Goal: Task Accomplishment & Management: Manage account settings

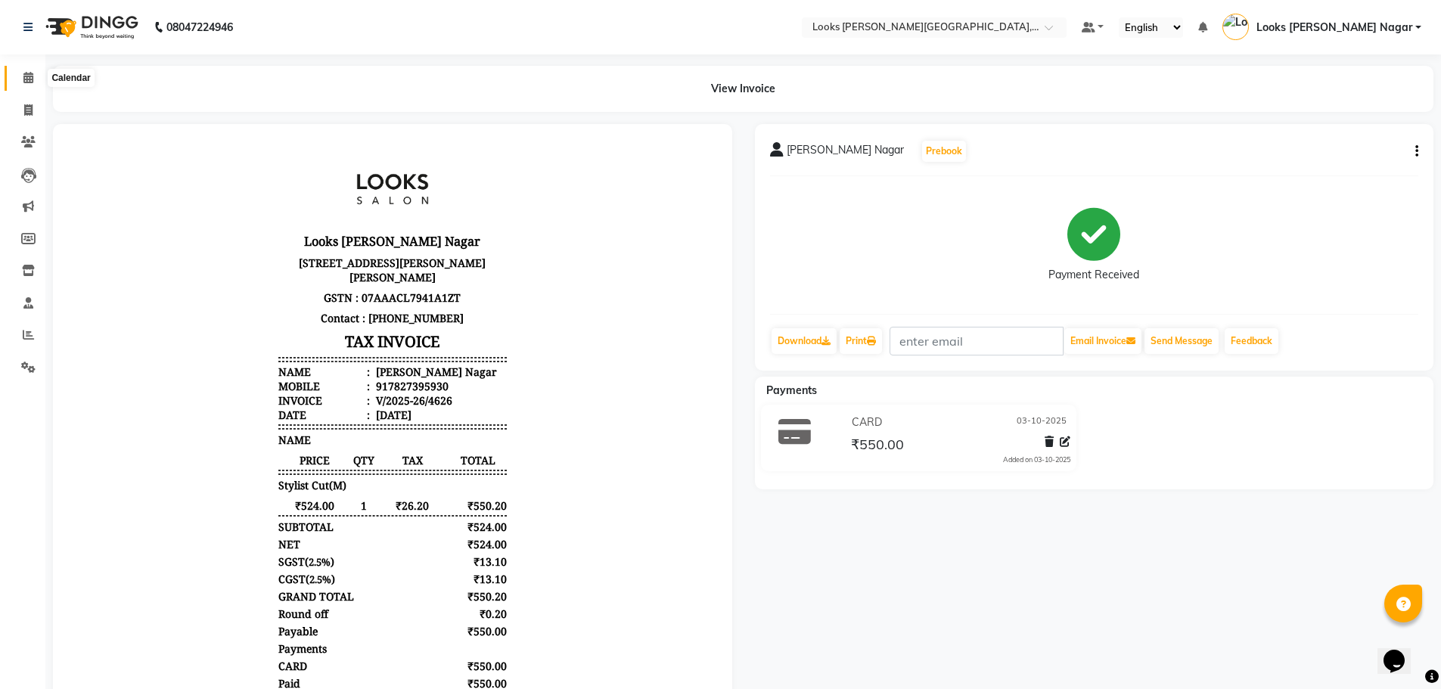
click at [31, 81] on icon at bounding box center [28, 77] width 10 height 11
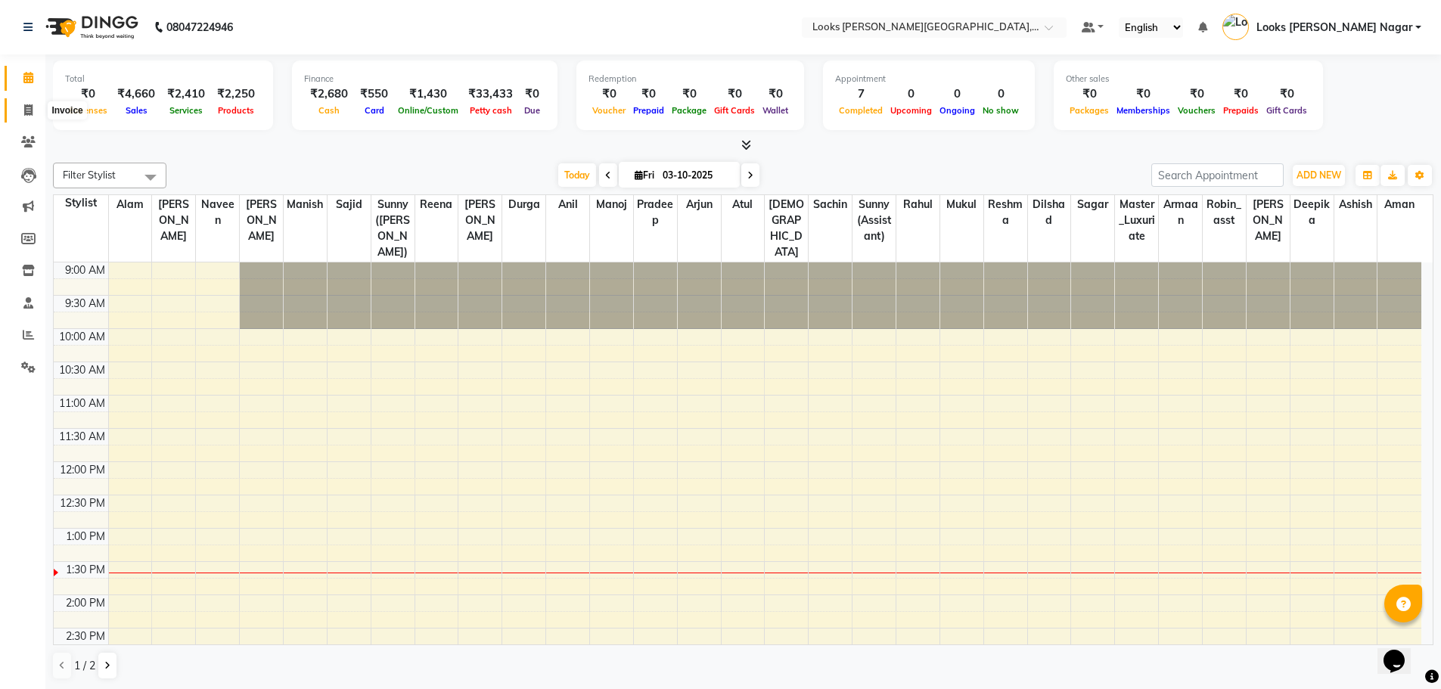
click at [26, 112] on icon at bounding box center [28, 109] width 8 height 11
select select "service"
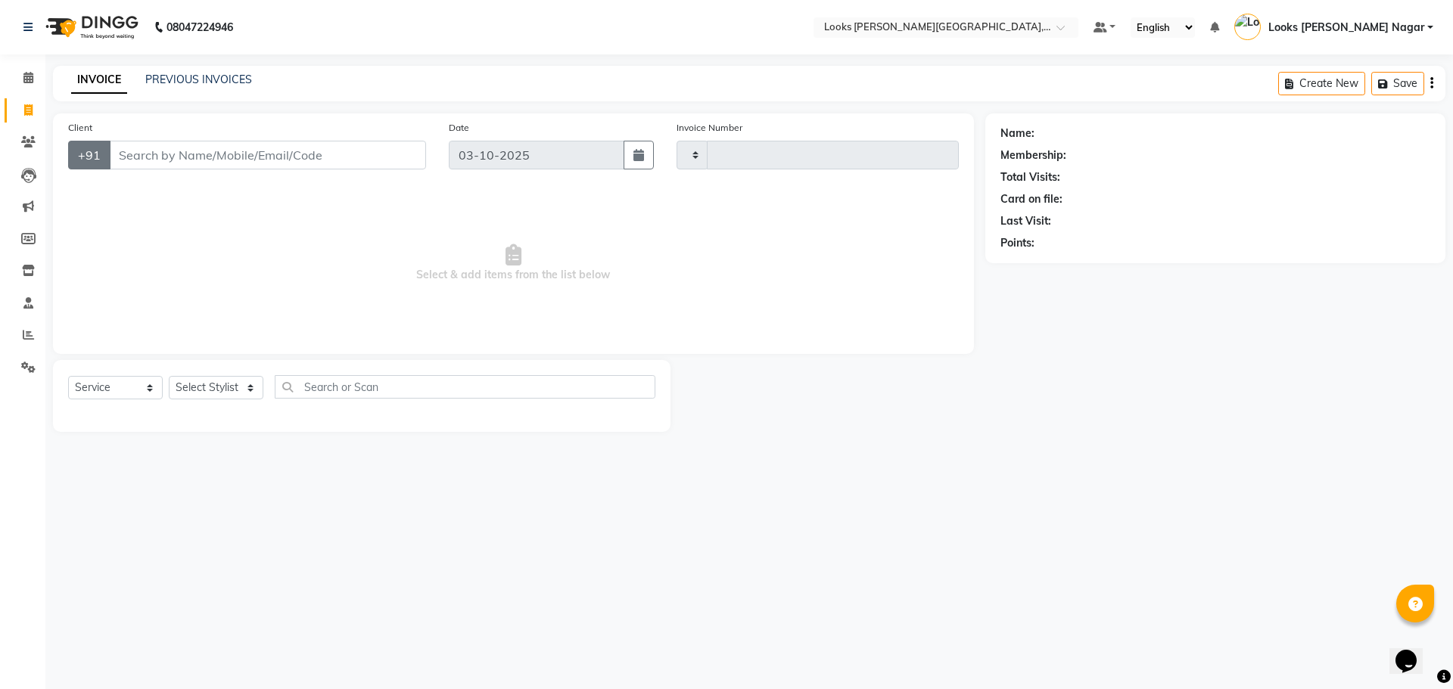
type input "4627"
select select "4327"
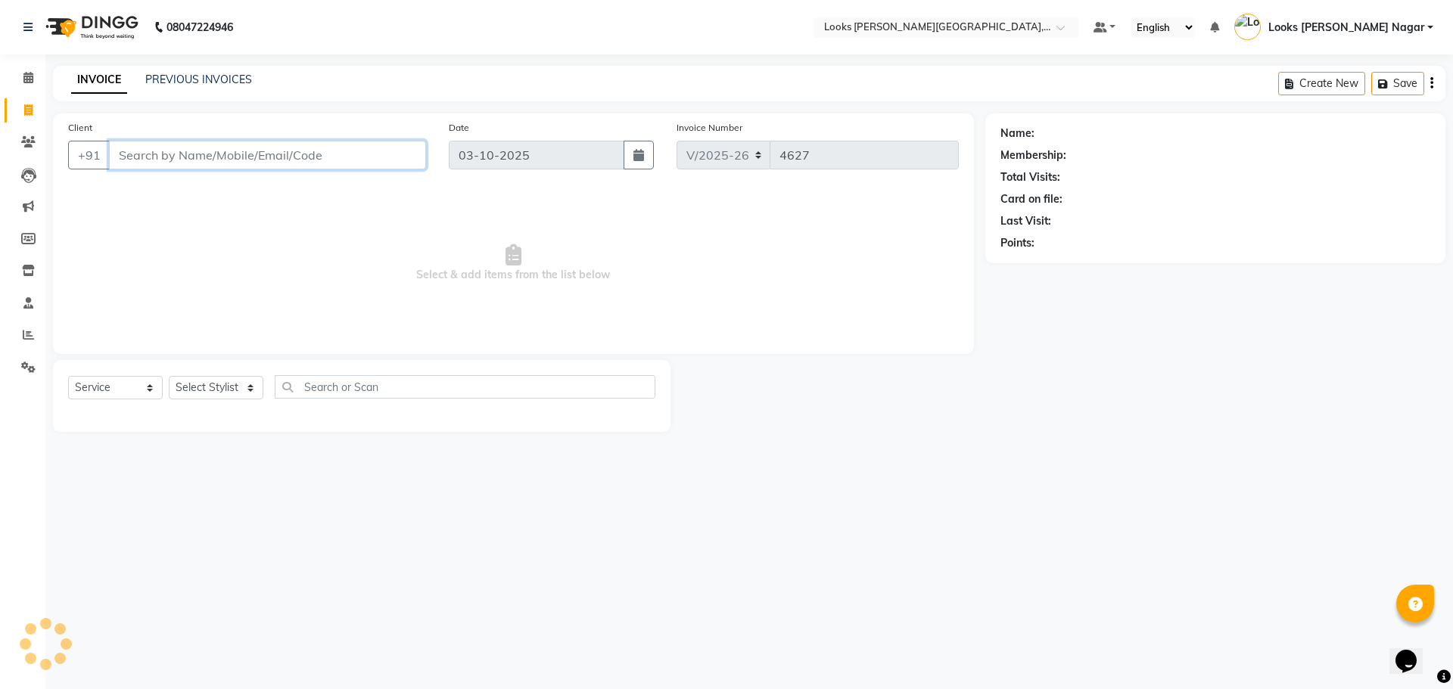
click at [171, 157] on input "Client" at bounding box center [267, 155] width 317 height 29
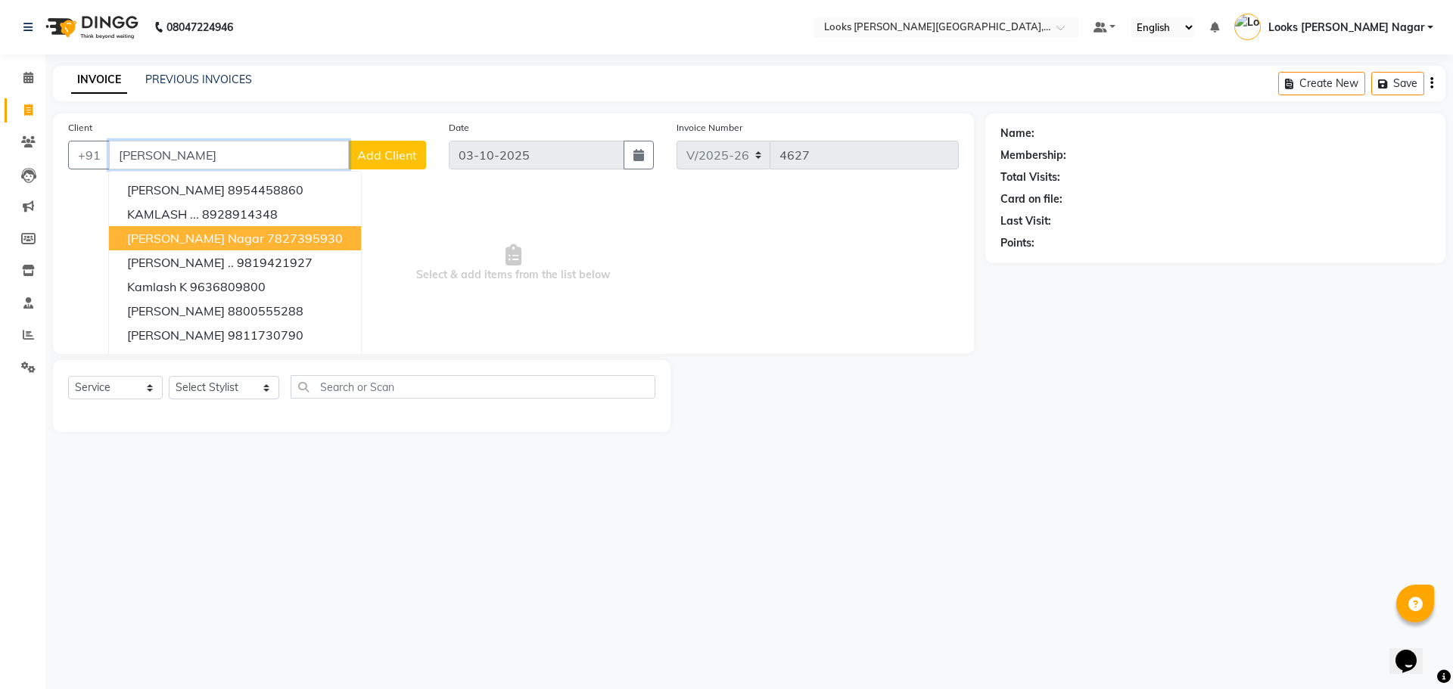
click at [202, 237] on span "[PERSON_NAME] Nagar" at bounding box center [195, 238] width 137 height 15
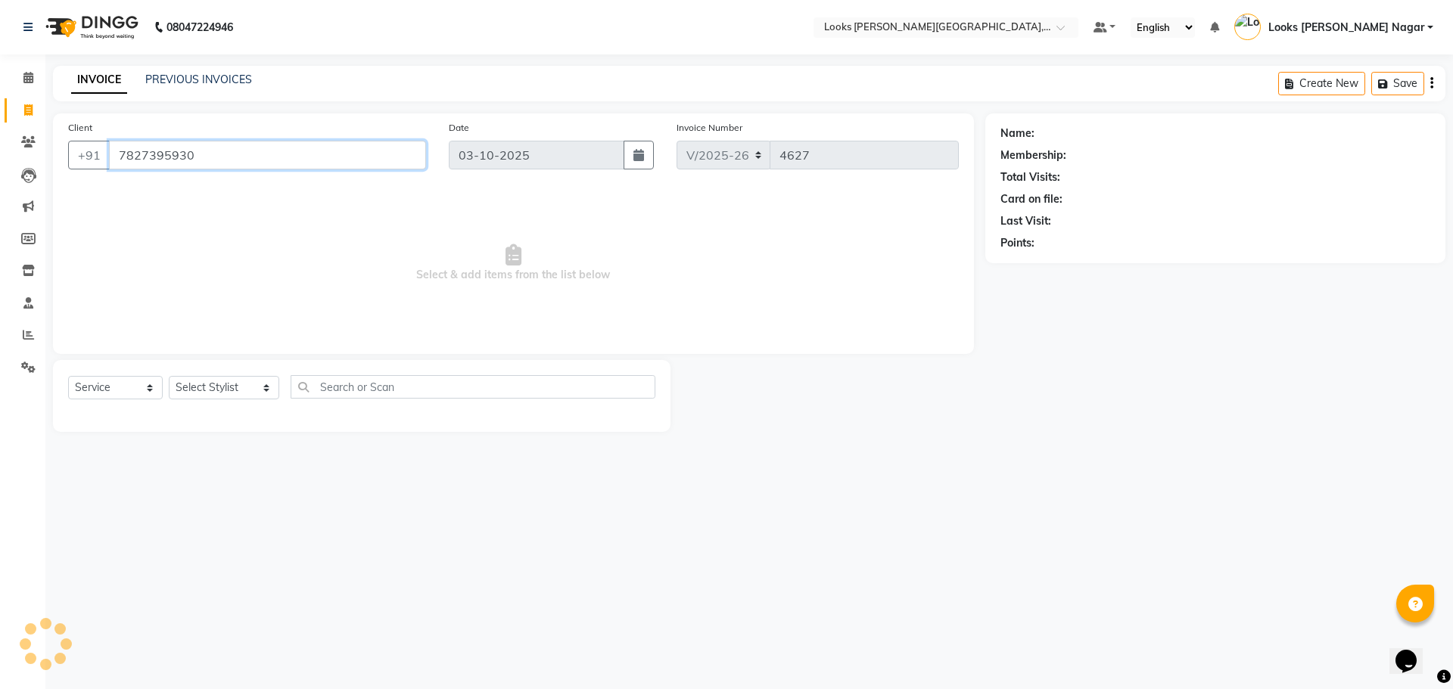
type input "7827395930"
click at [225, 388] on select "Select Stylist Alam Aman [PERSON_NAME] Armaan Ashish Atul Deepika [PERSON_NAME]…" at bounding box center [224, 387] width 110 height 23
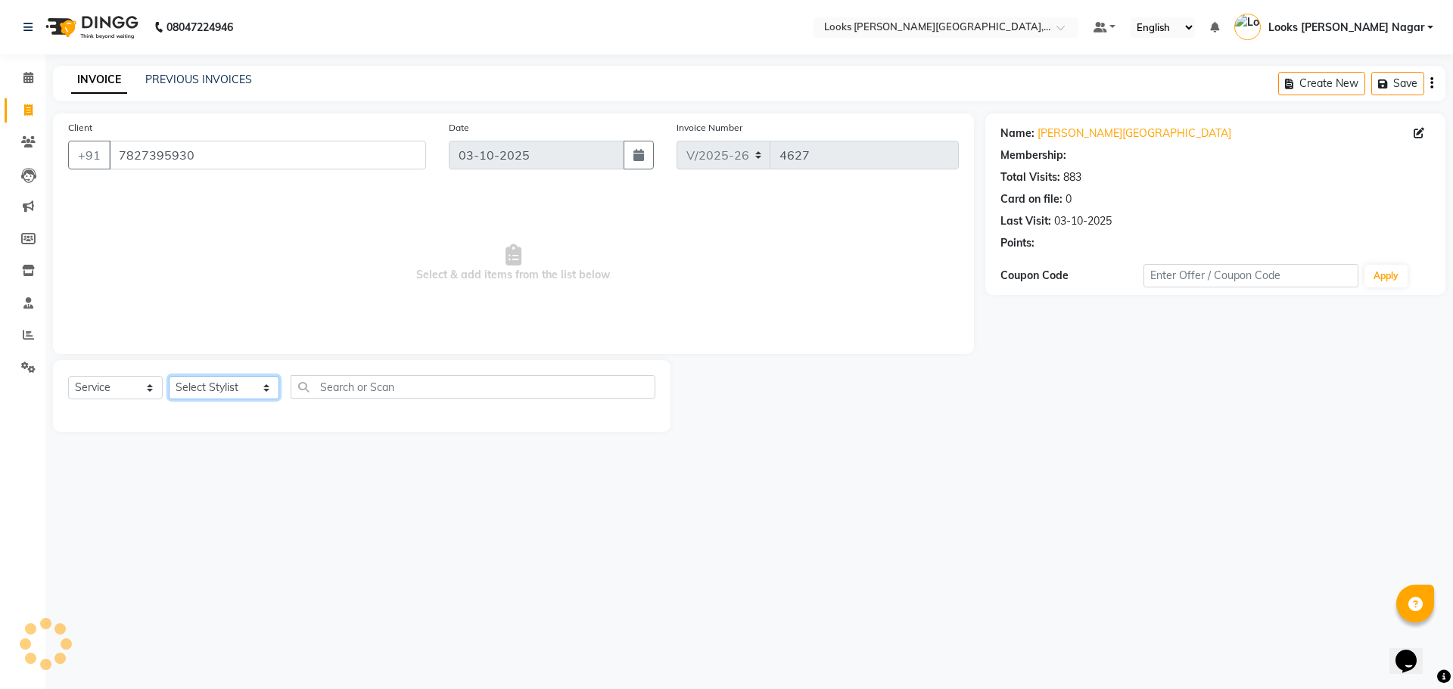
select select "1: Object"
select select "23523"
click at [169, 376] on select "Select Stylist Alam Aman [PERSON_NAME] Armaan Ashish Atul Deepika [PERSON_NAME]…" at bounding box center [224, 387] width 110 height 23
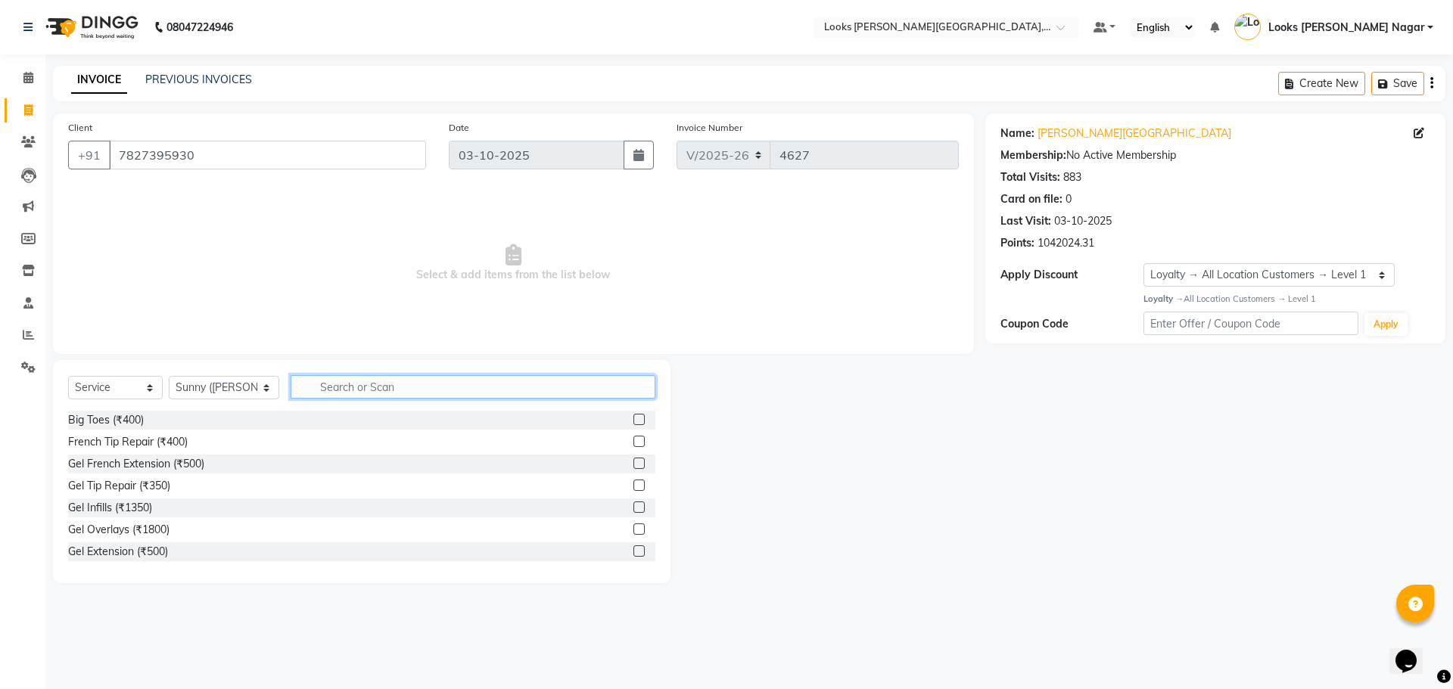
click at [291, 386] on input "text" at bounding box center [473, 386] width 365 height 23
type input "cut"
click at [111, 442] on div "Stylist Cut(M) (₹700)" at bounding box center [117, 442] width 99 height 16
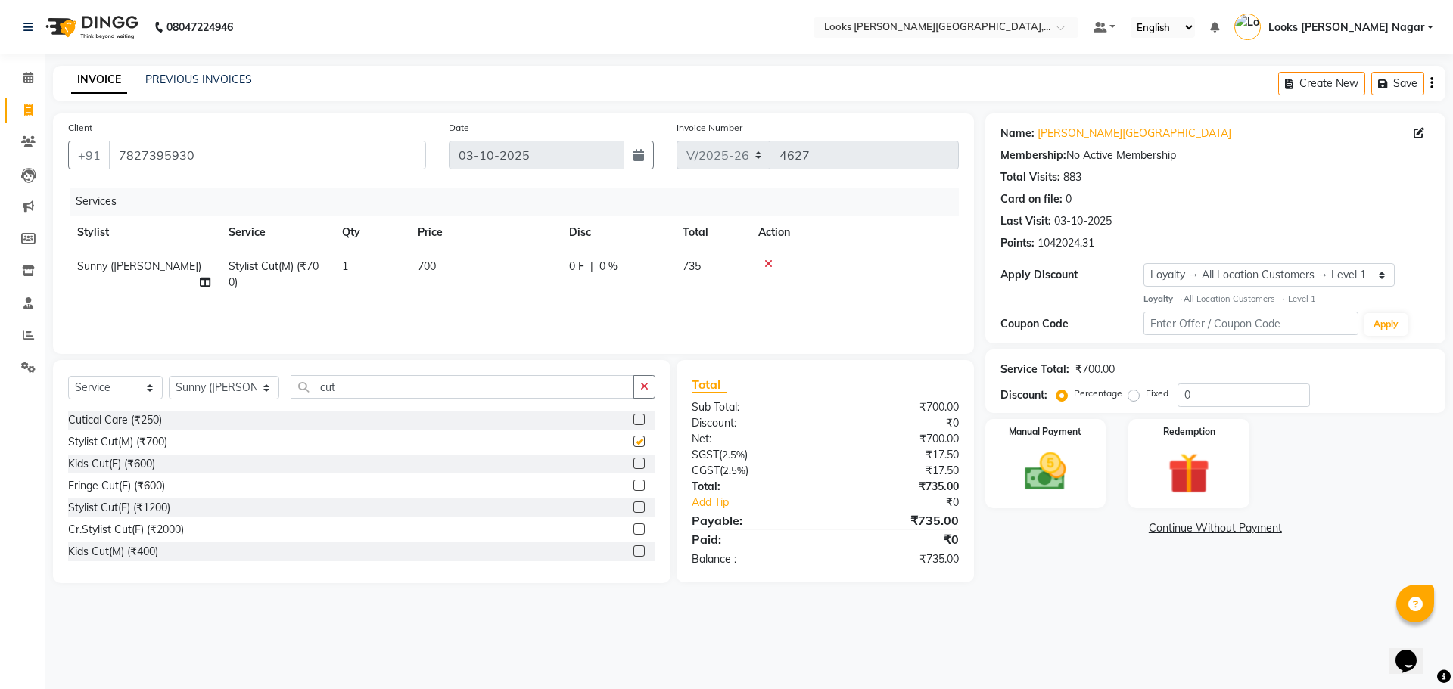
checkbox input "false"
drag, startPoint x: 340, startPoint y: 384, endPoint x: 226, endPoint y: 405, distance: 115.3
click at [252, 399] on div "Select Service Product Membership Package Voucher Prepaid Gift Card Select Styl…" at bounding box center [361, 393] width 587 height 36
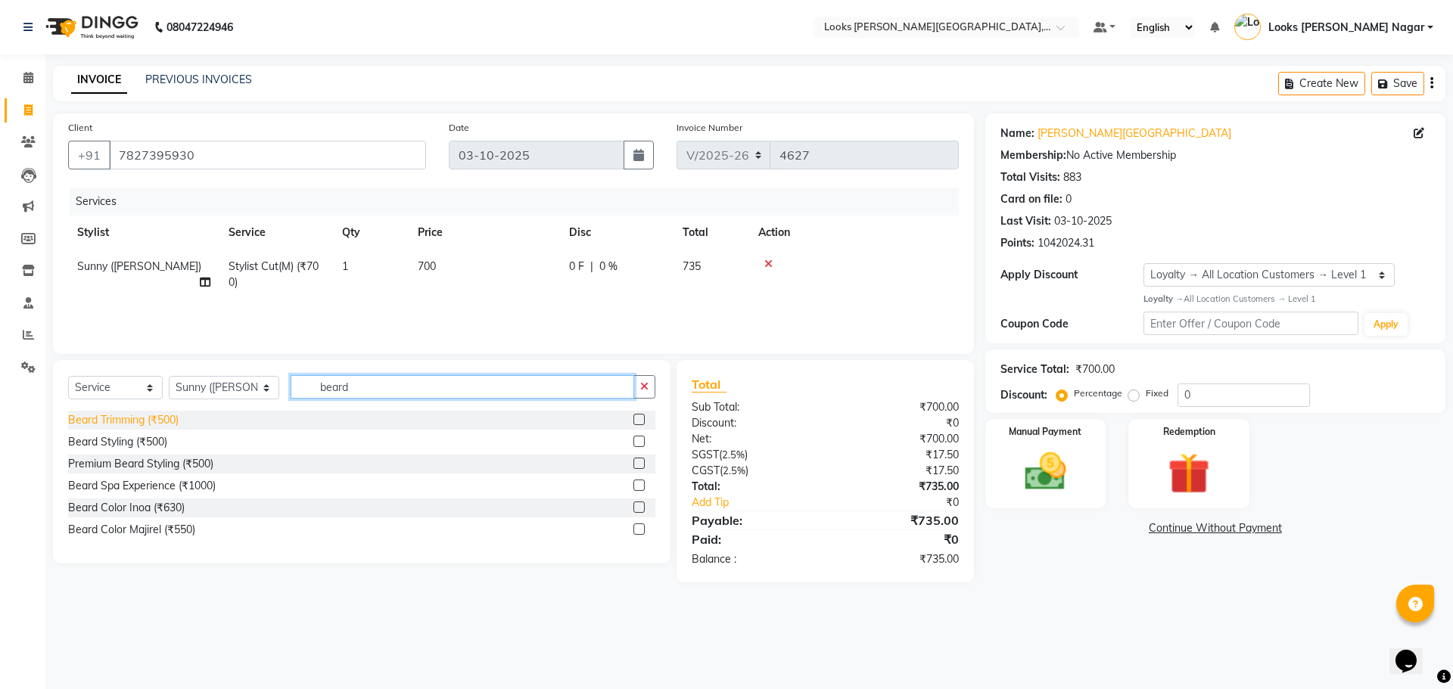
type input "beard"
click at [168, 422] on div "Beard Trimming (₹500)" at bounding box center [123, 420] width 110 height 16
checkbox input "false"
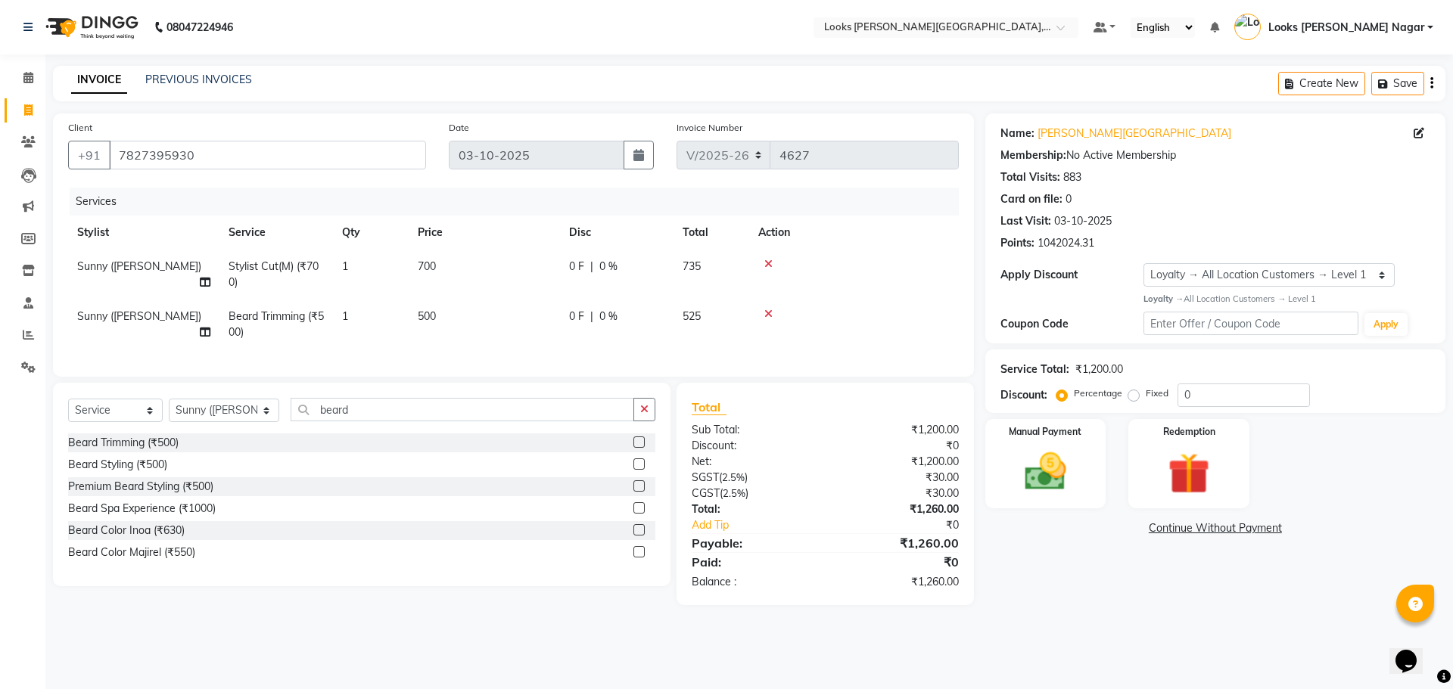
click at [473, 313] on td "500" at bounding box center [484, 325] width 151 height 50
select select "23523"
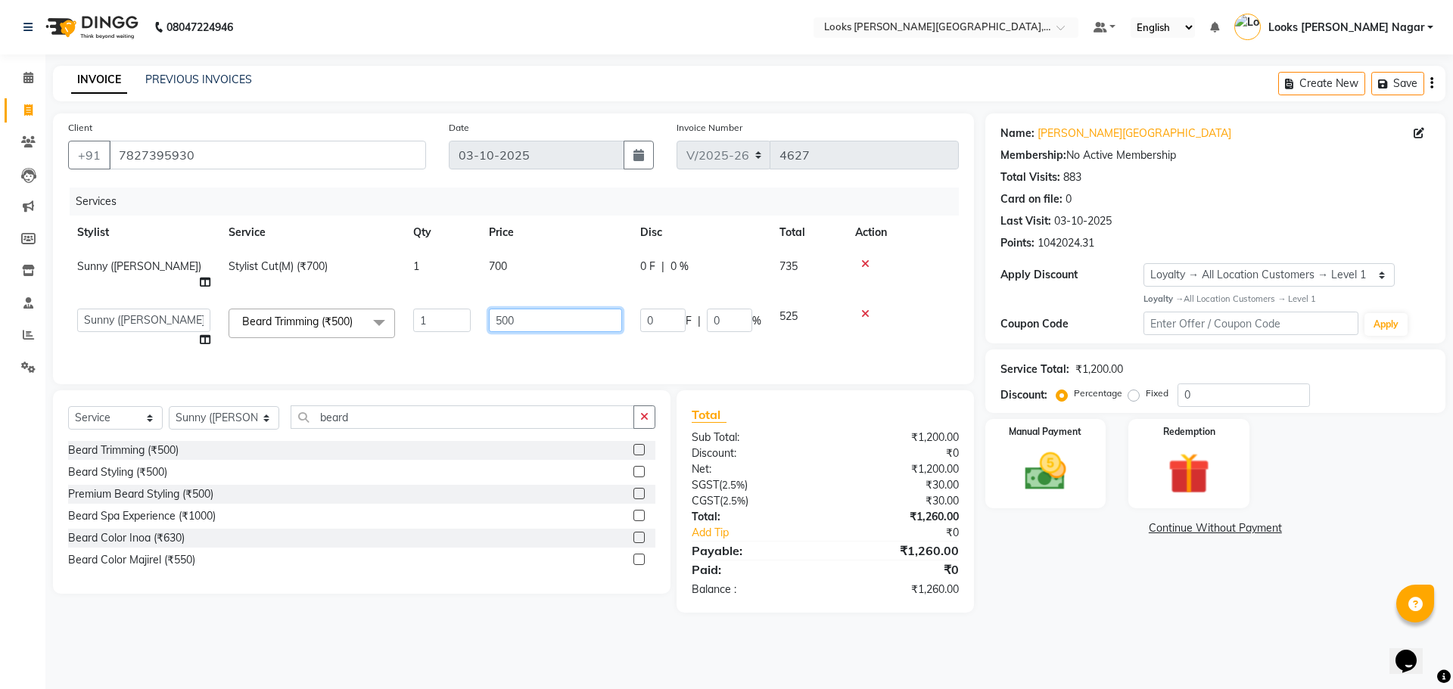
drag, startPoint x: 573, startPoint y: 294, endPoint x: 376, endPoint y: 322, distance: 199.4
click at [396, 319] on tr "Alam Aman [PERSON_NAME] Armaan Ashish Atul Deepika Deepu Dilshad Durga [PERSON_…" at bounding box center [513, 329] width 891 height 58
type input "333"
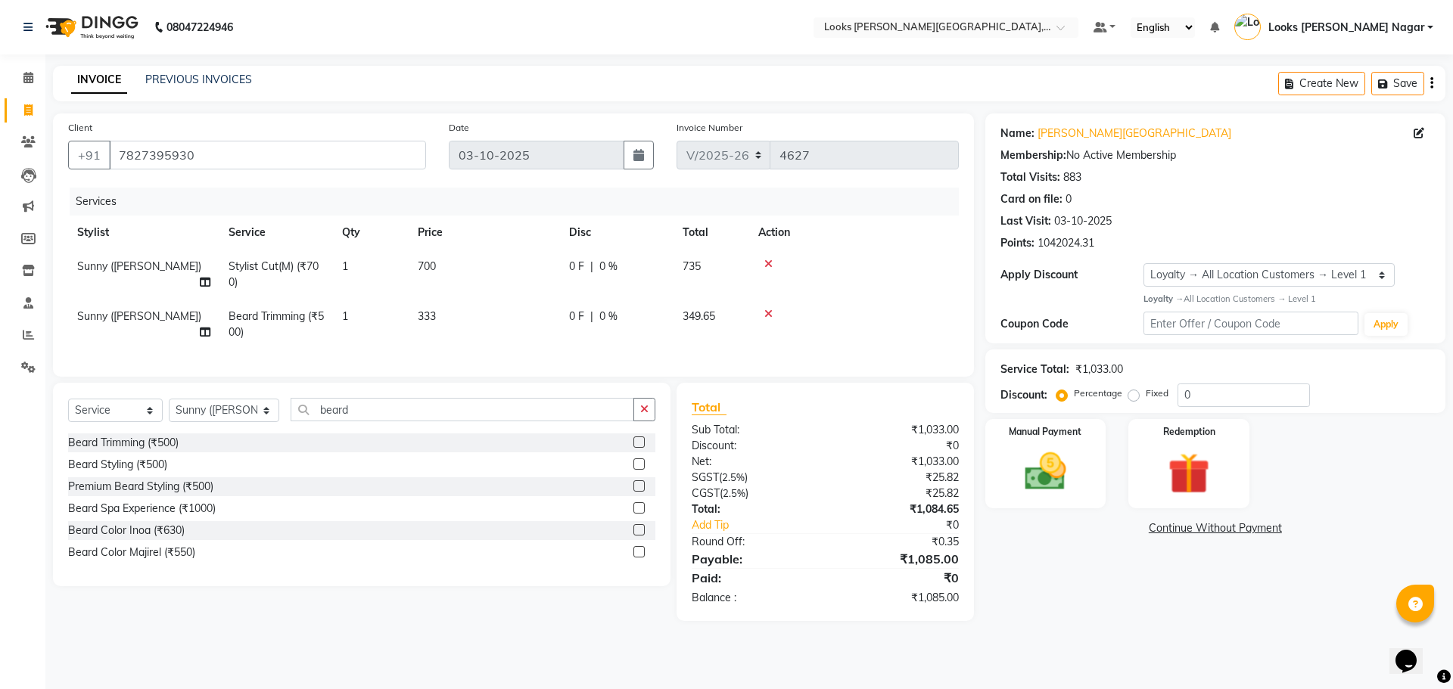
click at [513, 259] on td "700" at bounding box center [484, 275] width 151 height 50
select select "23523"
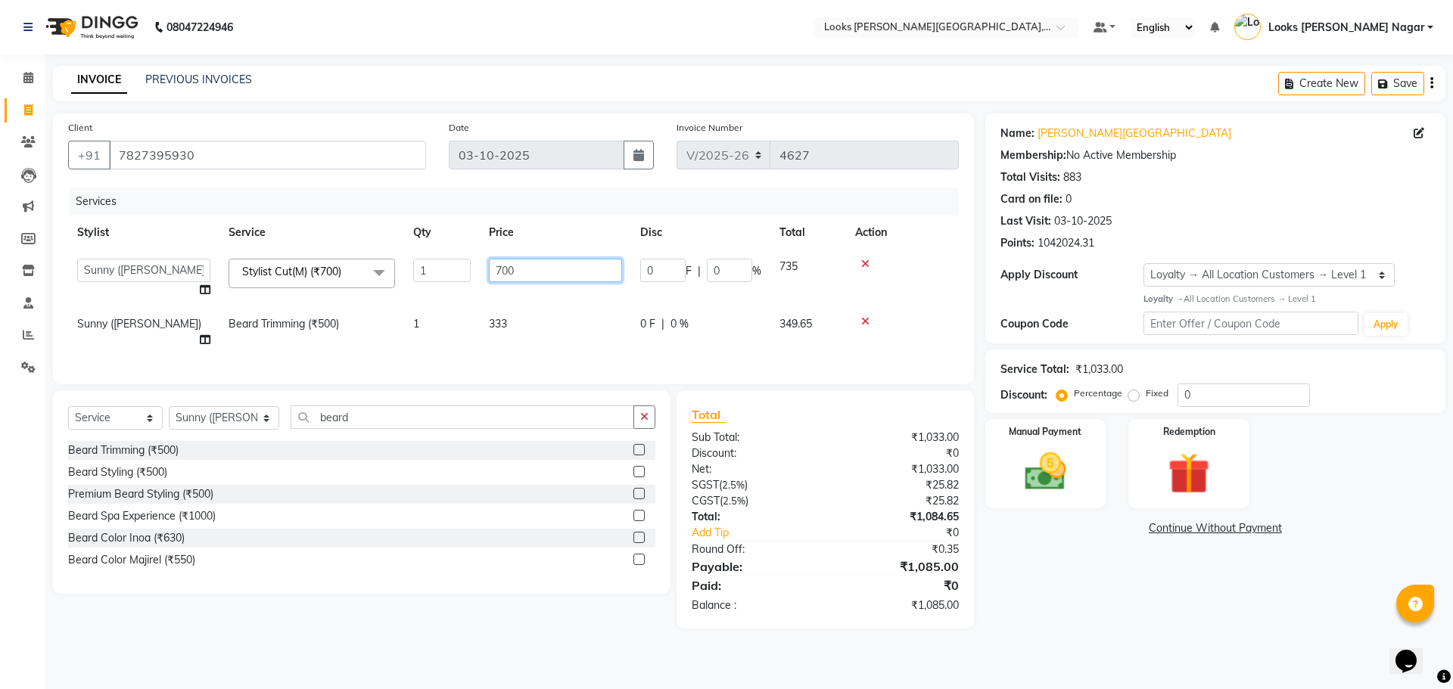
drag, startPoint x: 525, startPoint y: 263, endPoint x: 343, endPoint y: 299, distance: 185.0
click at [446, 279] on tr "Alam Aman [PERSON_NAME] Armaan Ashish Atul Deepika Deepu Dilshad Durga [PERSON_…" at bounding box center [513, 279] width 891 height 58
type input "524"
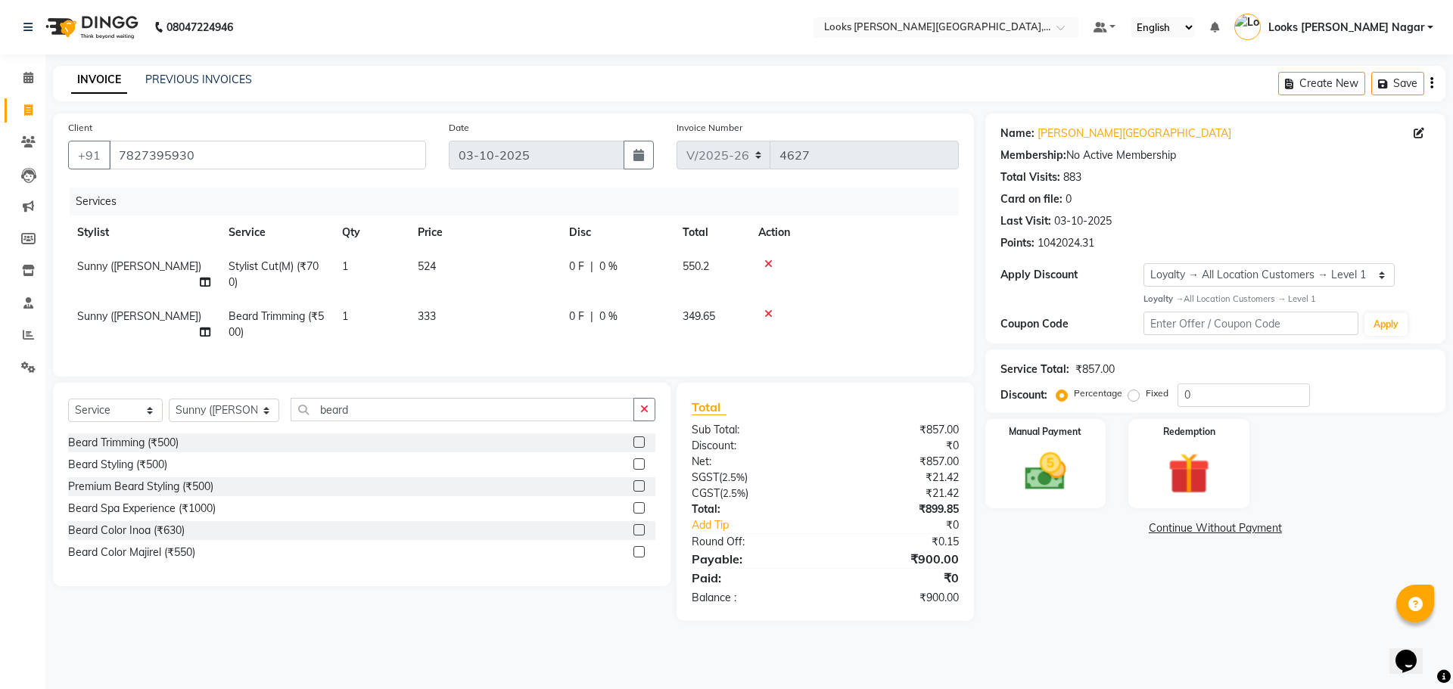
click at [1015, 593] on div "Name: [PERSON_NAME] Nagar Membership: No Active Membership Total Visits: 883 Ca…" at bounding box center [1220, 367] width 471 height 508
click at [1041, 491] on img at bounding box center [1045, 472] width 70 height 50
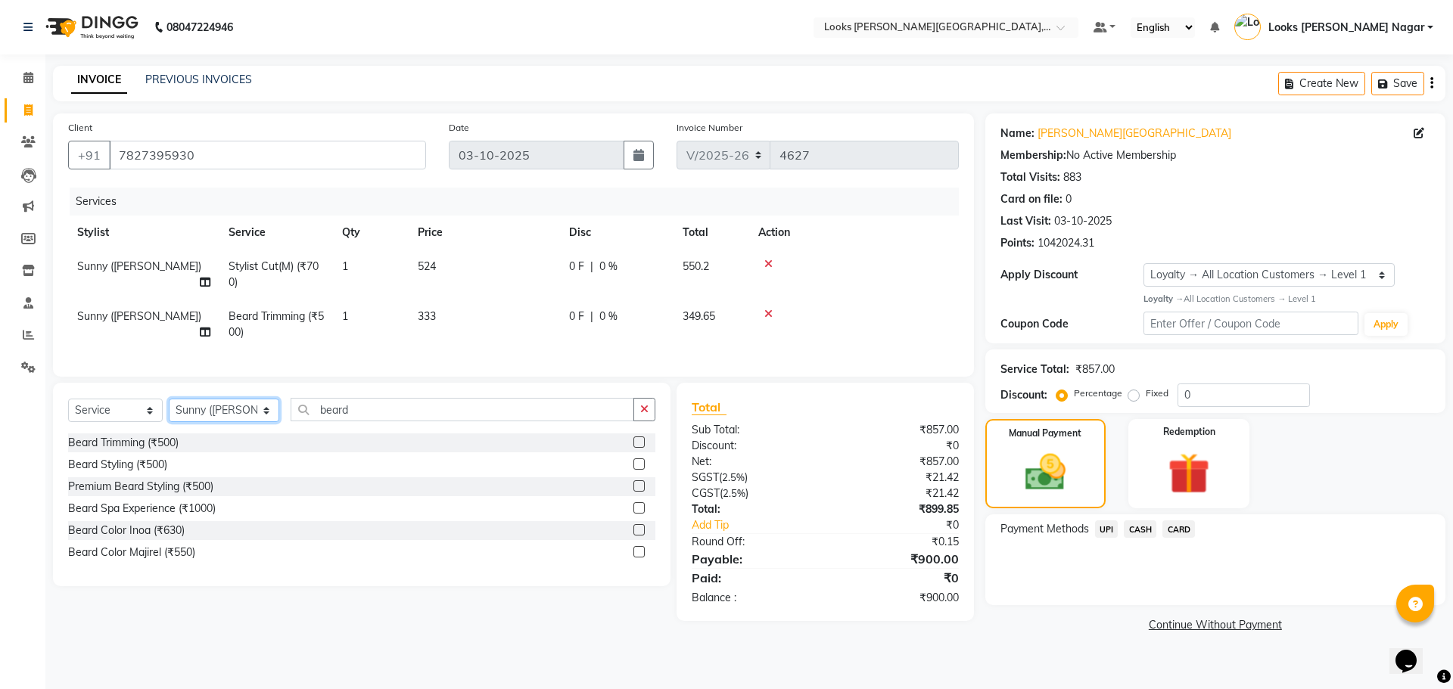
click at [240, 421] on select "Select Stylist Alam Aman [PERSON_NAME] Armaan Ashish Atul Deepika [PERSON_NAME]…" at bounding box center [224, 410] width 110 height 23
select select "33096"
click at [169, 410] on select "Select Stylist Alam Aman [PERSON_NAME] Armaan Ashish Atul Deepika [PERSON_NAME]…" at bounding box center [224, 410] width 110 height 23
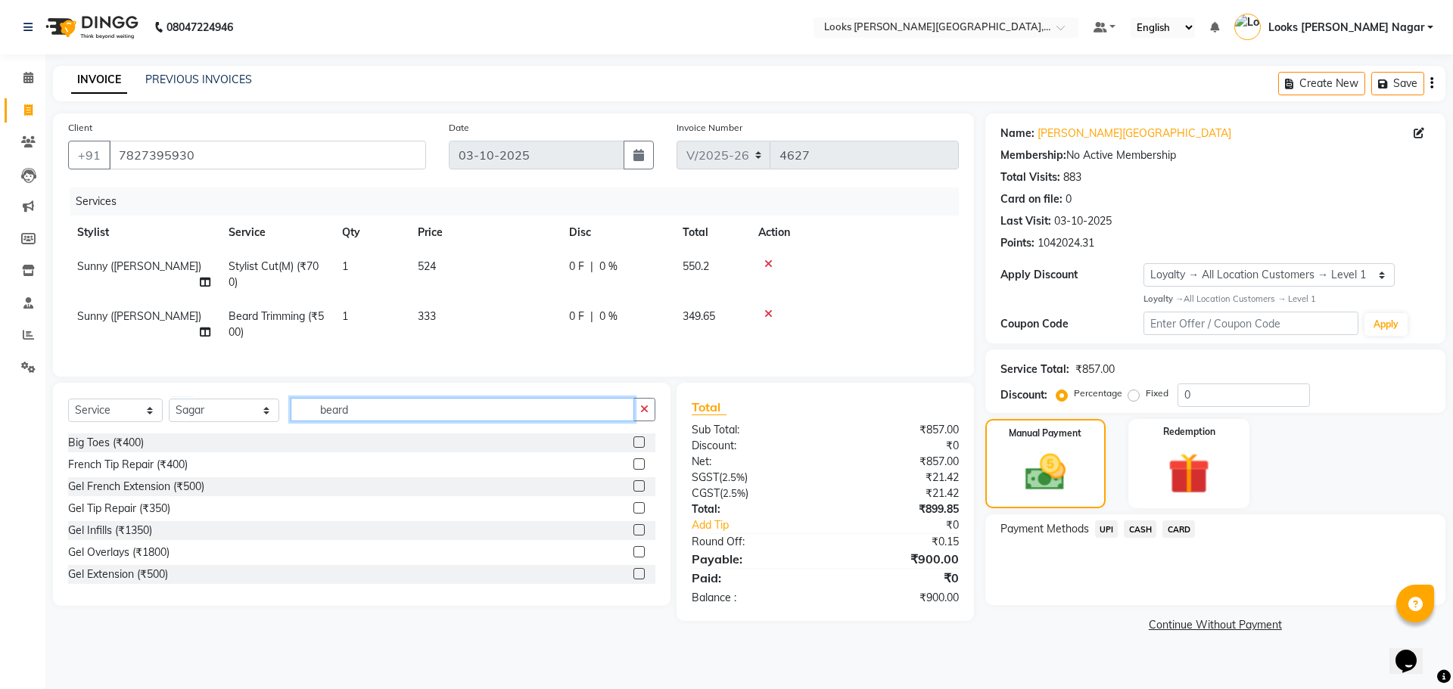
drag, startPoint x: 391, startPoint y: 420, endPoint x: 203, endPoint y: 430, distance: 188.7
click at [217, 428] on div "Select Service Product Membership Package Voucher Prepaid Gift Card Select Styl…" at bounding box center [361, 416] width 587 height 36
type input "cut"
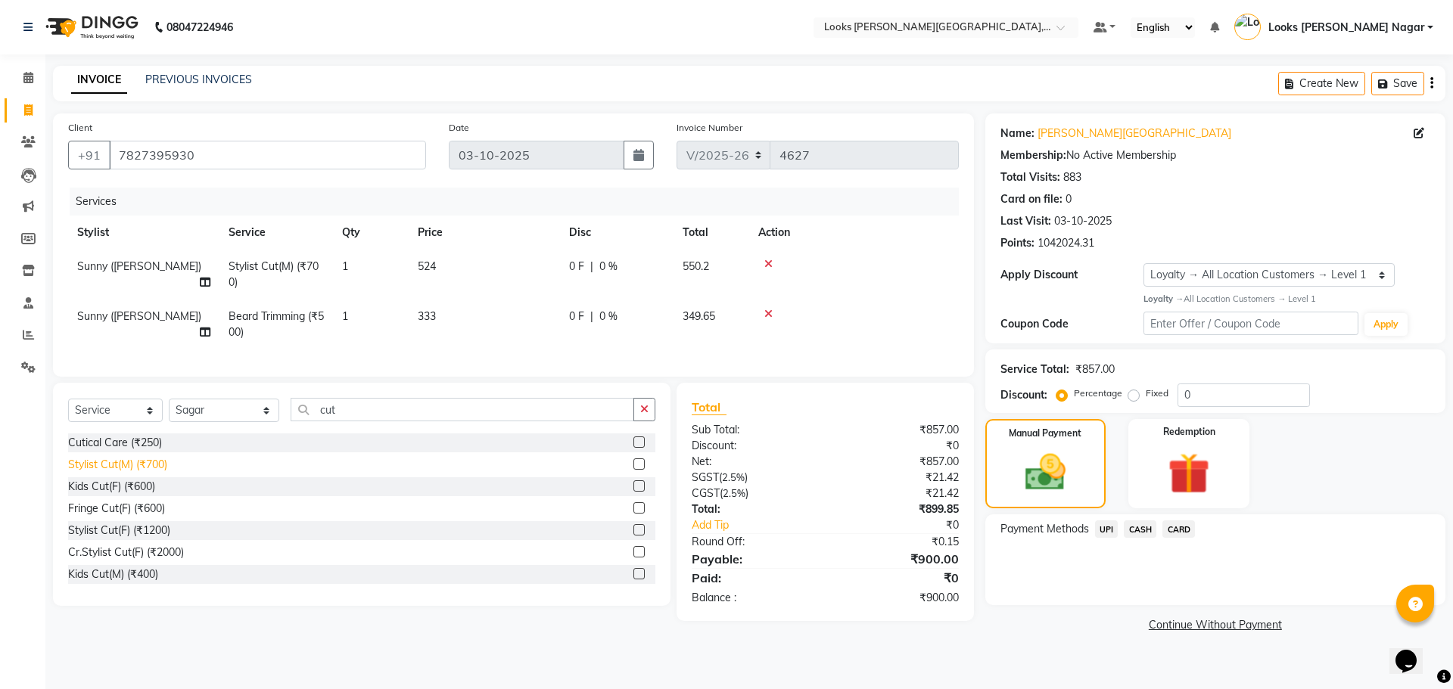
click at [162, 473] on div "Stylist Cut(M) (₹700)" at bounding box center [117, 465] width 99 height 16
checkbox input "false"
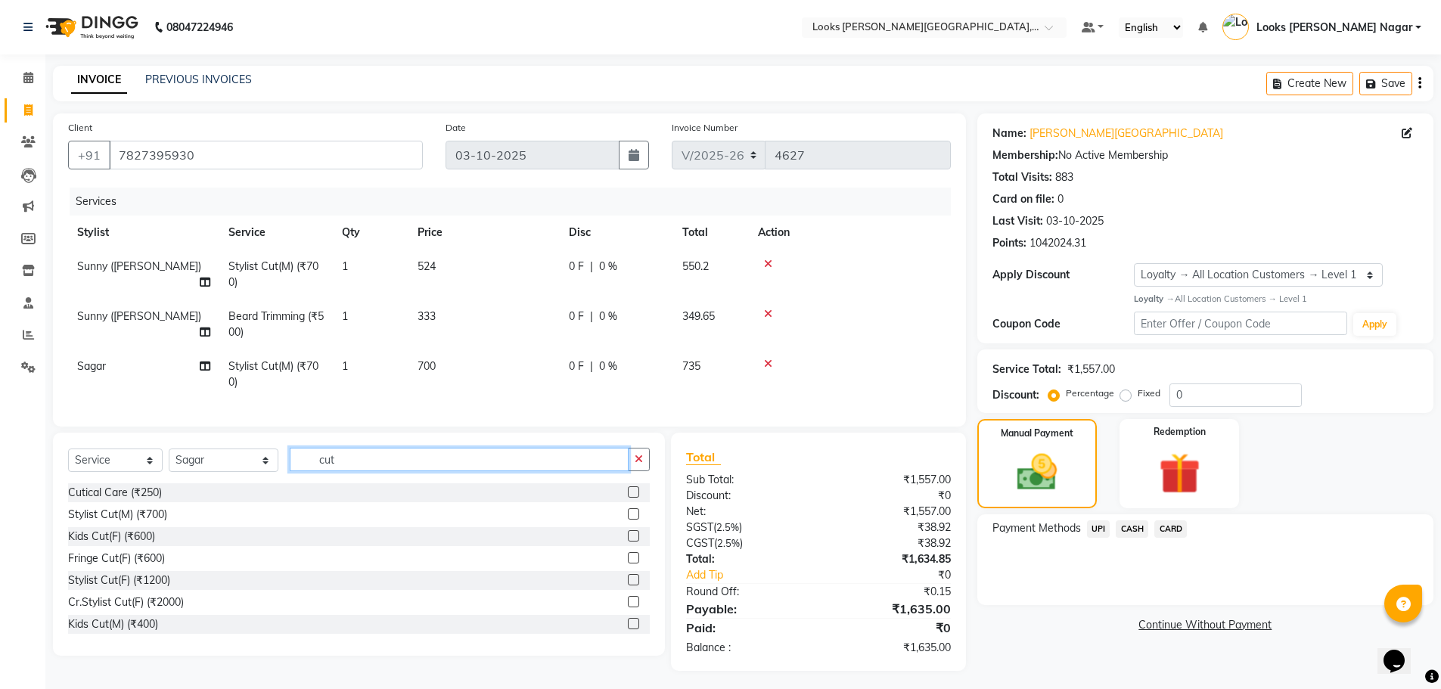
drag, startPoint x: 333, startPoint y: 470, endPoint x: 208, endPoint y: 496, distance: 127.6
click at [222, 483] on div "Select Service Product Membership Package Voucher Prepaid Gift Card Select Styl…" at bounding box center [359, 466] width 582 height 36
type input "beard"
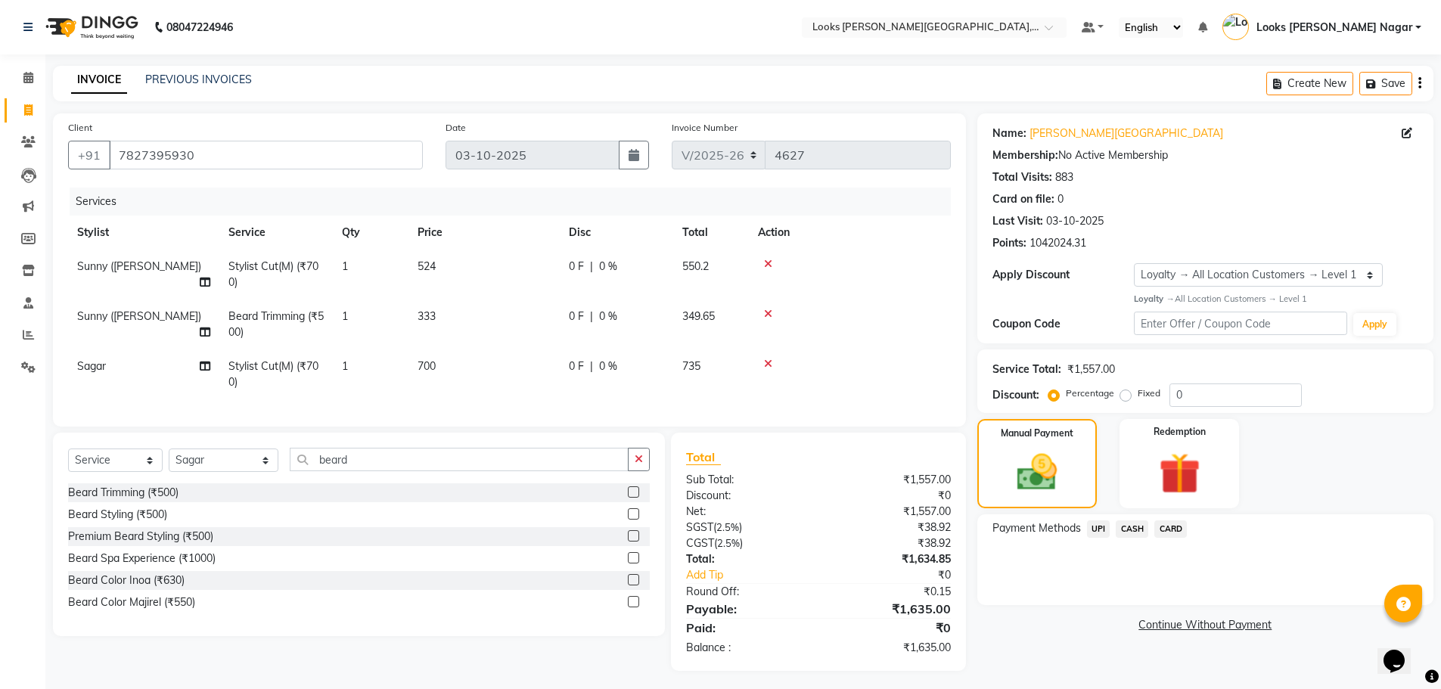
click at [162, 502] on div "Beard Trimming (₹500)" at bounding box center [359, 492] width 582 height 19
click at [170, 501] on div "Beard Trimming (₹500)" at bounding box center [123, 493] width 110 height 16
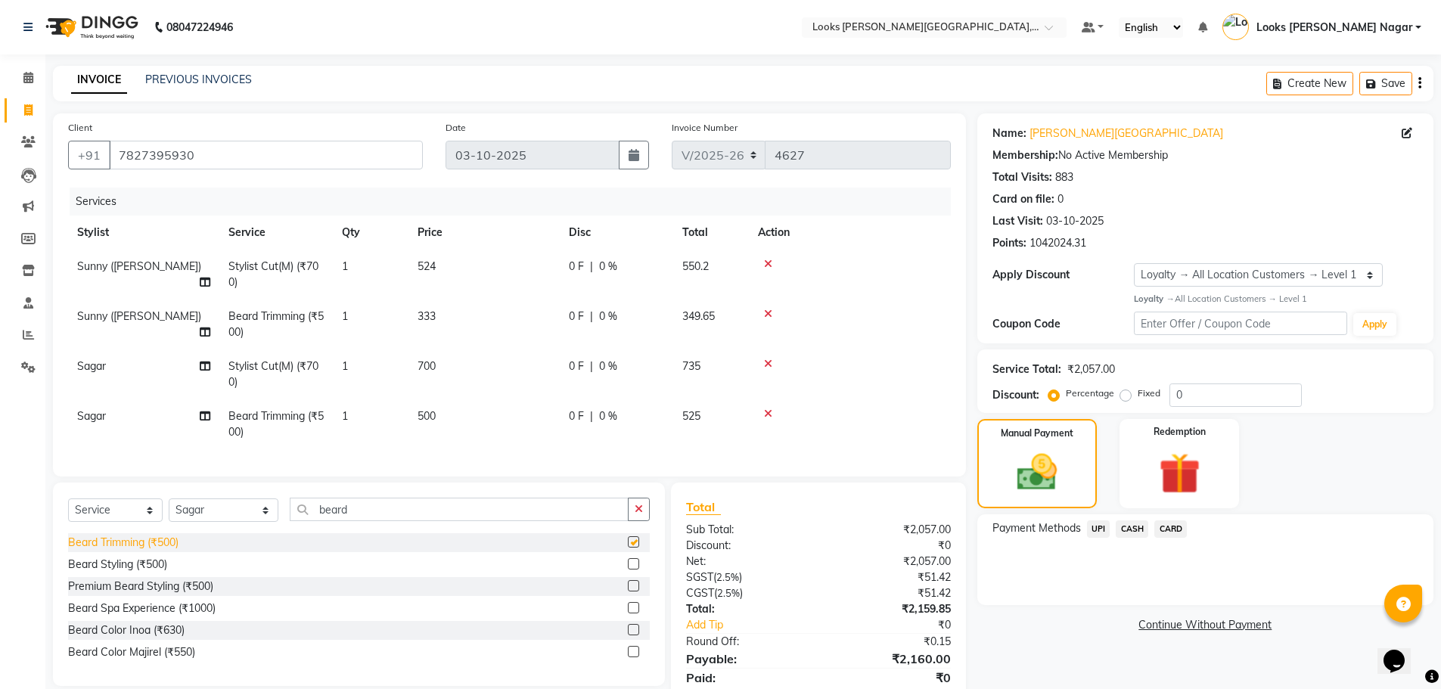
checkbox input "false"
click at [455, 416] on td "500" at bounding box center [484, 424] width 151 height 50
select select "33096"
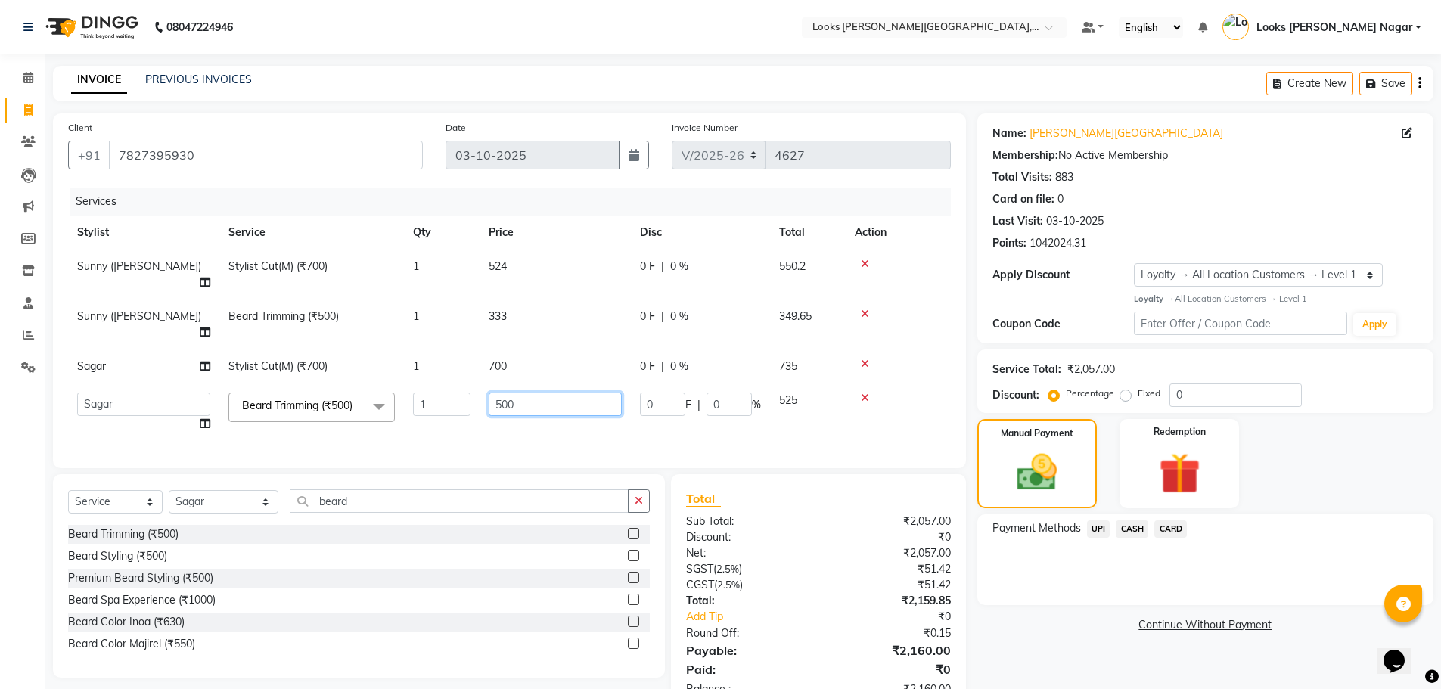
drag, startPoint x: 545, startPoint y: 368, endPoint x: 436, endPoint y: 373, distance: 109.0
click at [440, 384] on tr "Alam Aman [PERSON_NAME] Armaan Ashish Atul Deepika Deepu Dilshad Durga [PERSON_…" at bounding box center [509, 413] width 883 height 58
type input "333"
click at [516, 328] on tbody "Sunny ([PERSON_NAME]) Stylist Cut(M) (₹700) 1 524 0 F | 0 % 550.2 Sunny ([PERSO…" at bounding box center [509, 345] width 883 height 191
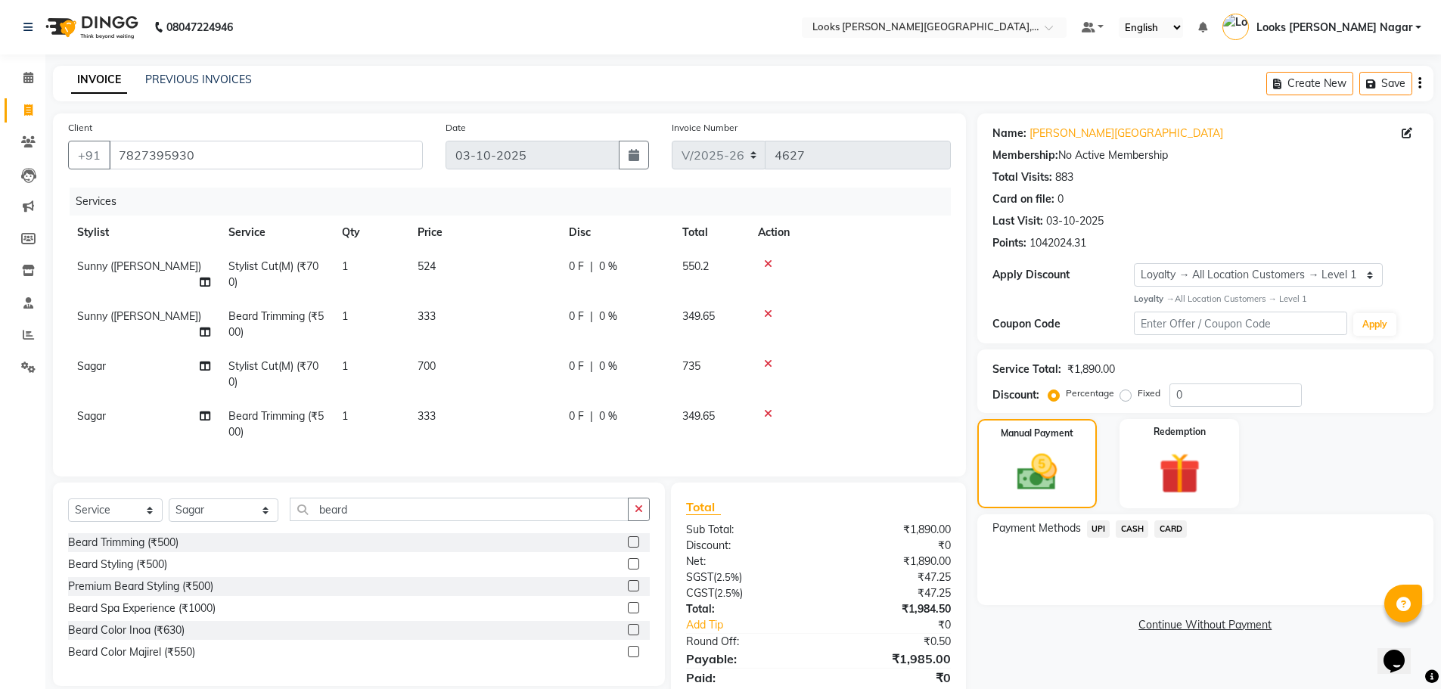
click at [483, 369] on td "700" at bounding box center [484, 375] width 151 height 50
select select "33096"
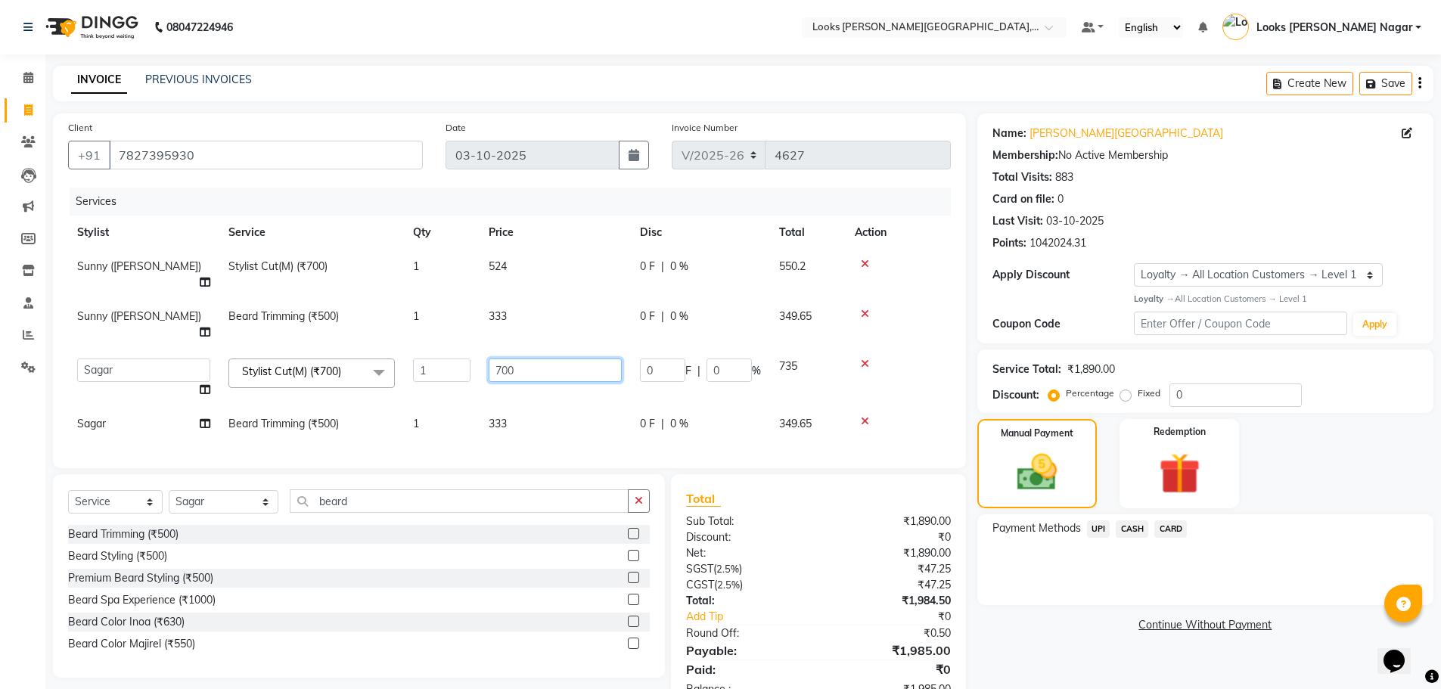
drag, startPoint x: 549, startPoint y: 334, endPoint x: 278, endPoint y: 359, distance: 271.9
click at [356, 362] on tr "Alam Aman [PERSON_NAME] Armaan Ashish Atul Deepika Deepu Dilshad Durga [PERSON_…" at bounding box center [509, 379] width 883 height 58
type input "524"
click at [1010, 673] on div "Name: [PERSON_NAME] Nagar Membership: No Active Membership Total Visits: 883 Ca…" at bounding box center [1212, 412] width 468 height 599
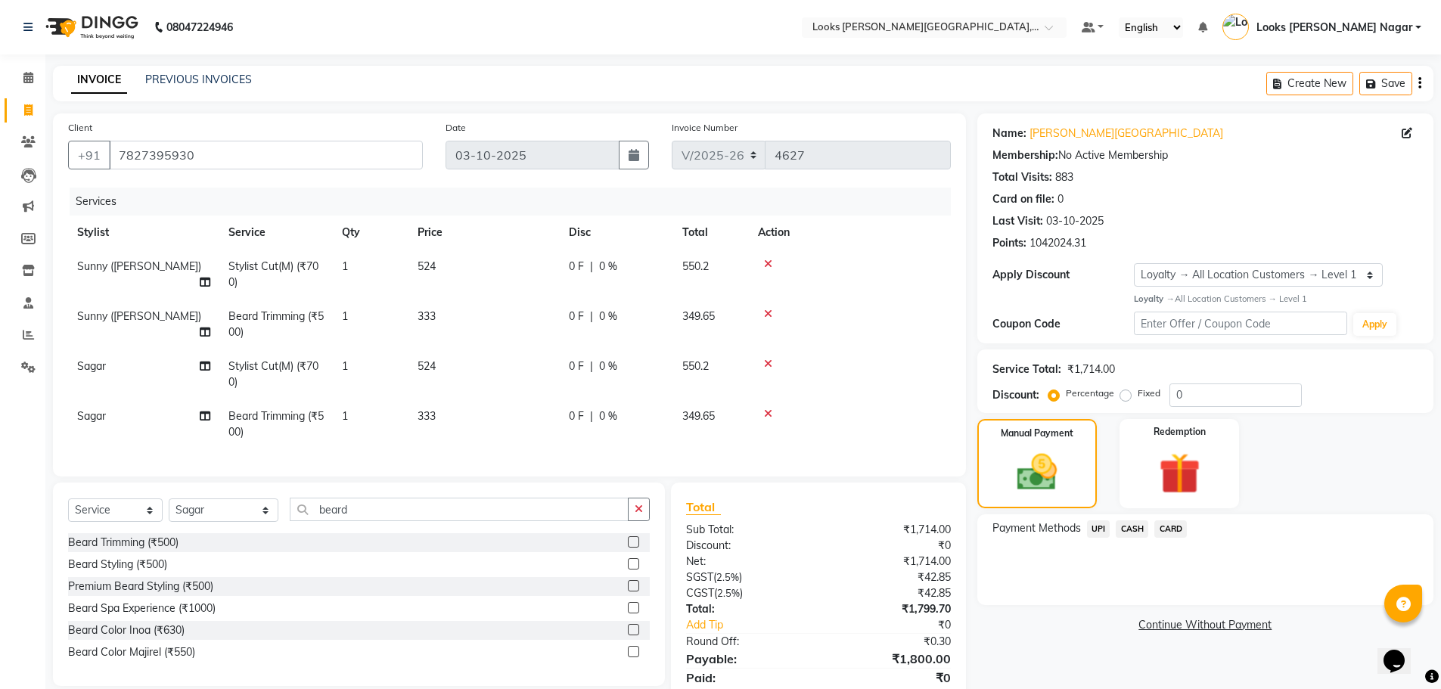
click at [1134, 526] on span "CASH" at bounding box center [1132, 529] width 33 height 17
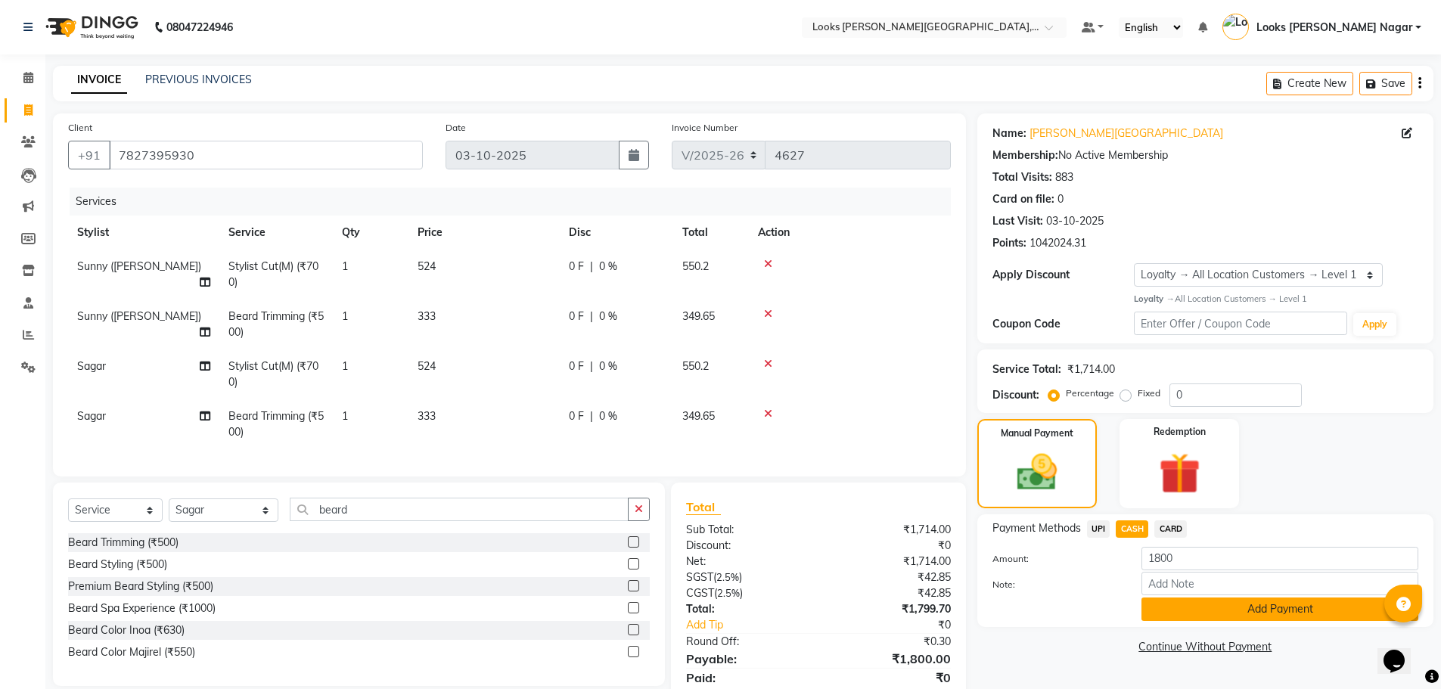
click at [1176, 611] on button "Add Payment" at bounding box center [1280, 609] width 277 height 23
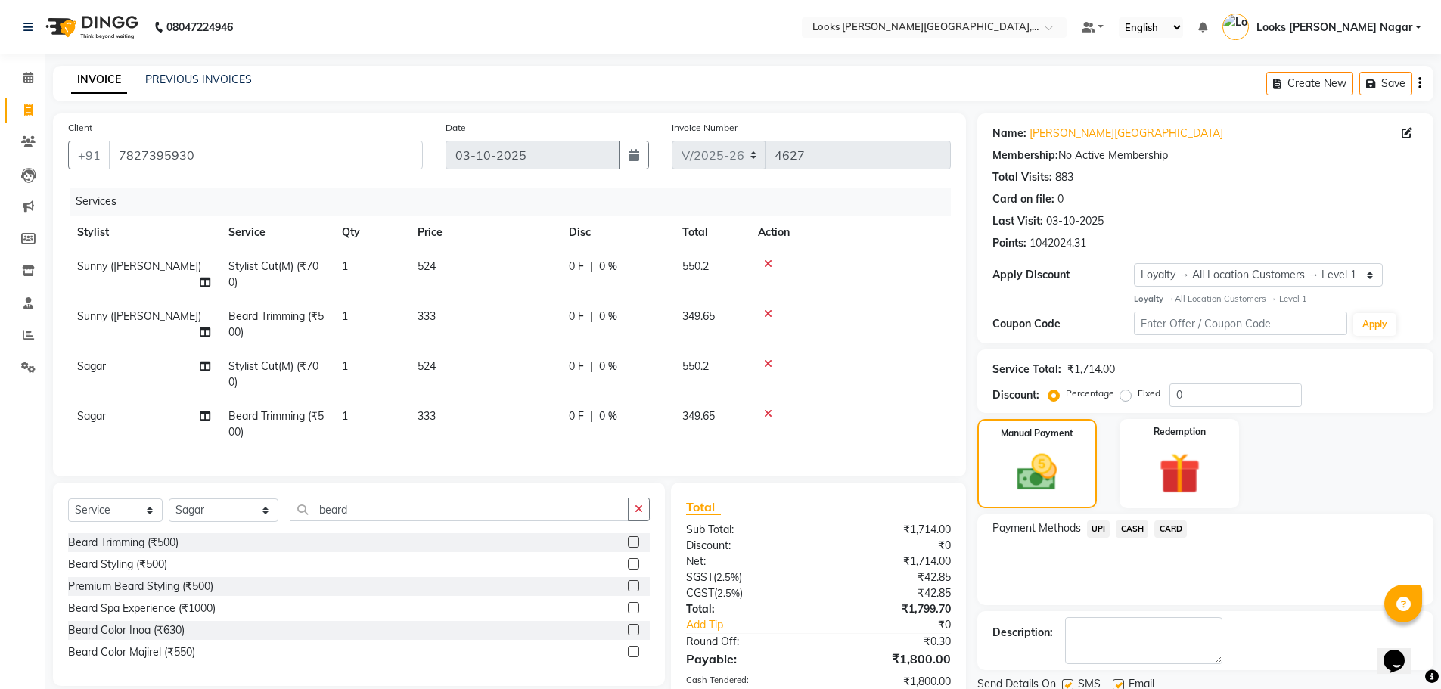
scroll to position [76, 0]
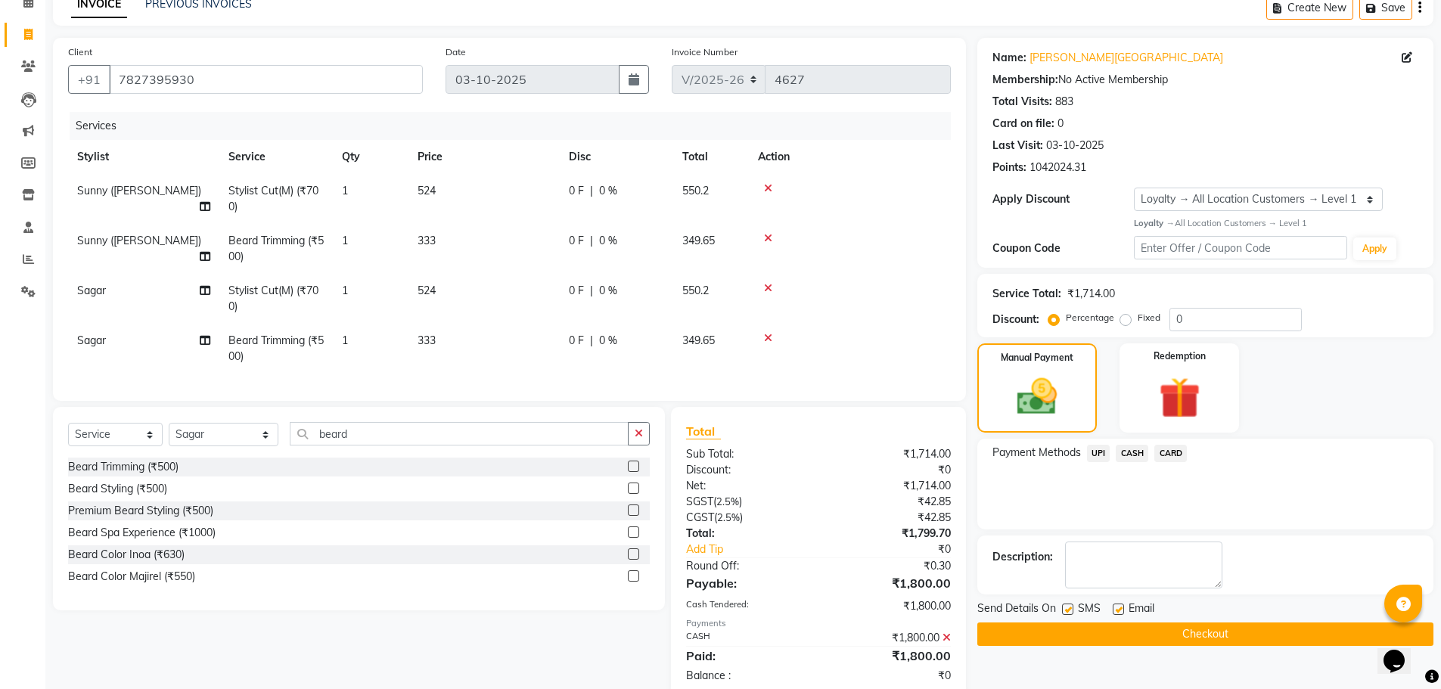
click at [1170, 623] on button "Checkout" at bounding box center [1206, 634] width 456 height 23
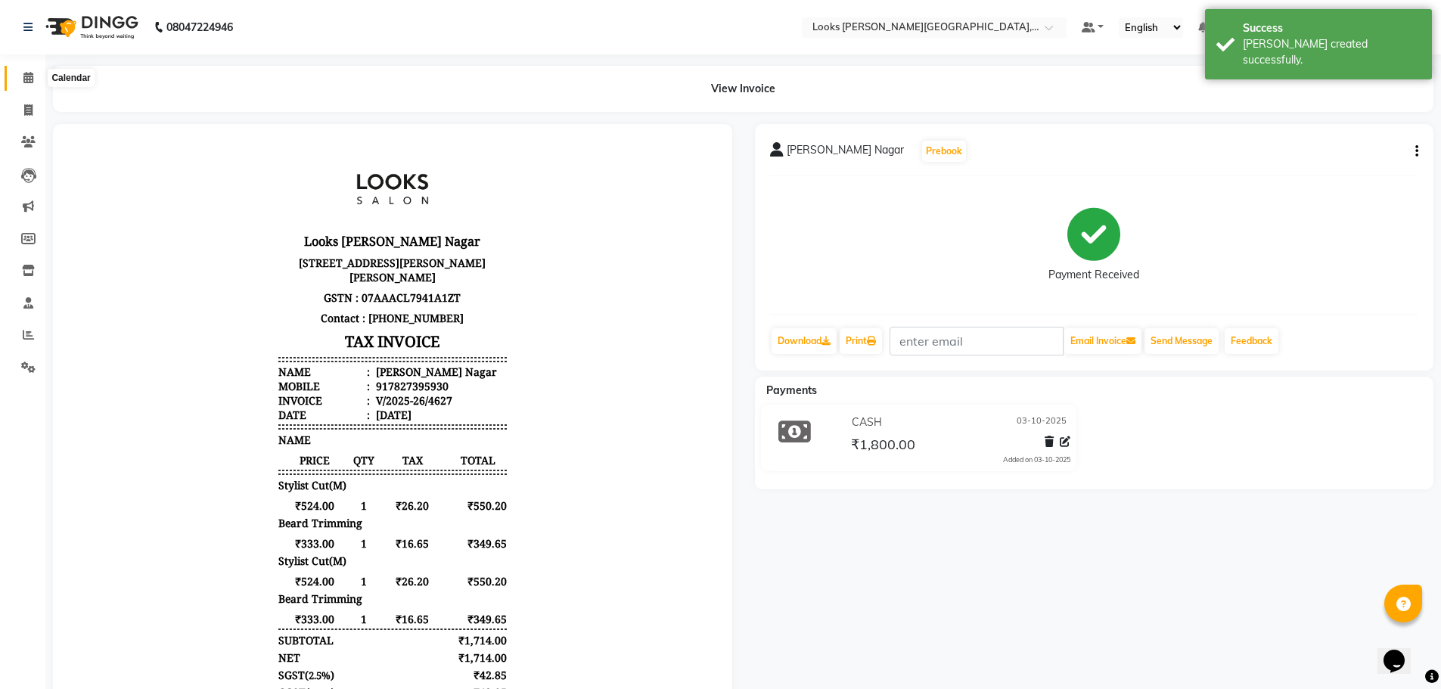
click at [26, 79] on icon at bounding box center [28, 77] width 10 height 11
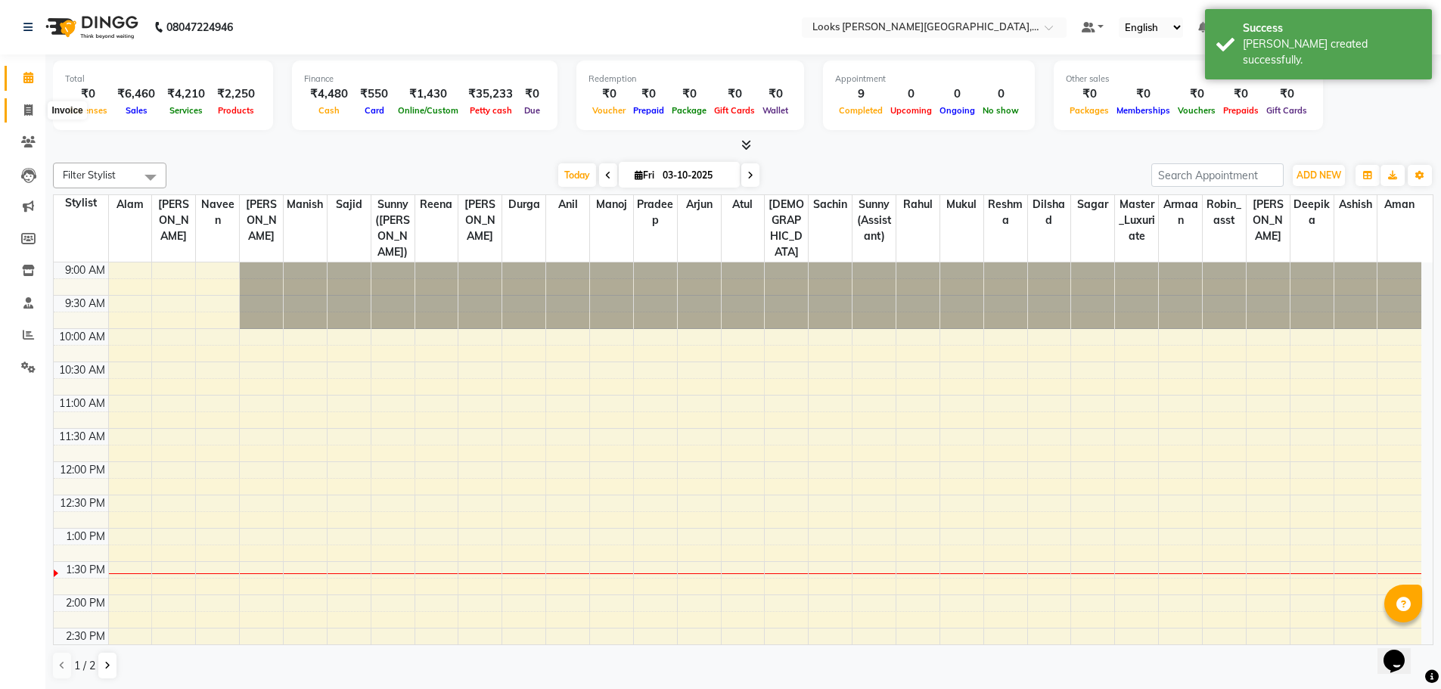
click at [33, 109] on icon at bounding box center [28, 109] width 8 height 11
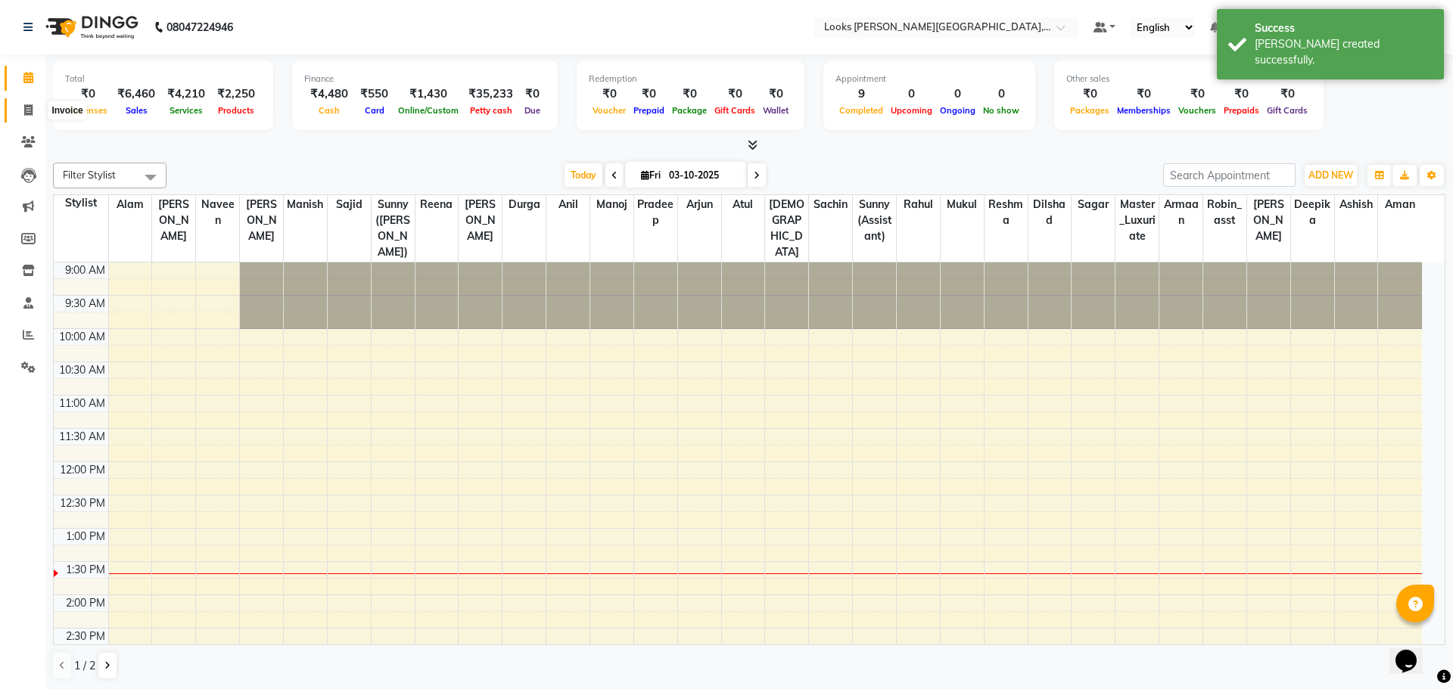
select select "4327"
select select "service"
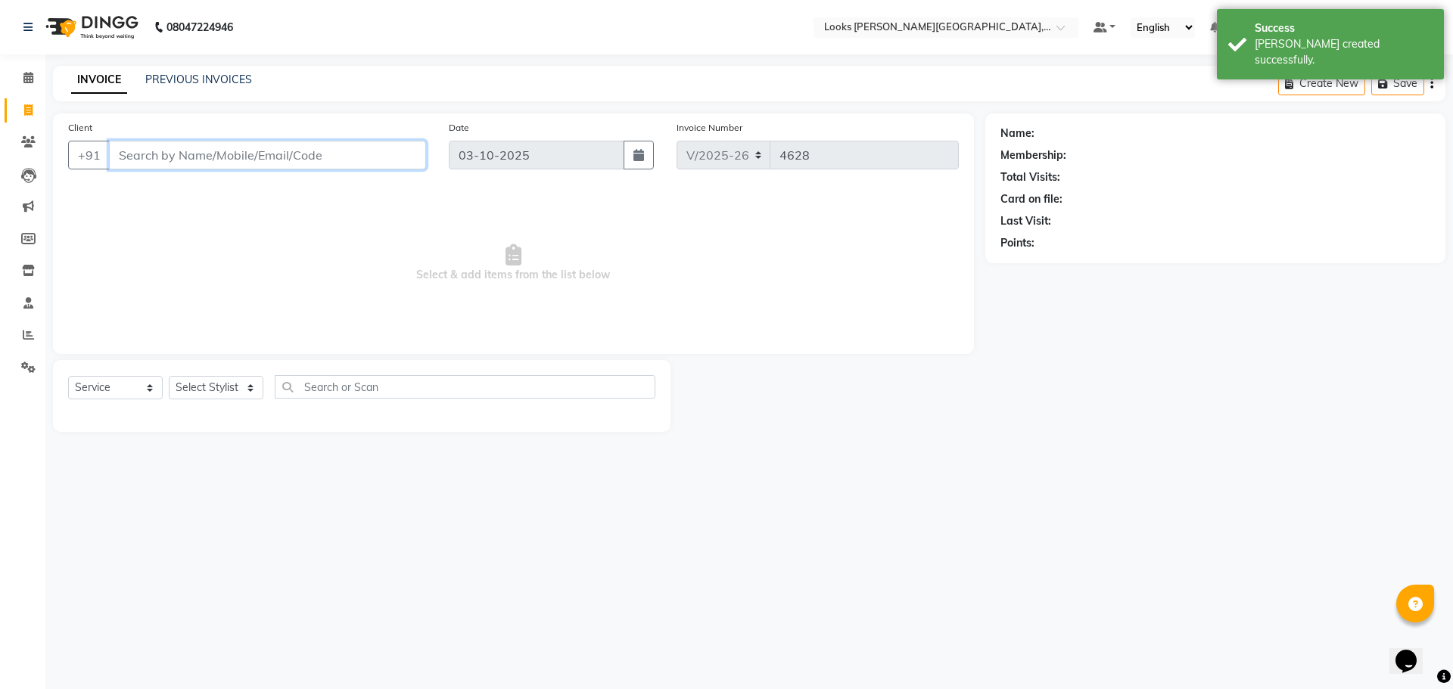
click at [253, 152] on input "Client" at bounding box center [267, 155] width 317 height 29
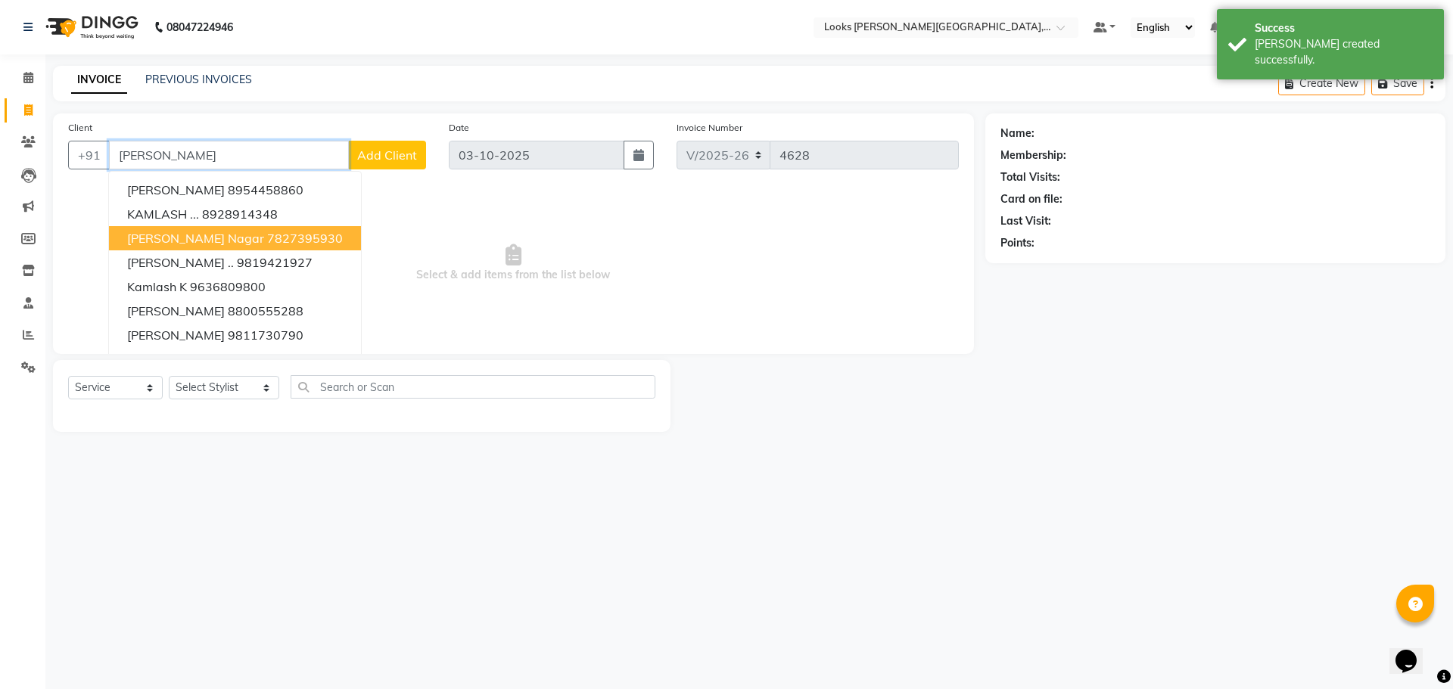
click at [182, 242] on span "[PERSON_NAME] Nagar" at bounding box center [195, 238] width 137 height 15
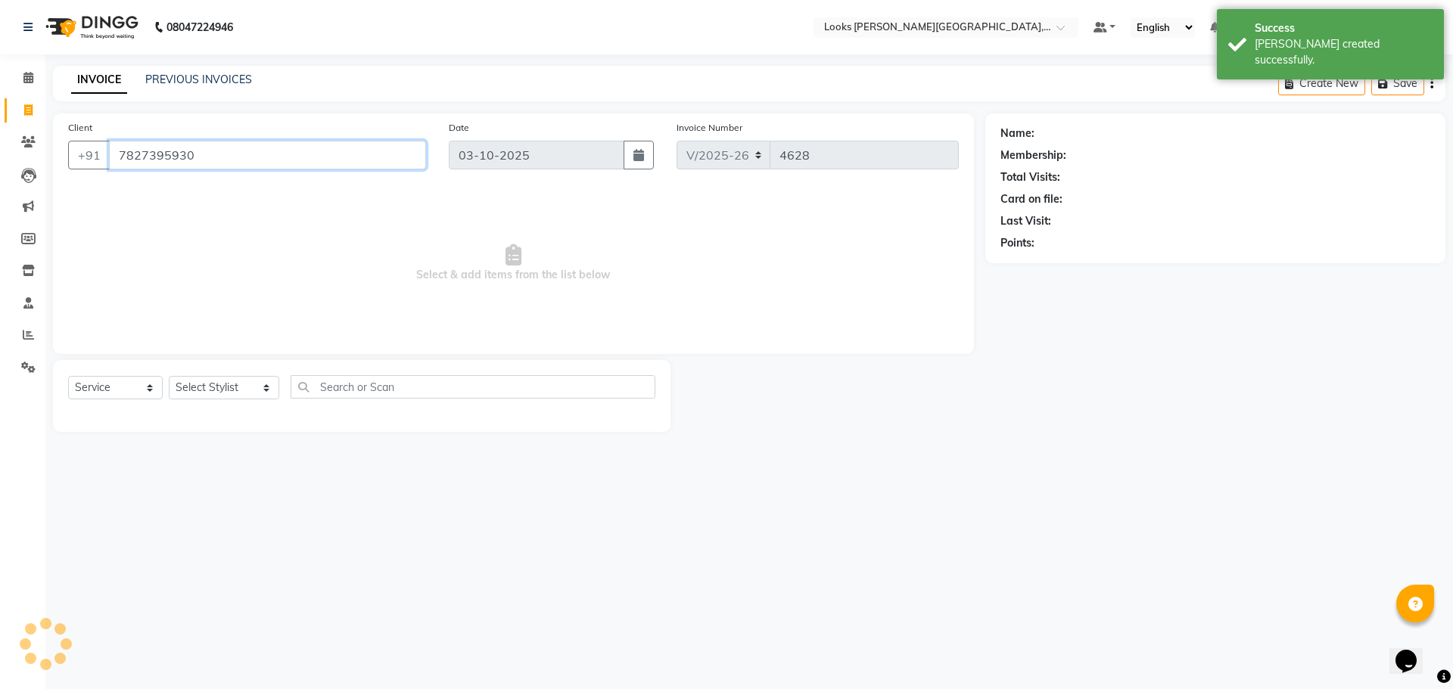
type input "7827395930"
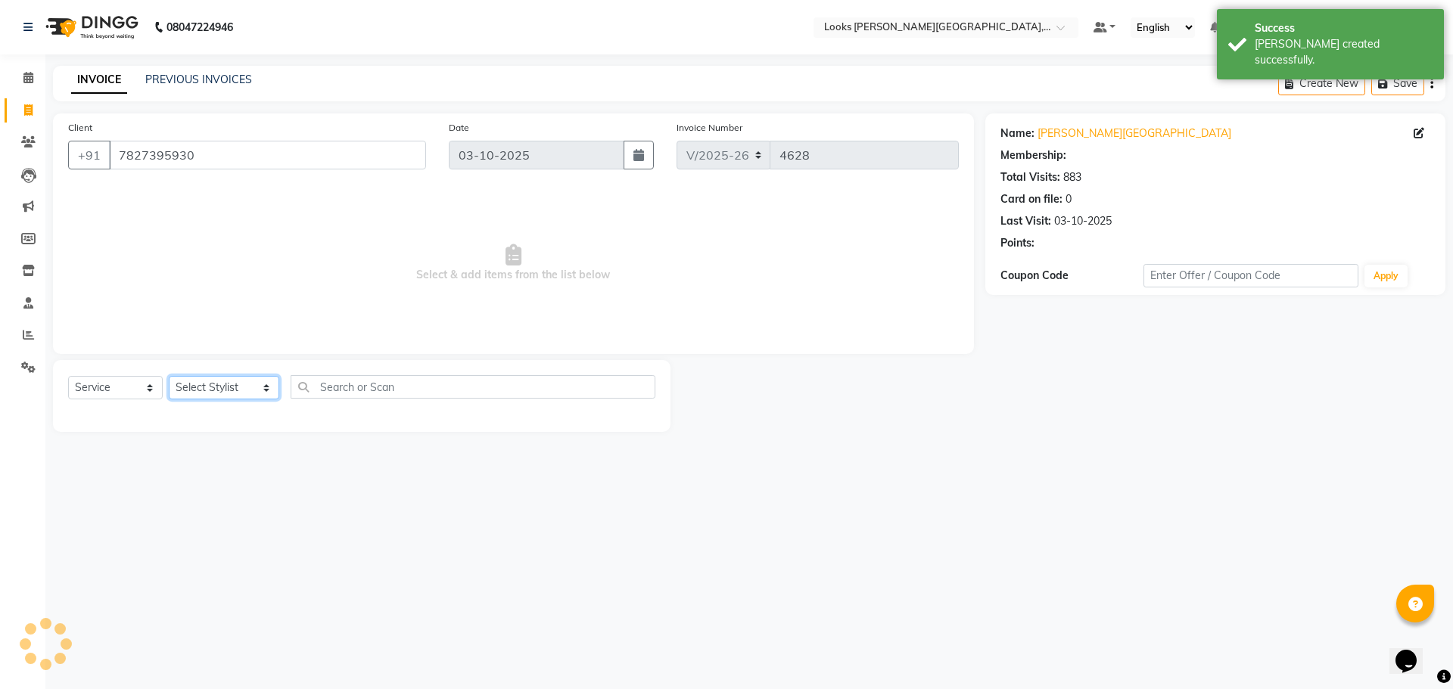
click at [232, 393] on select "Select Stylist Alam Aman [PERSON_NAME] Armaan Ashish Atul Deepika [PERSON_NAME]…" at bounding box center [224, 387] width 110 height 23
select select "1: Object"
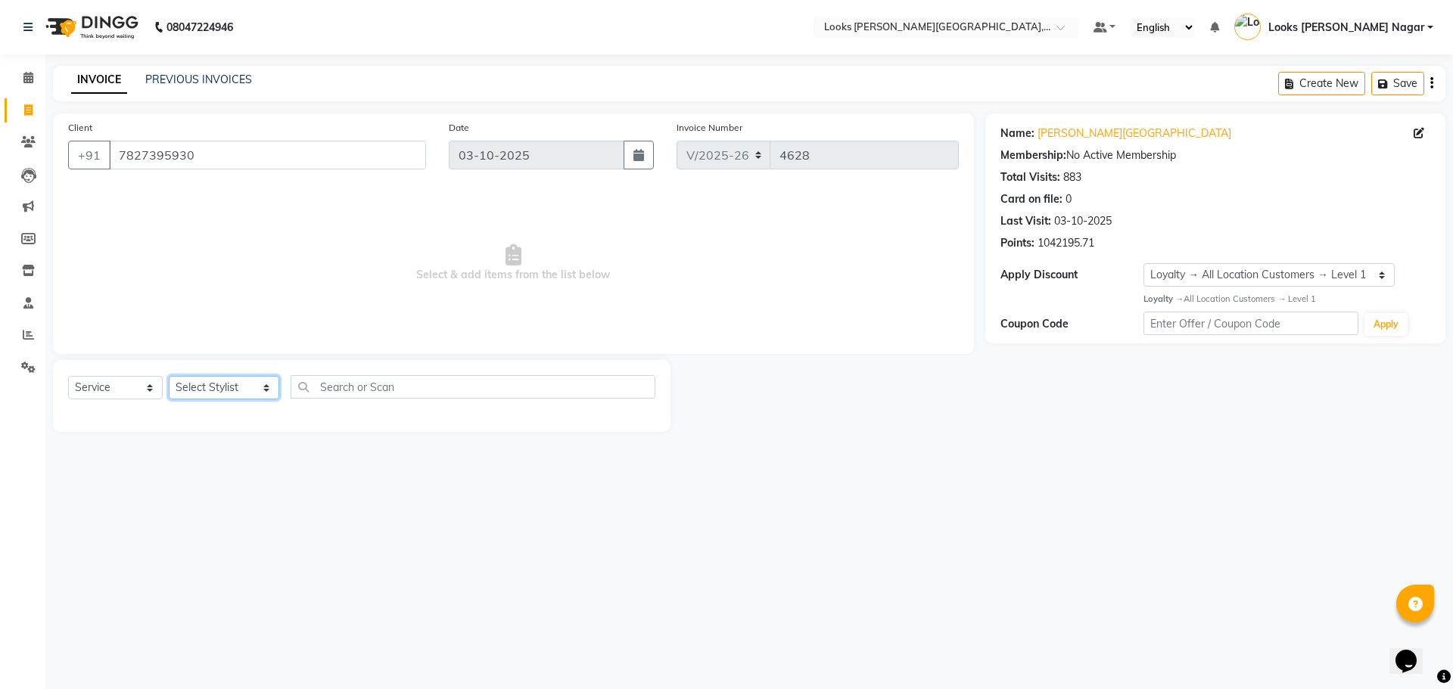
select select "23521"
click at [169, 376] on select "Select Stylist Alam Aman [PERSON_NAME] Armaan Ashish Atul Deepika [PERSON_NAME]…" at bounding box center [224, 387] width 110 height 23
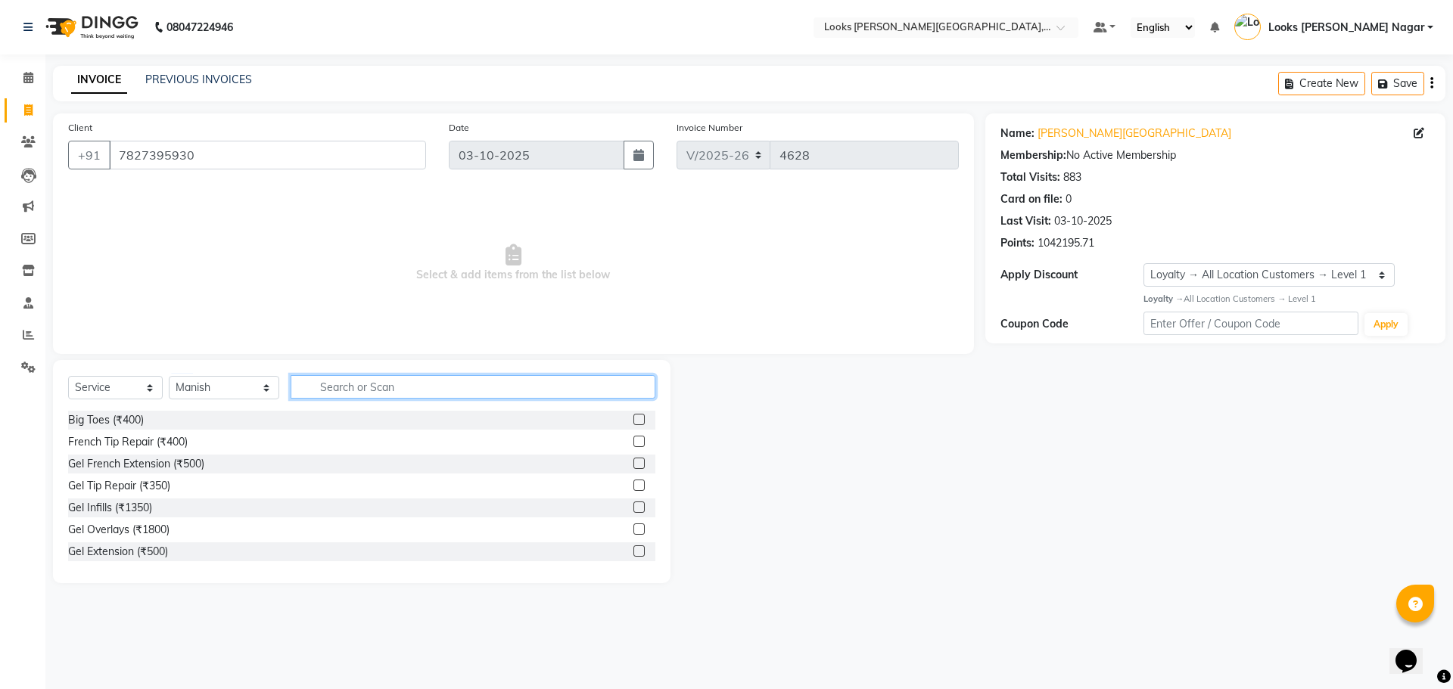
click at [347, 390] on input "text" at bounding box center [473, 386] width 365 height 23
type input "cut"
click at [120, 444] on div "Stylist Cut(M) (₹700)" at bounding box center [117, 442] width 99 height 16
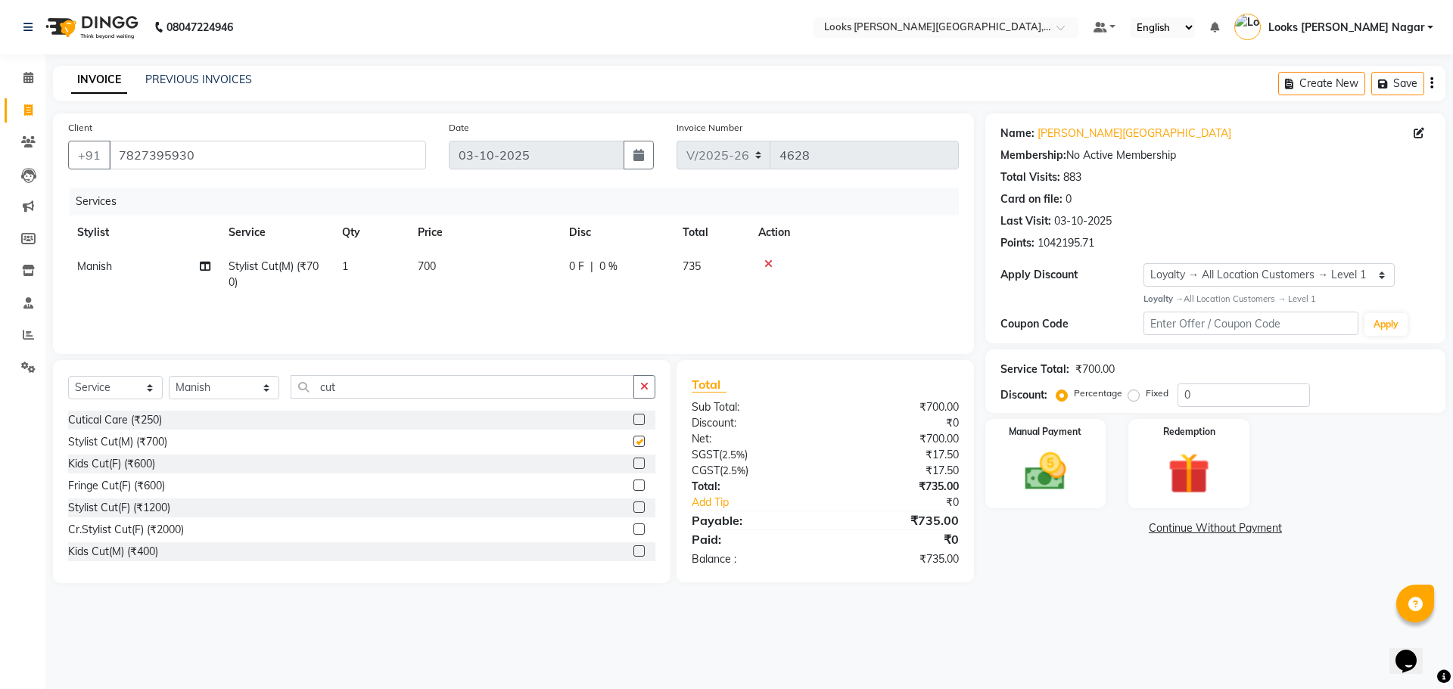
checkbox input "false"
drag, startPoint x: 367, startPoint y: 390, endPoint x: 220, endPoint y: 403, distance: 147.3
click at [220, 403] on div "Select Service Product Membership Package Voucher Prepaid Gift Card Select Styl…" at bounding box center [361, 393] width 587 height 36
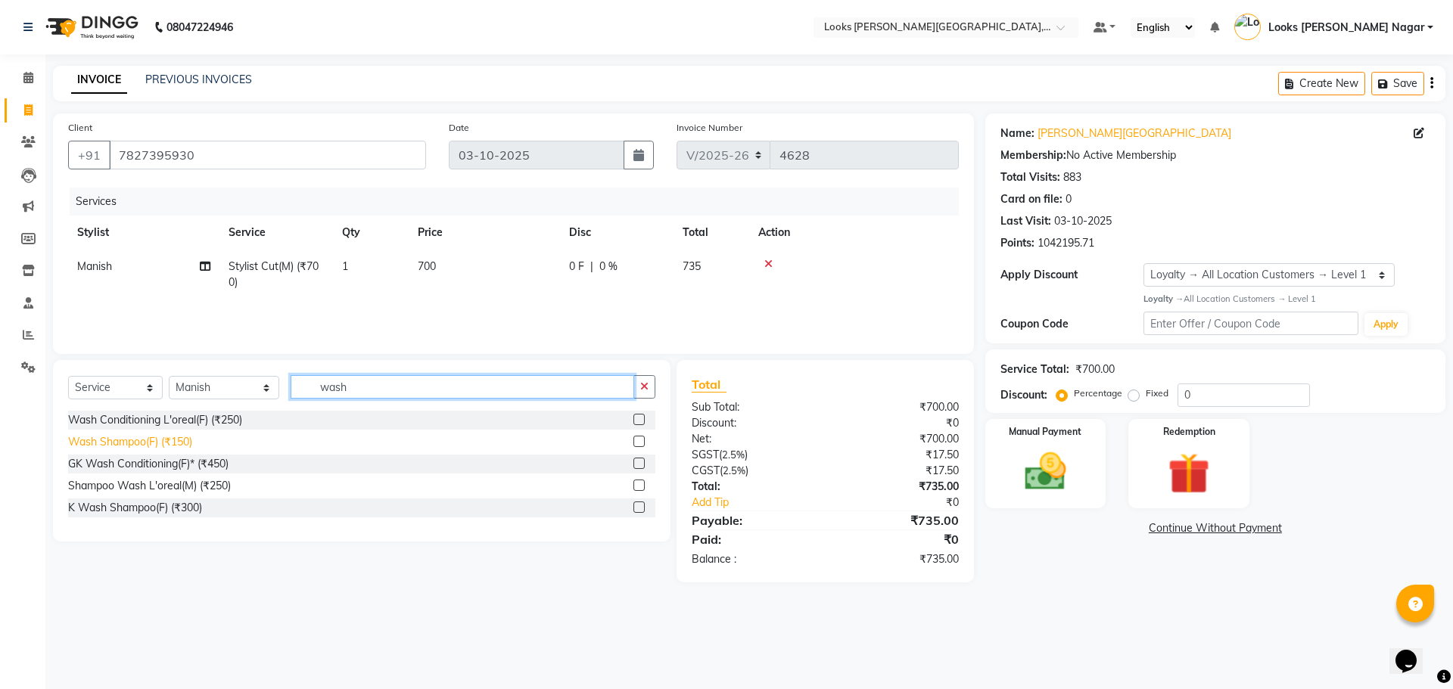
type input "wash"
click at [175, 443] on div "Wash Shampoo(F) (₹150)" at bounding box center [130, 442] width 124 height 16
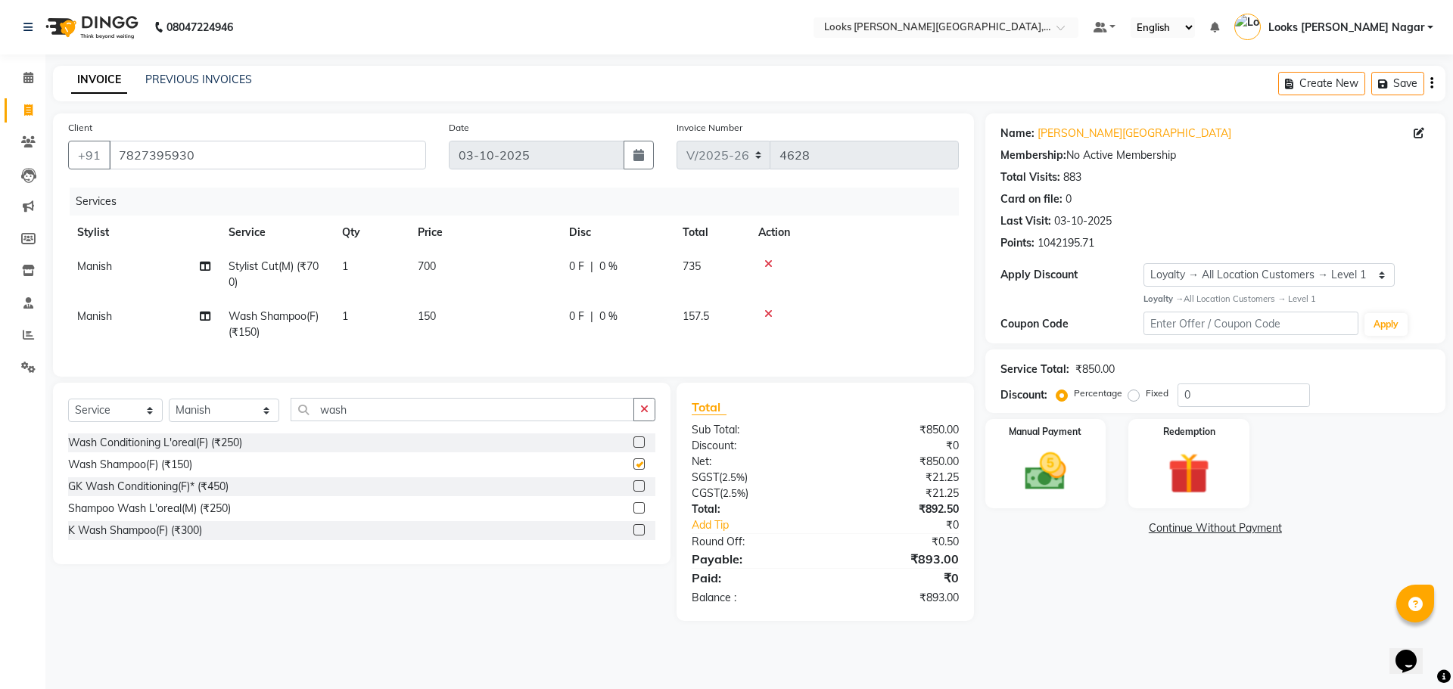
checkbox input "false"
click at [454, 266] on td "700" at bounding box center [484, 275] width 151 height 50
select select "23521"
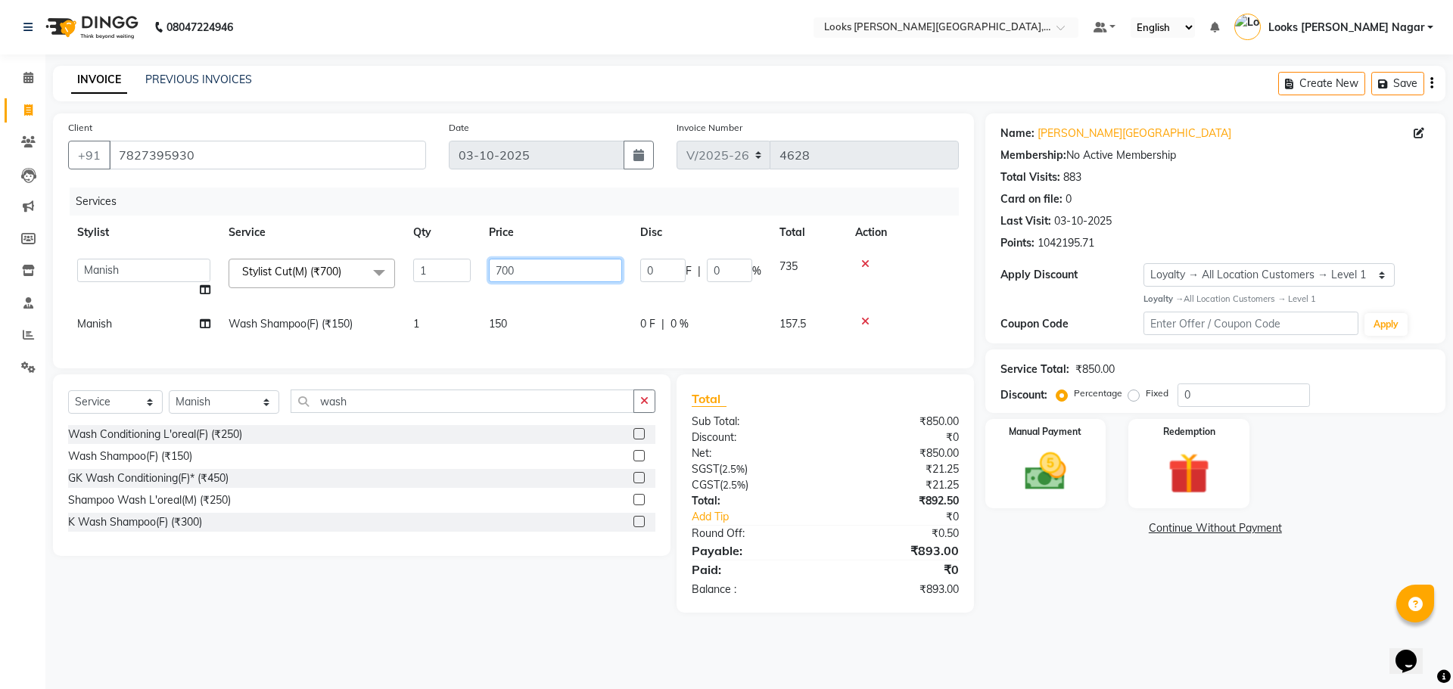
drag, startPoint x: 537, startPoint y: 266, endPoint x: 386, endPoint y: 292, distance: 153.6
click at [407, 288] on tr "Alam Aman [PERSON_NAME] Armaan Ashish Atul Deepika Deepu Dilshad Durga [PERSON_…" at bounding box center [513, 279] width 891 height 58
type input "524"
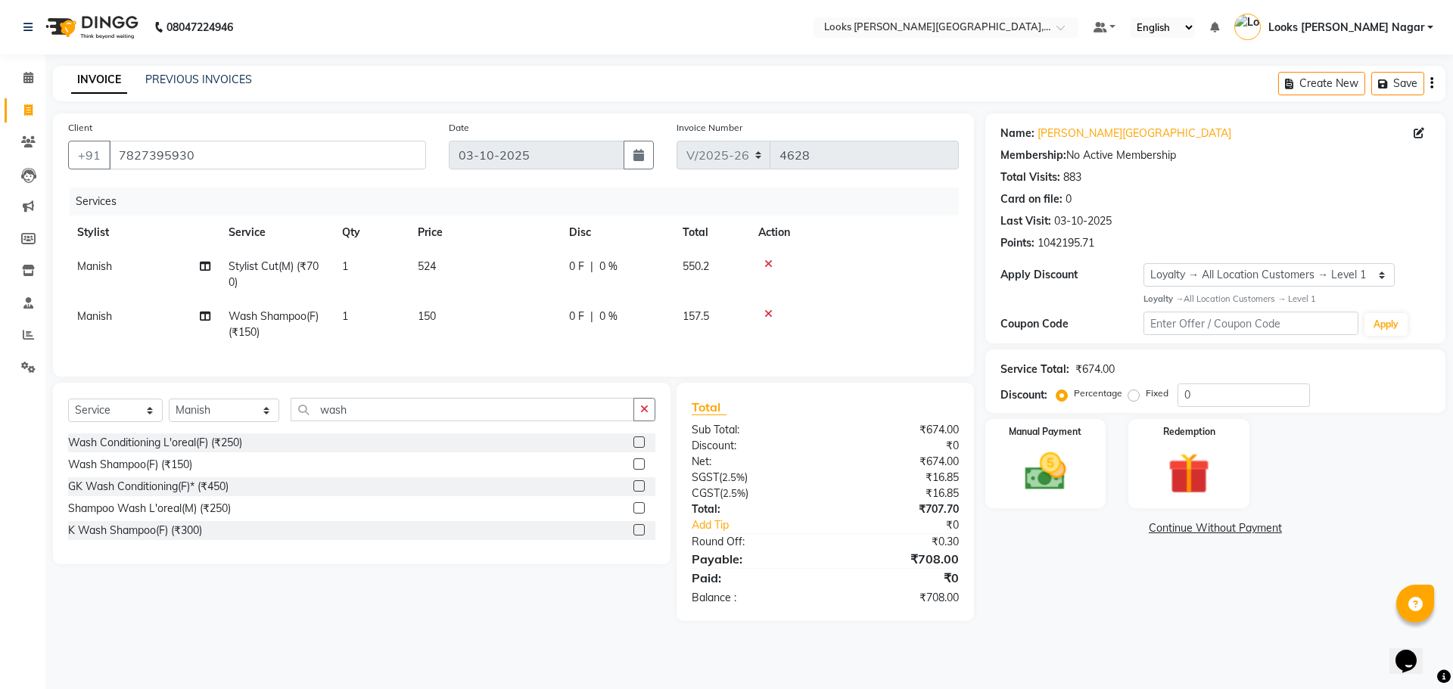
click at [566, 328] on tr "Manish Wash Shampoo(F) (₹150) 1 150 0 F | 0 % 157.5" at bounding box center [513, 325] width 891 height 50
click at [440, 312] on td "150" at bounding box center [484, 325] width 151 height 50
select select "23521"
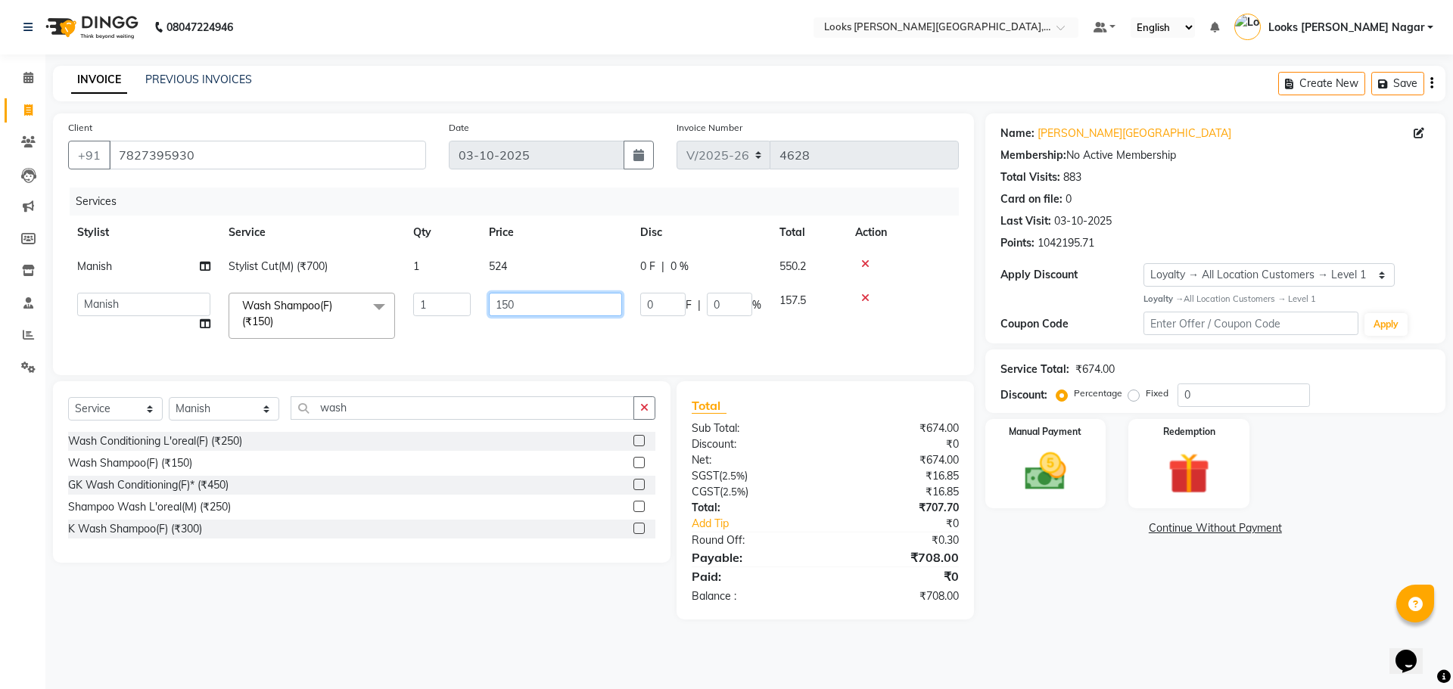
drag, startPoint x: 517, startPoint y: 306, endPoint x: 346, endPoint y: 347, distance: 175.8
click at [346, 347] on tr "Alam Aman [PERSON_NAME] Armaan Ashish Atul Deepika Deepu Dilshad Durga [PERSON_…" at bounding box center [513, 316] width 891 height 64
type input "142"
click at [1029, 558] on div "Name: [PERSON_NAME] Nagar Membership: No Active Membership Total Visits: 883 Ca…" at bounding box center [1220, 366] width 471 height 506
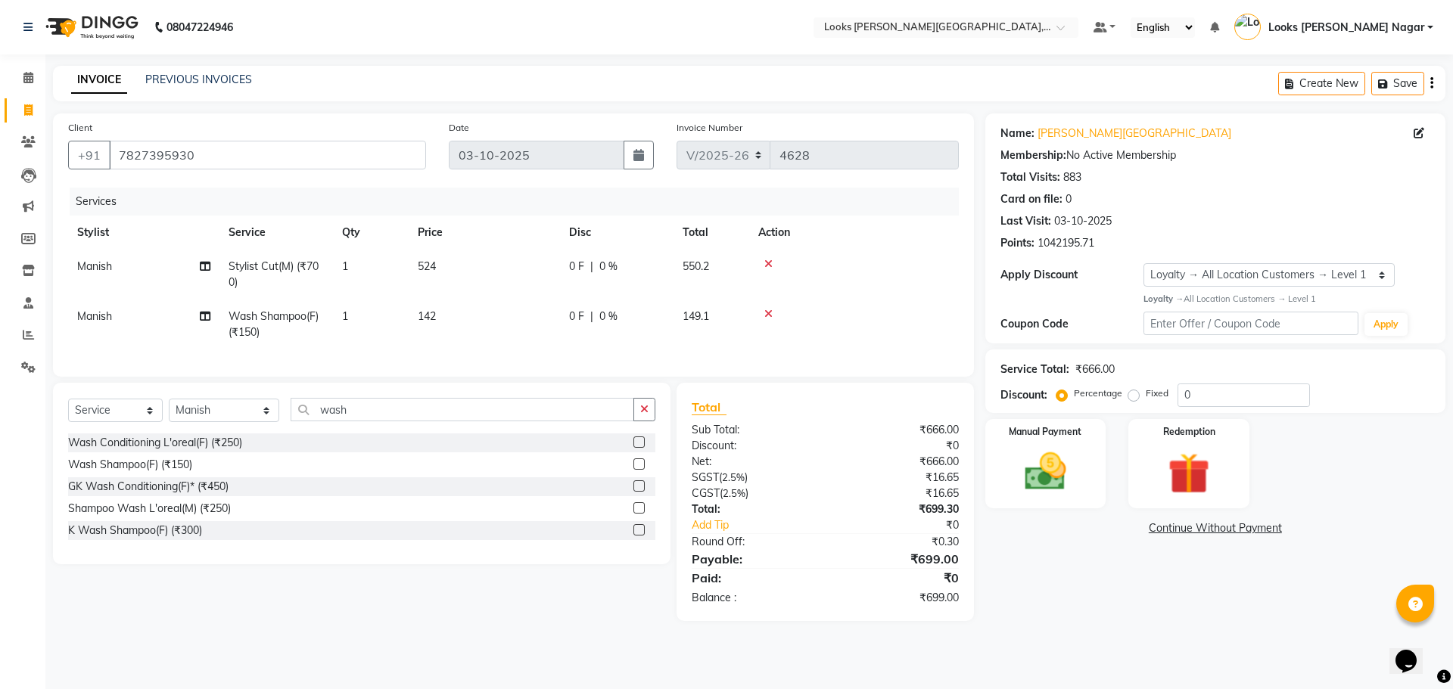
click at [443, 324] on td "142" at bounding box center [484, 325] width 151 height 50
select select "23521"
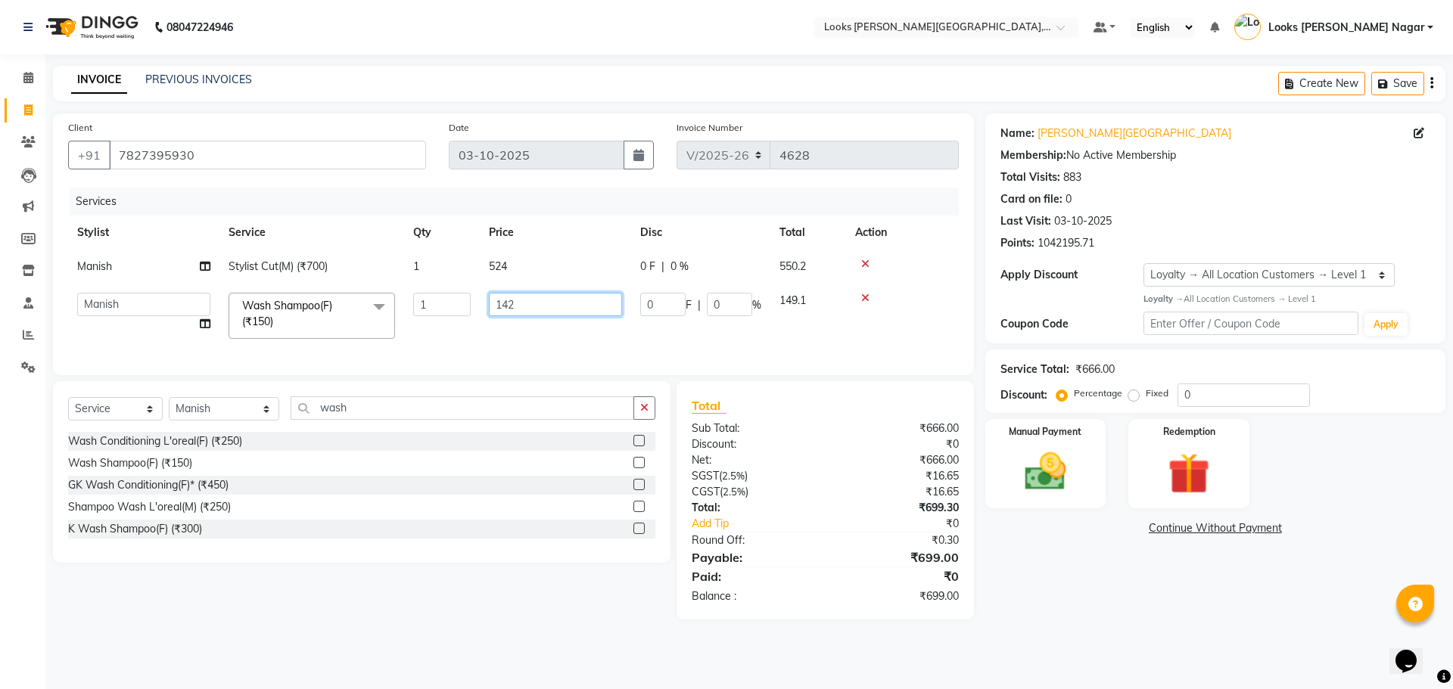
click at [533, 295] on input "142" at bounding box center [555, 304] width 133 height 23
type input "143"
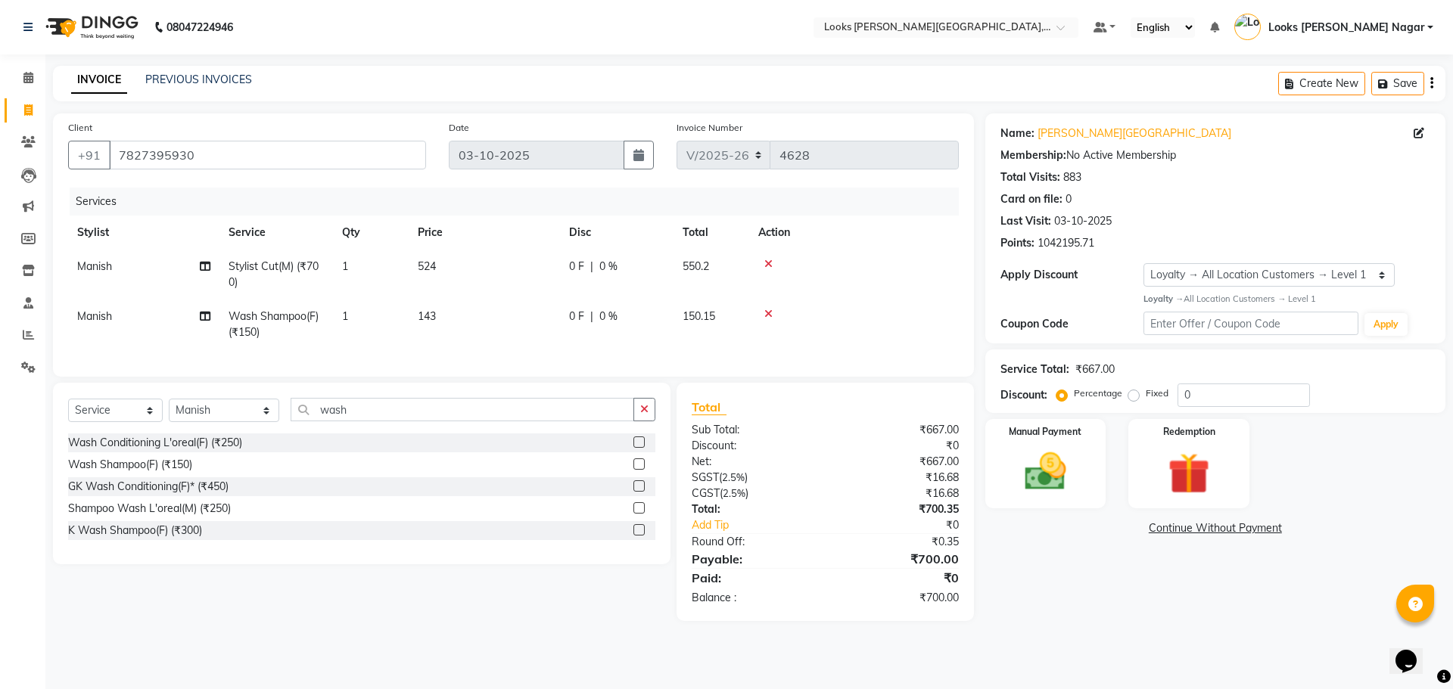
click at [1024, 576] on div "Name: [PERSON_NAME] Nagar Membership: No Active Membership Total Visits: 883 Ca…" at bounding box center [1220, 367] width 471 height 508
click at [1045, 502] on div "Manual Payment" at bounding box center [1045, 463] width 126 height 93
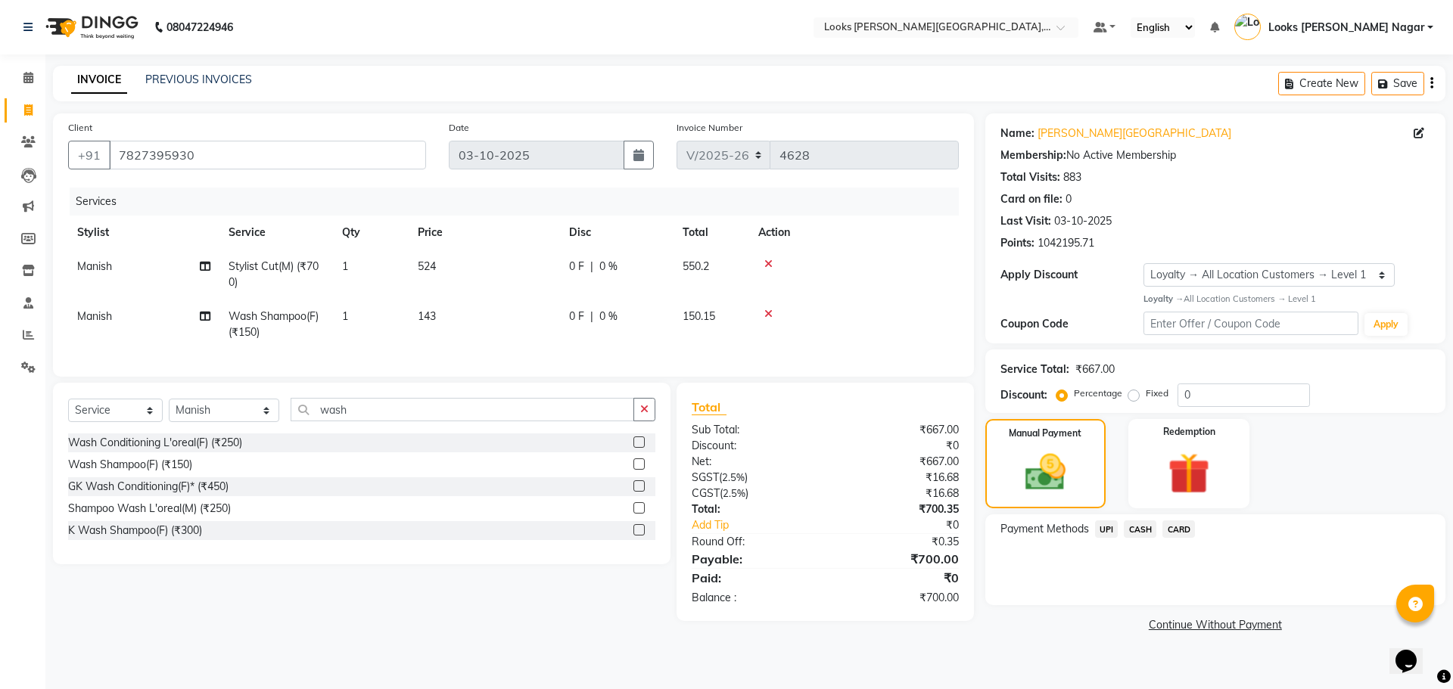
click at [1097, 528] on span "UPI" at bounding box center [1106, 529] width 23 height 17
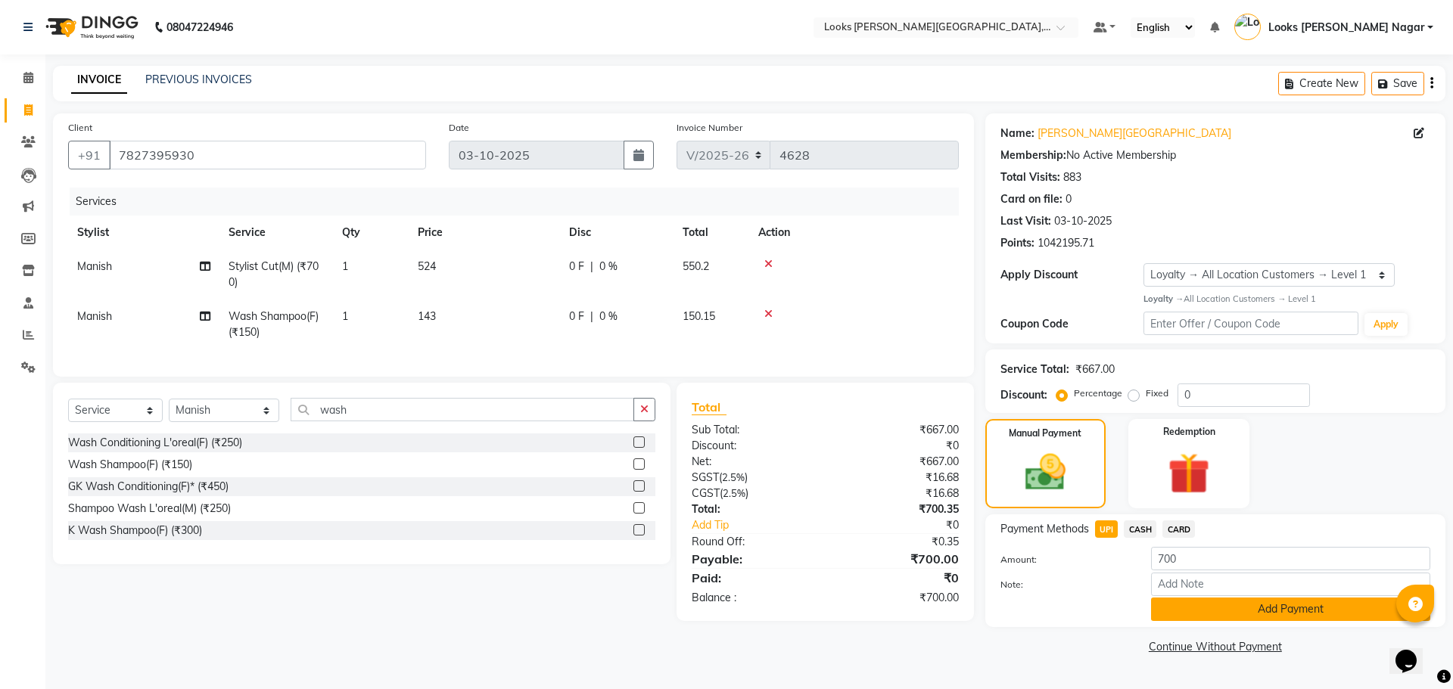
click at [1247, 620] on button "Add Payment" at bounding box center [1290, 609] width 279 height 23
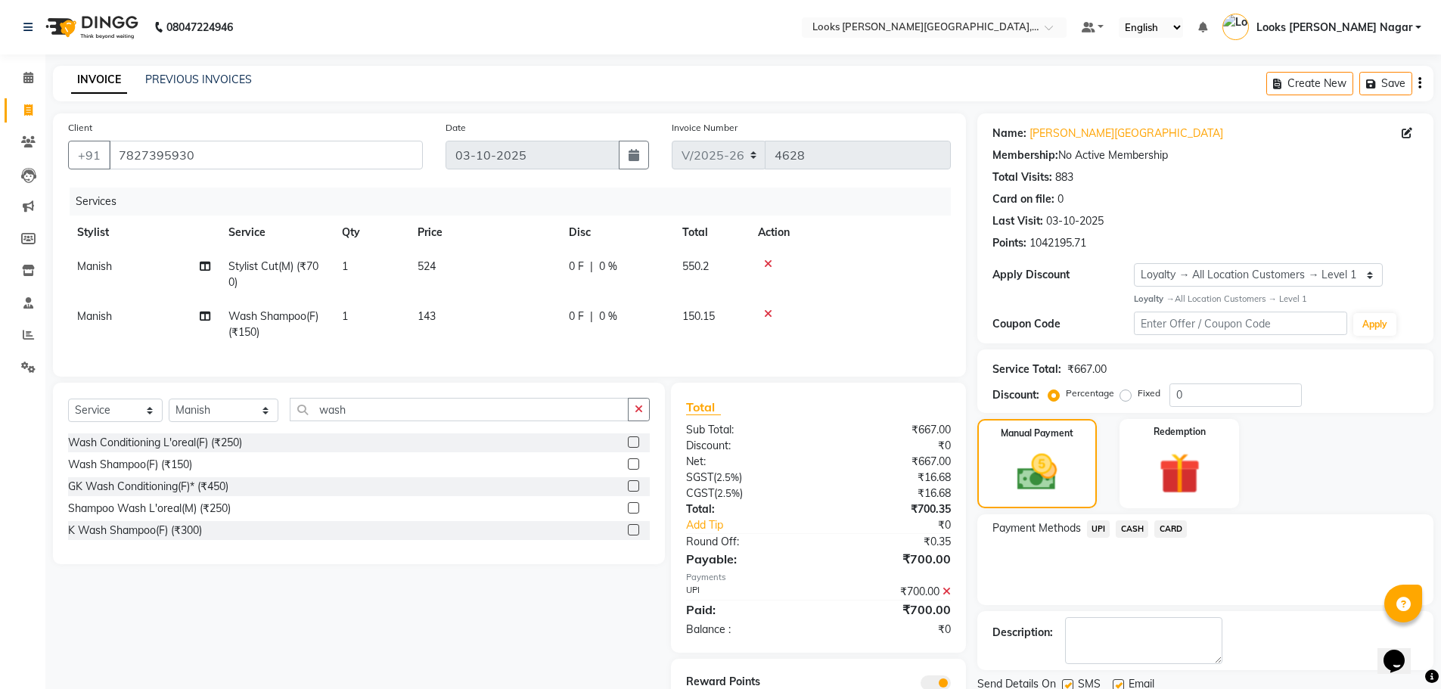
scroll to position [73, 0]
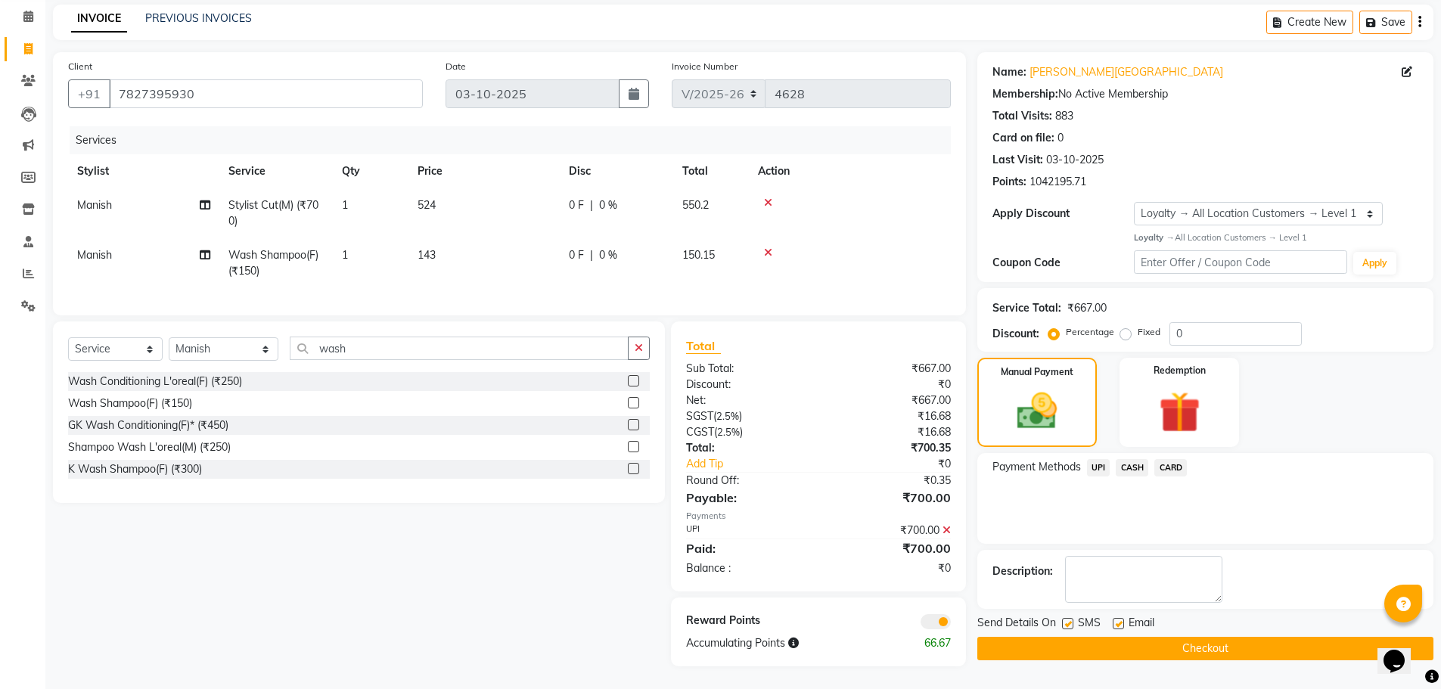
click at [1245, 637] on button "Checkout" at bounding box center [1206, 648] width 456 height 23
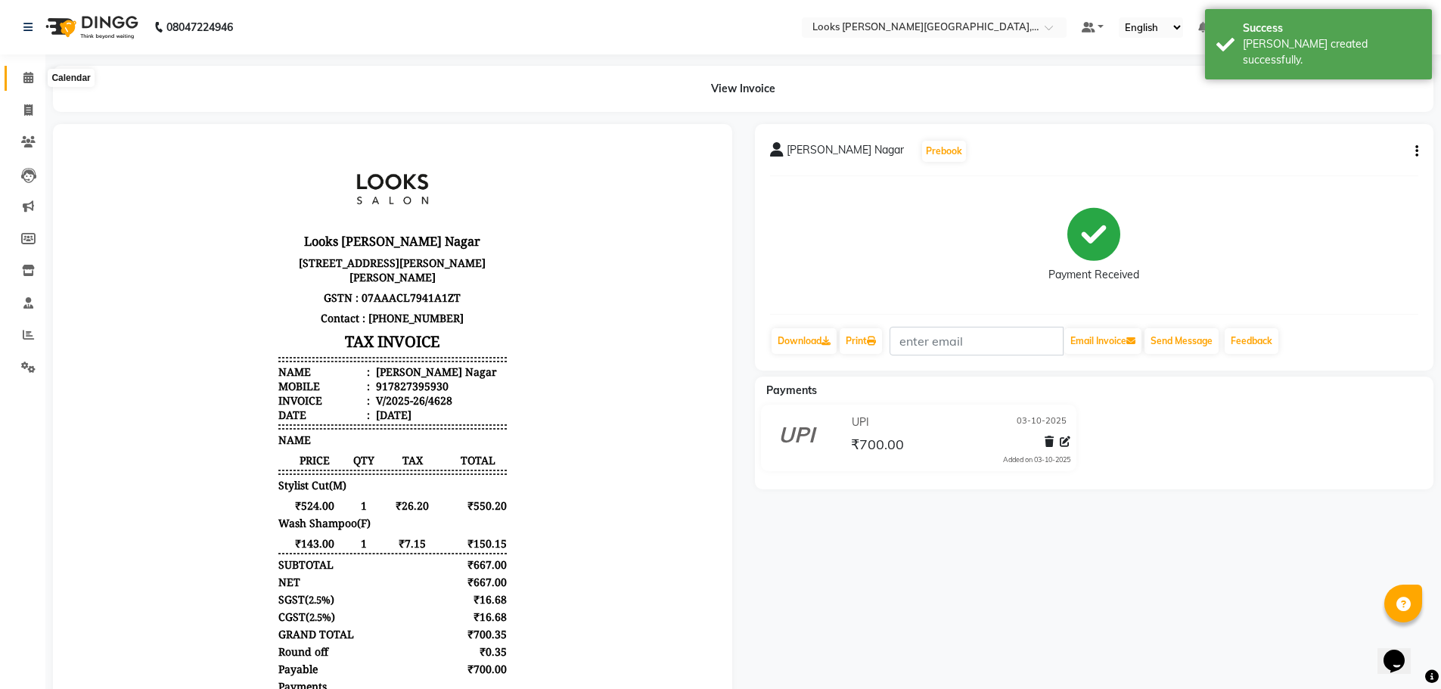
click at [25, 80] on icon at bounding box center [28, 77] width 10 height 11
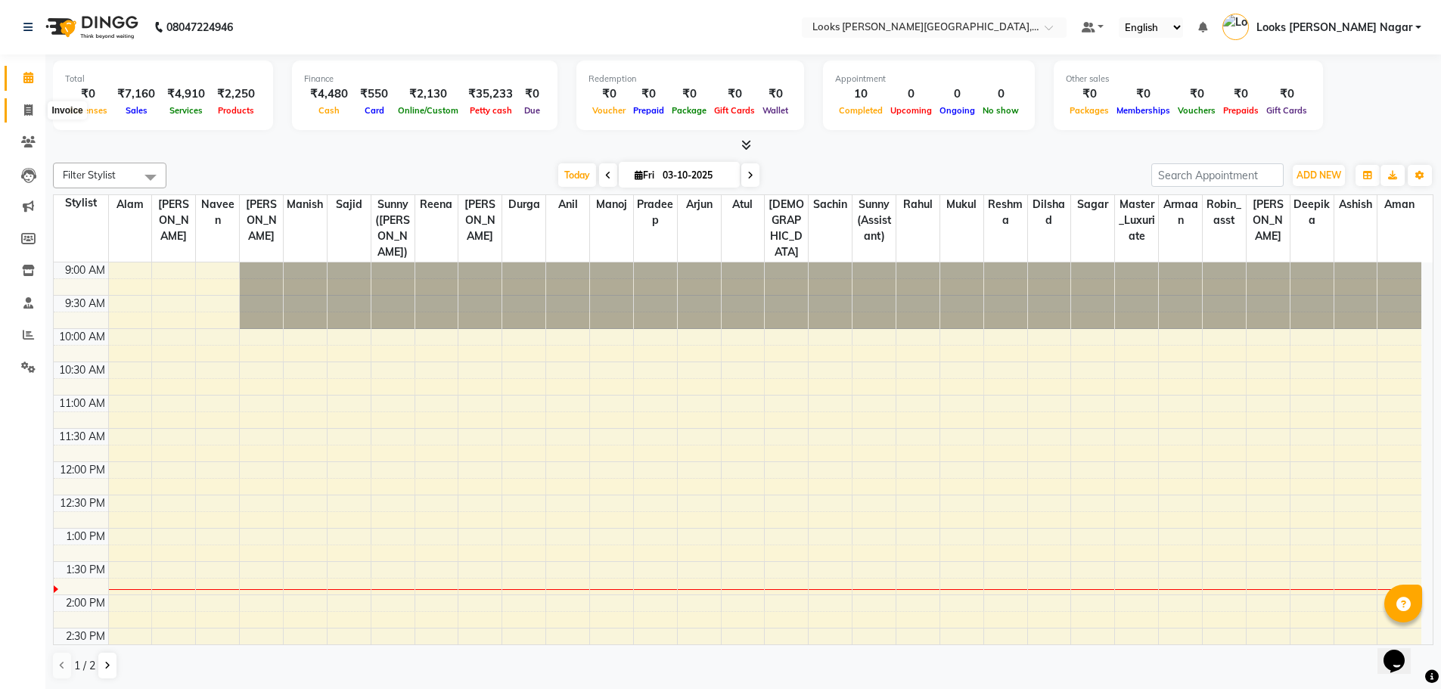
click at [26, 110] on icon at bounding box center [28, 109] width 8 height 11
select select "service"
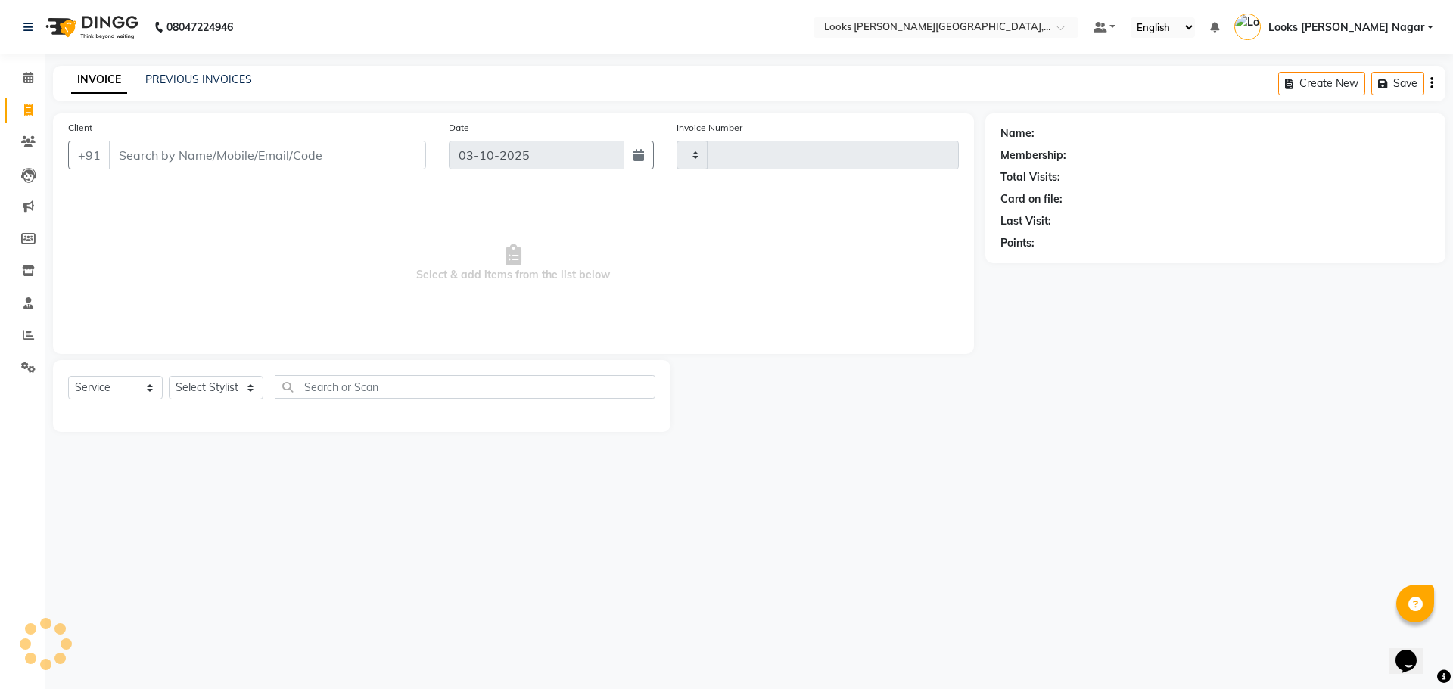
type input "4629"
select select "4327"
click at [191, 153] on input "Client" at bounding box center [267, 155] width 317 height 29
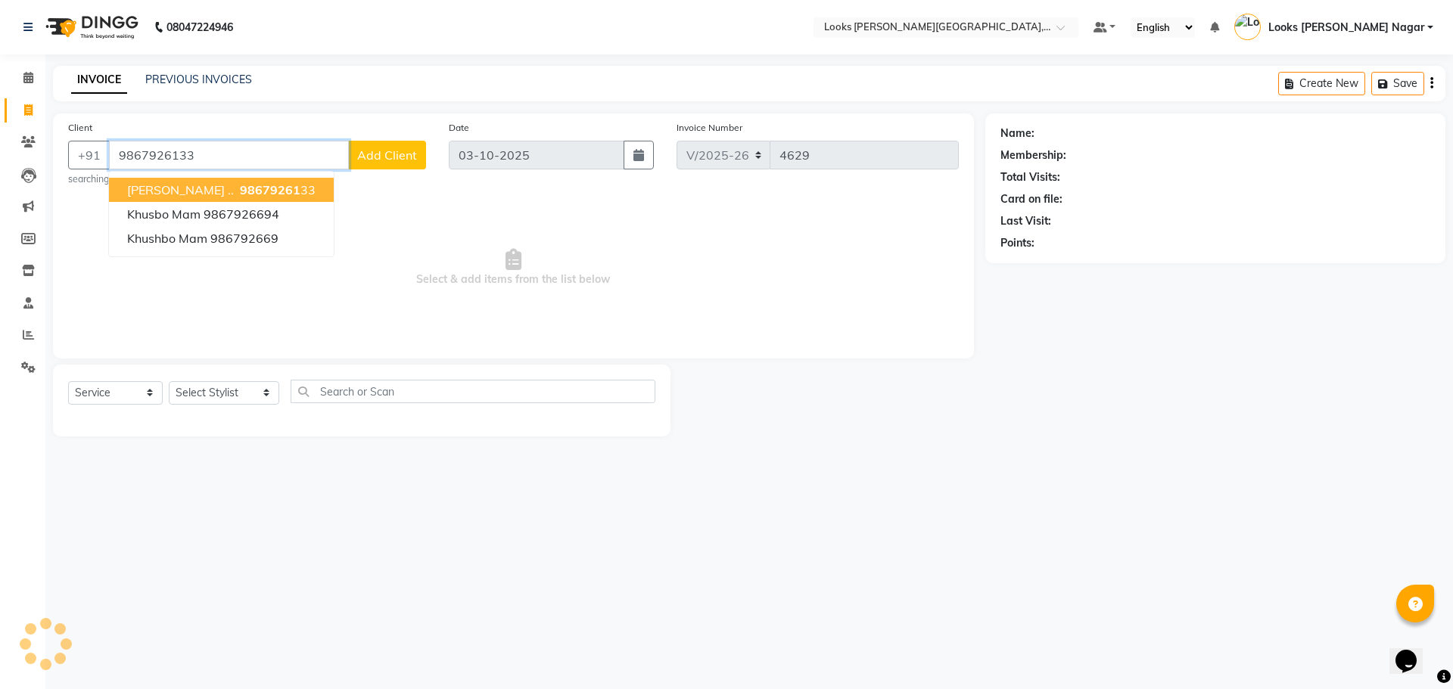
type input "9867926133"
select select "1: Object"
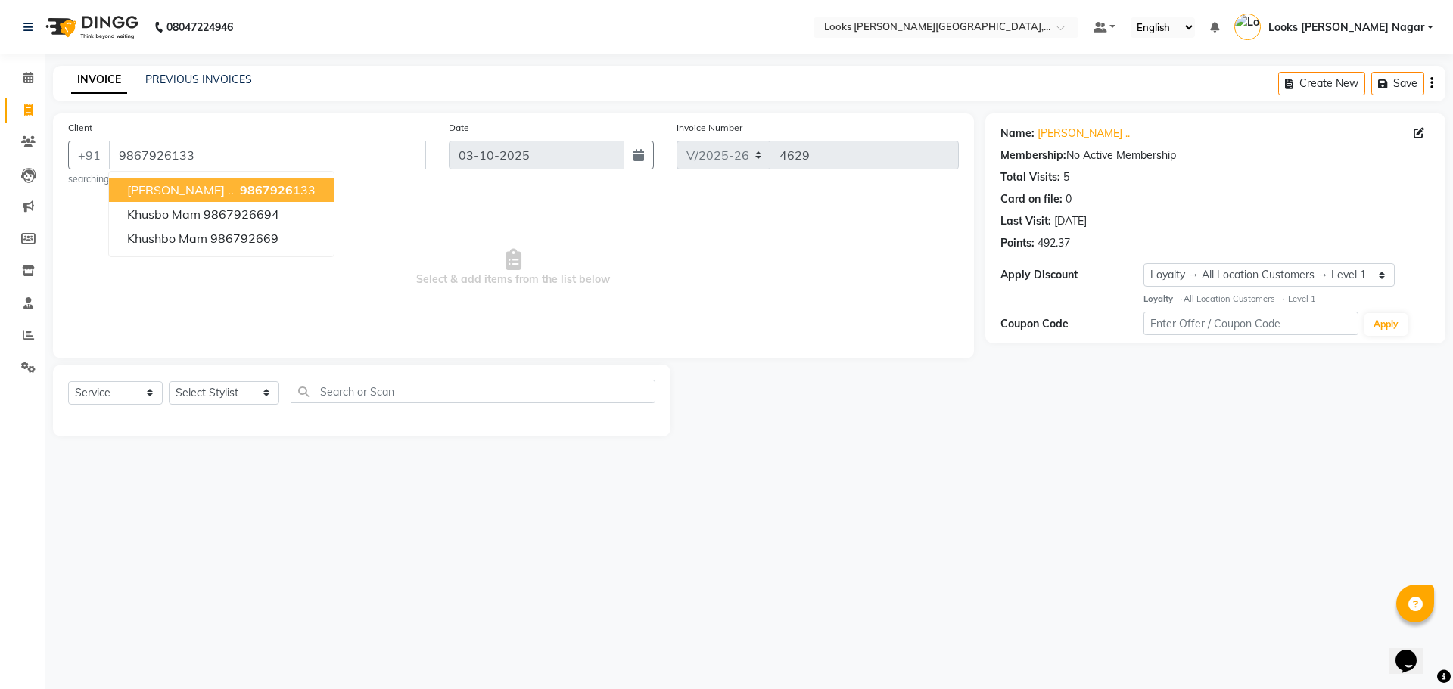
click at [276, 187] on button "[PERSON_NAME] .. 98679261 33" at bounding box center [221, 190] width 225 height 24
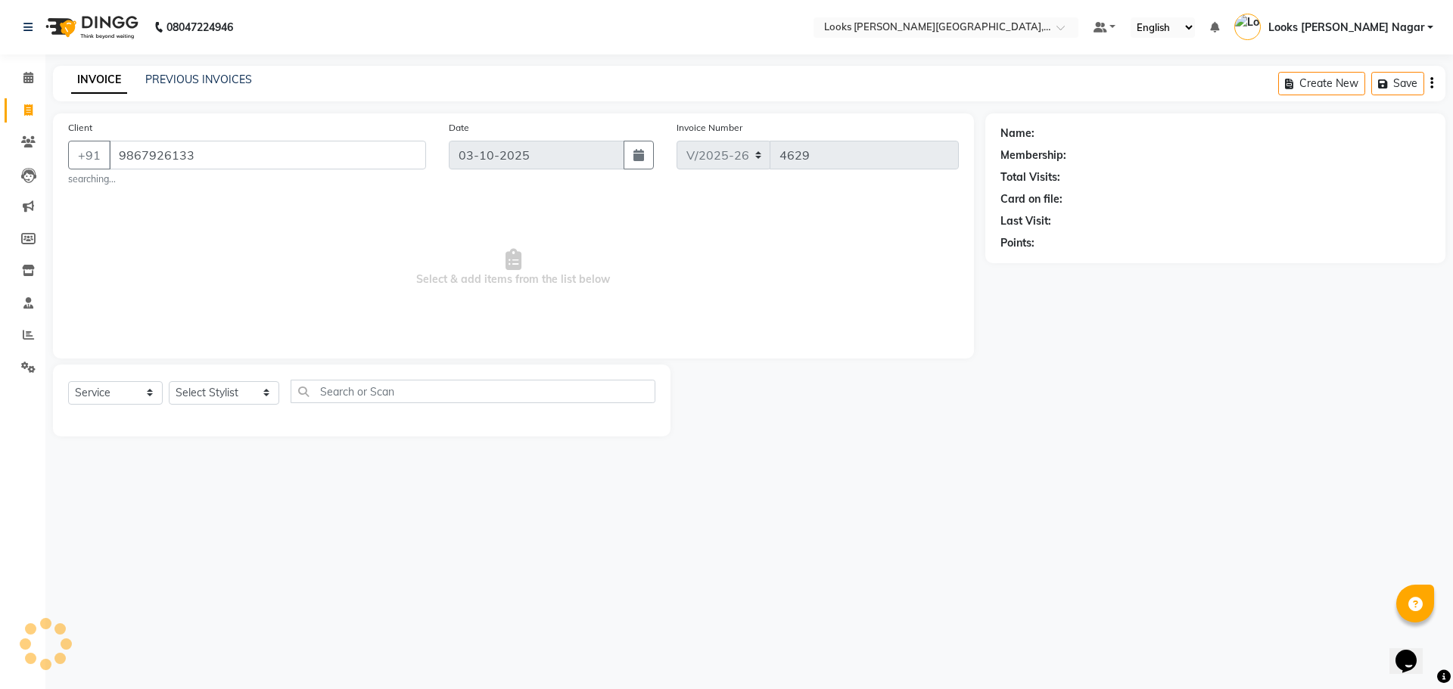
select select "1: Object"
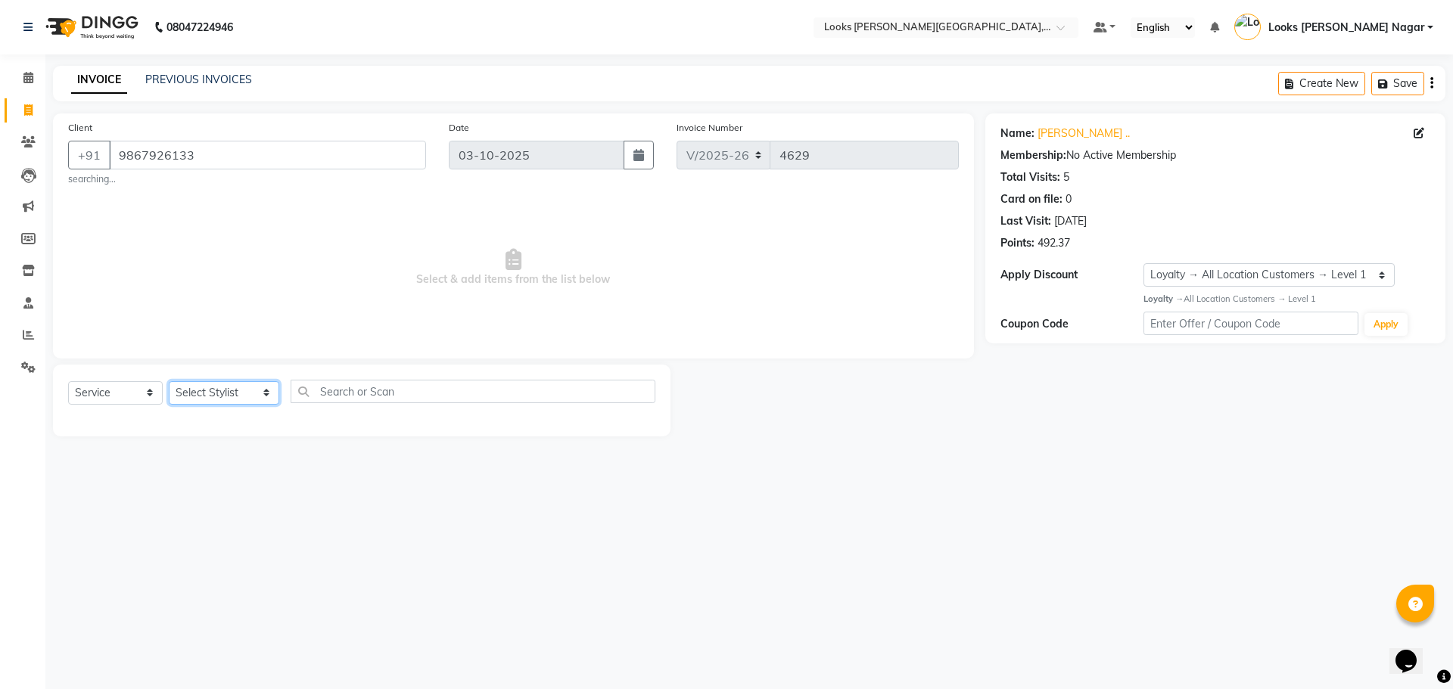
click at [238, 389] on select "Select Stylist Alam Aman [PERSON_NAME] Armaan Ashish Atul Deepika [PERSON_NAME]…" at bounding box center [224, 392] width 110 height 23
select select "69139"
click at [169, 381] on select "Select Stylist Alam Aman [PERSON_NAME] Armaan Ashish Atul Deepika [PERSON_NAME]…" at bounding box center [224, 392] width 110 height 23
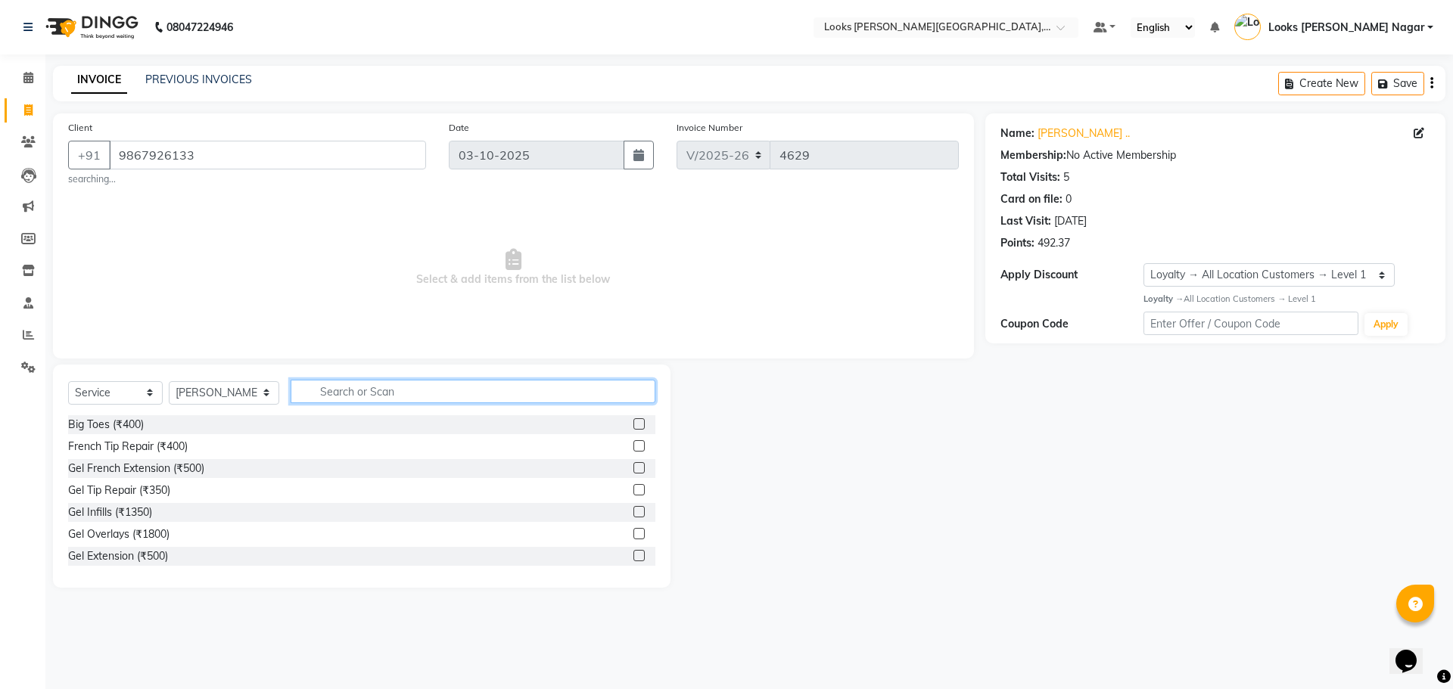
click at [376, 394] on input "text" at bounding box center [473, 391] width 365 height 23
type input "cut"
click at [137, 447] on div "Stylist Cut(M) (₹700)" at bounding box center [117, 447] width 99 height 16
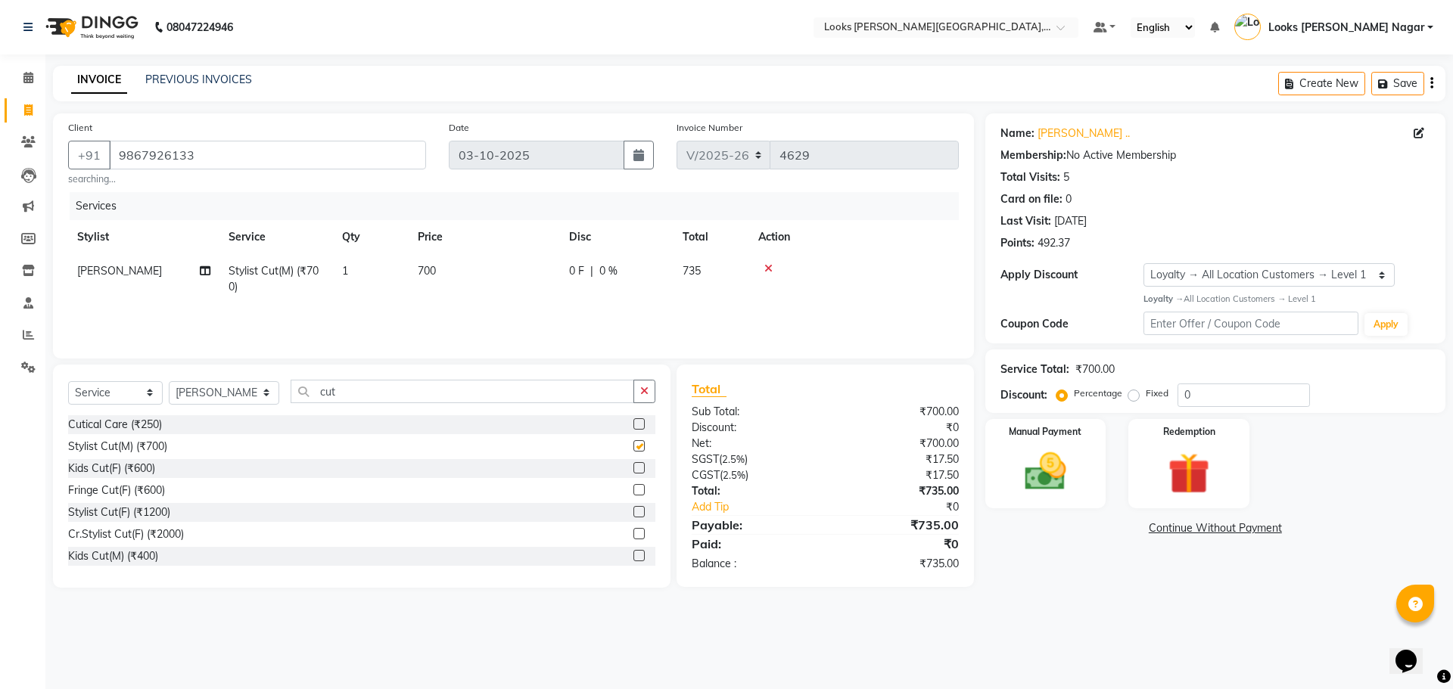
checkbox input "false"
click at [466, 272] on td "700" at bounding box center [484, 279] width 151 height 50
select select "69139"
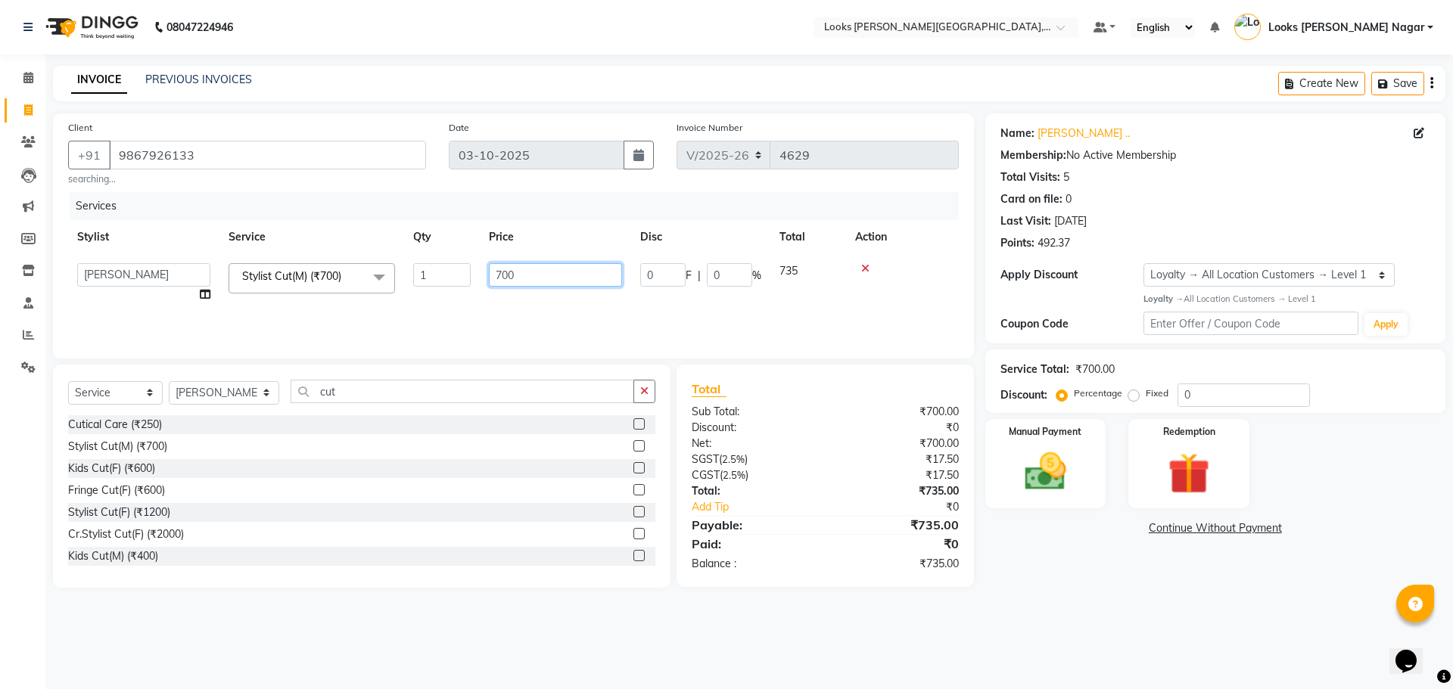
drag, startPoint x: 531, startPoint y: 259, endPoint x: 438, endPoint y: 291, distance: 98.6
click at [439, 291] on tr "Alam Aman [PERSON_NAME] Armaan Ashish Atul Deepika Deepu Dilshad Durga [PERSON_…" at bounding box center [513, 283] width 891 height 58
drag, startPoint x: 555, startPoint y: 271, endPoint x: 382, endPoint y: 303, distance: 175.5
click at [382, 303] on tr "Alam Aman [PERSON_NAME] Armaan Ashish Atul Deepika Deepu Dilshad Durga [PERSON_…" at bounding box center [513, 283] width 891 height 58
type input "524"
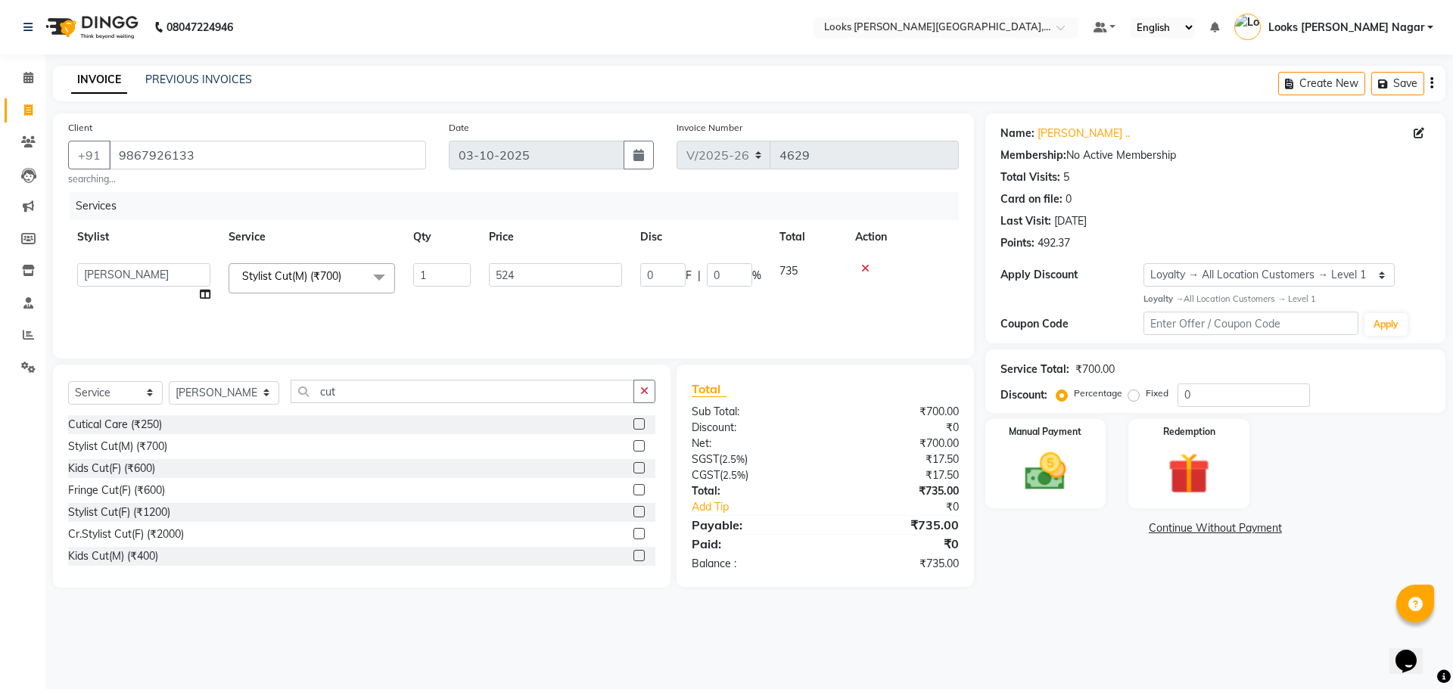
click at [992, 555] on div "Name: [PERSON_NAME] .. Membership: No Active Membership Total Visits: 5 Card on…" at bounding box center [1220, 350] width 471 height 474
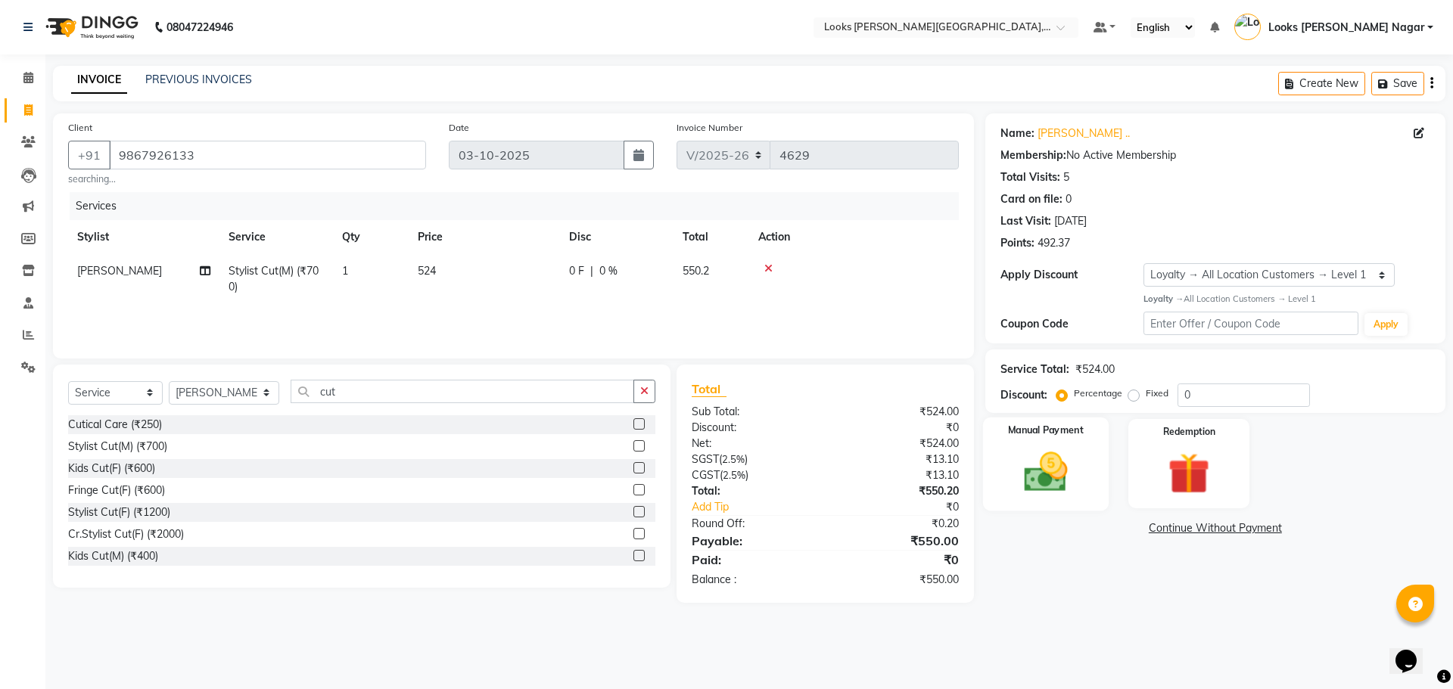
click at [1080, 490] on img at bounding box center [1045, 472] width 70 height 50
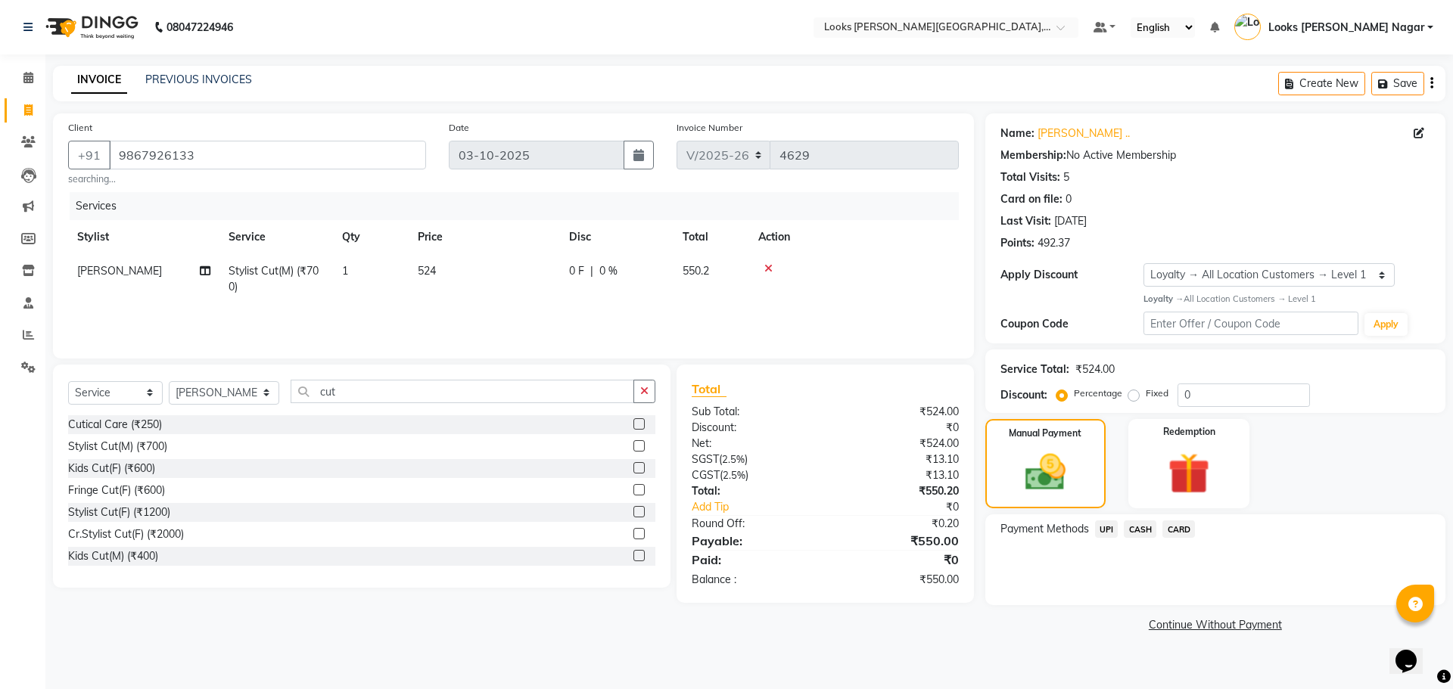
click at [1177, 530] on span "CARD" at bounding box center [1178, 529] width 33 height 17
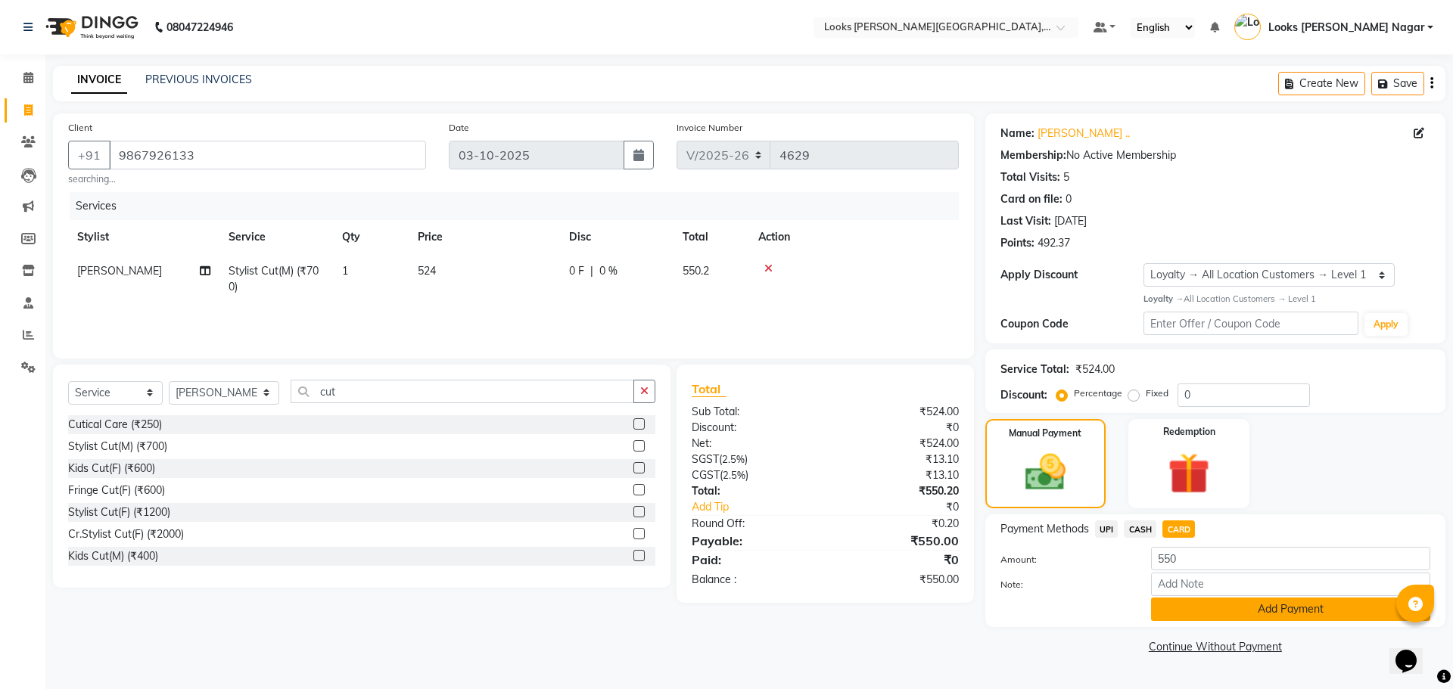
click at [1180, 619] on button "Add Payment" at bounding box center [1290, 609] width 279 height 23
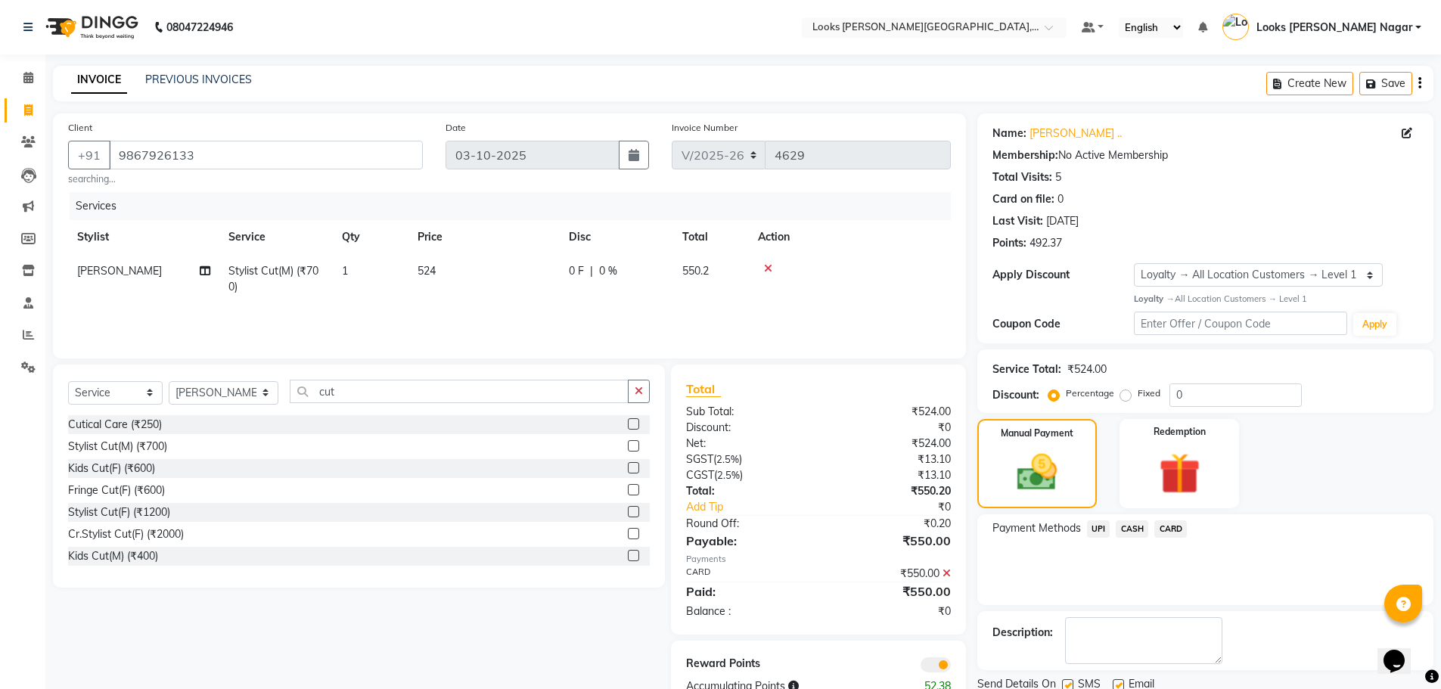
scroll to position [55, 0]
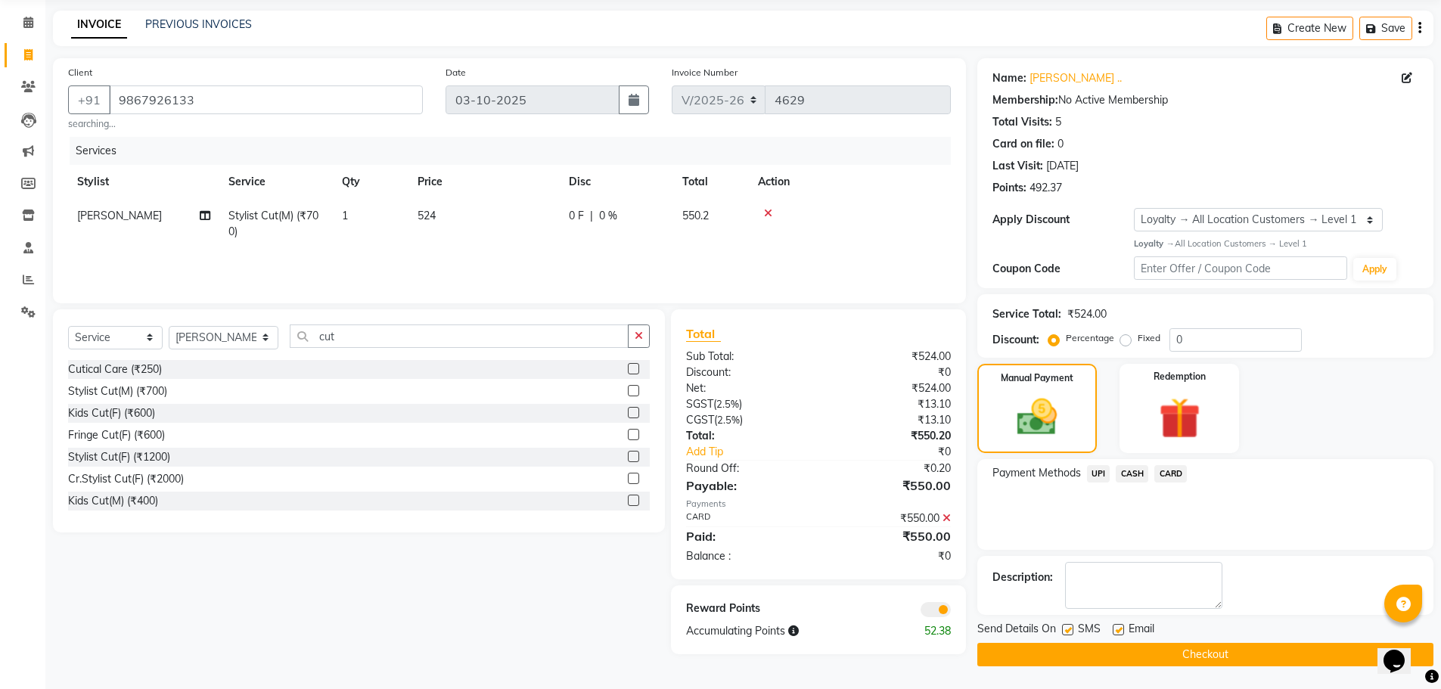
click at [1166, 656] on button "Checkout" at bounding box center [1206, 654] width 456 height 23
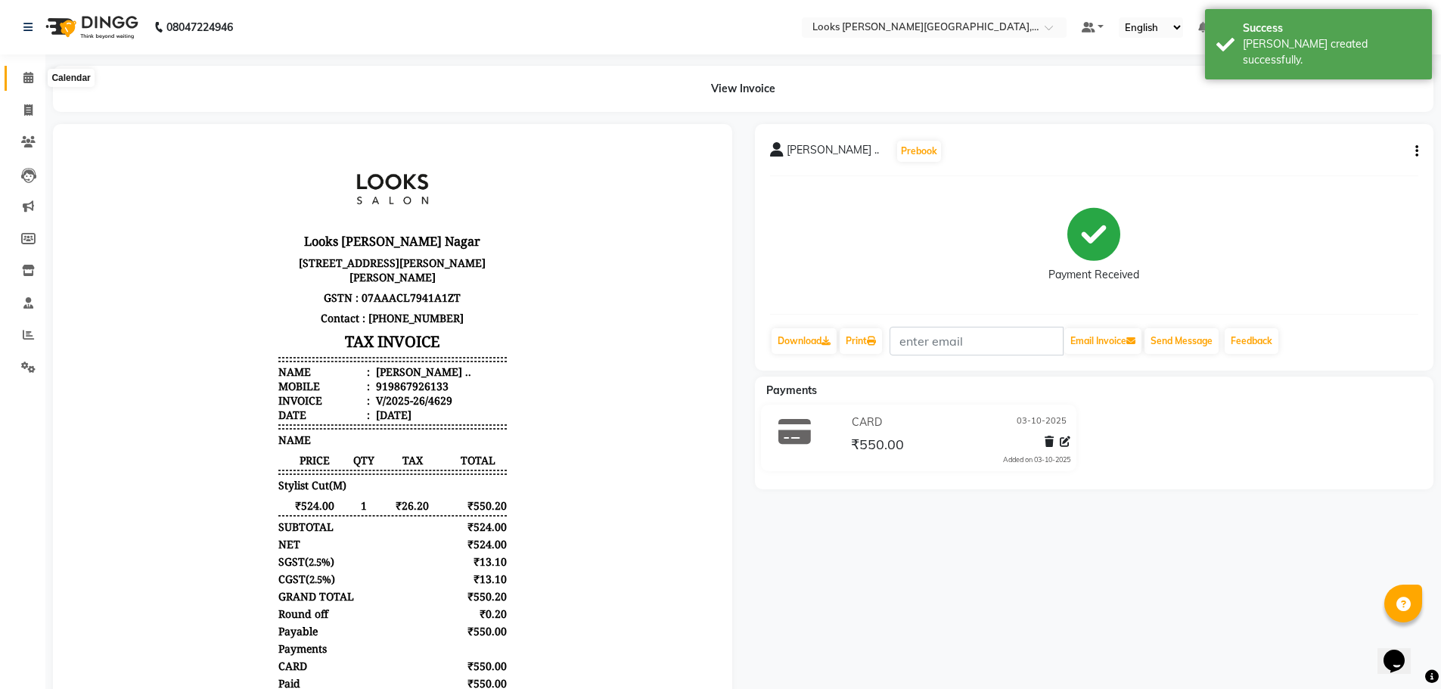
click at [26, 80] on icon at bounding box center [28, 77] width 10 height 11
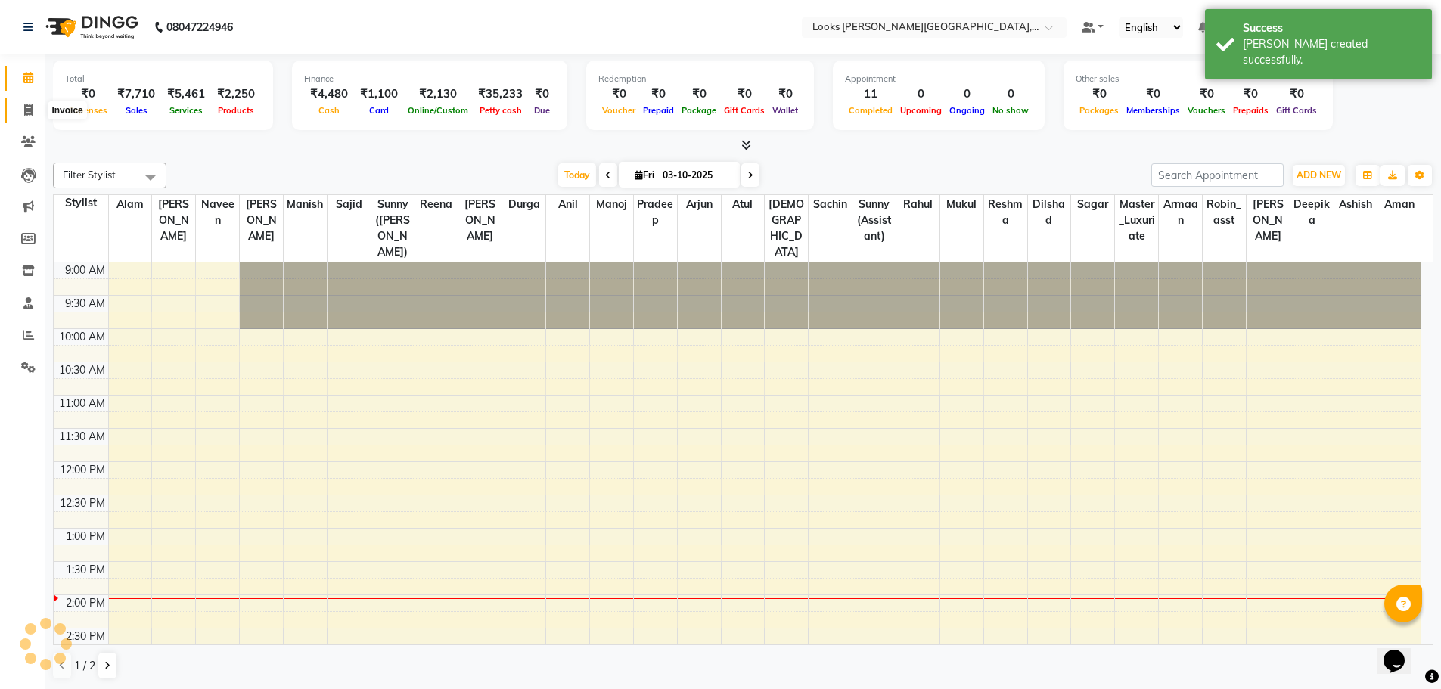
click at [30, 113] on icon at bounding box center [28, 109] width 8 height 11
select select "service"
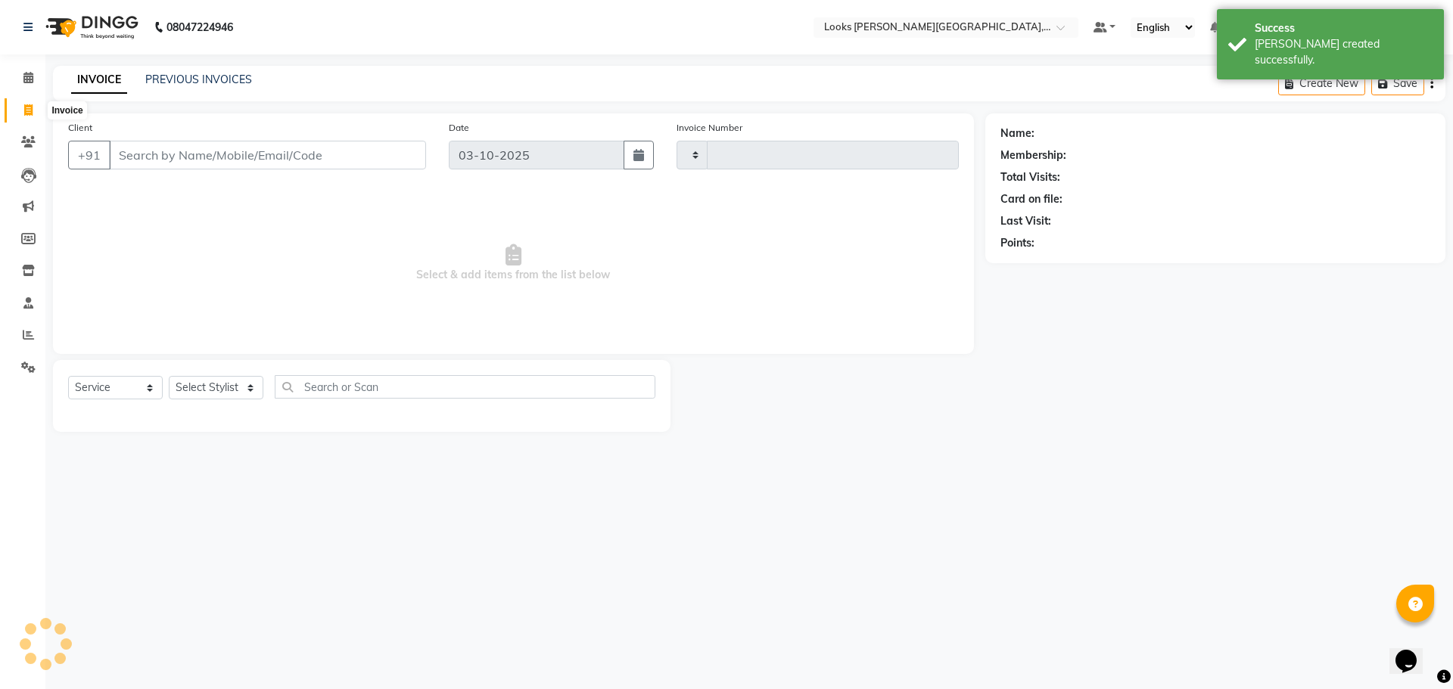
type input "4630"
select select "4327"
click at [187, 159] on input "Client" at bounding box center [267, 155] width 317 height 29
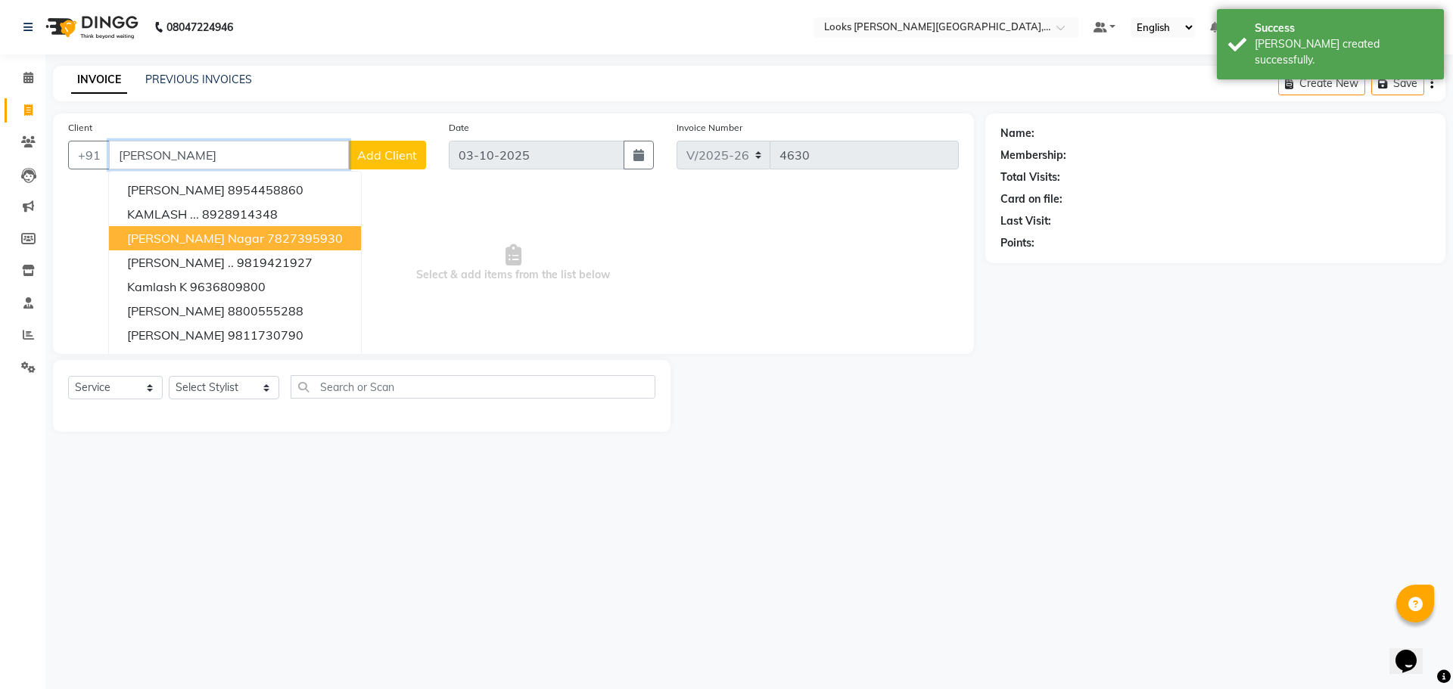
click at [151, 232] on span "[PERSON_NAME] Nagar" at bounding box center [195, 238] width 137 height 15
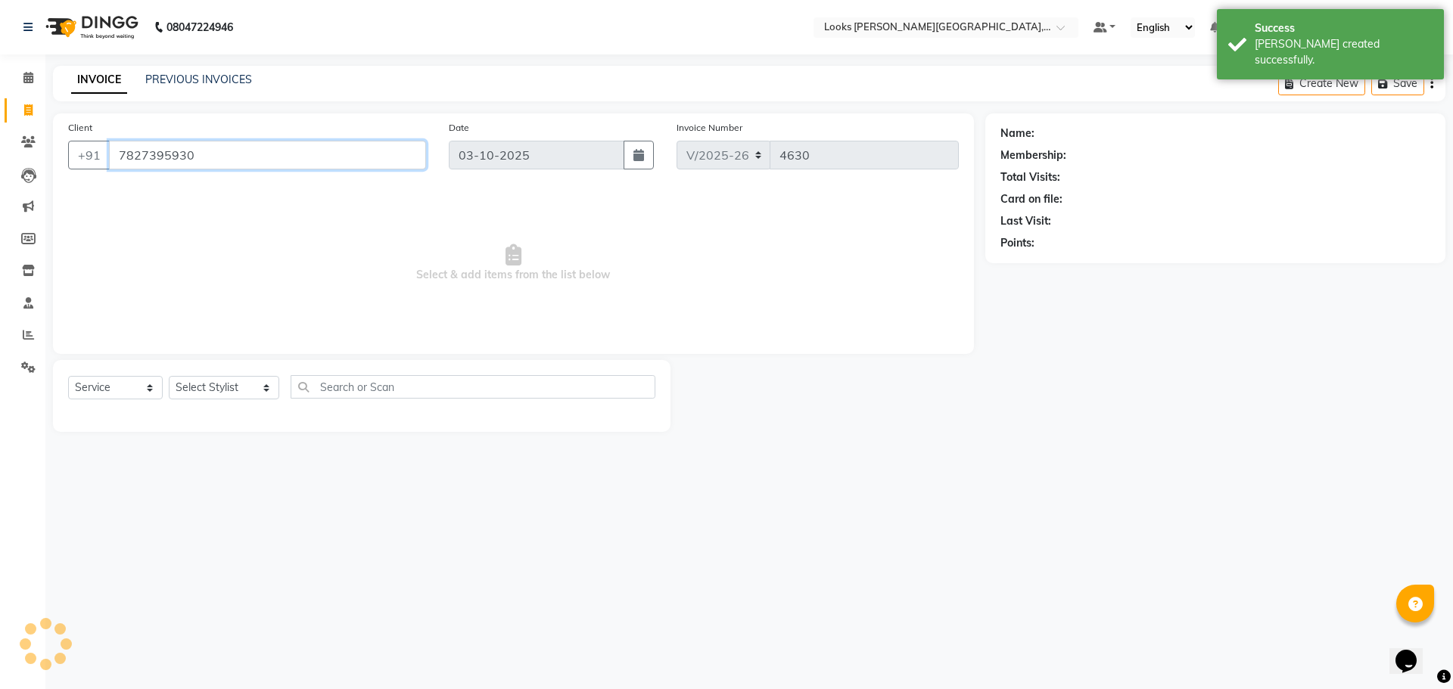
type input "7827395930"
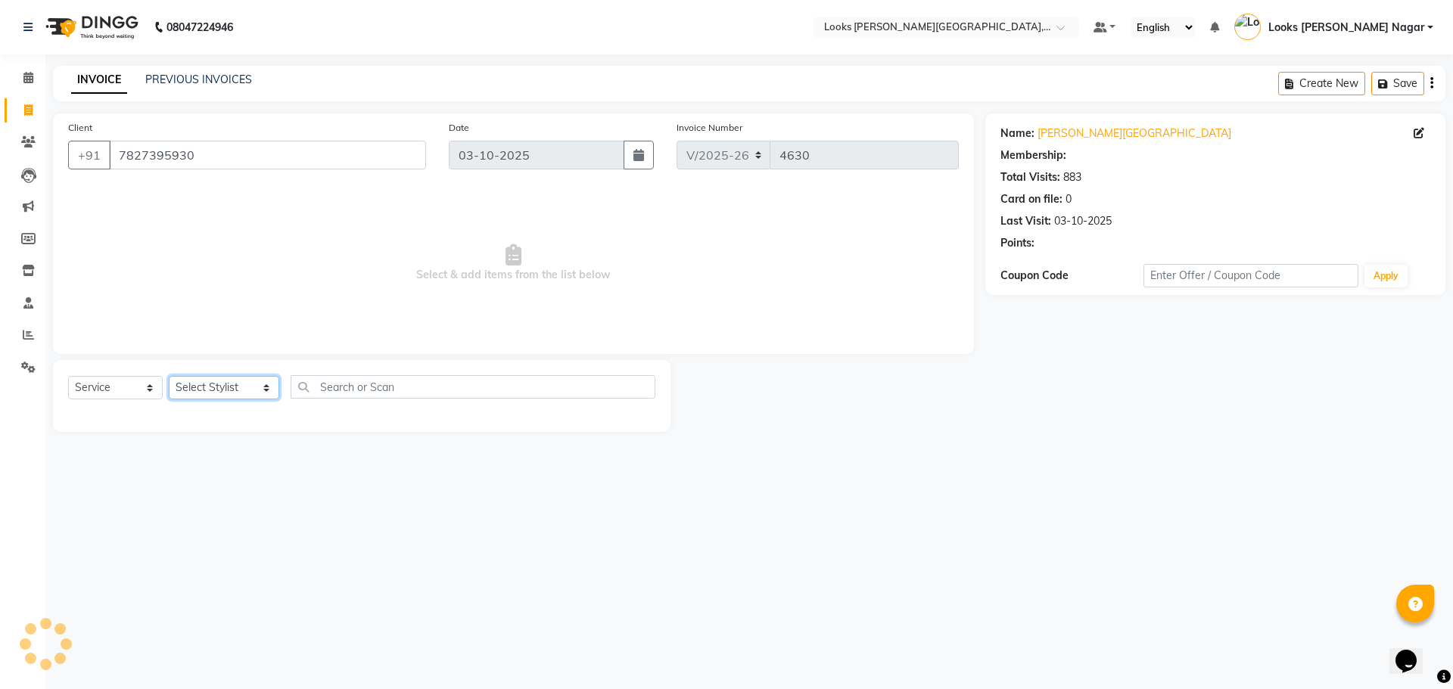
click at [210, 396] on select "Select Stylist Alam Aman [PERSON_NAME] Armaan Ashish Atul Deepika [PERSON_NAME]…" at bounding box center [224, 387] width 110 height 23
select select "1: Object"
select select "23523"
click at [169, 376] on select "Select Stylist Alam Aman [PERSON_NAME] Armaan Ashish Atul Deepika [PERSON_NAME]…" at bounding box center [224, 387] width 110 height 23
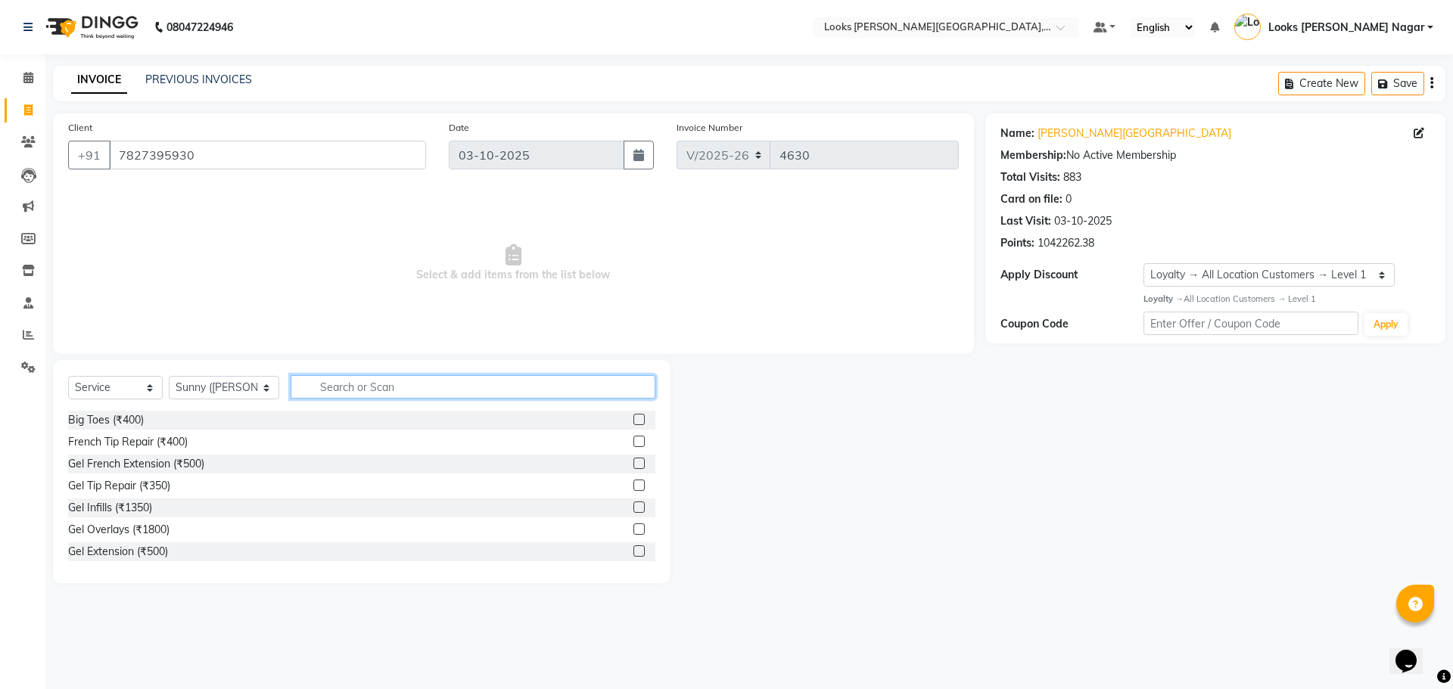
click at [363, 387] on input "text" at bounding box center [473, 386] width 365 height 23
type input "cut"
click at [164, 443] on div "Stylist Cut(M) (₹700)" at bounding box center [117, 442] width 99 height 16
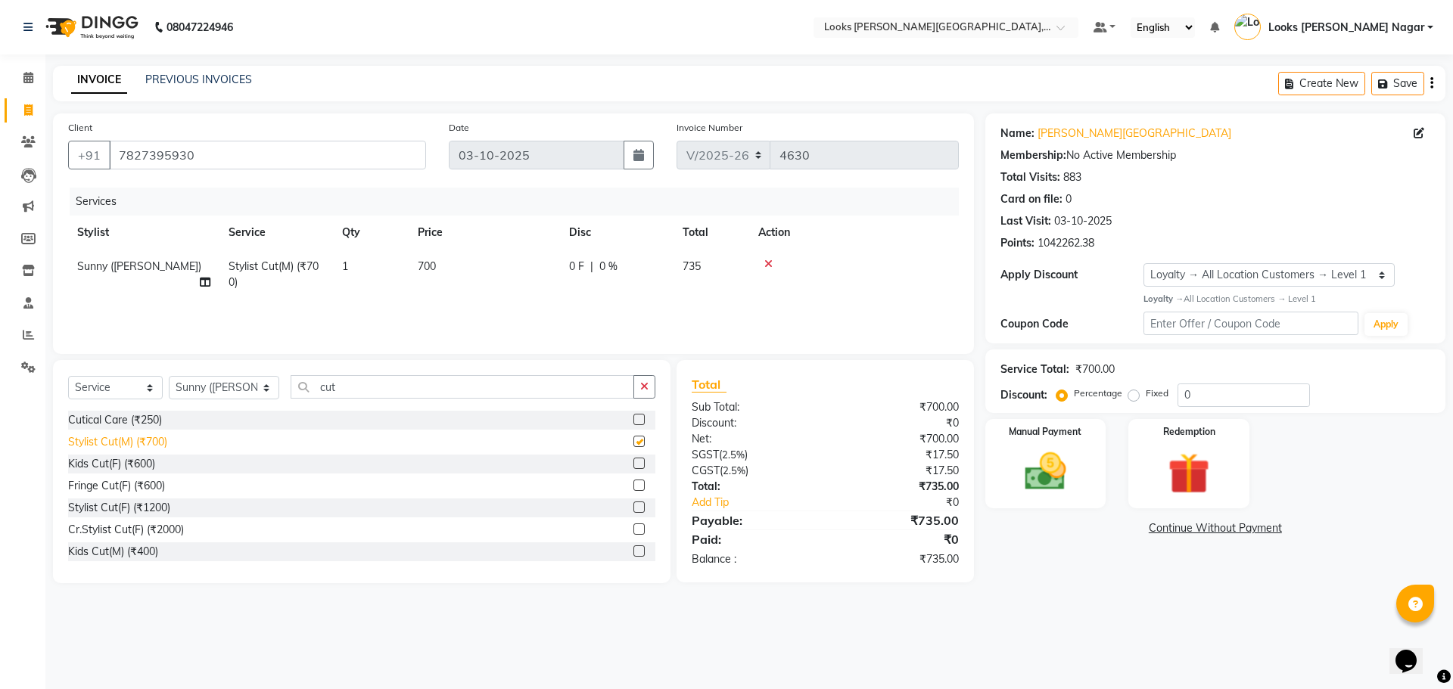
checkbox input "false"
click at [486, 266] on td "700" at bounding box center [484, 275] width 151 height 50
select select "23523"
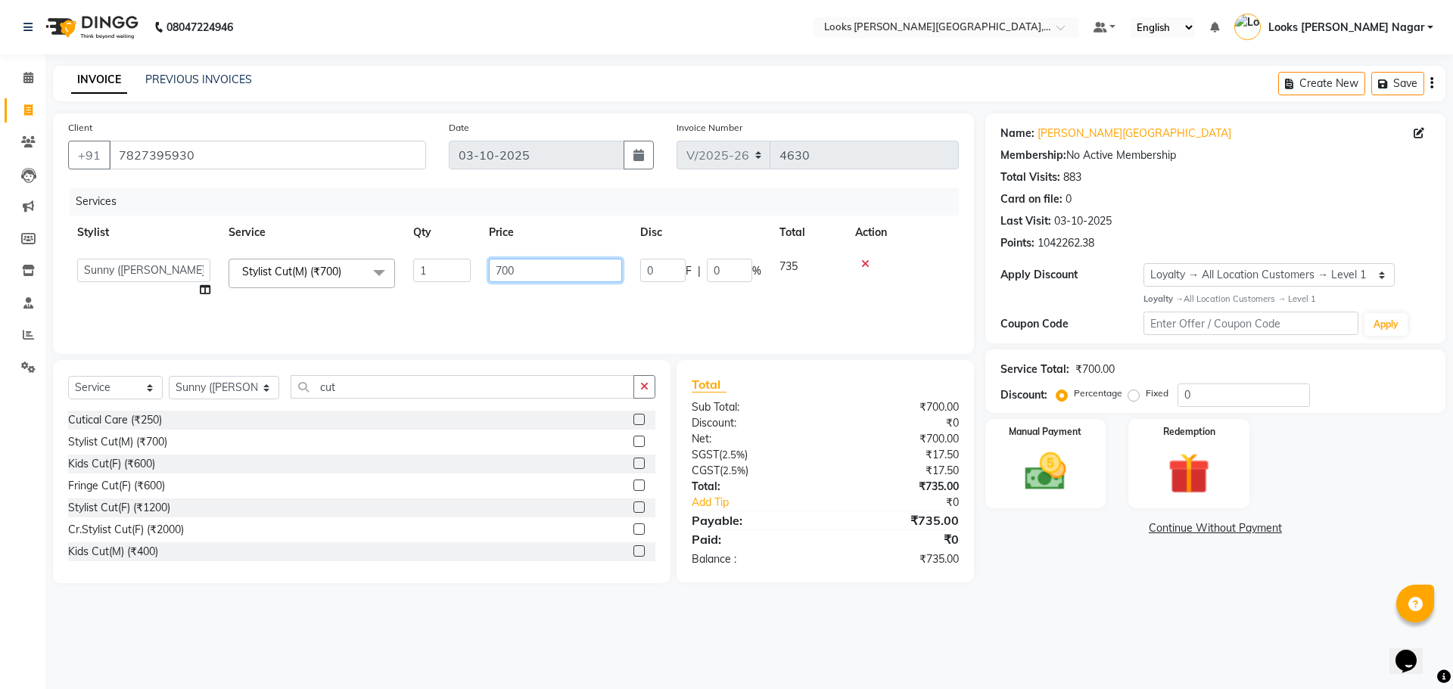
drag, startPoint x: 556, startPoint y: 274, endPoint x: 452, endPoint y: 265, distance: 104.8
click at [452, 265] on tr "Alam Aman [PERSON_NAME] Armaan Ashish Atul Deepika Deepu Dilshad Durga [PERSON_…" at bounding box center [513, 279] width 891 height 58
type input "524"
click at [1163, 625] on div "08047224946 Select Location × Looks [PERSON_NAME][GEOGRAPHIC_DATA], [GEOGRAPHIC…" at bounding box center [726, 344] width 1453 height 689
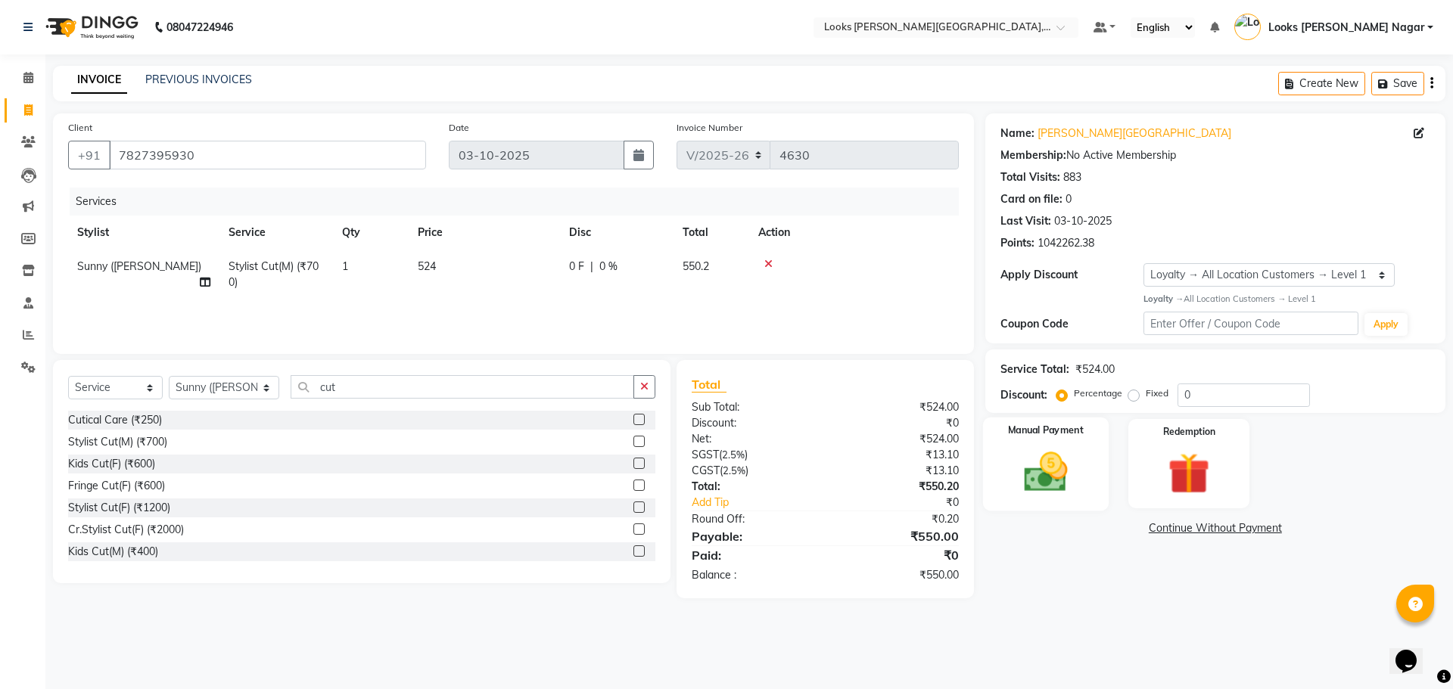
click at [1075, 499] on div "Manual Payment" at bounding box center [1045, 463] width 126 height 93
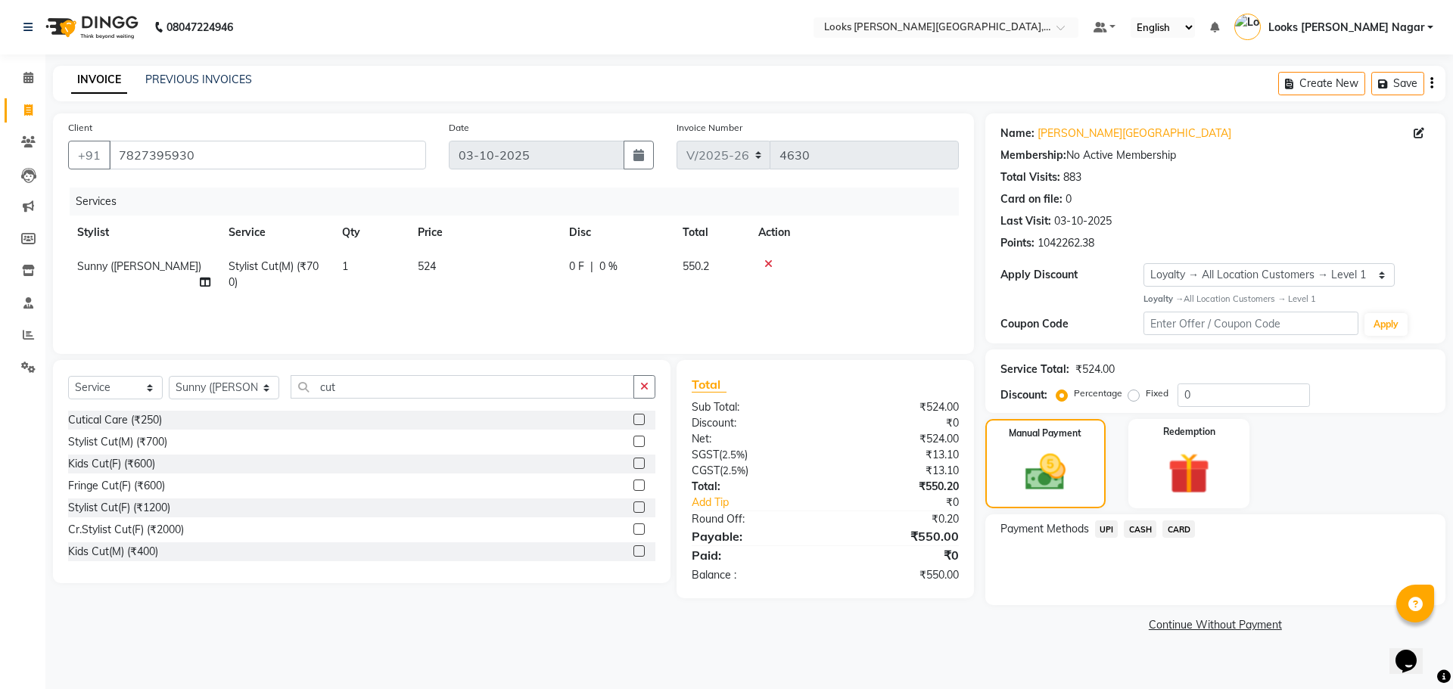
click at [1145, 530] on span "CASH" at bounding box center [1140, 529] width 33 height 17
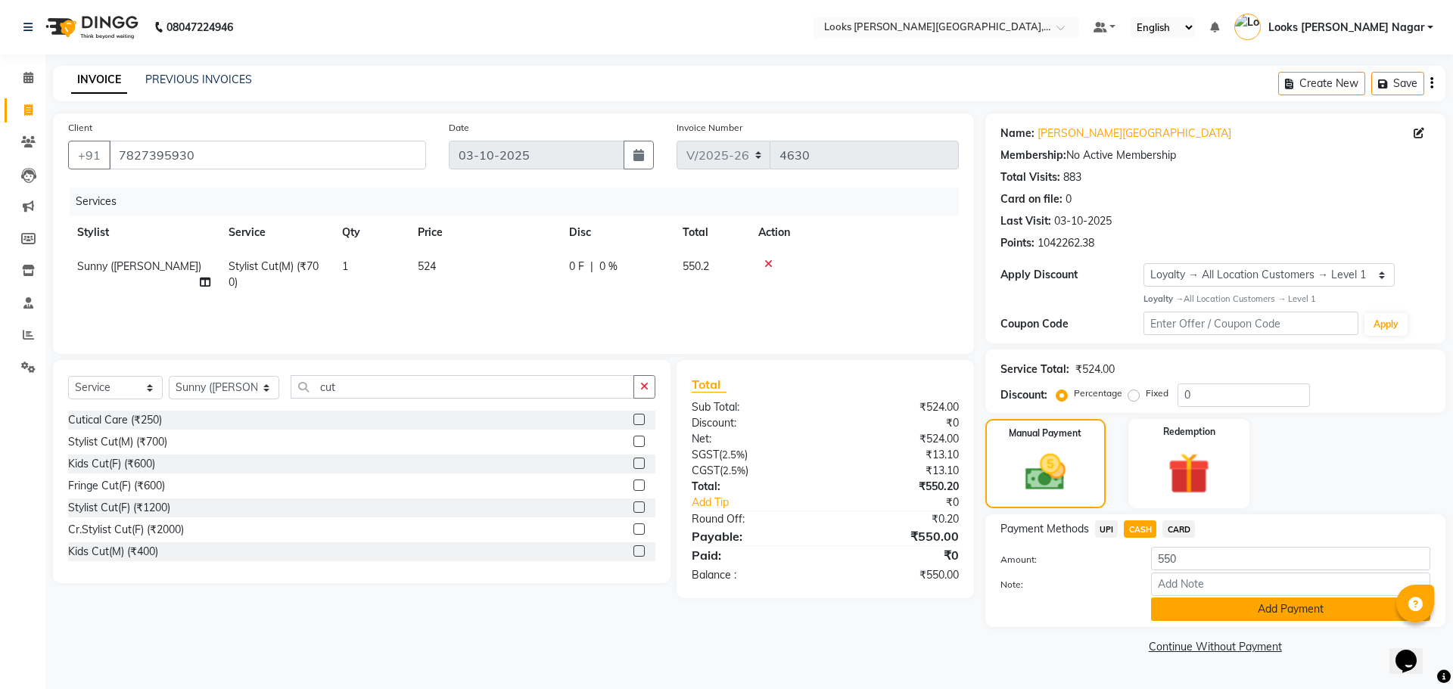
click at [1183, 611] on button "Add Payment" at bounding box center [1290, 609] width 279 height 23
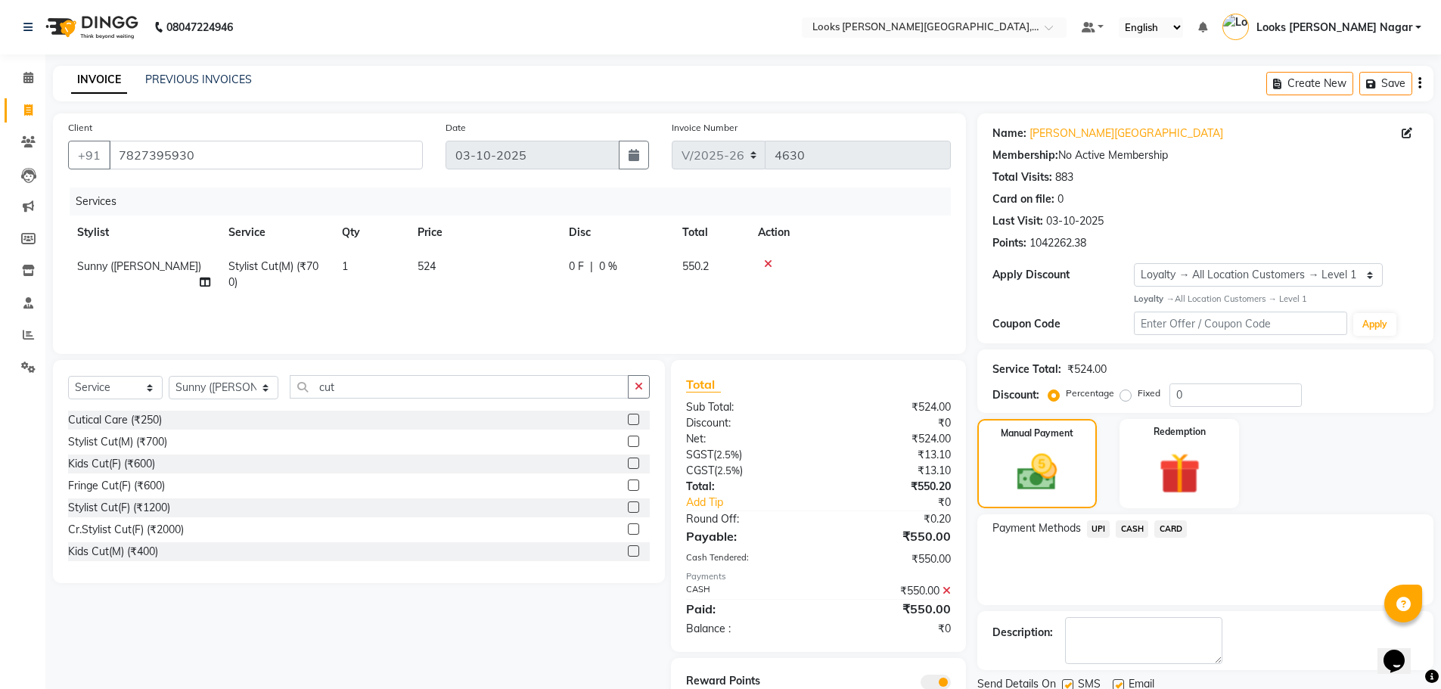
scroll to position [61, 0]
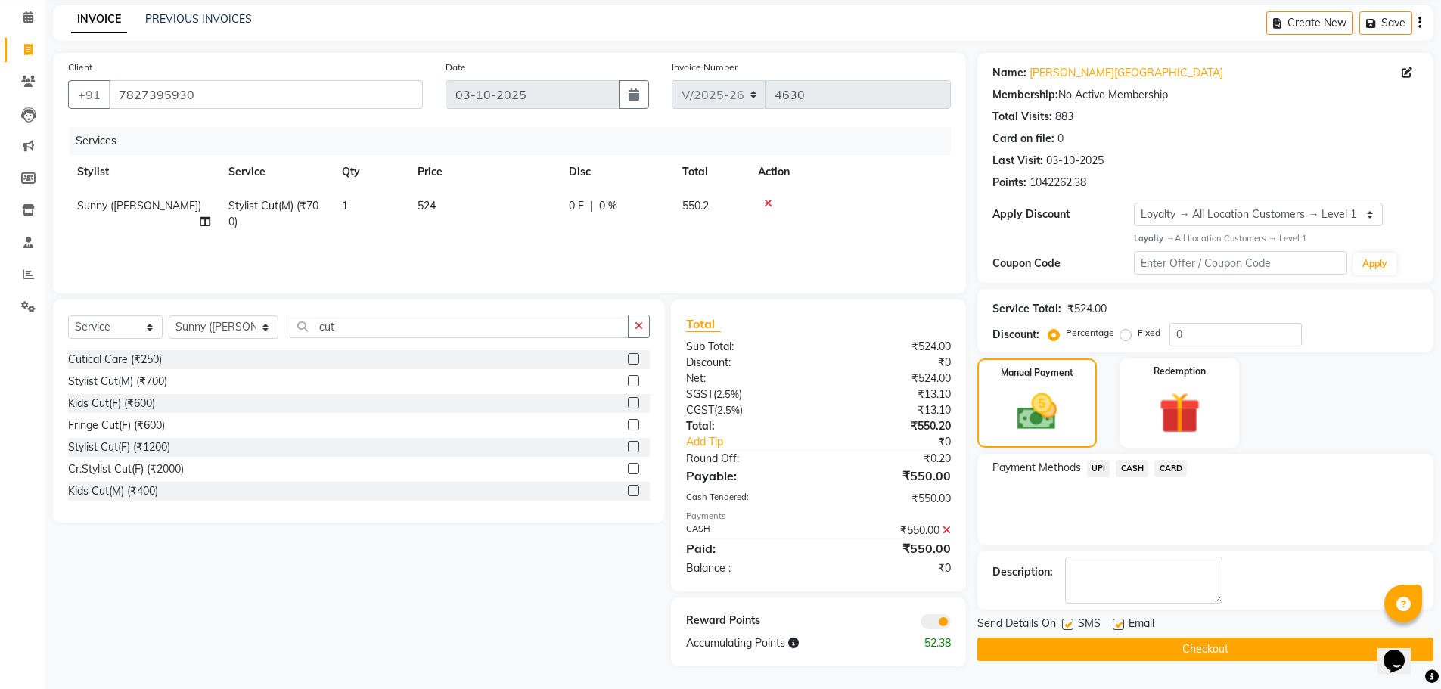
click at [1163, 661] on div "Name: [PERSON_NAME] Nagar Membership: No Active Membership Total Visits: 883 Ca…" at bounding box center [1212, 360] width 468 height 614
click at [1160, 648] on button "Checkout" at bounding box center [1206, 649] width 456 height 23
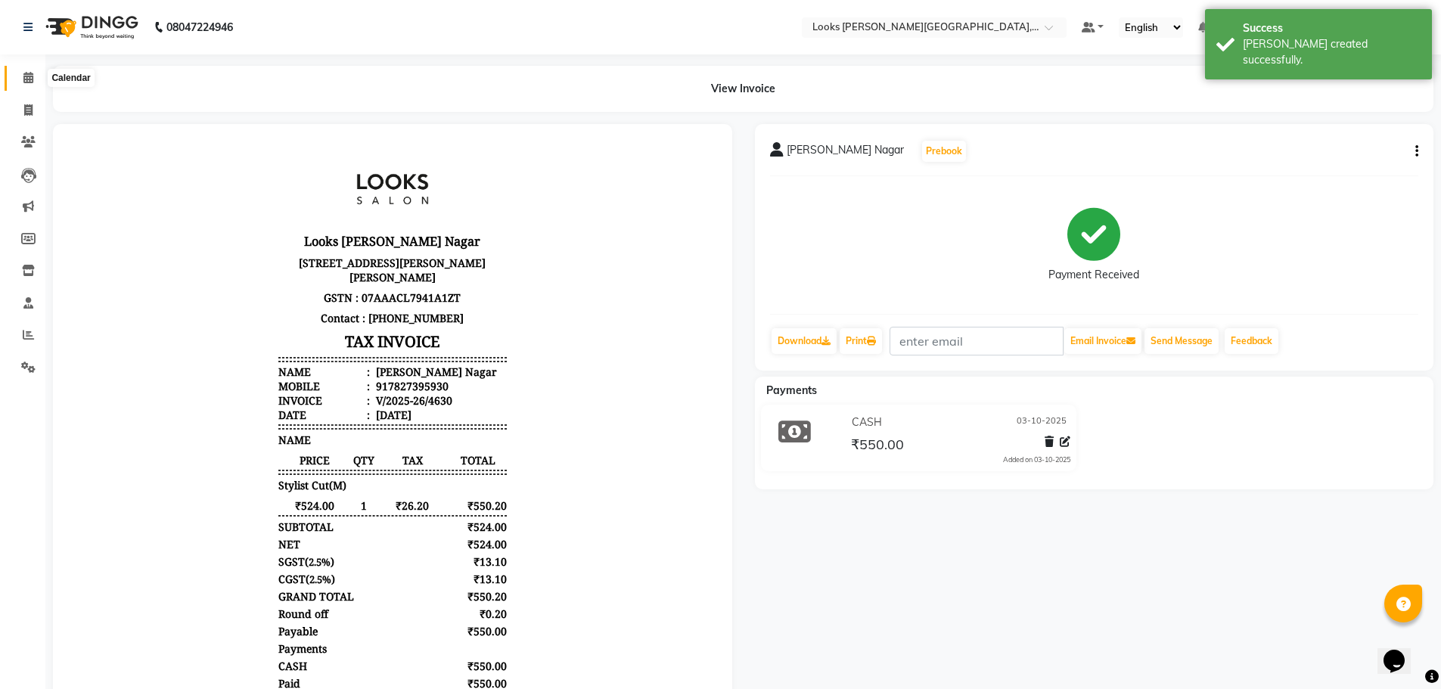
click at [26, 83] on span at bounding box center [28, 78] width 26 height 17
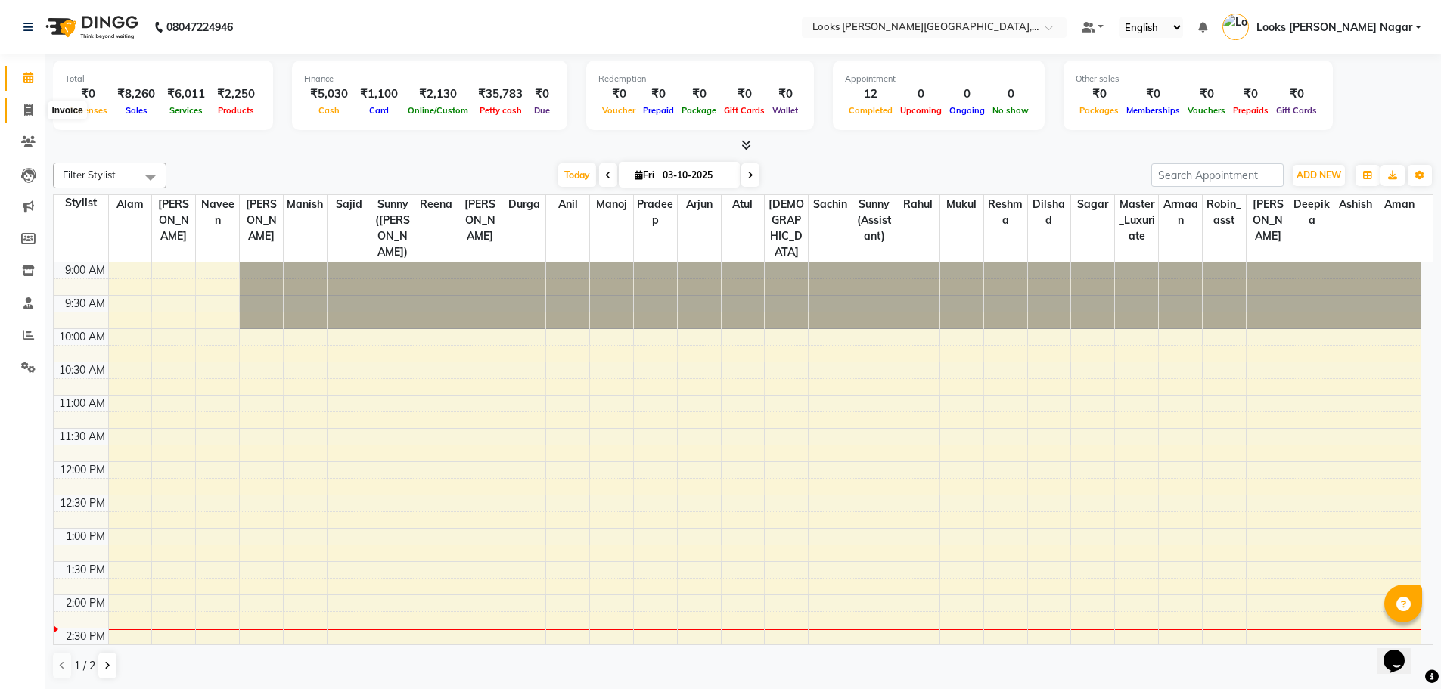
click at [26, 117] on span at bounding box center [28, 110] width 26 height 17
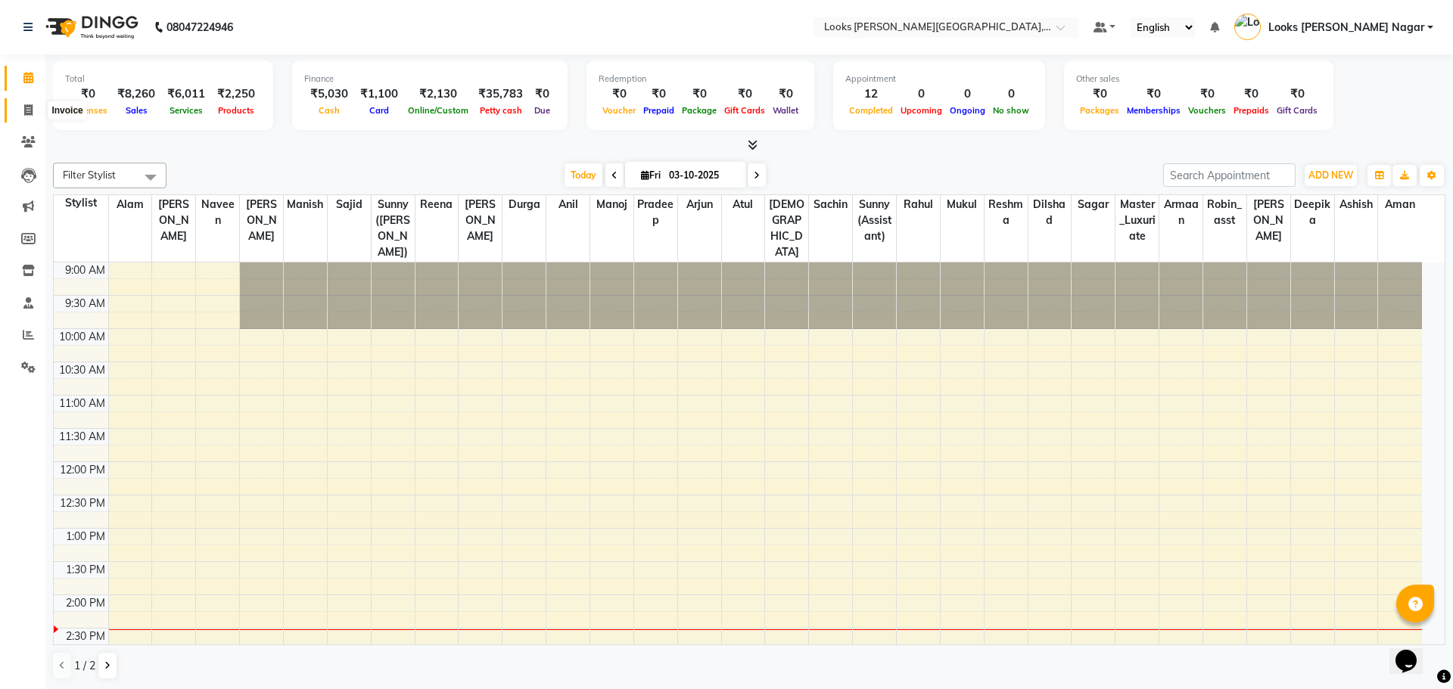
select select "service"
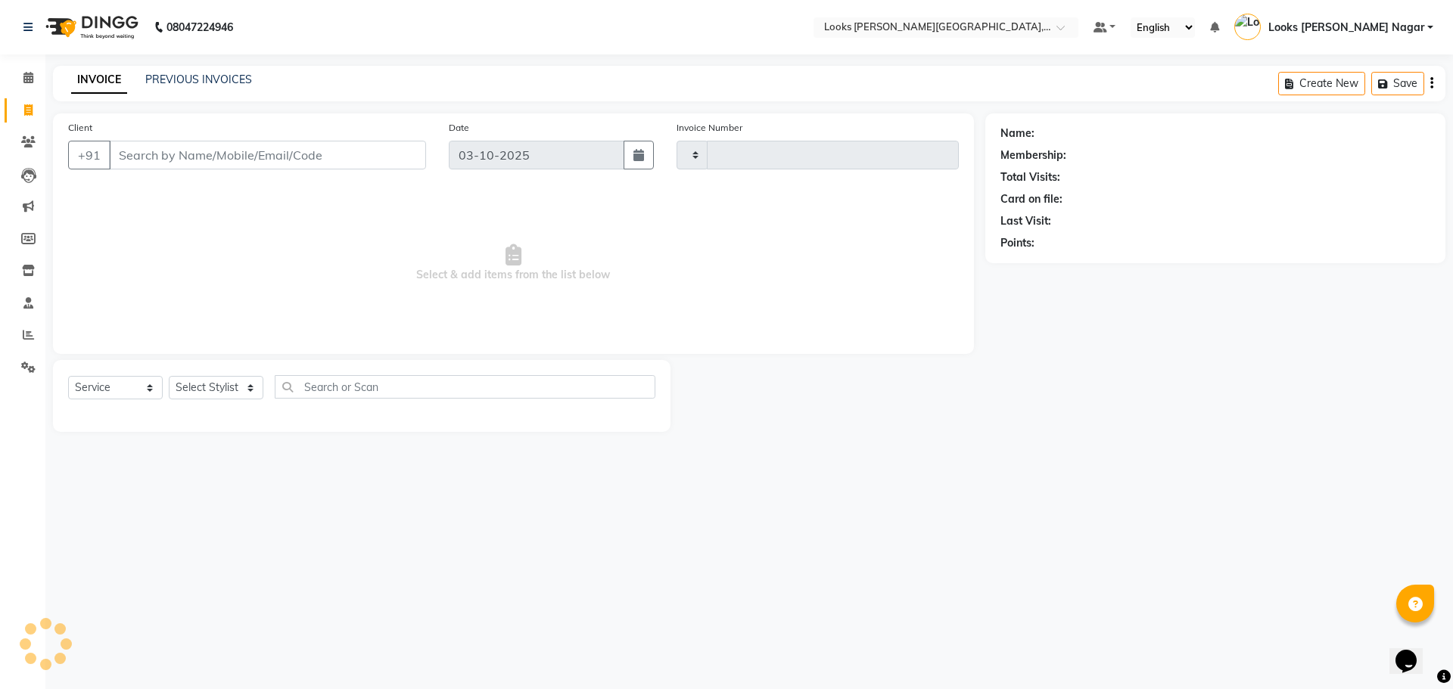
type input "4631"
select select "4327"
click at [219, 166] on input "Client" at bounding box center [267, 155] width 317 height 29
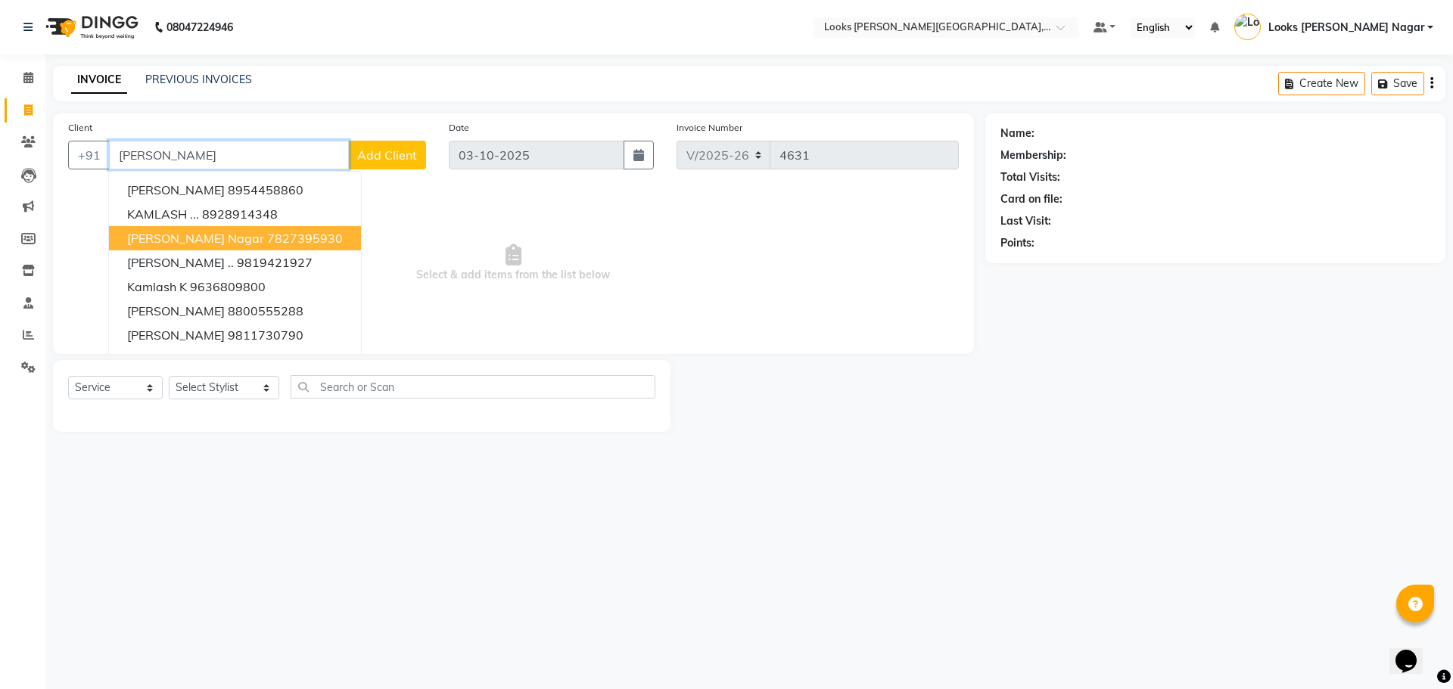
click at [240, 230] on button "[PERSON_NAME][GEOGRAPHIC_DATA]" at bounding box center [235, 238] width 252 height 24
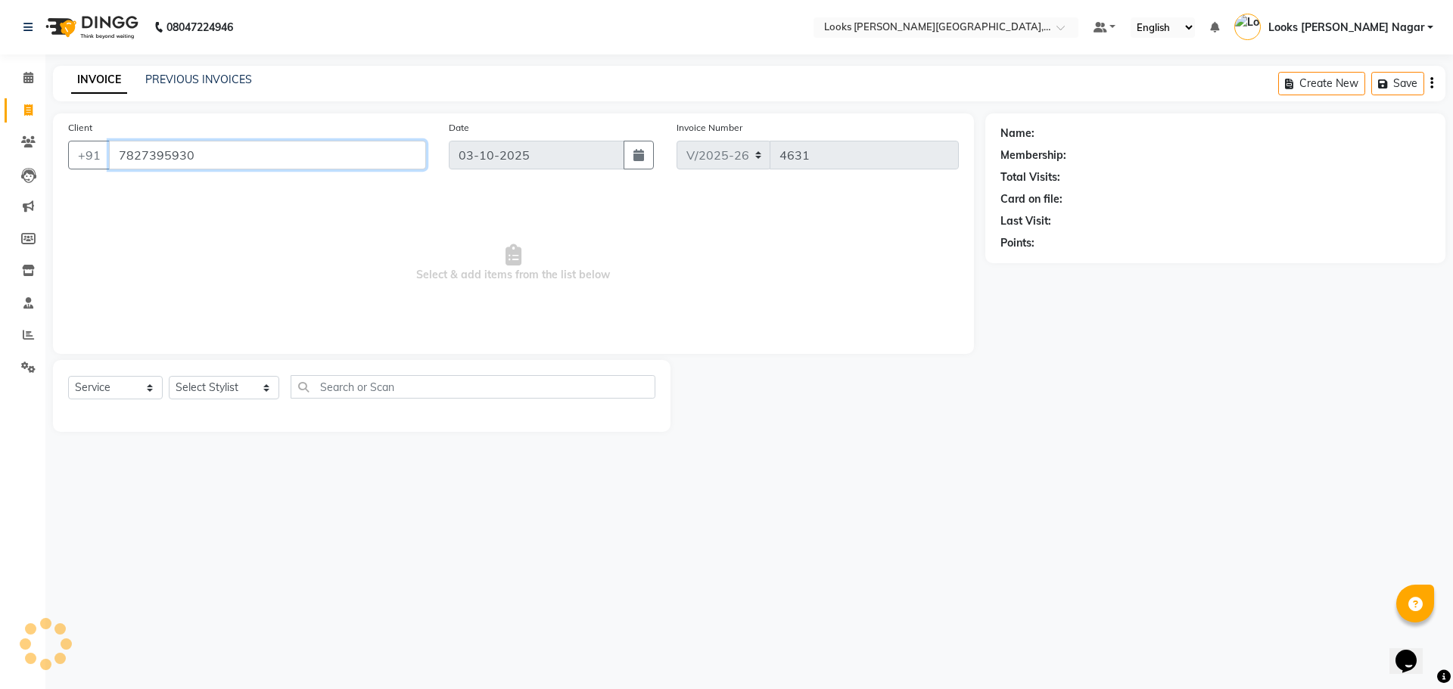
type input "7827395930"
click at [228, 377] on select "Select Stylist Alam Aman [PERSON_NAME] Armaan Ashish Atul Deepika [PERSON_NAME]…" at bounding box center [224, 387] width 110 height 23
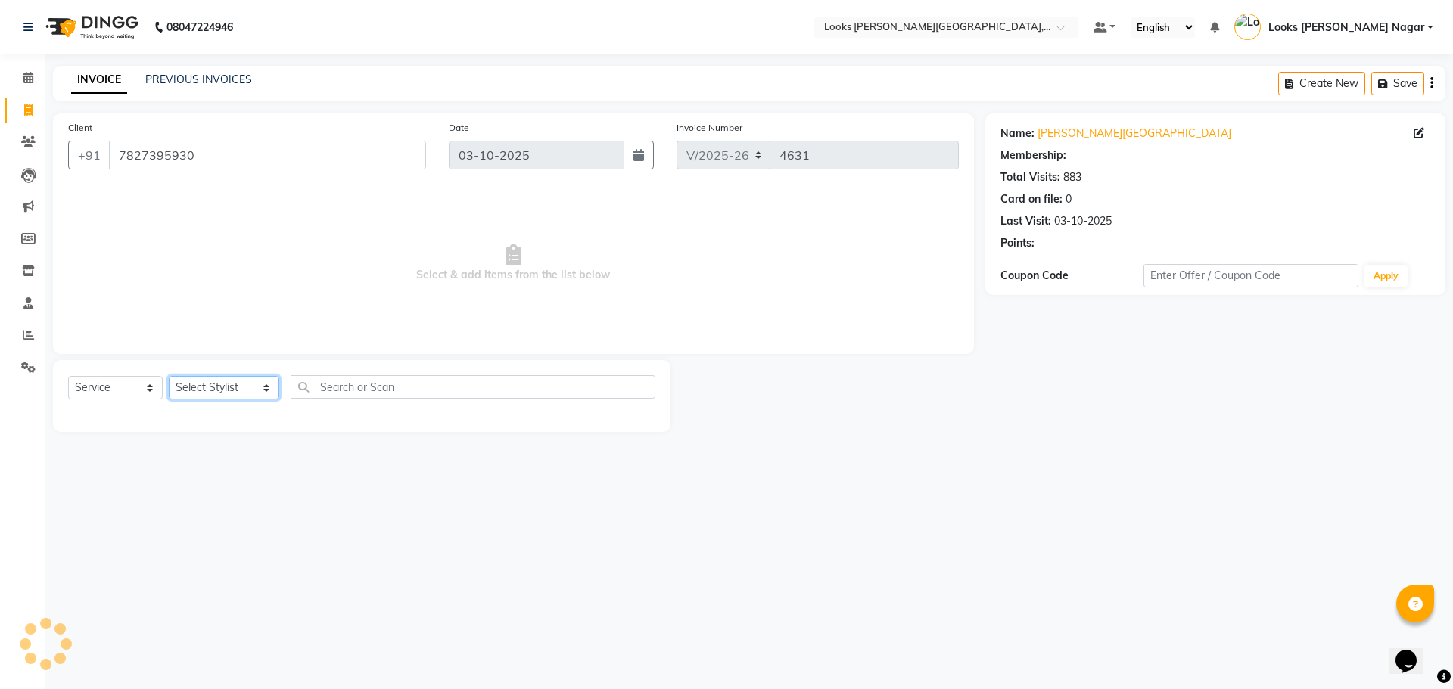
select select "1: Object"
select select "23528"
click at [169, 376] on select "Select Stylist Alam Aman [PERSON_NAME] Armaan Ashish Atul Deepika [PERSON_NAME]…" at bounding box center [224, 387] width 110 height 23
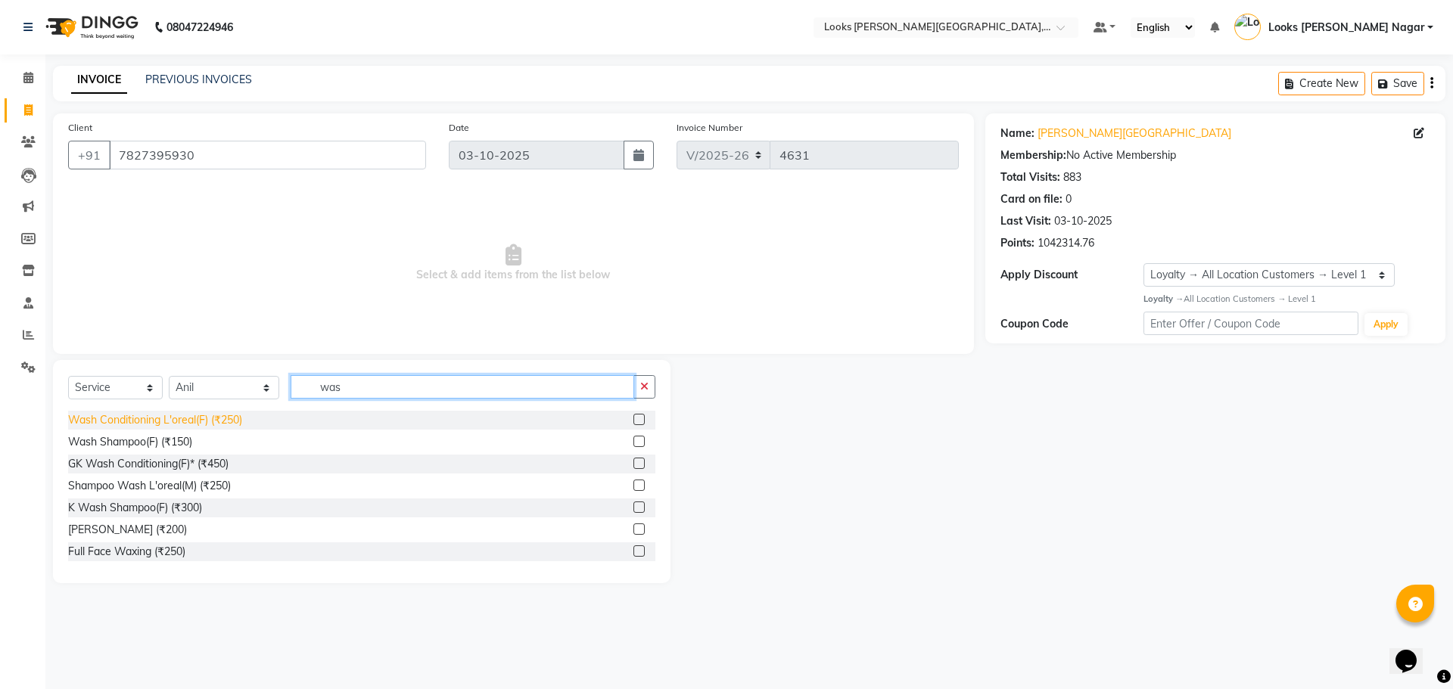
type input "was"
click at [237, 414] on div "Wash Conditioning L'oreal(F) (₹250)" at bounding box center [155, 420] width 174 height 16
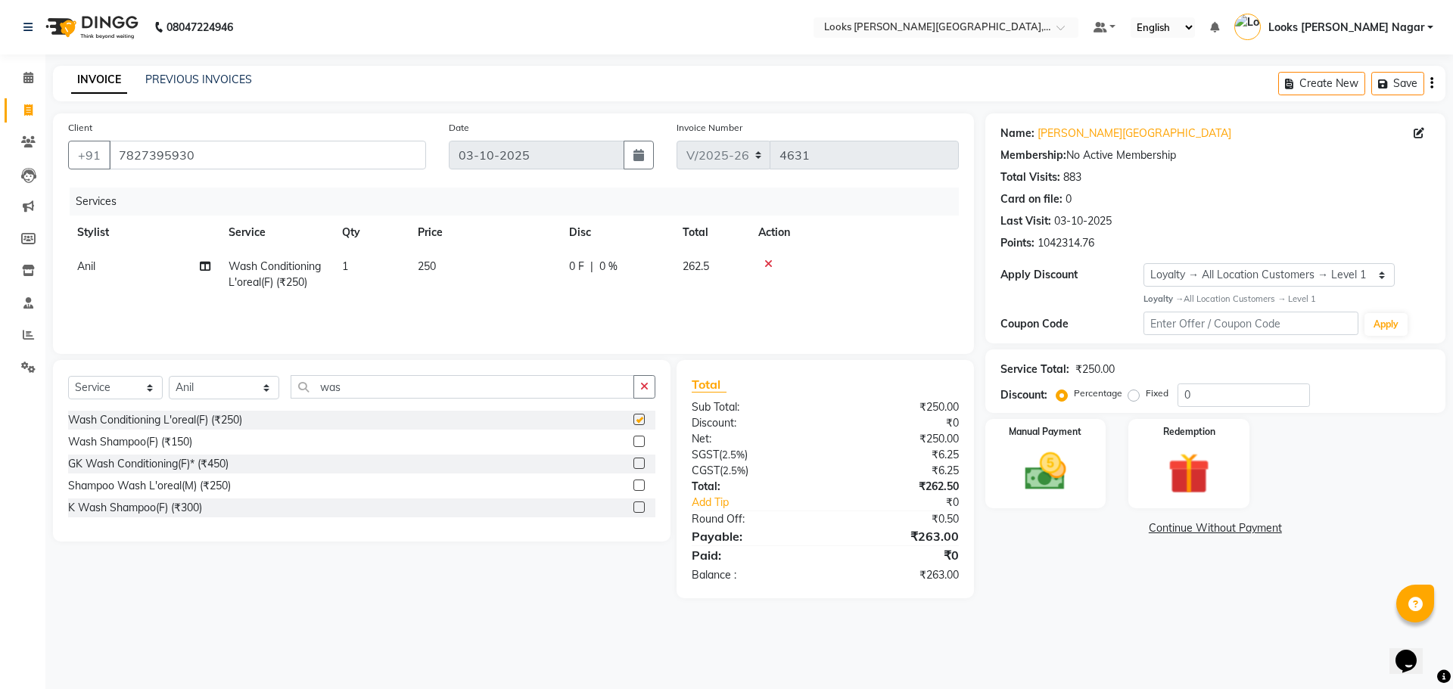
checkbox input "false"
click at [233, 394] on select "Select Stylist Alam Aman [PERSON_NAME] Armaan Ashish Atul Deepika [PERSON_NAME]…" at bounding box center [224, 387] width 110 height 23
select select "74559"
click at [169, 376] on select "Select Stylist Alam Aman [PERSON_NAME] Armaan Ashish Atul Deepika [PERSON_NAME]…" at bounding box center [224, 387] width 110 height 23
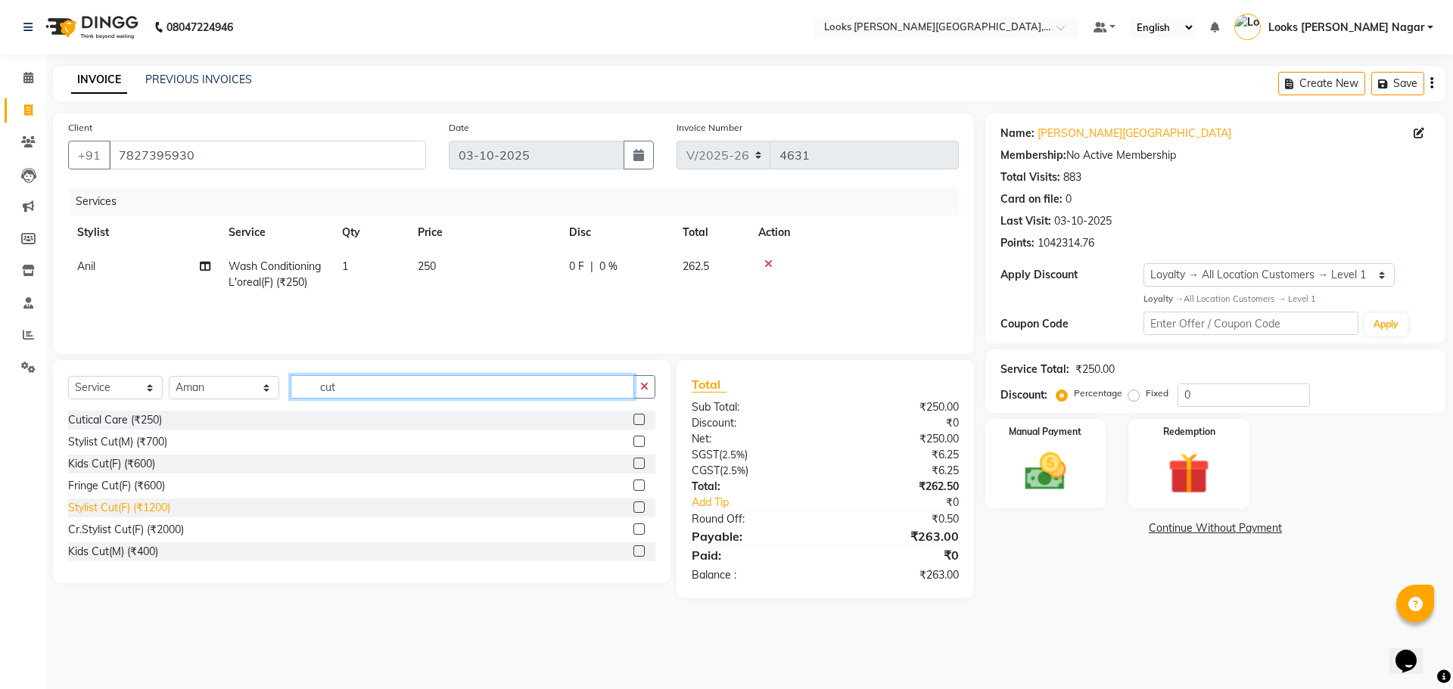
type input "cut"
click at [145, 511] on div "Stylist Cut(F) (₹1200)" at bounding box center [119, 508] width 102 height 16
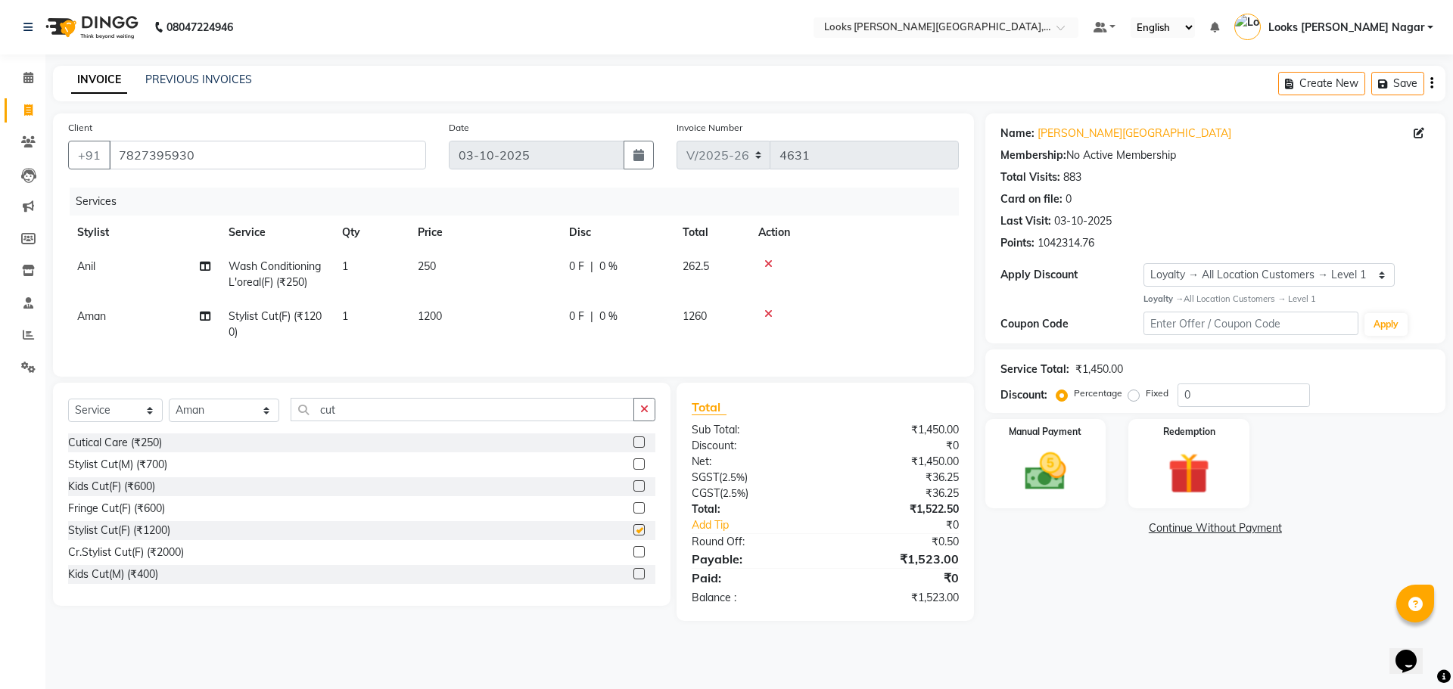
checkbox input "false"
click at [481, 265] on td "250" at bounding box center [484, 275] width 151 height 50
select select "23528"
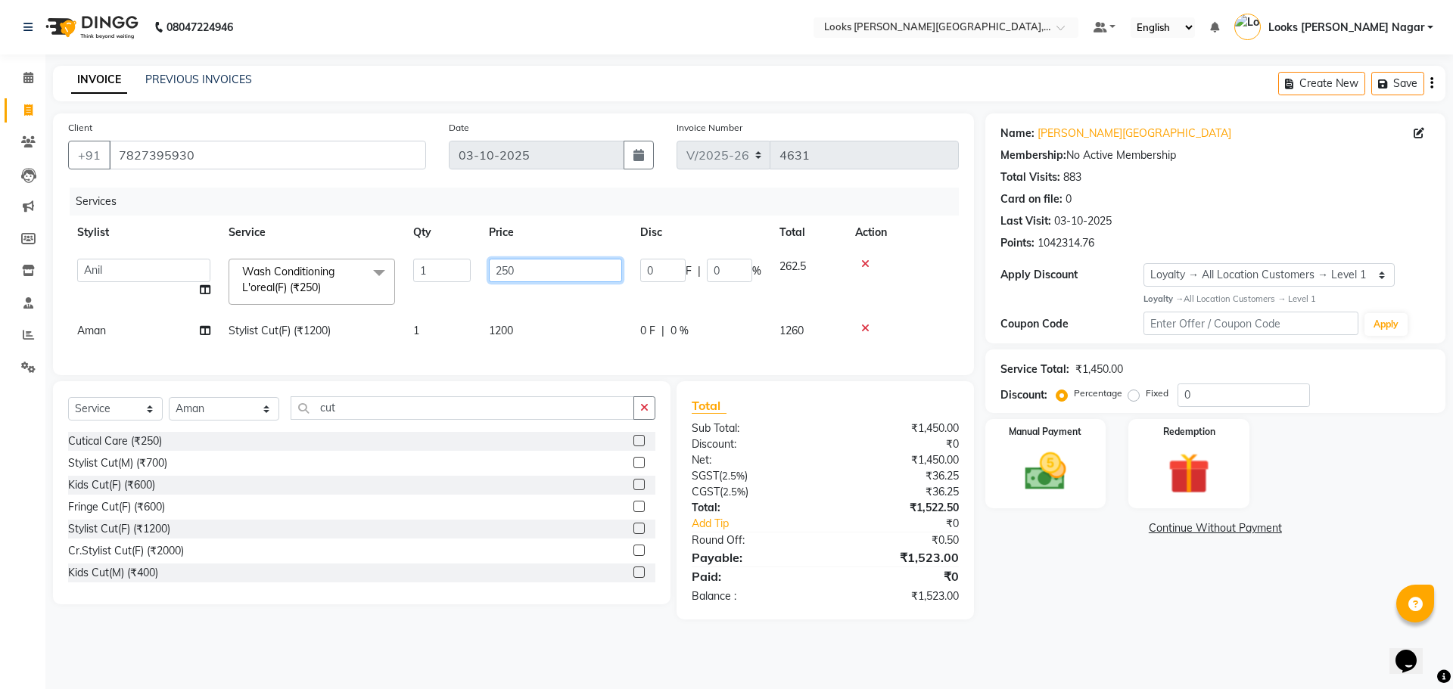
drag, startPoint x: 483, startPoint y: 266, endPoint x: 404, endPoint y: 285, distance: 81.1
click at [436, 280] on tr "Alam Aman [PERSON_NAME] Armaan Ashish Atul Deepika Deepu Dilshad Durga [PERSON_…" at bounding box center [513, 282] width 891 height 64
type input "333"
click at [549, 339] on td "1200" at bounding box center [555, 331] width 151 height 34
select select "74559"
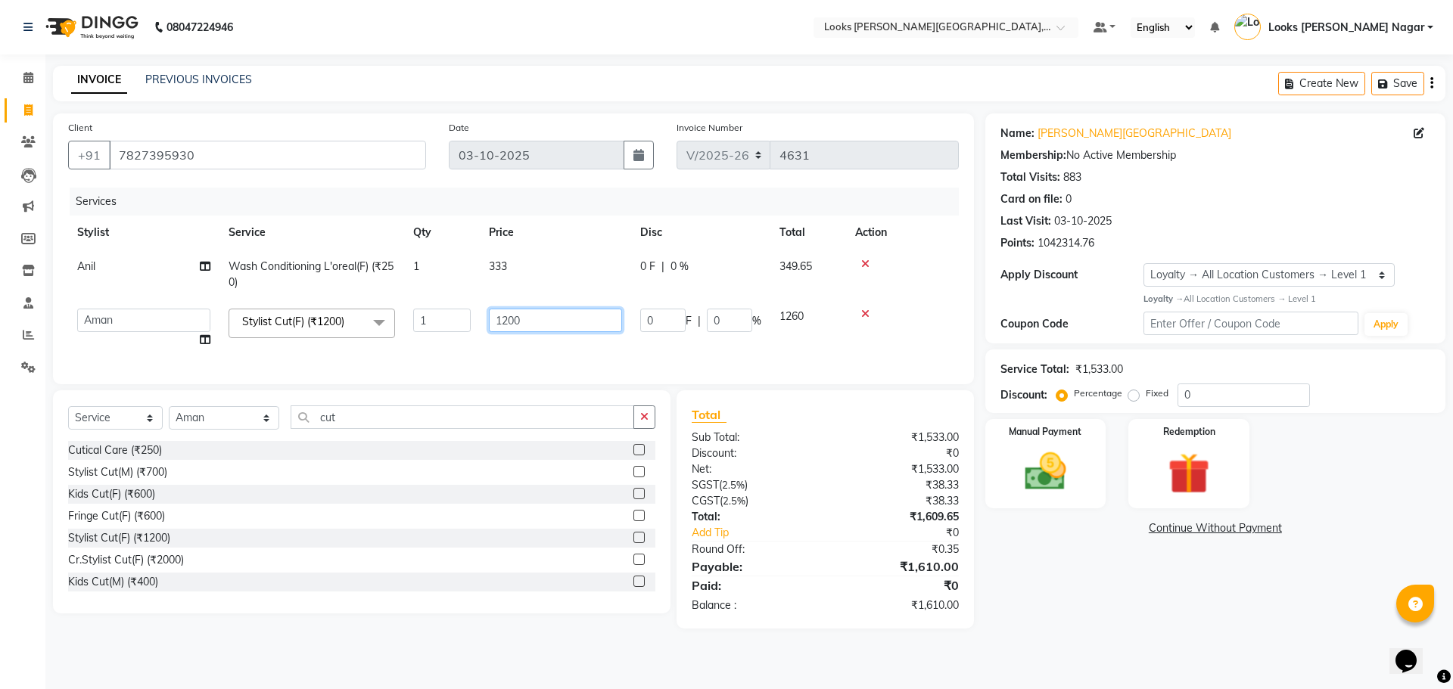
drag, startPoint x: 549, startPoint y: 322, endPoint x: 370, endPoint y: 334, distance: 179.0
click at [403, 331] on tr "Alam Aman [PERSON_NAME] Armaan Ashish Atul Deepika Deepu Dilshad Durga [PERSON_…" at bounding box center [513, 329] width 891 height 58
type input "790"
click at [1065, 615] on div "Name: [PERSON_NAME] Nagar Membership: No Active Membership Total Visits: 883 Ca…" at bounding box center [1220, 370] width 471 height 515
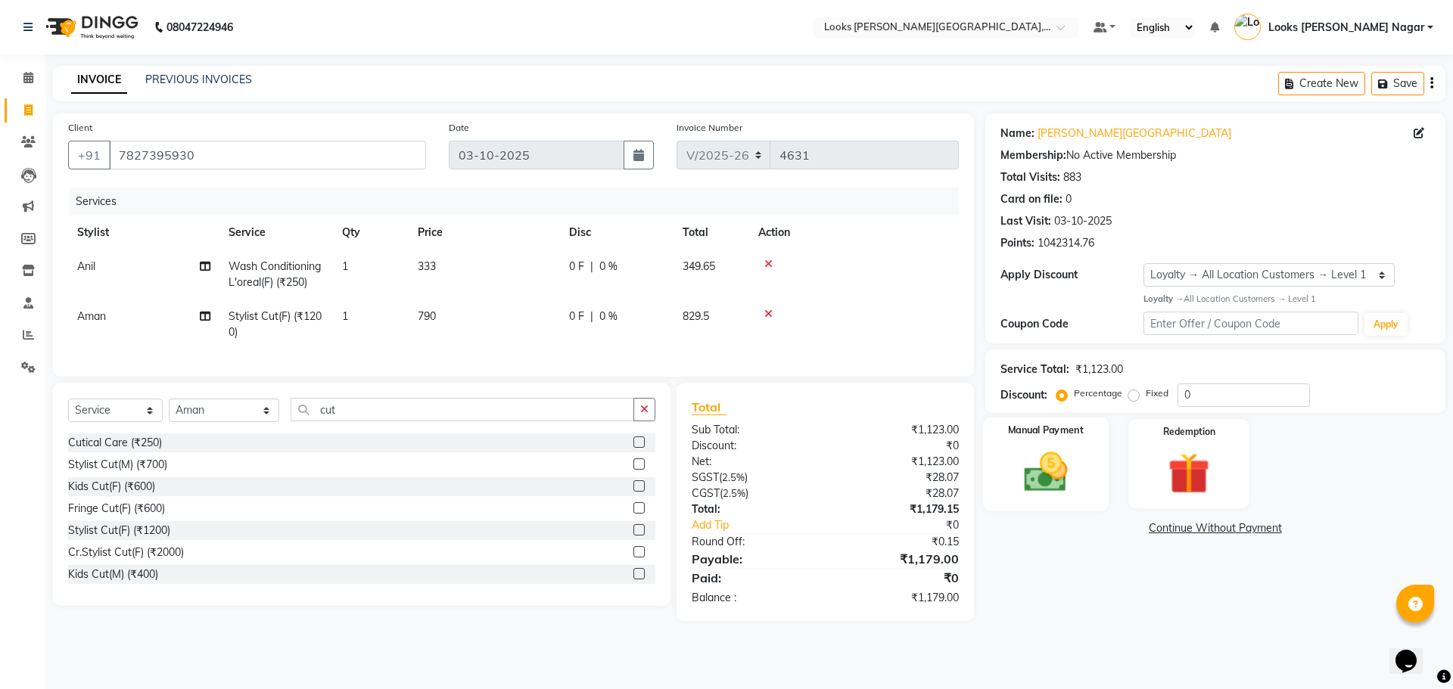
click at [1036, 456] on img at bounding box center [1045, 472] width 70 height 50
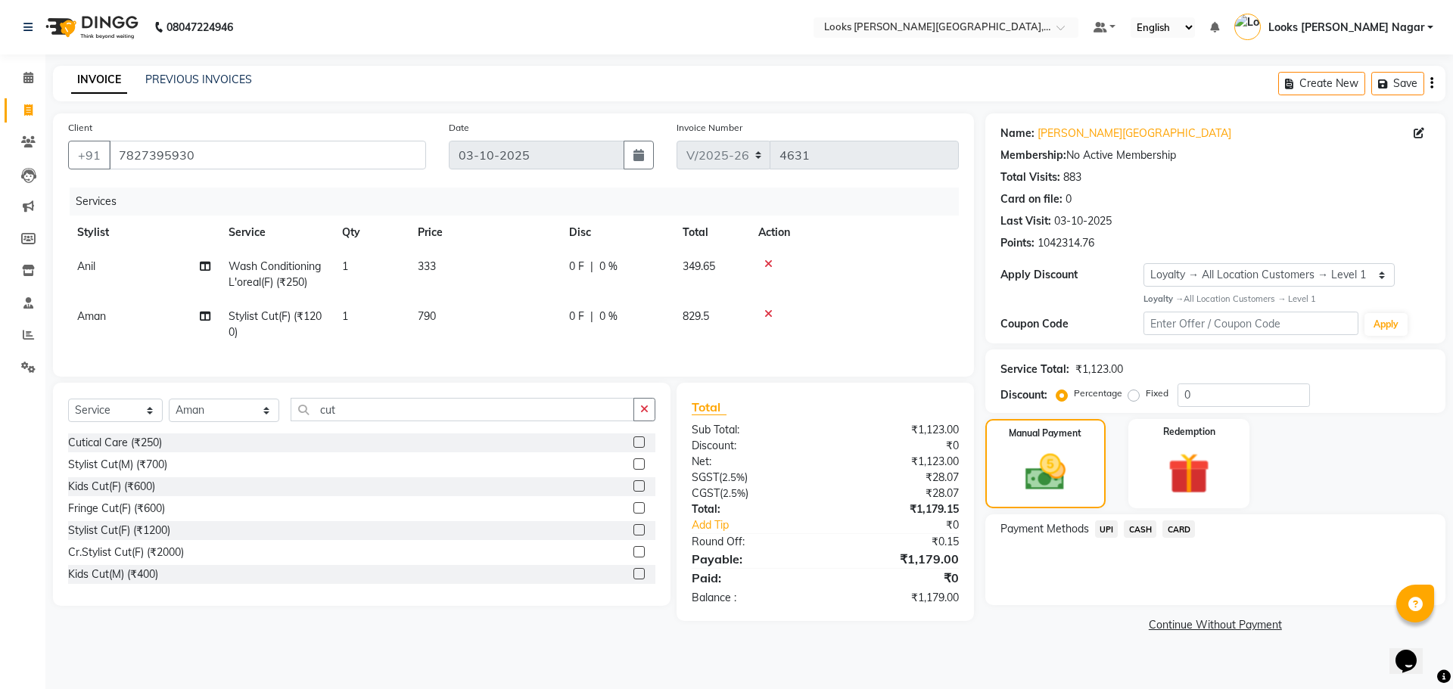
click at [536, 269] on td "333" at bounding box center [484, 275] width 151 height 50
select select "23528"
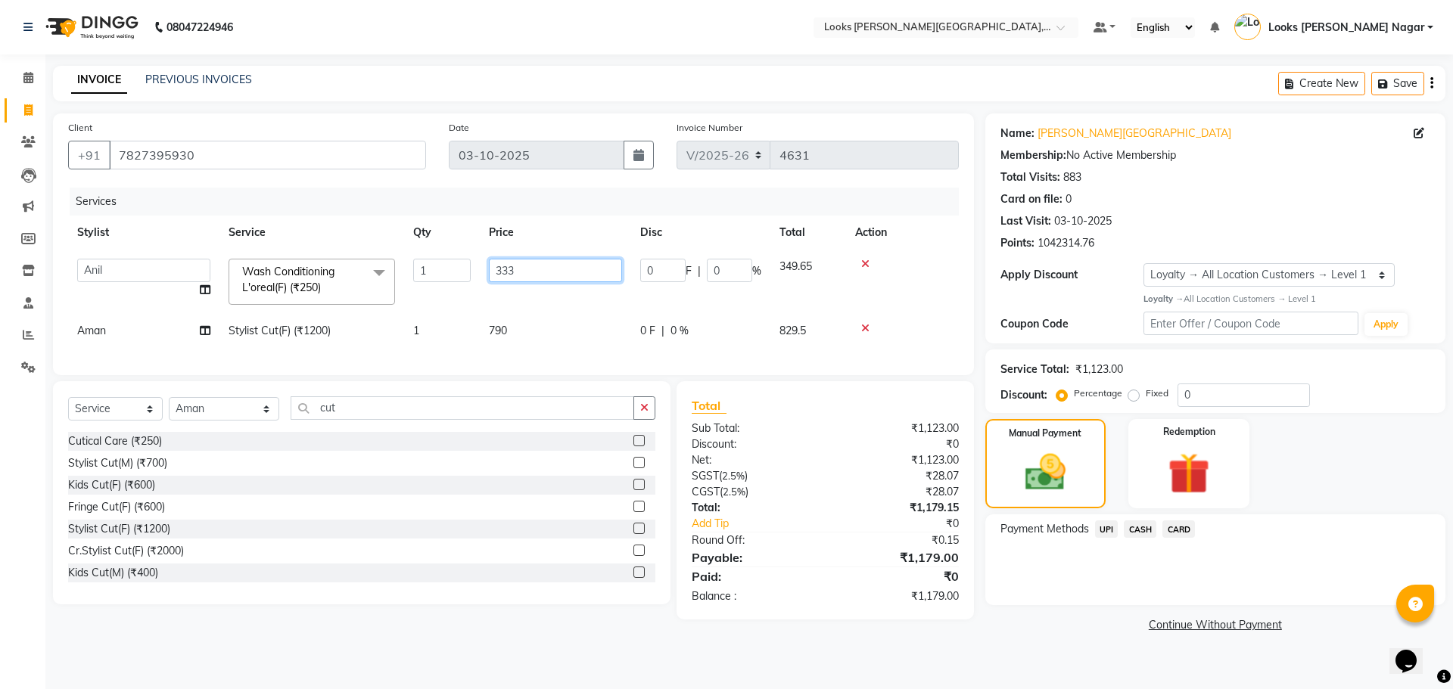
click at [536, 269] on input "333" at bounding box center [555, 270] width 133 height 23
type input "334"
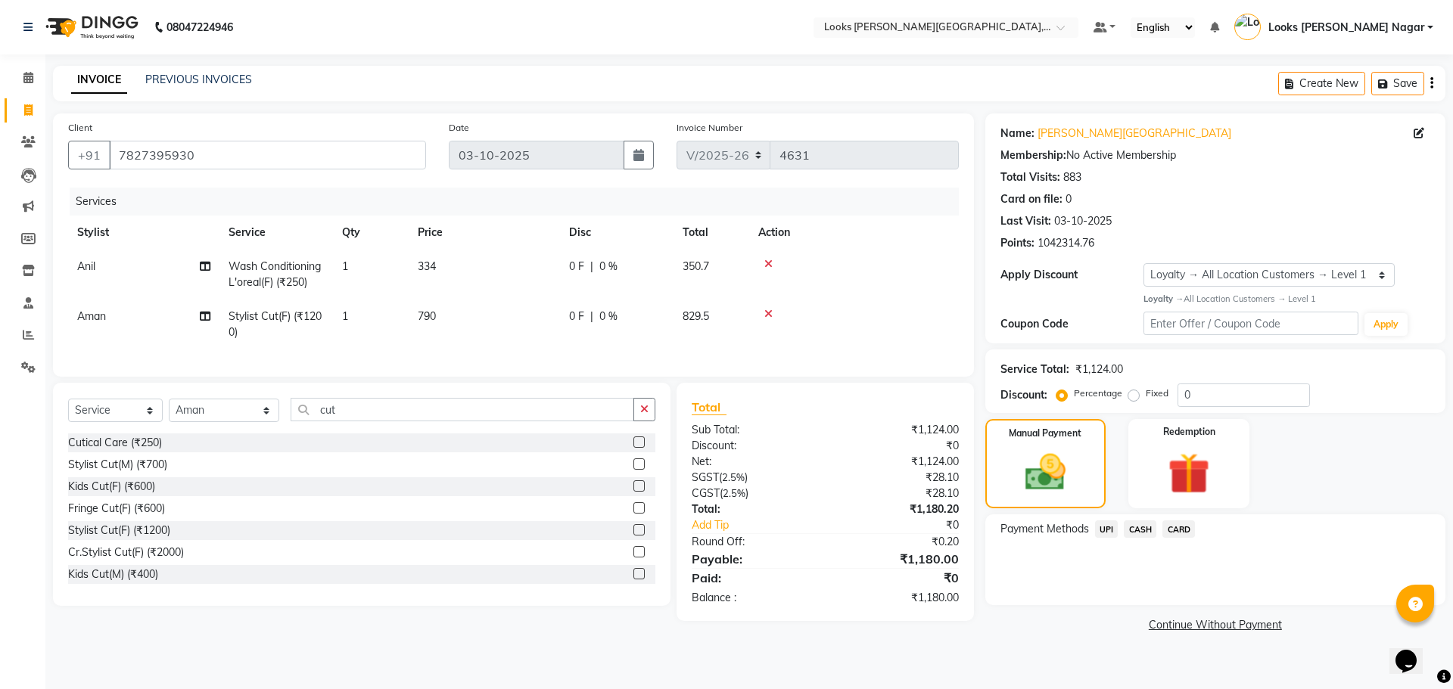
click at [1101, 524] on span "UPI" at bounding box center [1106, 529] width 23 height 17
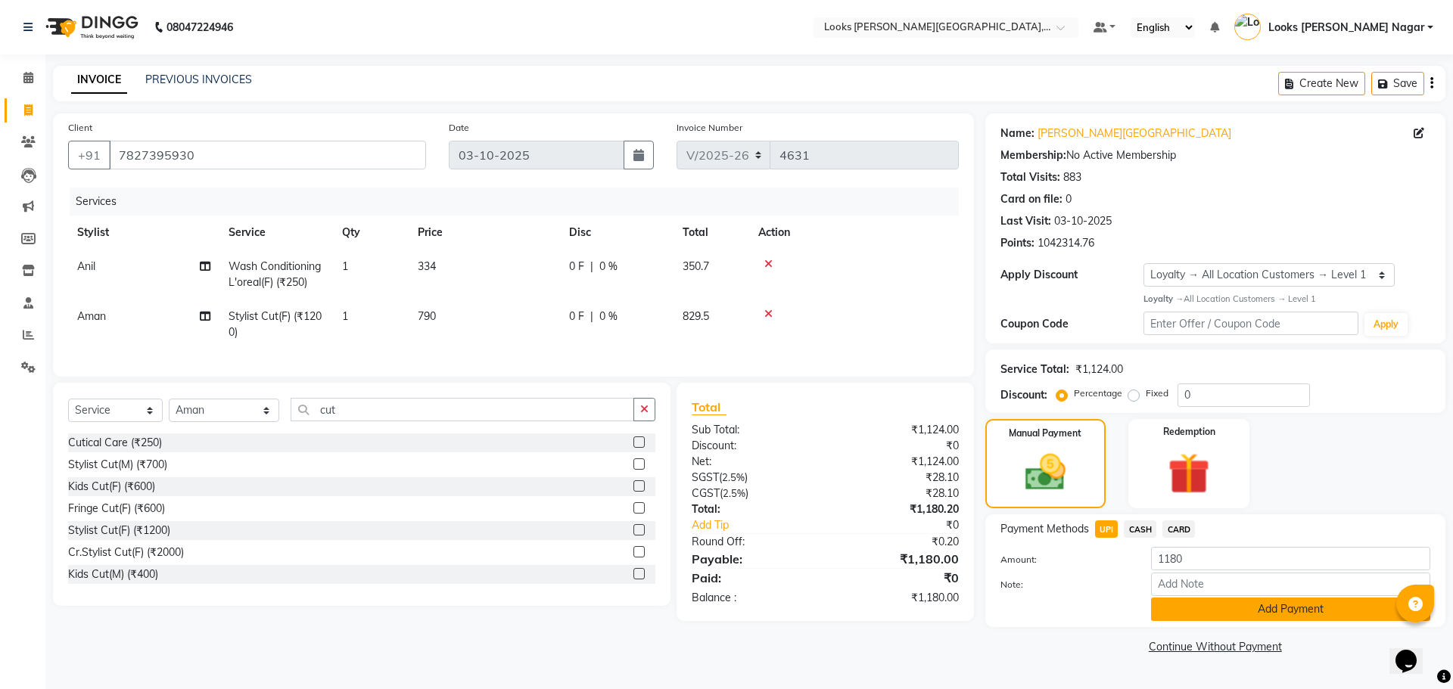
click at [1167, 605] on button "Add Payment" at bounding box center [1290, 609] width 279 height 23
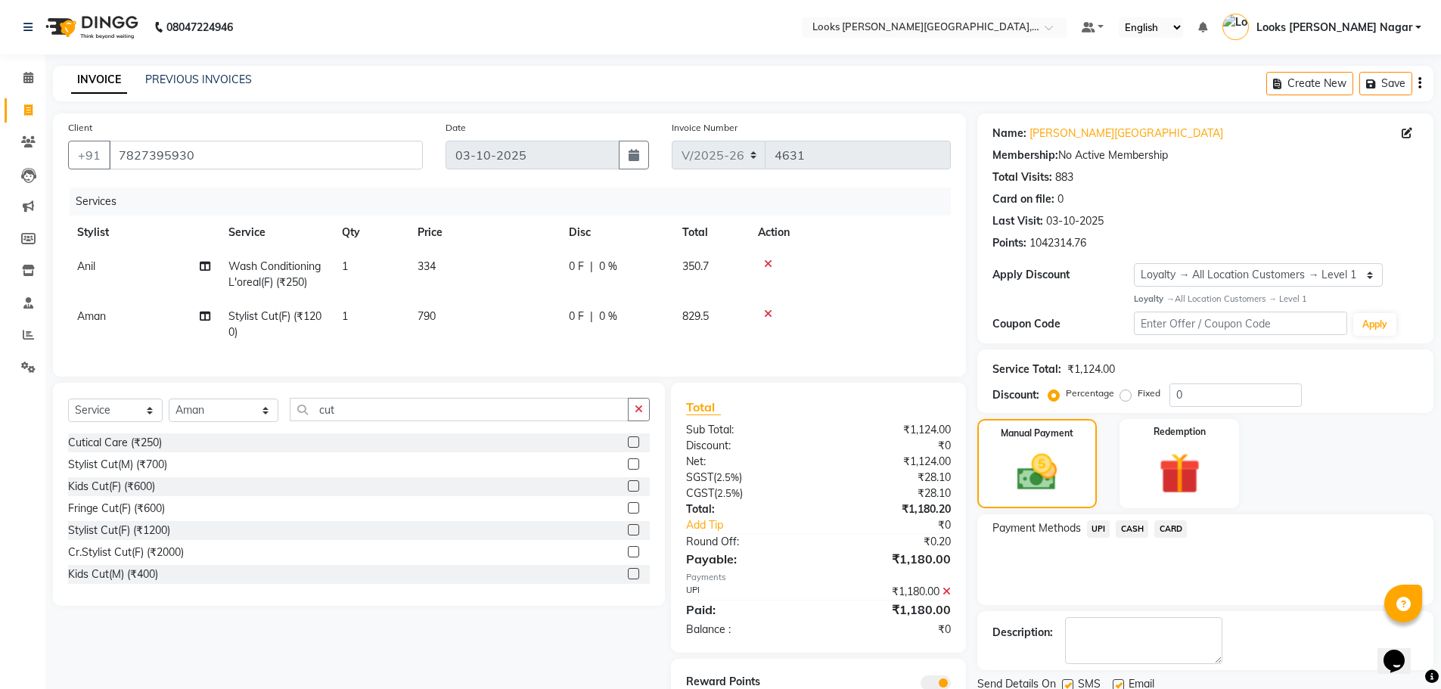
scroll to position [73, 0]
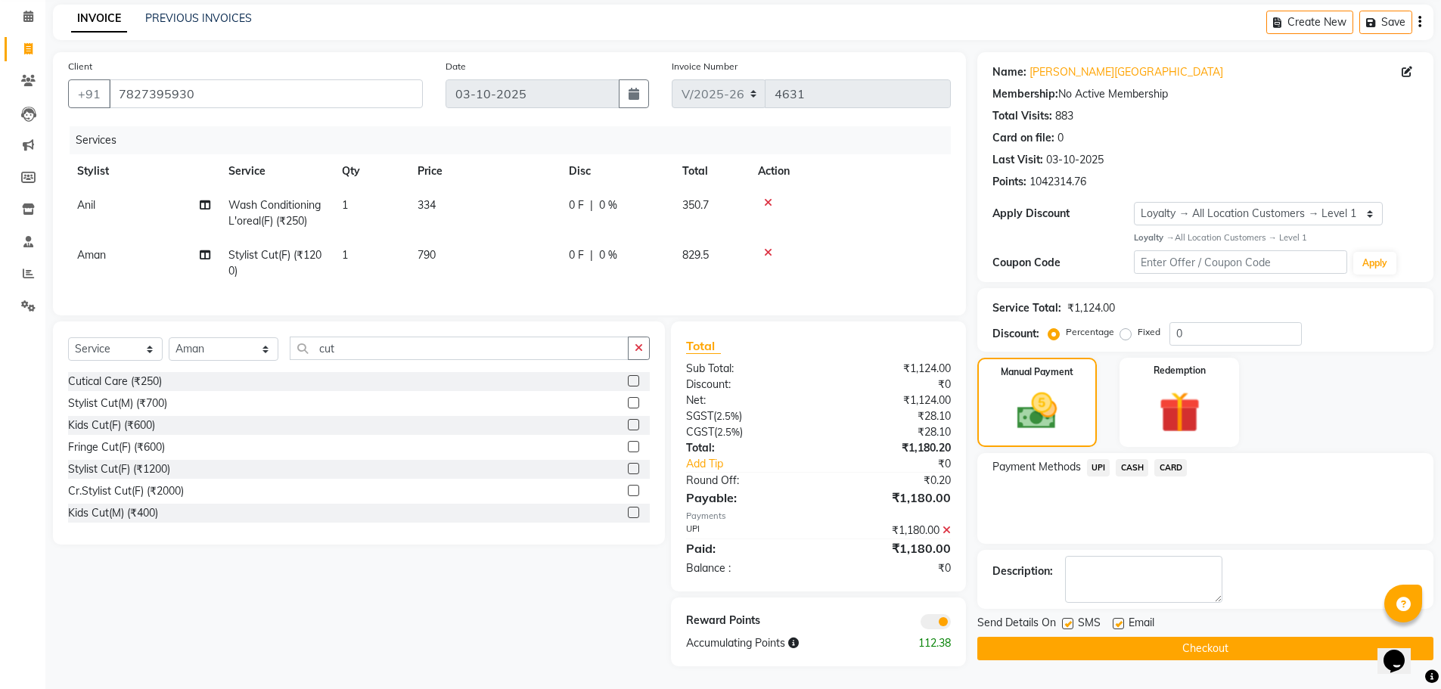
click at [1071, 618] on label at bounding box center [1067, 623] width 11 height 11
click at [1071, 620] on input "checkbox" at bounding box center [1067, 625] width 10 height 10
checkbox input "false"
click at [1072, 637] on button "Checkout" at bounding box center [1206, 648] width 456 height 23
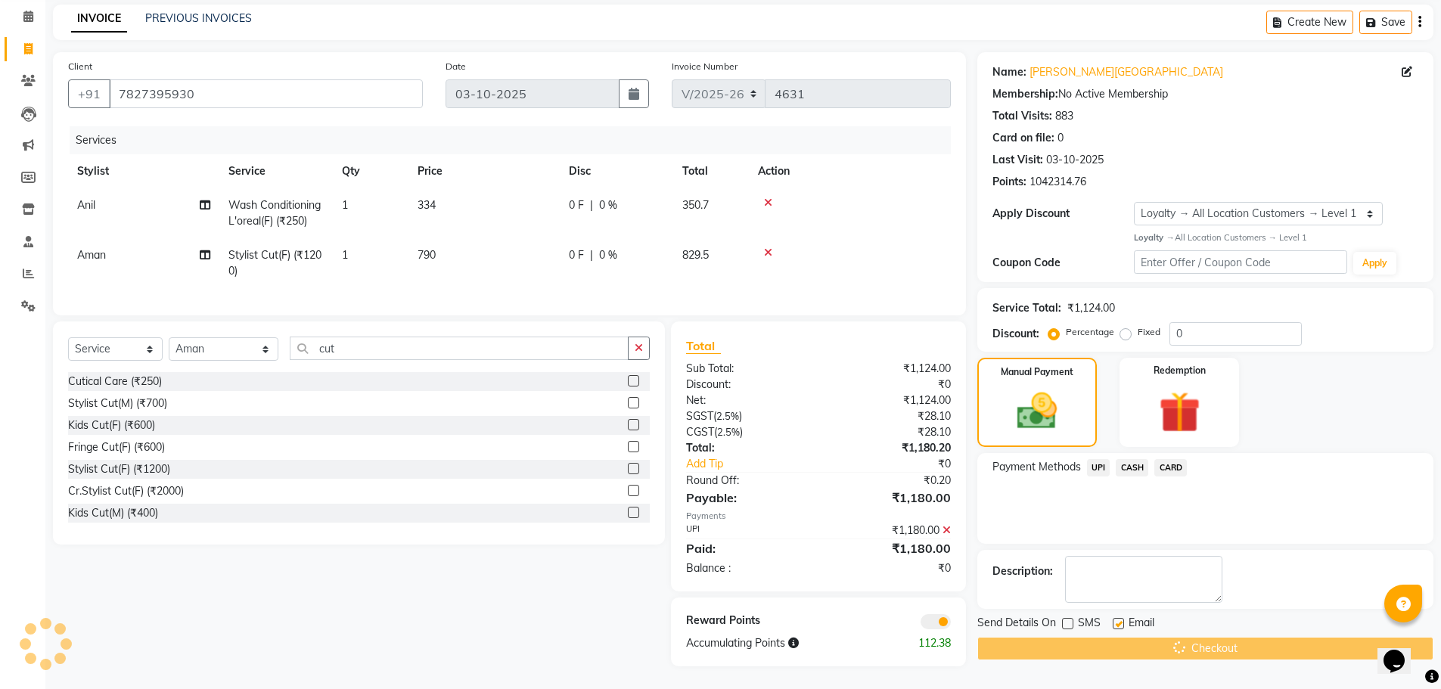
scroll to position [0, 0]
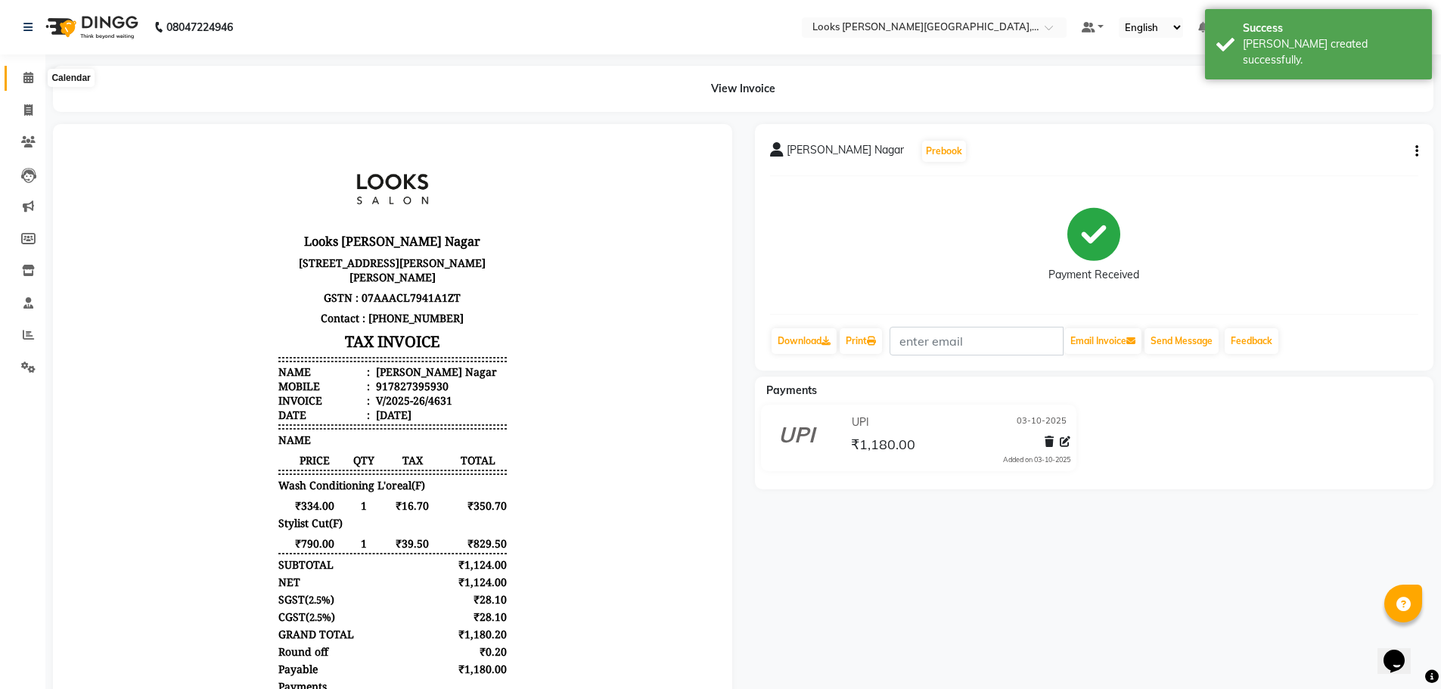
click at [40, 83] on span at bounding box center [28, 78] width 26 height 17
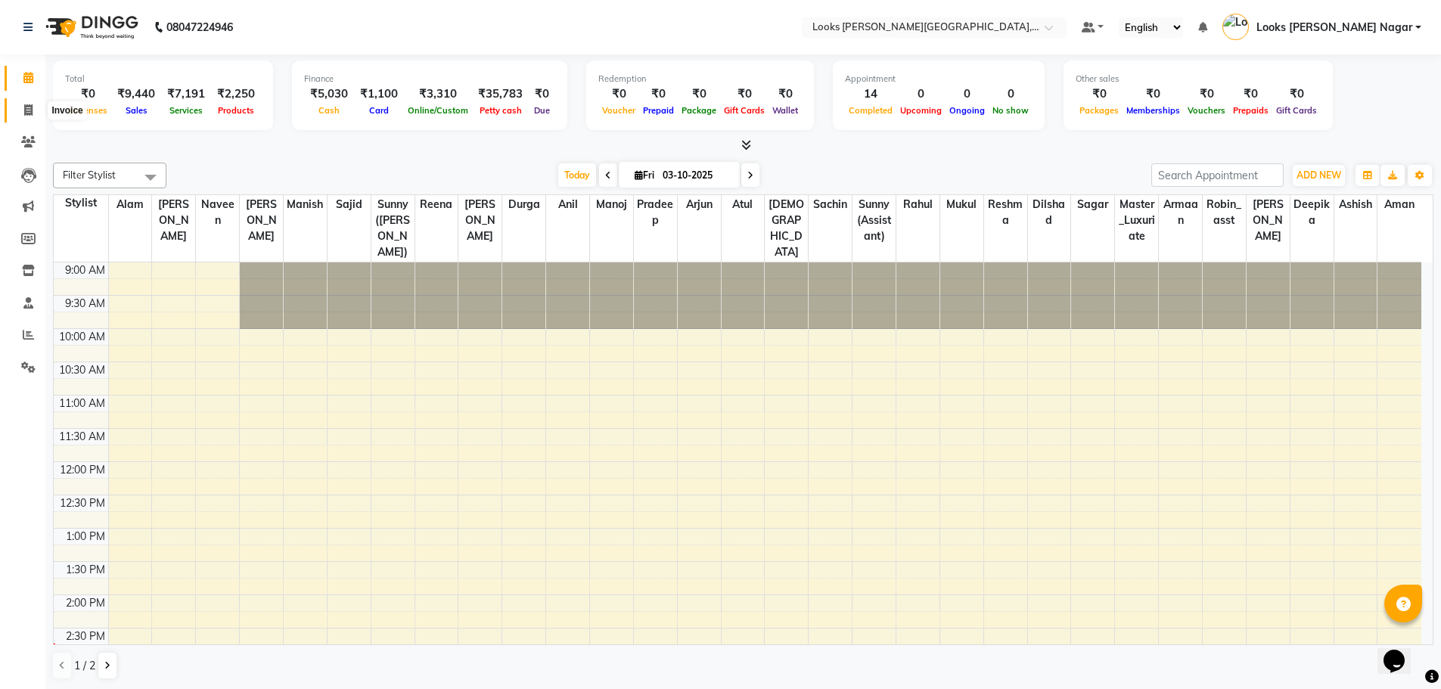
click at [30, 103] on span at bounding box center [28, 110] width 26 height 17
select select "service"
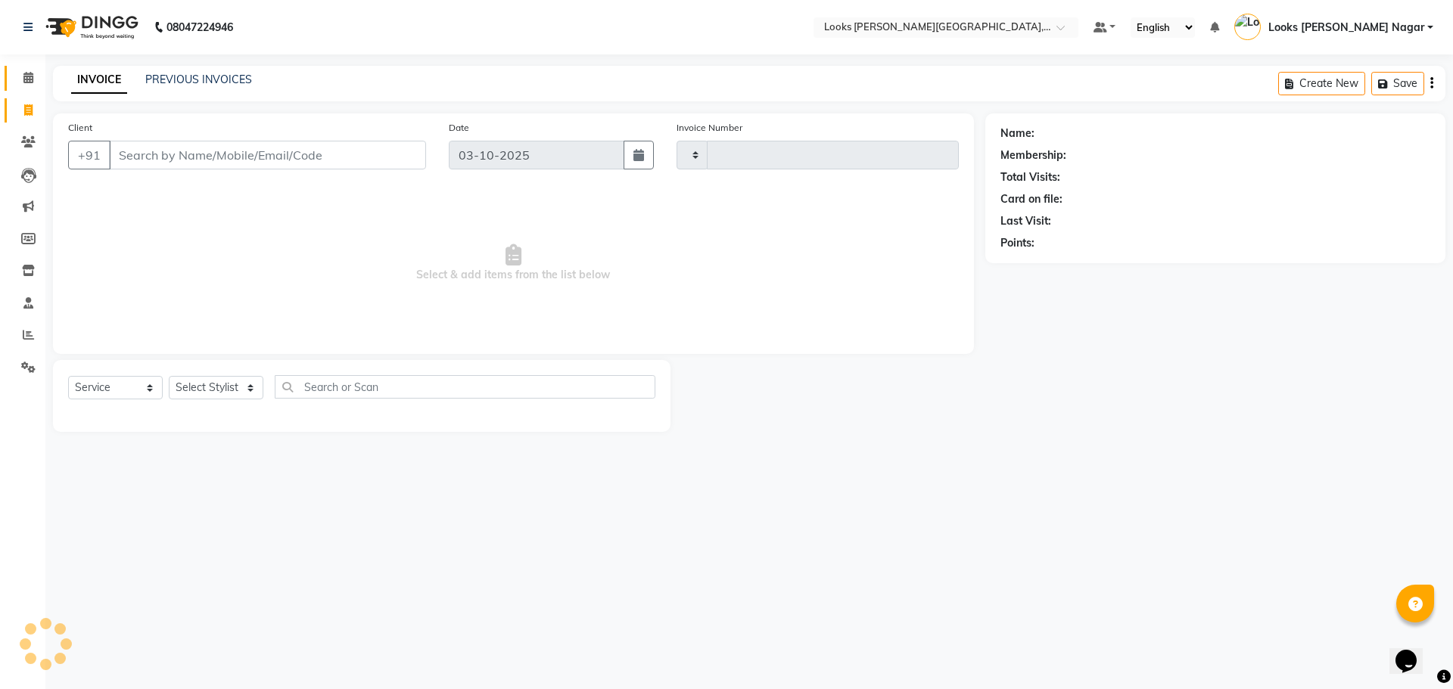
type input "4632"
select select "4327"
click at [33, 79] on icon at bounding box center [28, 77] width 10 height 11
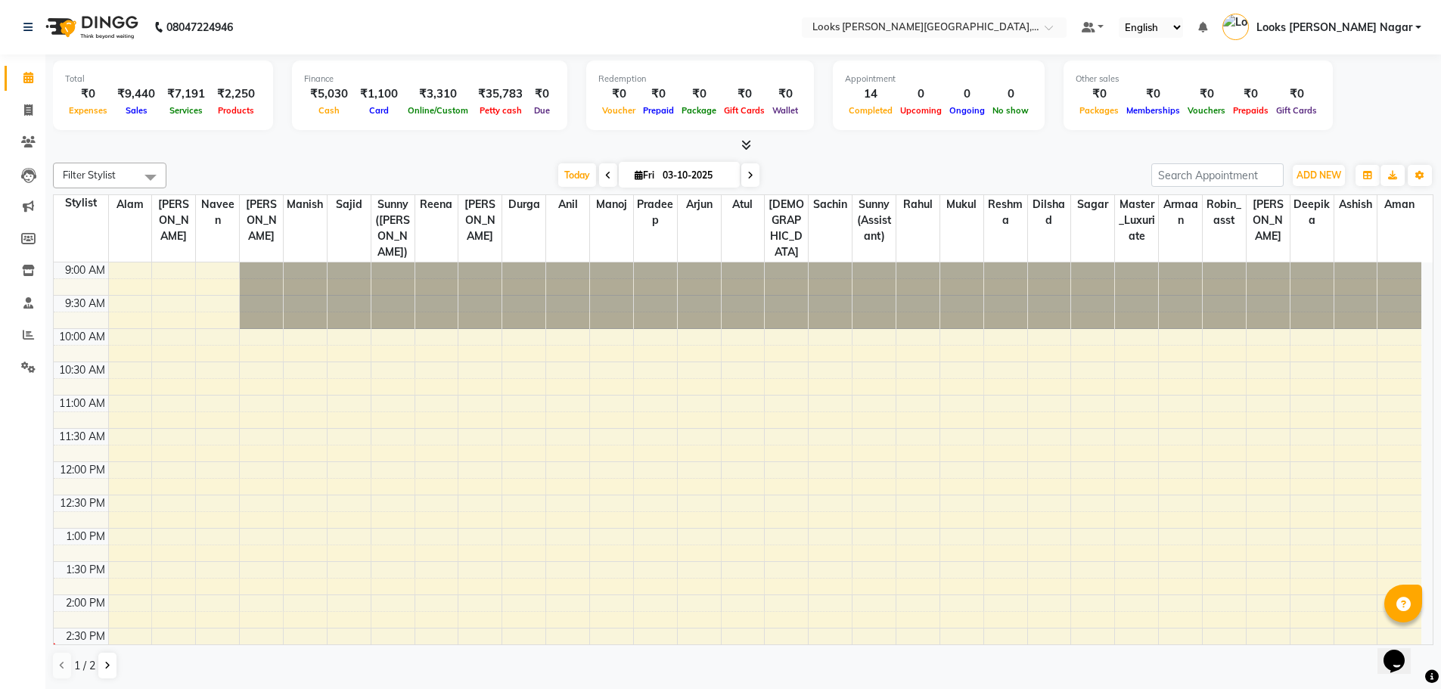
scroll to position [1, 0]
click at [30, 107] on icon at bounding box center [28, 109] width 8 height 11
select select "service"
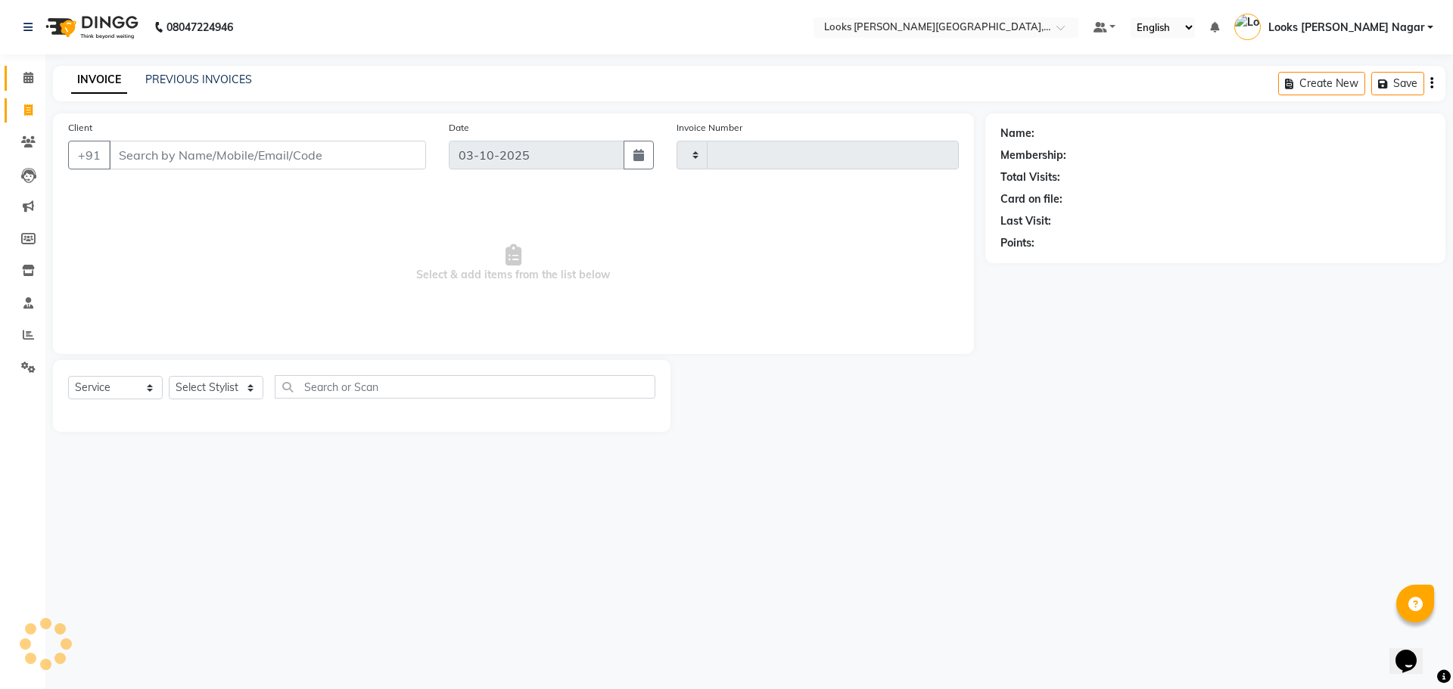
type input "4632"
select select "4327"
click at [23, 69] on link "Calendar" at bounding box center [23, 78] width 36 height 25
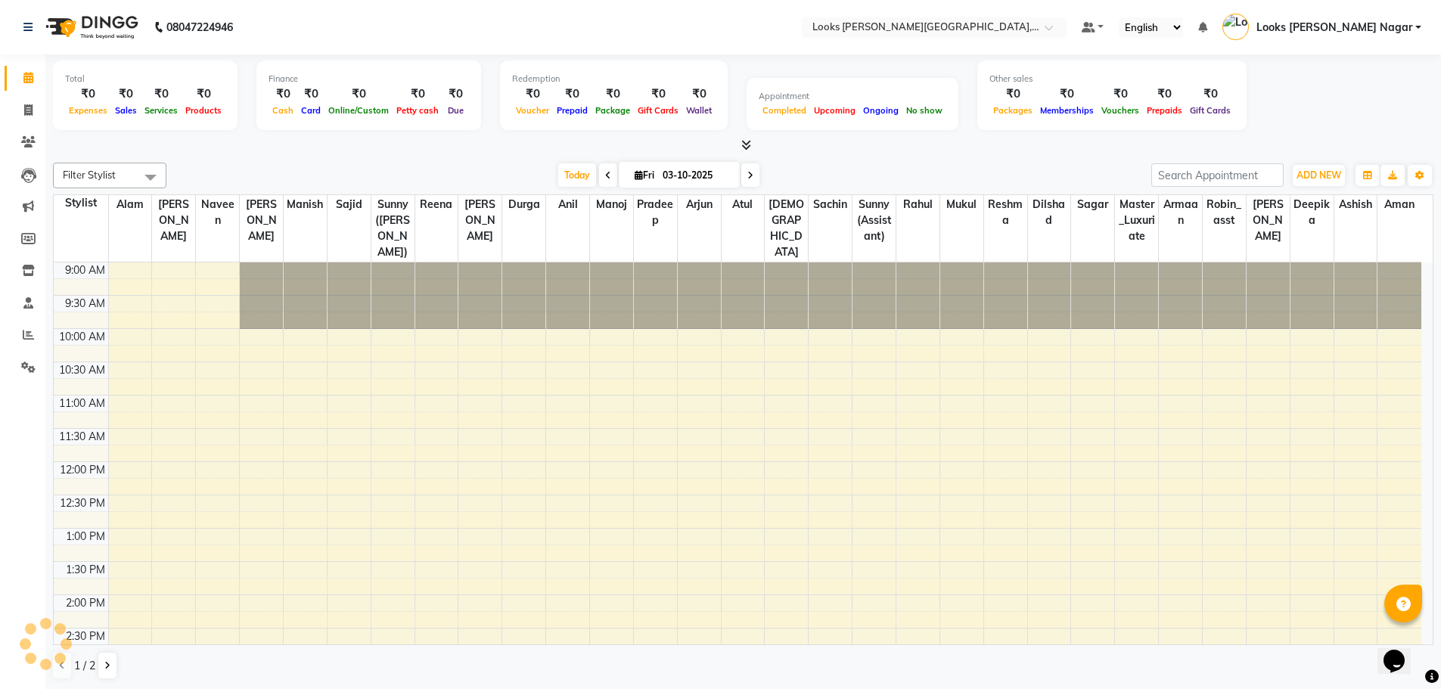
scroll to position [334, 0]
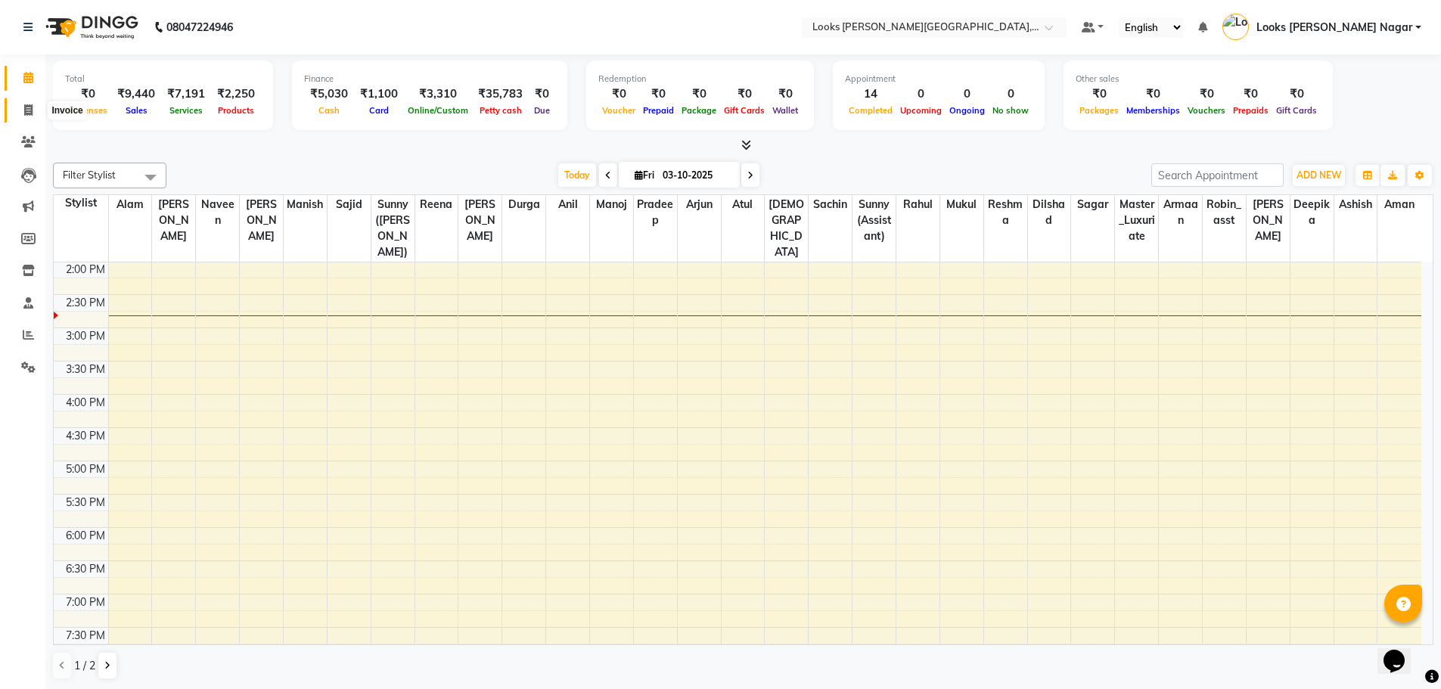
click at [36, 112] on span at bounding box center [28, 110] width 26 height 17
select select "service"
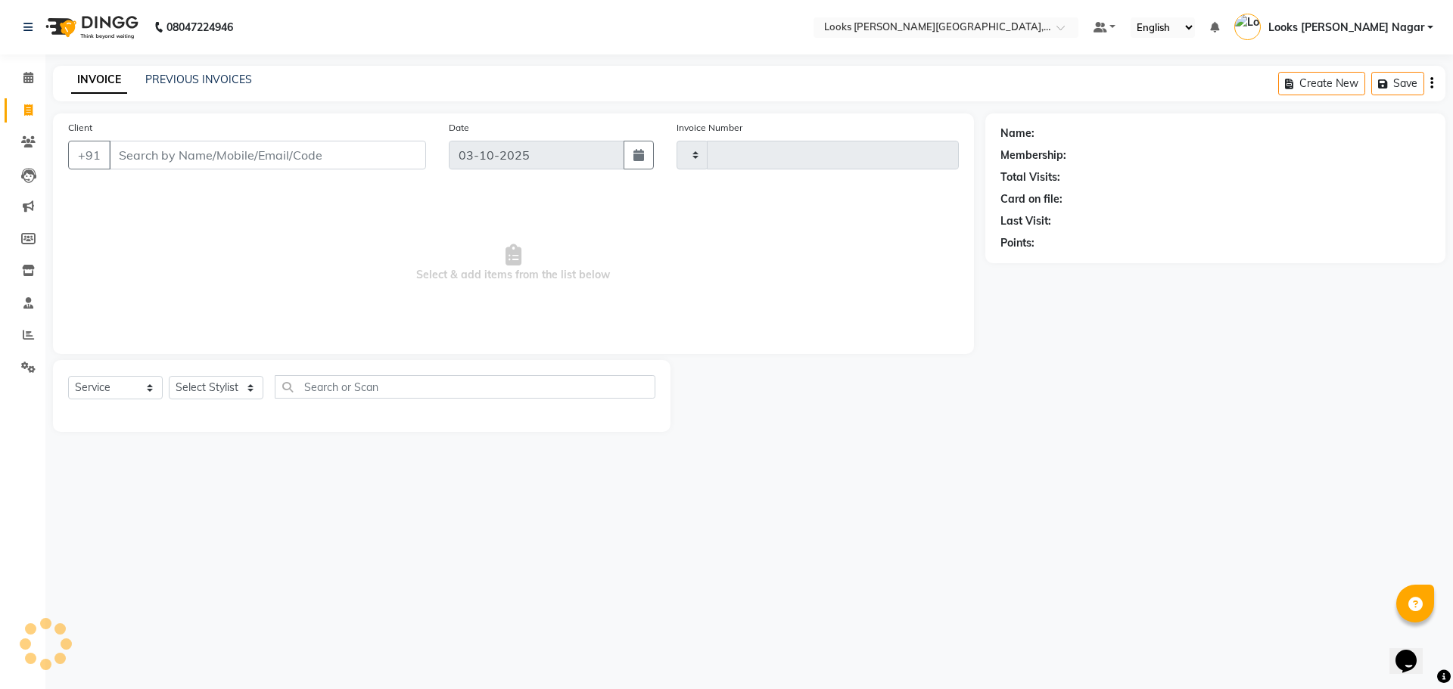
type input "4632"
select select "4327"
click at [36, 84] on span at bounding box center [28, 78] width 26 height 17
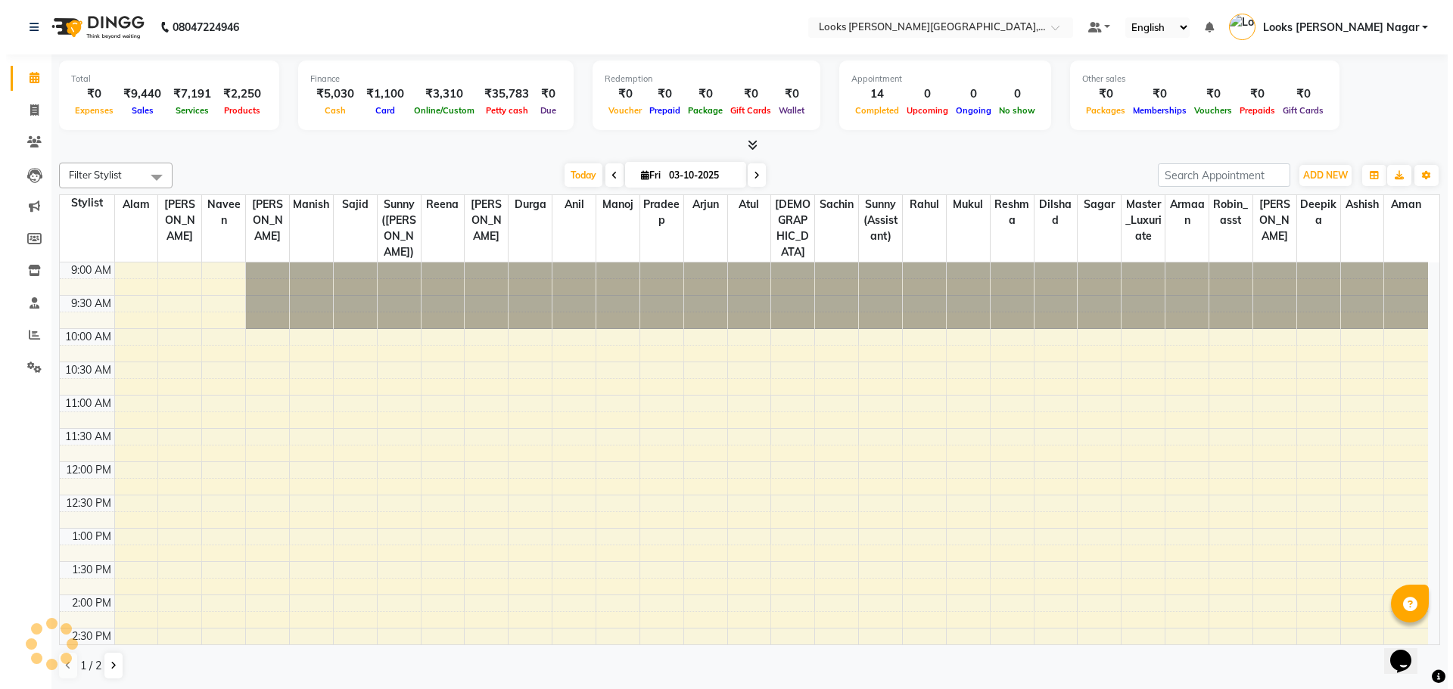
scroll to position [334, 0]
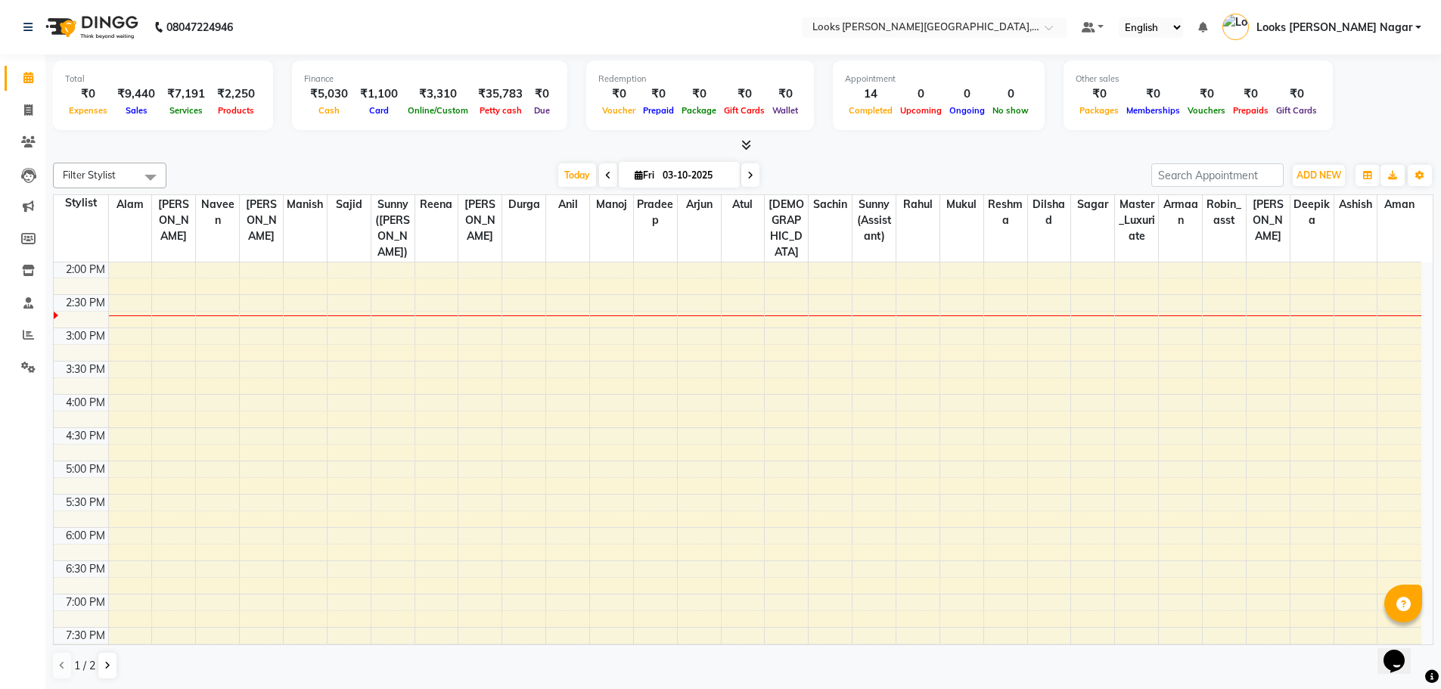
click at [744, 144] on icon at bounding box center [746, 144] width 10 height 11
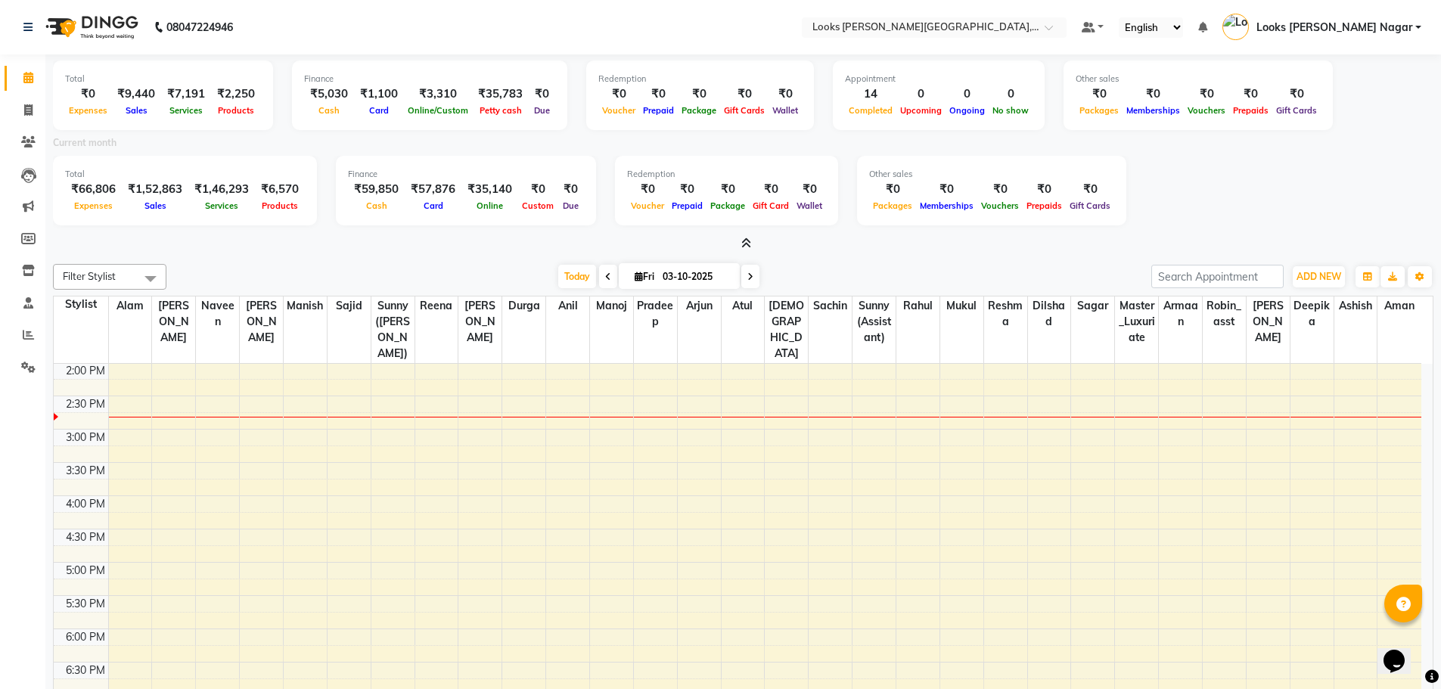
click at [749, 247] on icon at bounding box center [746, 243] width 10 height 11
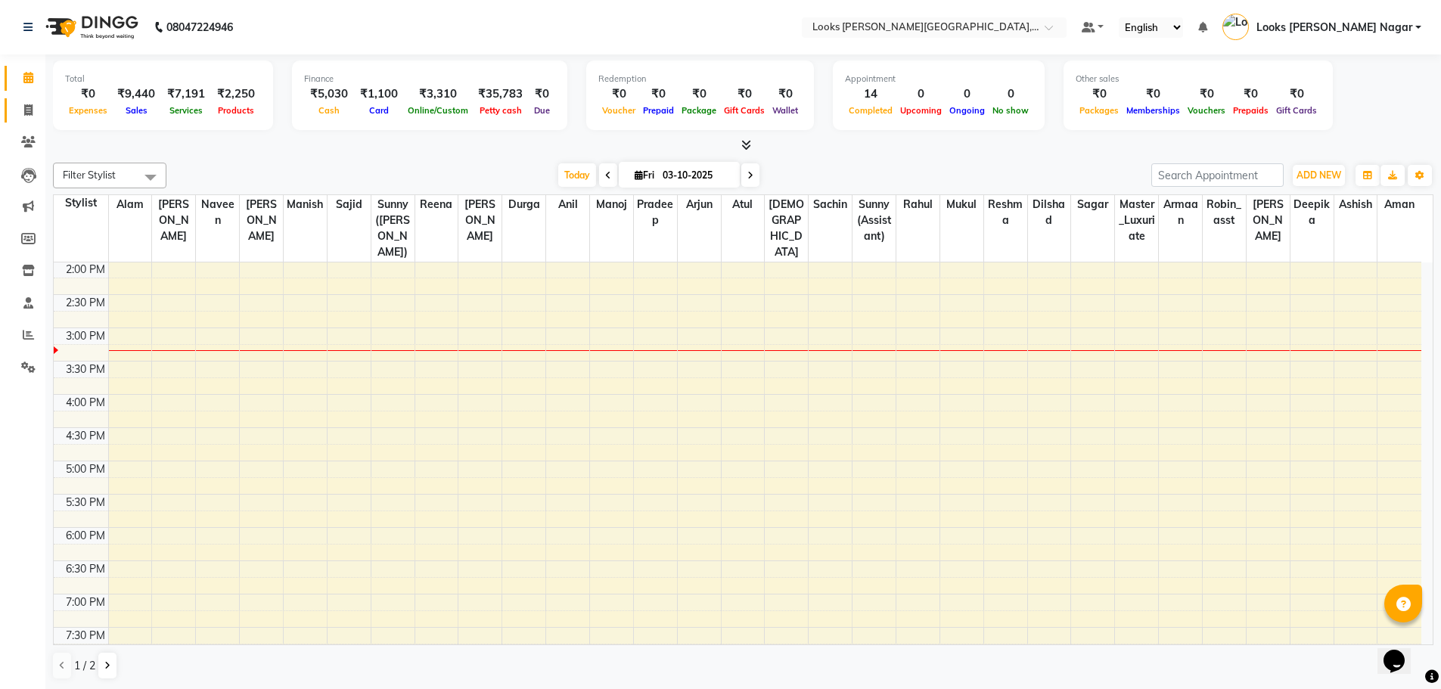
click at [28, 108] on icon at bounding box center [28, 109] width 8 height 11
select select "service"
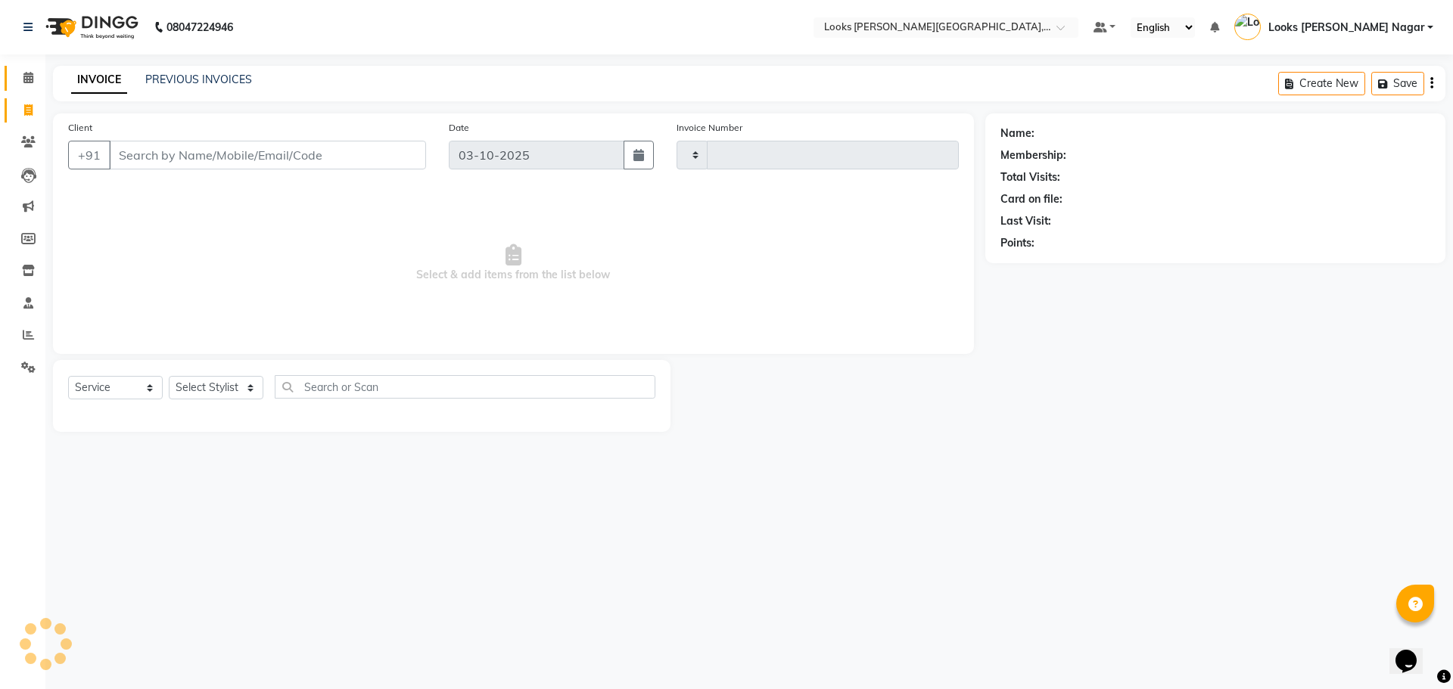
type input "4632"
select select "4327"
click at [230, 150] on input "Client" at bounding box center [267, 155] width 317 height 29
type input "l"
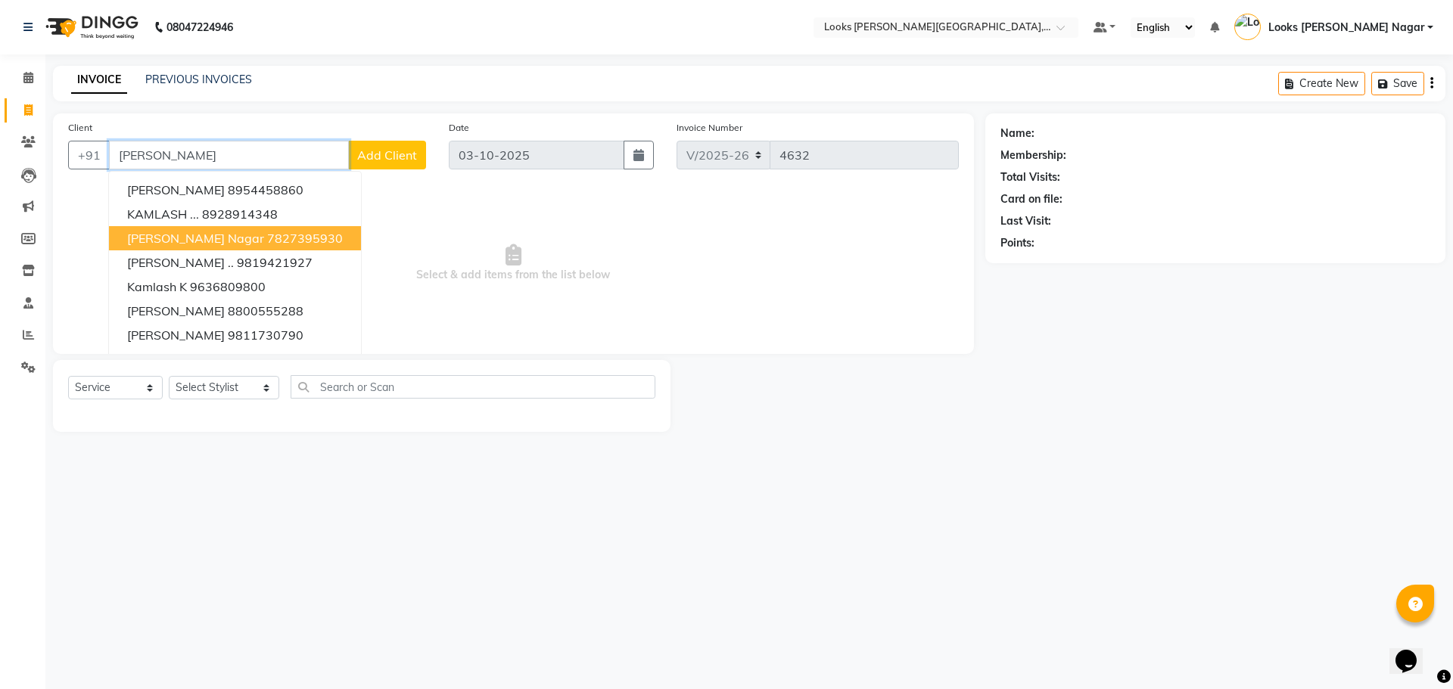
click at [188, 237] on span "[PERSON_NAME] Nagar" at bounding box center [195, 238] width 137 height 15
type input "7827395930"
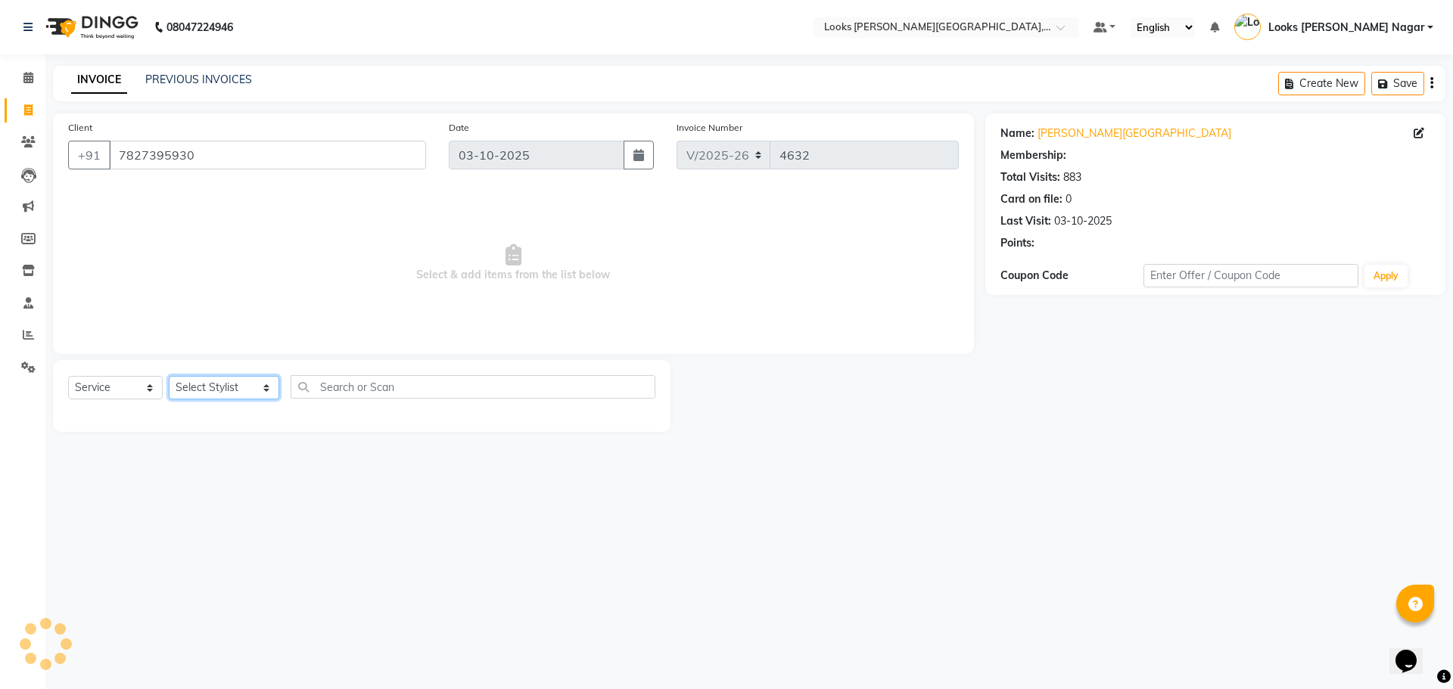
select select "1: Object"
click at [216, 399] on select "Select Stylist Alam Aman [PERSON_NAME] Armaan Ashish Atul Deepika [PERSON_NAME]…" at bounding box center [224, 387] width 110 height 23
select select "23526"
click at [169, 376] on select "Select Stylist Alam Aman [PERSON_NAME] Armaan Ashish Atul Deepika [PERSON_NAME]…" at bounding box center [224, 387] width 110 height 23
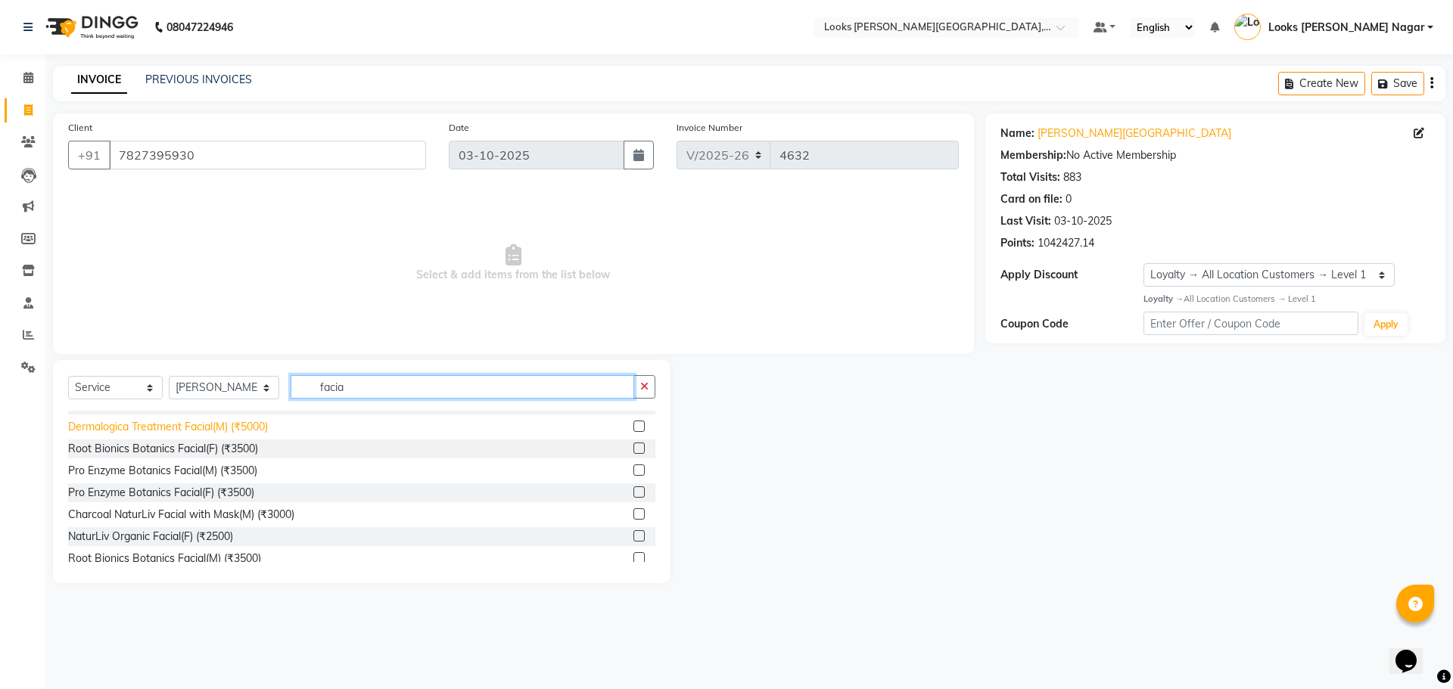
scroll to position [227, 0]
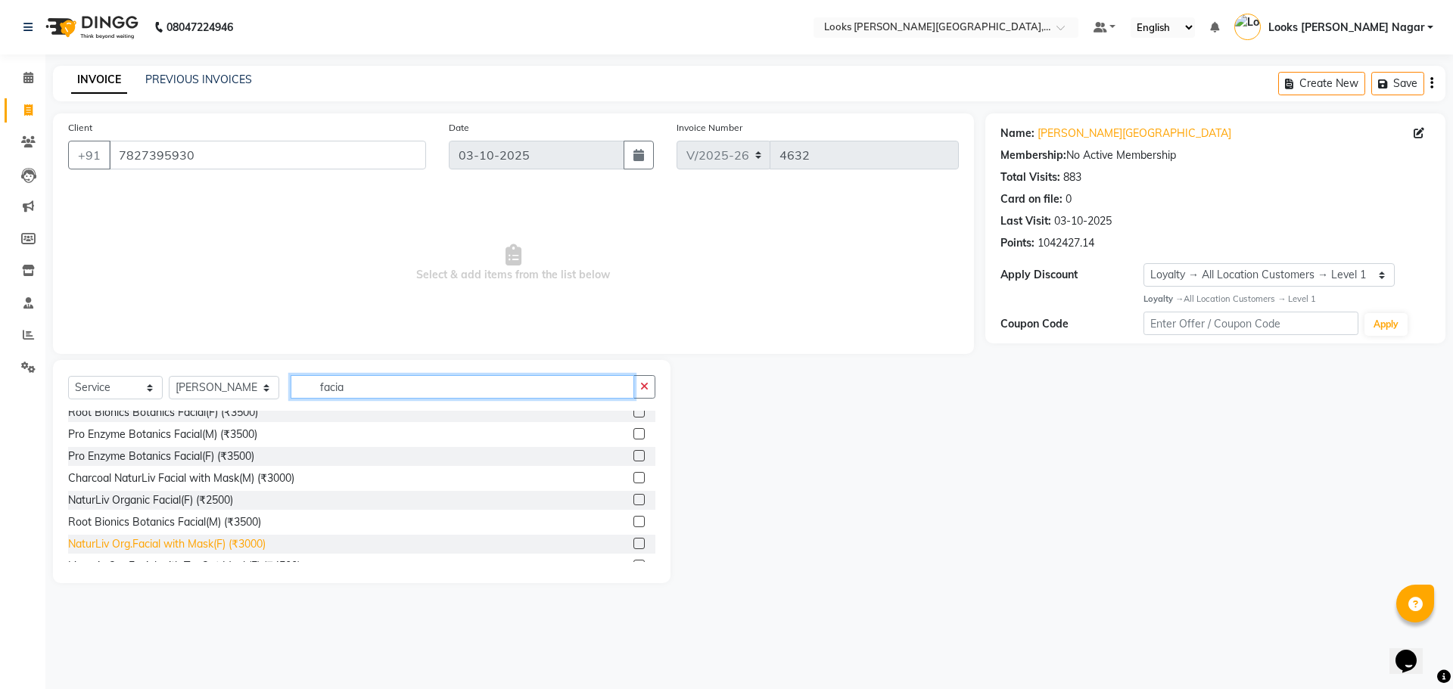
type input "facia"
click at [240, 548] on div "NaturLiv Org.Facial with Mask(F) (₹3000)" at bounding box center [166, 544] width 197 height 16
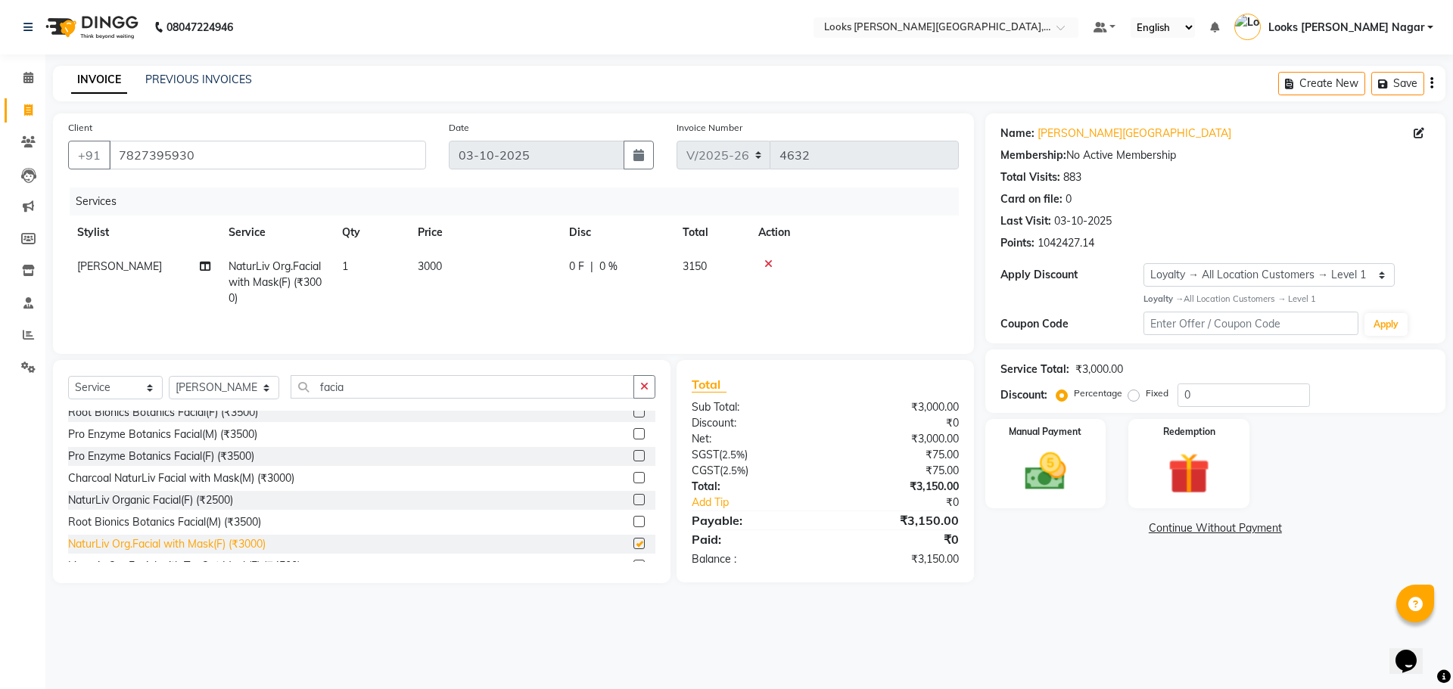
checkbox input "false"
click at [331, 384] on input "facia" at bounding box center [462, 386] width 343 height 23
click at [180, 502] on div "NaturLiv Organic Facial(F) (₹2500)" at bounding box center [150, 501] width 165 height 16
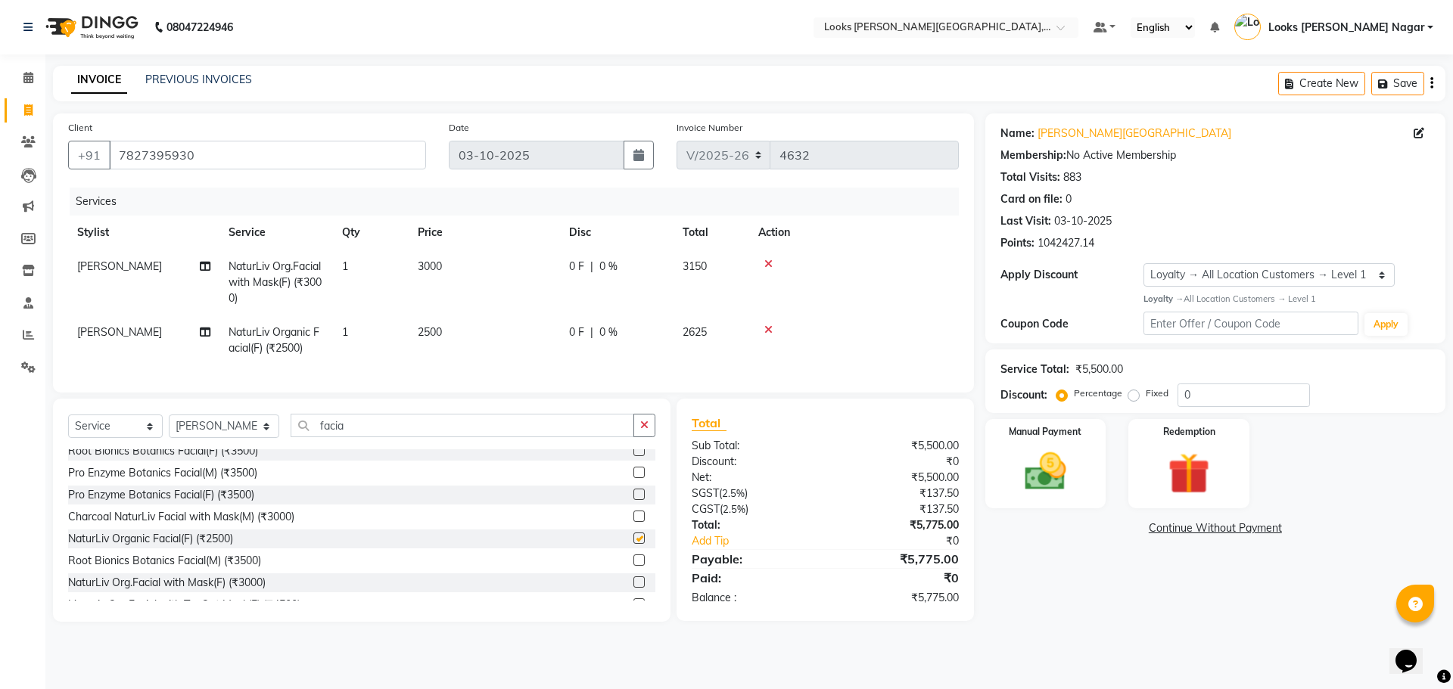
checkbox input "false"
click at [767, 263] on icon at bounding box center [768, 264] width 8 height 11
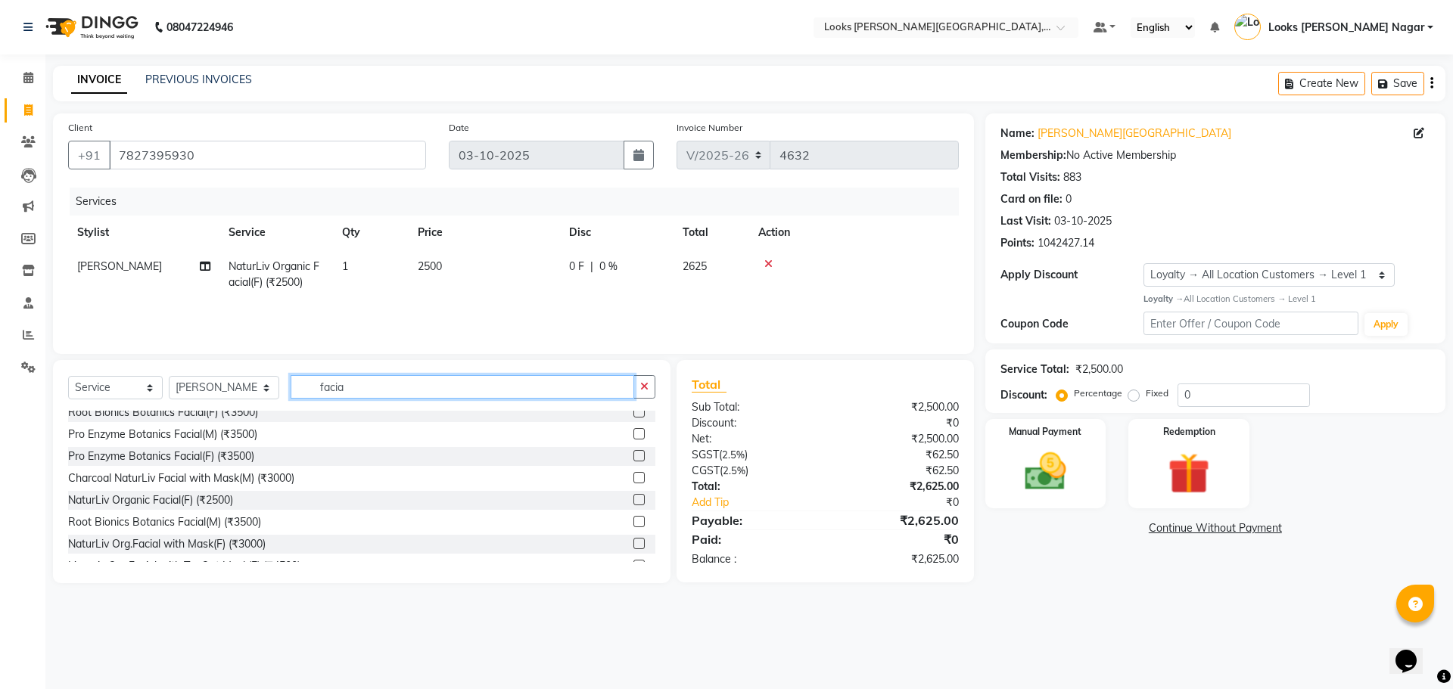
drag, startPoint x: 422, startPoint y: 387, endPoint x: 78, endPoint y: 424, distance: 346.2
click at [79, 424] on div "Select Service Product Membership Package Voucher Prepaid Gift Card Select Styl…" at bounding box center [361, 471] width 617 height 223
click at [213, 384] on select "Select Stylist Alam Aman [PERSON_NAME] Armaan Ashish Atul Deepika [PERSON_NAME]…" at bounding box center [224, 387] width 110 height 23
select select "23529"
click at [169, 376] on select "Select Stylist Alam Aman [PERSON_NAME] Armaan Ashish Atul Deepika [PERSON_NAME]…" at bounding box center [224, 387] width 110 height 23
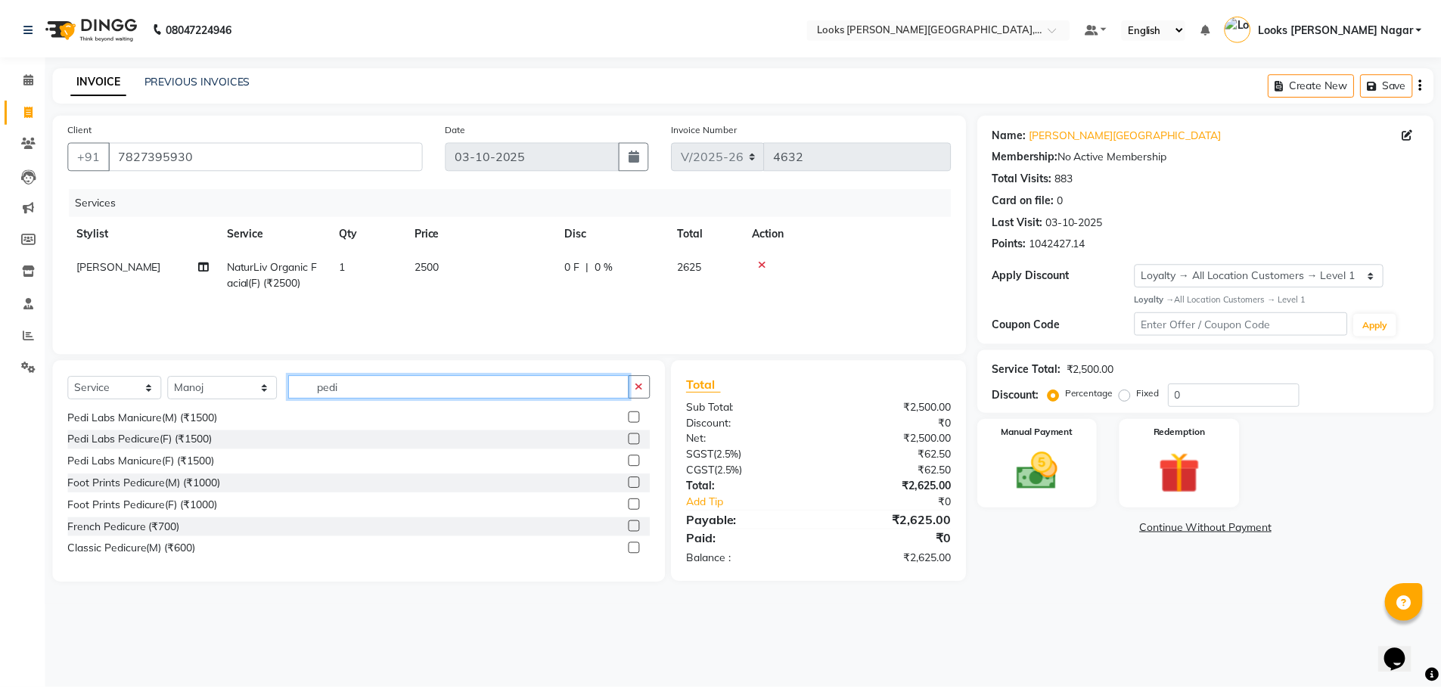
scroll to position [0, 0]
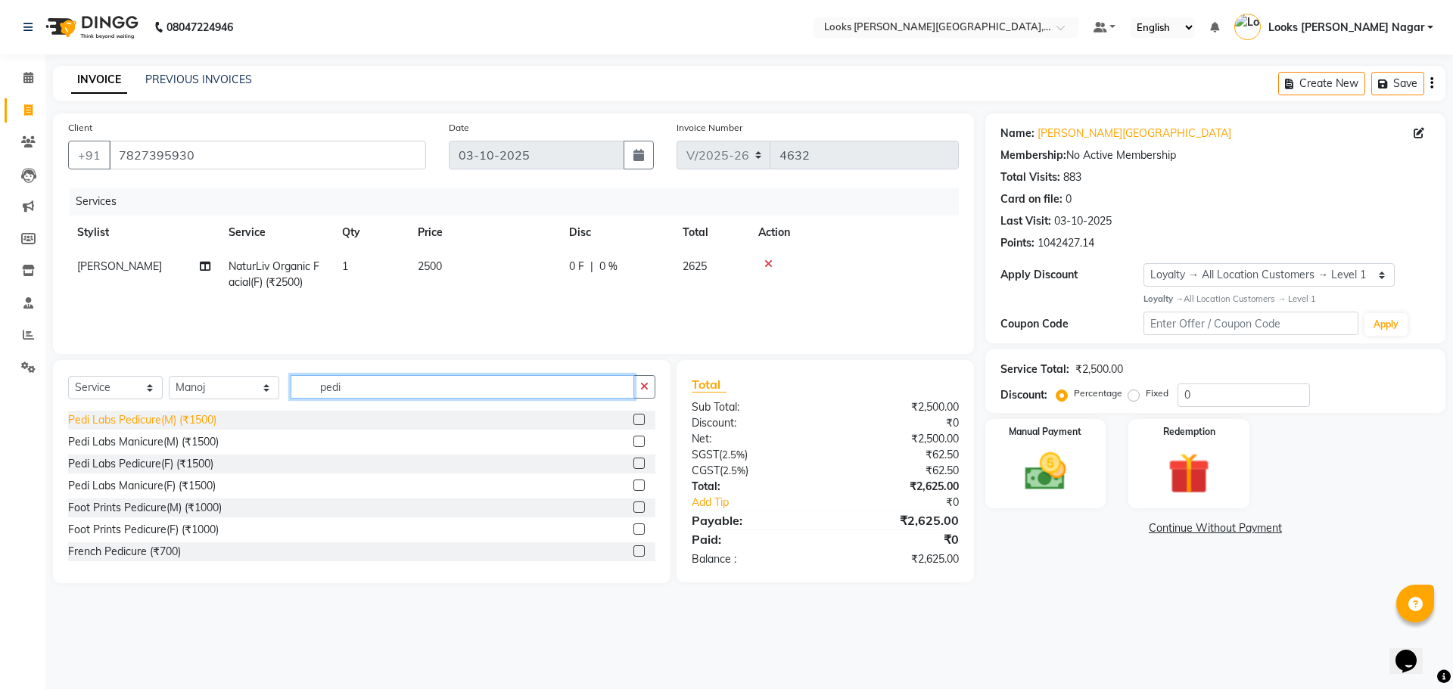
type input "pedi"
click at [202, 420] on div "Pedi Labs Pedicure(M) (₹1500)" at bounding box center [142, 420] width 148 height 16
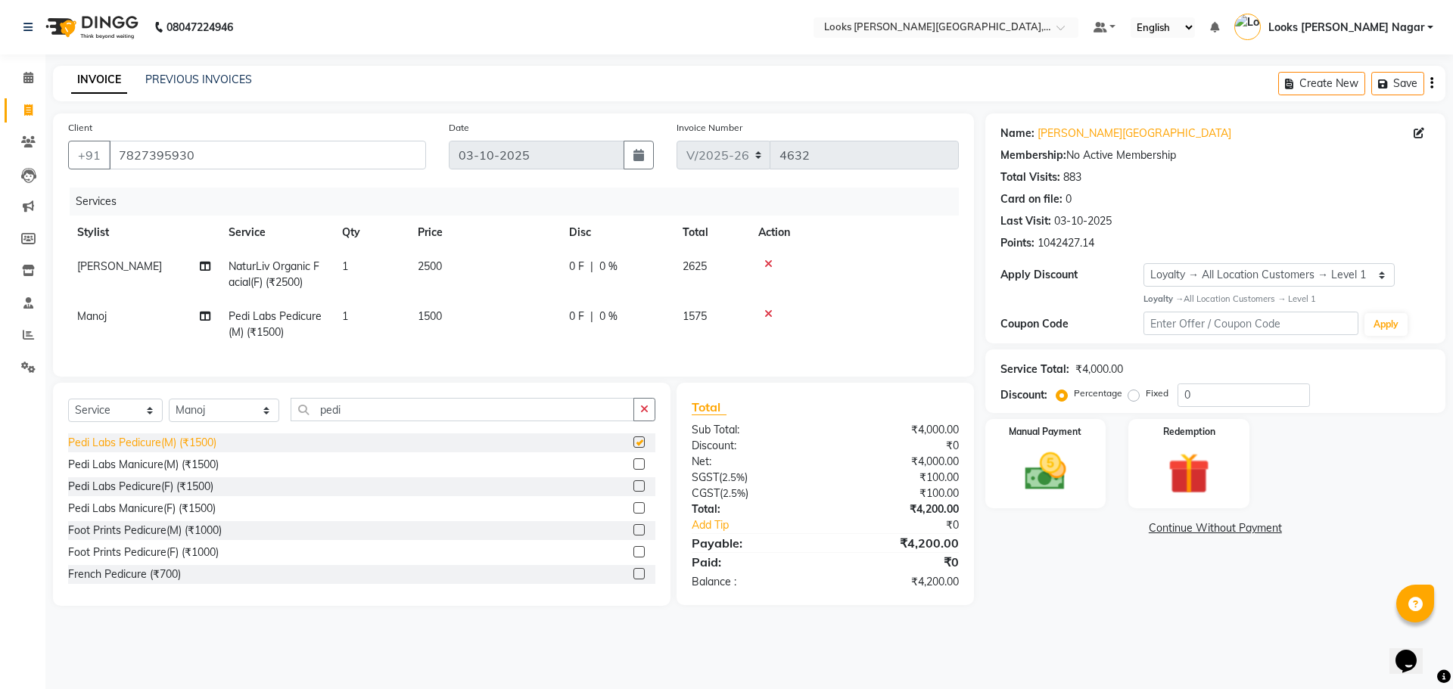
checkbox input "false"
click at [190, 495] on div "Pedi Labs Pedicure(F) (₹1500)" at bounding box center [140, 487] width 145 height 16
checkbox input "false"
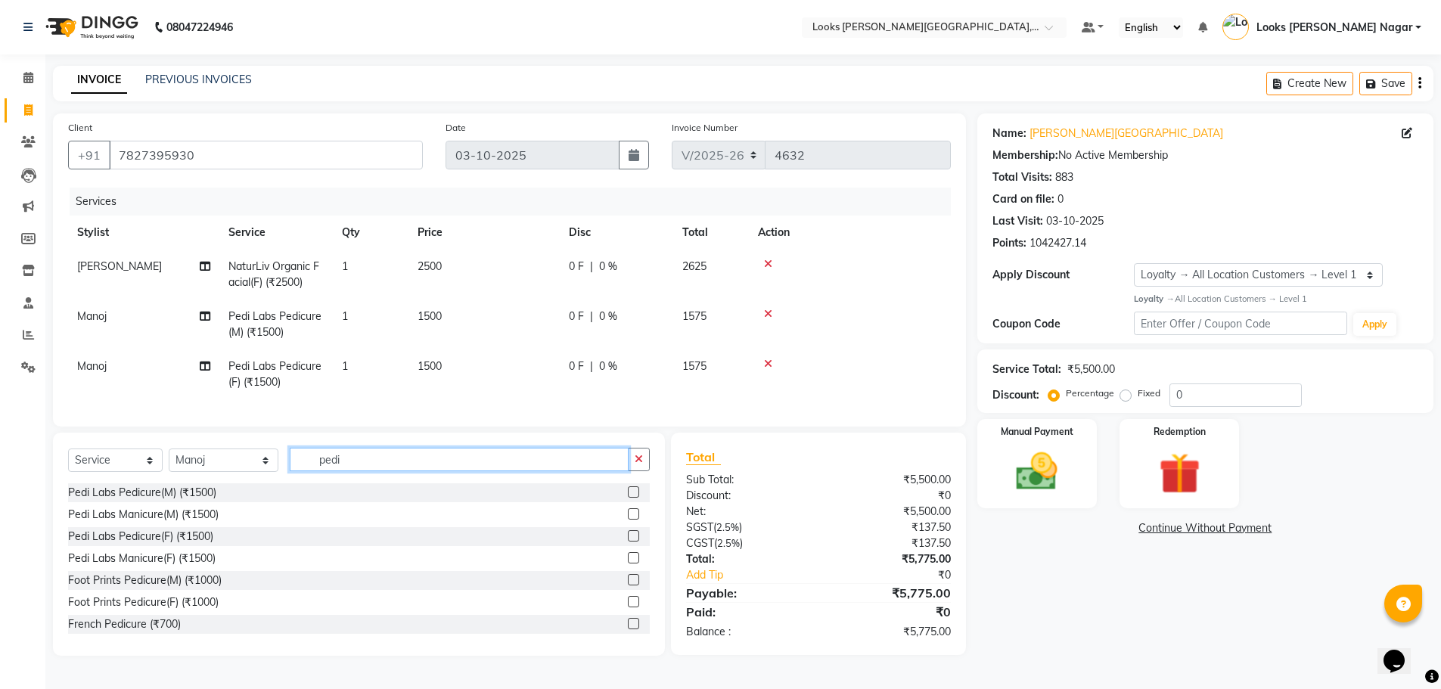
drag, startPoint x: 359, startPoint y: 462, endPoint x: 139, endPoint y: 486, distance: 220.7
click at [156, 483] on div "Select Service Product Membership Package Voucher Prepaid Gift Card Select Styl…" at bounding box center [359, 466] width 582 height 36
type input "head"
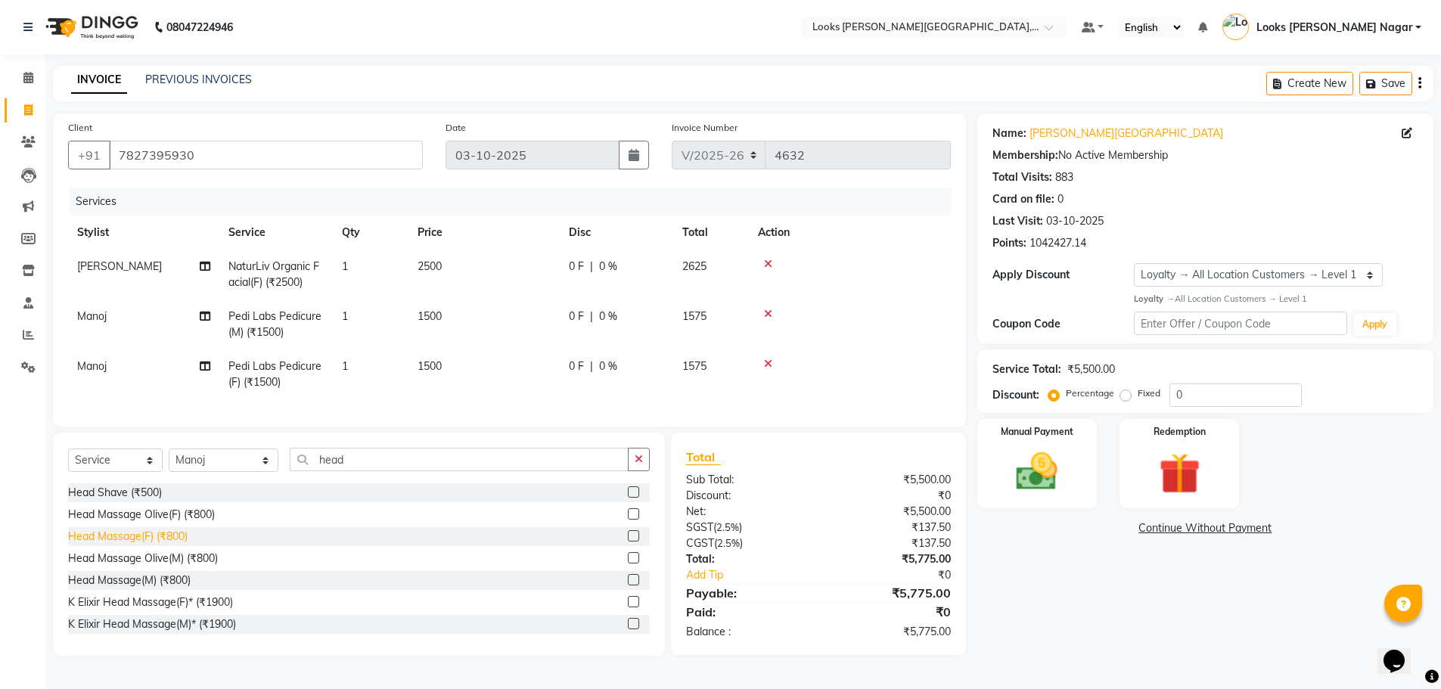
click at [154, 545] on div "Head Massage(F) (₹800)" at bounding box center [128, 537] width 120 height 16
checkbox input "false"
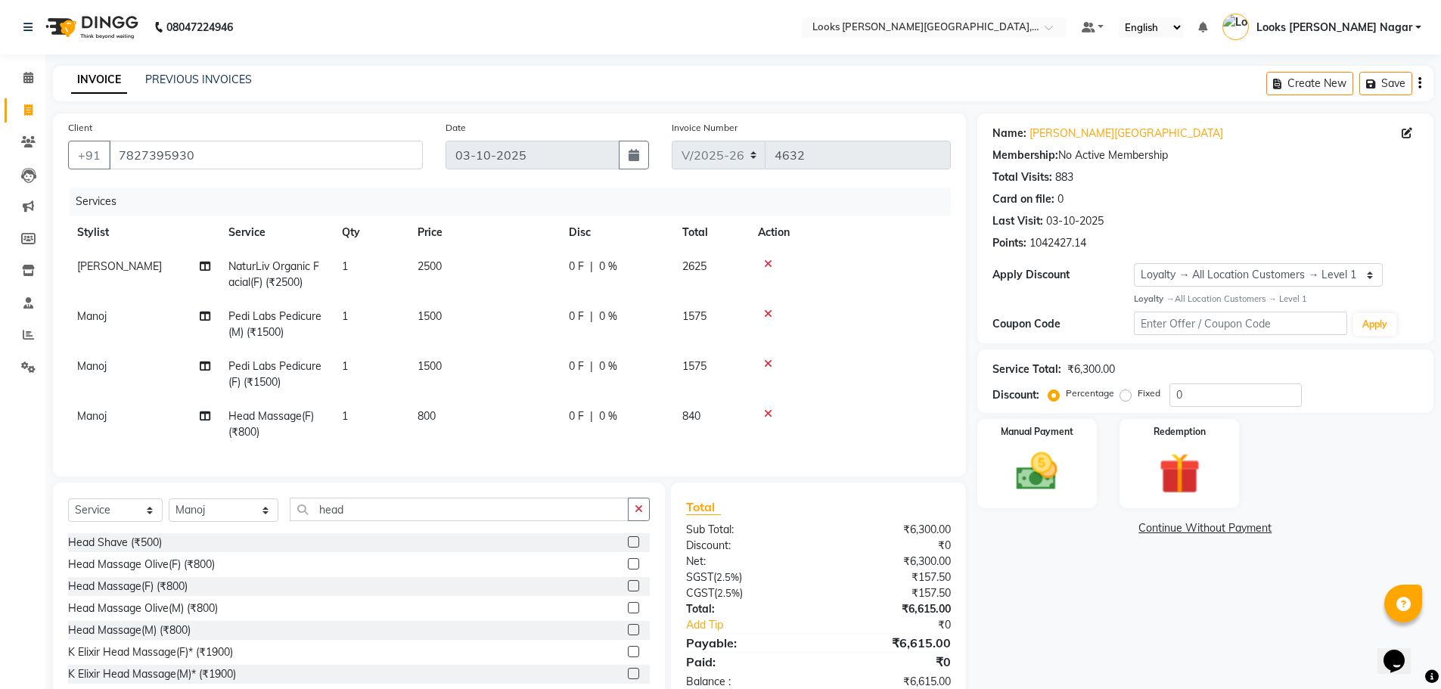
click at [536, 263] on td "2500" at bounding box center [484, 275] width 151 height 50
select select "23526"
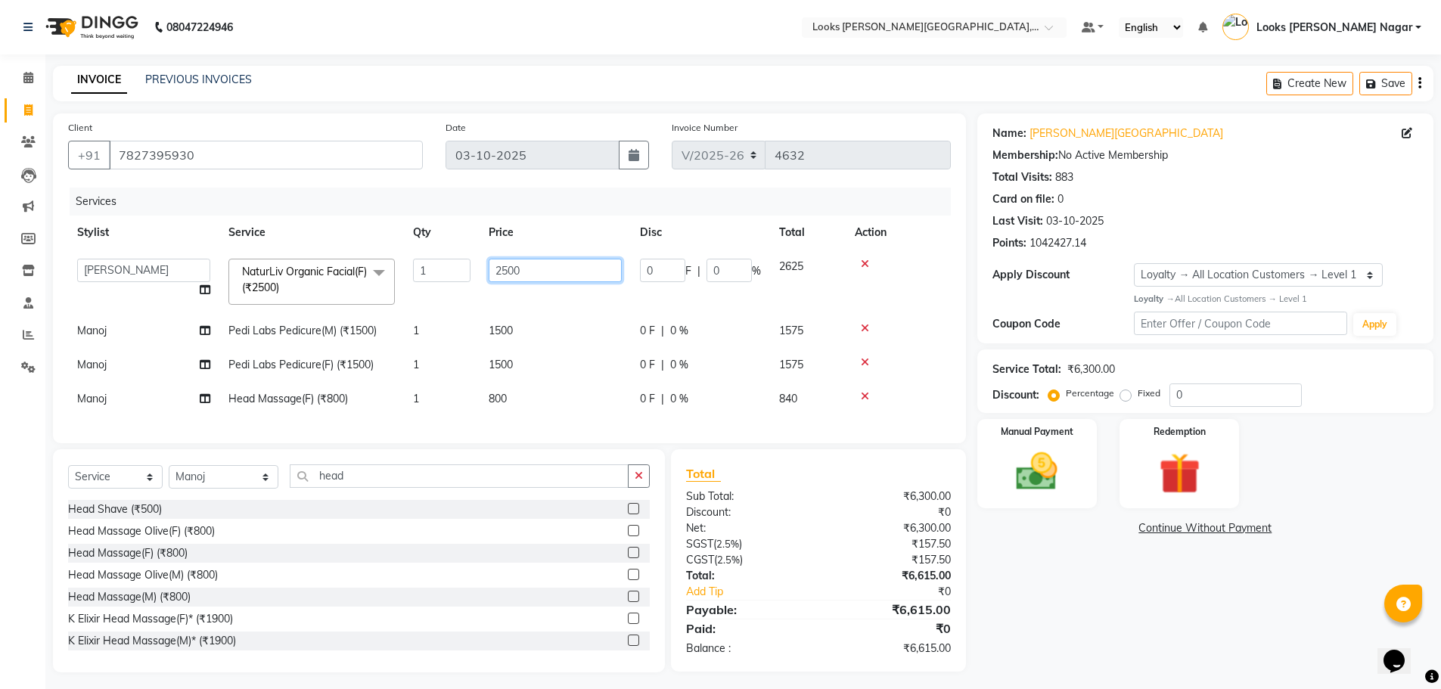
click at [583, 272] on input "2500" at bounding box center [555, 270] width 133 height 23
type input "3933"
click at [552, 327] on td "1500" at bounding box center [555, 331] width 151 height 34
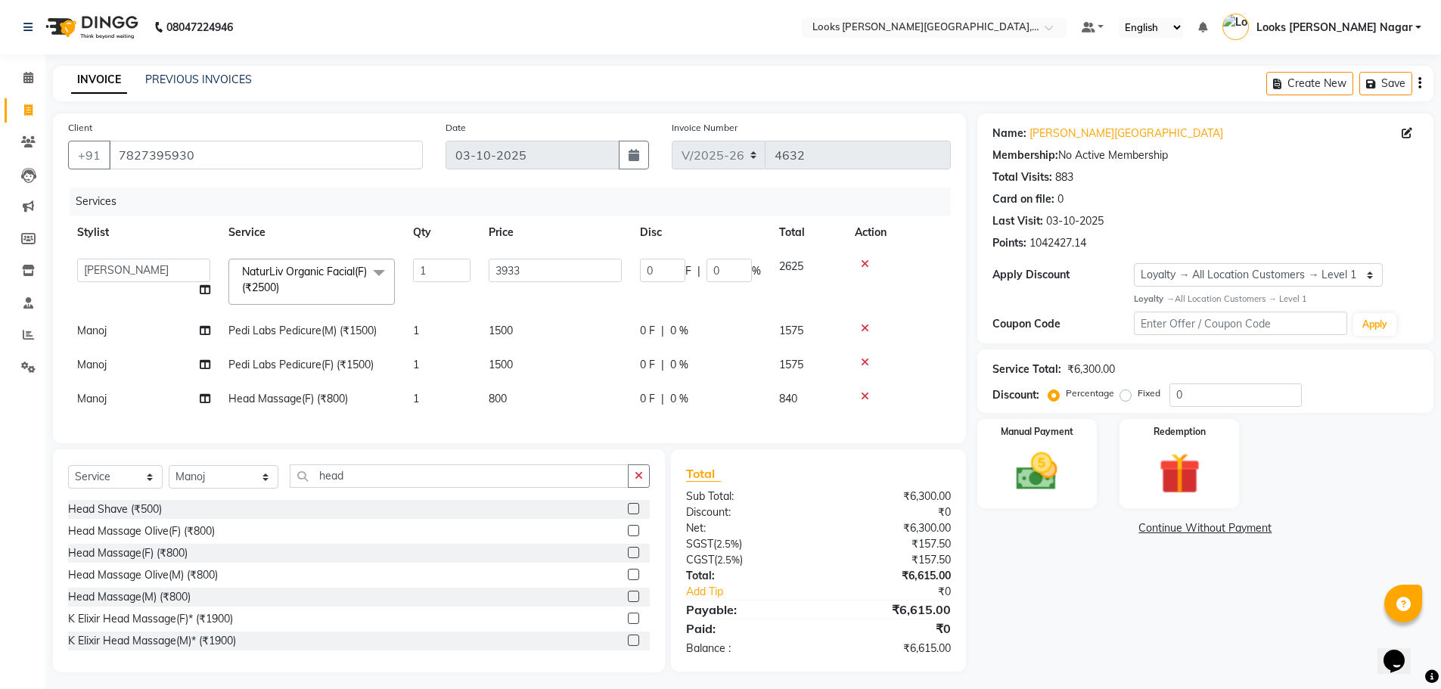
select select "23529"
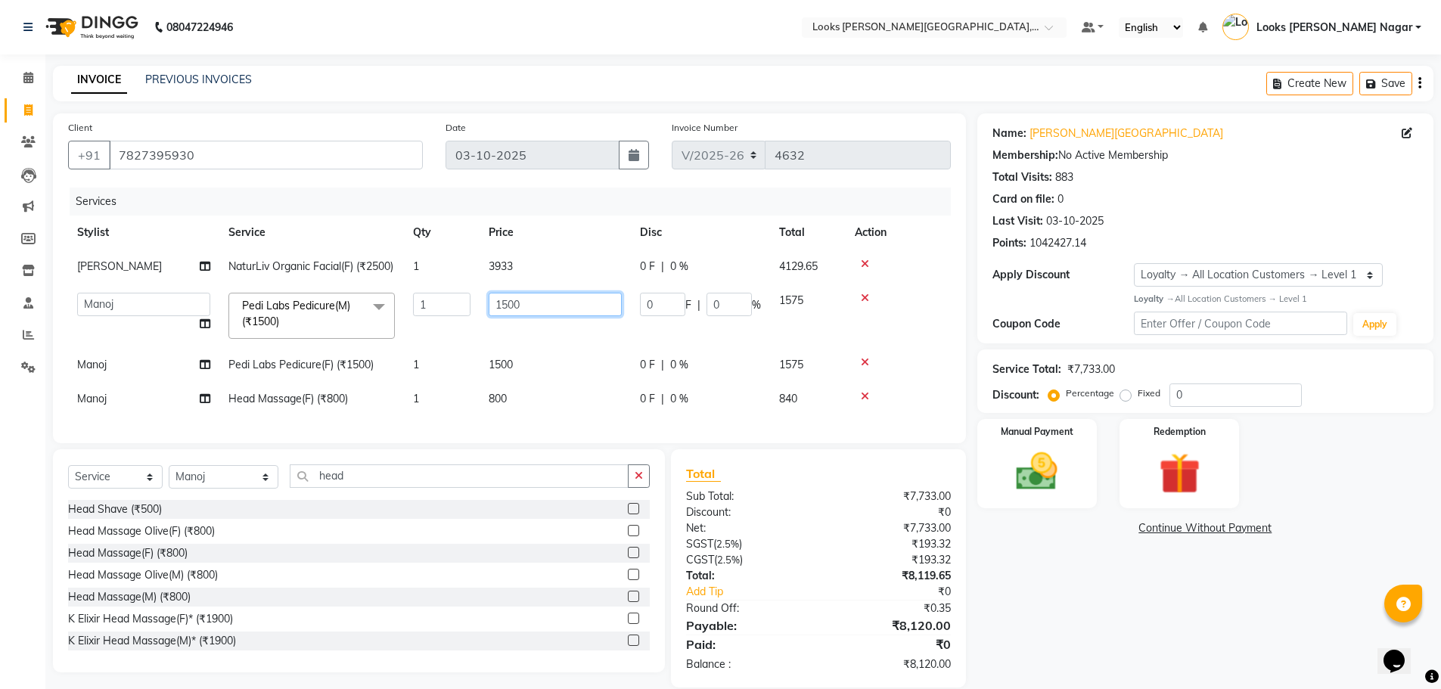
drag, startPoint x: 558, startPoint y: 314, endPoint x: 402, endPoint y: 316, distance: 155.9
click at [402, 316] on tr "Alam Aman [PERSON_NAME] Armaan Ashish Atul Deepika Deepu Dilshad Durga [PERSON_…" at bounding box center [509, 316] width 883 height 64
type input "2247"
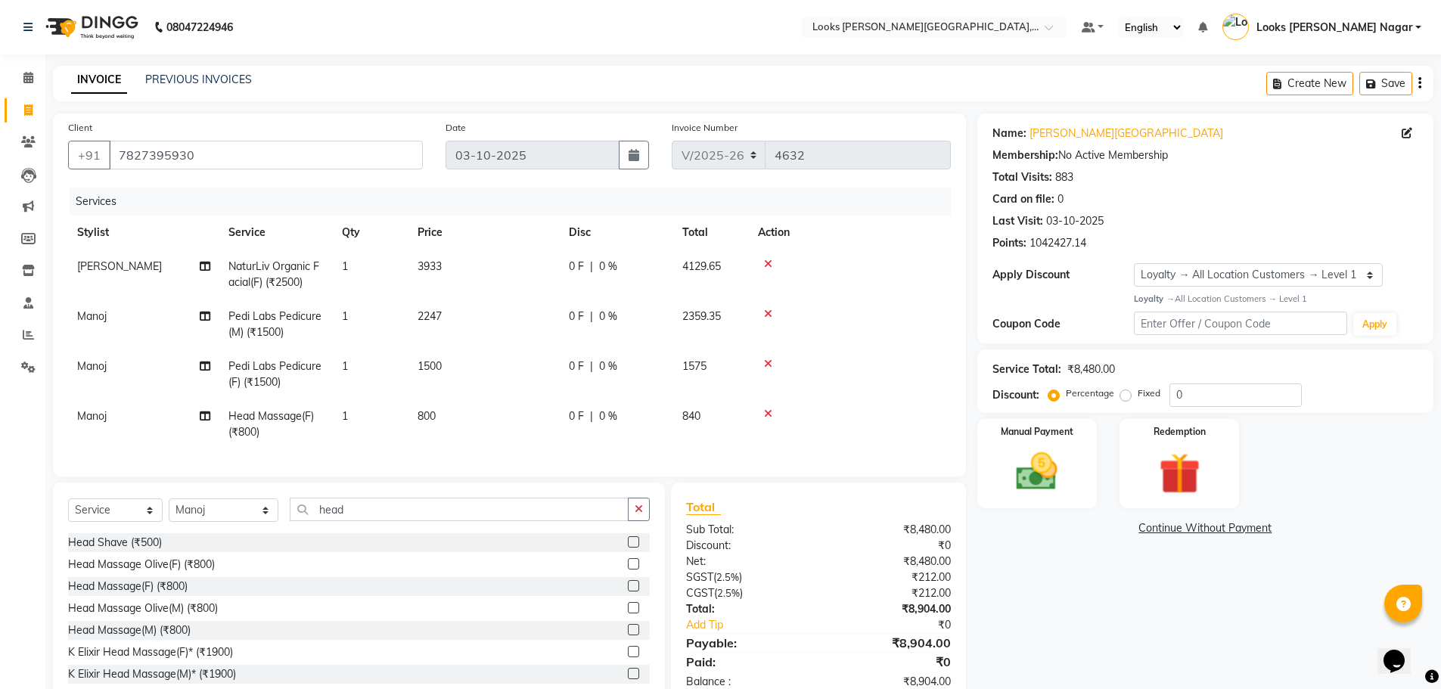
click at [537, 378] on td "1500" at bounding box center [484, 375] width 151 height 50
select select "23529"
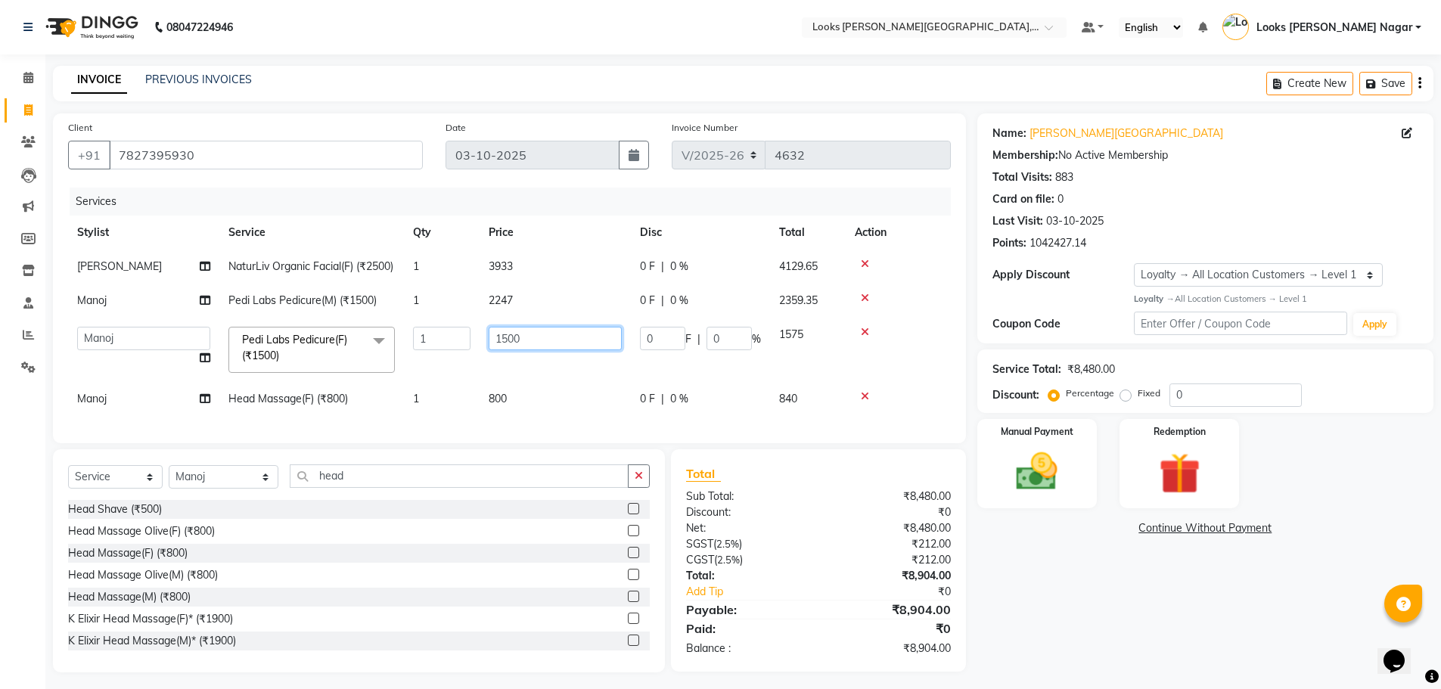
click at [548, 350] on input "1500" at bounding box center [555, 338] width 133 height 23
type input "2247"
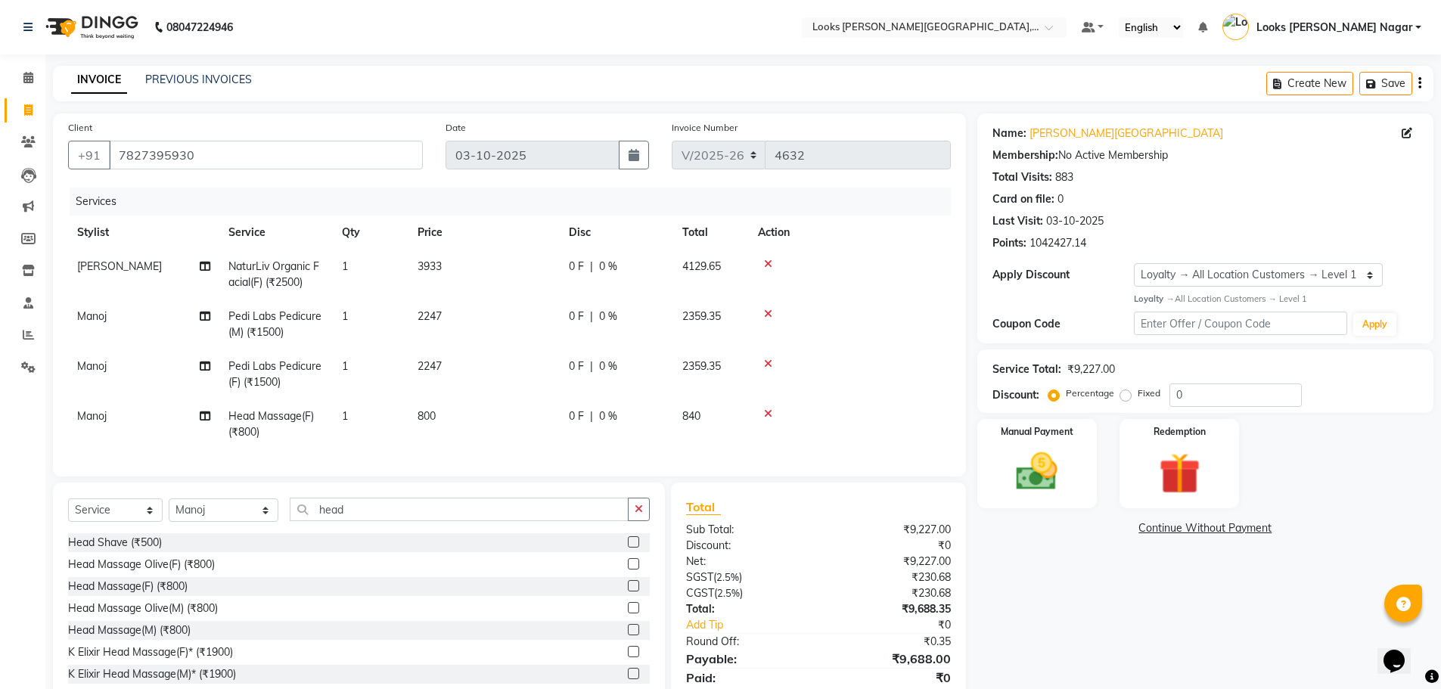
click at [537, 415] on td "800" at bounding box center [484, 424] width 151 height 50
select select "23529"
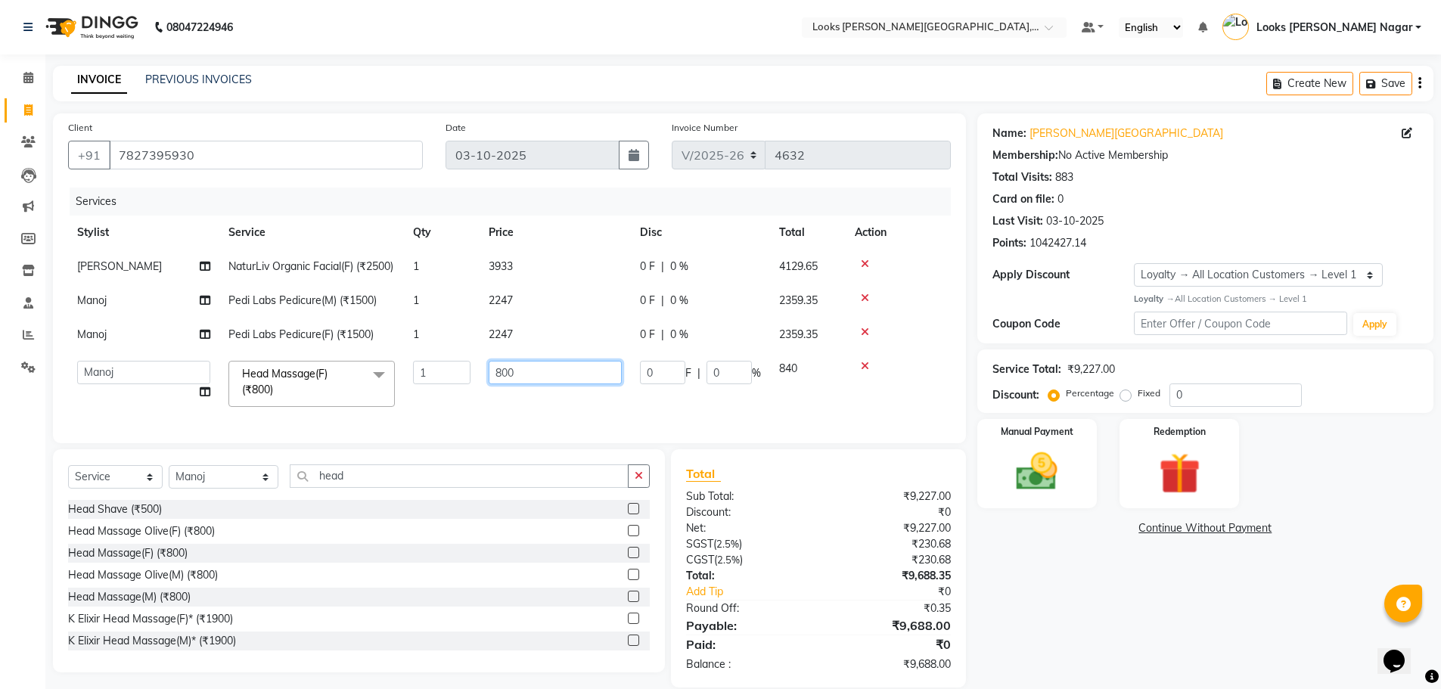
drag, startPoint x: 543, startPoint y: 403, endPoint x: 387, endPoint y: 374, distance: 158.5
click at [387, 374] on tr "Alam Aman [PERSON_NAME] Armaan Ashish Atul Deepika Deepu Dilshad Durga [PERSON_…" at bounding box center [509, 384] width 883 height 64
type input "790"
click at [1137, 635] on div "Name: [PERSON_NAME] Nagar Membership: No Active Membership Total Visits: 883 Ca…" at bounding box center [1212, 400] width 468 height 574
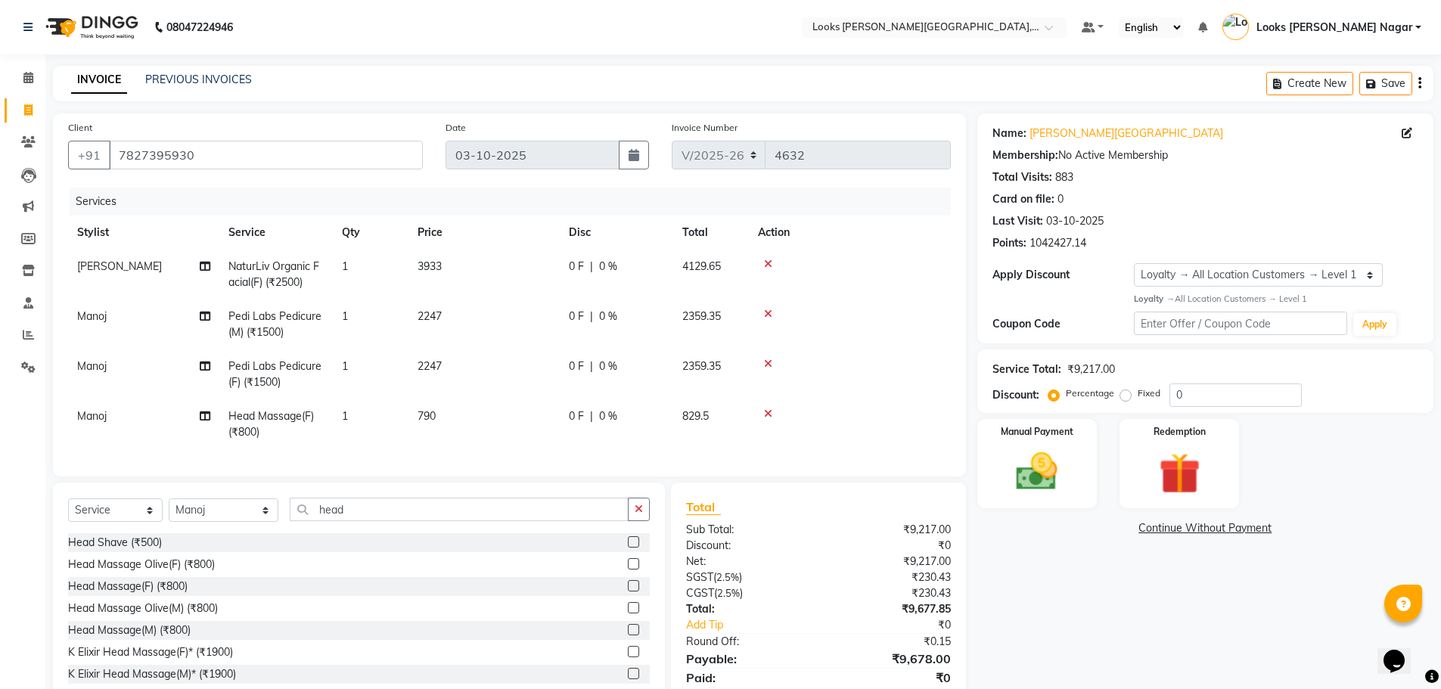
click at [517, 410] on td "790" at bounding box center [484, 424] width 151 height 50
select select "23529"
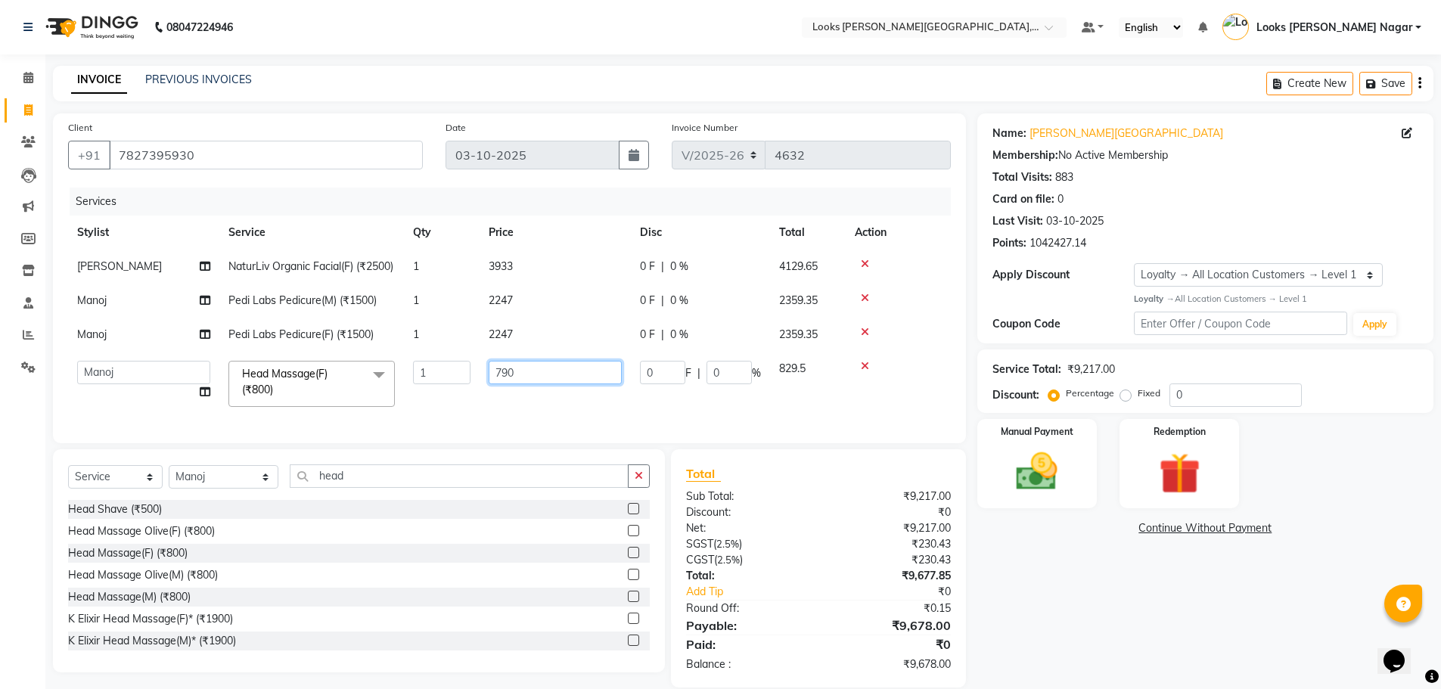
click at [573, 384] on input "790" at bounding box center [555, 372] width 133 height 23
type input "676"
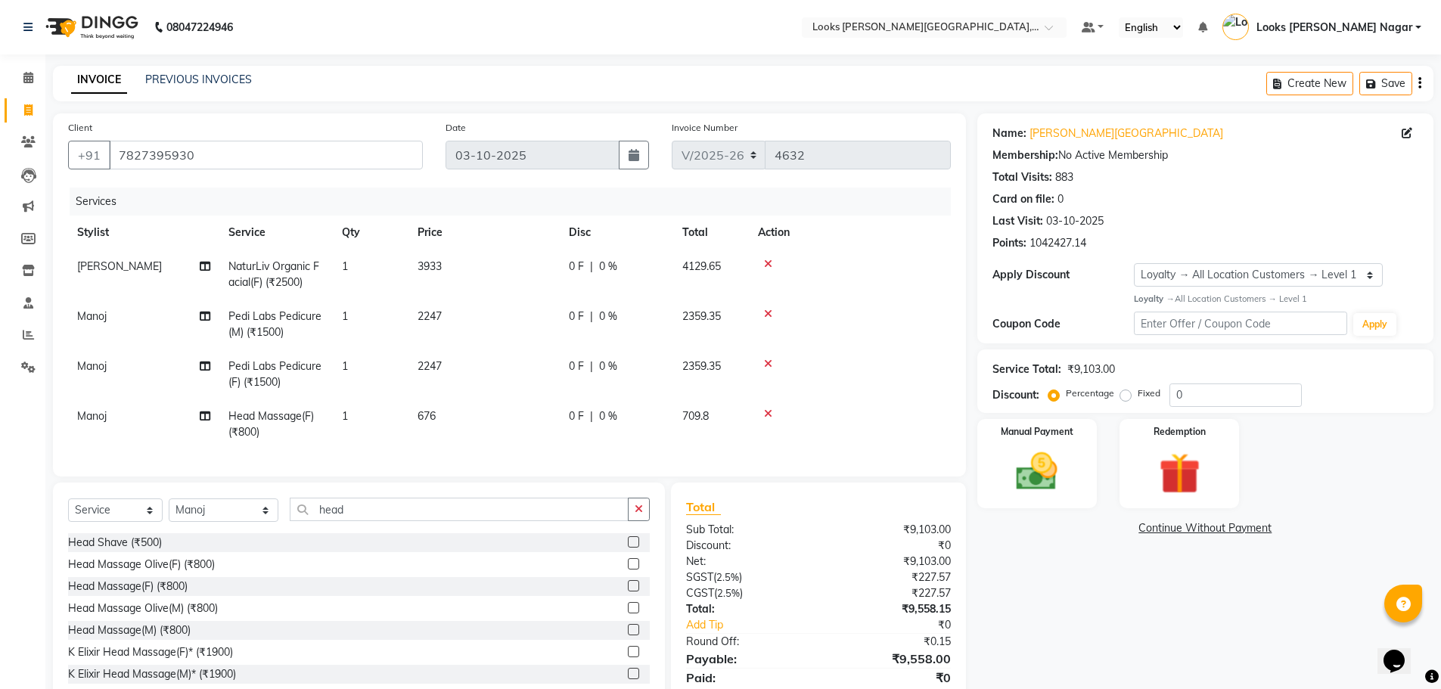
click at [340, 420] on td "1" at bounding box center [371, 424] width 76 height 50
select select "23529"
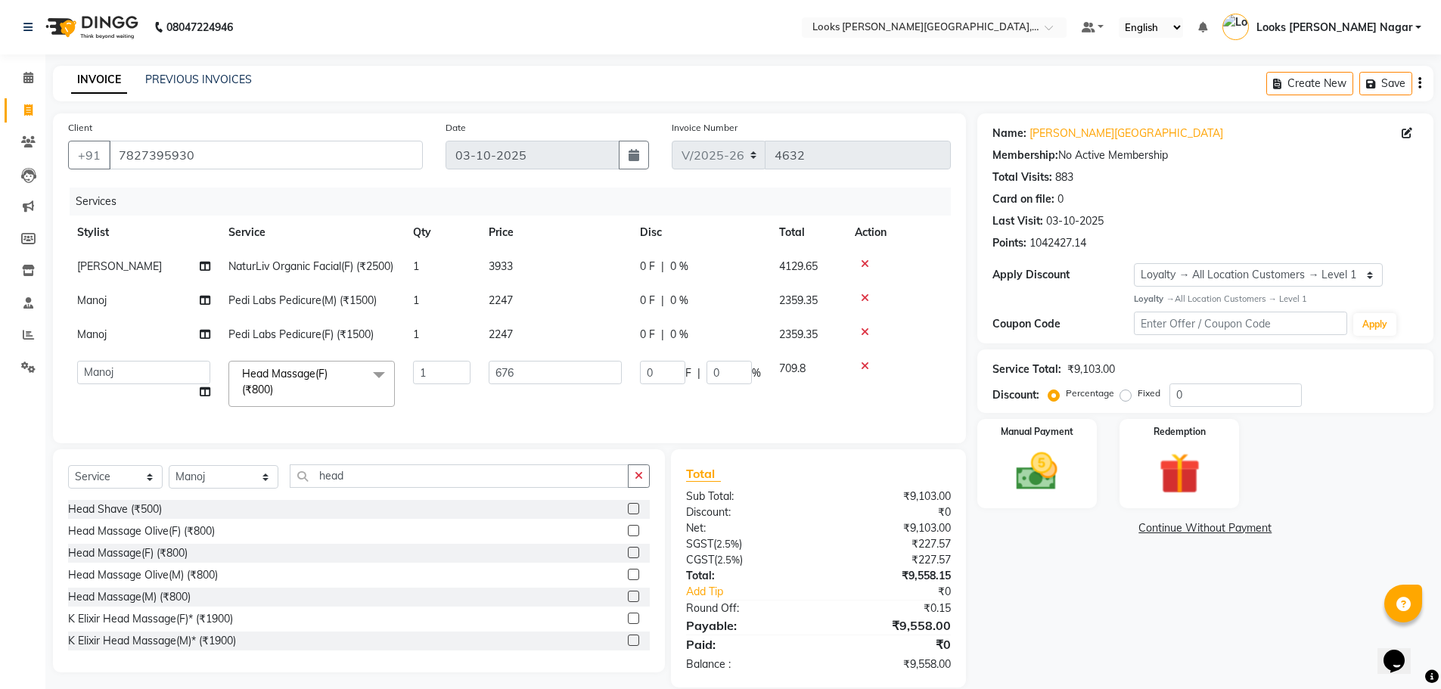
click at [373, 389] on span at bounding box center [379, 375] width 30 height 29
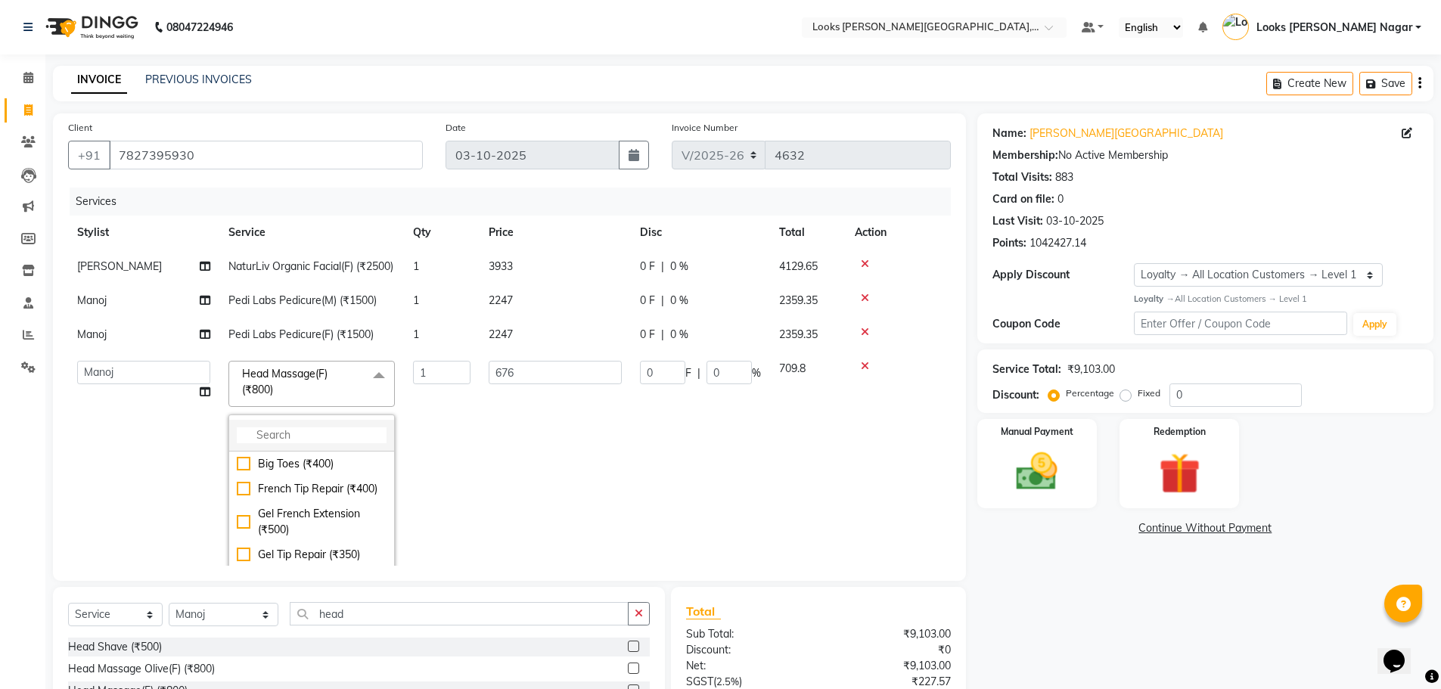
click at [340, 443] on input "multiselect-search" at bounding box center [312, 435] width 150 height 16
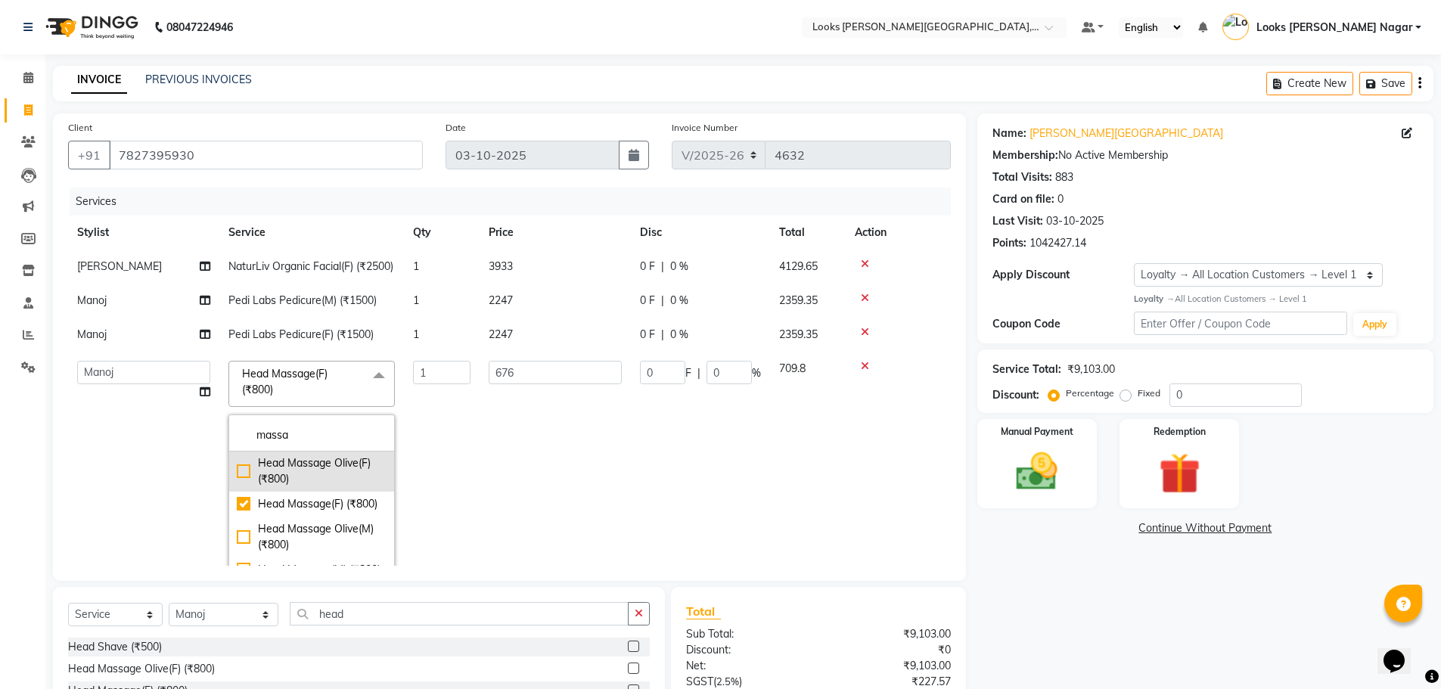
scroll to position [151, 0]
type input "massa"
click at [329, 502] on div "Head Massage(M) (₹800)" at bounding box center [312, 494] width 150 height 16
checkbox input "false"
checkbox input "true"
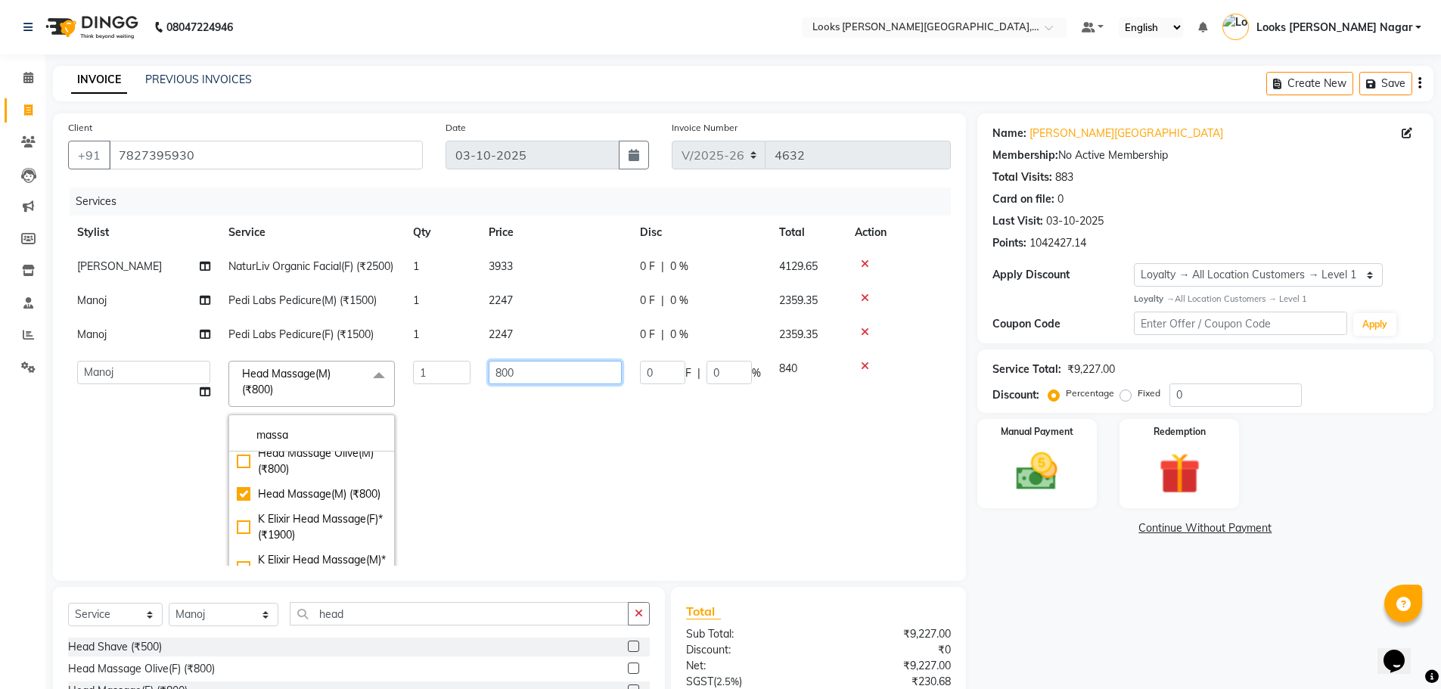
click at [530, 384] on input "800" at bounding box center [555, 372] width 133 height 23
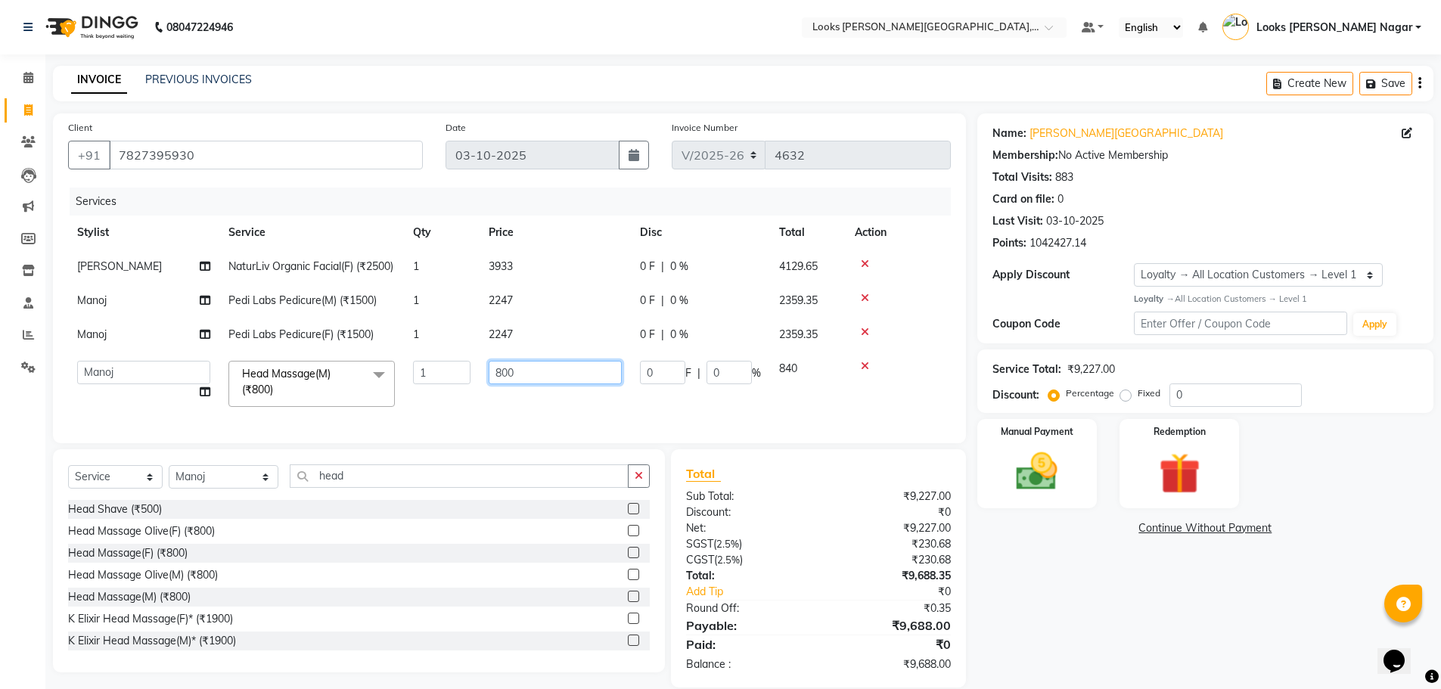
click at [530, 384] on input "800" at bounding box center [555, 372] width 133 height 23
type input "676"
click at [1058, 565] on div "Name: [PERSON_NAME] Nagar Membership: No Active Membership Total Visits: 883 Ca…" at bounding box center [1212, 400] width 468 height 574
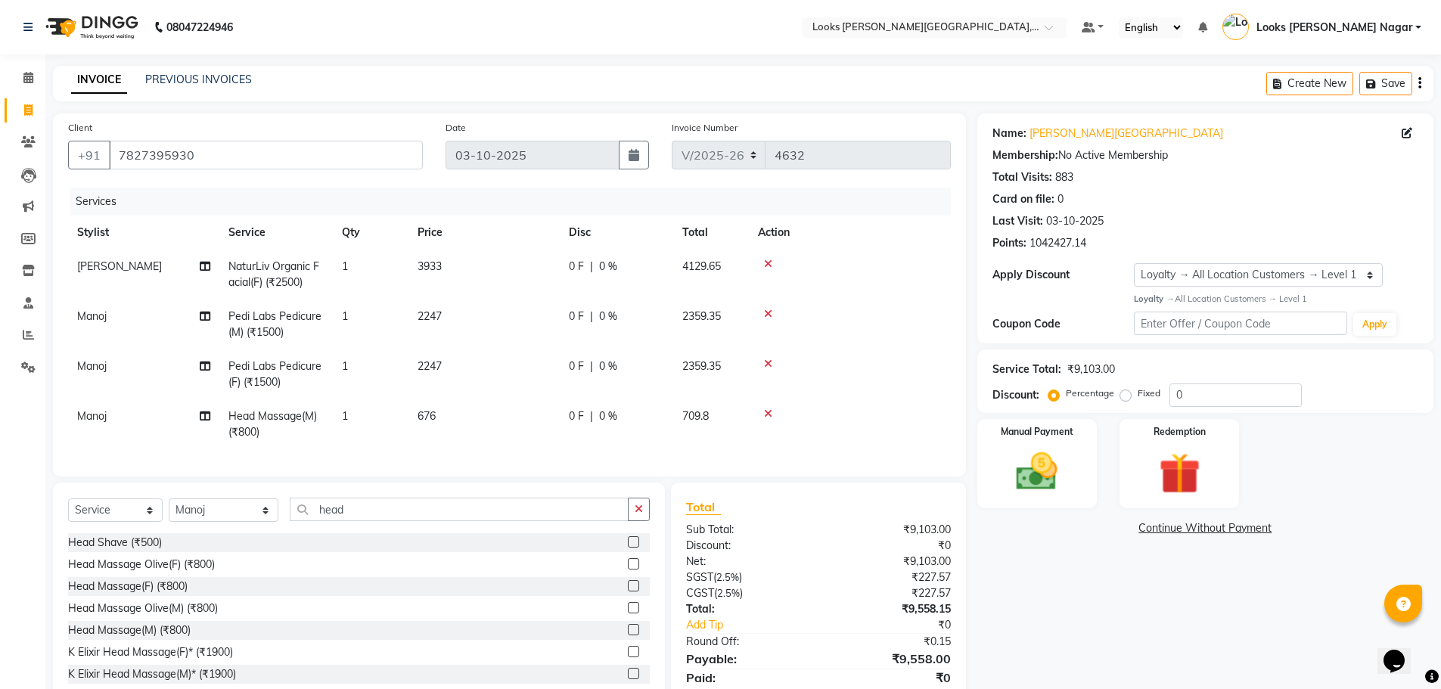
scroll to position [66, 0]
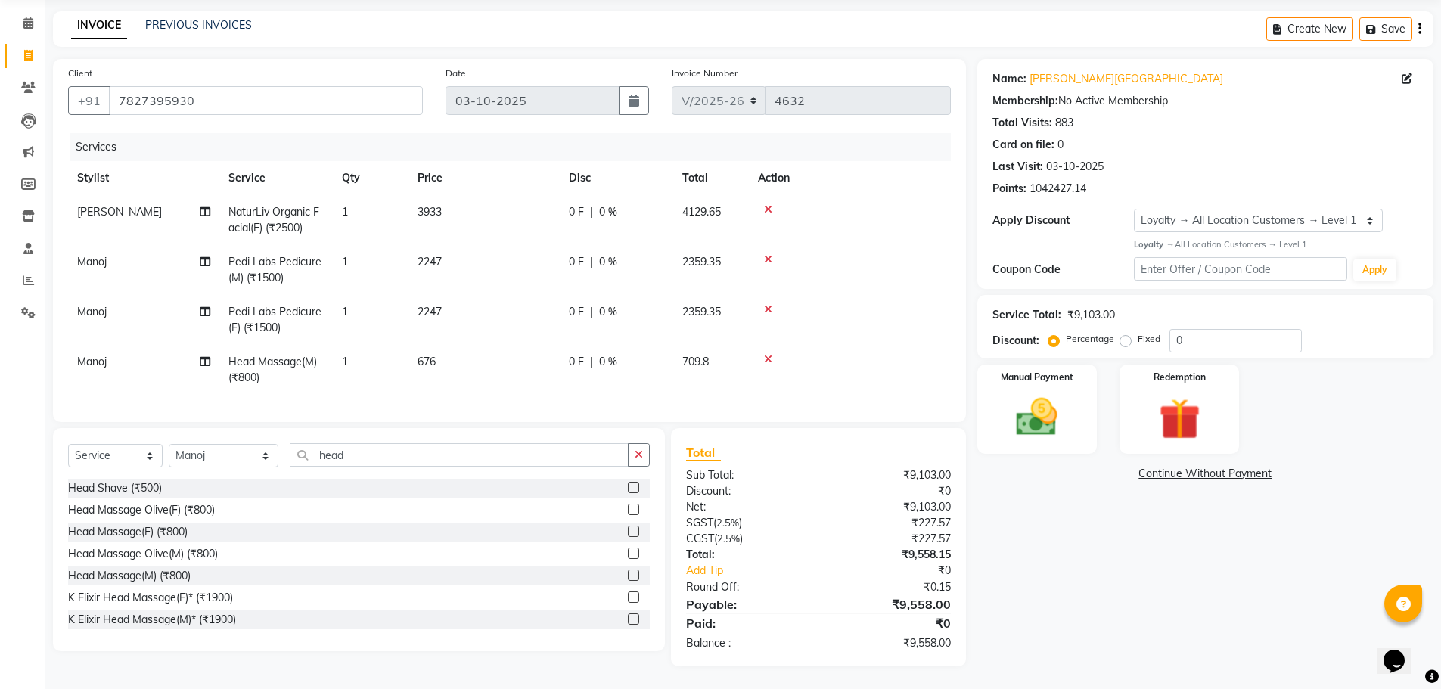
click at [562, 356] on td "0 F | 0 %" at bounding box center [616, 370] width 113 height 50
select select "23529"
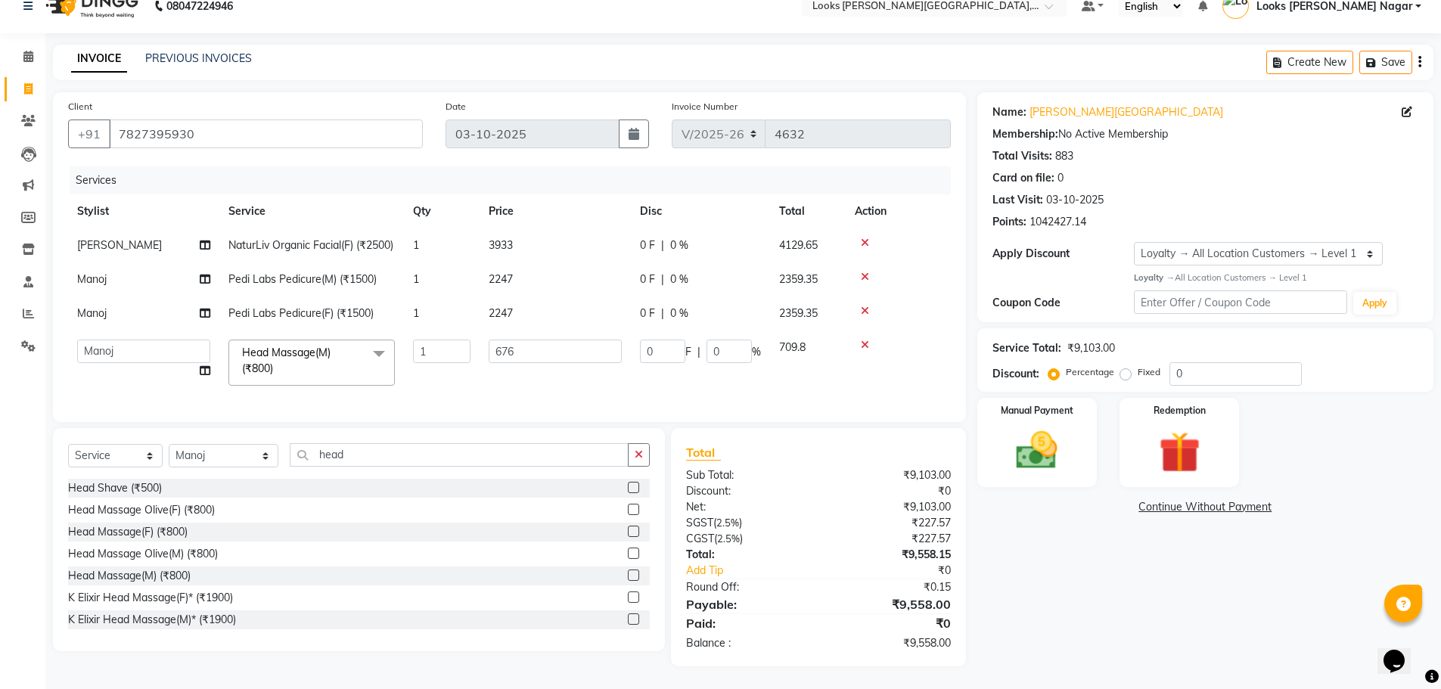
scroll to position [48, 0]
drag, startPoint x: 562, startPoint y: 346, endPoint x: 222, endPoint y: 365, distance: 340.2
click at [243, 365] on tr "Alam Aman [PERSON_NAME] Armaan Ashish Atul Deepika Deepu Dilshad Durga [PERSON_…" at bounding box center [509, 363] width 883 height 64
type input "600"
click at [1114, 567] on div "Name: [PERSON_NAME] Nagar Membership: No Active Membership Total Visits: 883 Ca…" at bounding box center [1212, 379] width 468 height 574
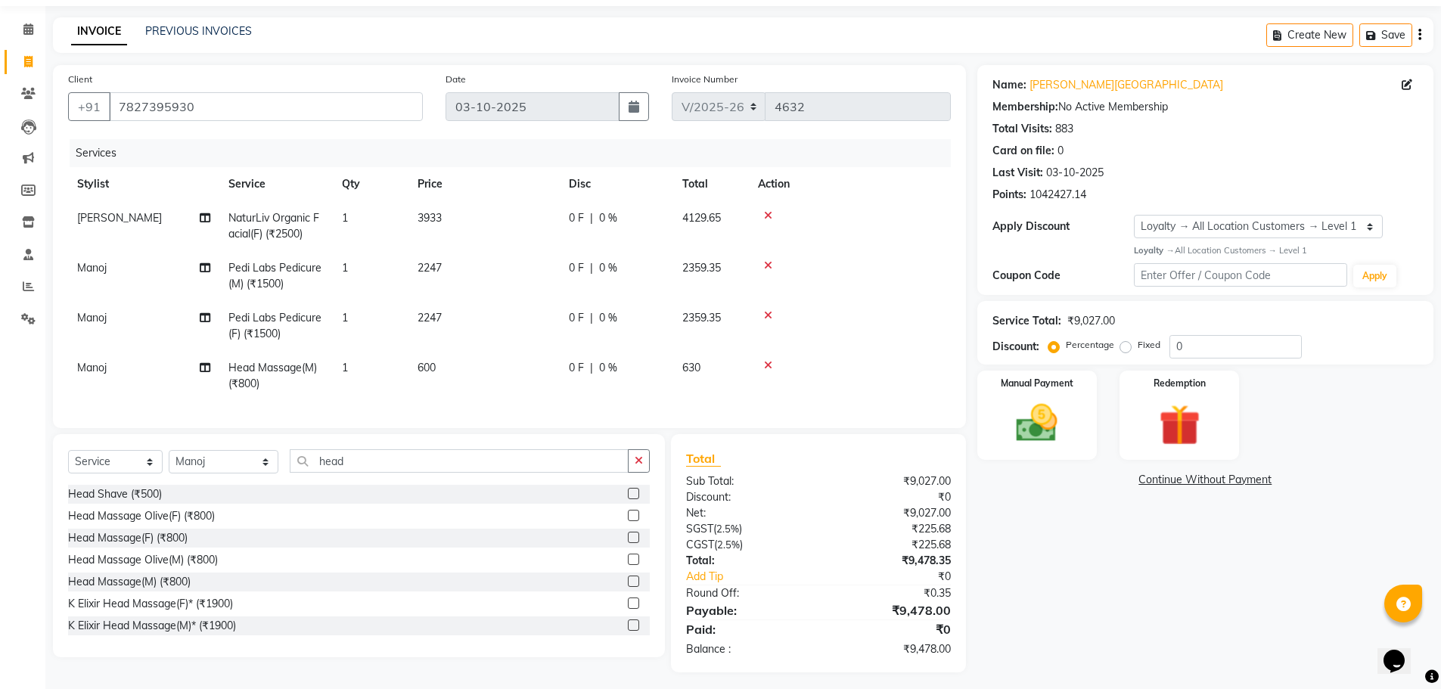
click at [509, 375] on td "600" at bounding box center [484, 376] width 151 height 50
select select "23529"
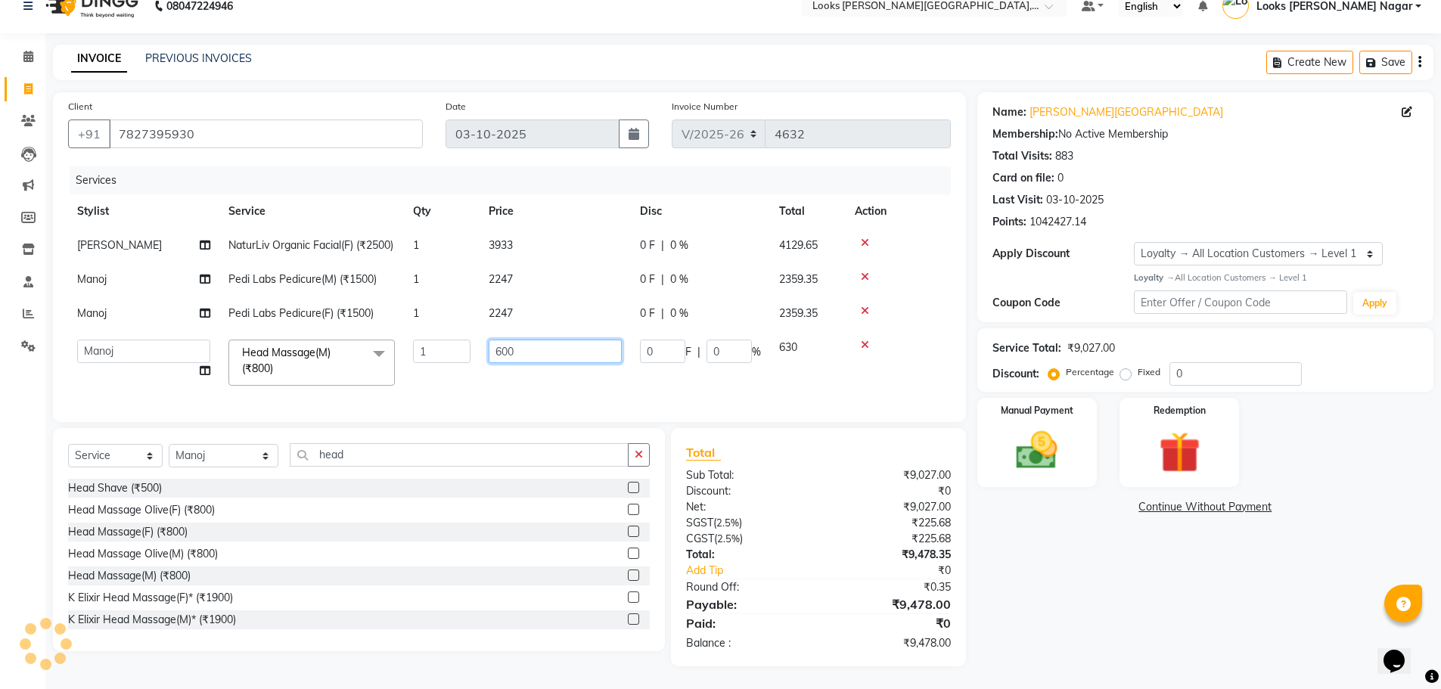
drag, startPoint x: 536, startPoint y: 334, endPoint x: 320, endPoint y: 365, distance: 218.6
click at [408, 356] on tr "Alam Aman [PERSON_NAME] Armaan Ashish Atul Deepika Deepu Dilshad Durga [PERSON_…" at bounding box center [509, 363] width 883 height 64
type input "620"
click at [1065, 593] on div "Name: [PERSON_NAME] Nagar Membership: No Active Membership Total Visits: 883 Ca…" at bounding box center [1212, 379] width 468 height 574
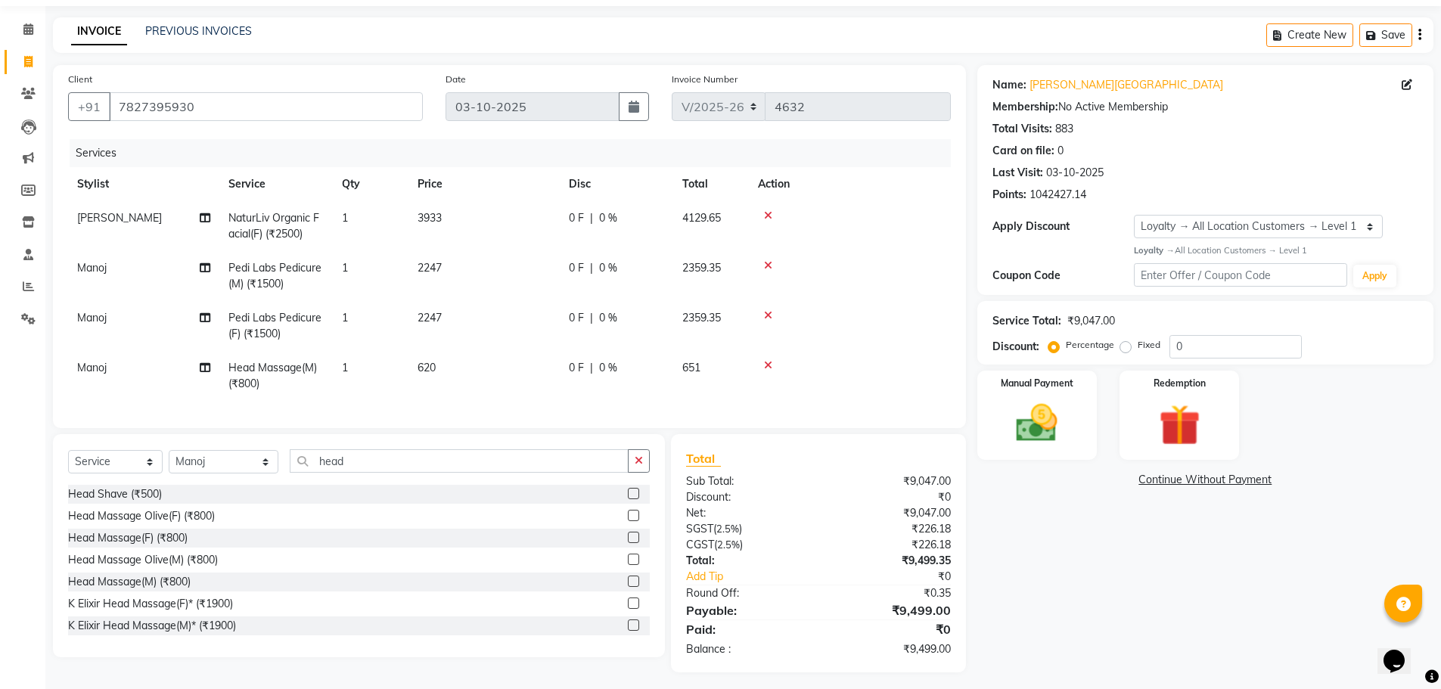
click at [457, 376] on td "620" at bounding box center [484, 376] width 151 height 50
select select "23529"
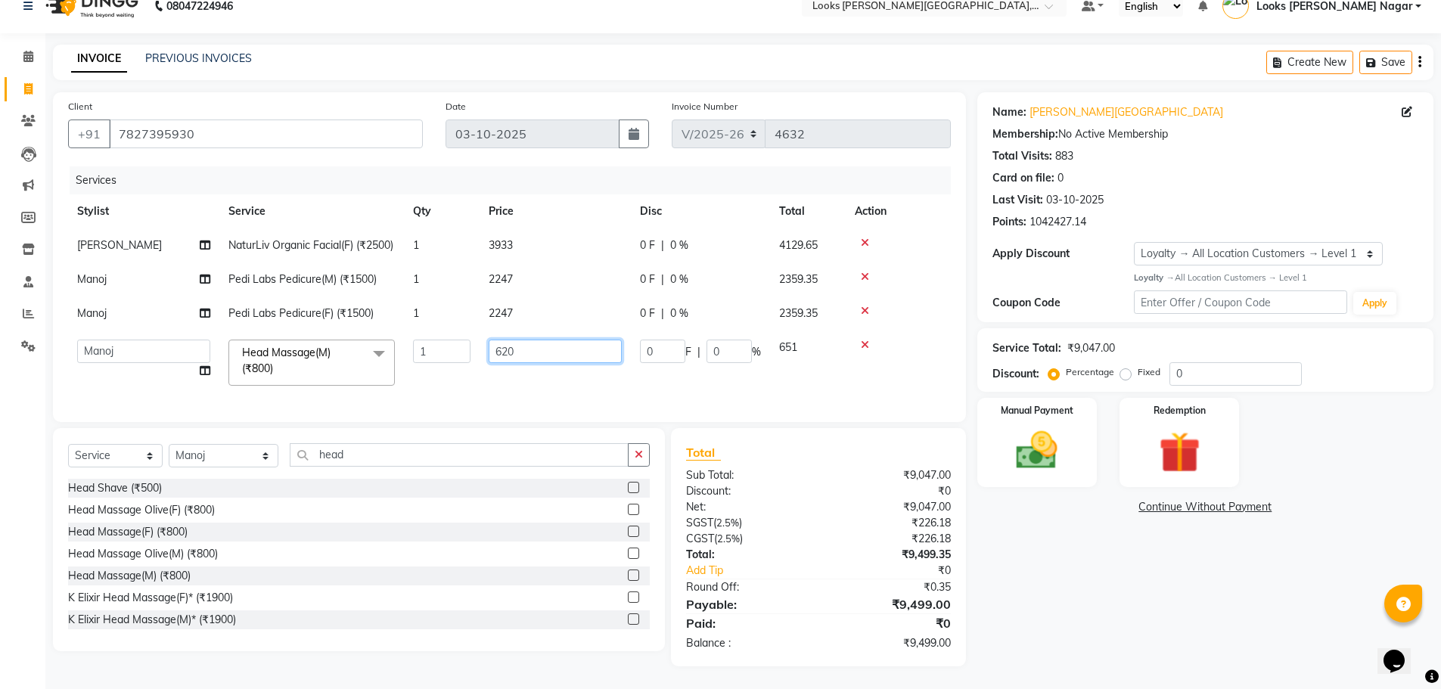
click at [538, 340] on input "620" at bounding box center [555, 351] width 133 height 23
type input "621"
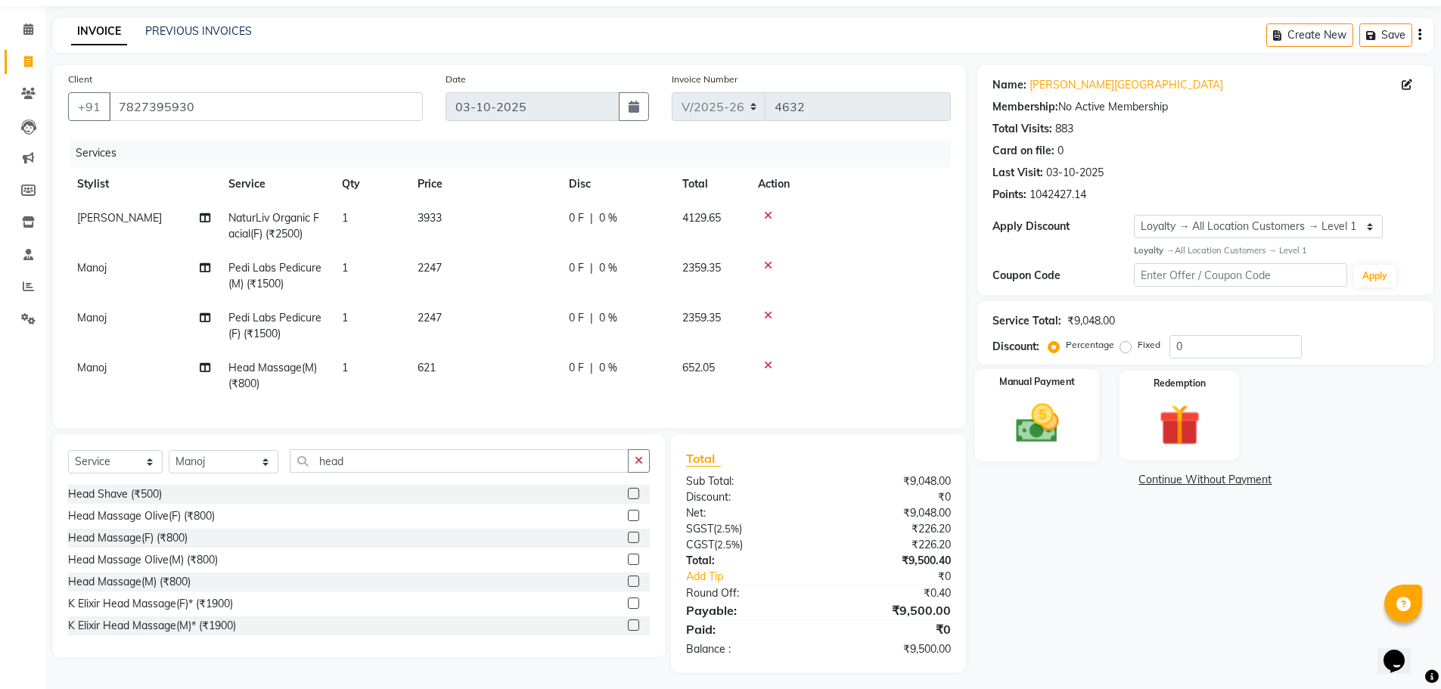
click at [1024, 416] on img at bounding box center [1037, 423] width 70 height 49
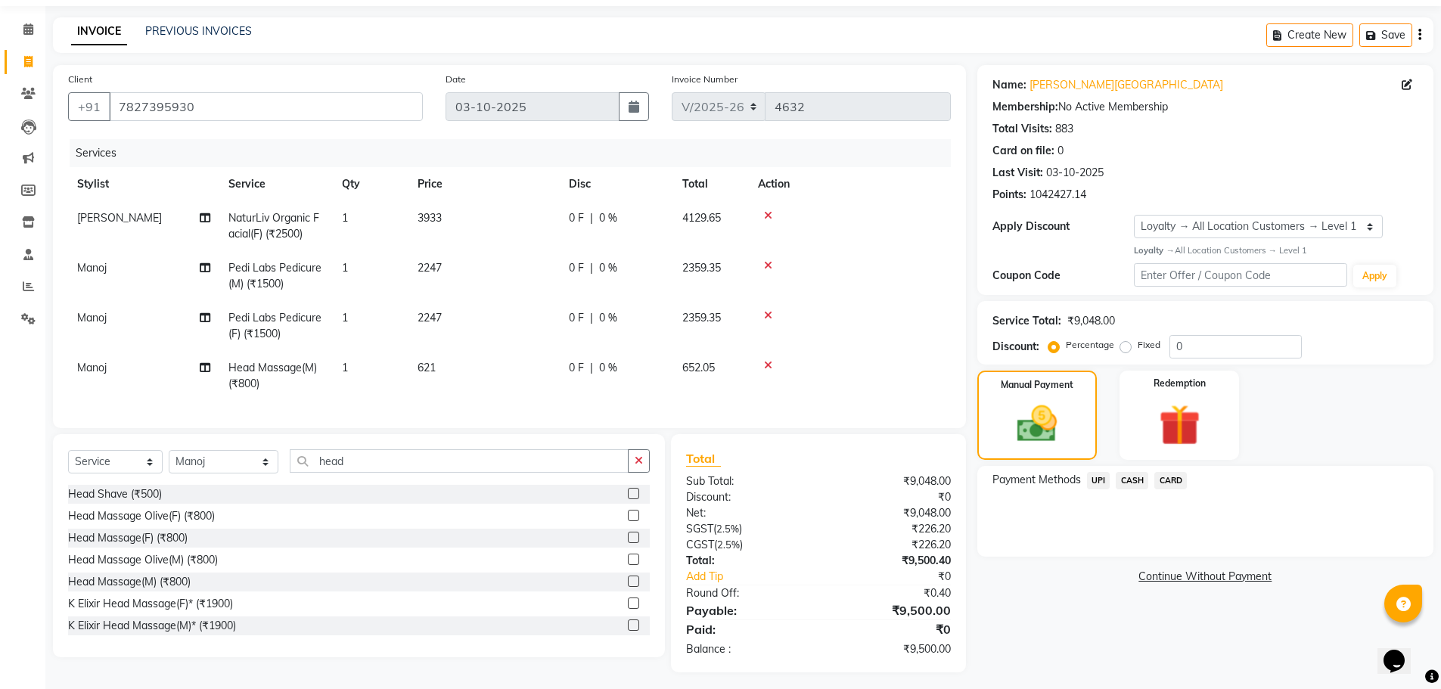
click at [1175, 475] on span "CARD" at bounding box center [1171, 480] width 33 height 17
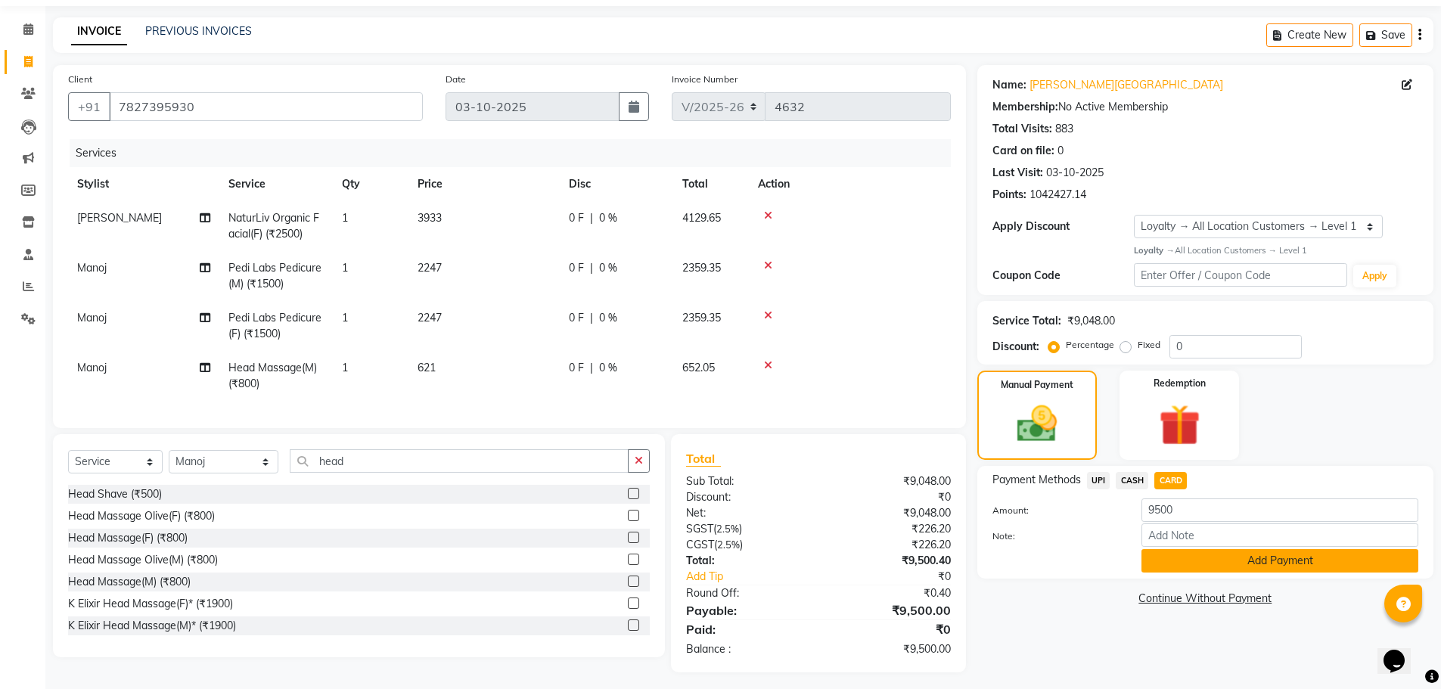
click at [1219, 558] on button "Add Payment" at bounding box center [1280, 560] width 277 height 23
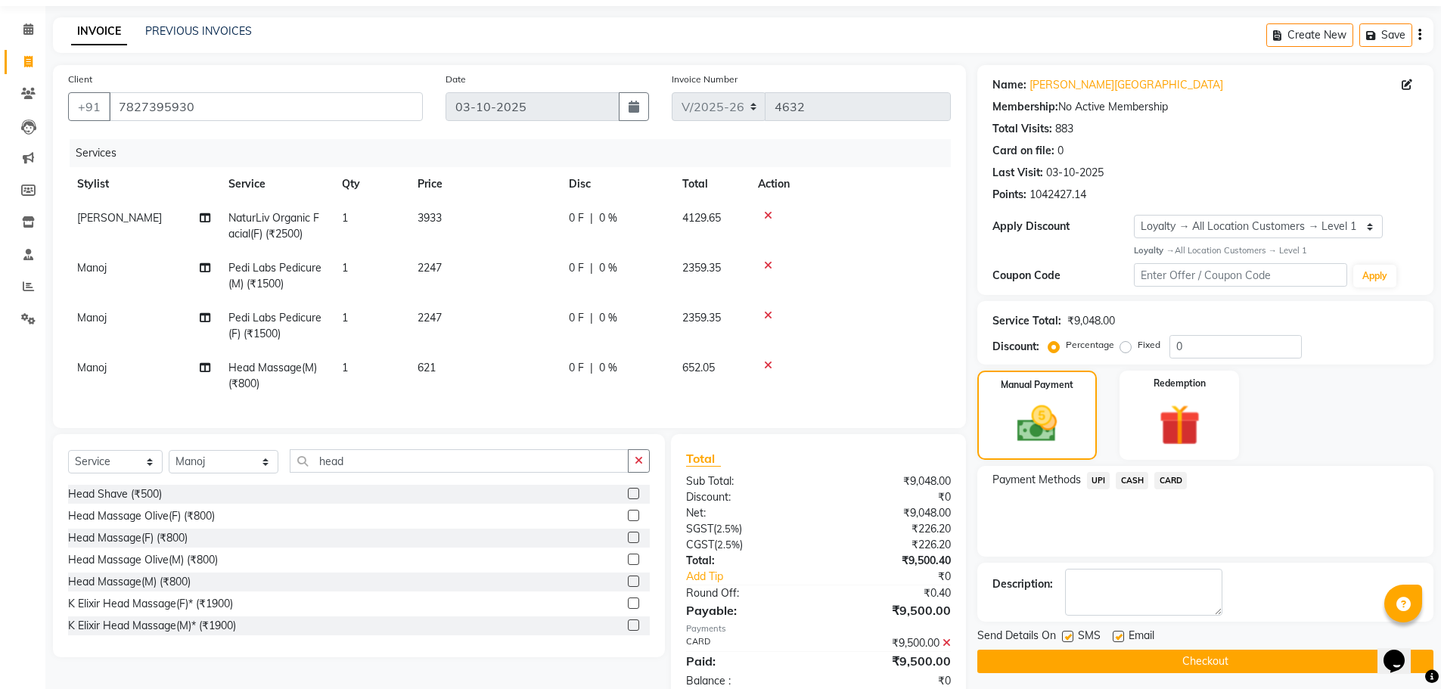
scroll to position [173, 0]
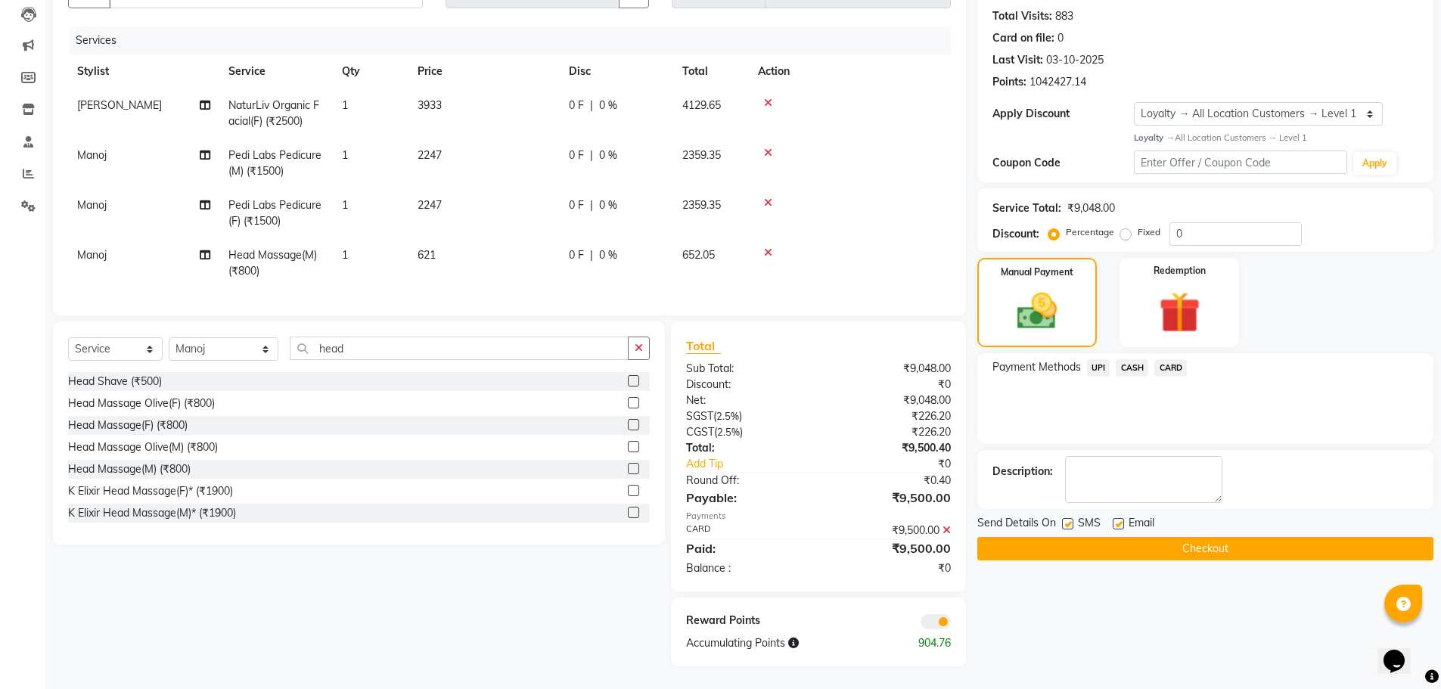
click at [1071, 518] on label at bounding box center [1067, 523] width 11 height 11
click at [1071, 520] on input "checkbox" at bounding box center [1067, 525] width 10 height 10
checkbox input "false"
click at [1062, 537] on button "Checkout" at bounding box center [1206, 548] width 456 height 23
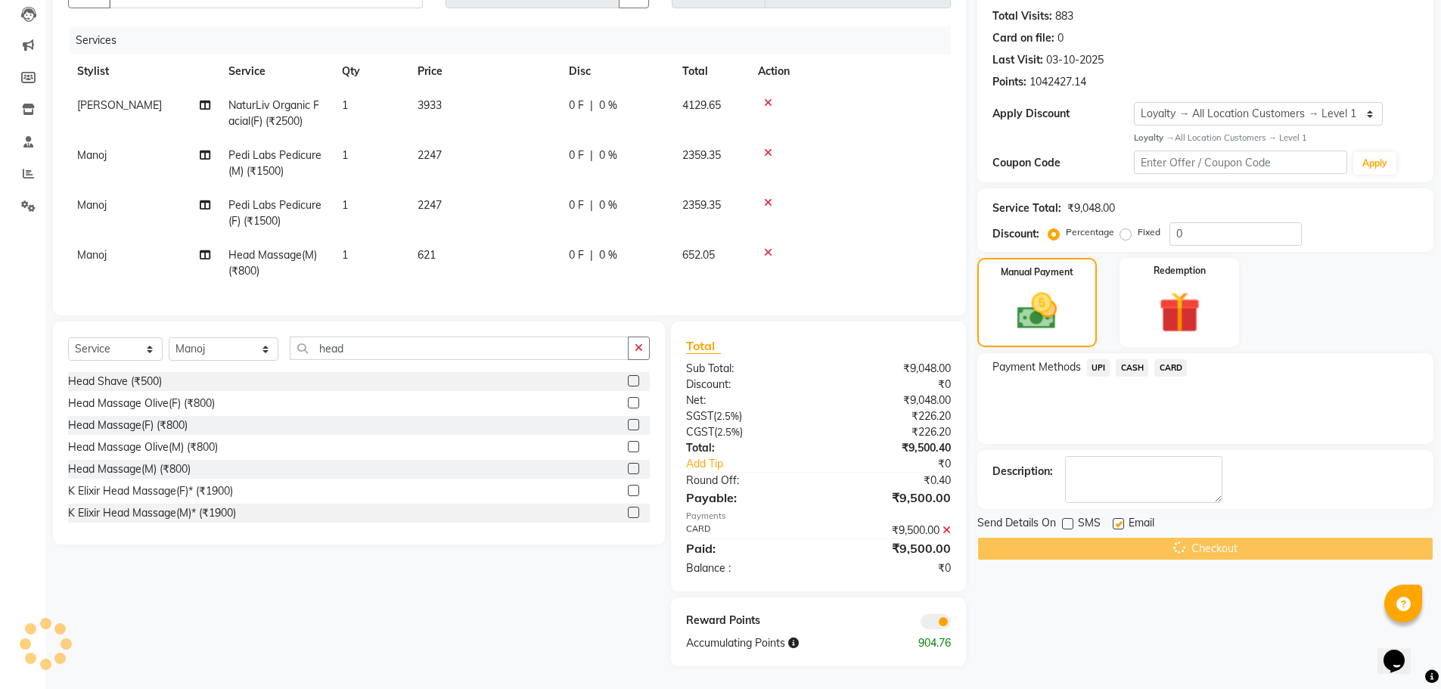
scroll to position [0, 0]
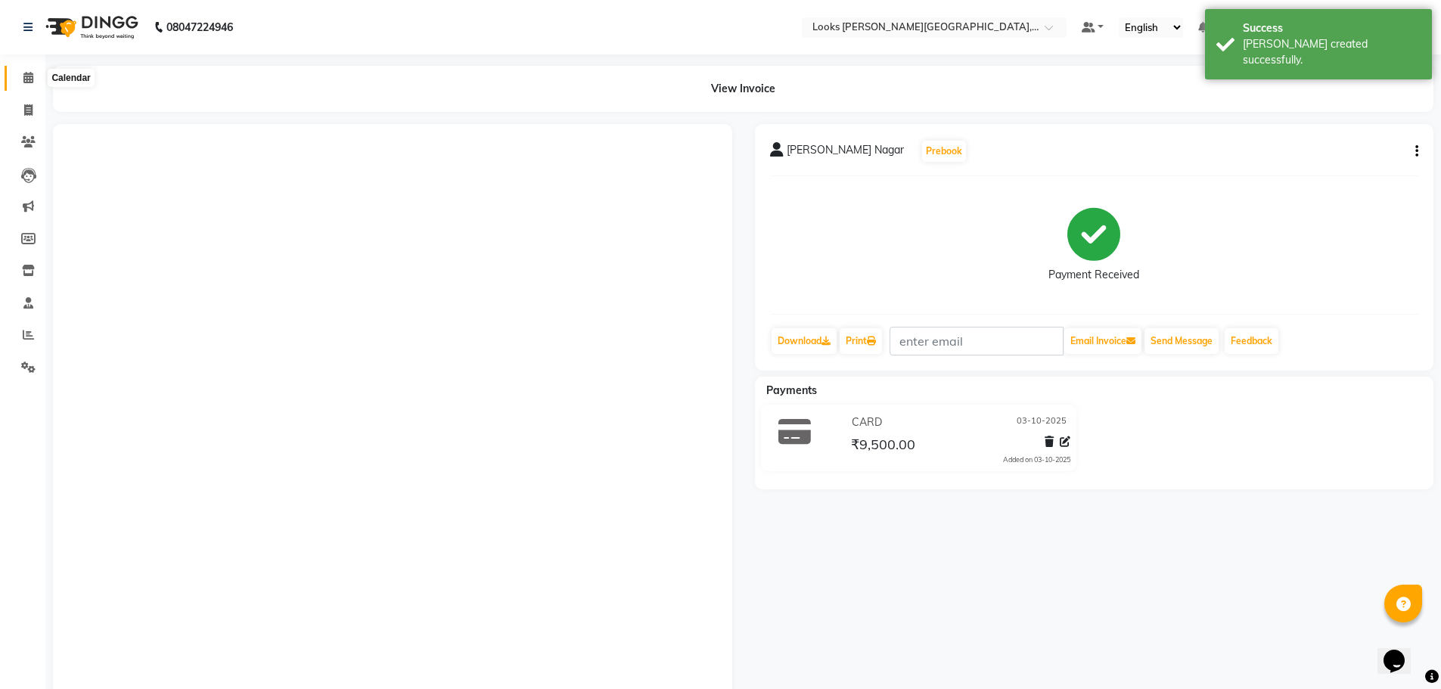
click at [29, 77] on icon at bounding box center [28, 77] width 10 height 11
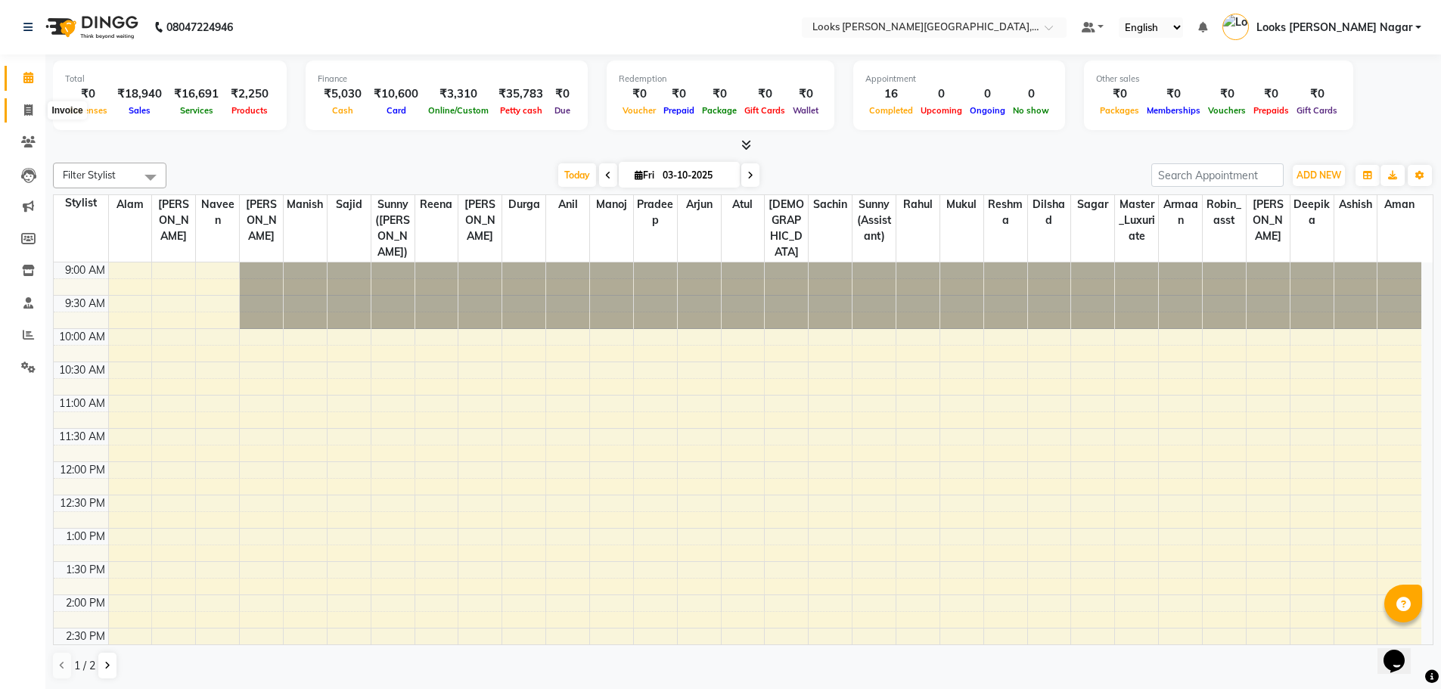
click at [21, 109] on span at bounding box center [28, 110] width 26 height 17
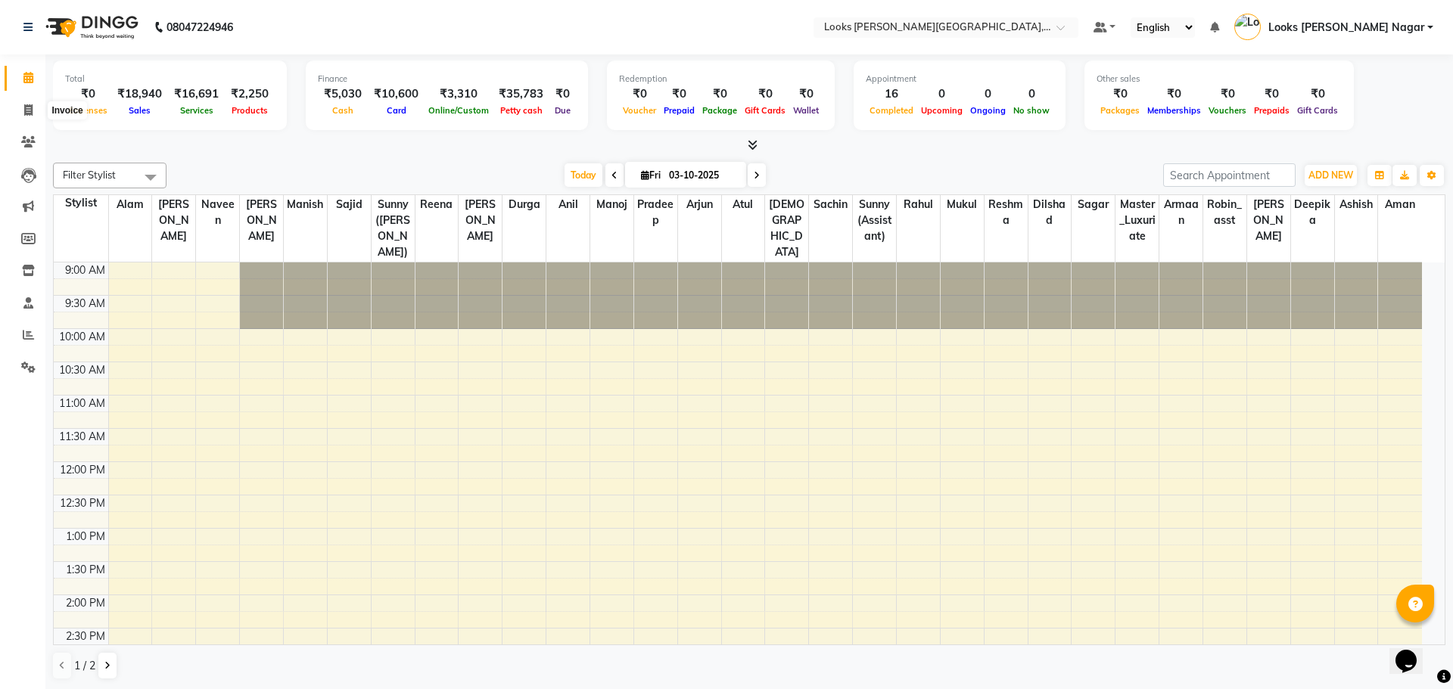
select select "4327"
select select "service"
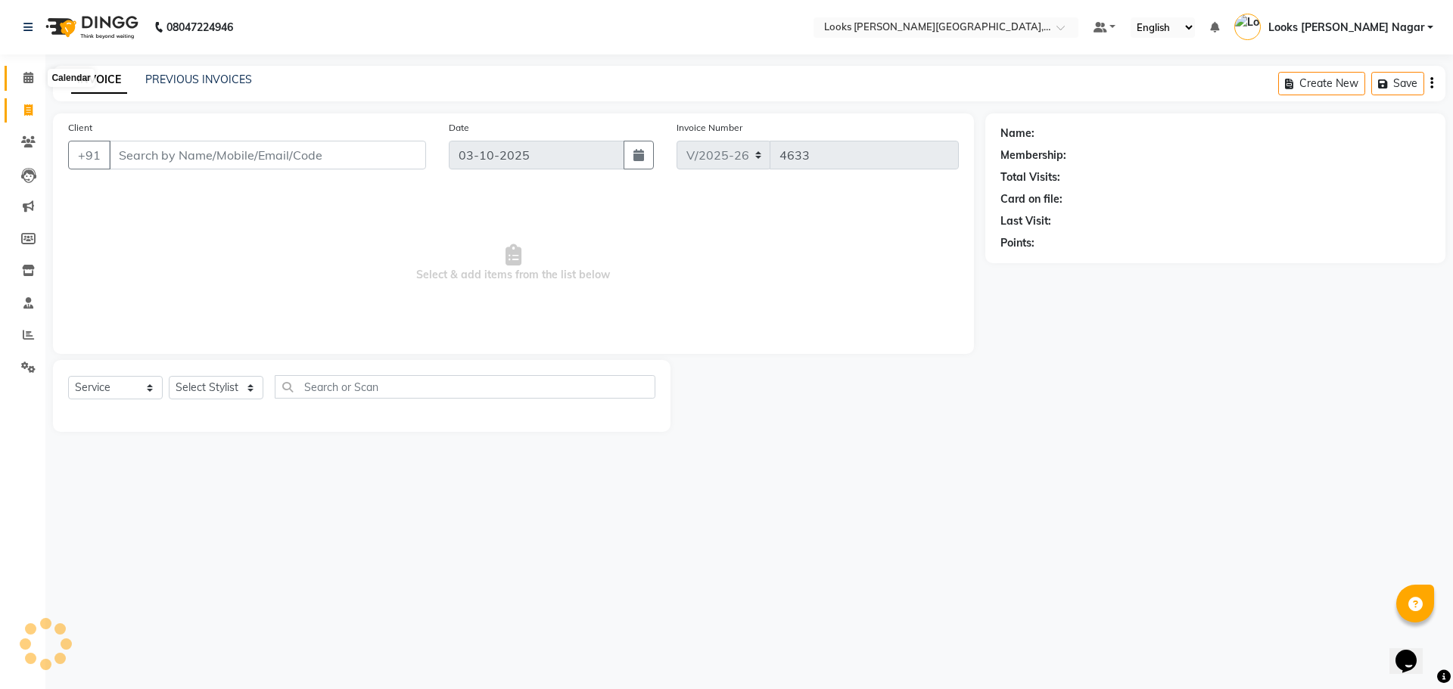
click at [30, 75] on icon at bounding box center [28, 77] width 10 height 11
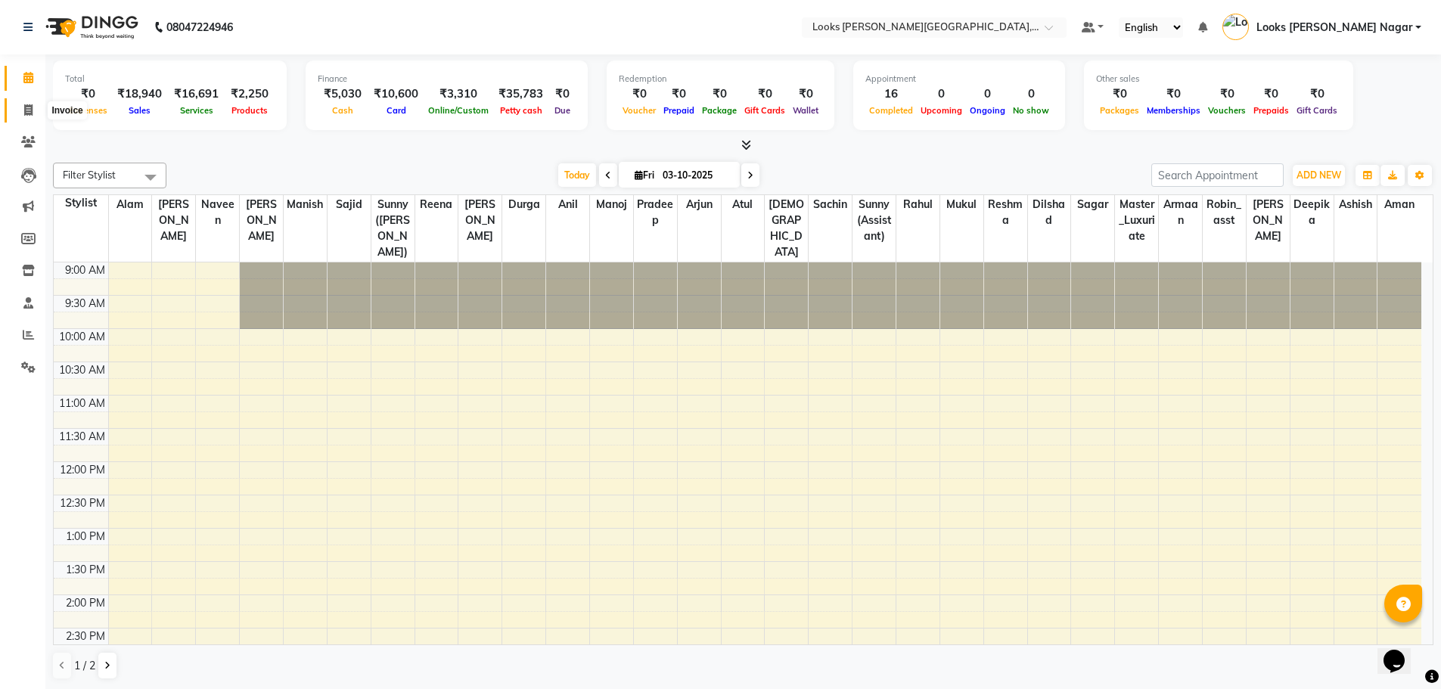
drag, startPoint x: 27, startPoint y: 117, endPoint x: 42, endPoint y: 120, distance: 14.7
click at [27, 117] on span at bounding box center [28, 110] width 26 height 17
select select "service"
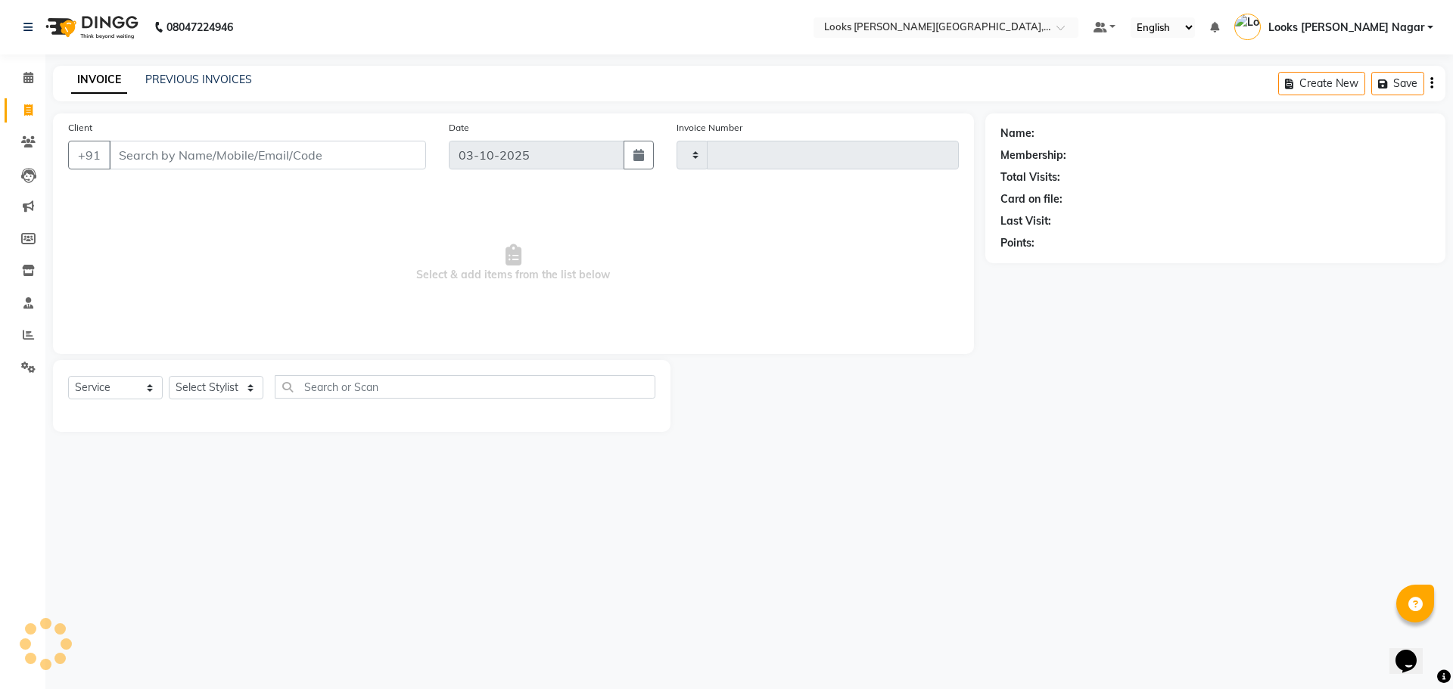
type input "4633"
select select "4327"
click at [314, 166] on input "Client" at bounding box center [267, 155] width 317 height 29
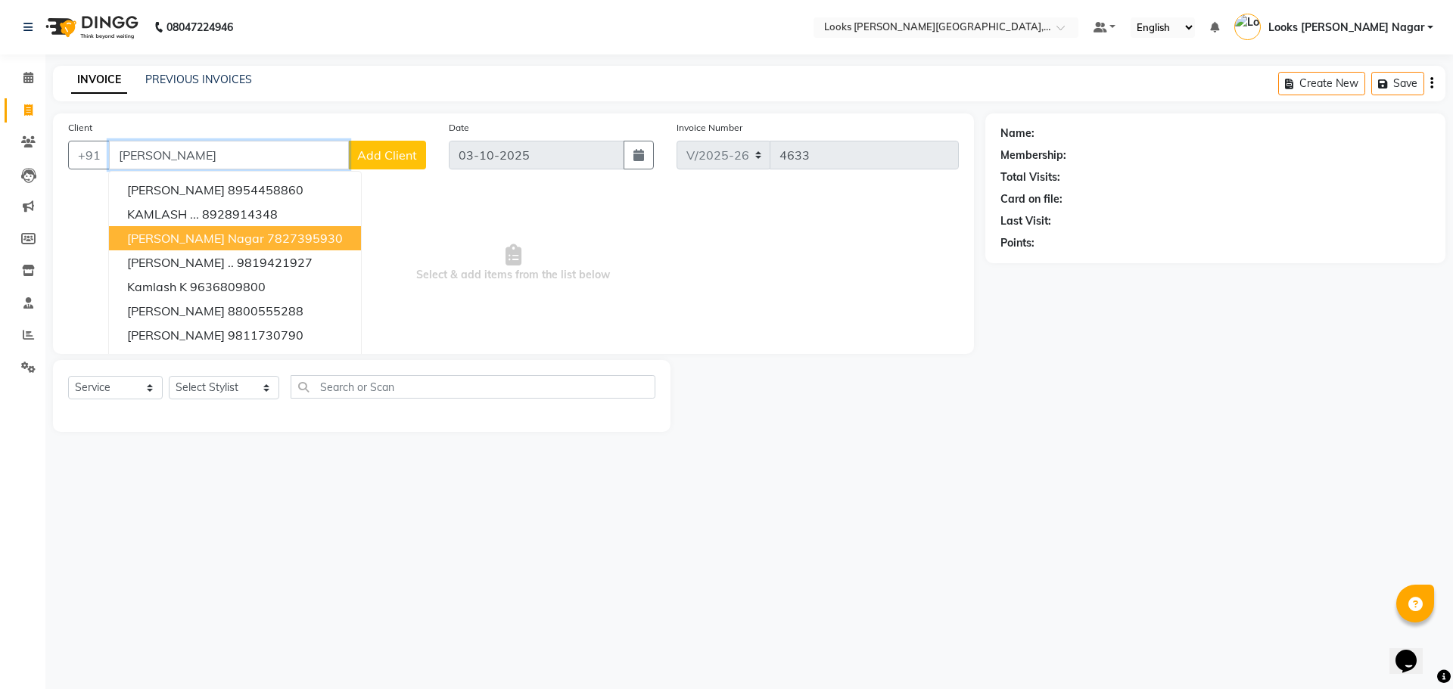
click at [294, 241] on ngb-highlight "7827395930" at bounding box center [305, 238] width 76 height 15
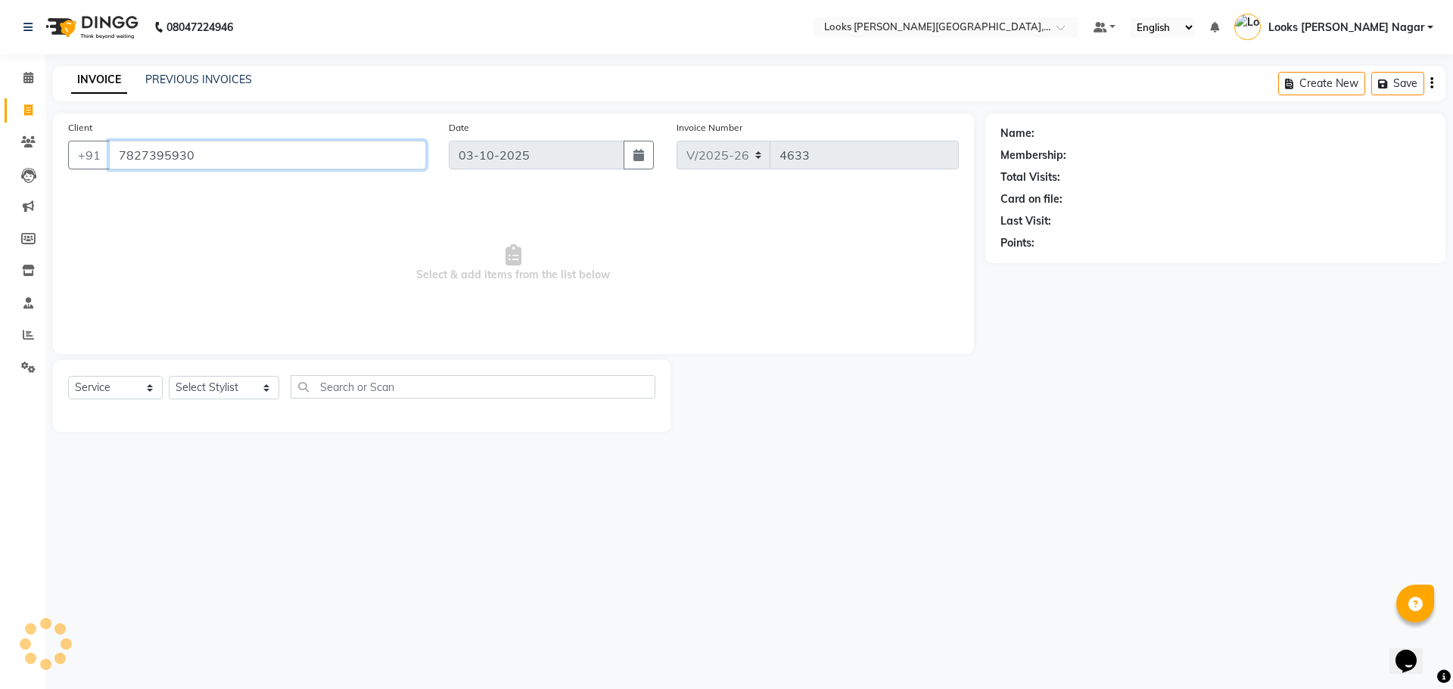
type input "7827395930"
click at [209, 392] on select "Select Stylist Alam Aman [PERSON_NAME] Armaan Ashish Atul Deepika [PERSON_NAME]…" at bounding box center [224, 387] width 110 height 23
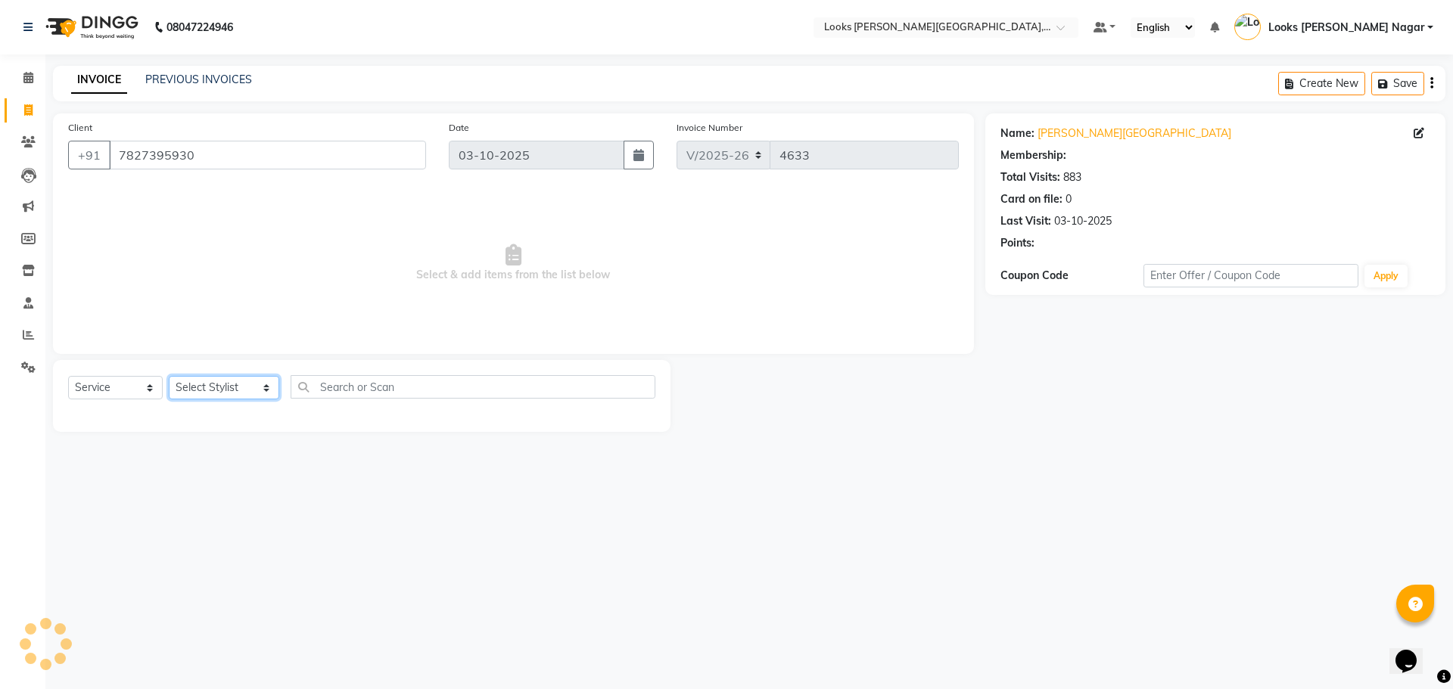
select select "1: Object"
select select "69141"
click at [169, 376] on select "Select Stylist Alam Aman [PERSON_NAME] Armaan Ashish Atul Deepika [PERSON_NAME]…" at bounding box center [224, 387] width 110 height 23
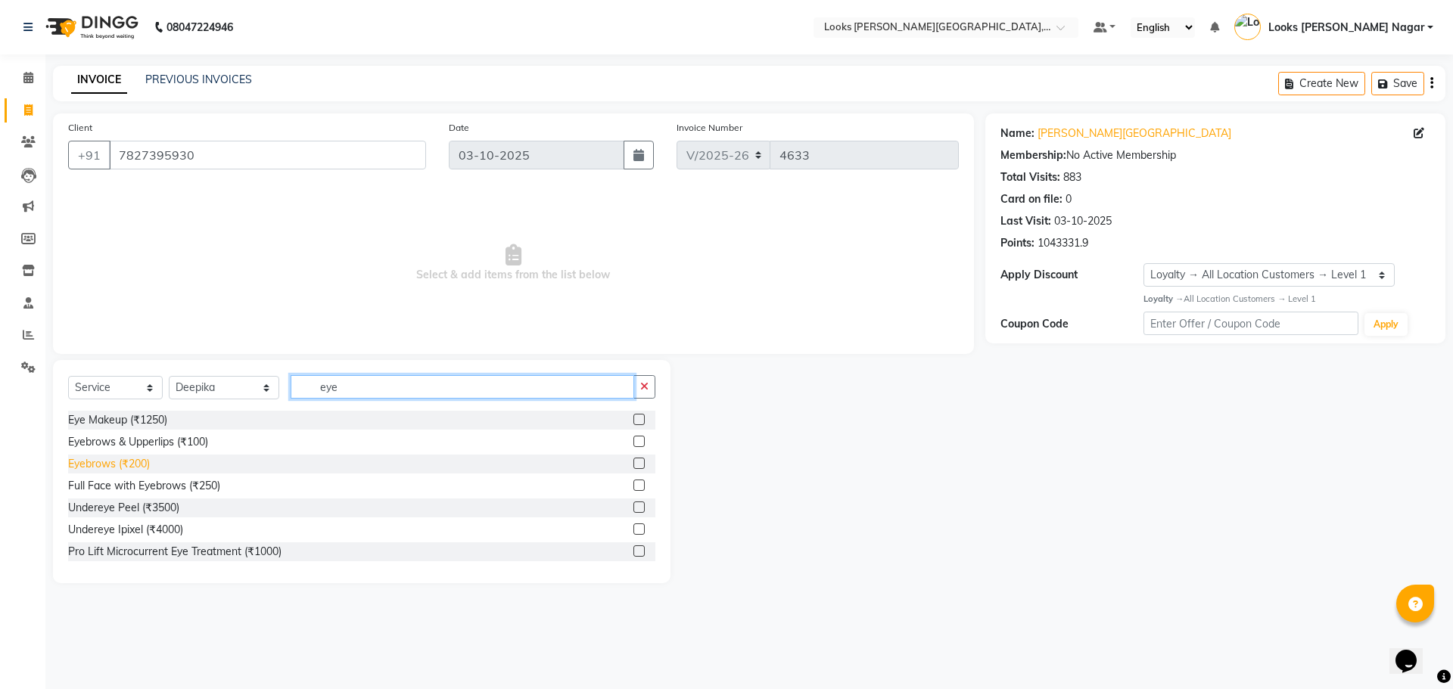
type input "eye"
click at [143, 458] on div "Eyebrows (₹200)" at bounding box center [109, 464] width 82 height 16
checkbox input "false"
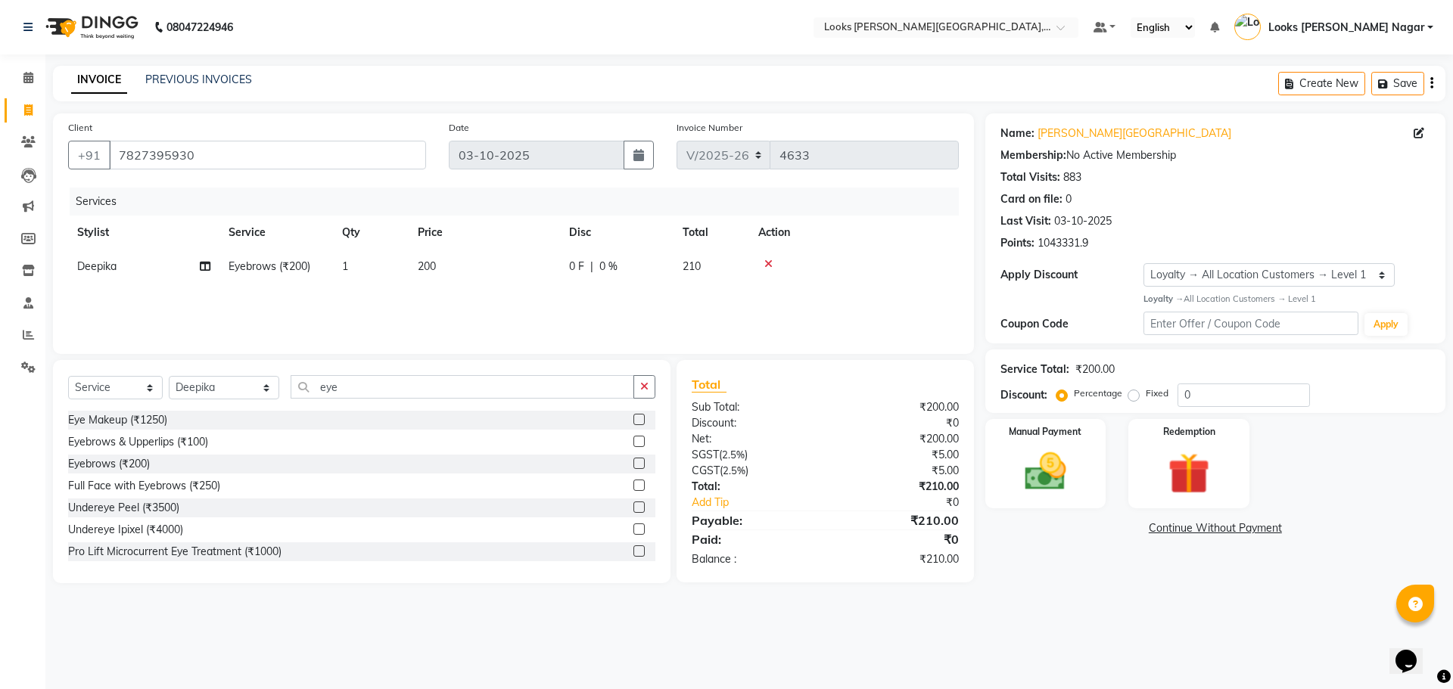
click at [617, 254] on td "0 F | 0 %" at bounding box center [616, 267] width 113 height 34
select select "69141"
click at [549, 245] on th "Price" at bounding box center [555, 233] width 151 height 34
click at [566, 272] on input "200" at bounding box center [555, 270] width 133 height 23
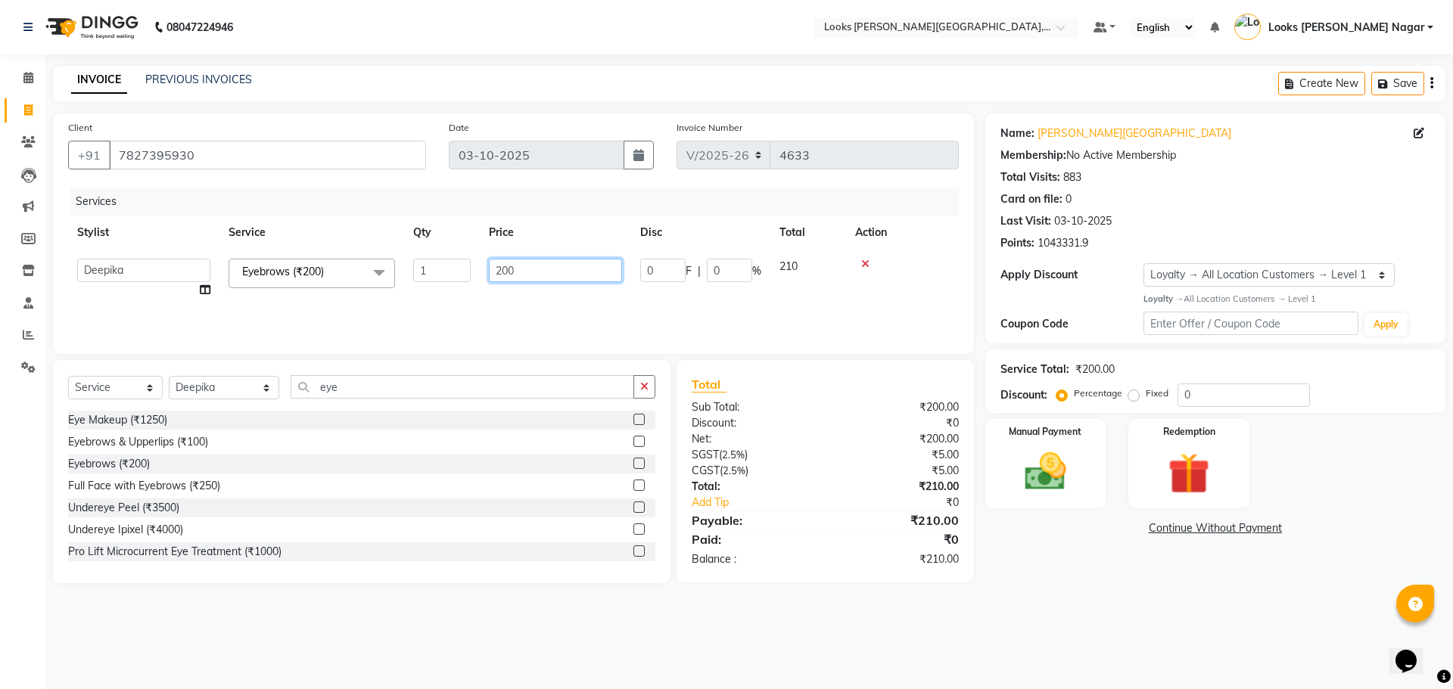
click at [566, 272] on input "200" at bounding box center [555, 270] width 133 height 23
type input "76"
click at [1067, 587] on main "INVOICE PREVIOUS INVOICES Create New Save Client [PHONE_NUMBER] Date [DATE] Inv…" at bounding box center [748, 336] width 1407 height 540
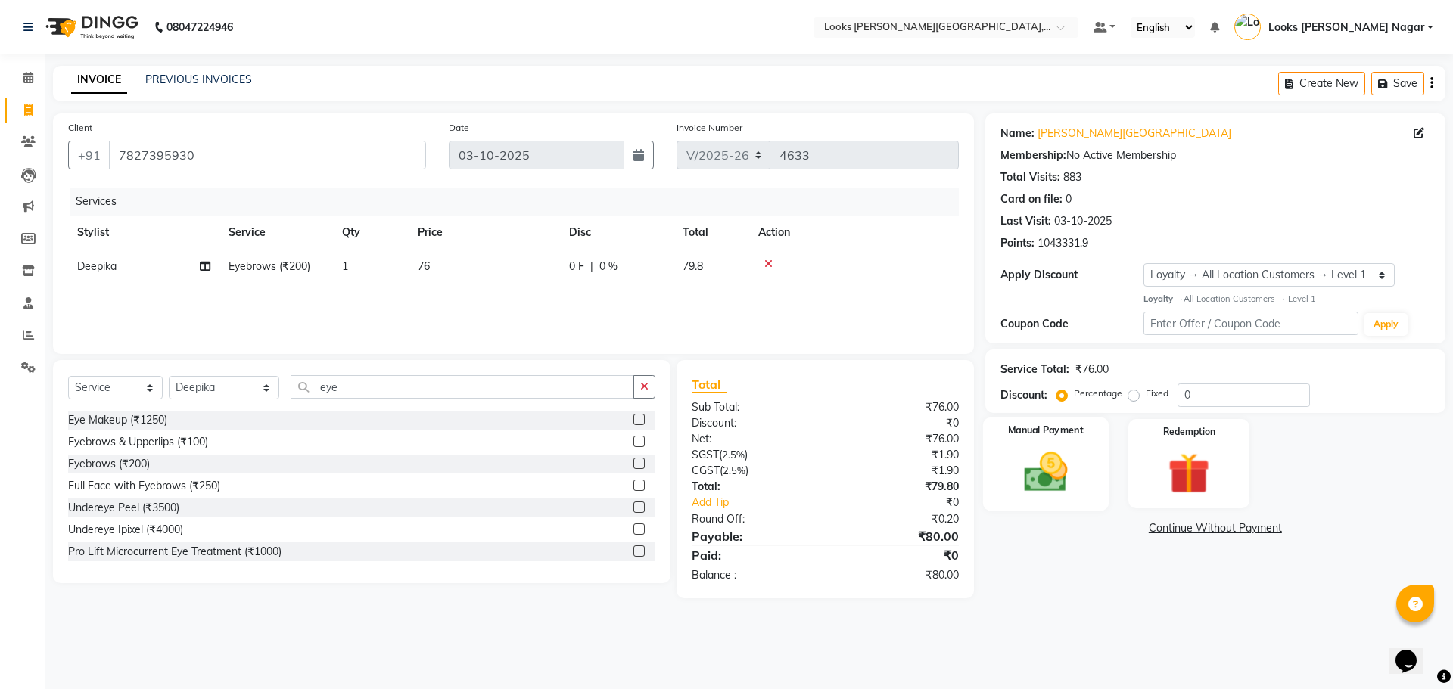
click at [1043, 491] on img at bounding box center [1045, 472] width 70 height 50
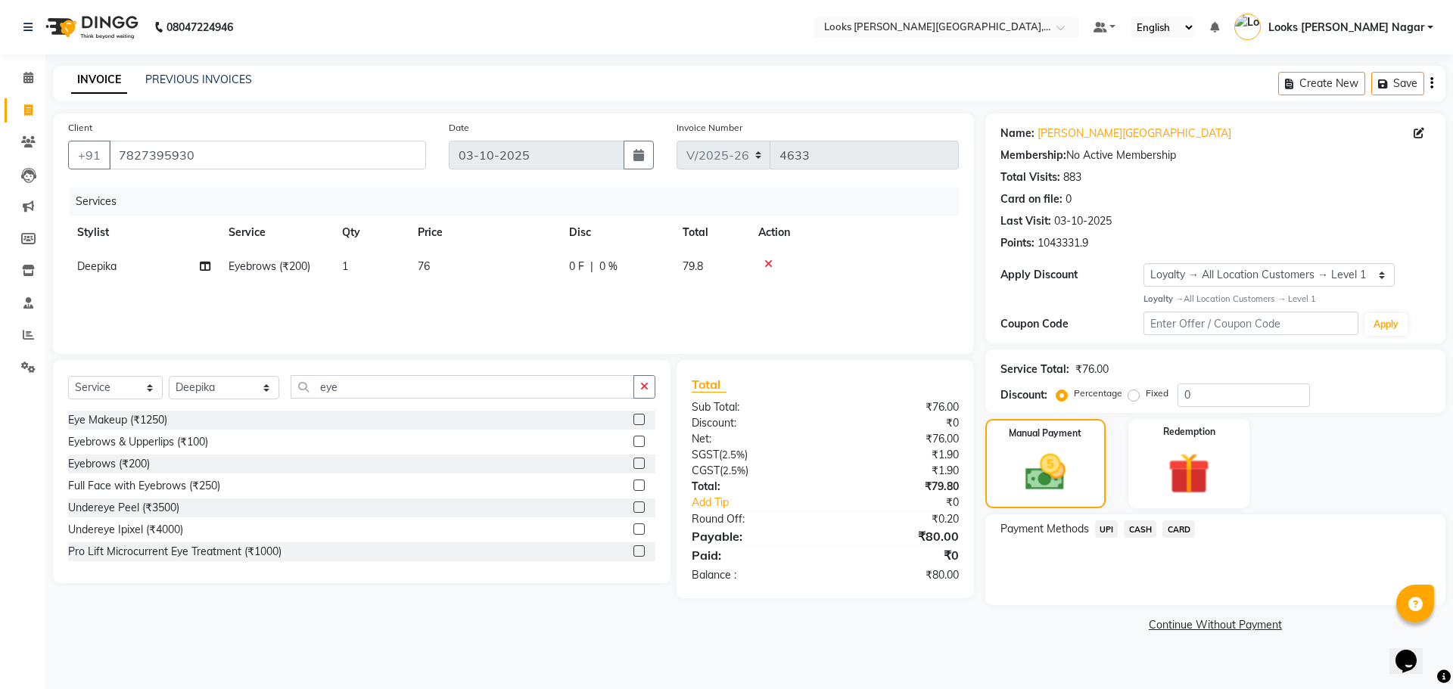
click at [1112, 533] on span "UPI" at bounding box center [1106, 529] width 23 height 17
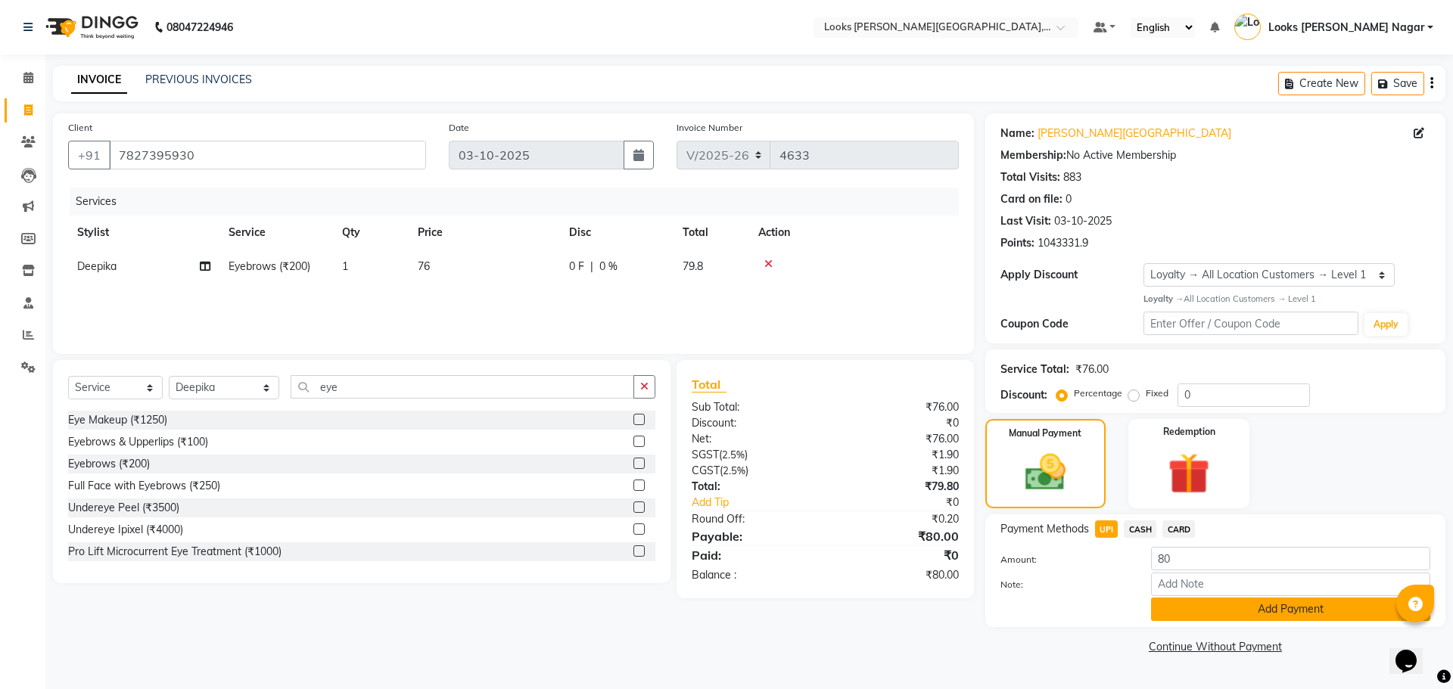
click at [1189, 612] on button "Add Payment" at bounding box center [1290, 609] width 279 height 23
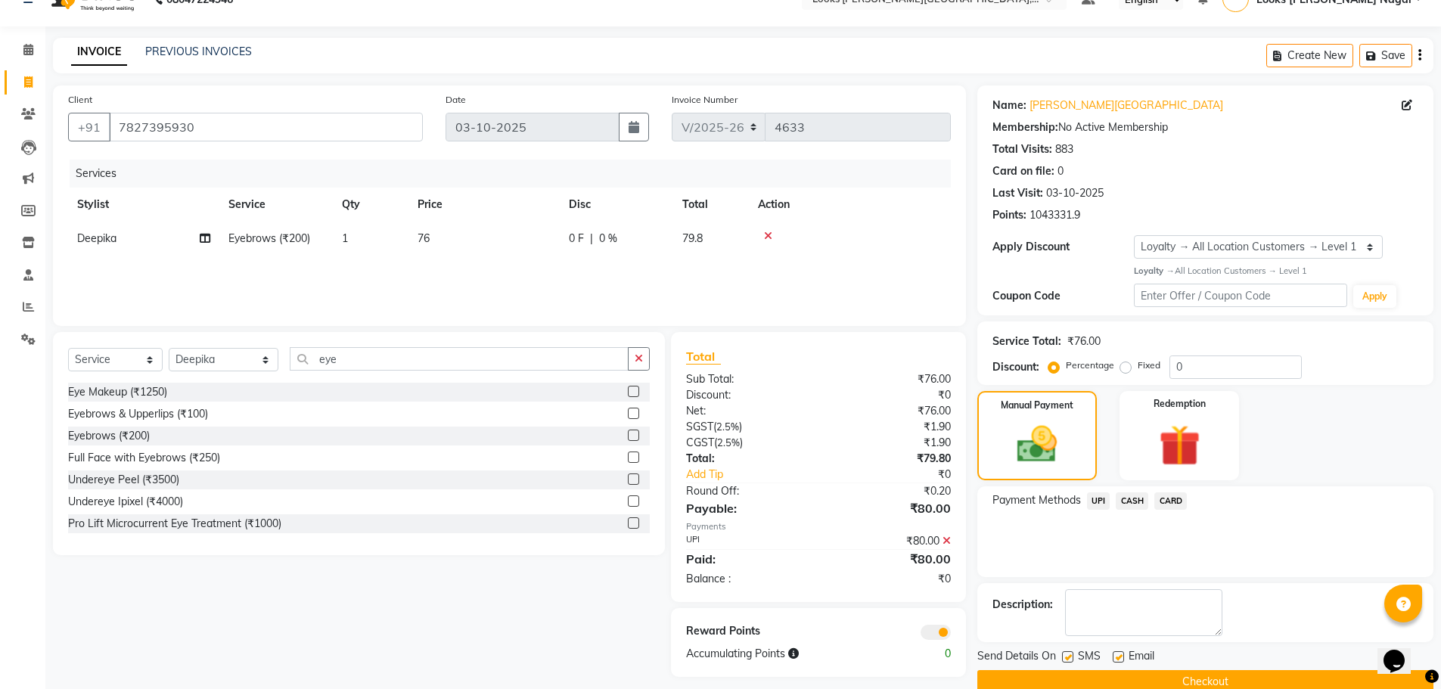
scroll to position [55, 0]
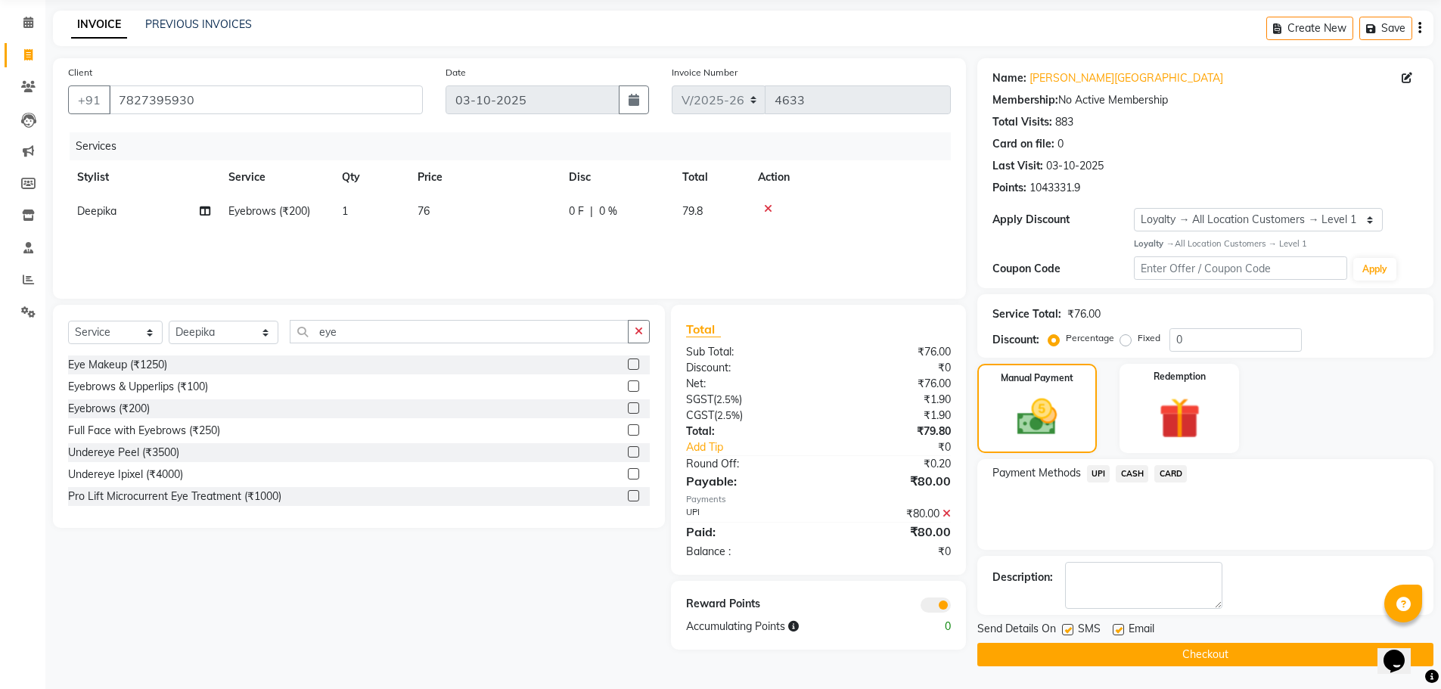
click at [1069, 635] on label at bounding box center [1067, 629] width 11 height 11
click at [1069, 635] on input "checkbox" at bounding box center [1067, 631] width 10 height 10
checkbox input "false"
click at [1065, 650] on button "Checkout" at bounding box center [1206, 654] width 456 height 23
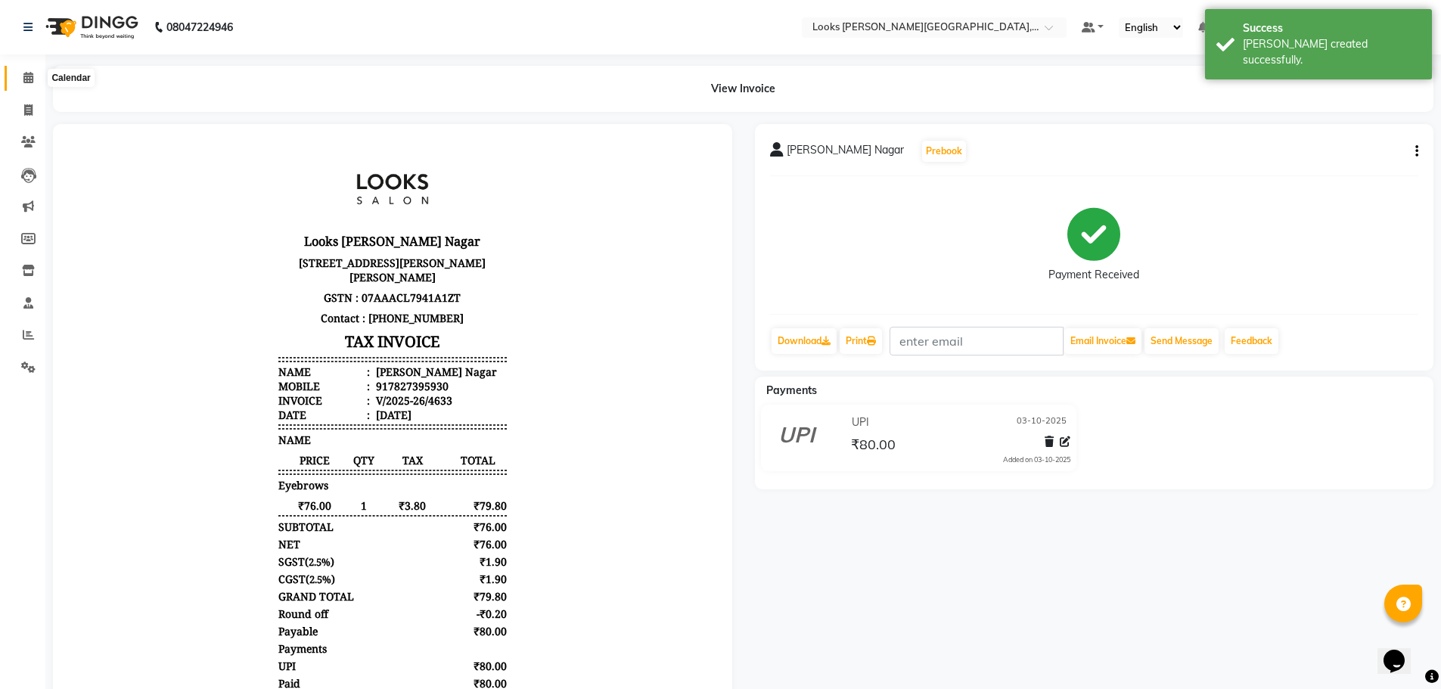
click at [37, 76] on span at bounding box center [28, 78] width 26 height 17
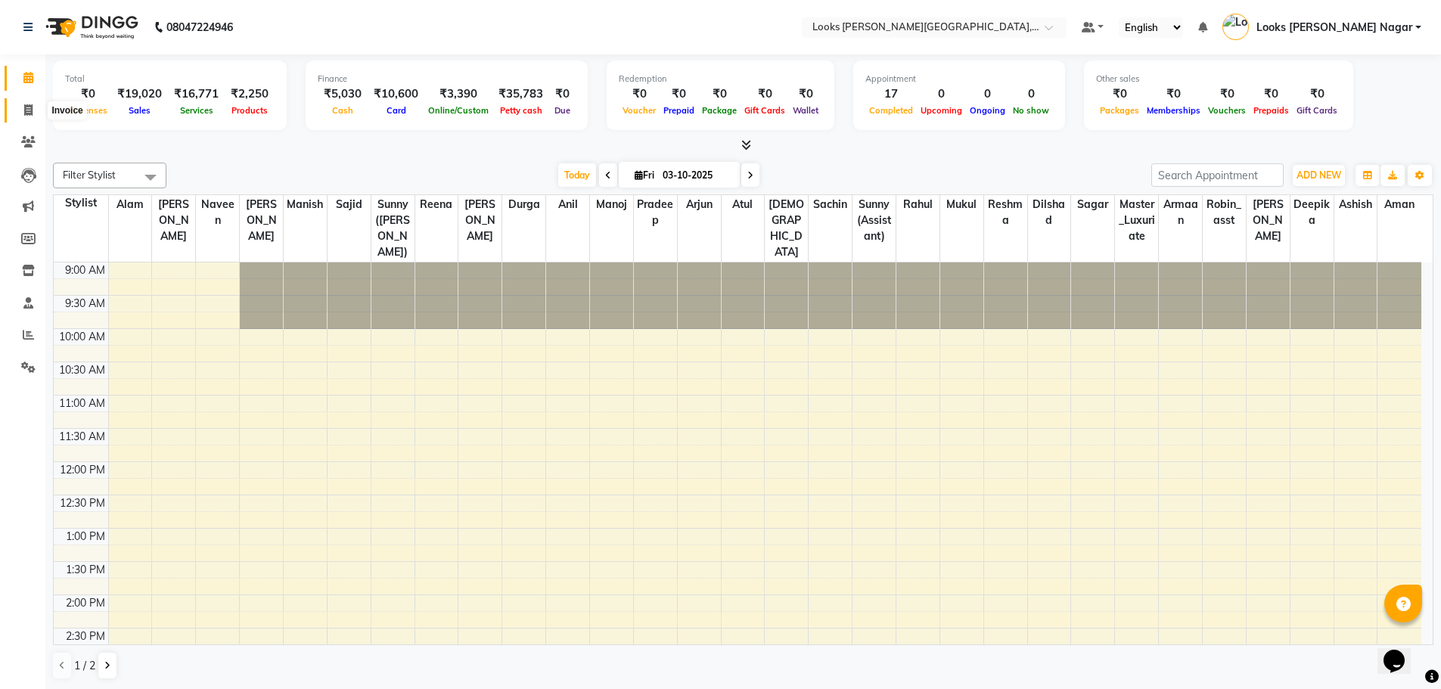
drag, startPoint x: 33, startPoint y: 108, endPoint x: 43, endPoint y: 110, distance: 10.7
click at [33, 108] on icon at bounding box center [28, 109] width 8 height 11
select select "service"
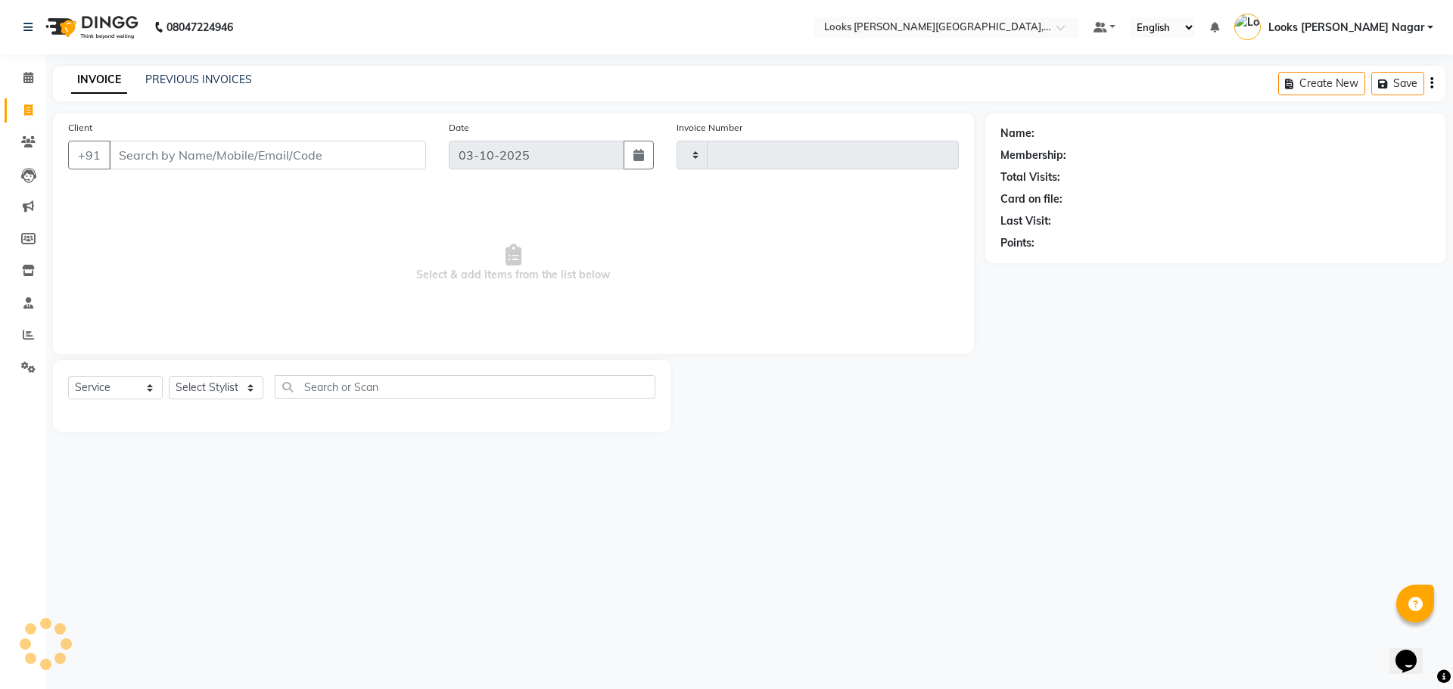
type input "4634"
select select "4327"
click at [176, 79] on link "PREVIOUS INVOICES" at bounding box center [198, 80] width 107 height 14
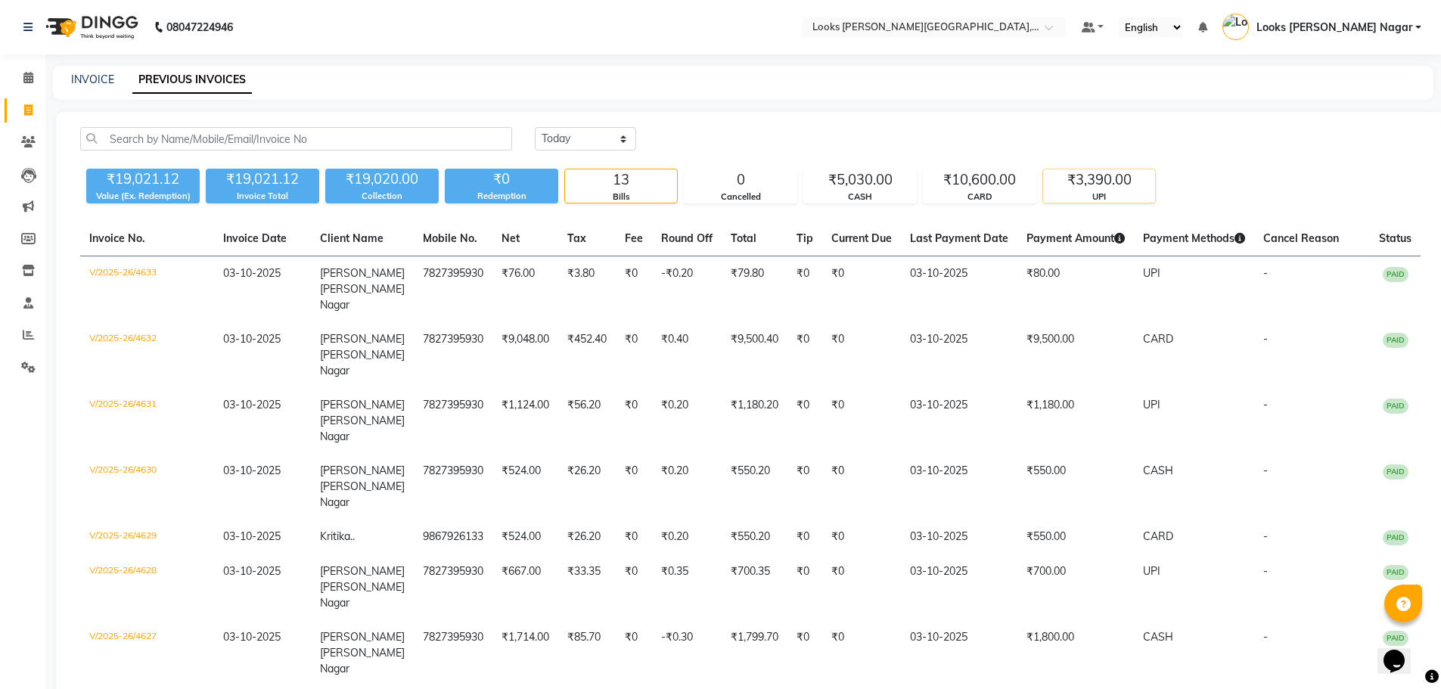
click at [1077, 187] on div "₹3,390.00" at bounding box center [1099, 179] width 112 height 21
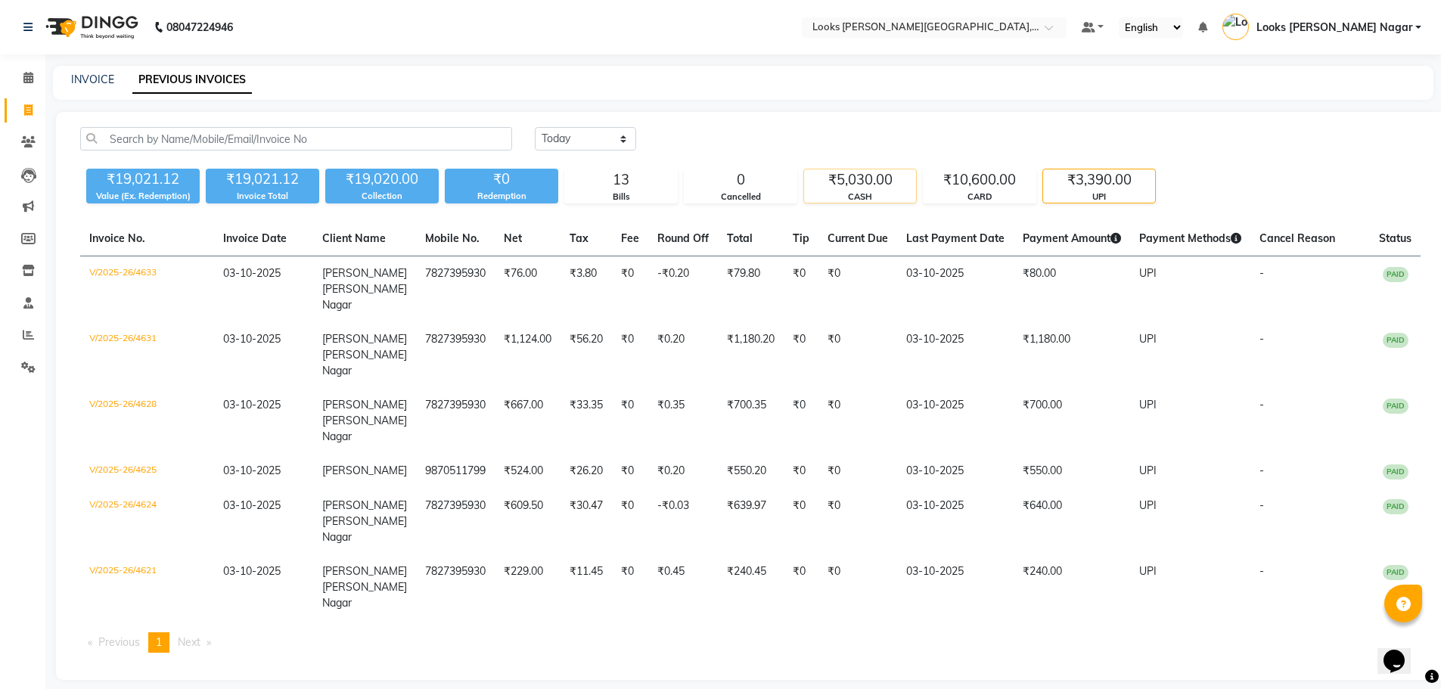
click at [875, 197] on div "CASH" at bounding box center [860, 197] width 112 height 13
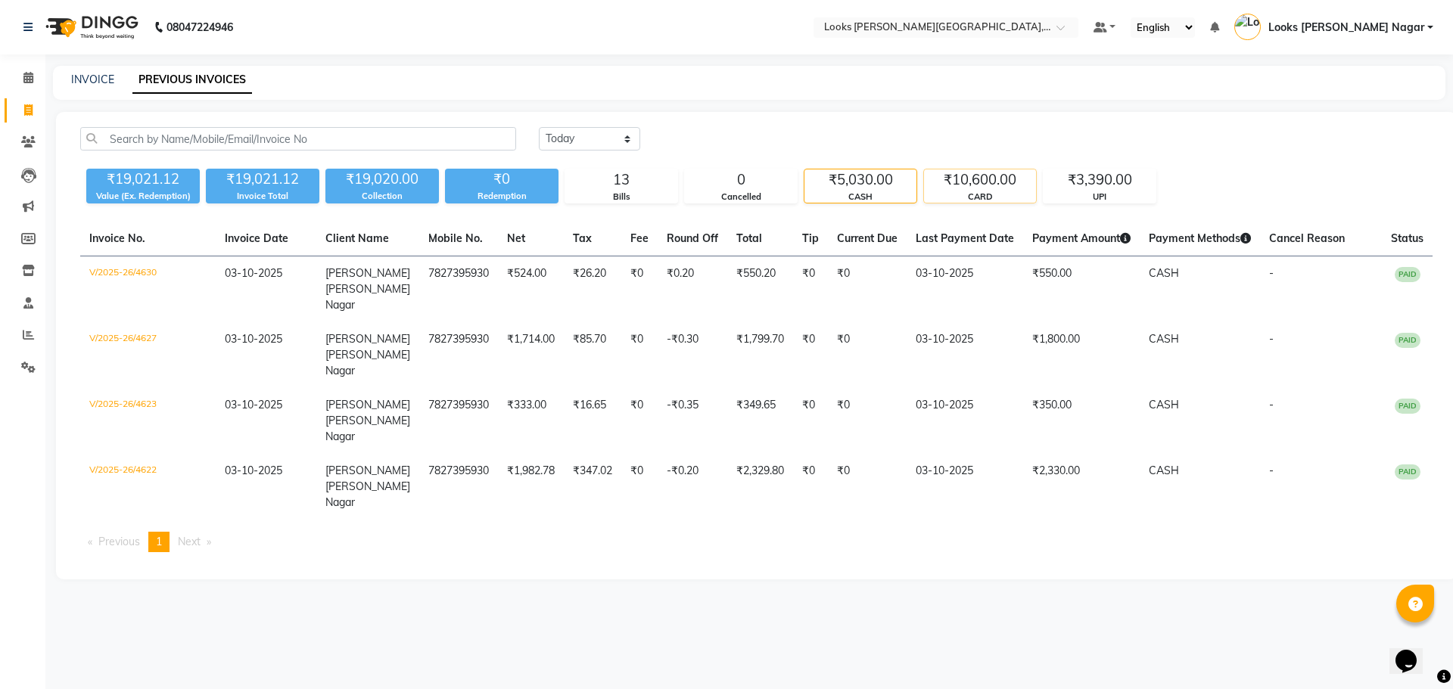
click at [971, 186] on div "₹10,600.00" at bounding box center [980, 179] width 112 height 21
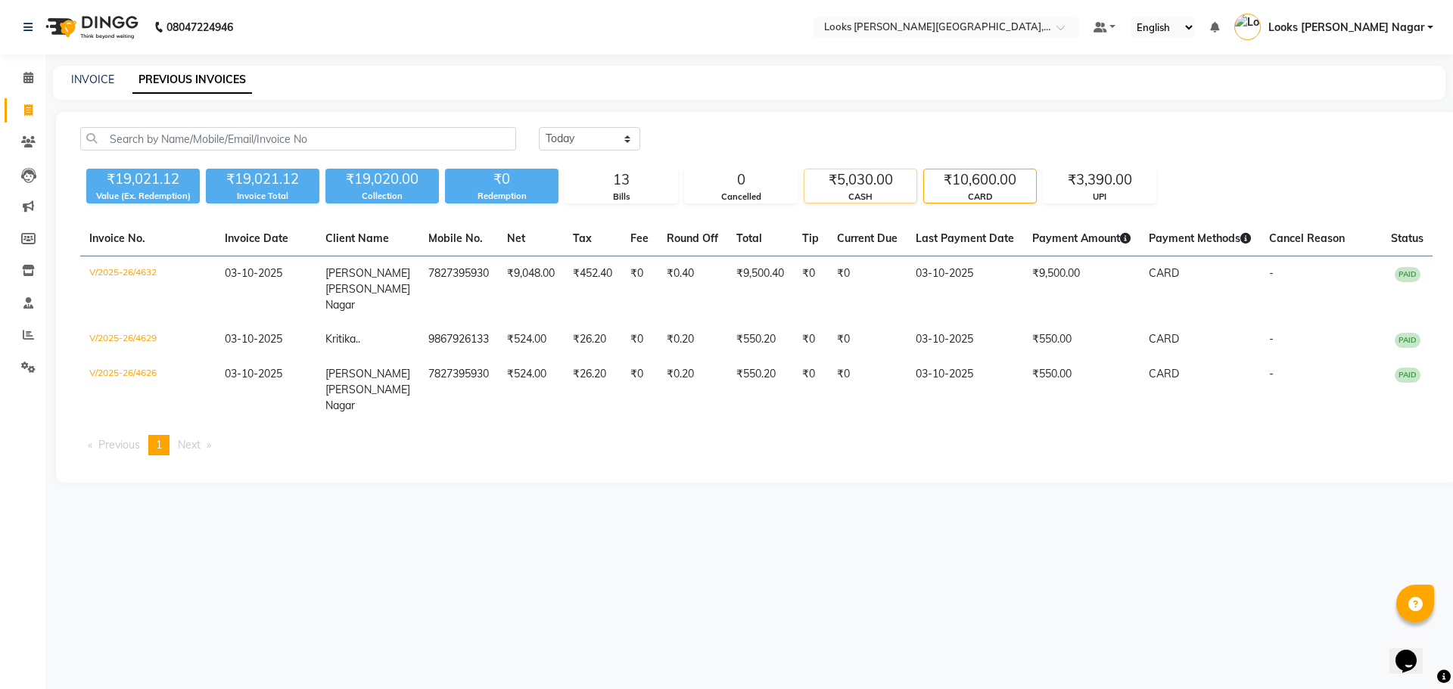
click at [843, 181] on div "₹5,030.00" at bounding box center [860, 179] width 112 height 21
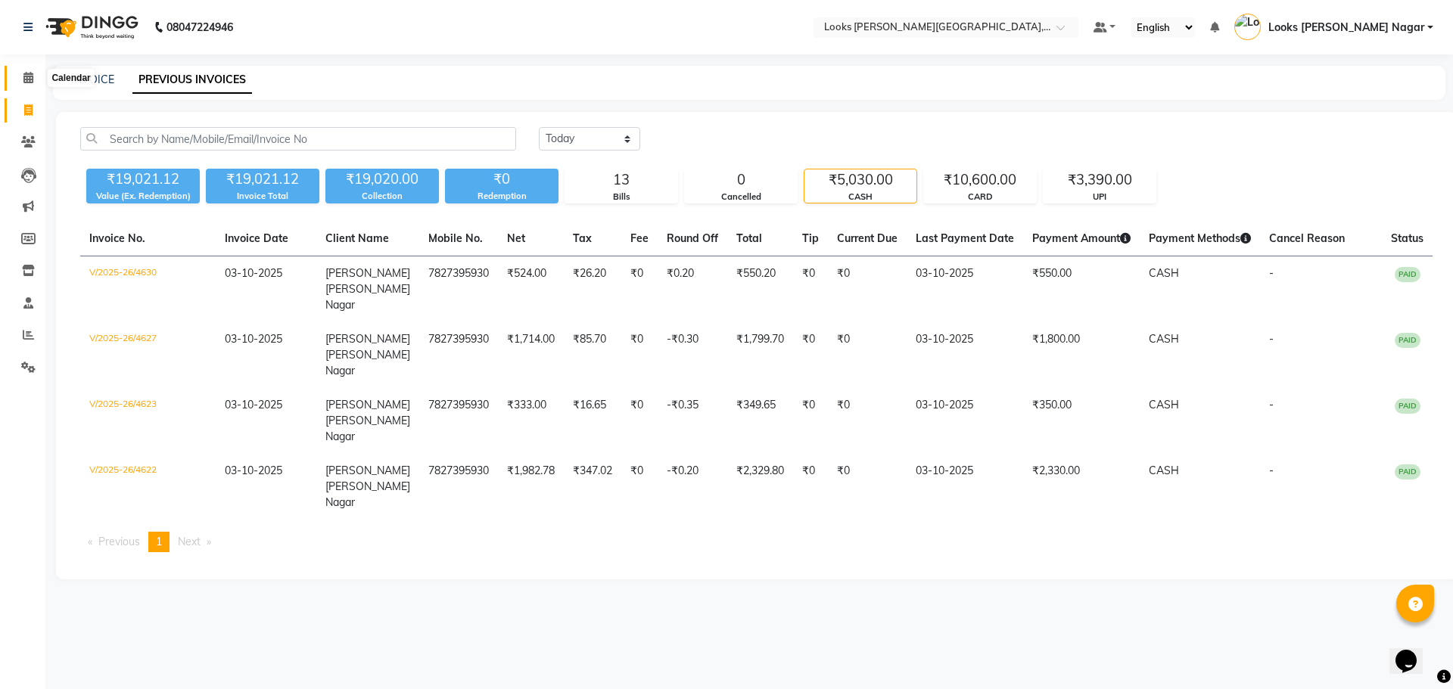
click at [38, 76] on span at bounding box center [28, 78] width 26 height 17
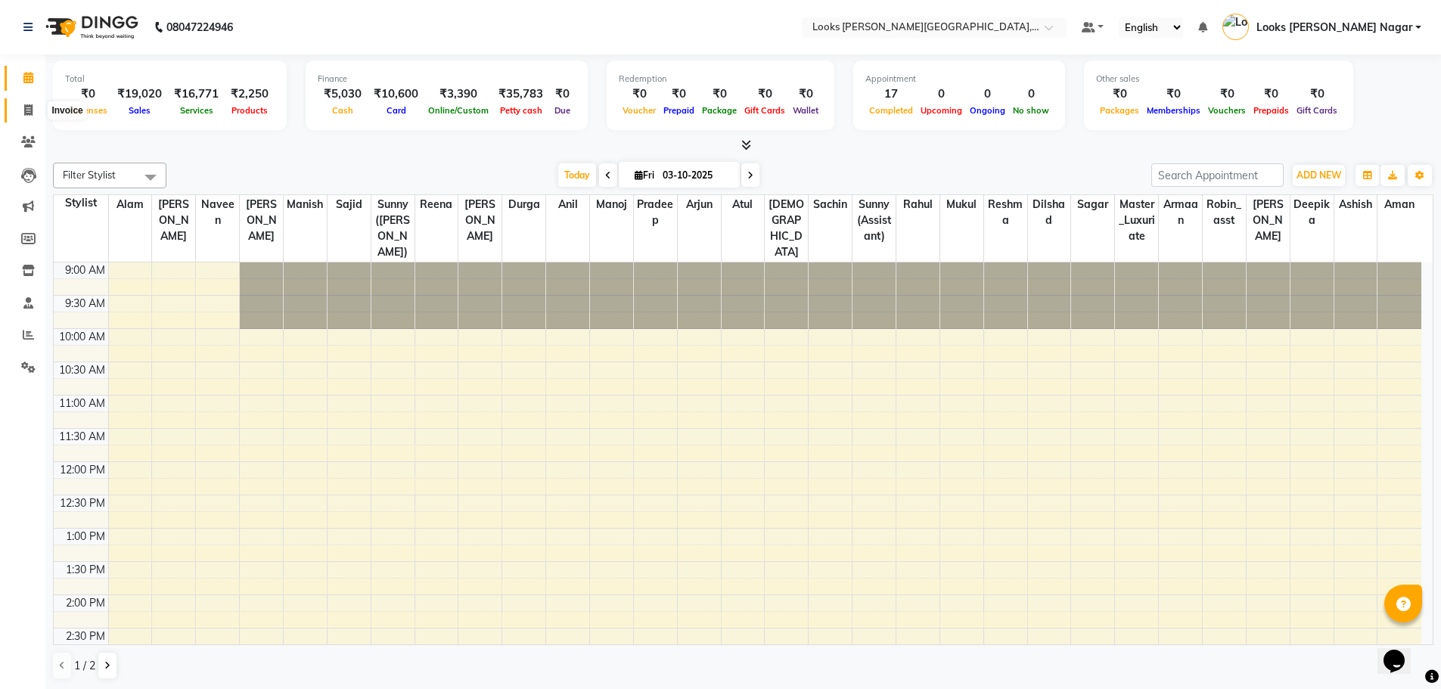
click at [40, 107] on span at bounding box center [28, 110] width 26 height 17
select select "service"
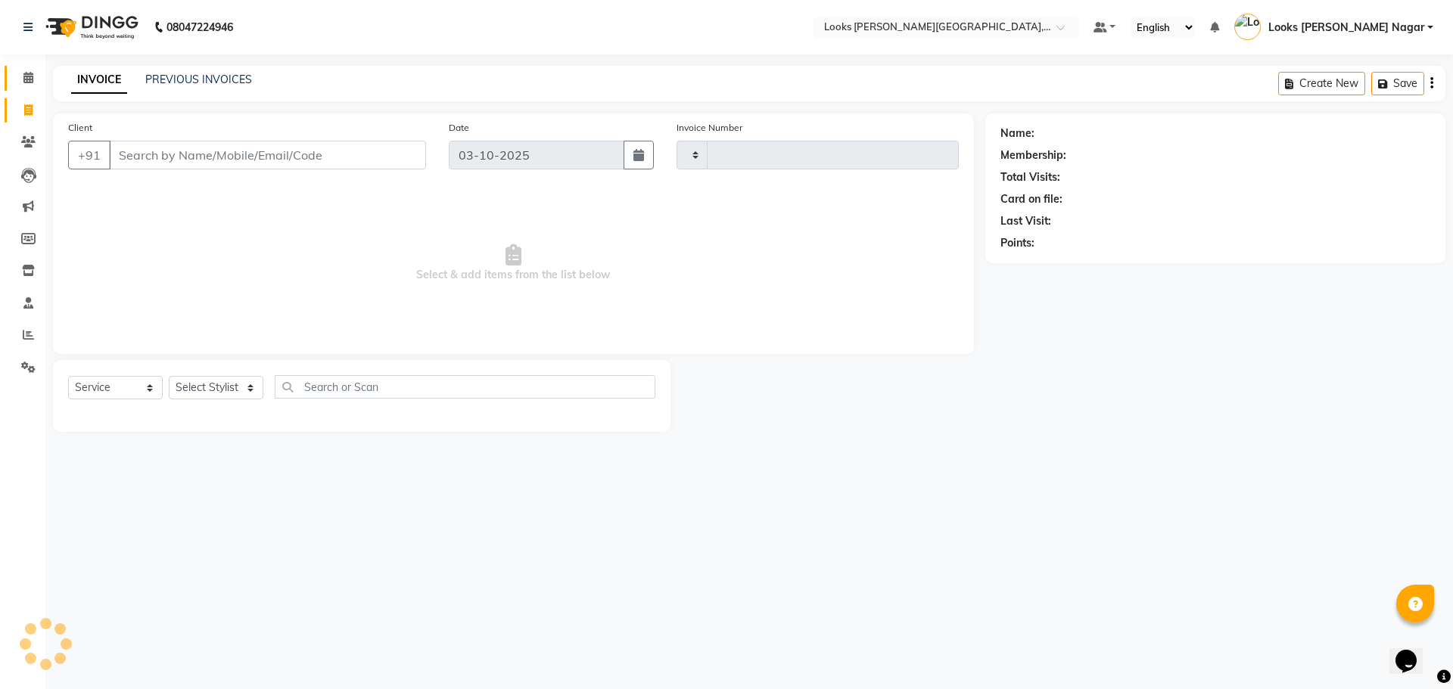
type input "4634"
select select "4327"
click at [23, 73] on icon at bounding box center [28, 77] width 10 height 11
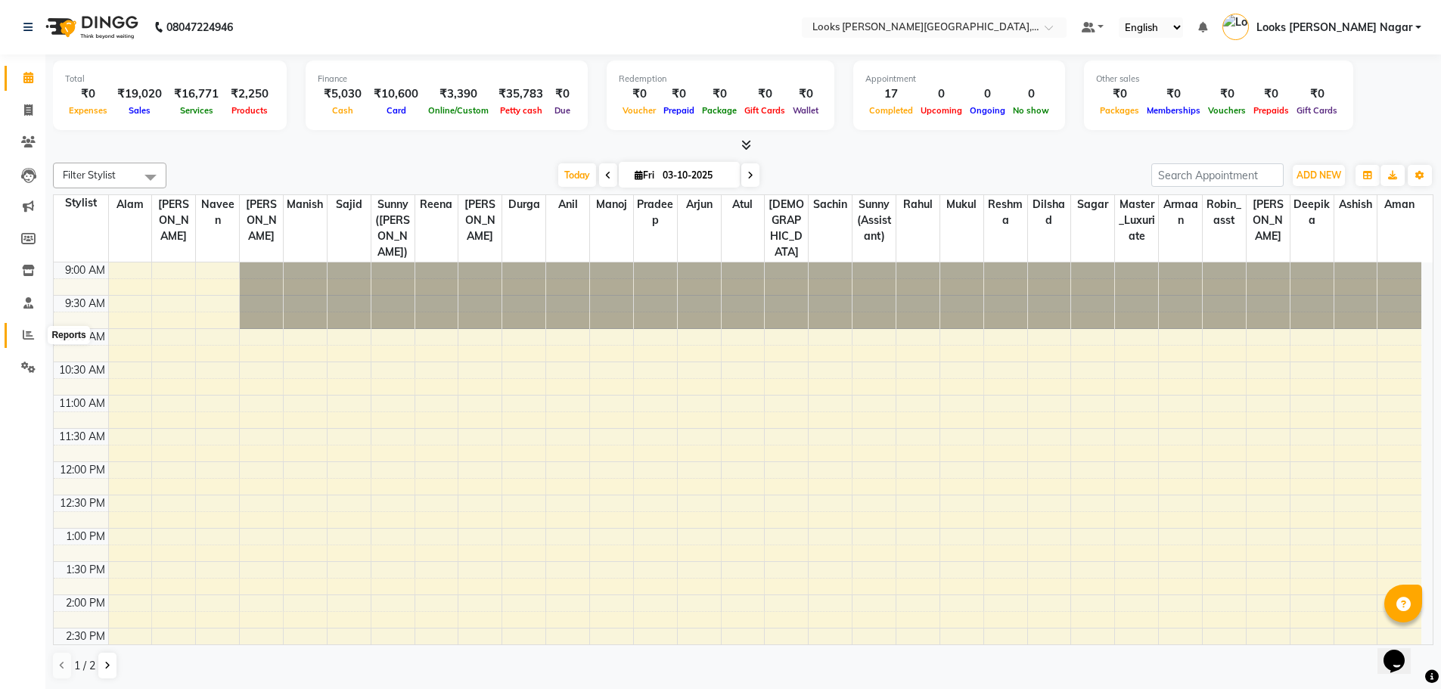
click at [27, 335] on icon at bounding box center [28, 334] width 11 height 11
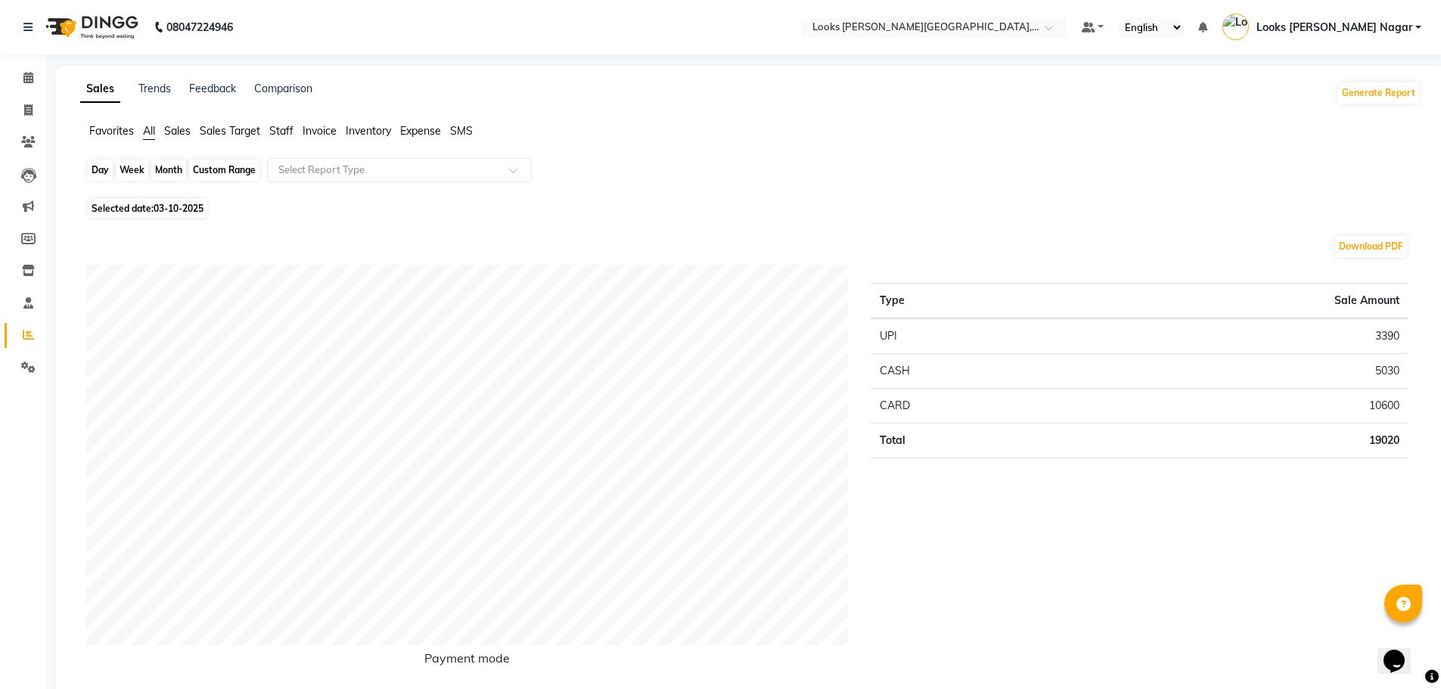
click at [99, 166] on div "Day" at bounding box center [100, 170] width 25 height 21
select select "10"
select select "2025"
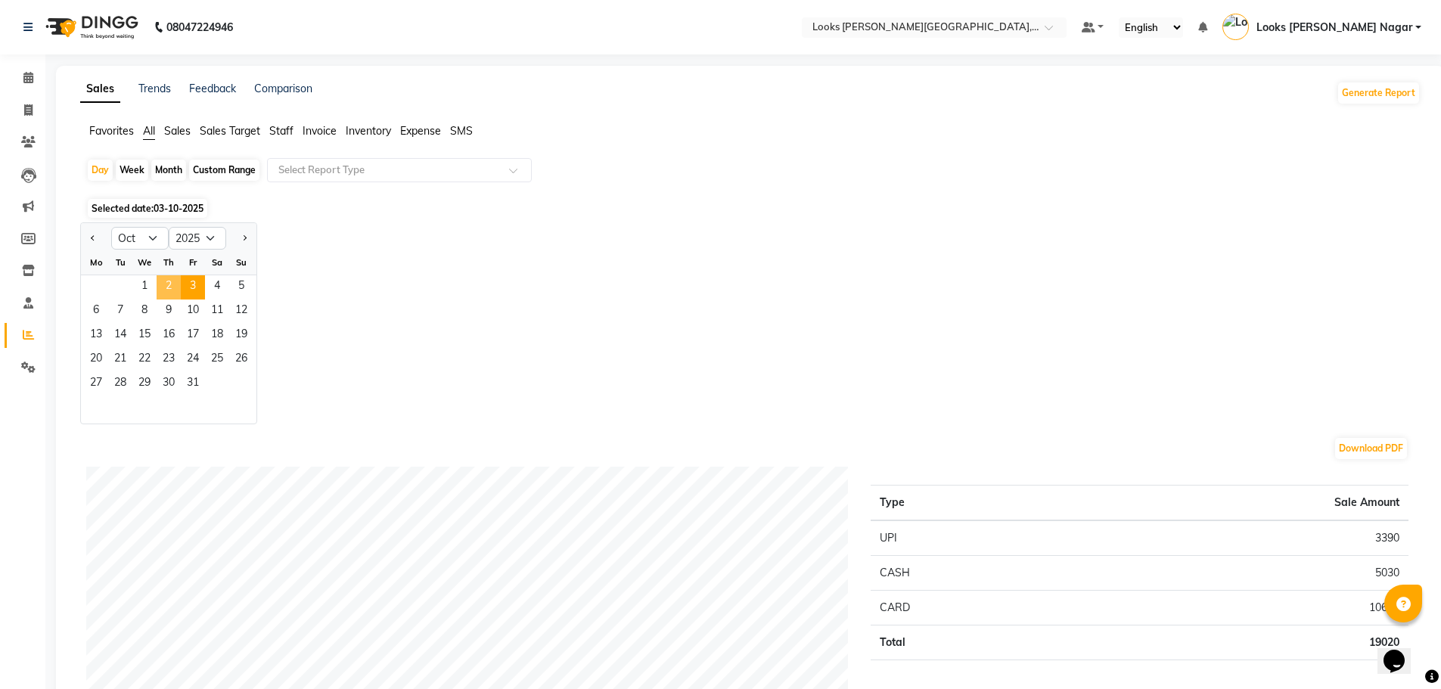
click at [169, 291] on span "2" at bounding box center [169, 287] width 24 height 24
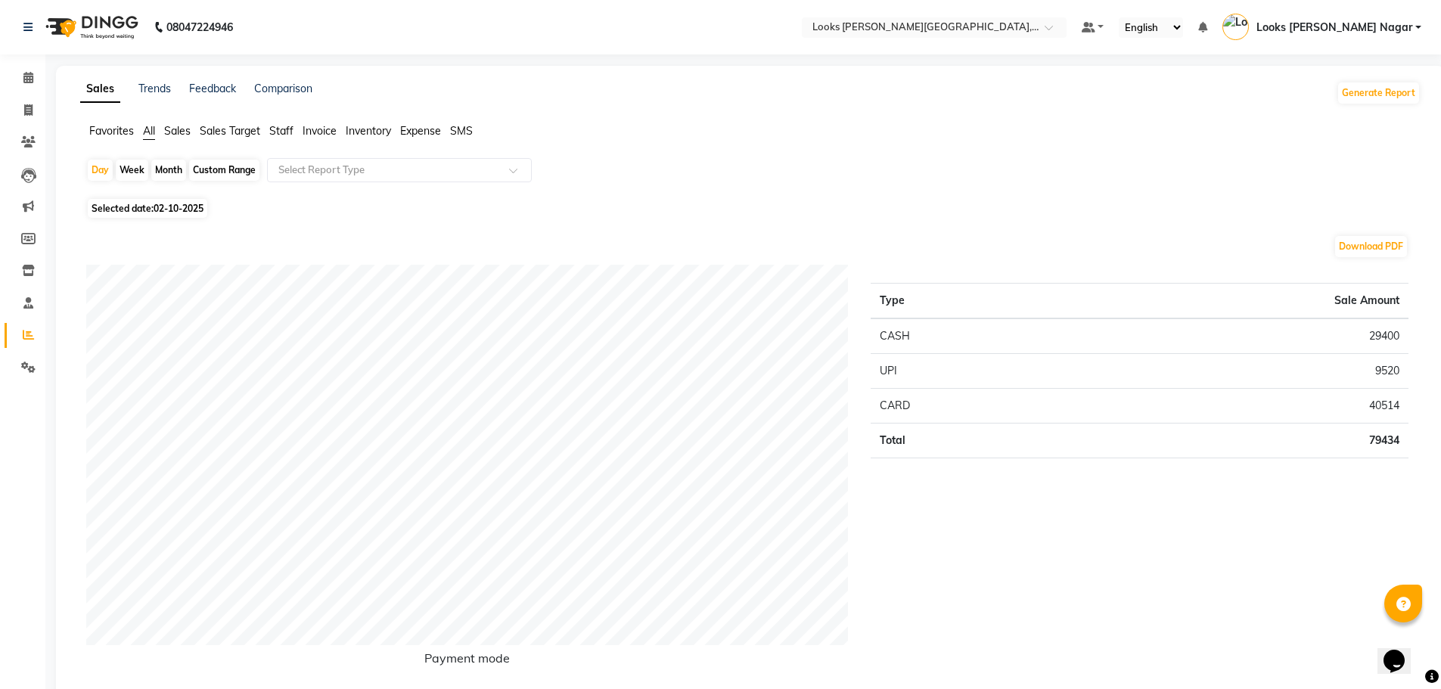
click at [278, 131] on span "Staff" at bounding box center [281, 131] width 24 height 14
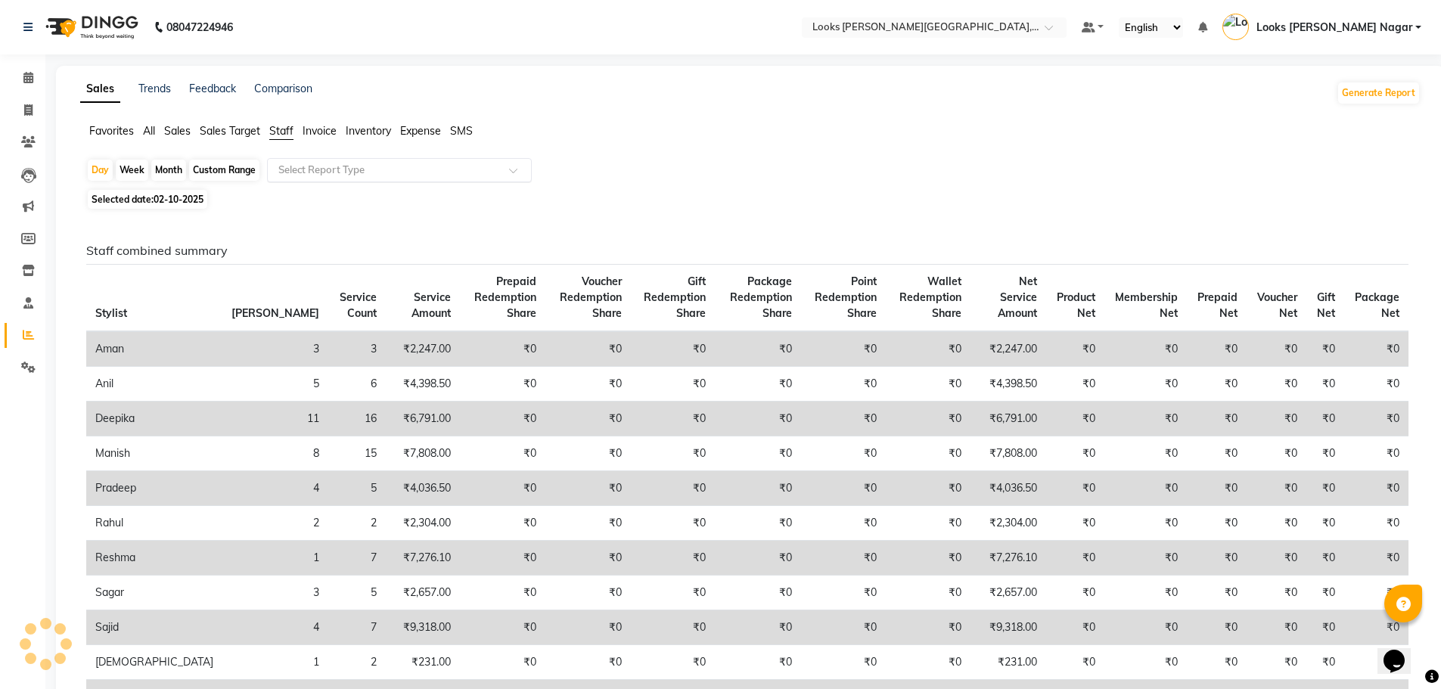
click at [324, 172] on input "text" at bounding box center [384, 170] width 218 height 15
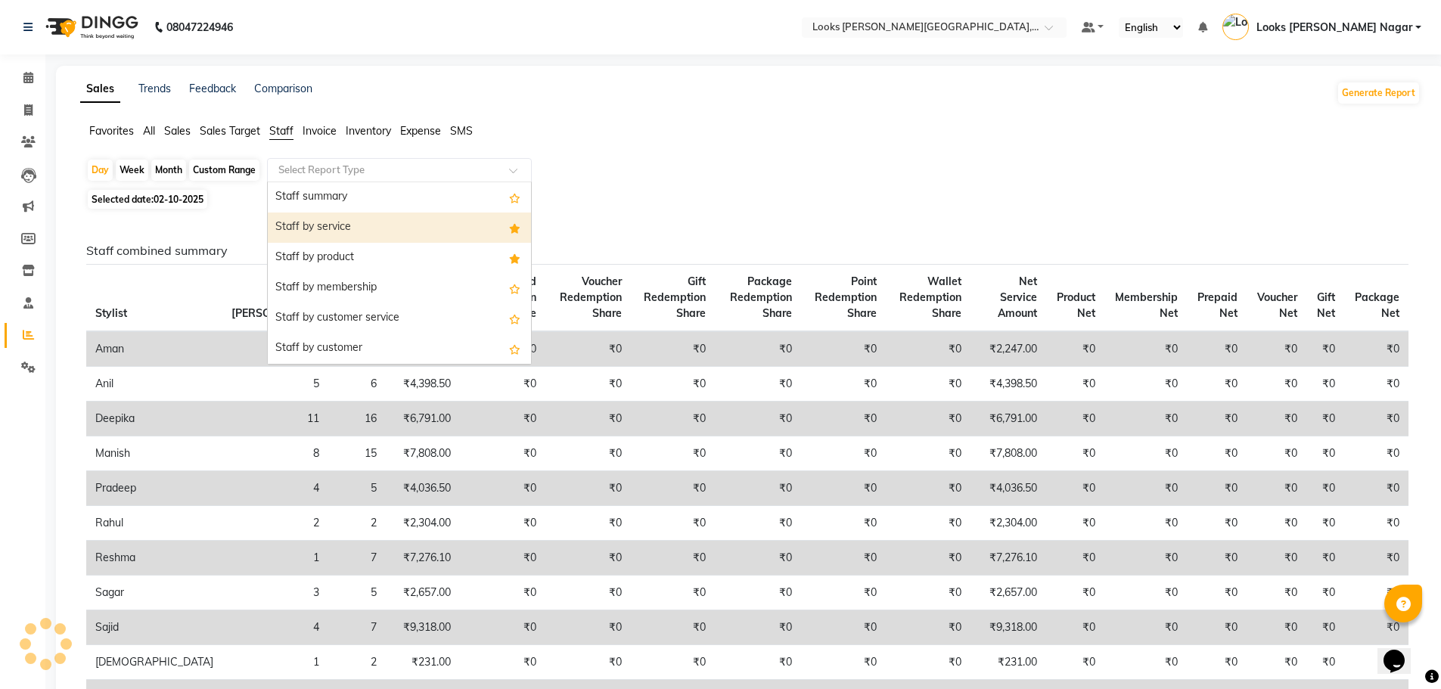
click at [378, 216] on div "Staff by service" at bounding box center [399, 228] width 263 height 30
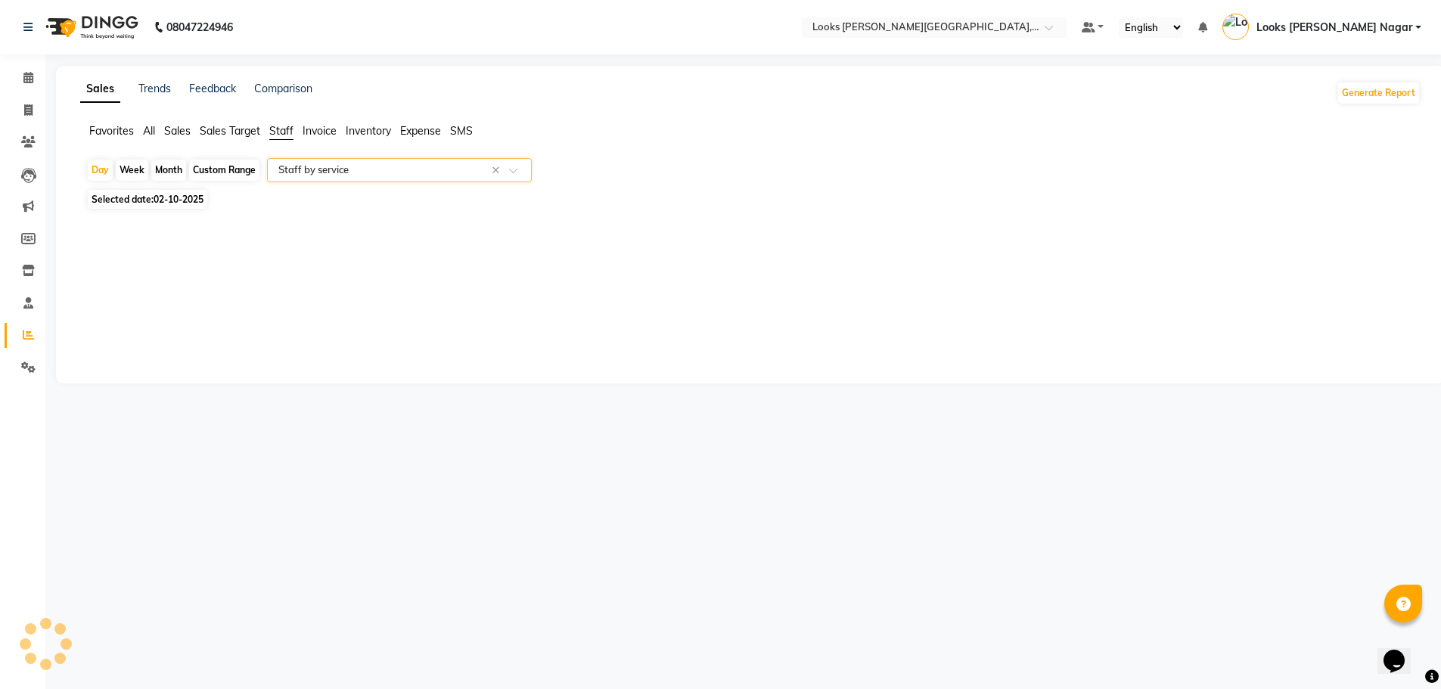
select select "full_report"
select select "csv"
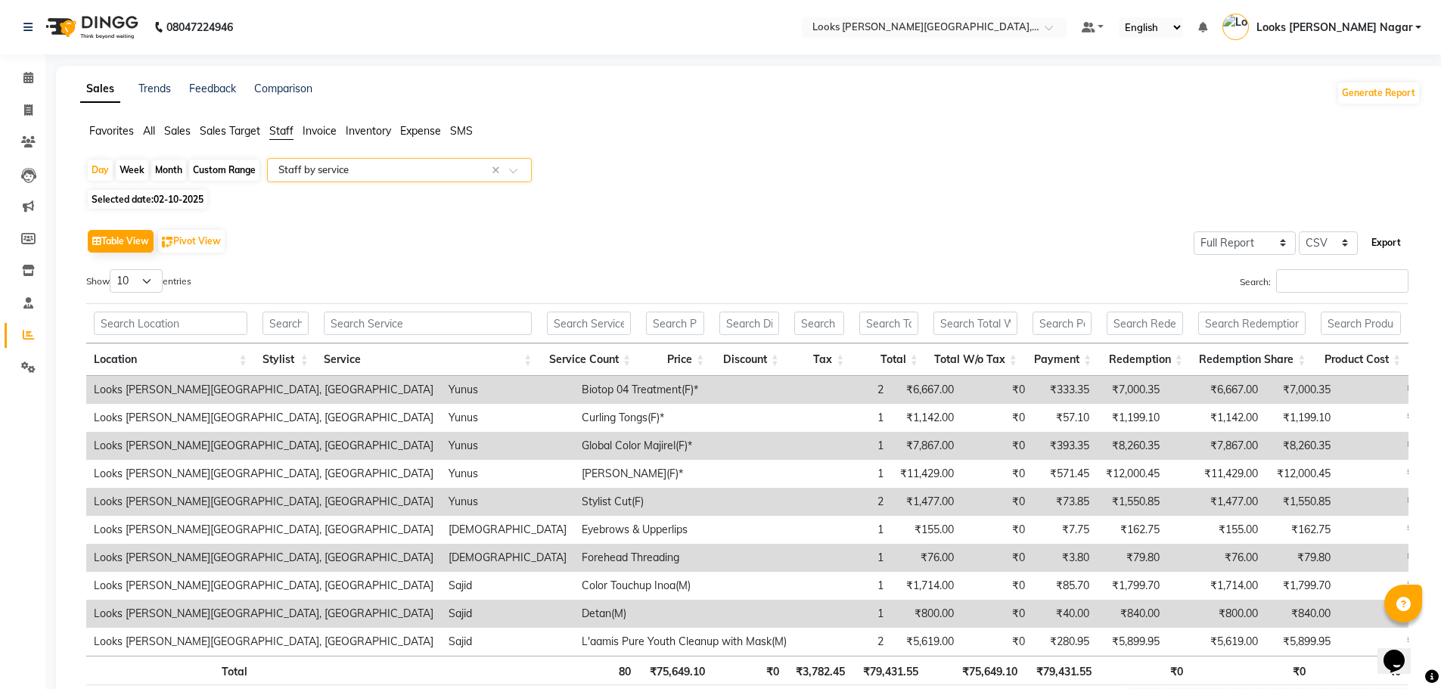
click at [1379, 244] on button "Export" at bounding box center [1387, 243] width 42 height 26
drag, startPoint x: 30, startPoint y: 76, endPoint x: 68, endPoint y: 11, distance: 75.3
click at [30, 76] on icon at bounding box center [28, 77] width 10 height 11
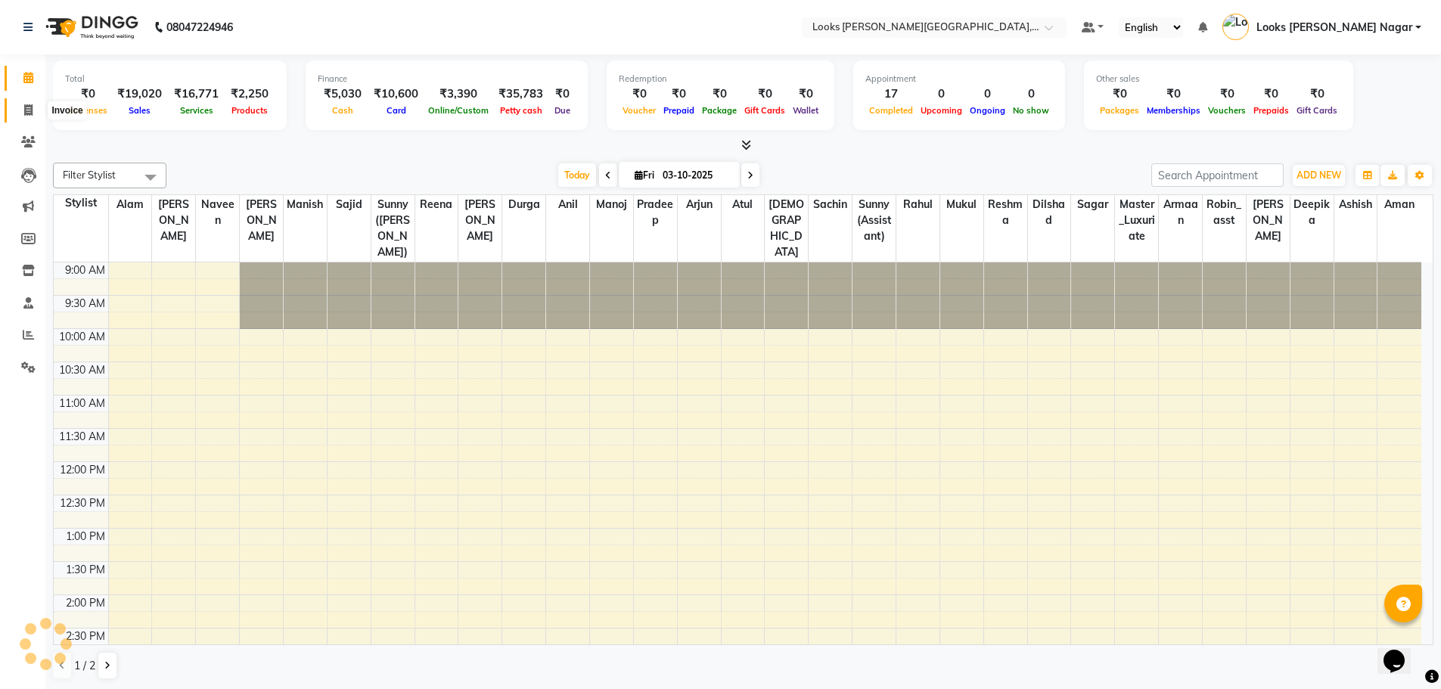
click at [39, 113] on span at bounding box center [28, 110] width 26 height 17
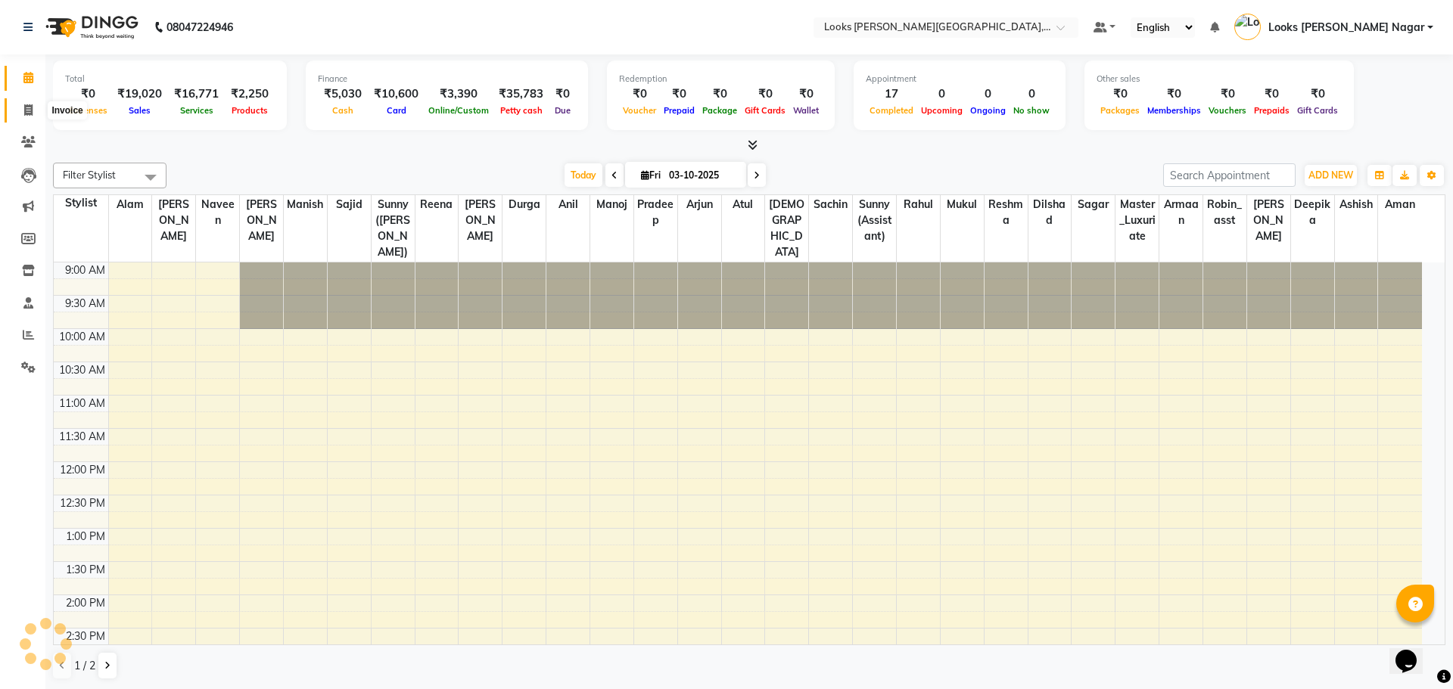
select select "4327"
select select "service"
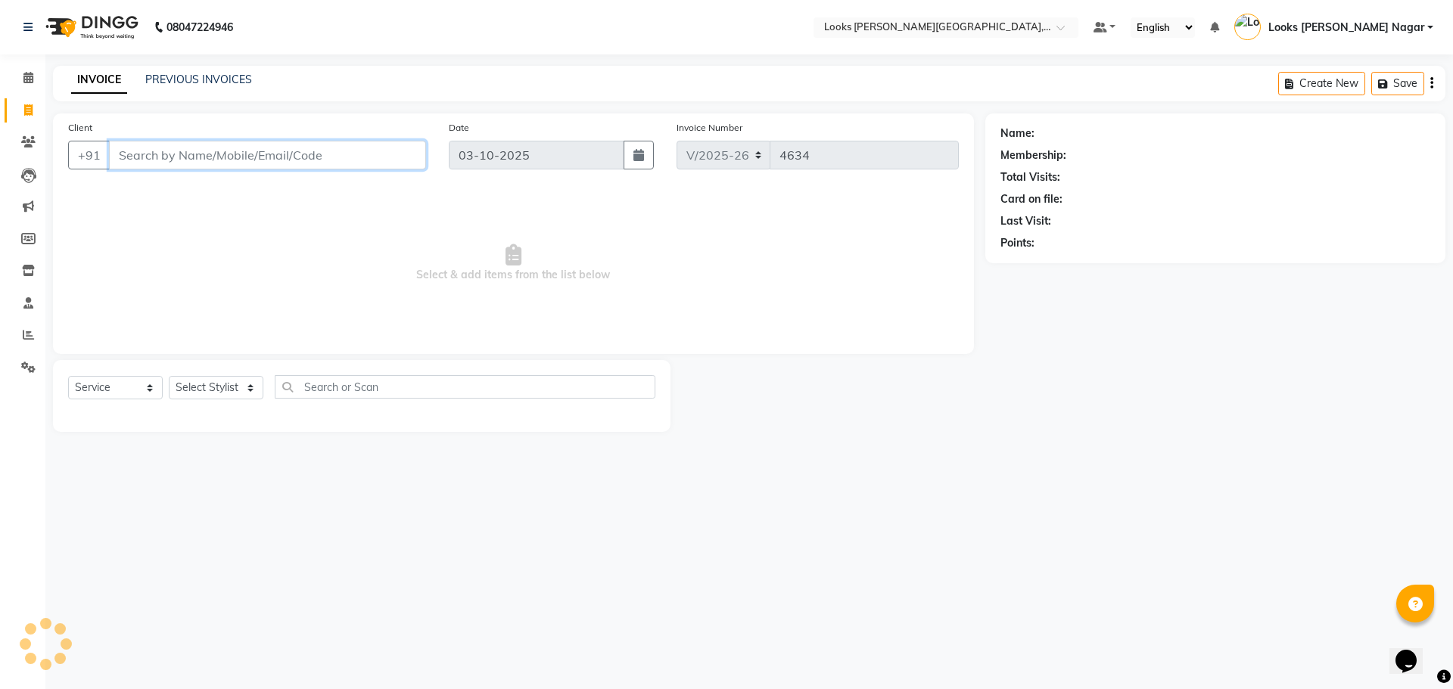
click at [306, 159] on input "Client" at bounding box center [267, 155] width 317 height 29
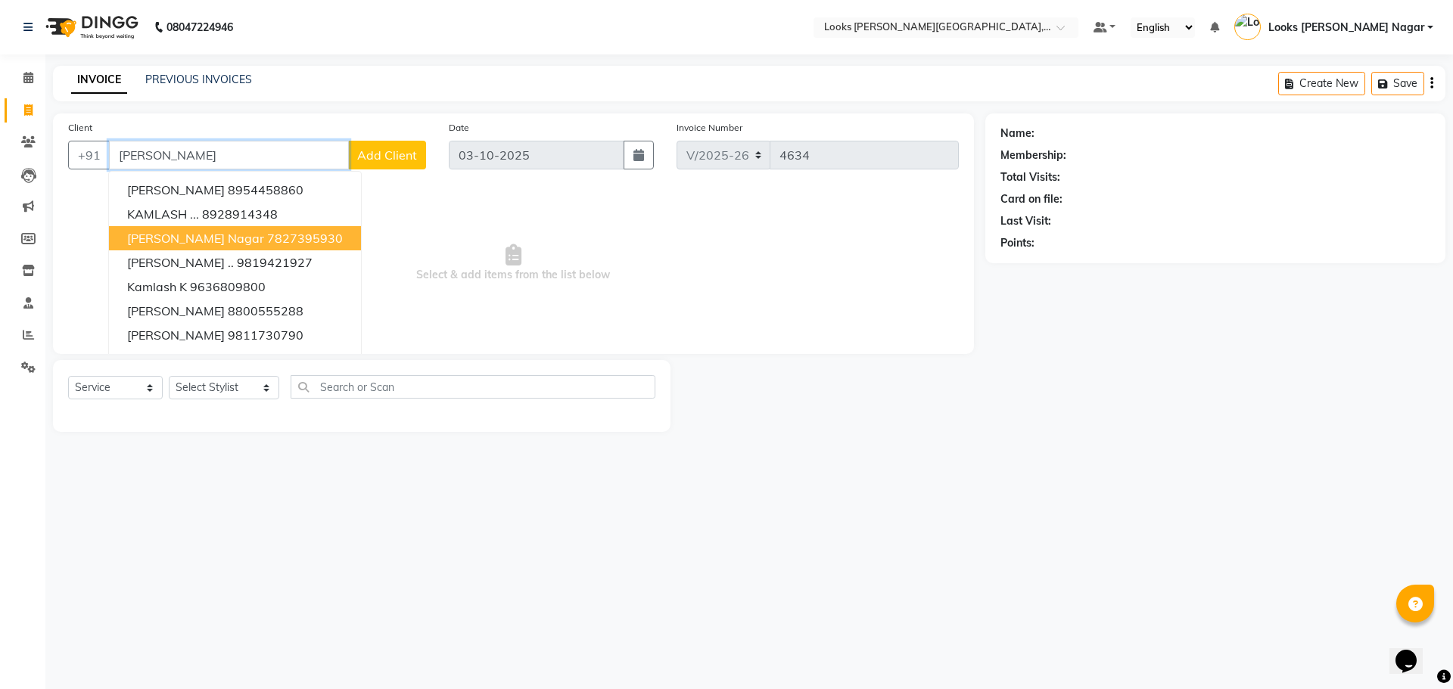
click at [293, 237] on ngb-highlight "7827395930" at bounding box center [305, 238] width 76 height 15
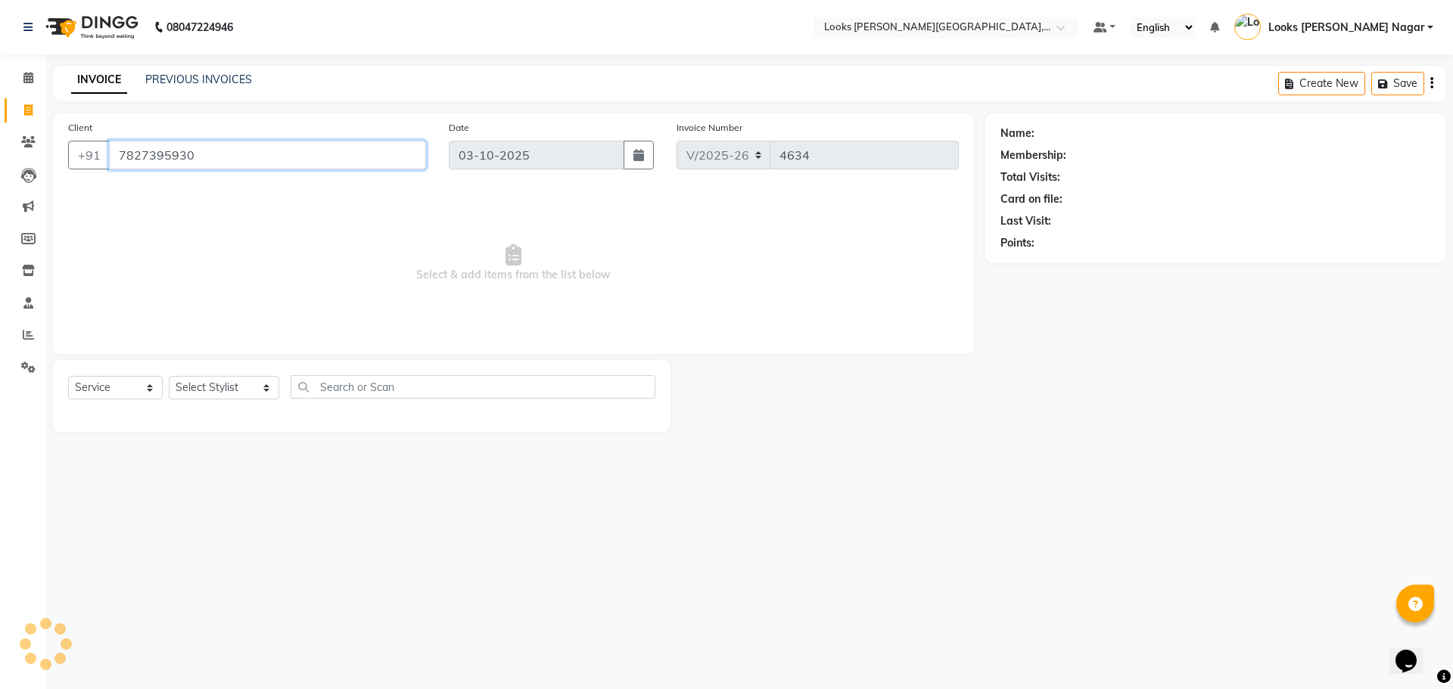
type input "7827395930"
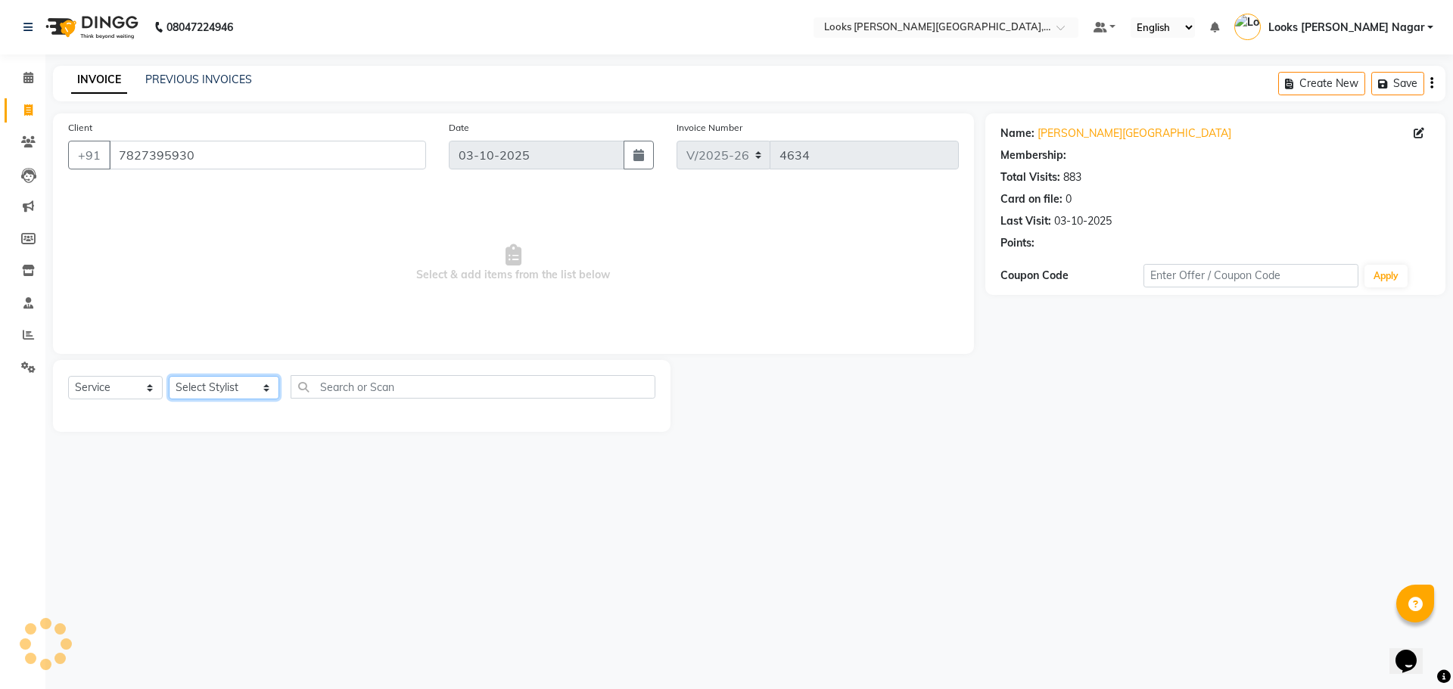
click at [194, 391] on select "Select Stylist Alam Aman [PERSON_NAME] Armaan Ashish Atul Deepika [PERSON_NAME]…" at bounding box center [224, 387] width 110 height 23
select select "1: Object"
select select "69141"
click at [169, 376] on select "Select Stylist Alam Aman [PERSON_NAME] Armaan Ashish Atul Deepika [PERSON_NAME]…" at bounding box center [224, 387] width 110 height 23
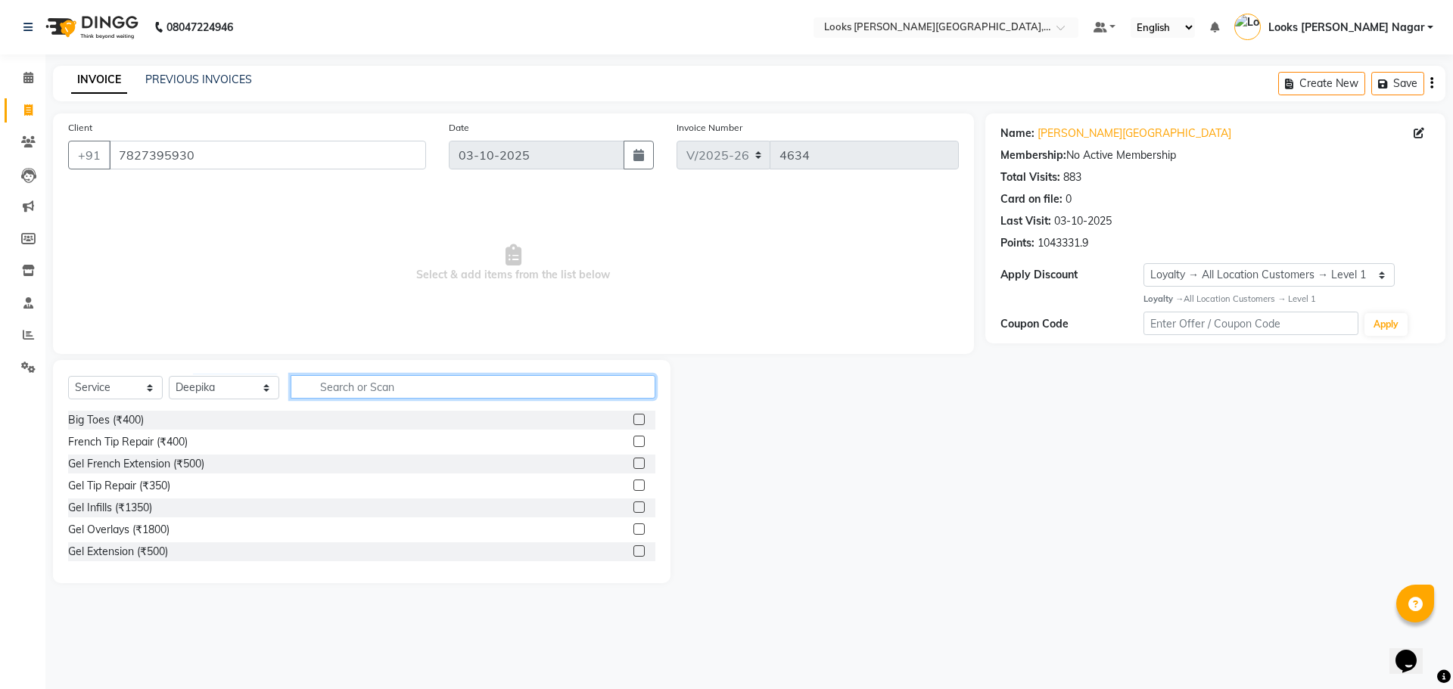
click at [321, 396] on input "text" at bounding box center [473, 386] width 365 height 23
type input "eye"
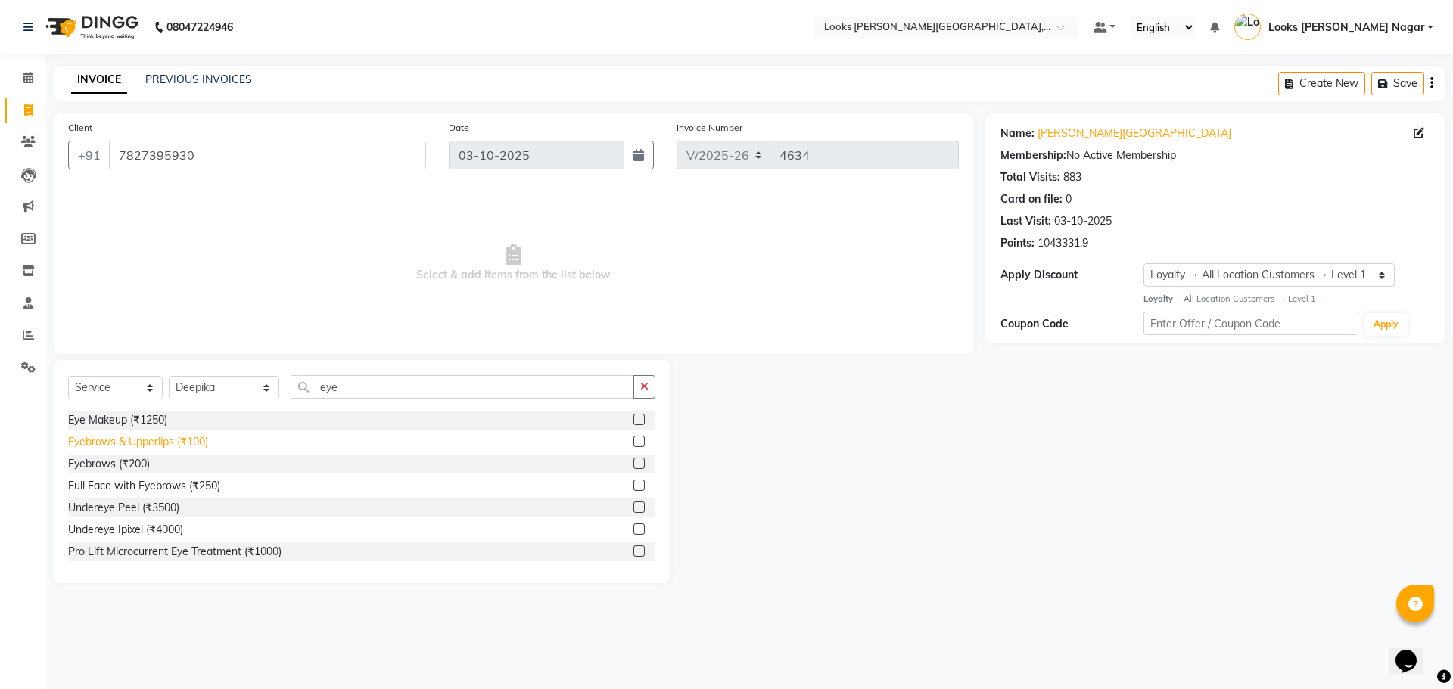
click at [143, 440] on div "Eyebrows & Upperlips (₹100)" at bounding box center [138, 442] width 140 height 16
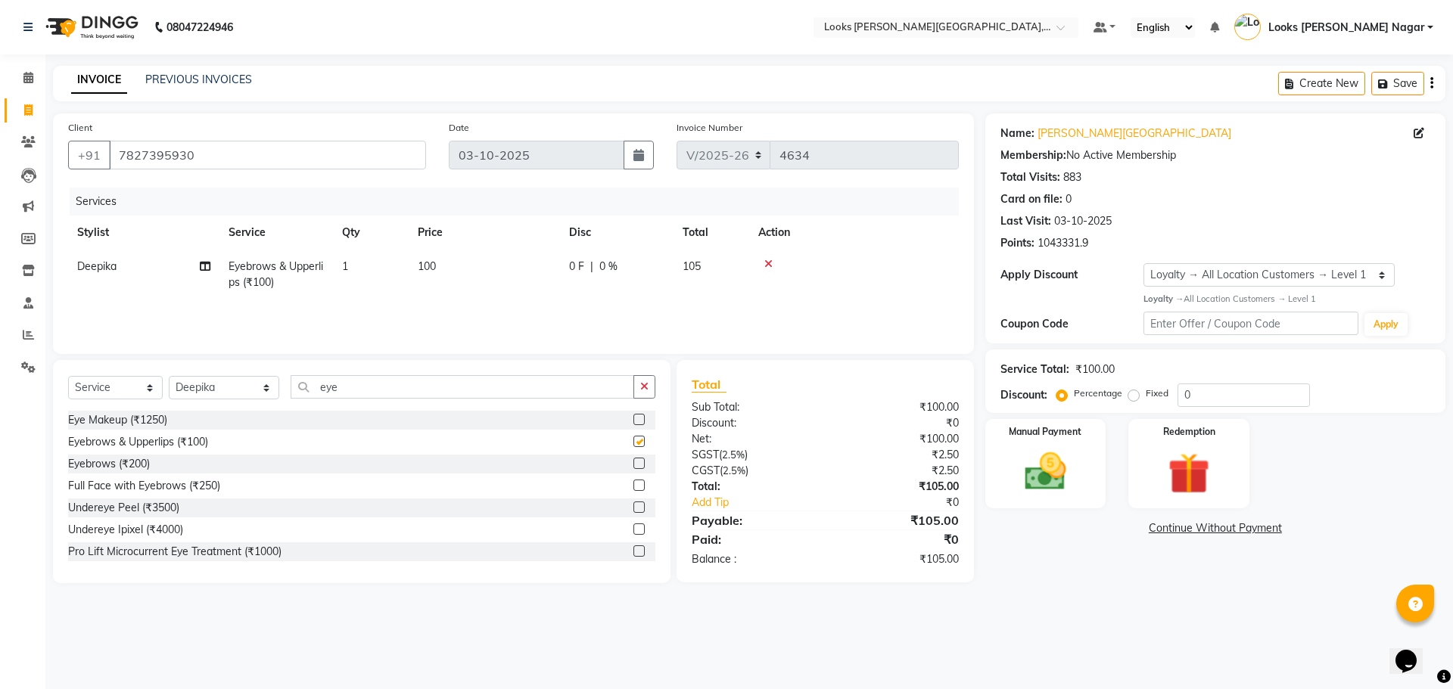
checkbox input "false"
click at [519, 306] on div "Services Stylist Service Qty Price Disc Total Action Deepika Eyebrows & Upperli…" at bounding box center [513, 263] width 891 height 151
click at [552, 277] on td "100" at bounding box center [484, 275] width 151 height 50
select select "69141"
click at [552, 272] on input "100" at bounding box center [555, 270] width 133 height 23
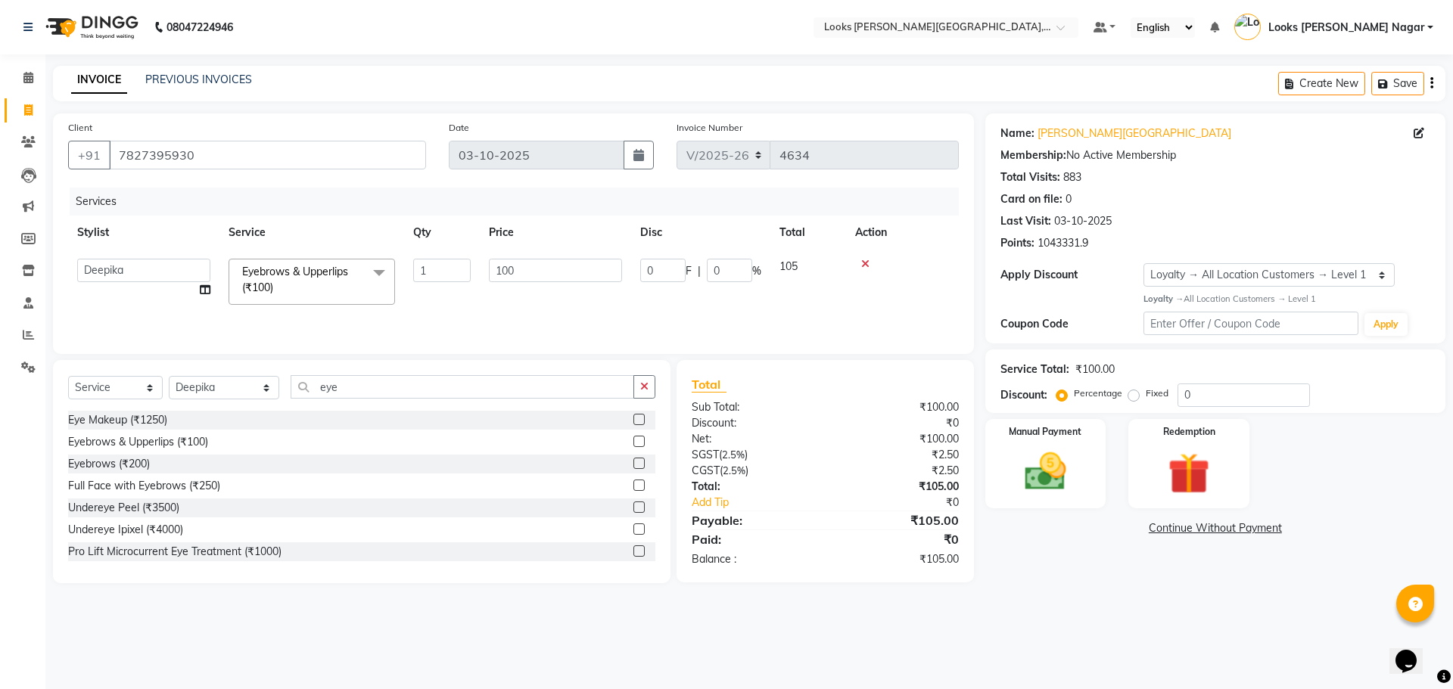
click at [552, 272] on input "100" at bounding box center [555, 270] width 133 height 23
type input "152"
click at [1101, 607] on div "08047224946 Select Location × Looks [PERSON_NAME][GEOGRAPHIC_DATA], [GEOGRAPHIC…" at bounding box center [726, 344] width 1453 height 689
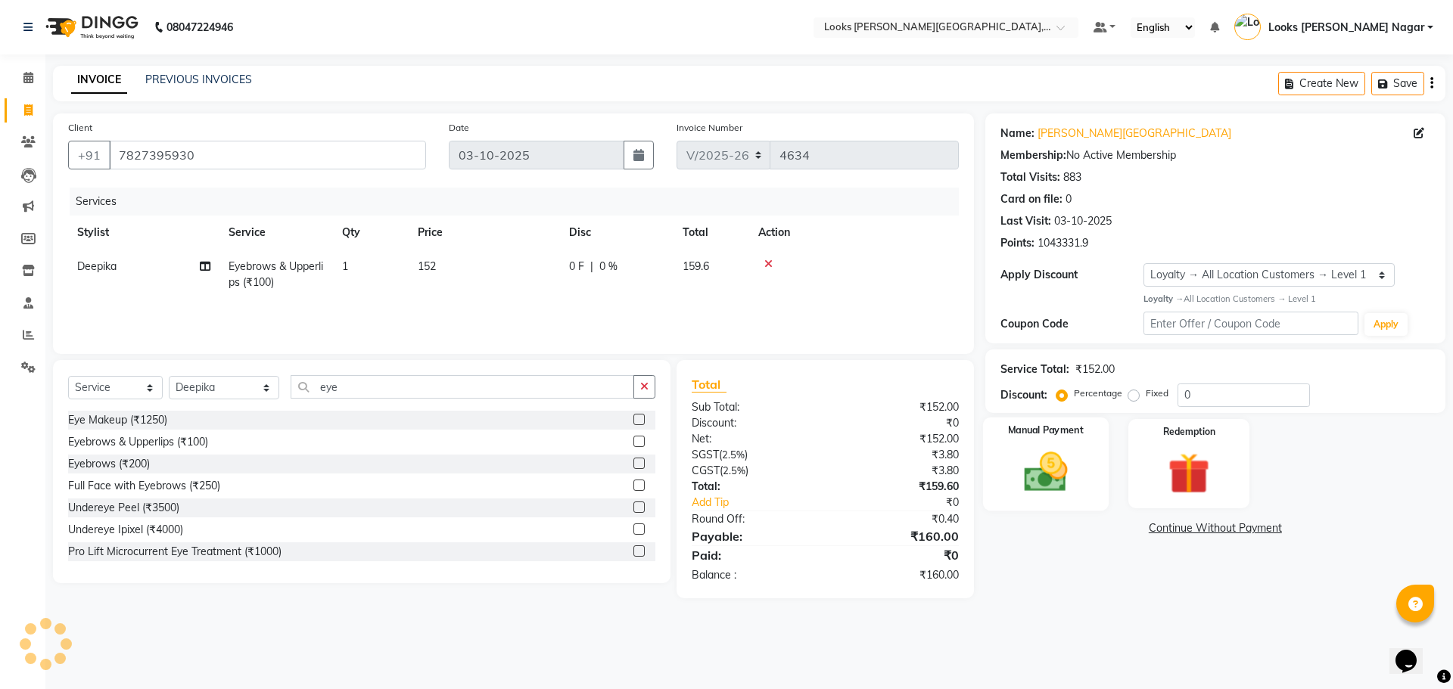
click at [1038, 490] on img at bounding box center [1045, 472] width 70 height 50
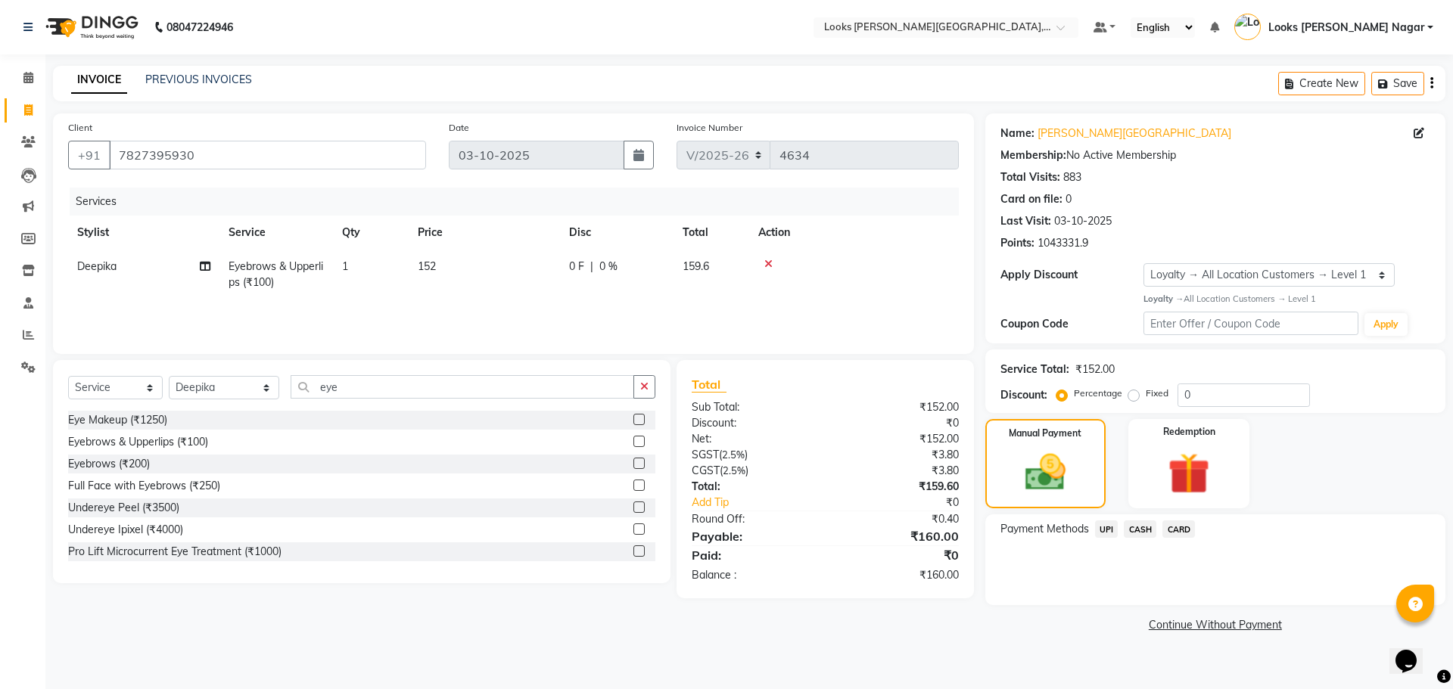
click at [1108, 528] on span "UPI" at bounding box center [1106, 529] width 23 height 17
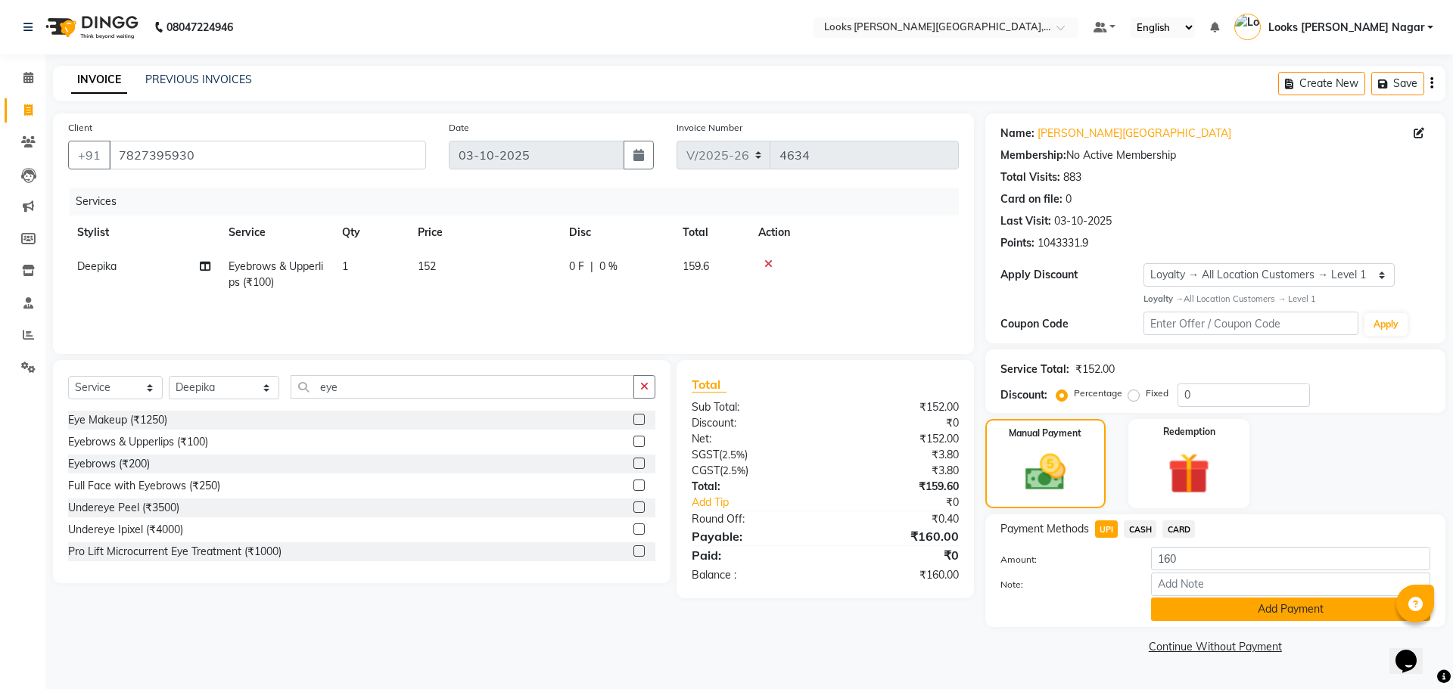
click at [1176, 611] on button "Add Payment" at bounding box center [1290, 609] width 279 height 23
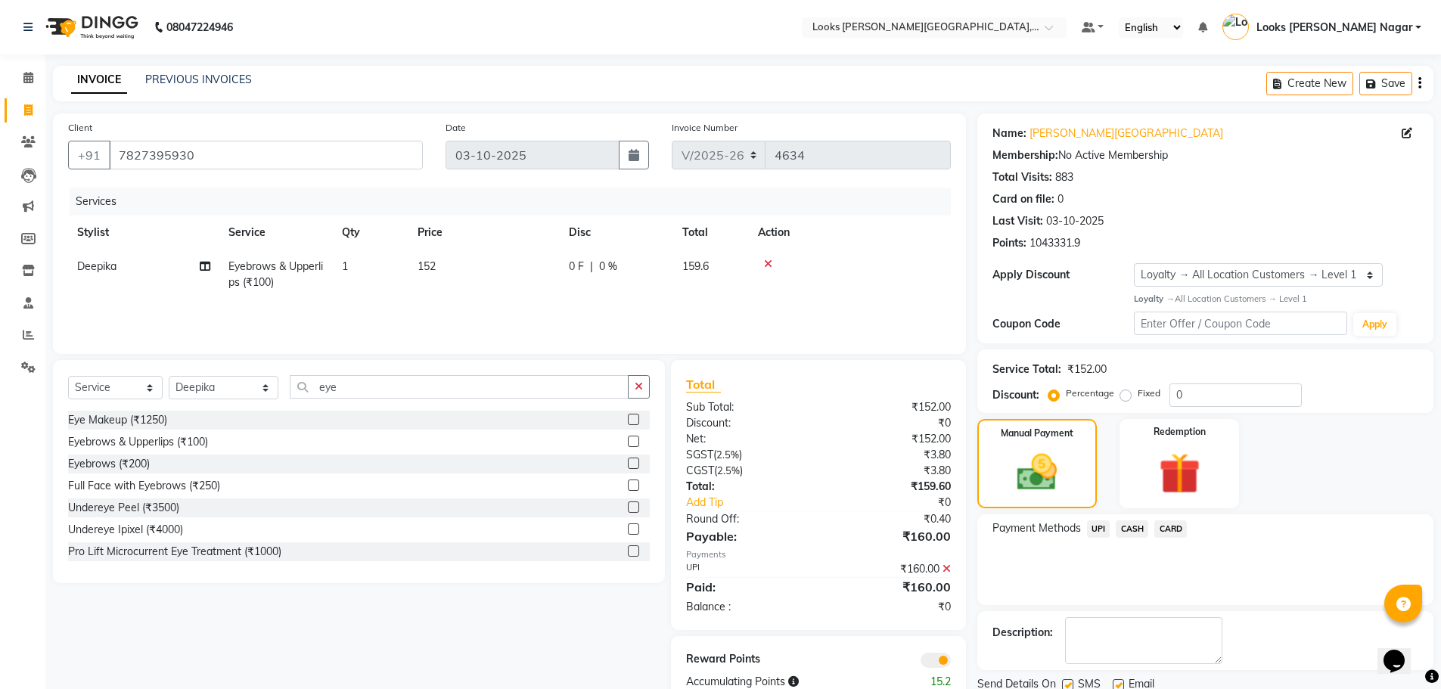
scroll to position [55, 0]
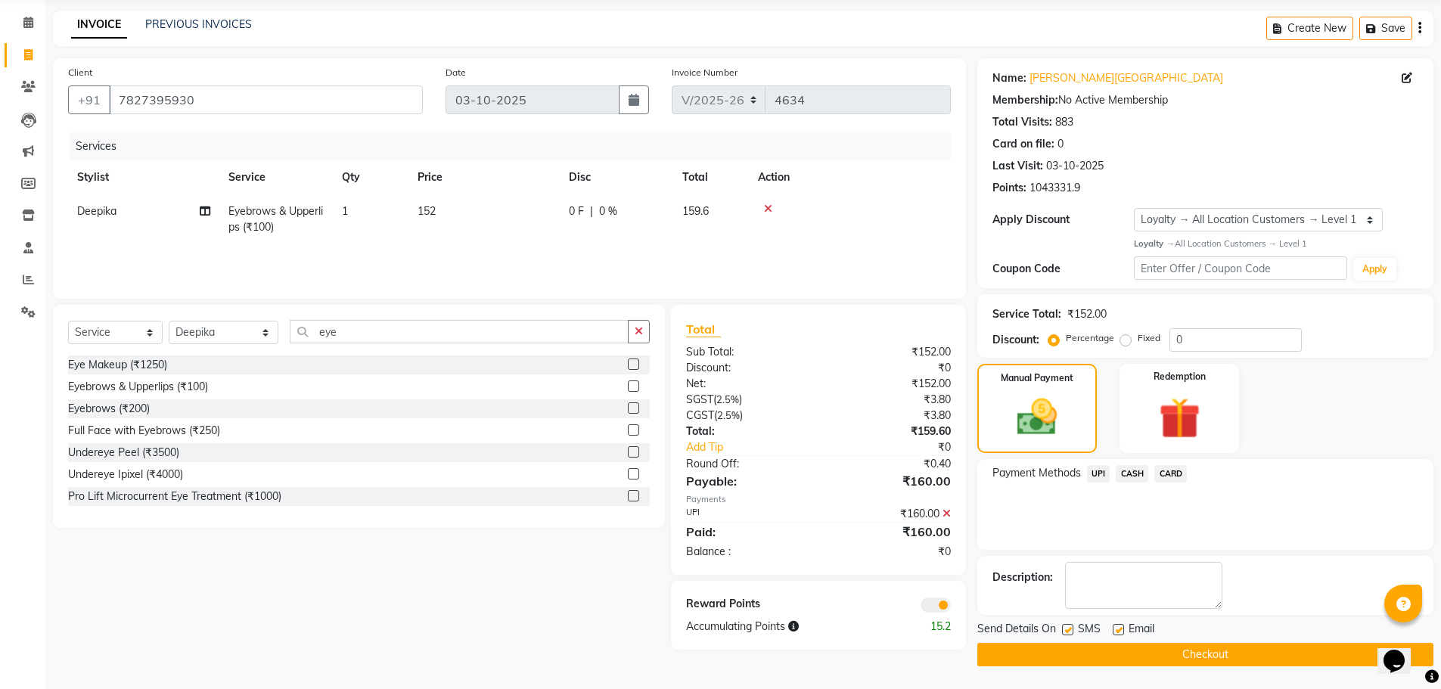
click at [1066, 632] on label at bounding box center [1067, 629] width 11 height 11
click at [1066, 632] on input "checkbox" at bounding box center [1067, 631] width 10 height 10
checkbox input "false"
click at [1080, 657] on button "Checkout" at bounding box center [1206, 654] width 456 height 23
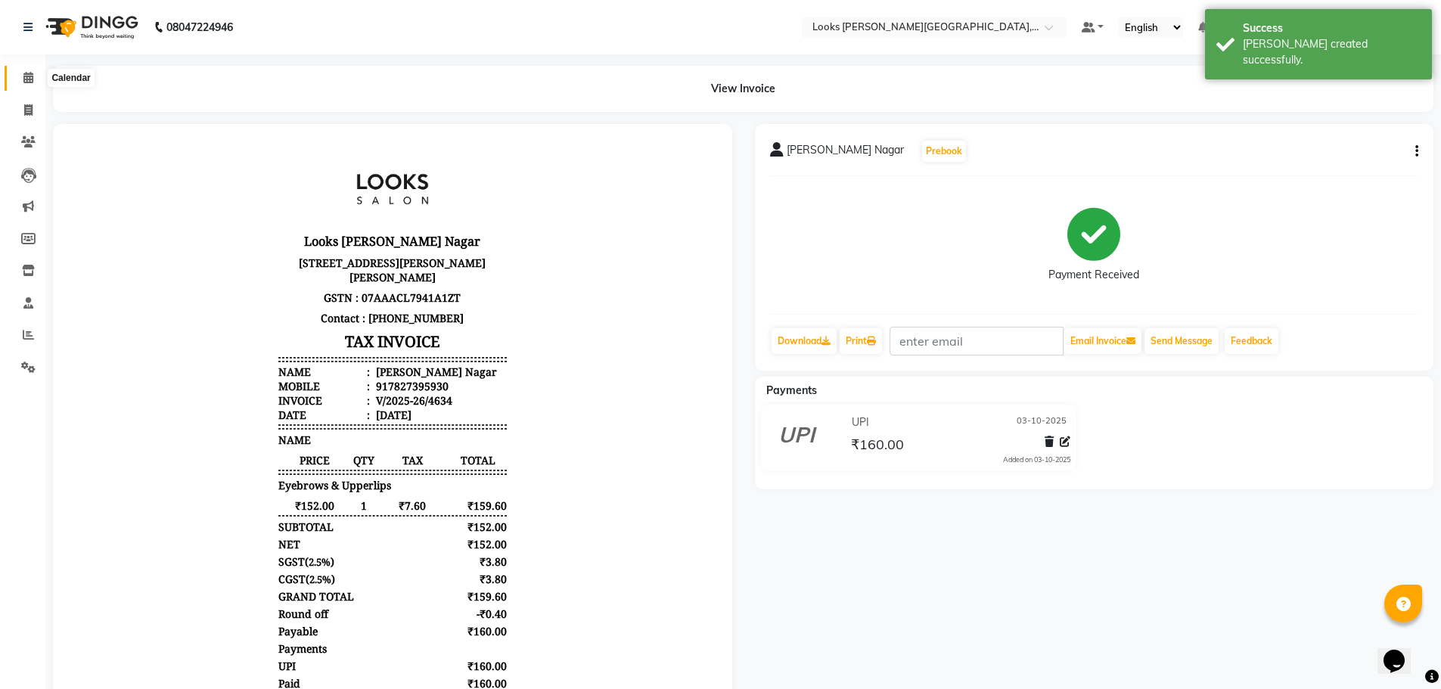
click at [39, 79] on span at bounding box center [28, 78] width 26 height 17
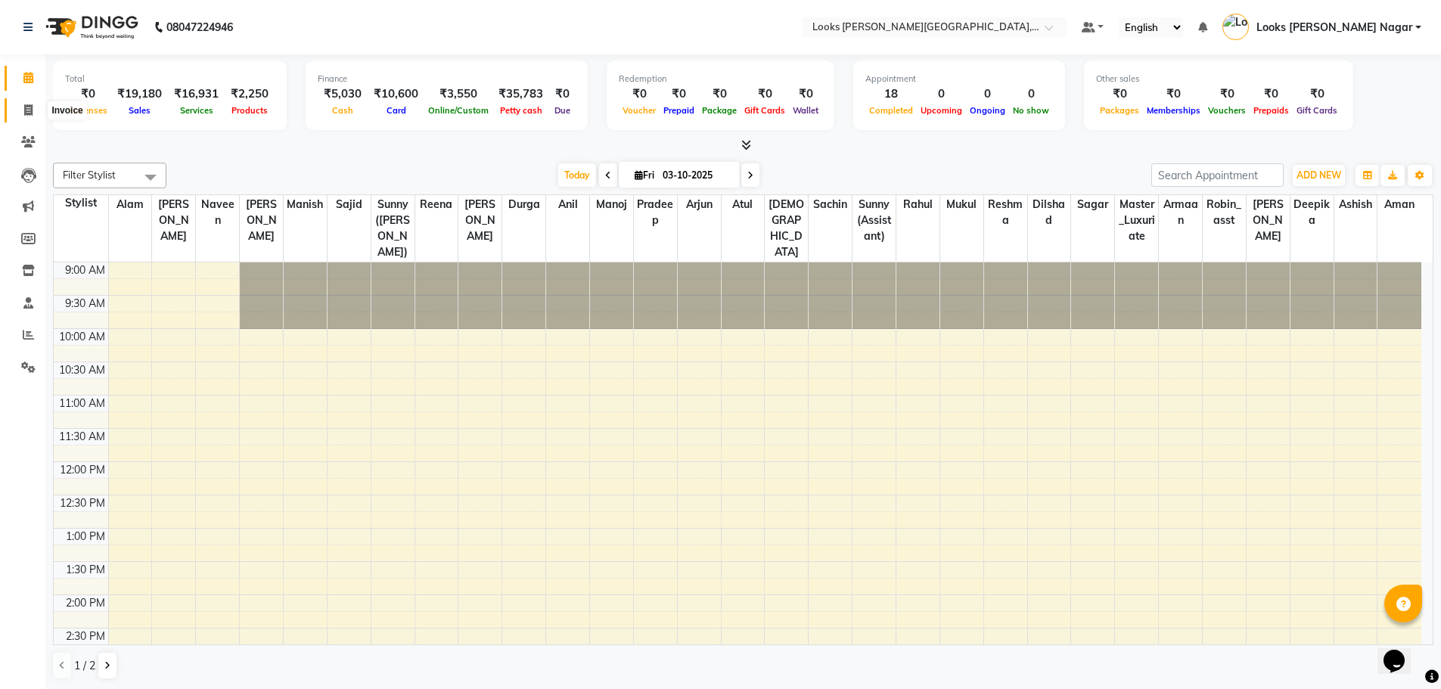
click at [24, 110] on icon at bounding box center [28, 109] width 8 height 11
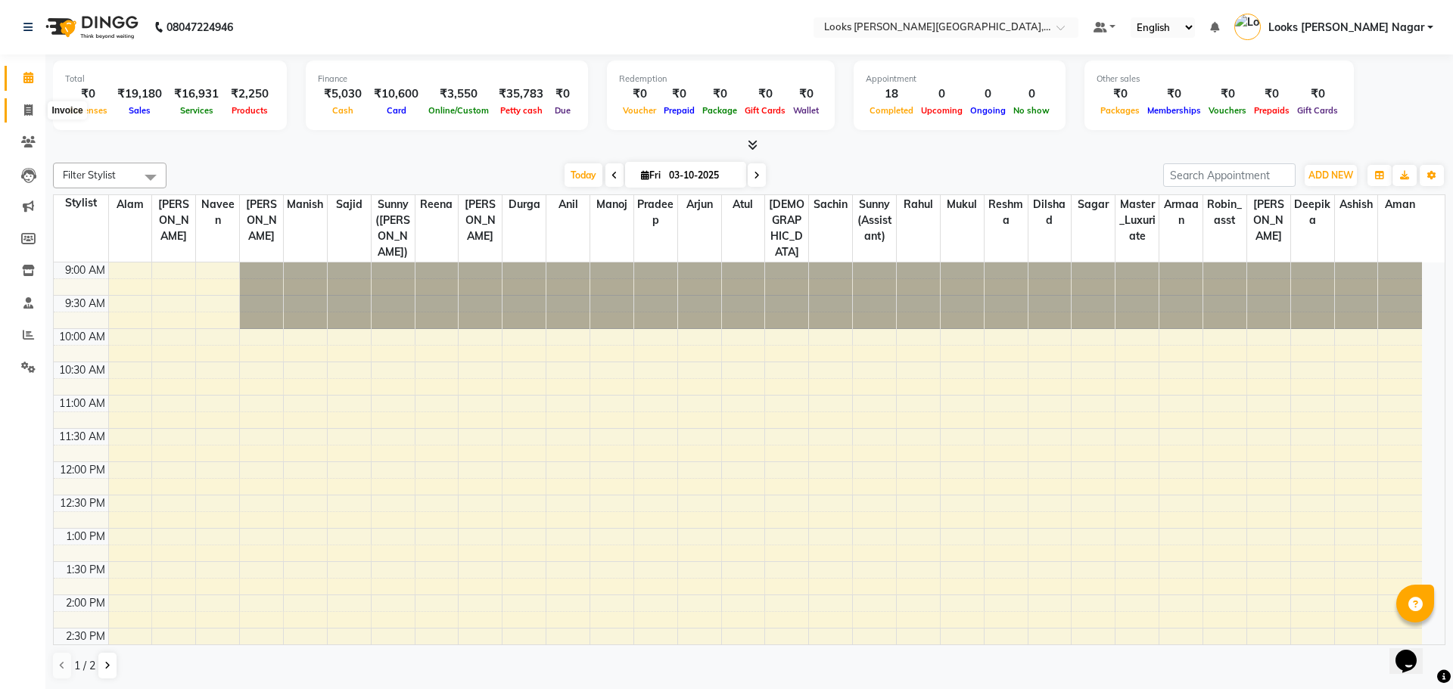
select select "service"
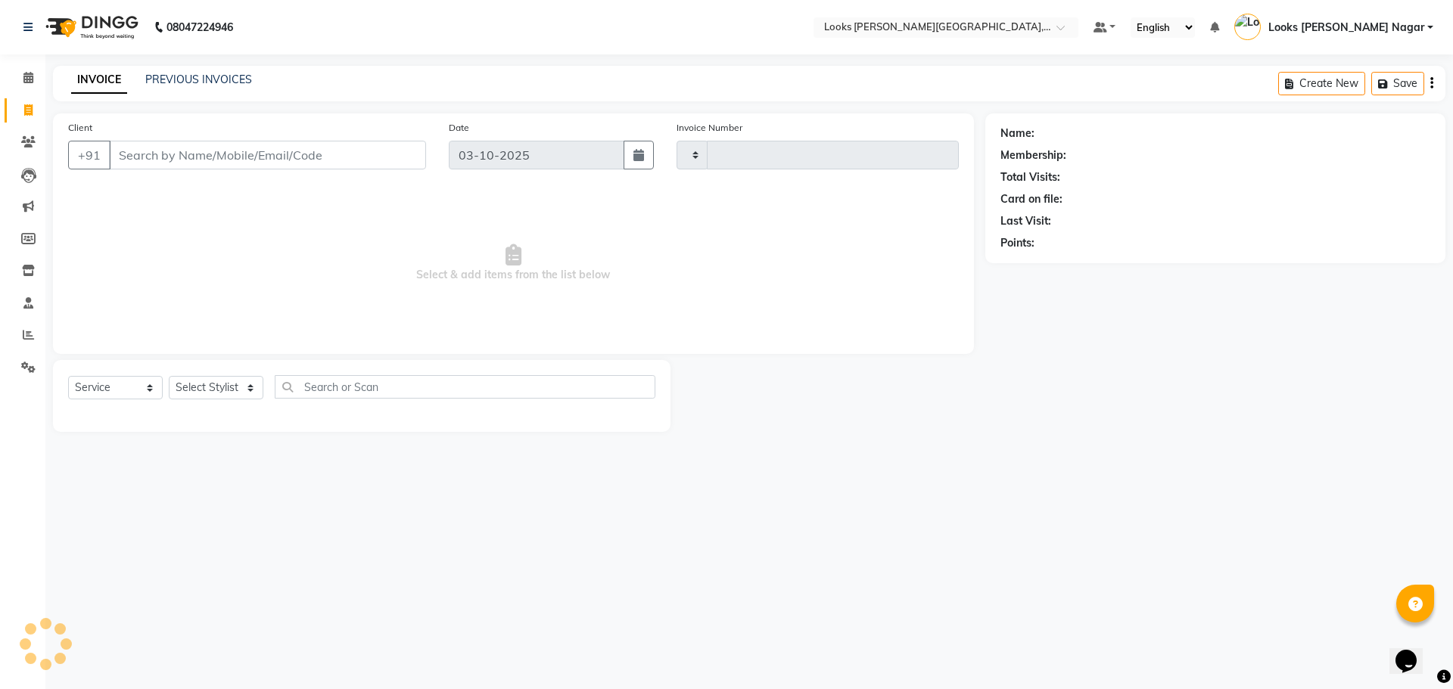
type input "4635"
select select "4327"
click at [162, 149] on input "Client" at bounding box center [267, 155] width 317 height 29
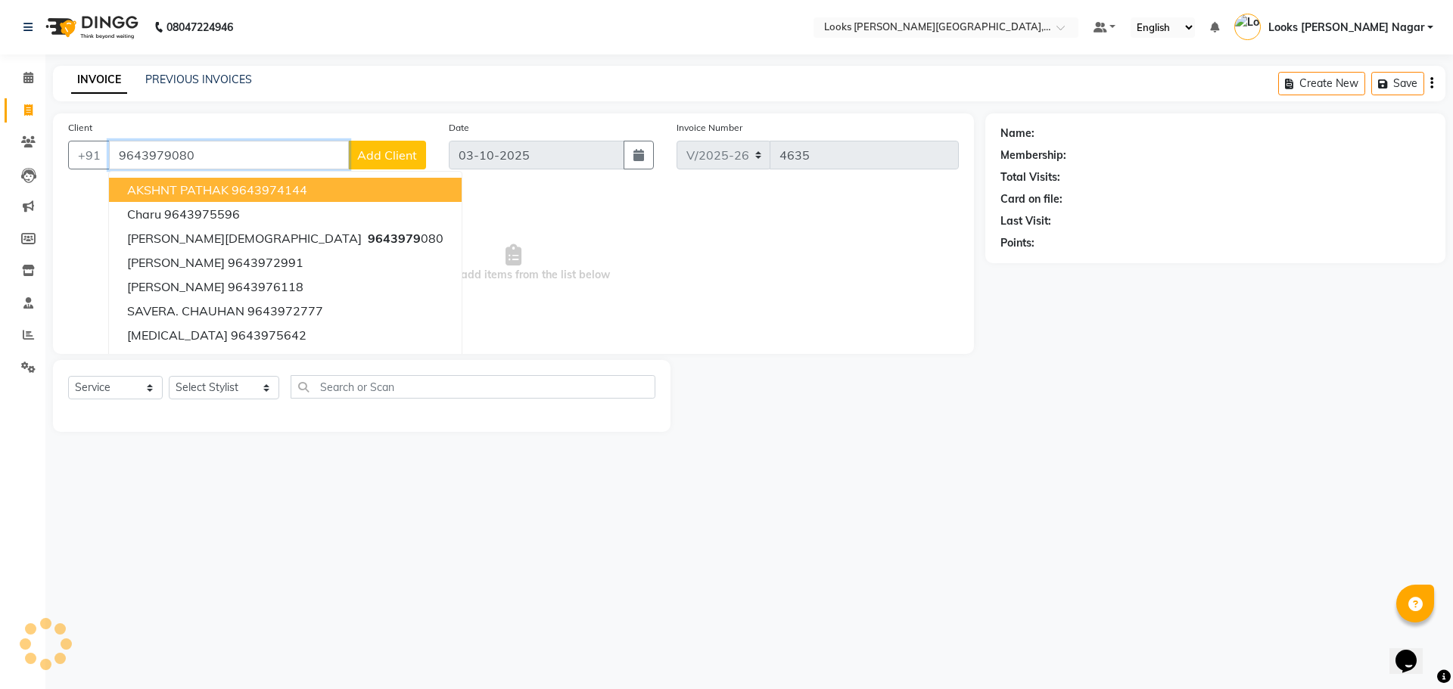
type input "9643979080"
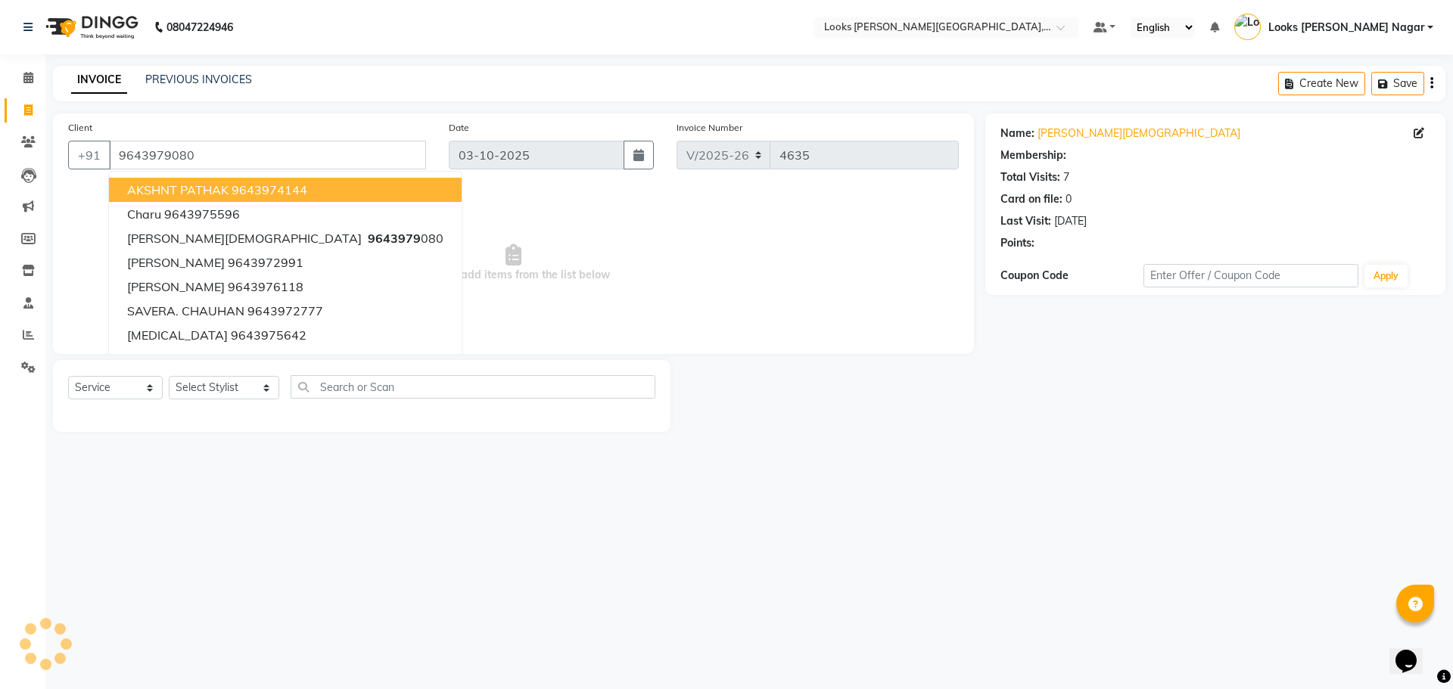
select select "1: Object"
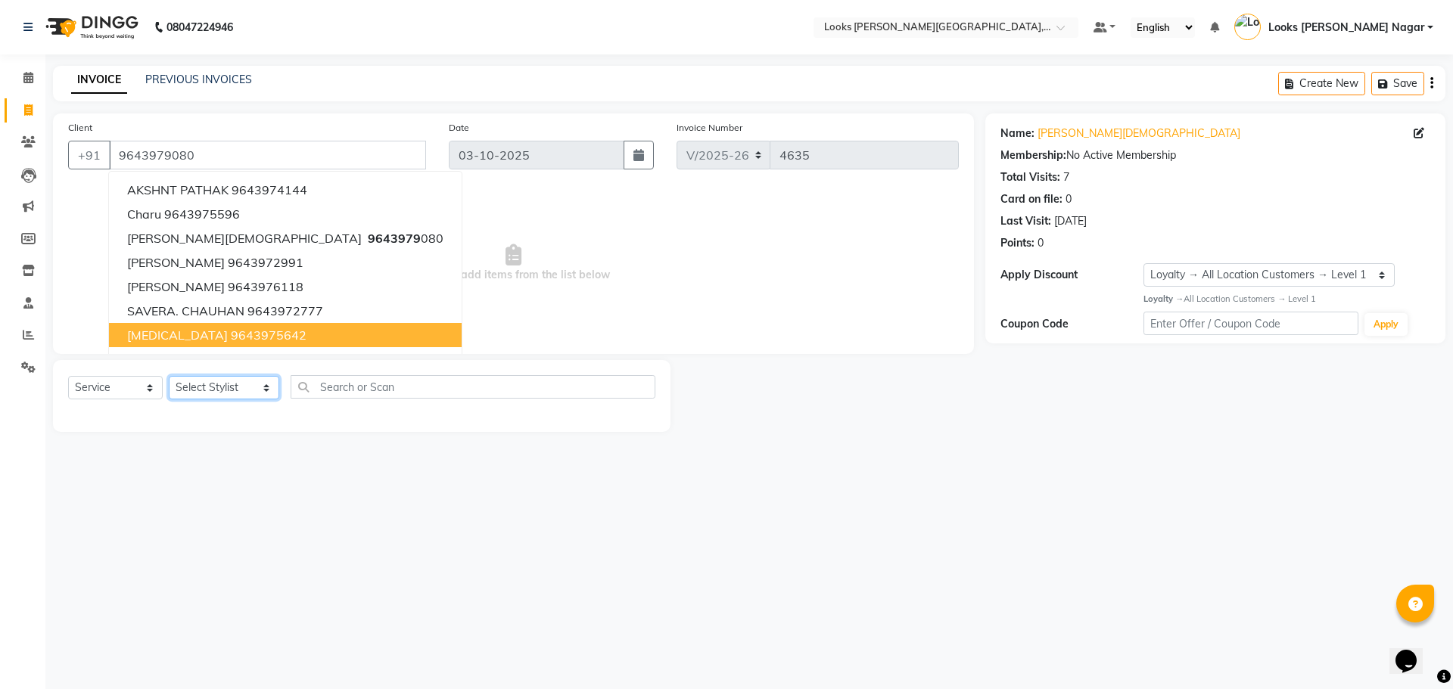
click at [232, 384] on select "Select Stylist Alam Aman [PERSON_NAME] Armaan Ashish Atul Deepika [PERSON_NAME]…" at bounding box center [224, 387] width 110 height 23
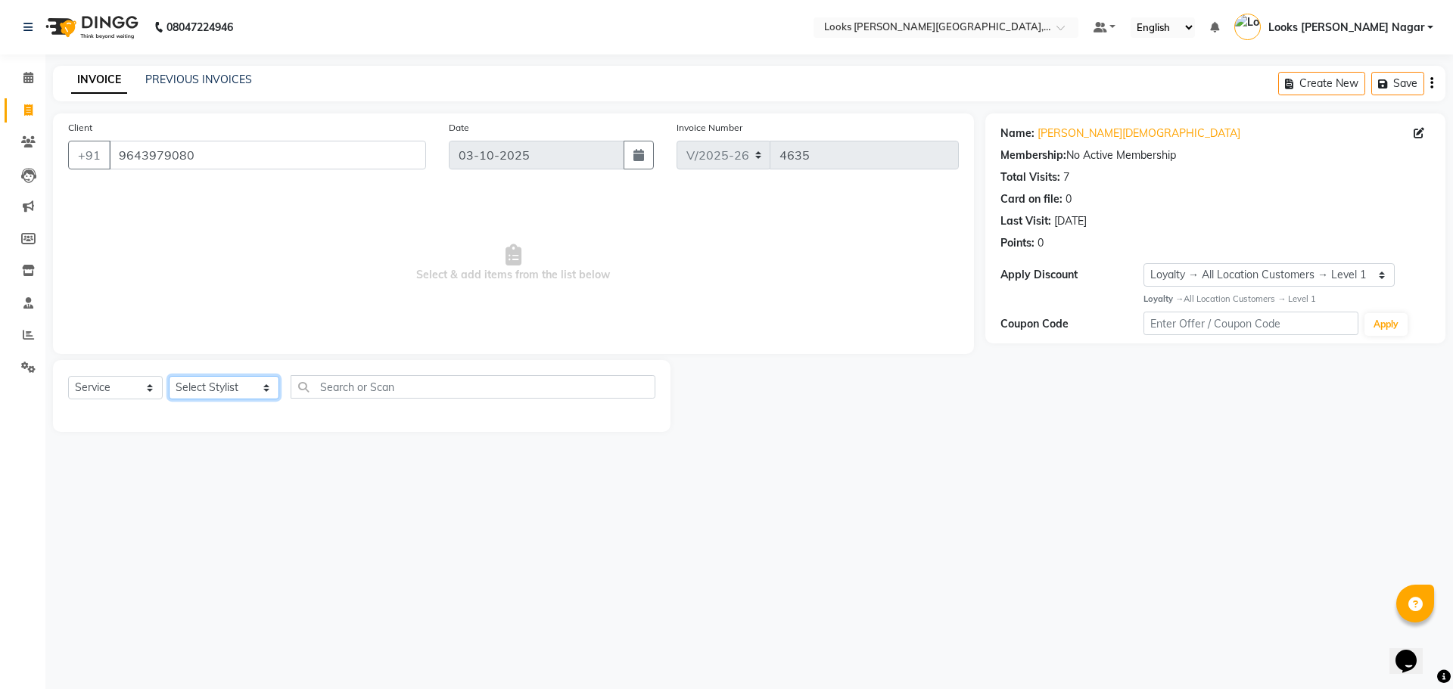
select select "23519"
click at [169, 376] on select "Select Stylist Alam Aman [PERSON_NAME] Armaan Ashish Atul Deepika [PERSON_NAME]…" at bounding box center [224, 387] width 110 height 23
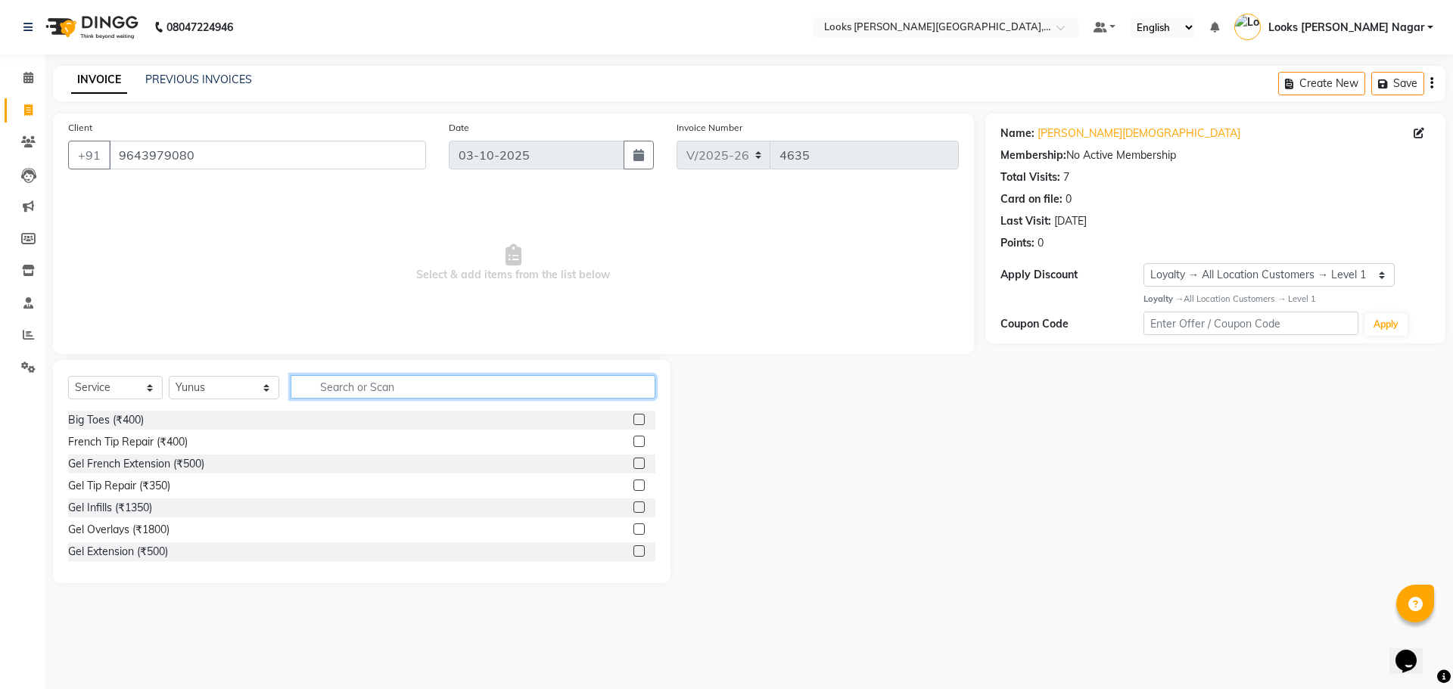
click at [323, 390] on input "text" at bounding box center [473, 386] width 365 height 23
type input "cut"
click at [160, 503] on div "Stylist Cut(F) (₹1200)" at bounding box center [119, 508] width 102 height 16
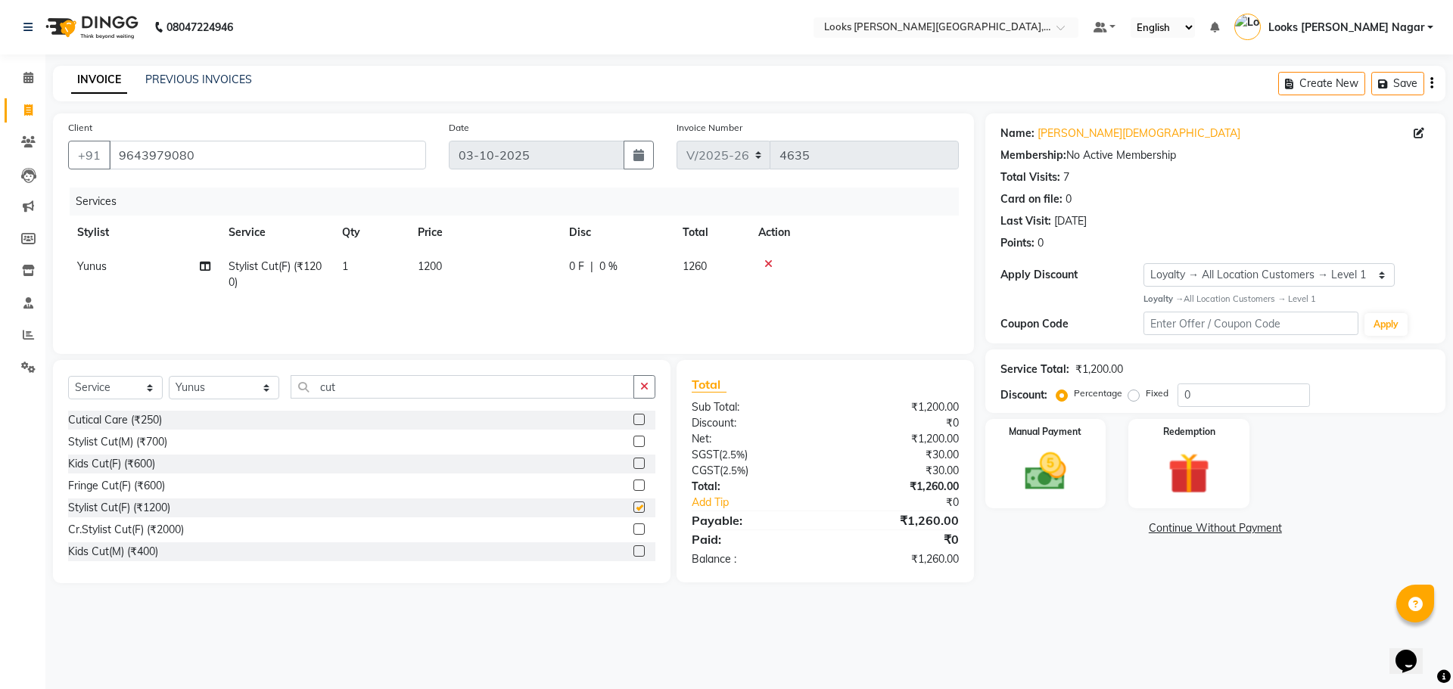
checkbox input "false"
click at [450, 257] on td "1200" at bounding box center [484, 275] width 151 height 50
select select "23519"
drag, startPoint x: 547, startPoint y: 278, endPoint x: 482, endPoint y: 281, distance: 65.1
click at [482, 281] on td "1200" at bounding box center [555, 279] width 151 height 58
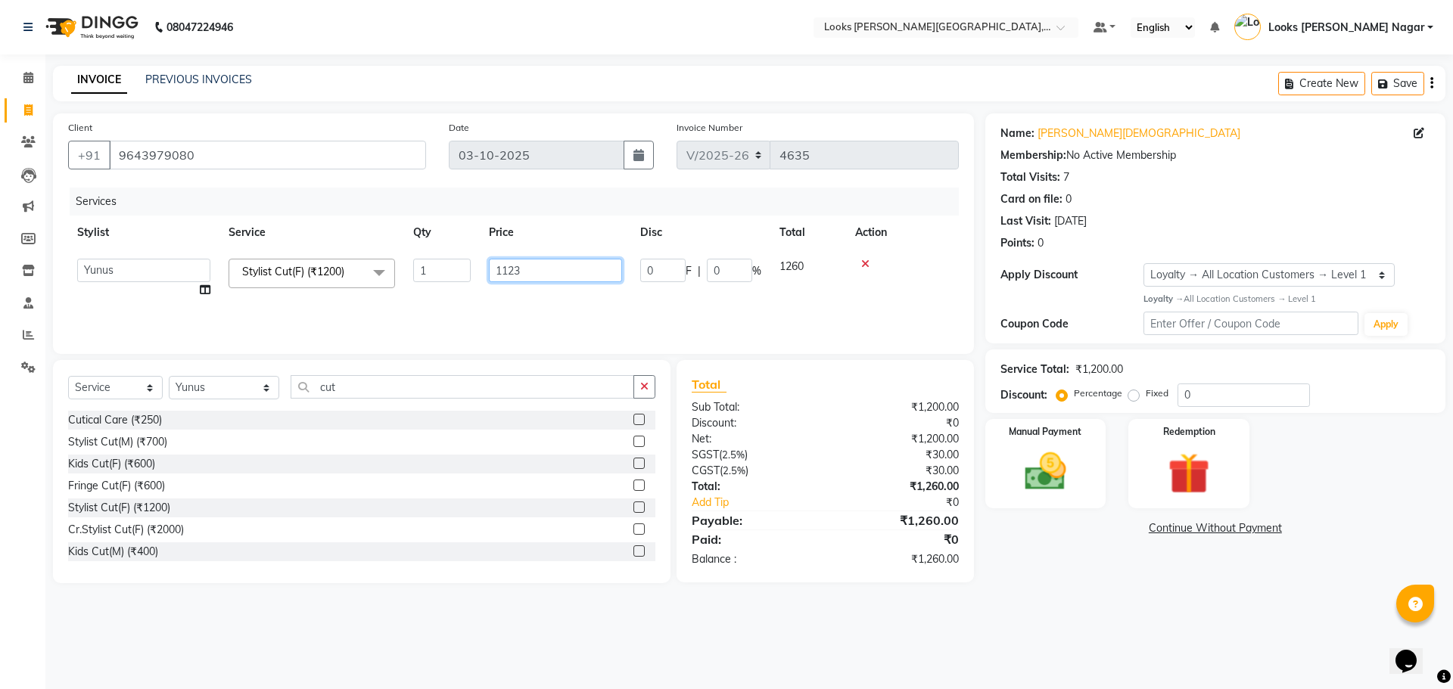
type input "1123.5"
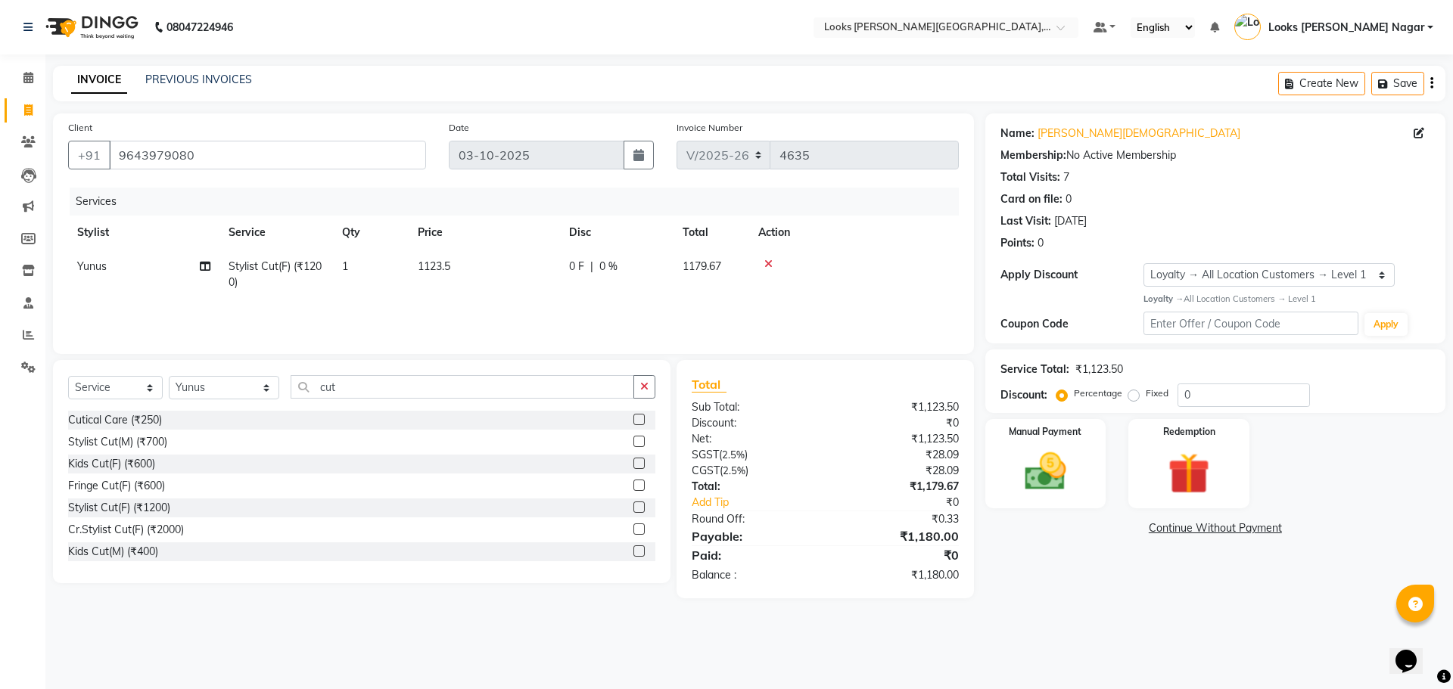
click at [1086, 574] on div "Name: [PERSON_NAME][DEMOGRAPHIC_DATA] Membership: No Active Membership Total Vi…" at bounding box center [1220, 355] width 471 height 485
click at [1089, 494] on div "Manual Payment" at bounding box center [1045, 463] width 126 height 93
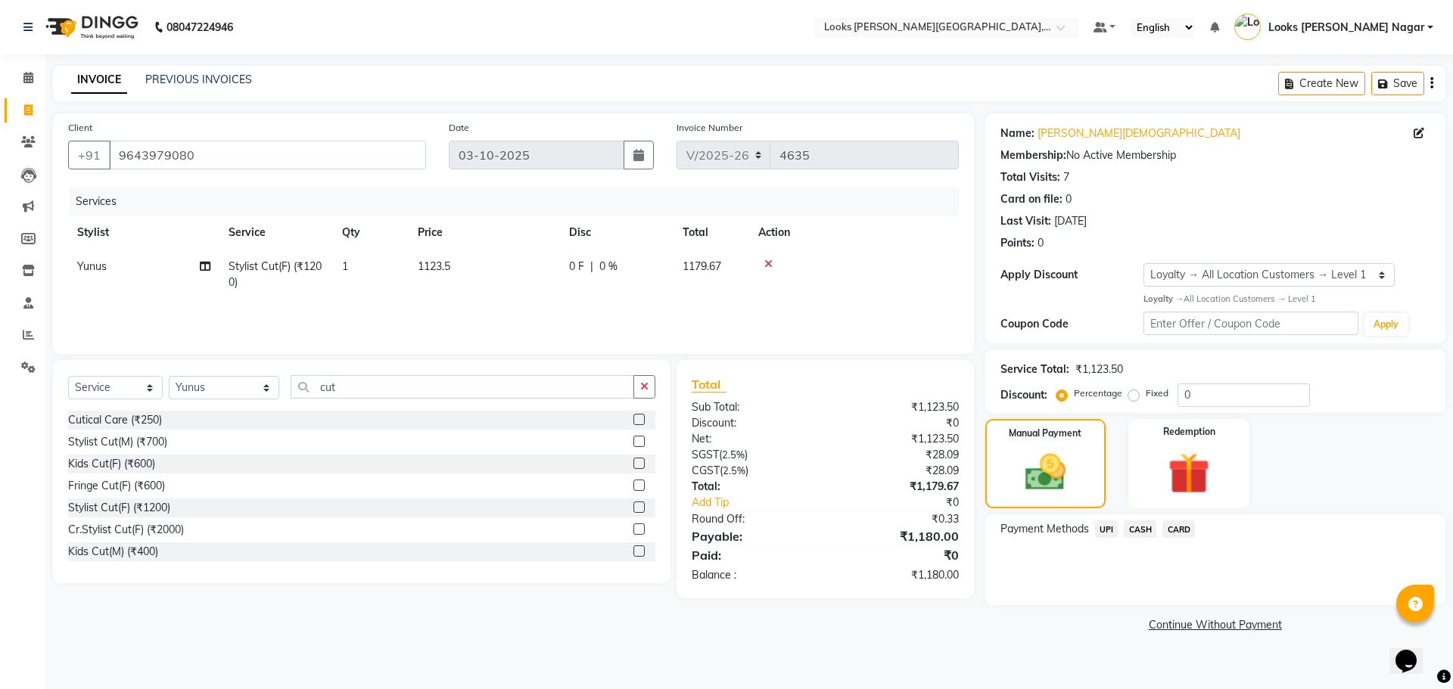
click at [1133, 527] on span "CASH" at bounding box center [1140, 529] width 33 height 17
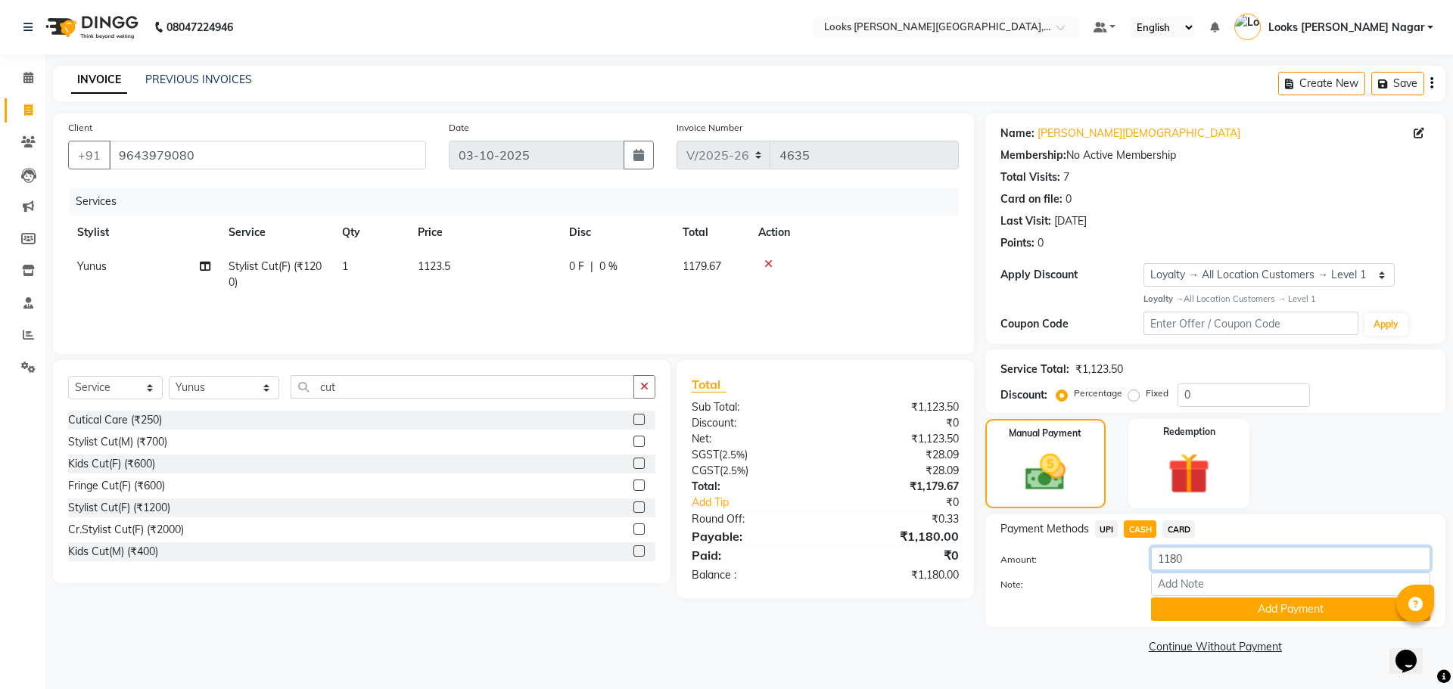
drag, startPoint x: 1195, startPoint y: 565, endPoint x: 1040, endPoint y: 589, distance: 156.2
click at [1056, 590] on div "Amount: 1180 Note: Add Payment" at bounding box center [1215, 584] width 430 height 74
type input "1000"
click at [1182, 608] on button "Add Payment" at bounding box center [1290, 609] width 279 height 23
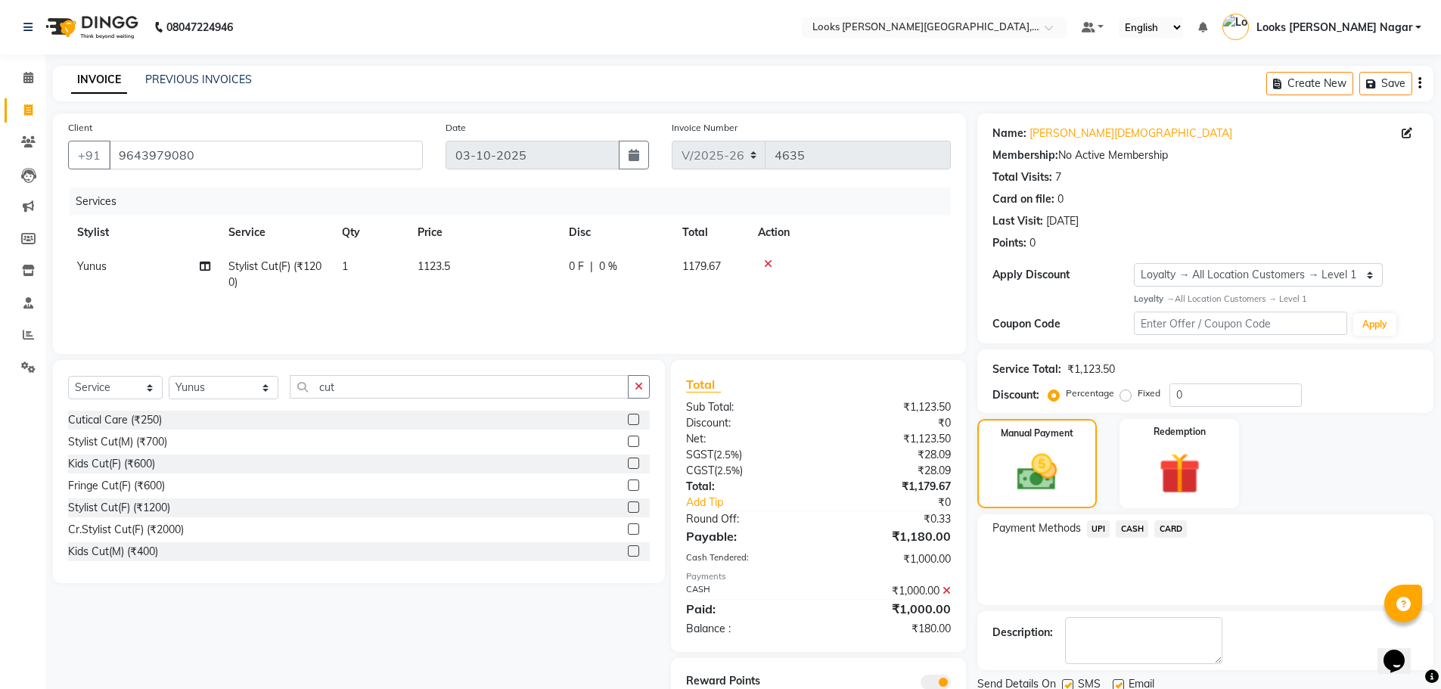
click at [1096, 532] on span "UPI" at bounding box center [1098, 529] width 23 height 17
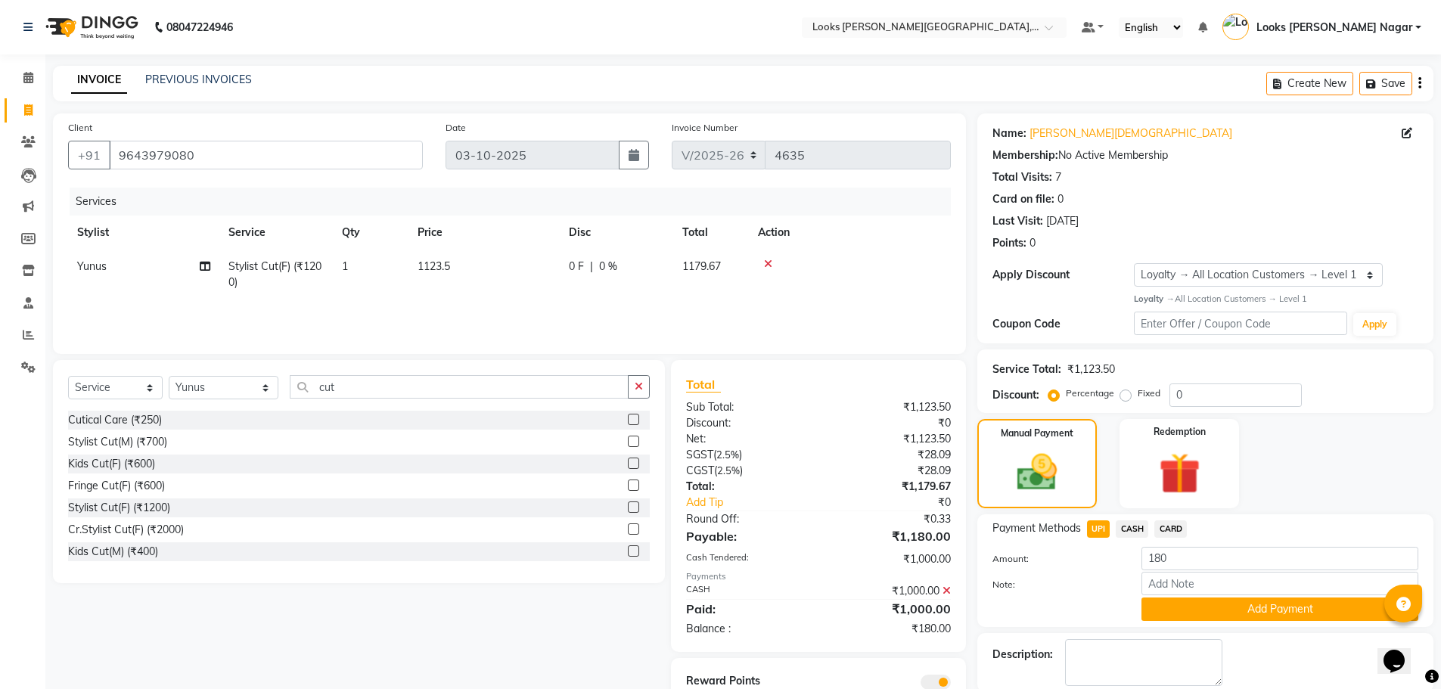
scroll to position [77, 0]
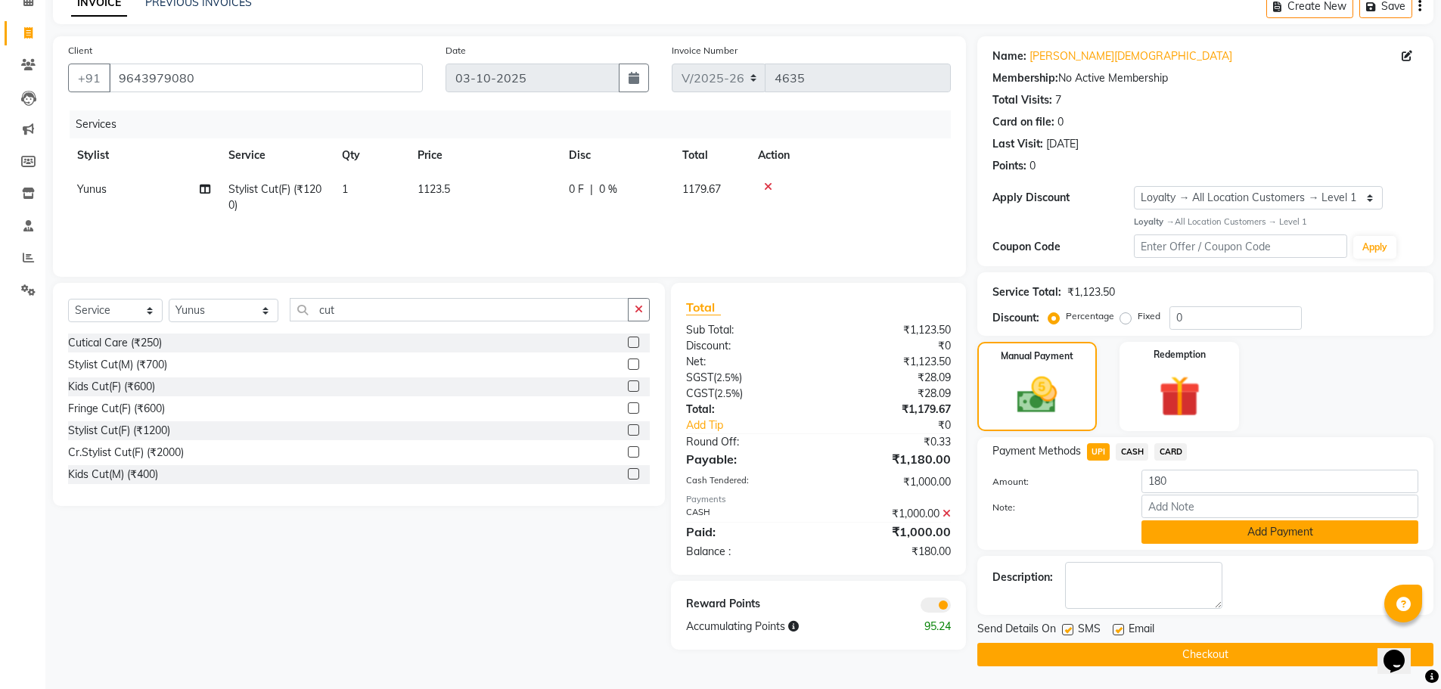
click at [1170, 533] on button "Add Payment" at bounding box center [1280, 532] width 277 height 23
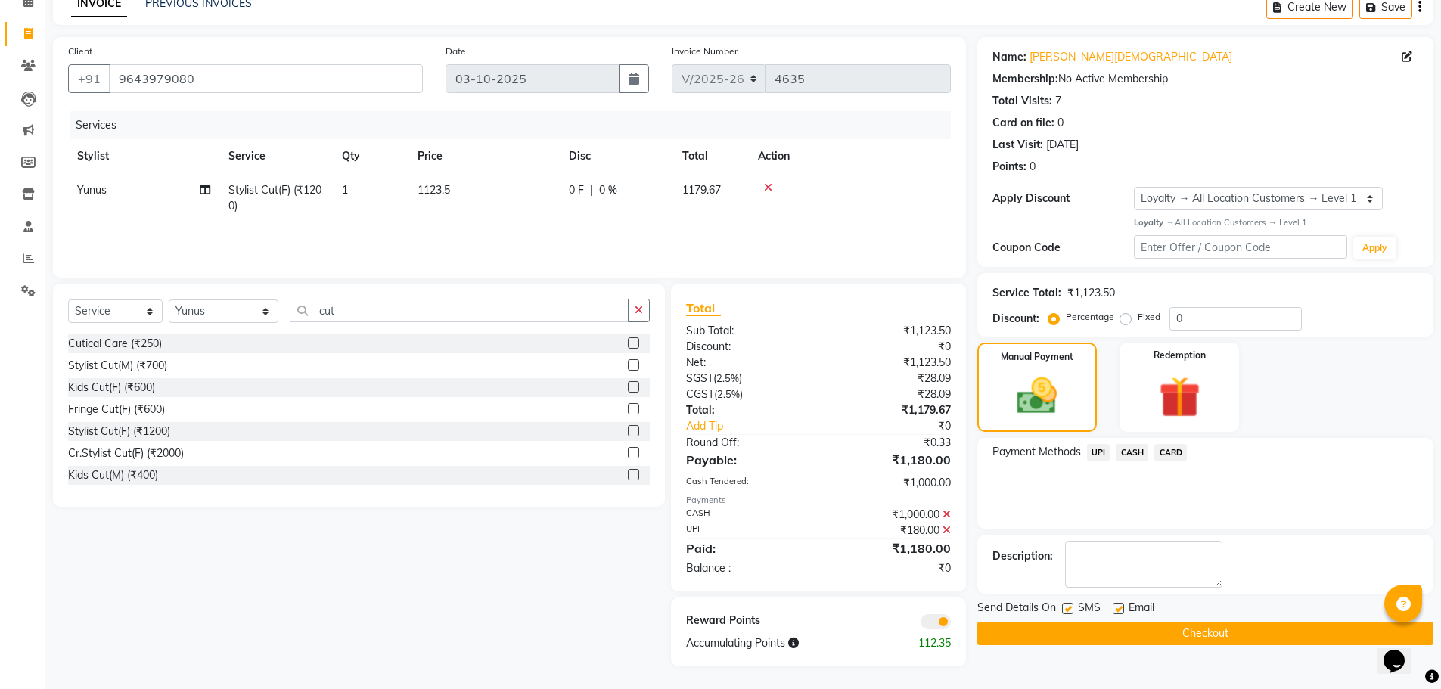
scroll to position [76, 0]
click at [1052, 623] on button "Checkout" at bounding box center [1206, 633] width 456 height 23
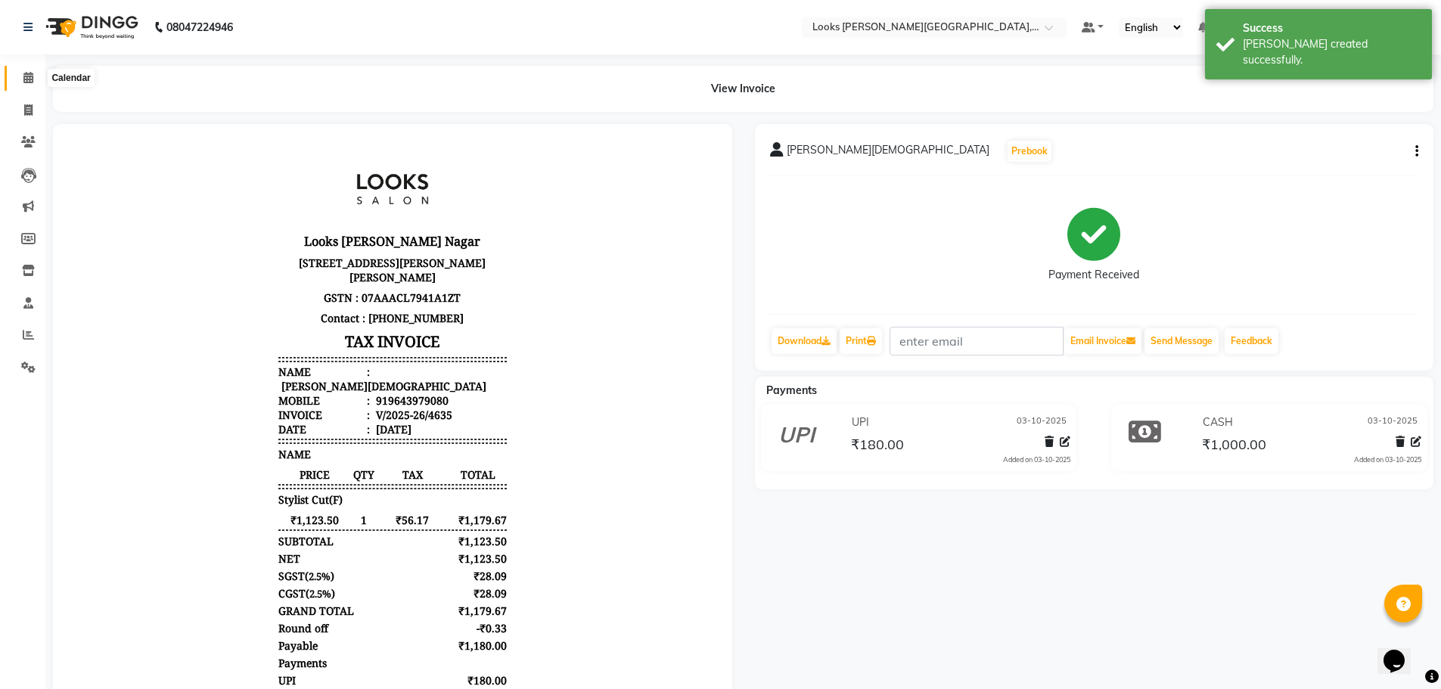
click at [33, 77] on icon at bounding box center [28, 77] width 10 height 11
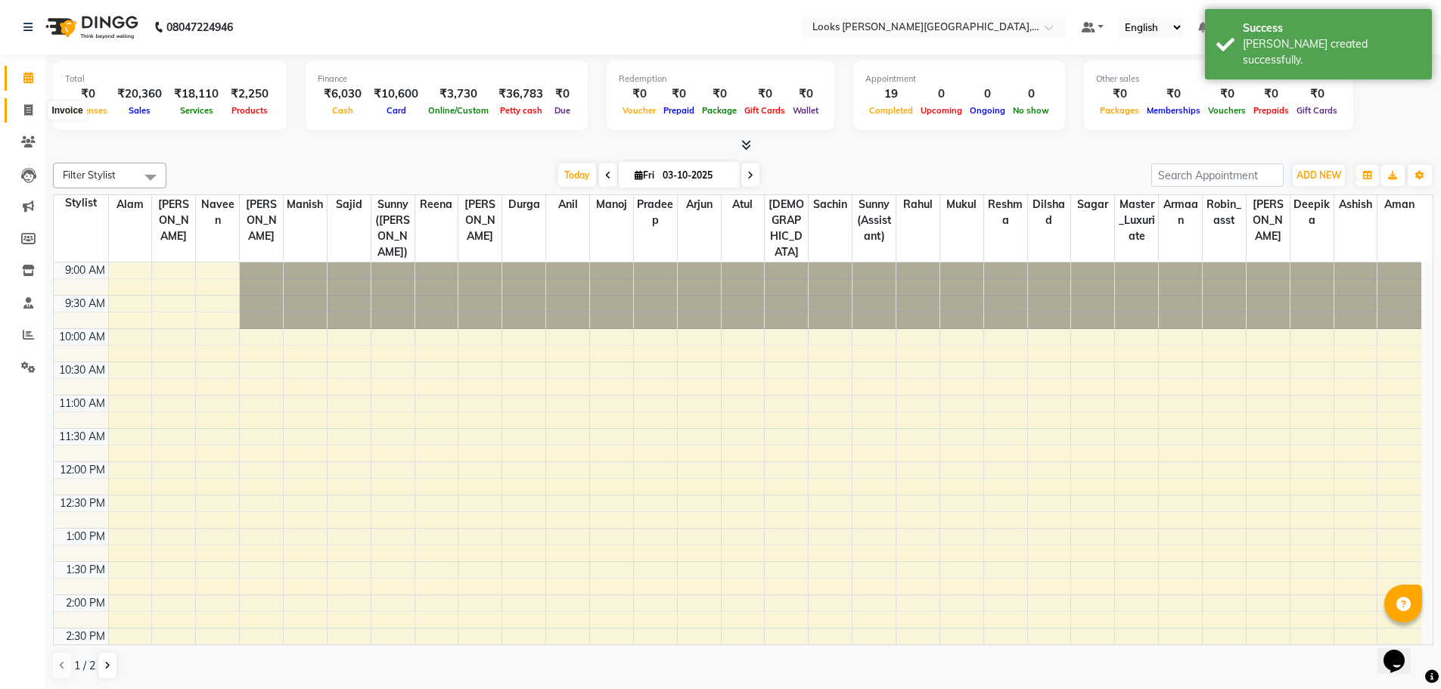
click at [30, 108] on icon at bounding box center [28, 109] width 8 height 11
select select "service"
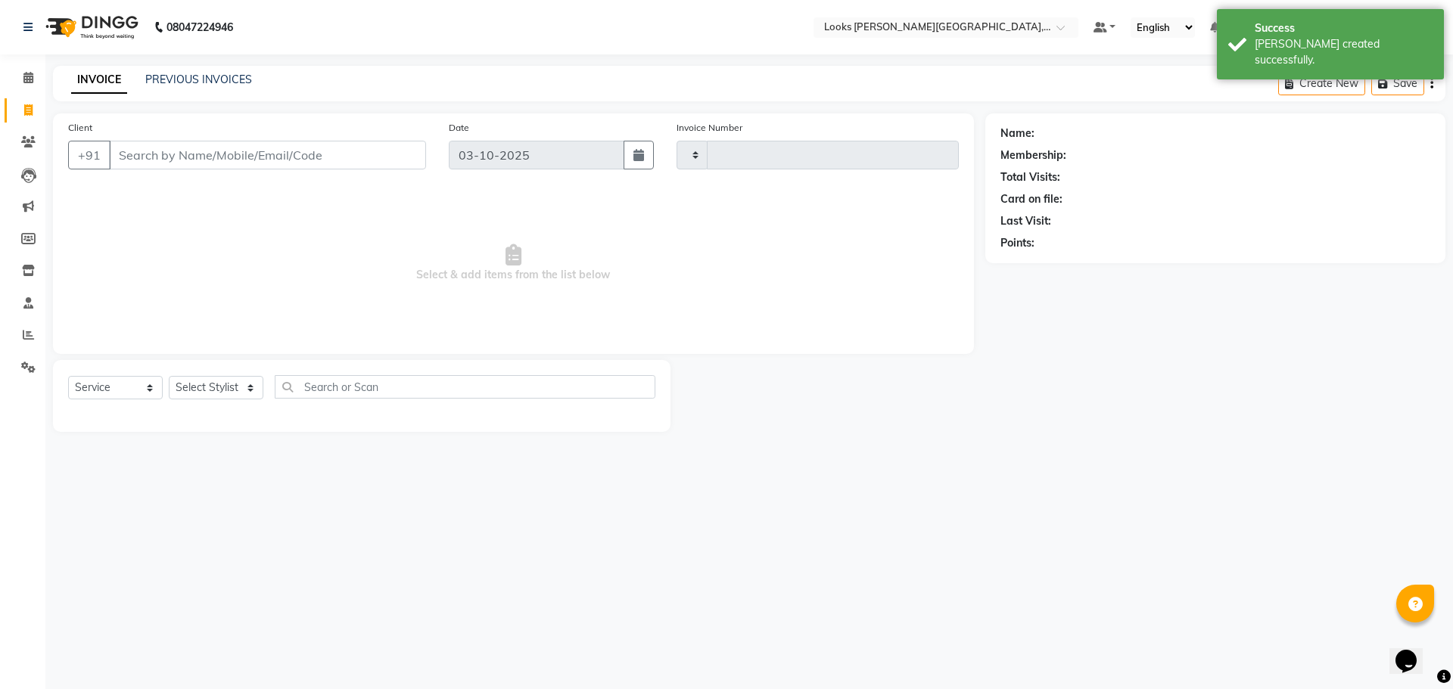
type input "4636"
select select "4327"
click at [179, 156] on input "Client" at bounding box center [267, 155] width 317 height 29
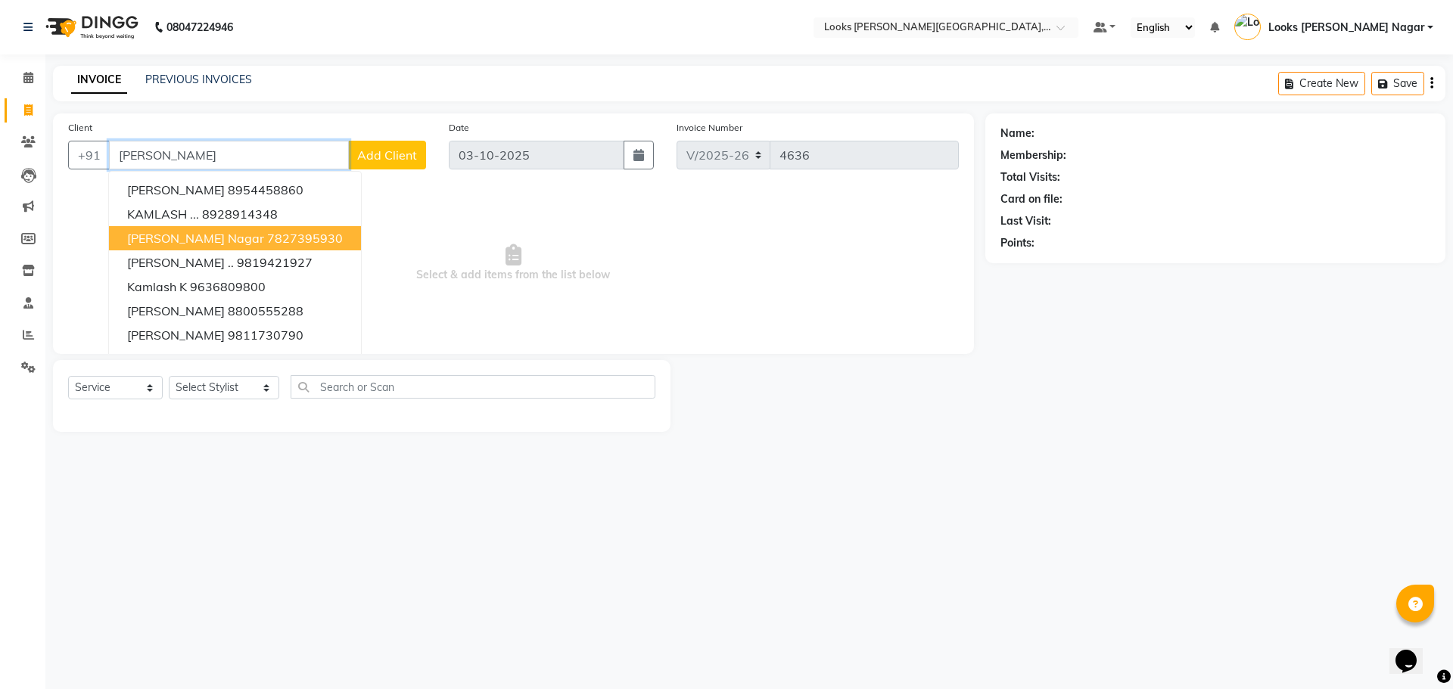
click at [221, 231] on span "[PERSON_NAME] Nagar" at bounding box center [195, 238] width 137 height 15
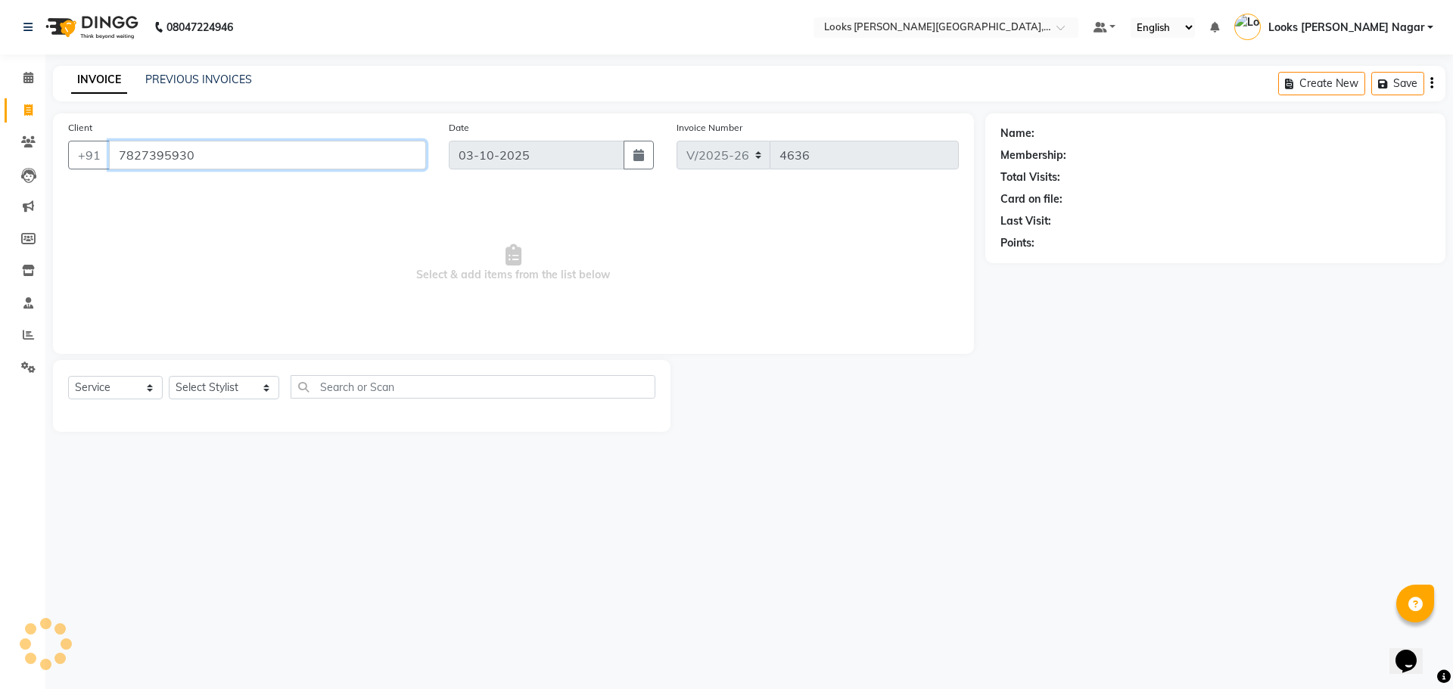
type input "7827395930"
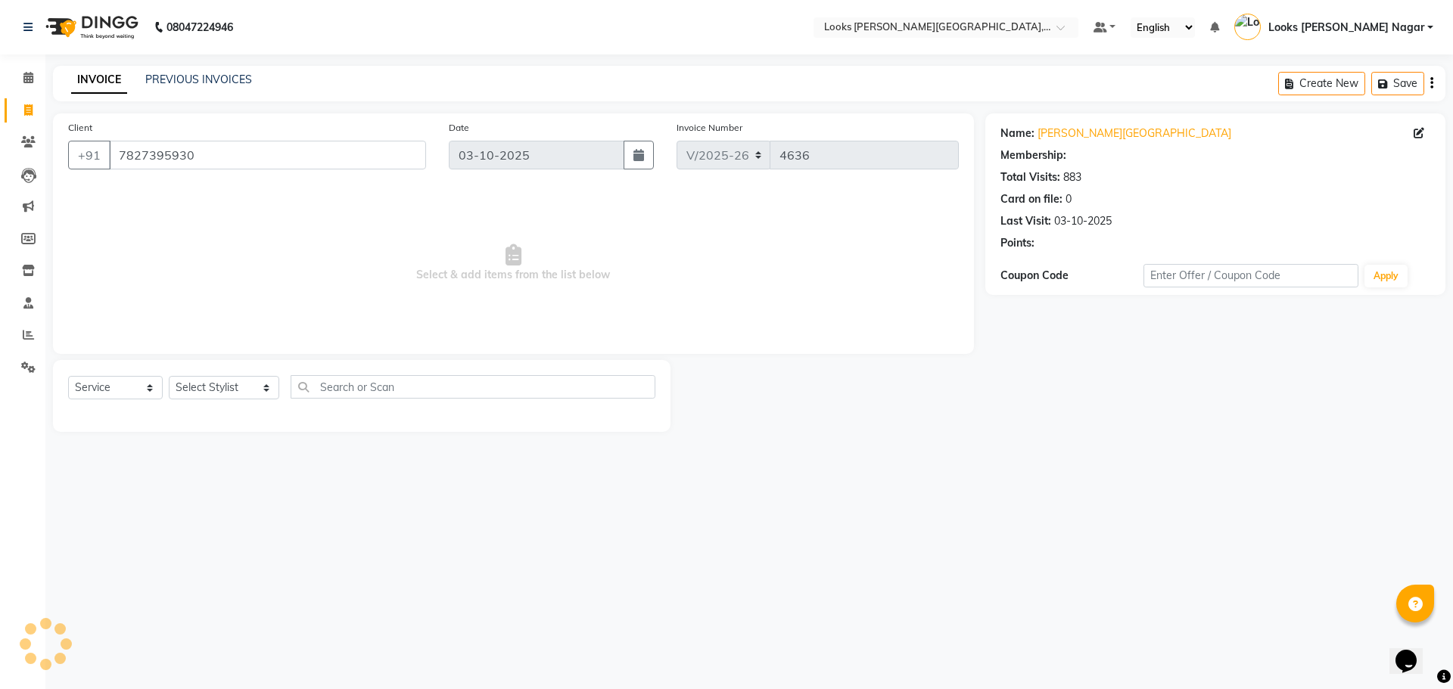
select select "1: Object"
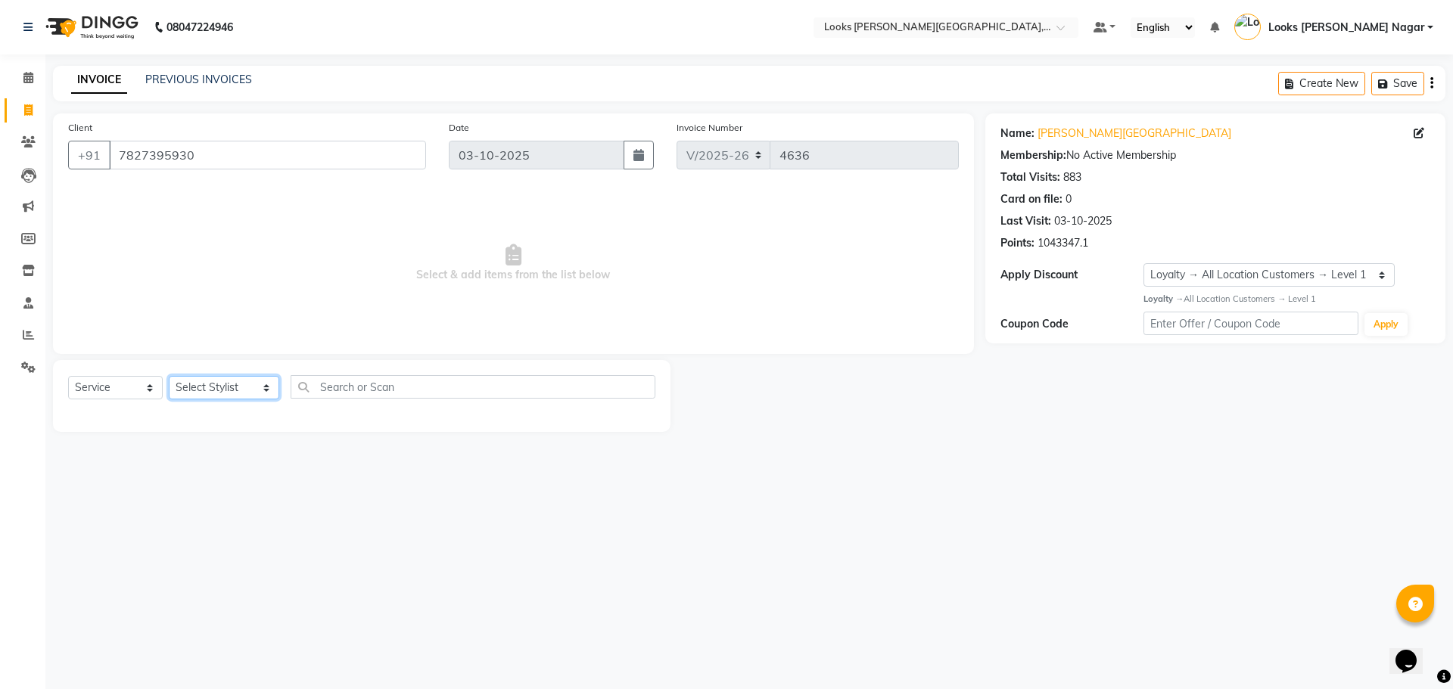
click at [197, 398] on select "Select Stylist Alam Aman [PERSON_NAME] Armaan Ashish Atul Deepika [PERSON_NAME]…" at bounding box center [224, 387] width 110 height 23
select select "23526"
click at [169, 376] on select "Select Stylist Alam Aman [PERSON_NAME] Armaan Ashish Atul Deepika [PERSON_NAME]…" at bounding box center [224, 387] width 110 height 23
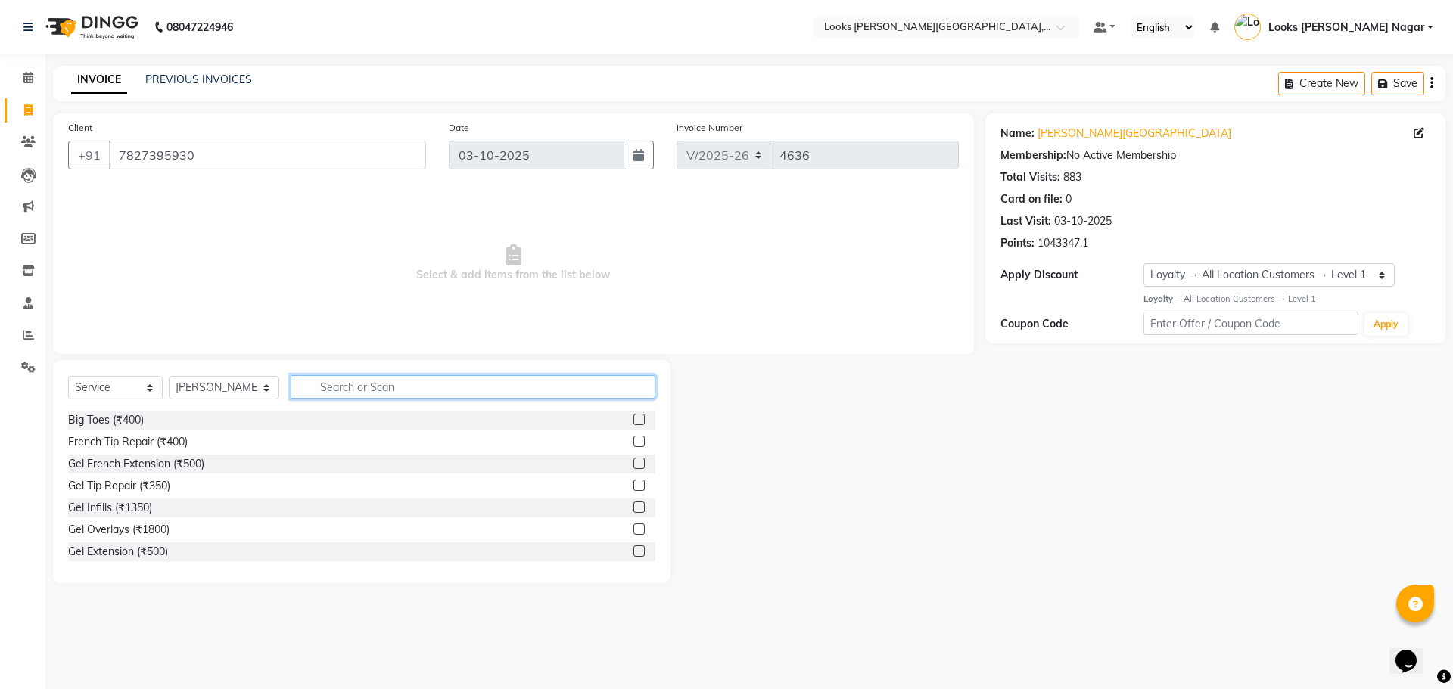
click at [329, 396] on input "text" at bounding box center [473, 386] width 365 height 23
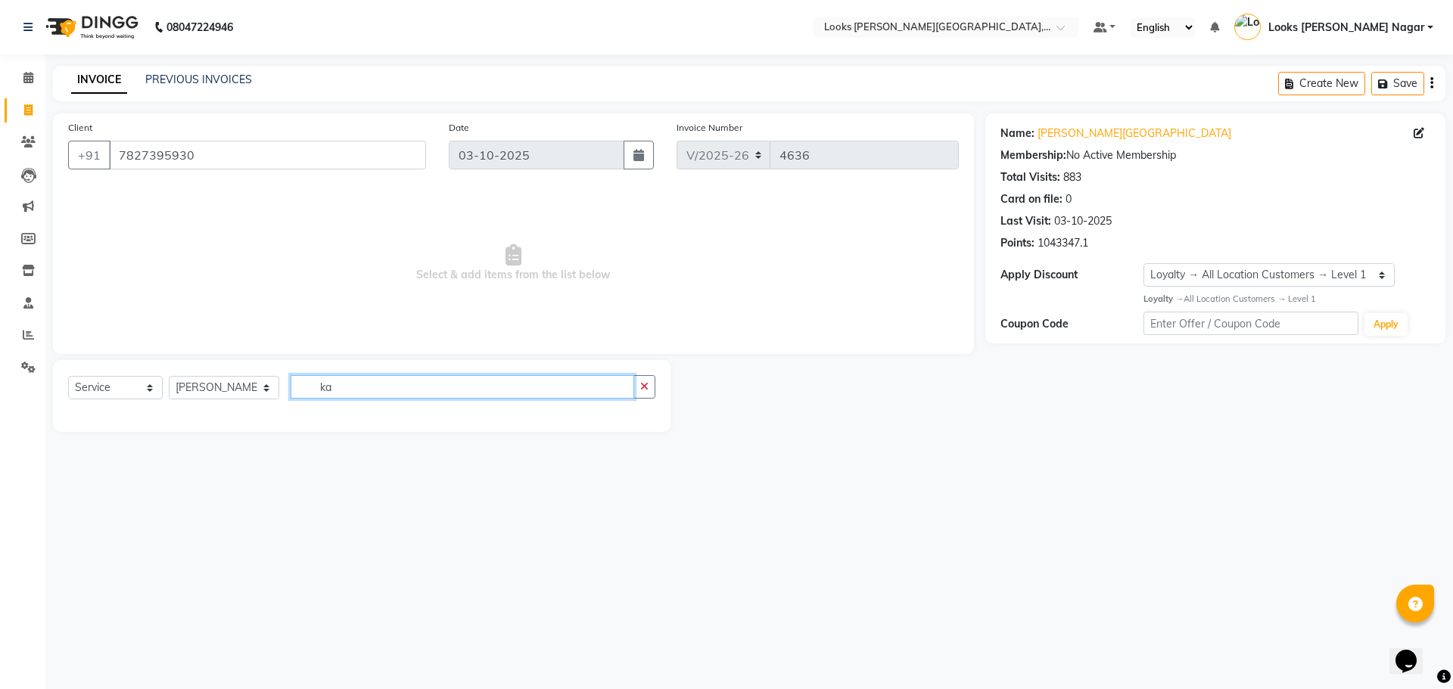
type input "k"
type input "upper"
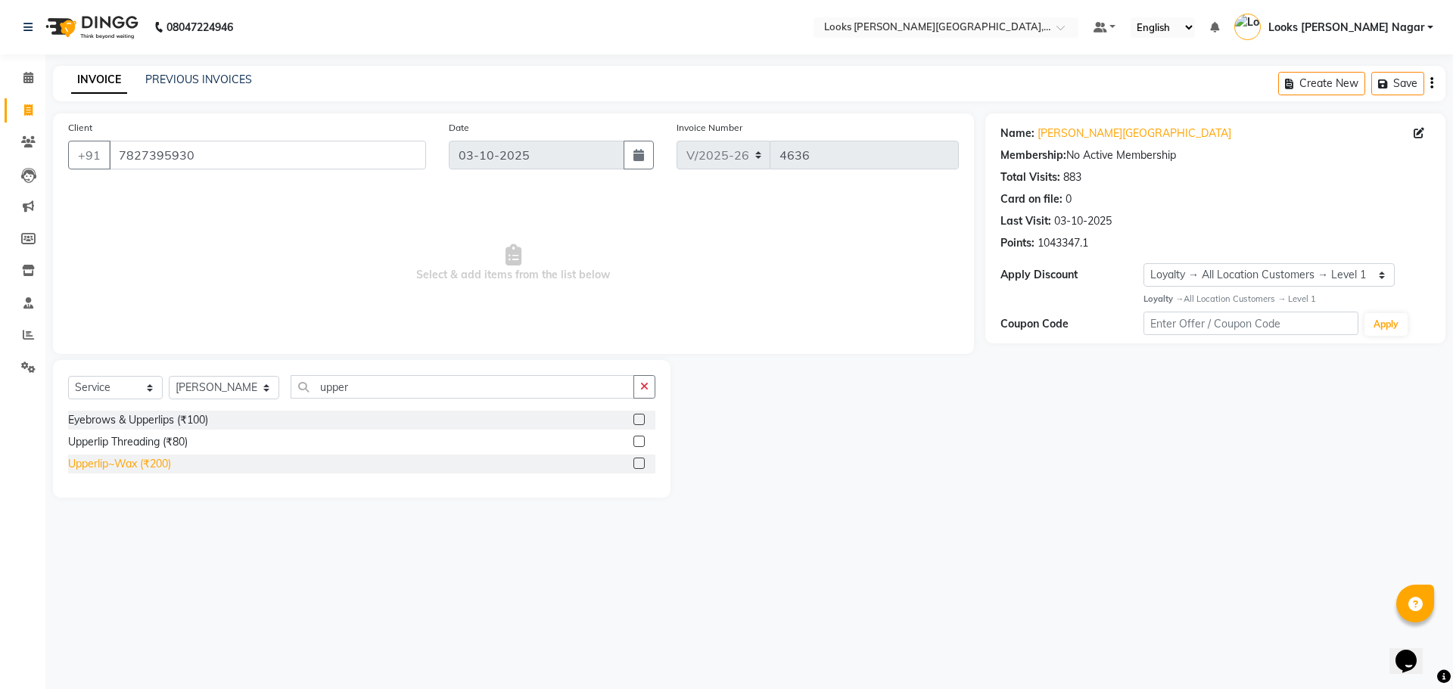
click at [161, 468] on div "Upperlip~Wax (₹200)" at bounding box center [119, 464] width 103 height 16
checkbox input "false"
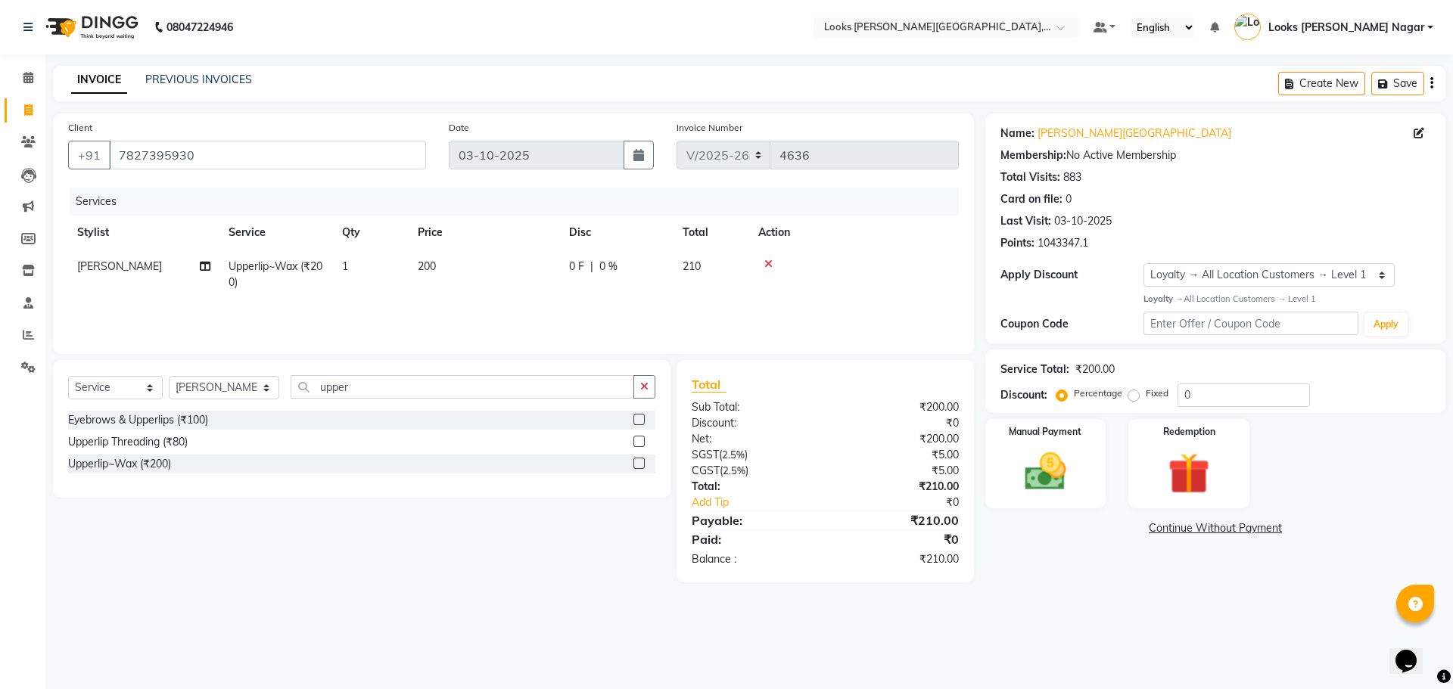
click at [499, 253] on td "200" at bounding box center [484, 275] width 151 height 50
select select "23526"
drag, startPoint x: 572, startPoint y: 272, endPoint x: 152, endPoint y: 340, distance: 425.3
click at [158, 340] on div "Client [PHONE_NUMBER] Date [DATE] Invoice Number V/2025 V/[PHONE_NUMBER] Servic…" at bounding box center [513, 233] width 921 height 241
type input "171"
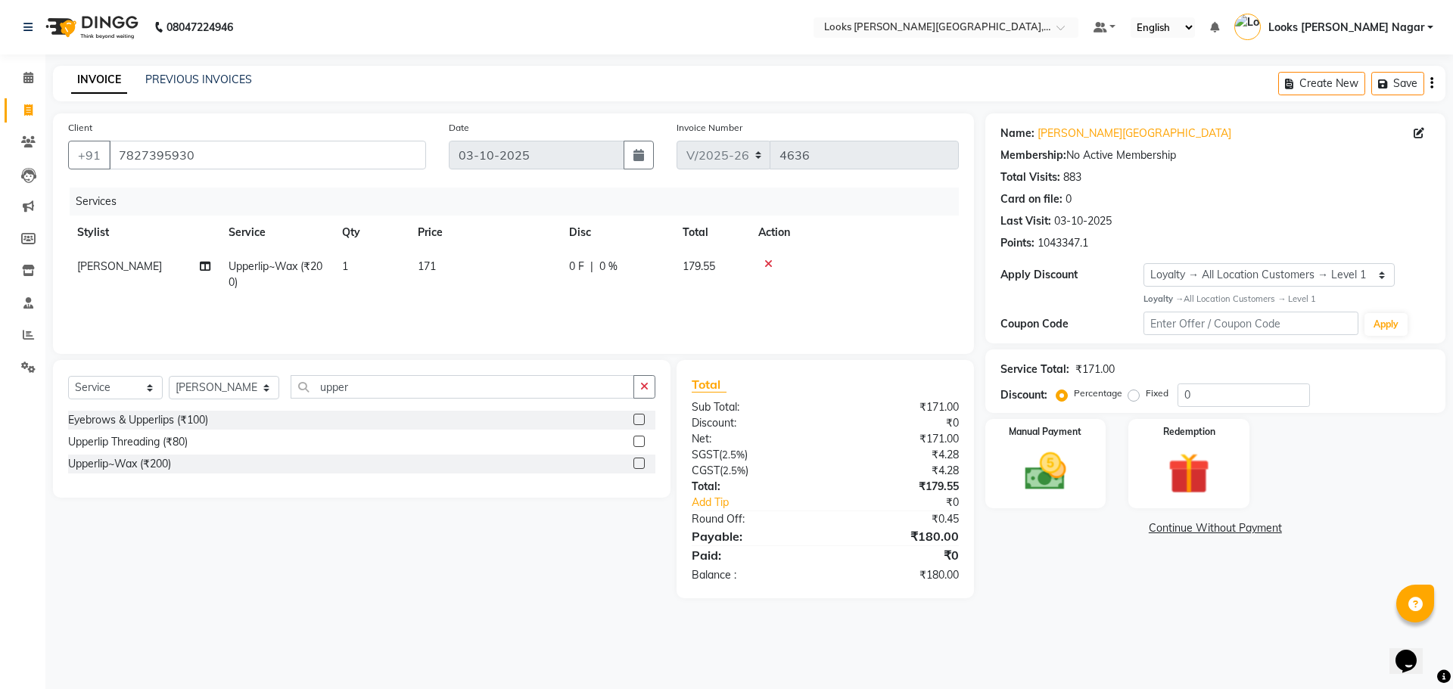
click at [1069, 576] on div "Name: [PERSON_NAME] Nagar Membership: No Active Membership Total Visits: 883 Ca…" at bounding box center [1220, 355] width 471 height 485
click at [1056, 502] on div "Manual Payment" at bounding box center [1045, 463] width 126 height 93
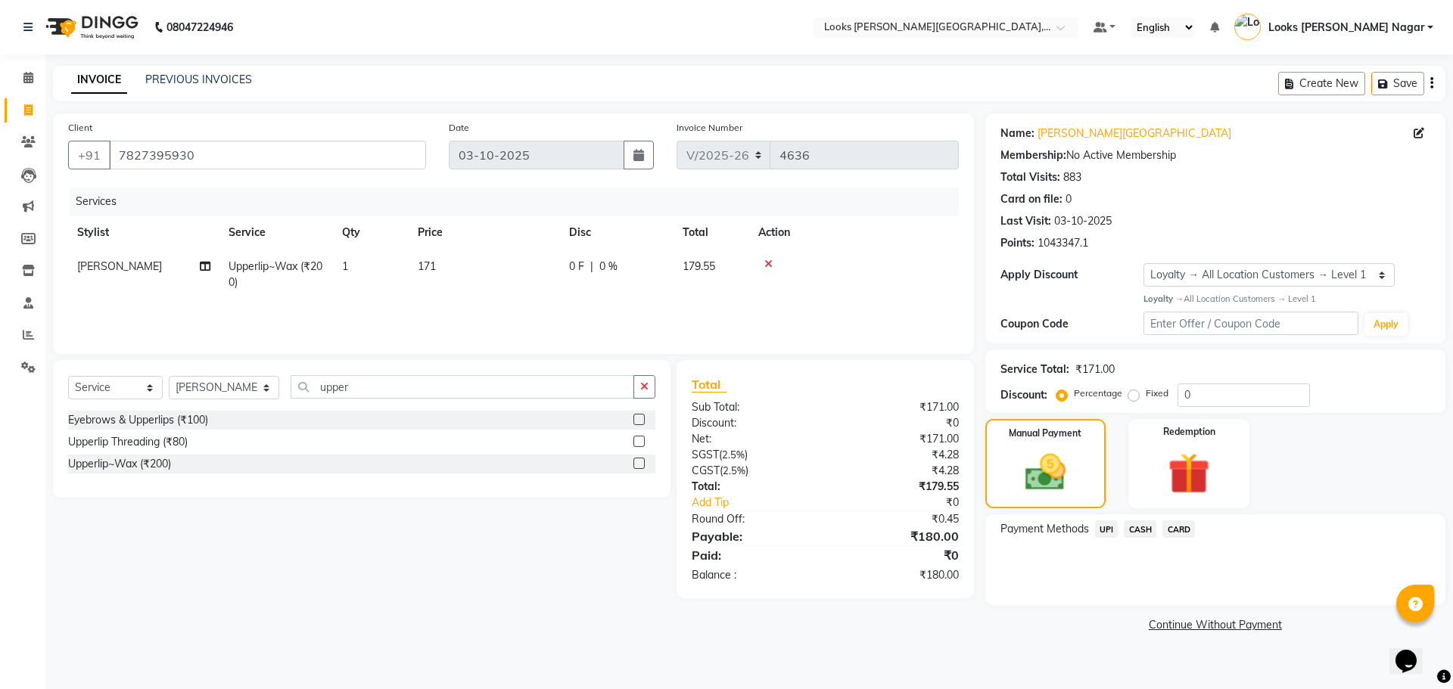
click at [1136, 526] on span "CASH" at bounding box center [1140, 529] width 33 height 17
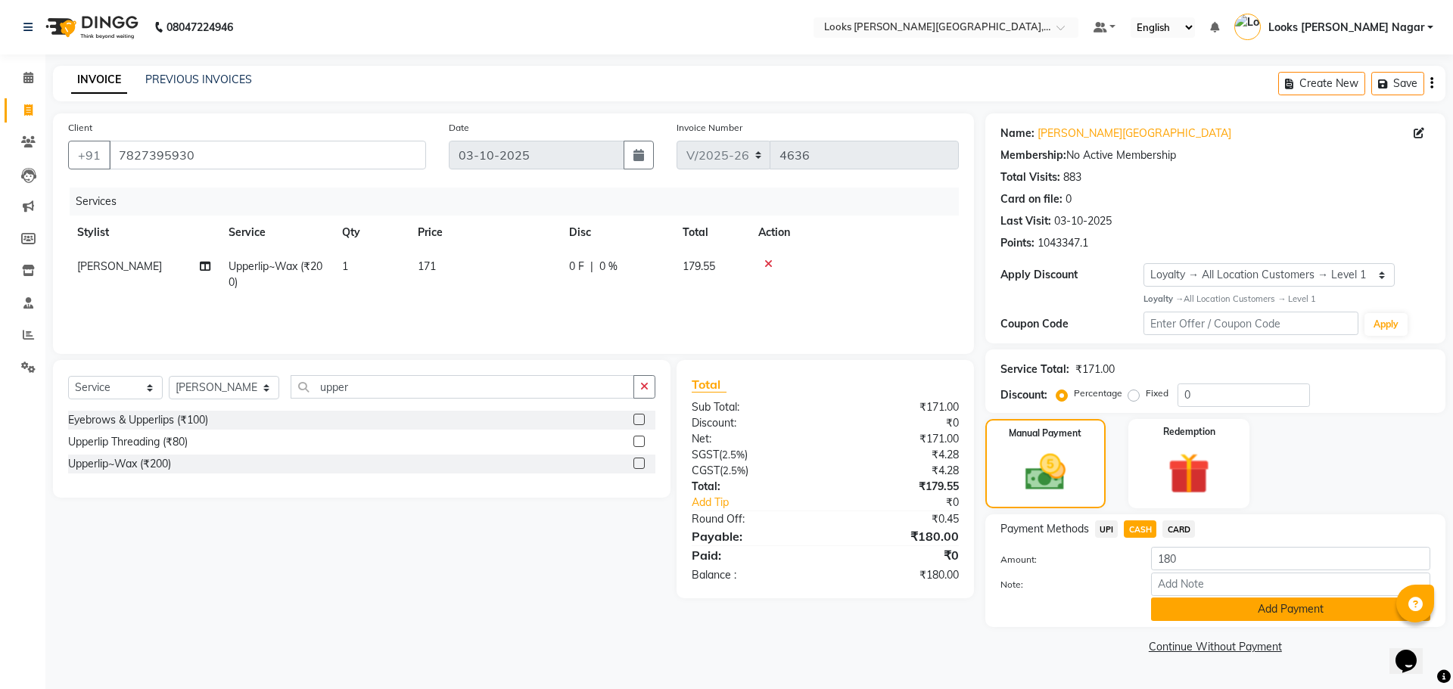
click at [1202, 607] on button "Add Payment" at bounding box center [1290, 609] width 279 height 23
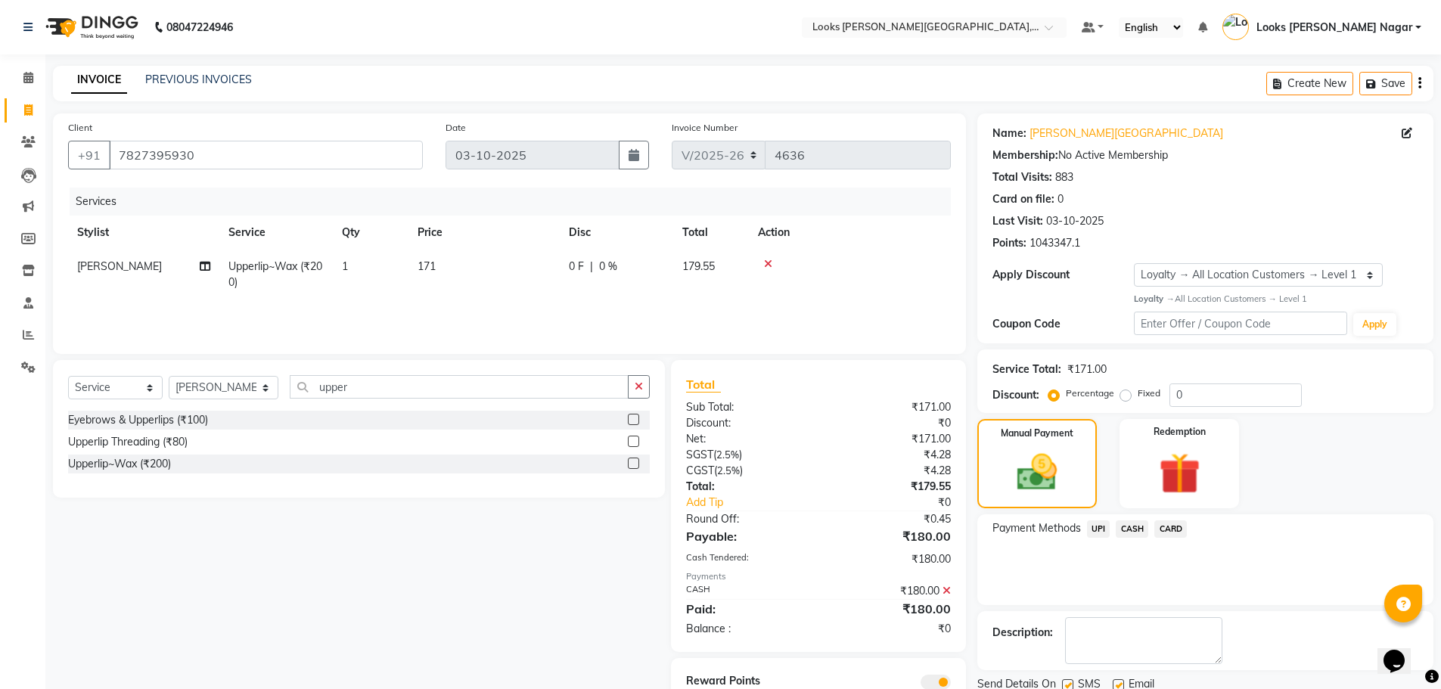
scroll to position [61, 0]
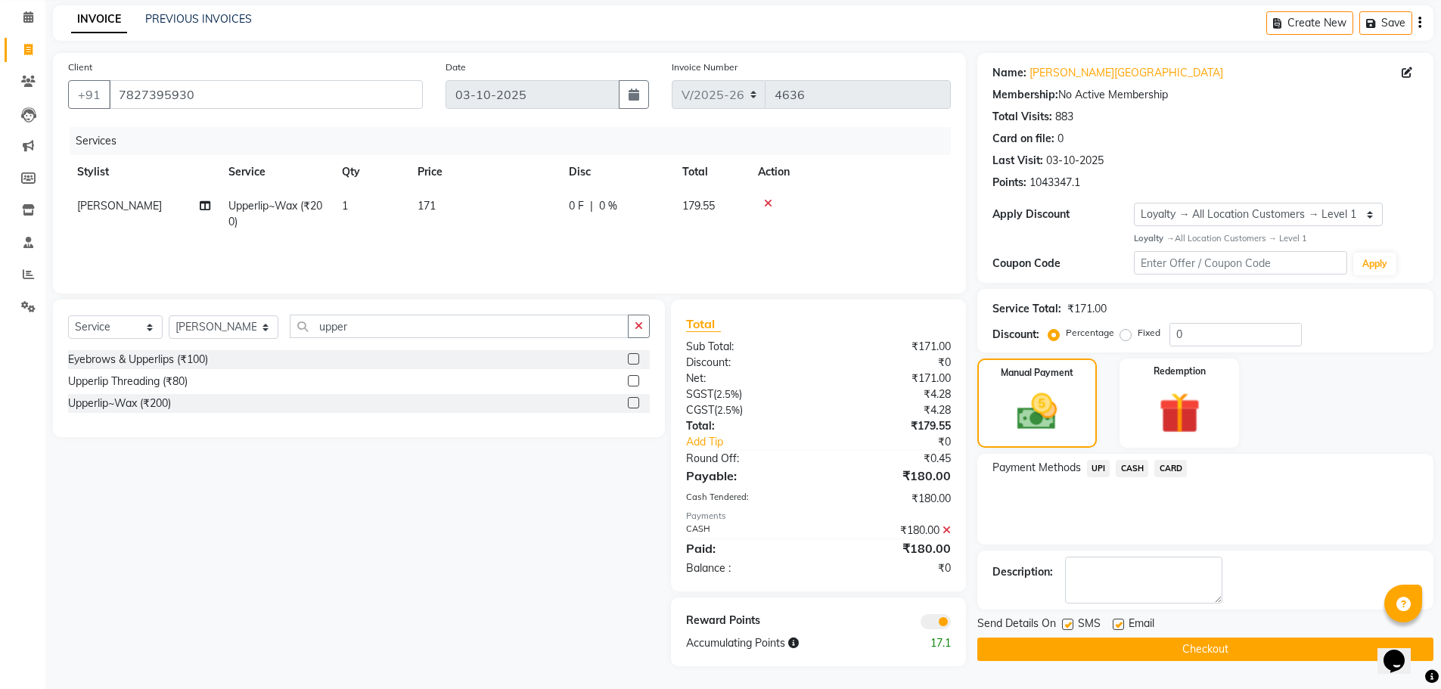
click at [1174, 642] on button "Checkout" at bounding box center [1206, 649] width 456 height 23
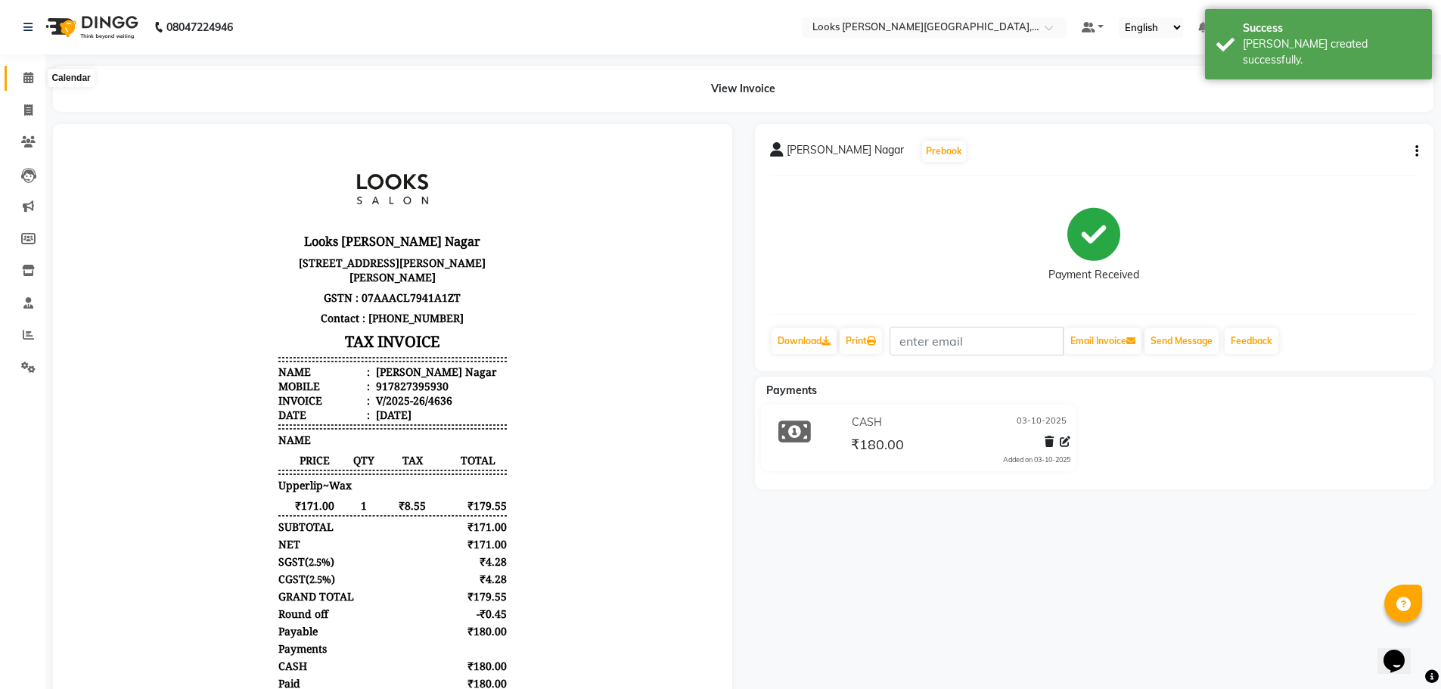
click at [21, 76] on span at bounding box center [28, 78] width 26 height 17
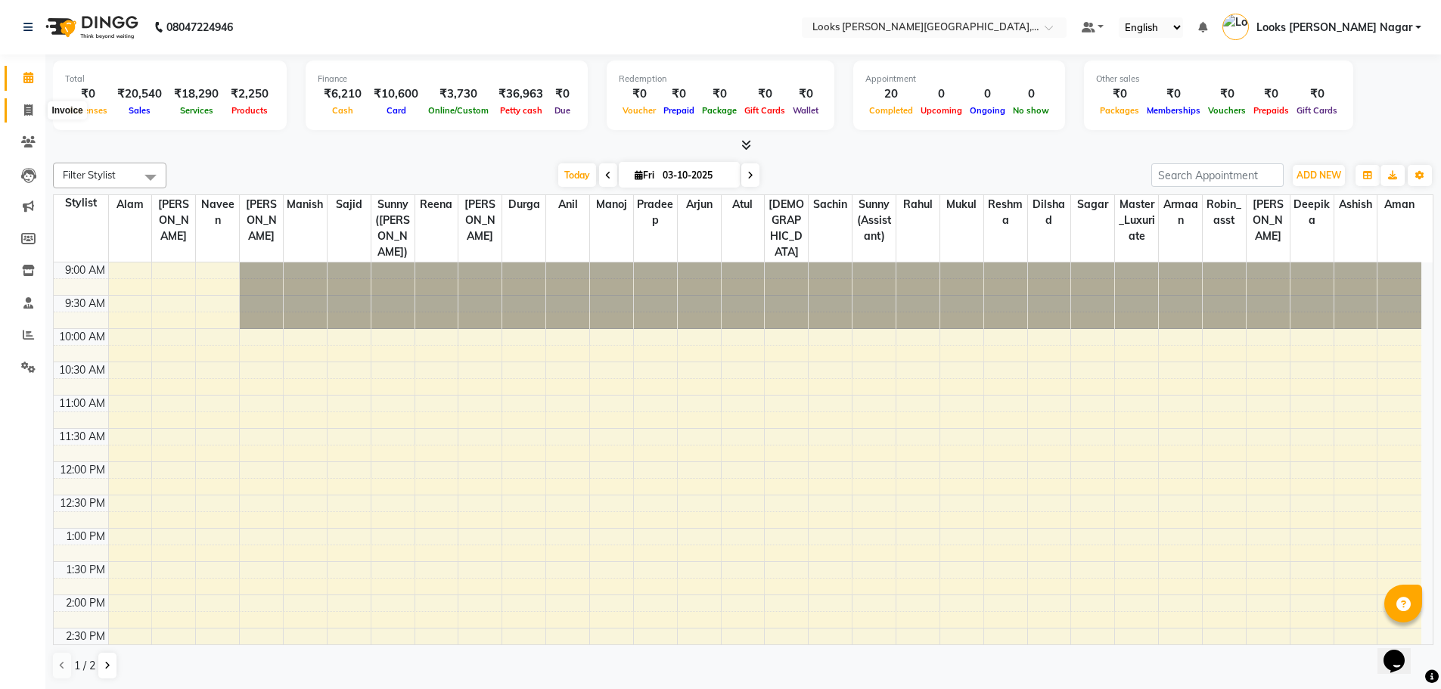
click at [31, 107] on icon at bounding box center [28, 109] width 8 height 11
select select "service"
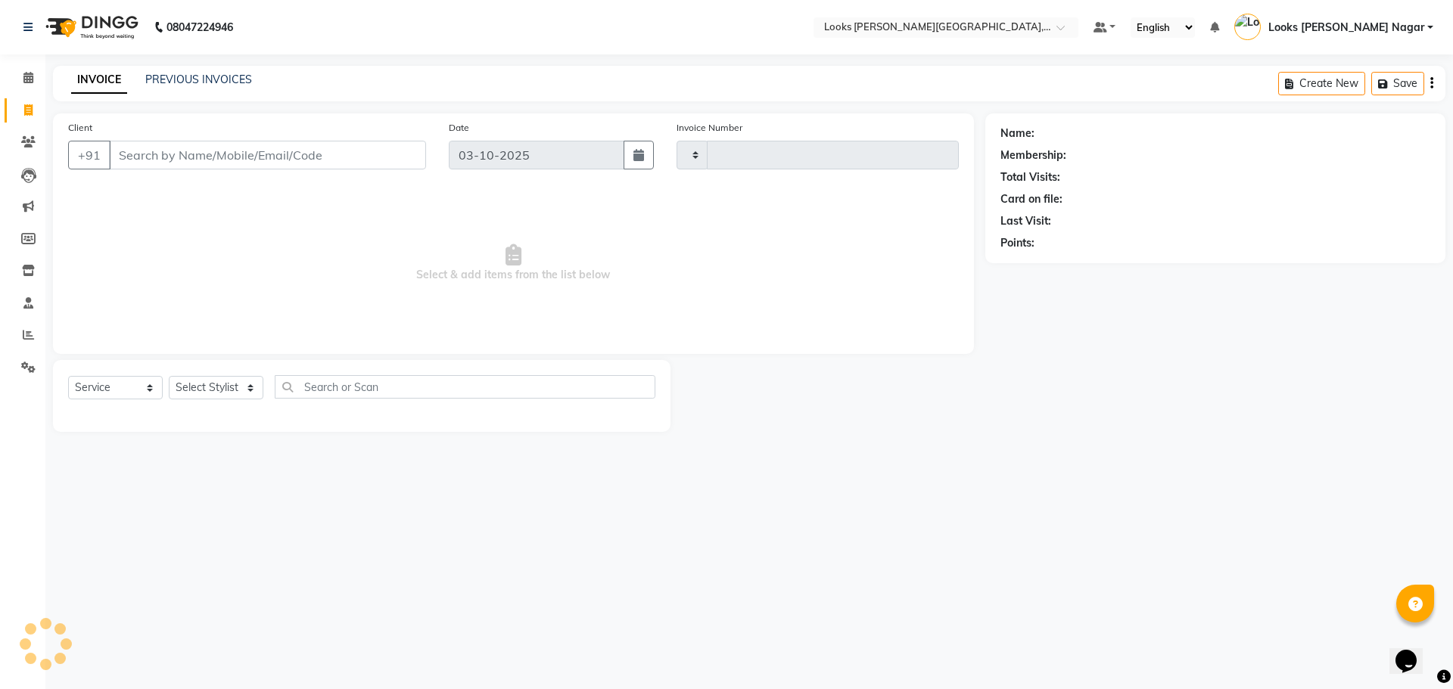
type input "4637"
select select "4327"
click at [139, 154] on input "Client" at bounding box center [267, 155] width 317 height 29
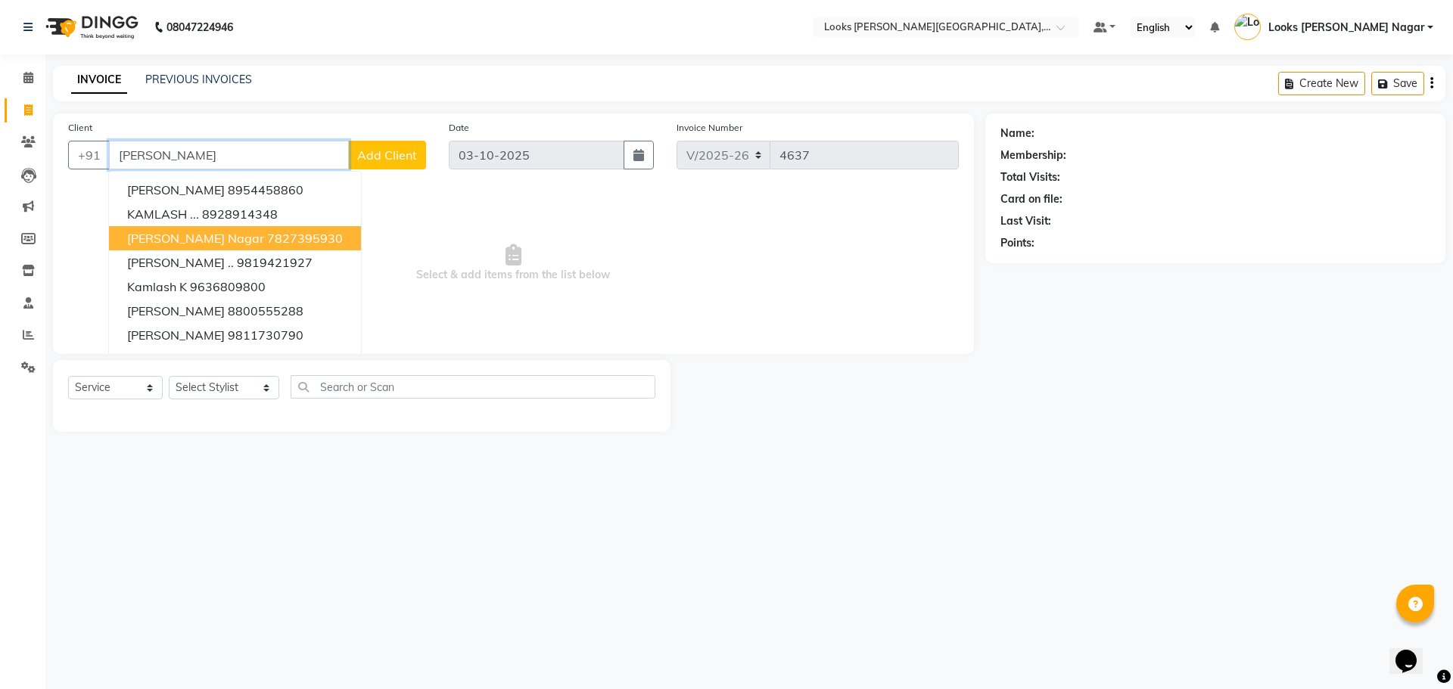
click at [197, 245] on span "[PERSON_NAME] Nagar" at bounding box center [195, 238] width 137 height 15
type input "7827395930"
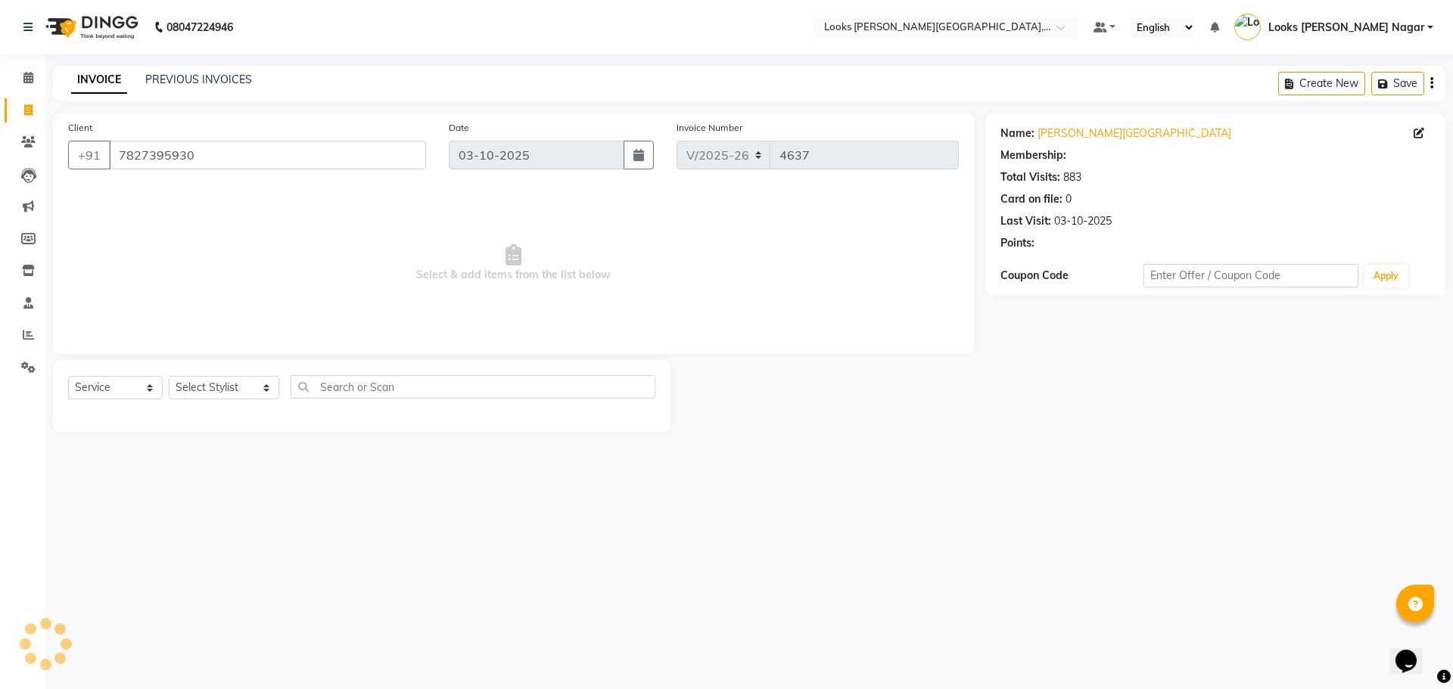
select select "1: Object"
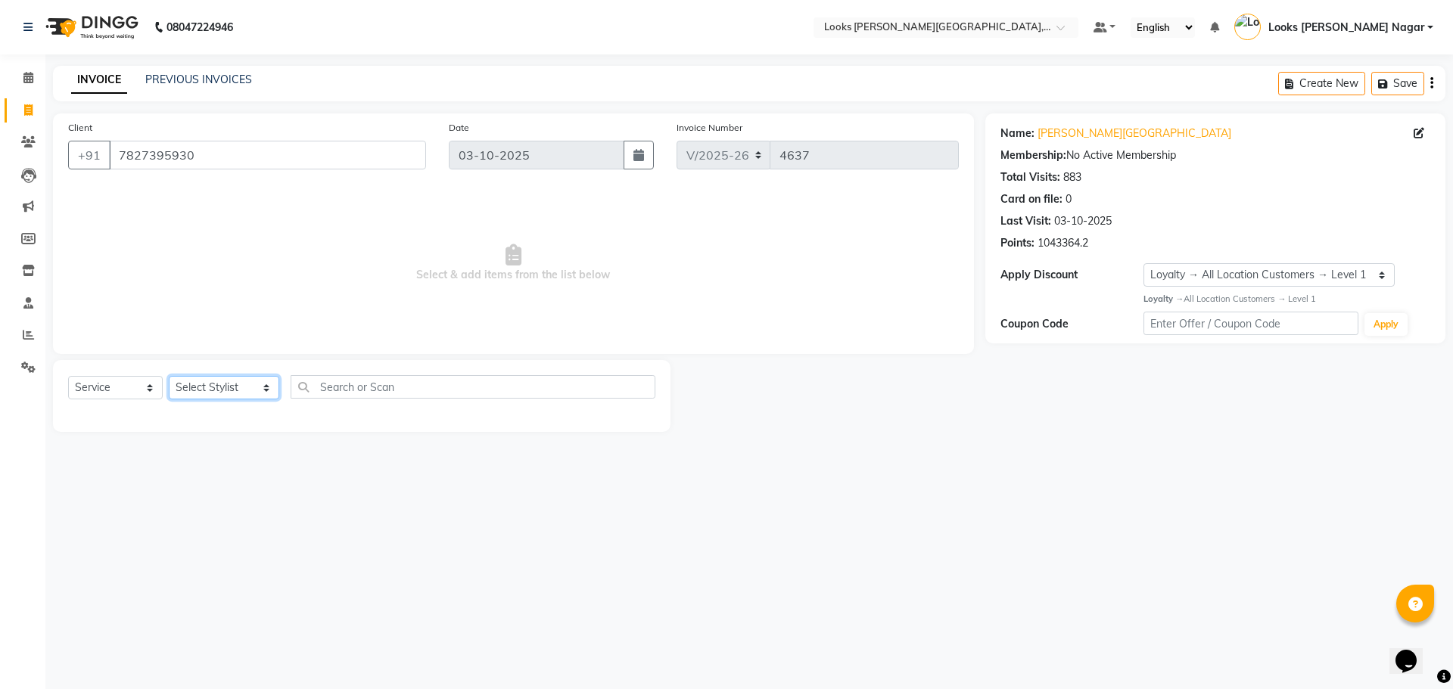
click at [225, 392] on select "Select Stylist Alam Aman [PERSON_NAME] Armaan Ashish Atul Deepika [PERSON_NAME]…" at bounding box center [224, 387] width 110 height 23
select select "23521"
click at [169, 376] on select "Select Stylist Alam Aman [PERSON_NAME] Armaan Ashish Atul Deepika [PERSON_NAME]…" at bounding box center [224, 387] width 110 height 23
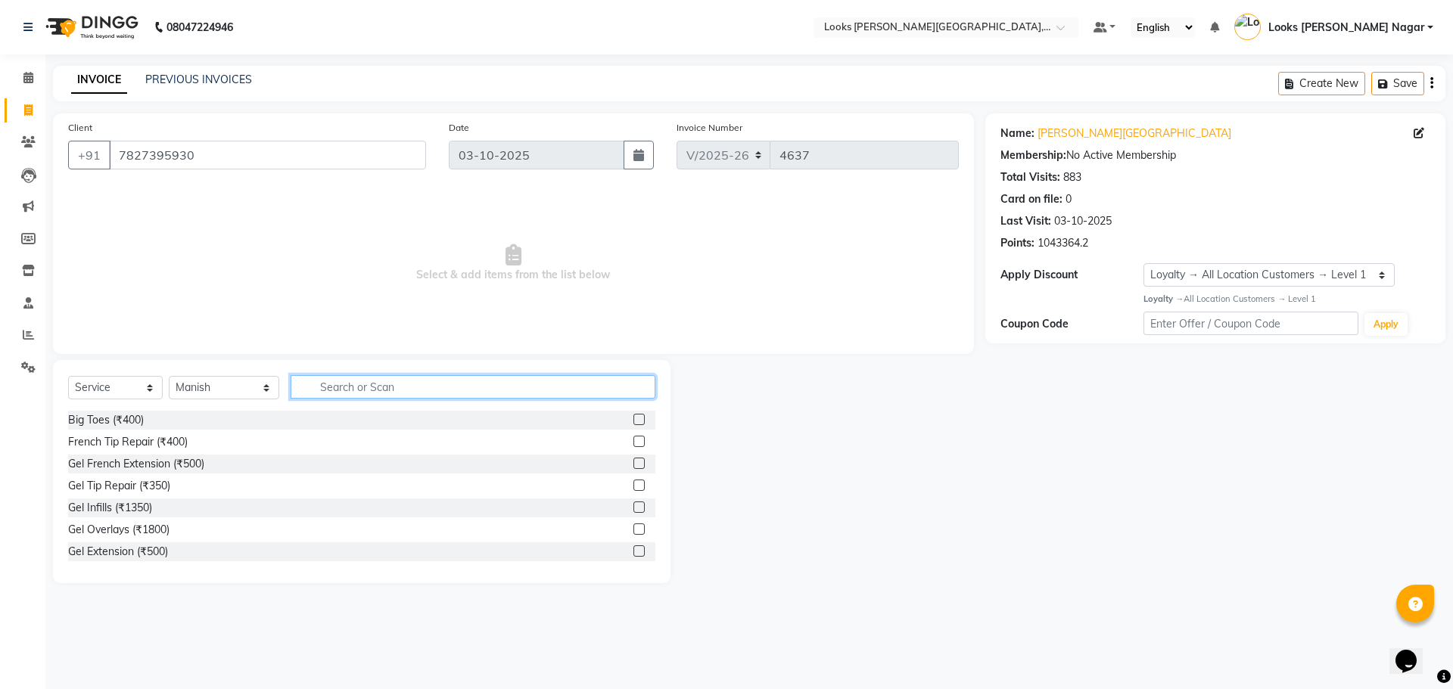
click at [336, 396] on input "text" at bounding box center [473, 386] width 365 height 23
type input "manish"
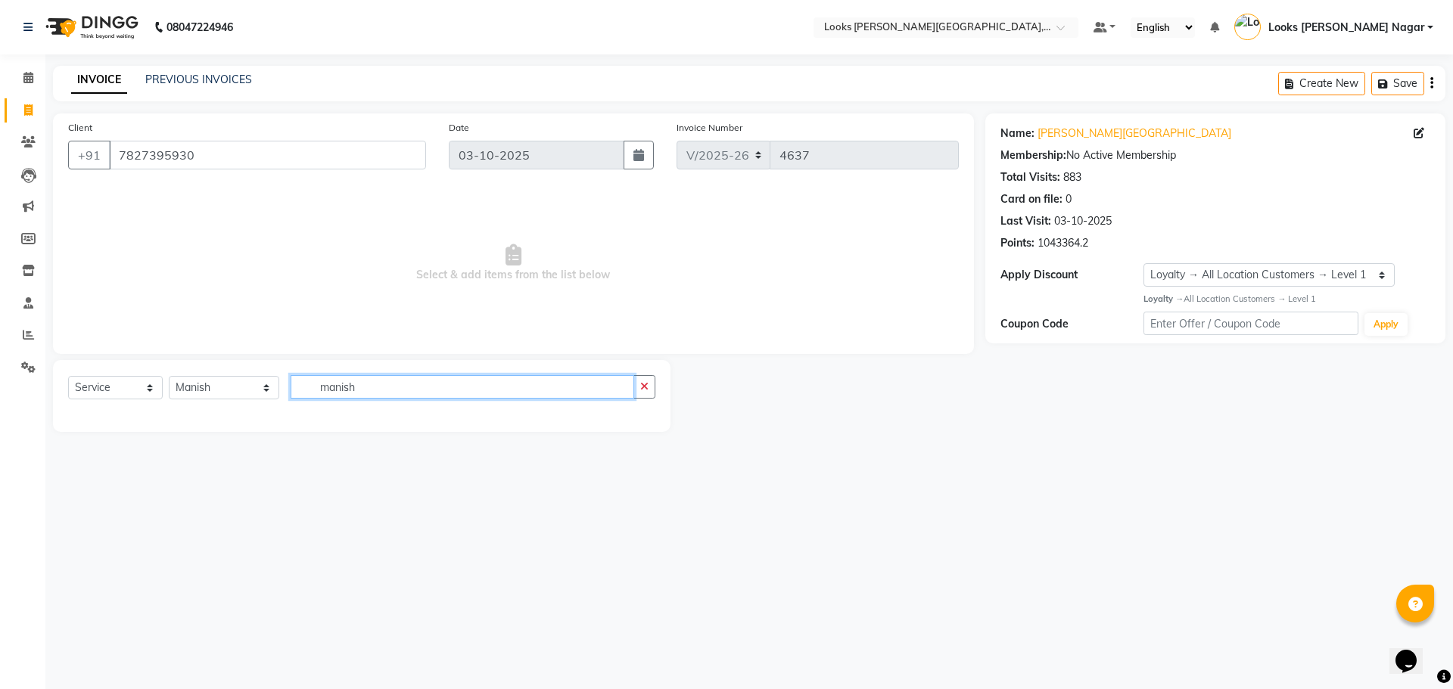
drag, startPoint x: 361, startPoint y: 382, endPoint x: 136, endPoint y: 393, distance: 225.0
click at [136, 393] on div "Select Service Product Membership Package Voucher Prepaid Gift Card Select Styl…" at bounding box center [361, 393] width 587 height 36
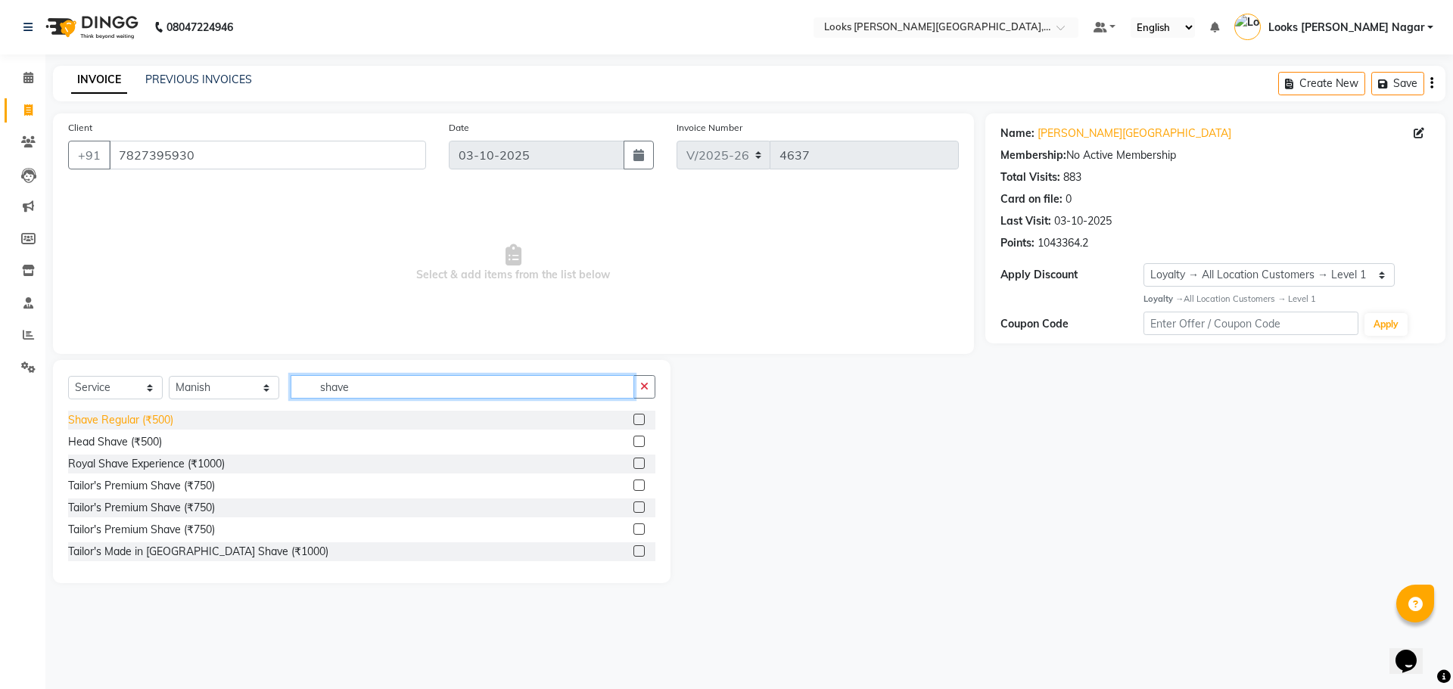
type input "shave"
click at [137, 417] on div "Shave Regular (₹500)" at bounding box center [120, 420] width 105 height 16
checkbox input "false"
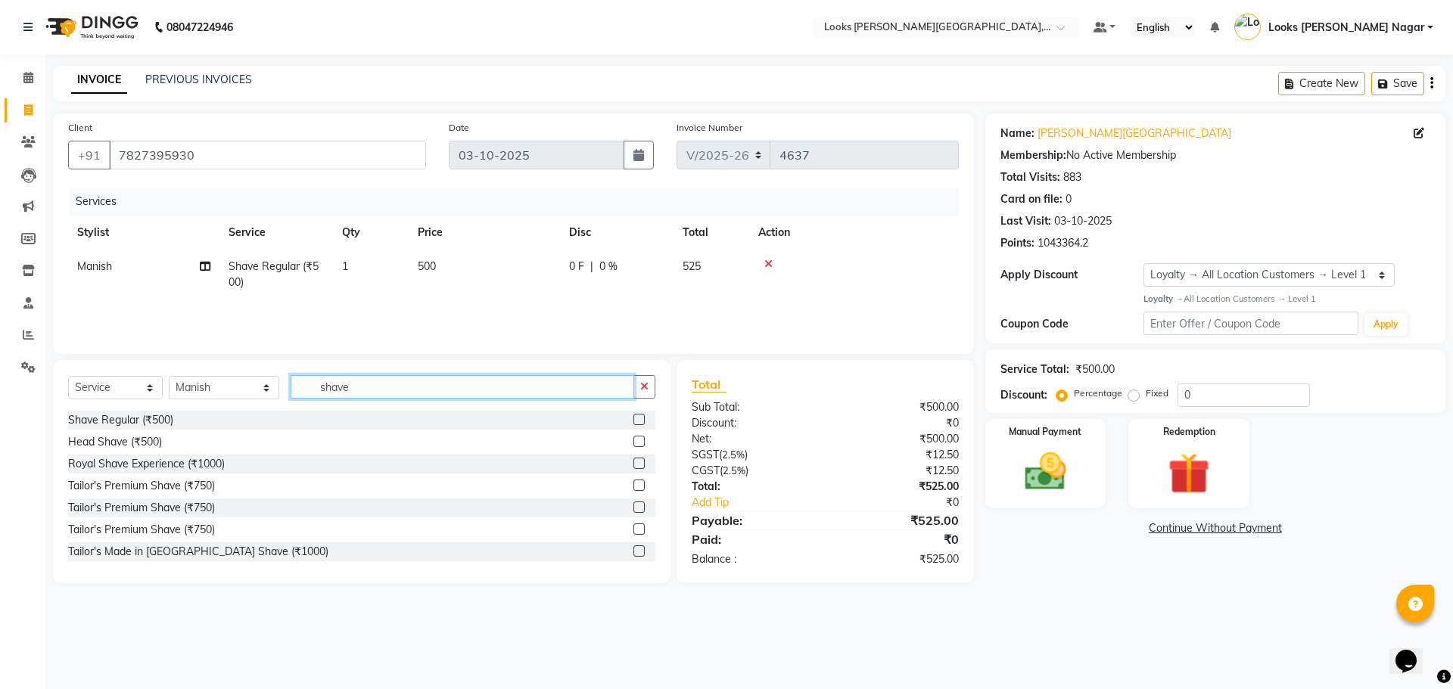
drag, startPoint x: 345, startPoint y: 382, endPoint x: 242, endPoint y: 399, distance: 104.2
click at [244, 400] on div "Select Service Product Membership Package Voucher Prepaid Gift Card Select Styl…" at bounding box center [361, 393] width 587 height 36
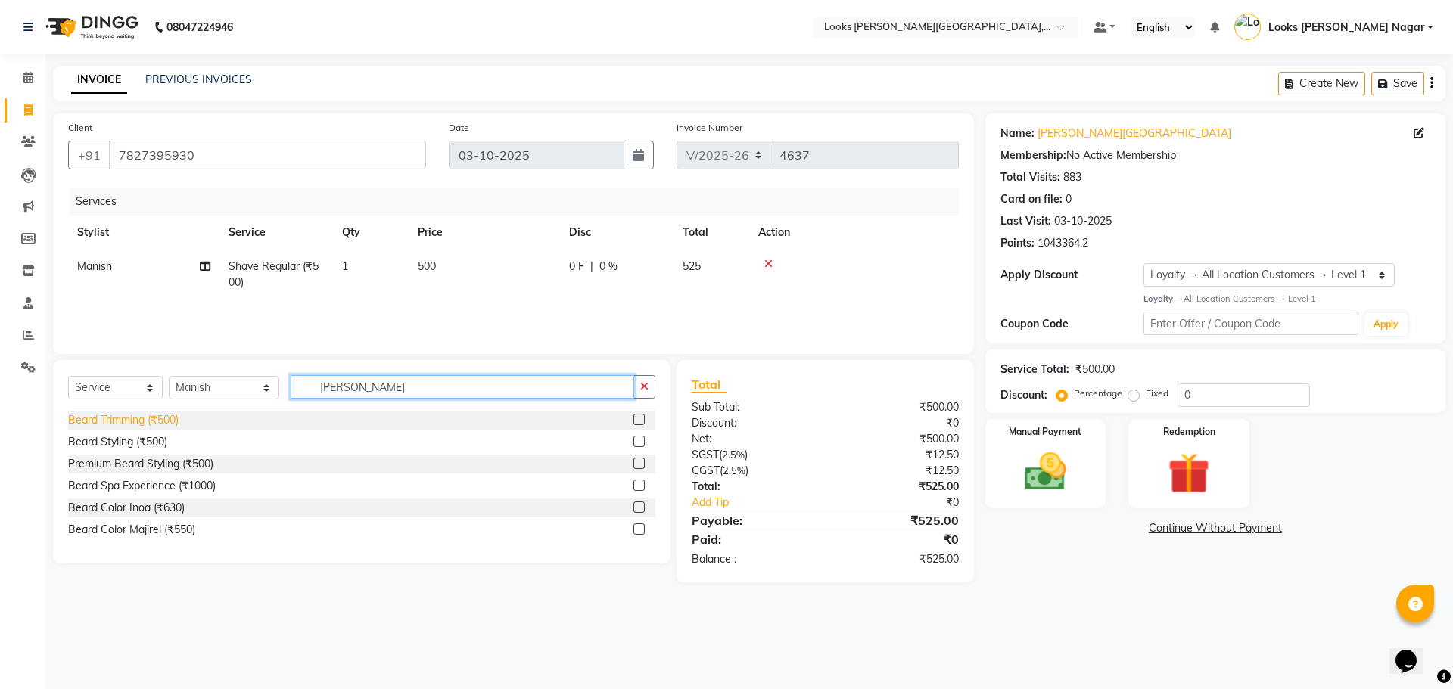
type input "[PERSON_NAME]"
click at [121, 421] on div "Beard Trimming (₹500)" at bounding box center [123, 420] width 110 height 16
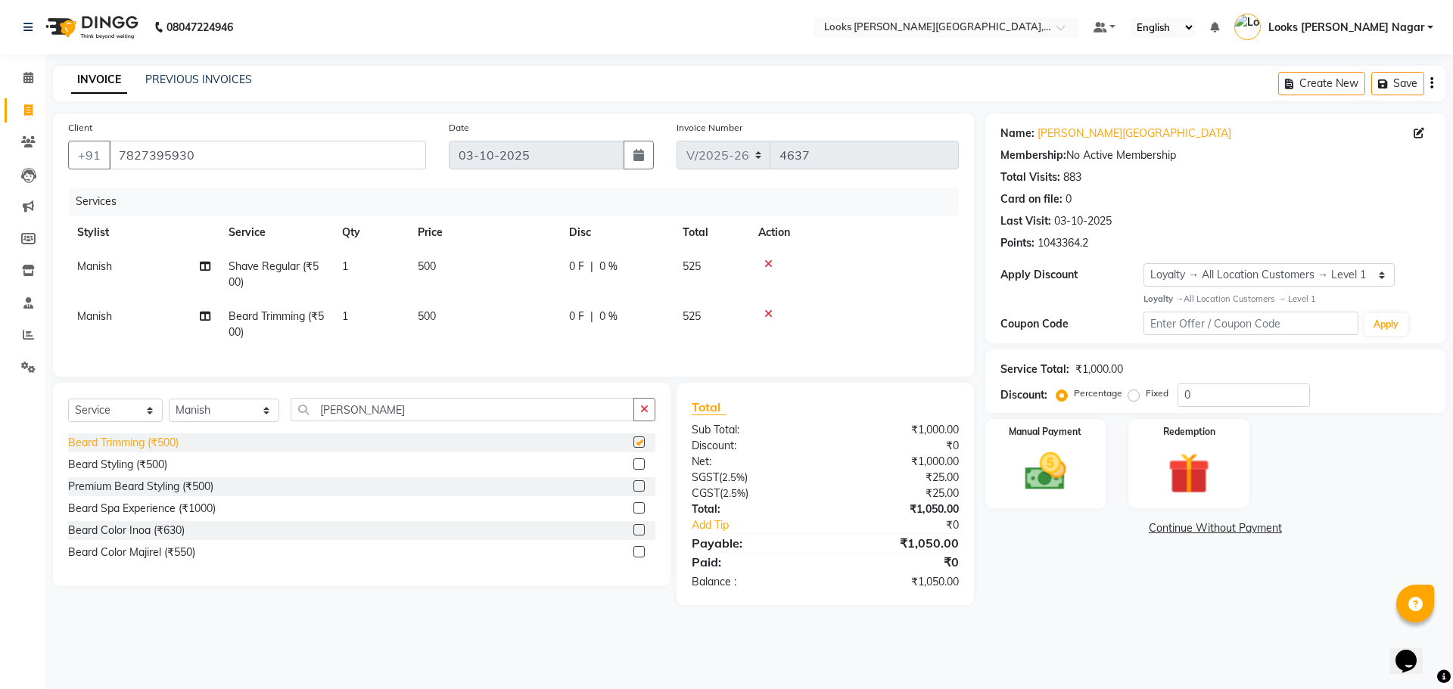
checkbox input "false"
click at [469, 319] on td "500" at bounding box center [484, 325] width 151 height 50
select select "23521"
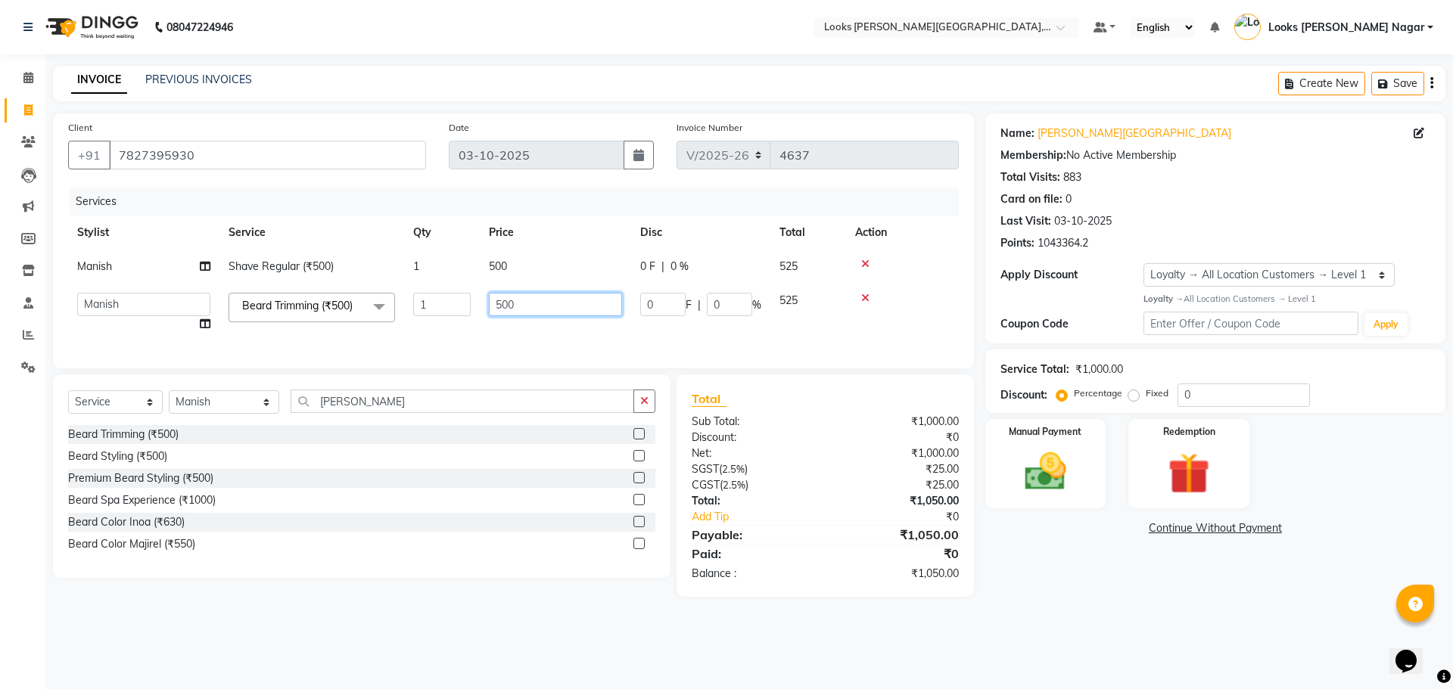
drag, startPoint x: 530, startPoint y: 297, endPoint x: 298, endPoint y: 300, distance: 232.3
click at [343, 307] on tr "Alam Aman [PERSON_NAME] Armaan Ashish Atul Deepika Deepu Dilshad Durga [PERSON_…" at bounding box center [513, 313] width 891 height 58
type input "333"
click at [519, 271] on td "500" at bounding box center [555, 267] width 151 height 34
select select "23521"
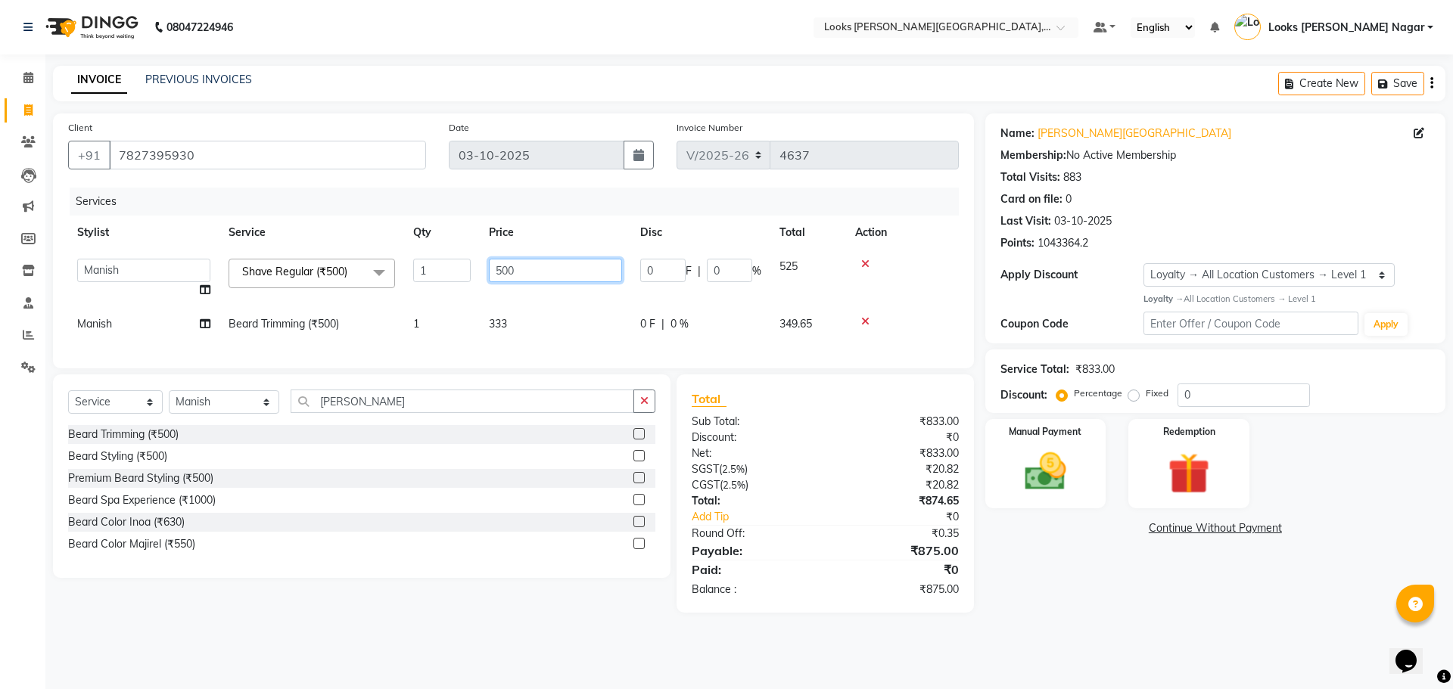
drag, startPoint x: 557, startPoint y: 265, endPoint x: 264, endPoint y: 277, distance: 293.1
click at [264, 277] on tr "Alam Aman [PERSON_NAME] Armaan Ashish Atul Deepika Deepu Dilshad Durga [PERSON_…" at bounding box center [513, 279] width 891 height 58
type input "238"
click at [1051, 601] on div "Name: [PERSON_NAME] Nagar Membership: No Active Membership Total Visits: 883 Ca…" at bounding box center [1220, 362] width 471 height 499
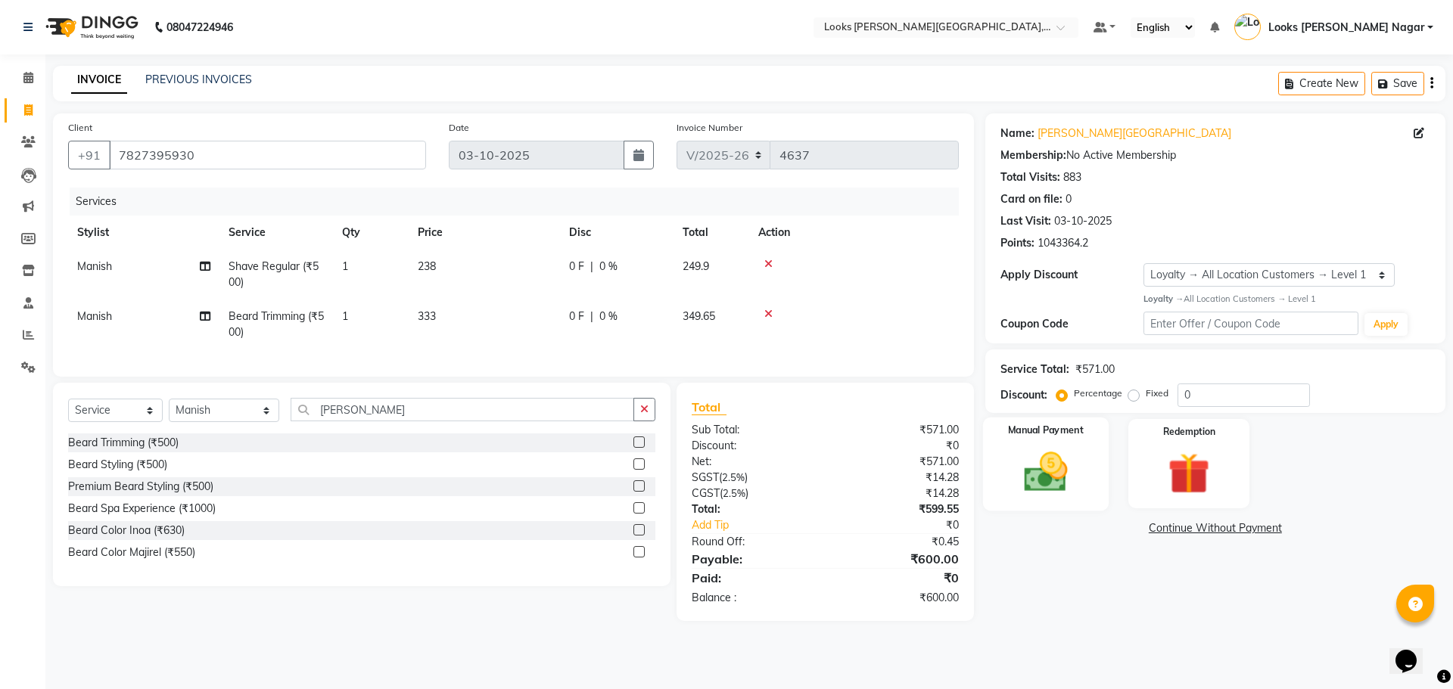
click at [1047, 486] on img at bounding box center [1045, 472] width 70 height 50
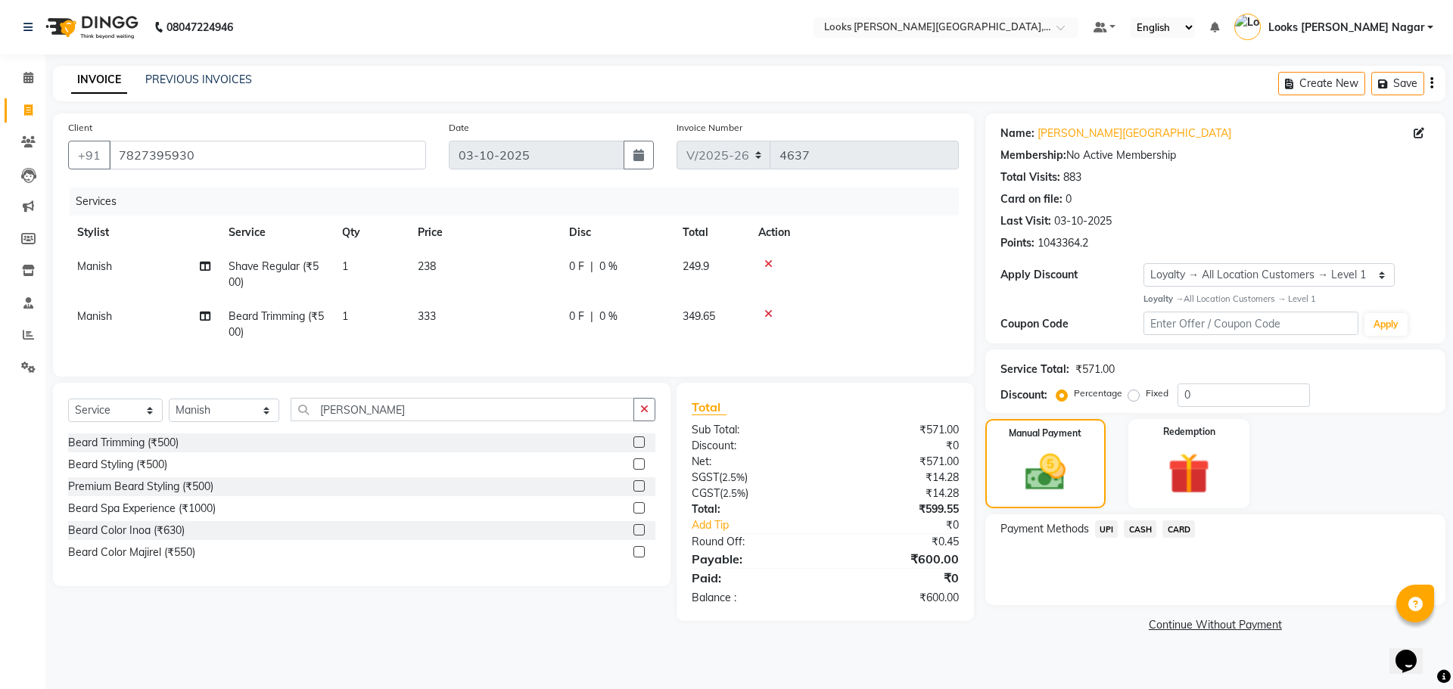
click at [1143, 527] on span "CASH" at bounding box center [1140, 529] width 33 height 17
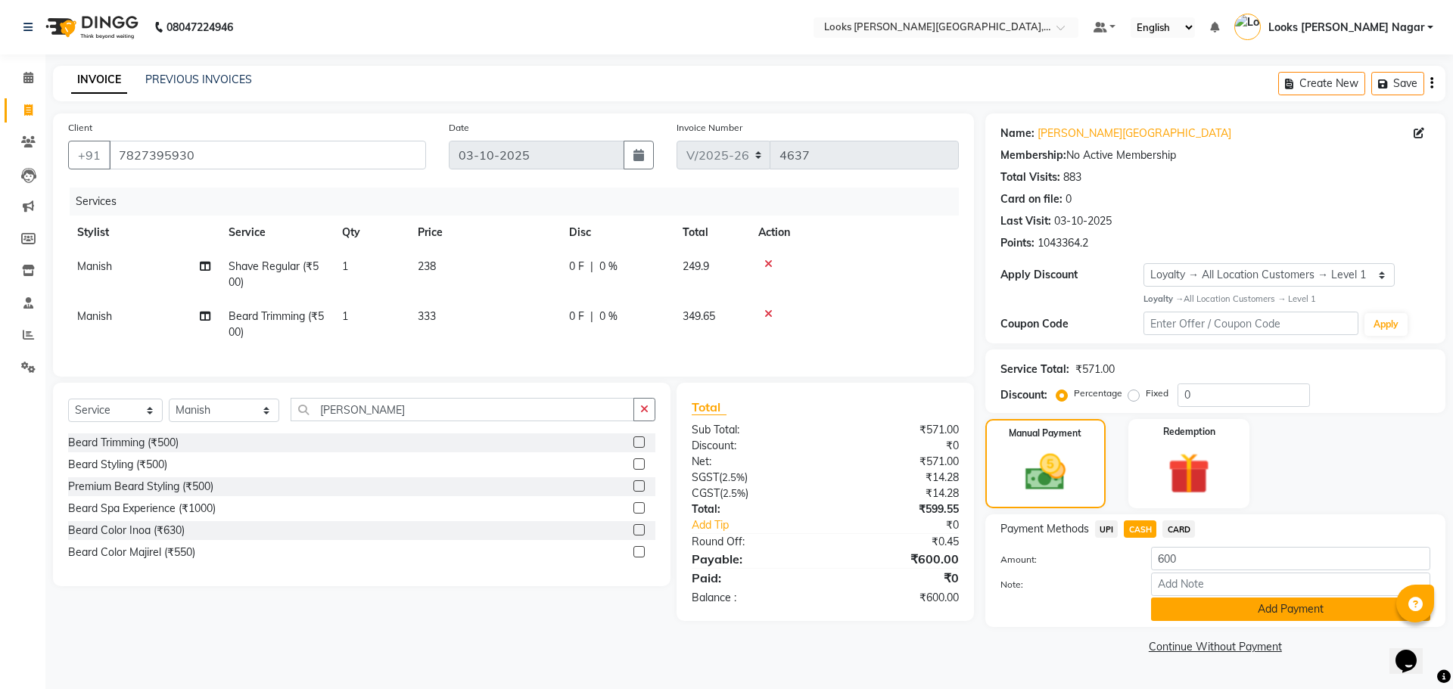
click at [1180, 607] on button "Add Payment" at bounding box center [1290, 609] width 279 height 23
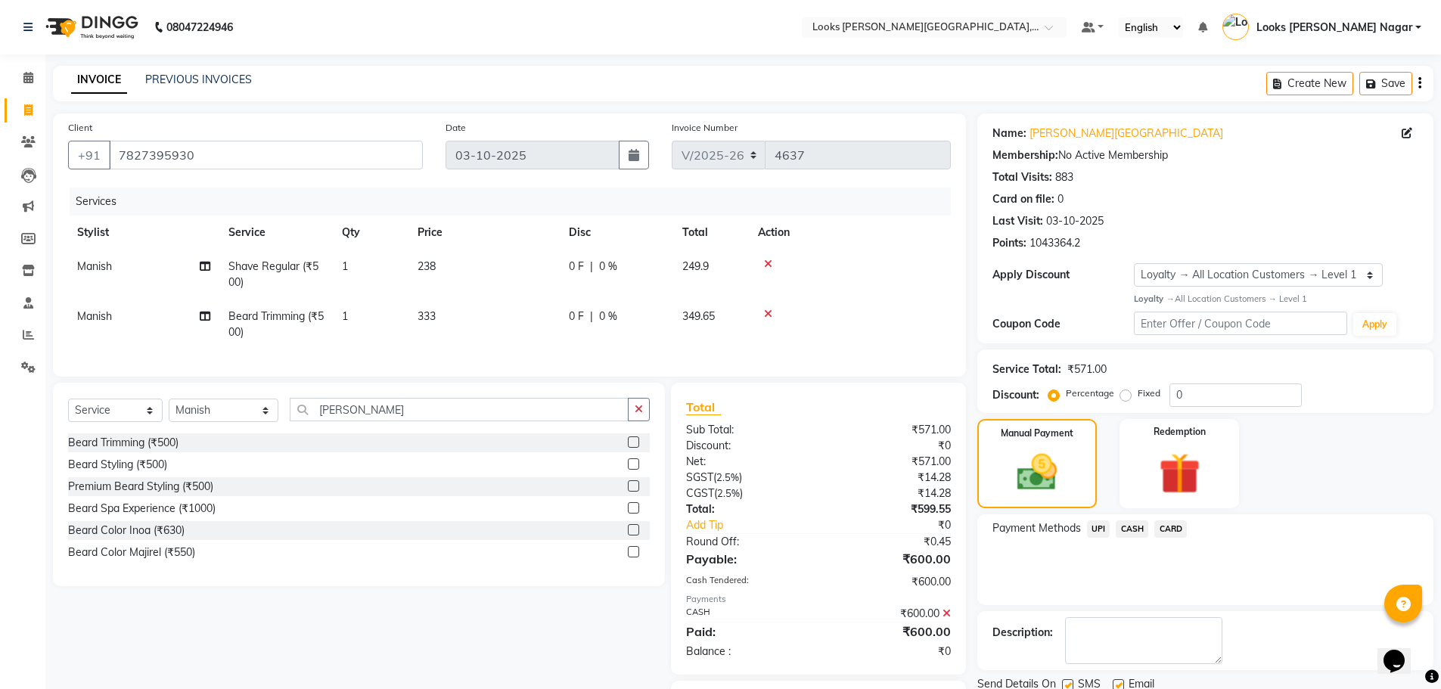
scroll to position [95, 0]
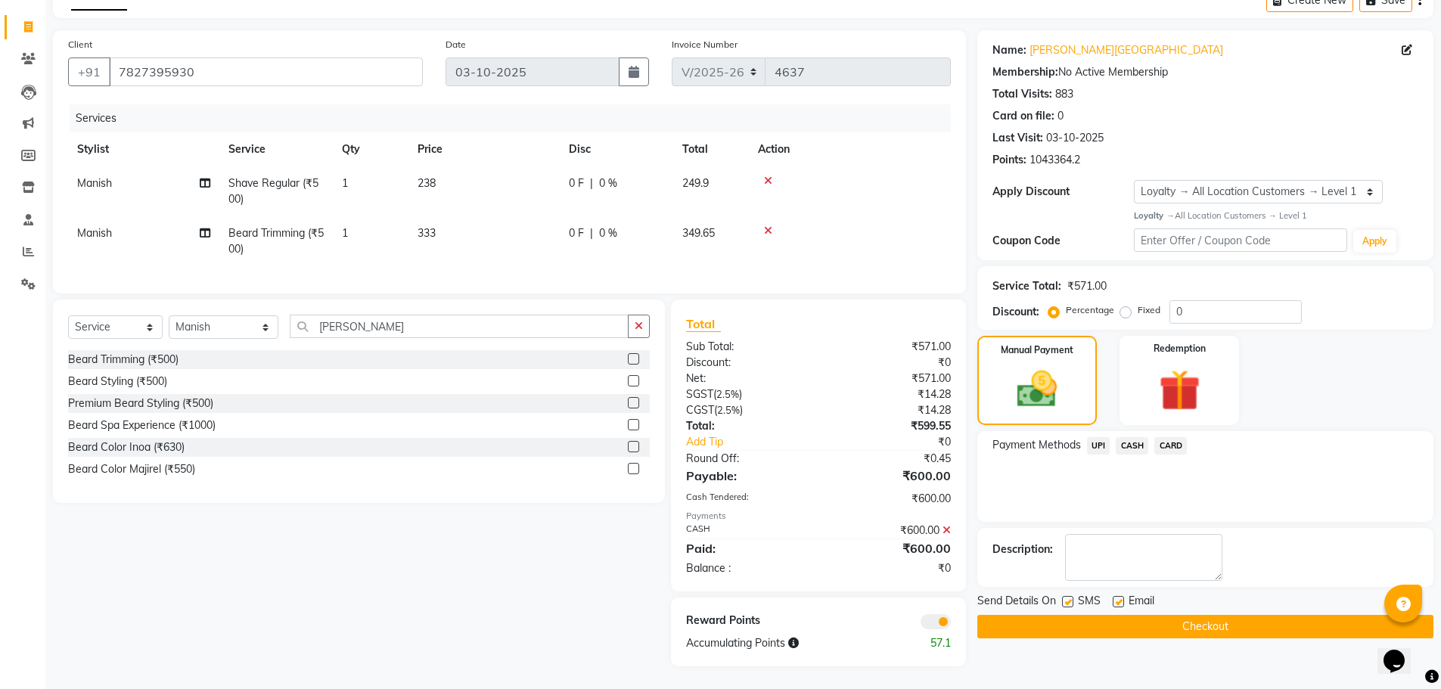
click at [1175, 615] on button "Checkout" at bounding box center [1206, 626] width 456 height 23
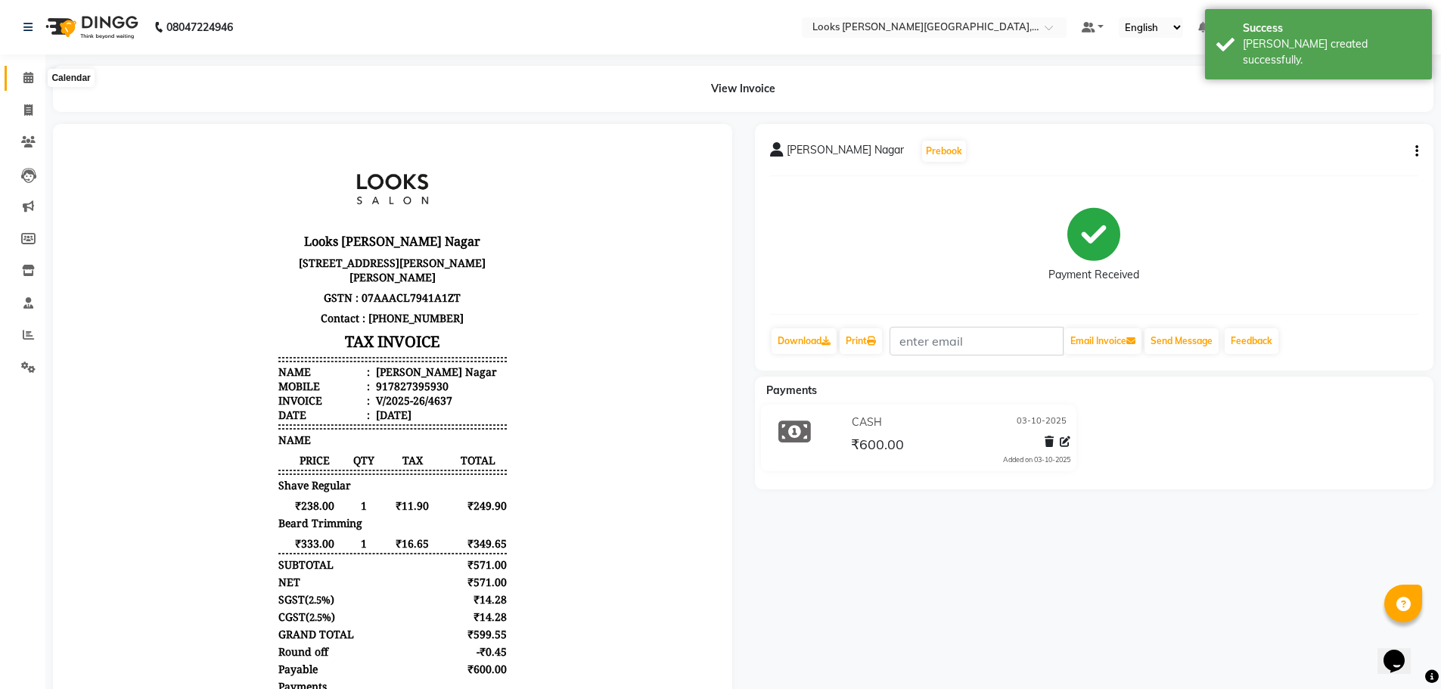
click at [27, 78] on icon at bounding box center [28, 77] width 10 height 11
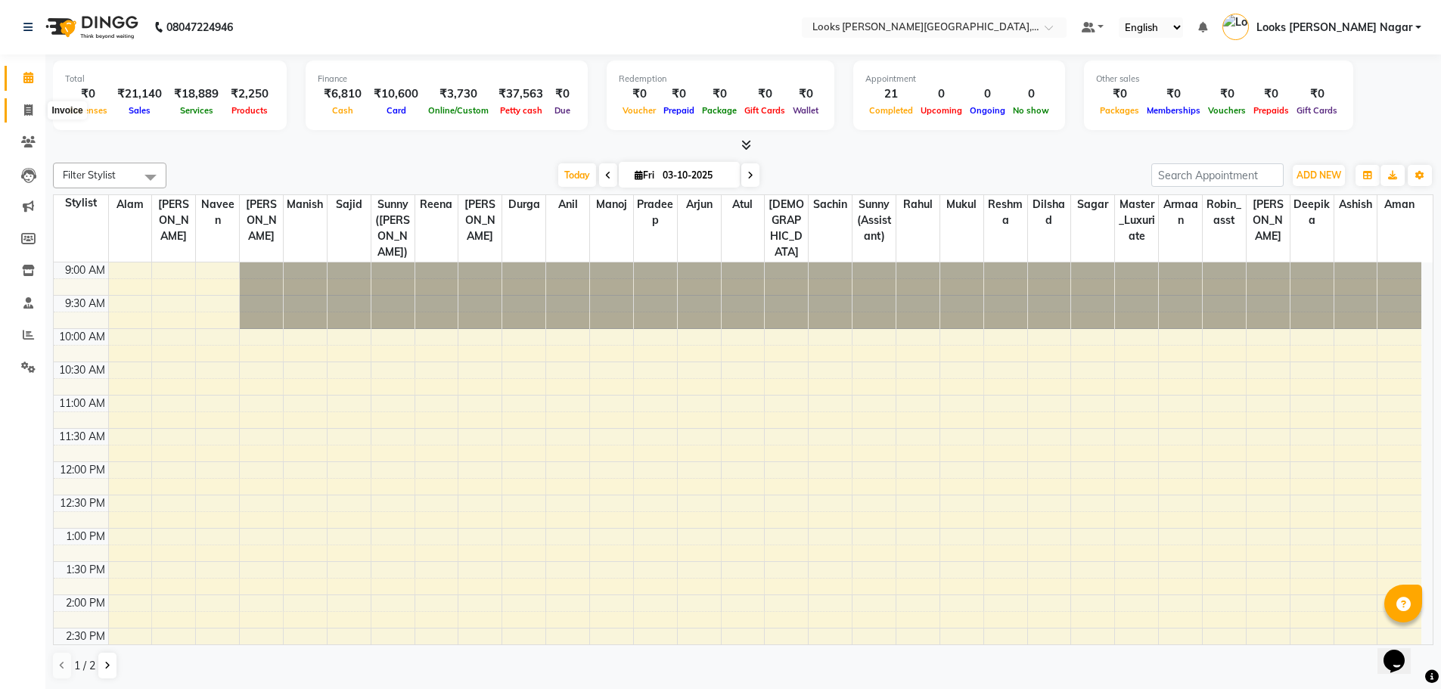
click at [30, 106] on icon at bounding box center [28, 109] width 8 height 11
select select "service"
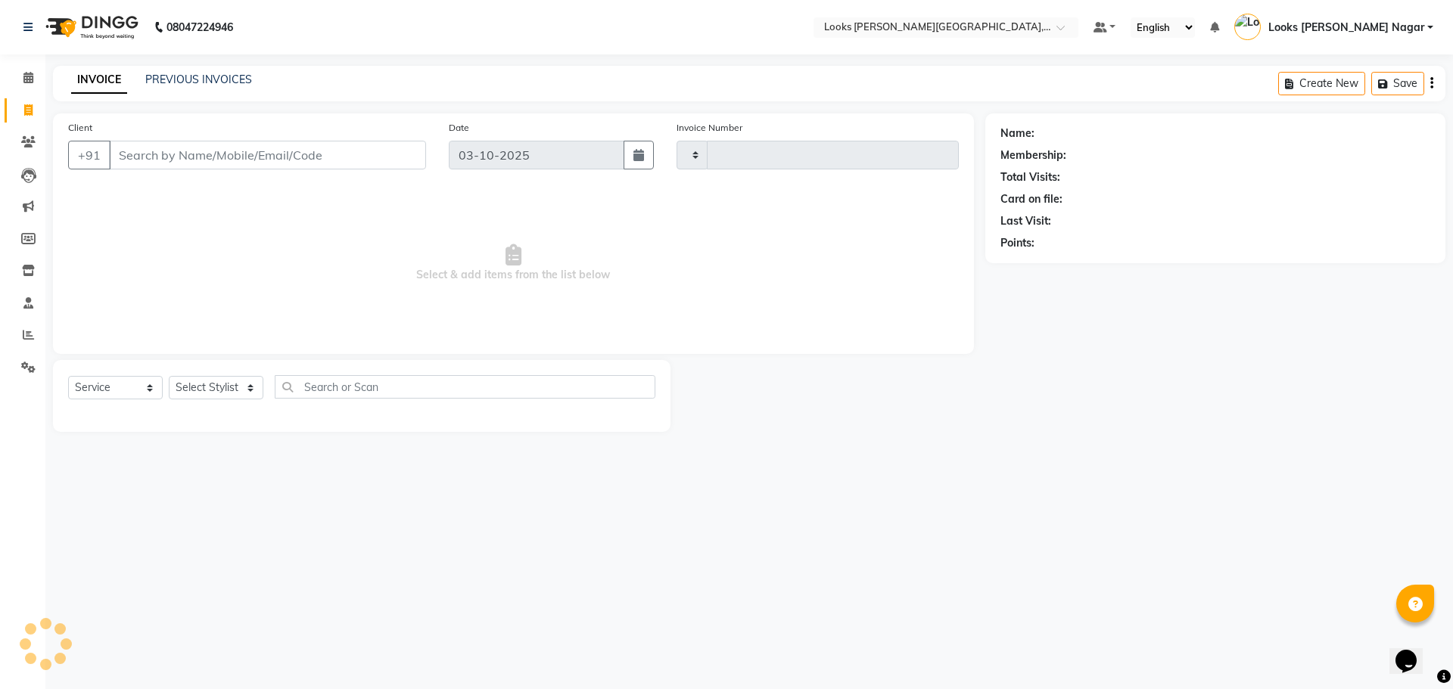
type input "4638"
select select "4327"
click at [206, 155] on input "Client" at bounding box center [267, 155] width 317 height 29
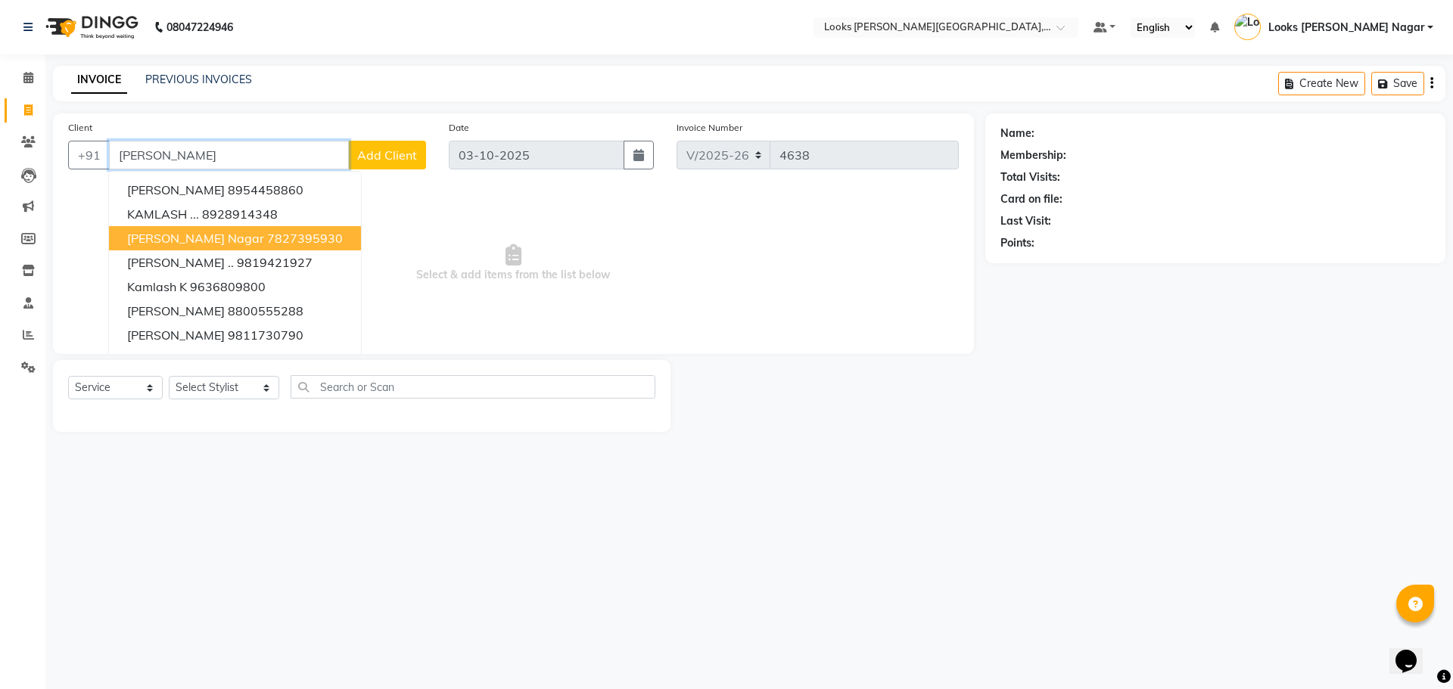
click at [185, 233] on span "[PERSON_NAME] Nagar" at bounding box center [195, 238] width 137 height 15
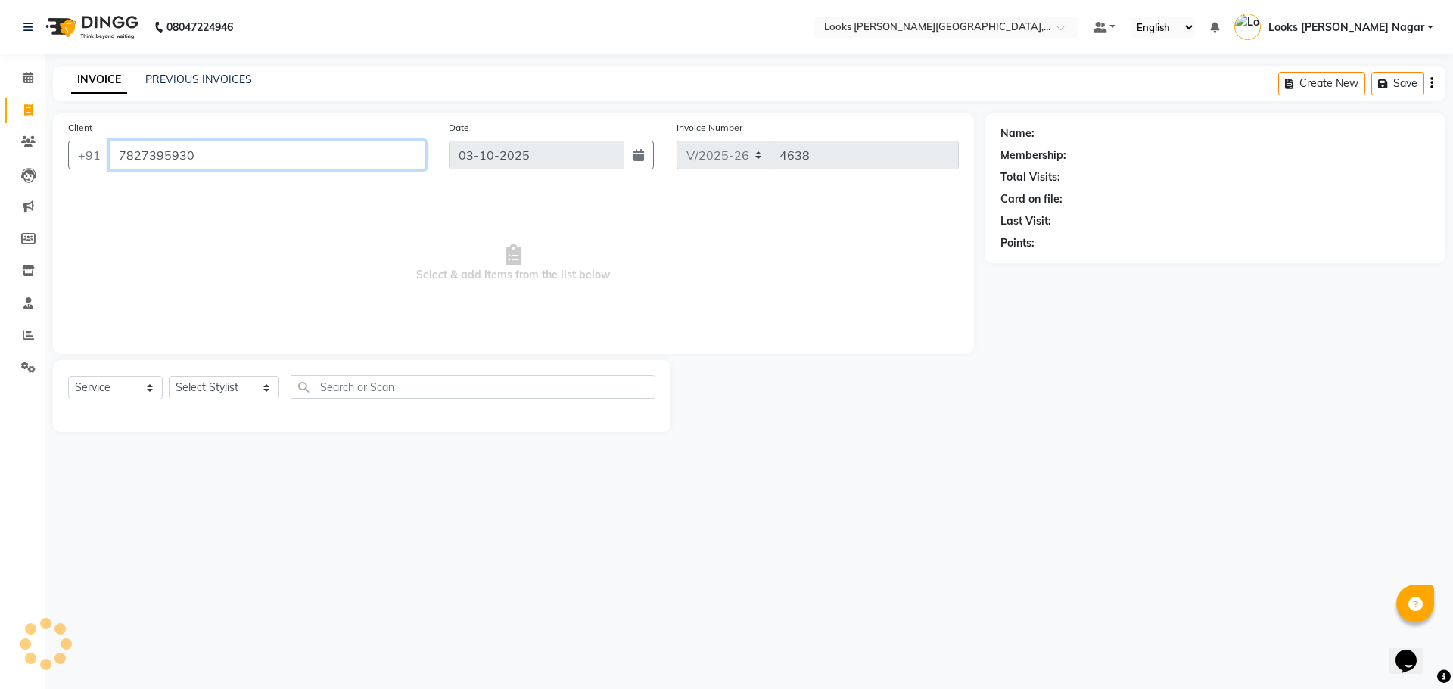
type input "7827395930"
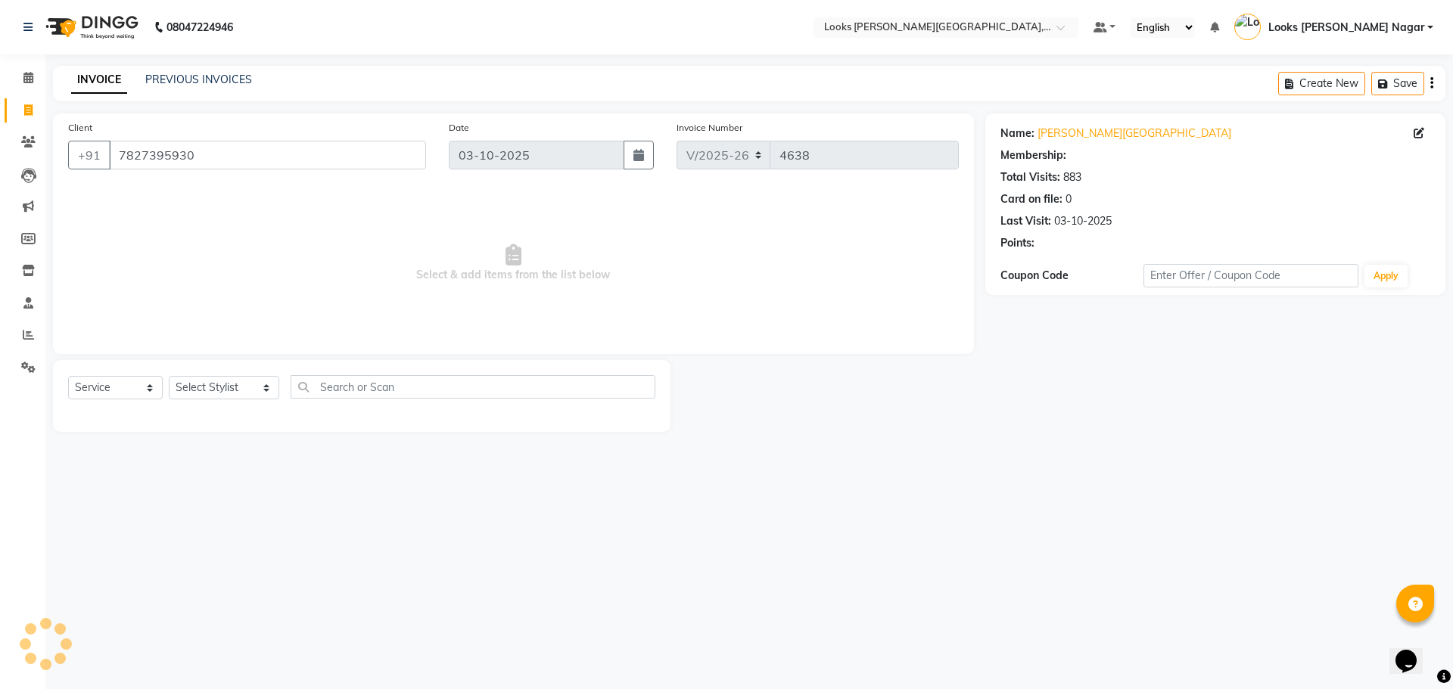
select select "1: Object"
click at [227, 390] on select "Select Stylist Alam Aman [PERSON_NAME] Armaan Ashish Atul Deepika [PERSON_NAME]…" at bounding box center [224, 387] width 110 height 23
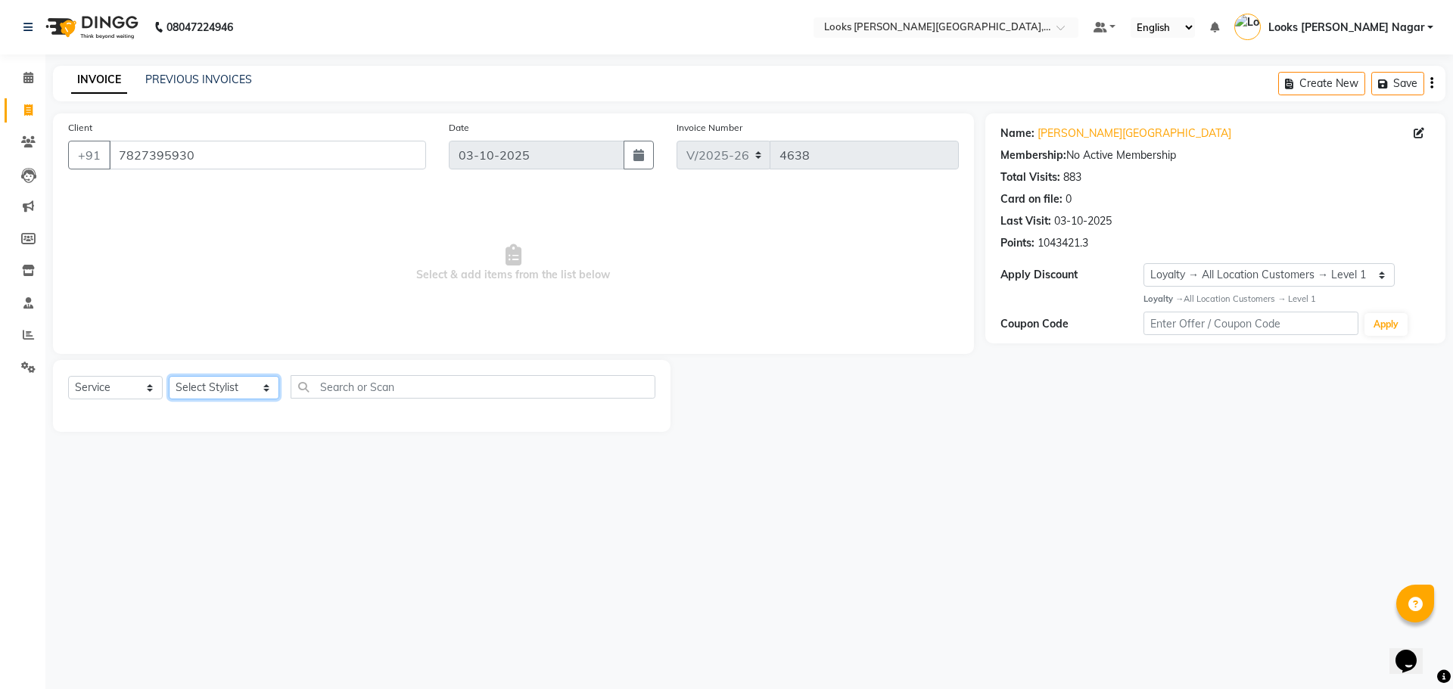
select select "33096"
click at [169, 376] on select "Select Stylist Alam Aman [PERSON_NAME] Armaan Ashish Atul Deepika [PERSON_NAME]…" at bounding box center [224, 387] width 110 height 23
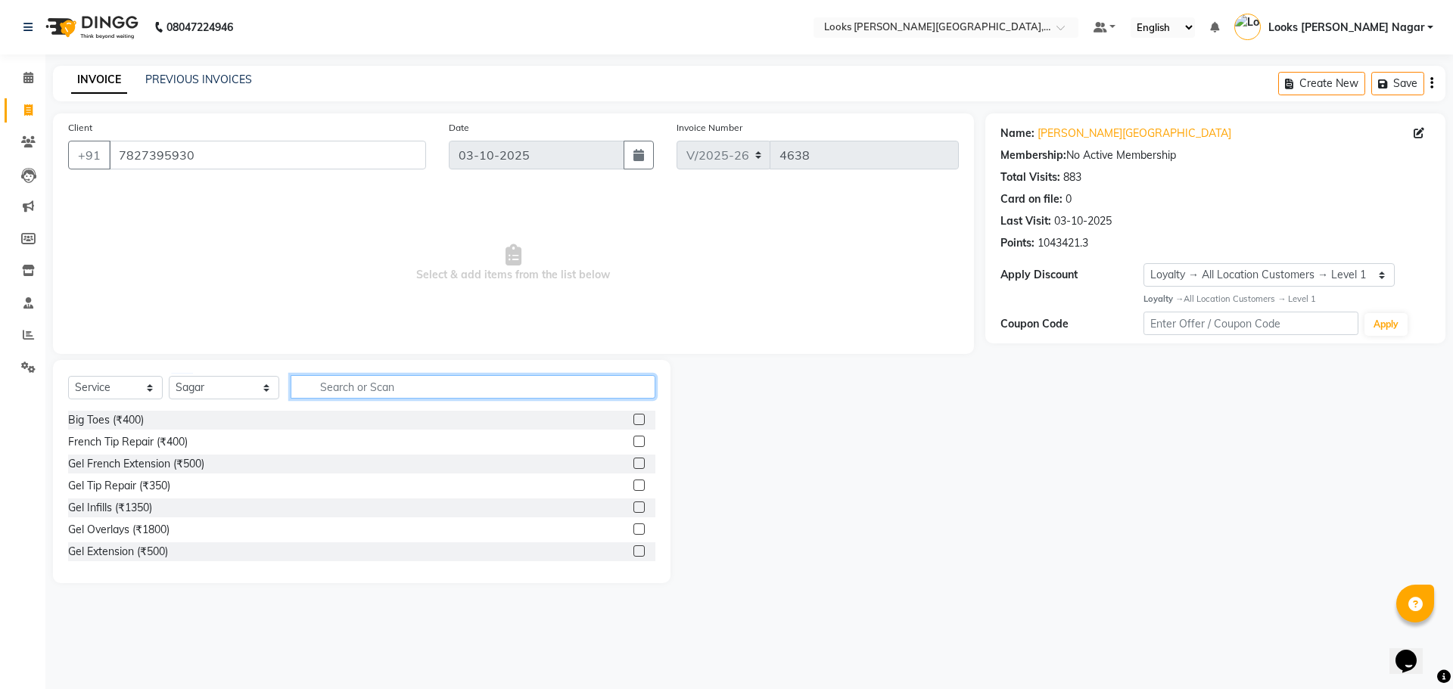
click at [325, 386] on input "text" at bounding box center [473, 386] width 365 height 23
click at [132, 446] on div "Stylist Cut(M) (₹700)" at bounding box center [117, 442] width 99 height 16
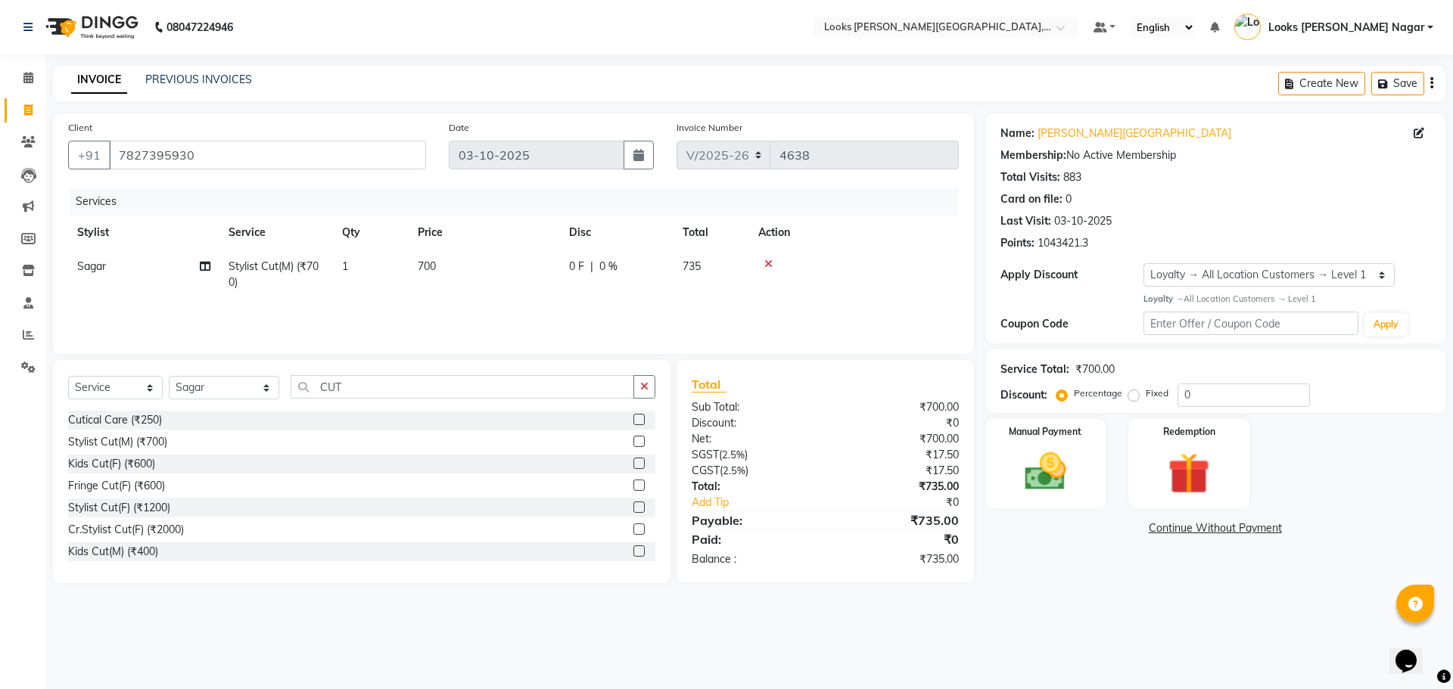
click at [446, 272] on td "700" at bounding box center [484, 275] width 151 height 50
drag, startPoint x: 538, startPoint y: 278, endPoint x: 381, endPoint y: 287, distance: 156.9
click at [398, 284] on tr "Alam Aman [PERSON_NAME] Armaan Ashish Atul Deepika Deepu Dilshad Durga [PERSON_…" at bounding box center [513, 279] width 891 height 58
click at [1123, 564] on div "Name: [PERSON_NAME] Nagar Membership: No Active Membership Total Visits: 883 Ca…" at bounding box center [1220, 348] width 471 height 470
click at [1060, 474] on img at bounding box center [1045, 472] width 70 height 50
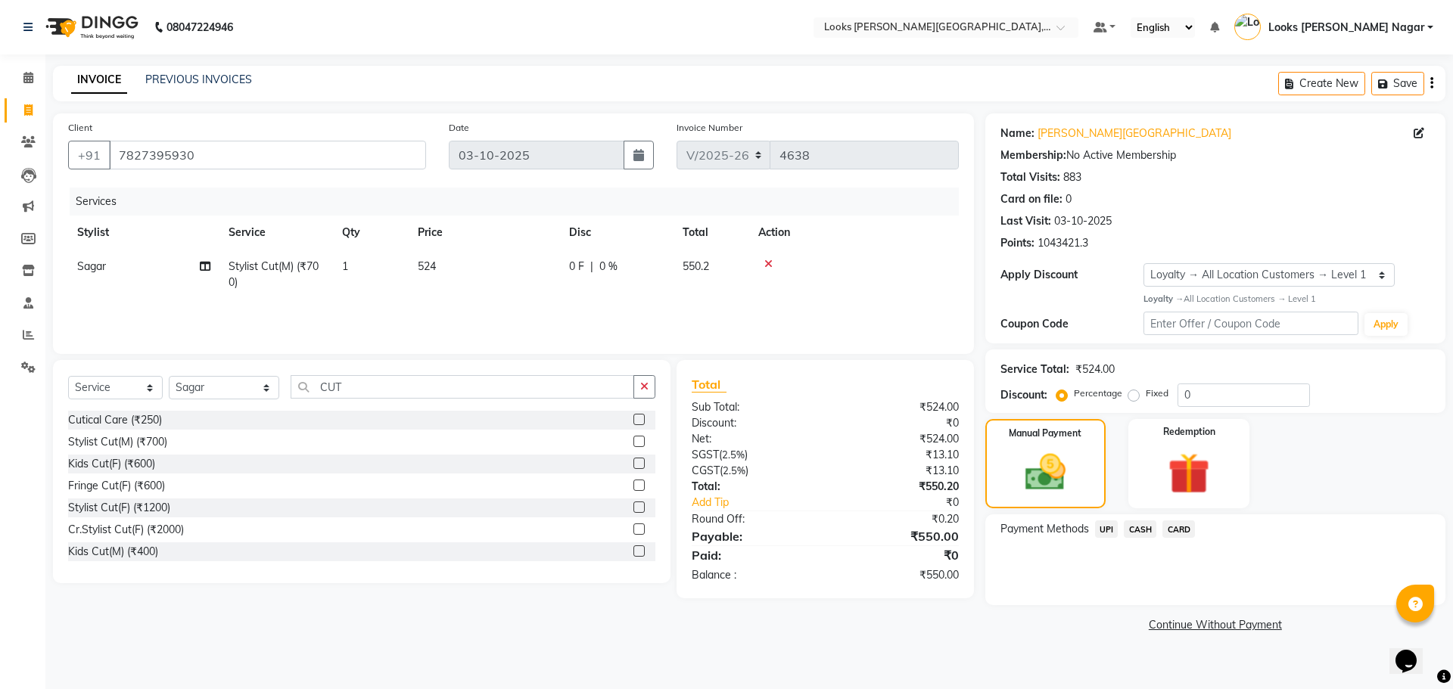
click at [1140, 528] on span "CASH" at bounding box center [1140, 529] width 33 height 17
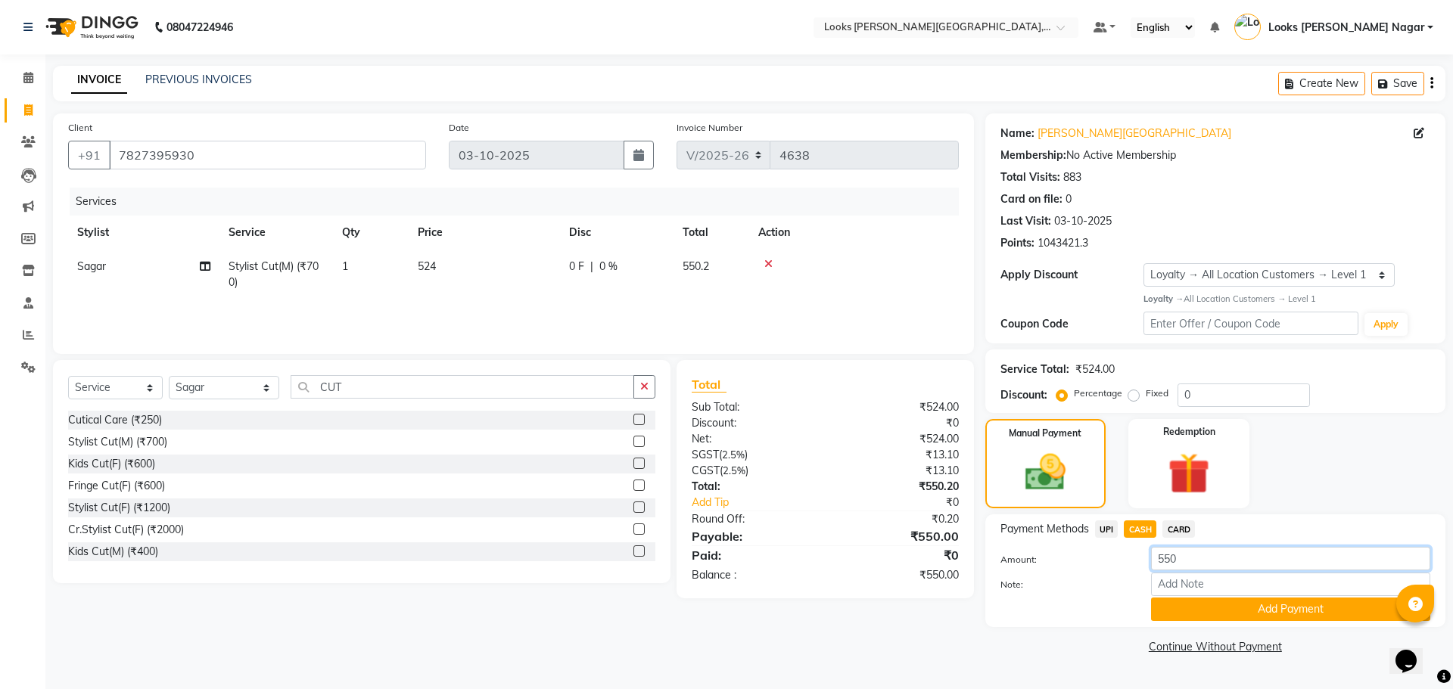
click at [1200, 563] on input "550" at bounding box center [1290, 558] width 279 height 23
click at [1210, 607] on button "Add Payment" at bounding box center [1290, 609] width 279 height 23
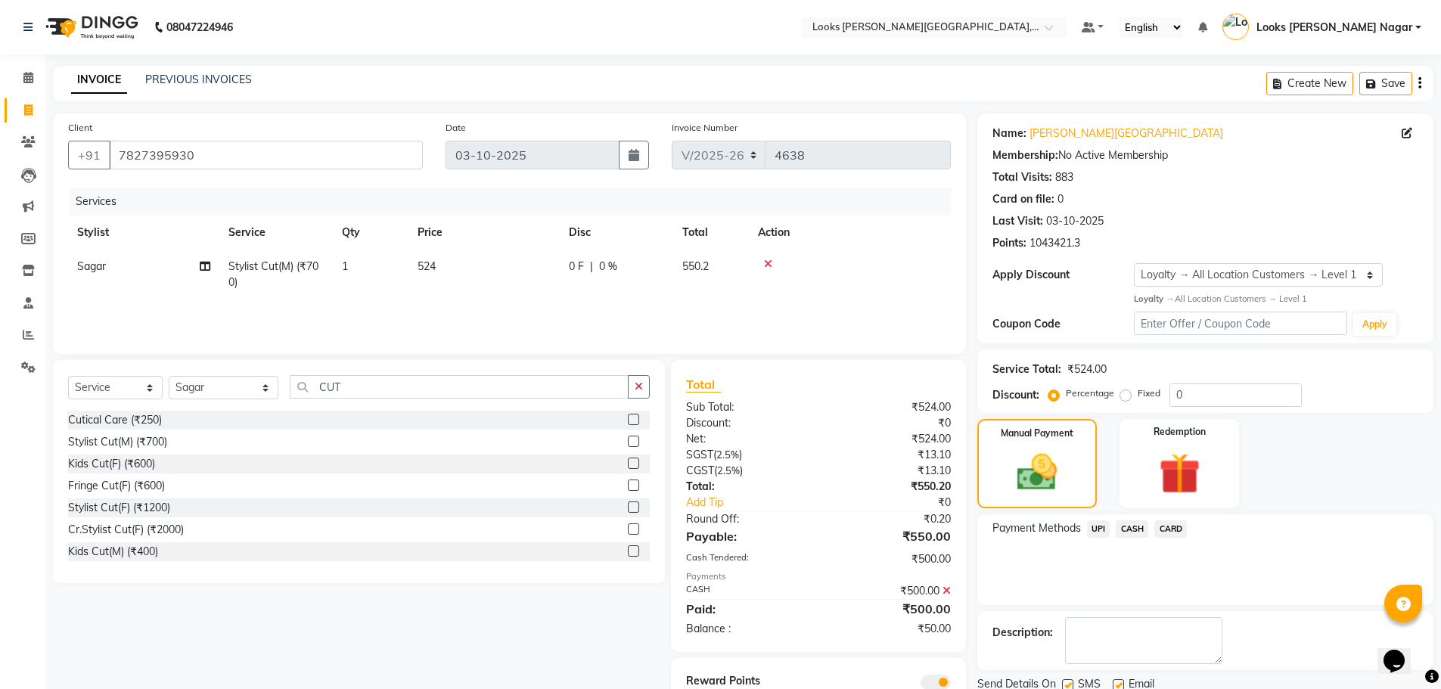
click at [1107, 525] on span "UPI" at bounding box center [1098, 529] width 23 height 17
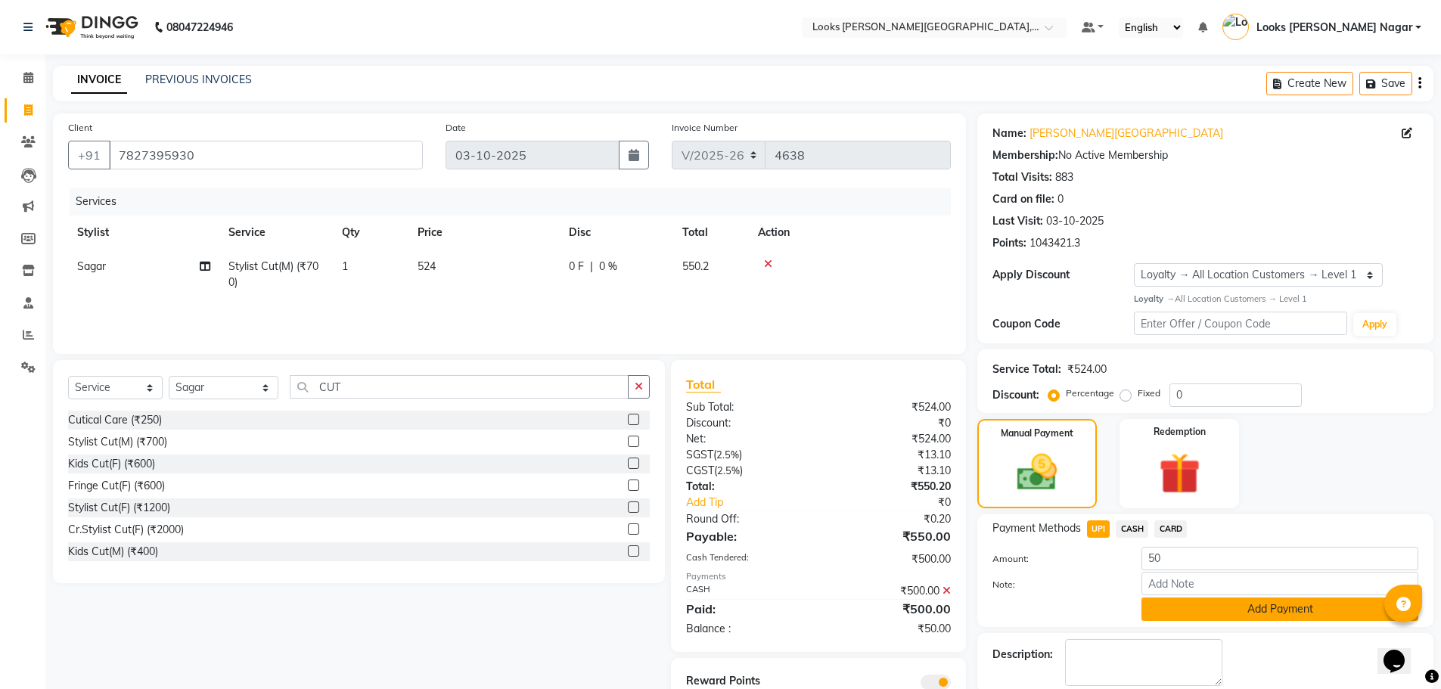
click at [1167, 609] on button "Add Payment" at bounding box center [1280, 609] width 277 height 23
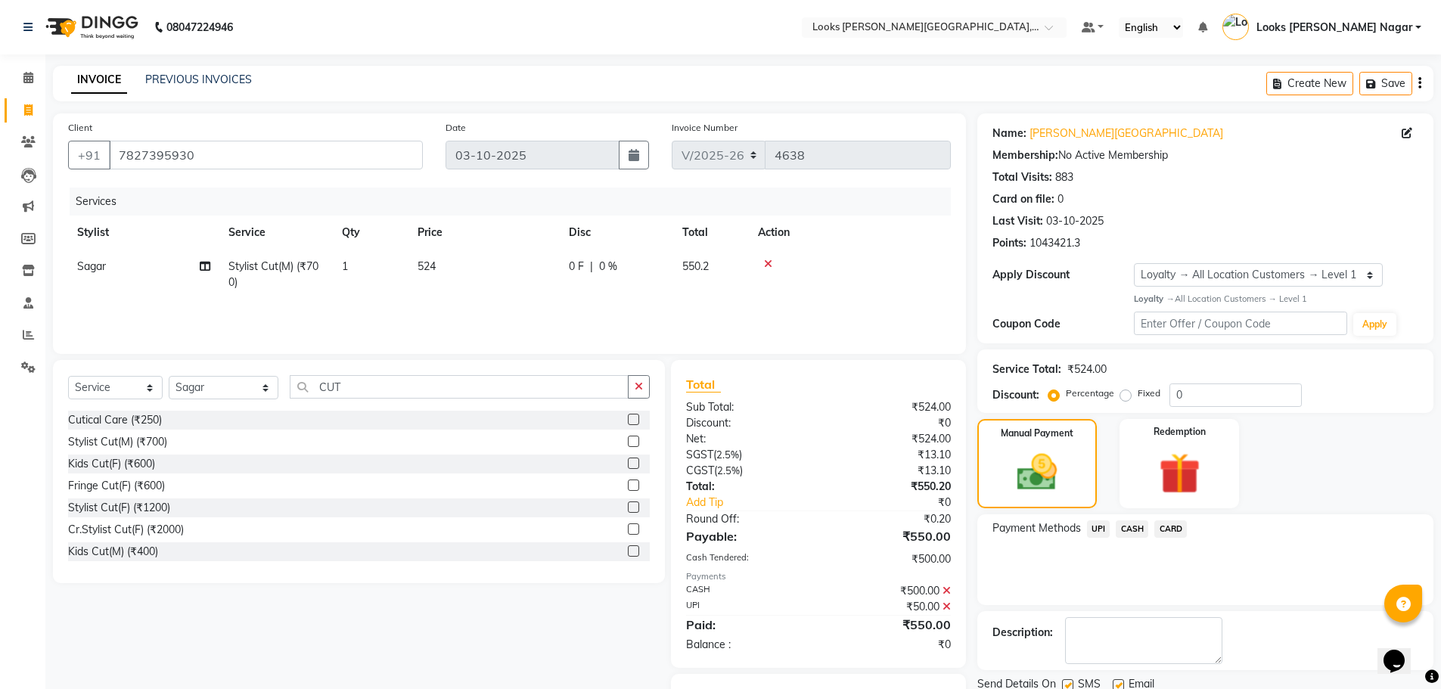
scroll to position [76, 0]
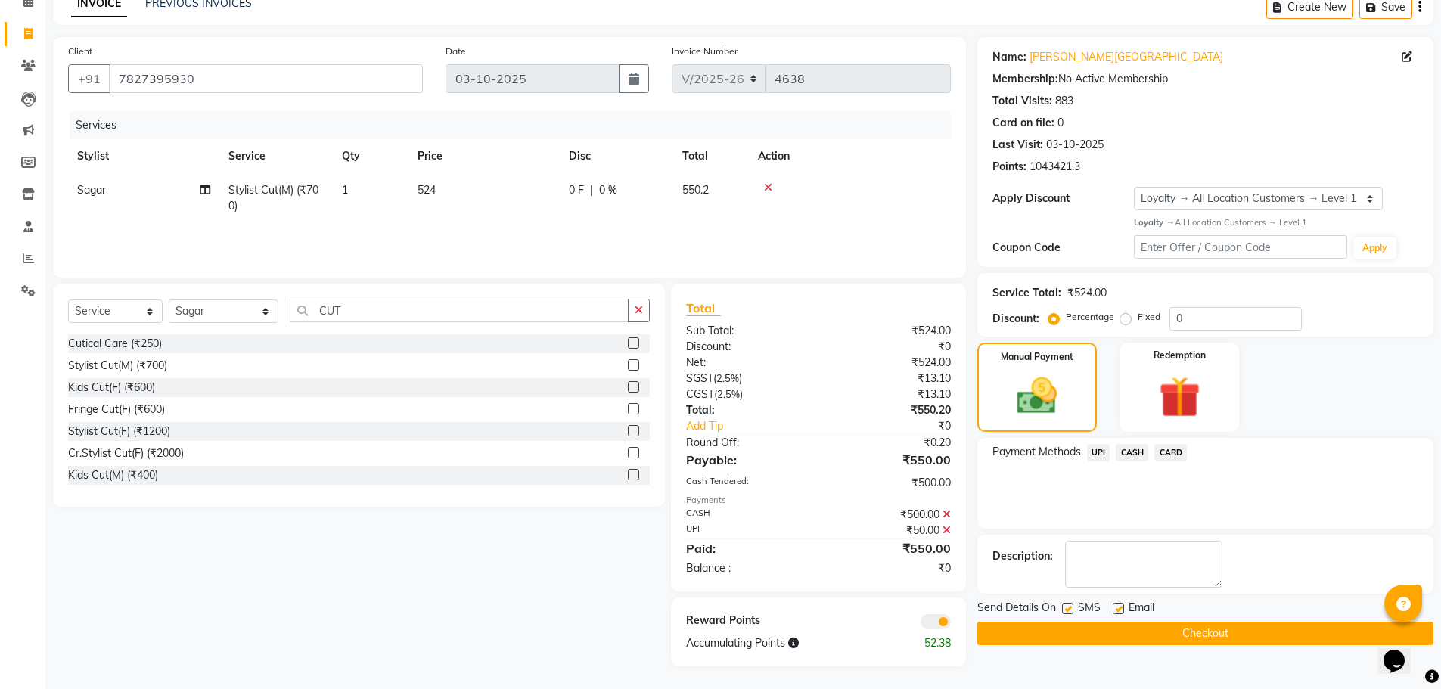
click at [1141, 632] on button "Checkout" at bounding box center [1206, 633] width 456 height 23
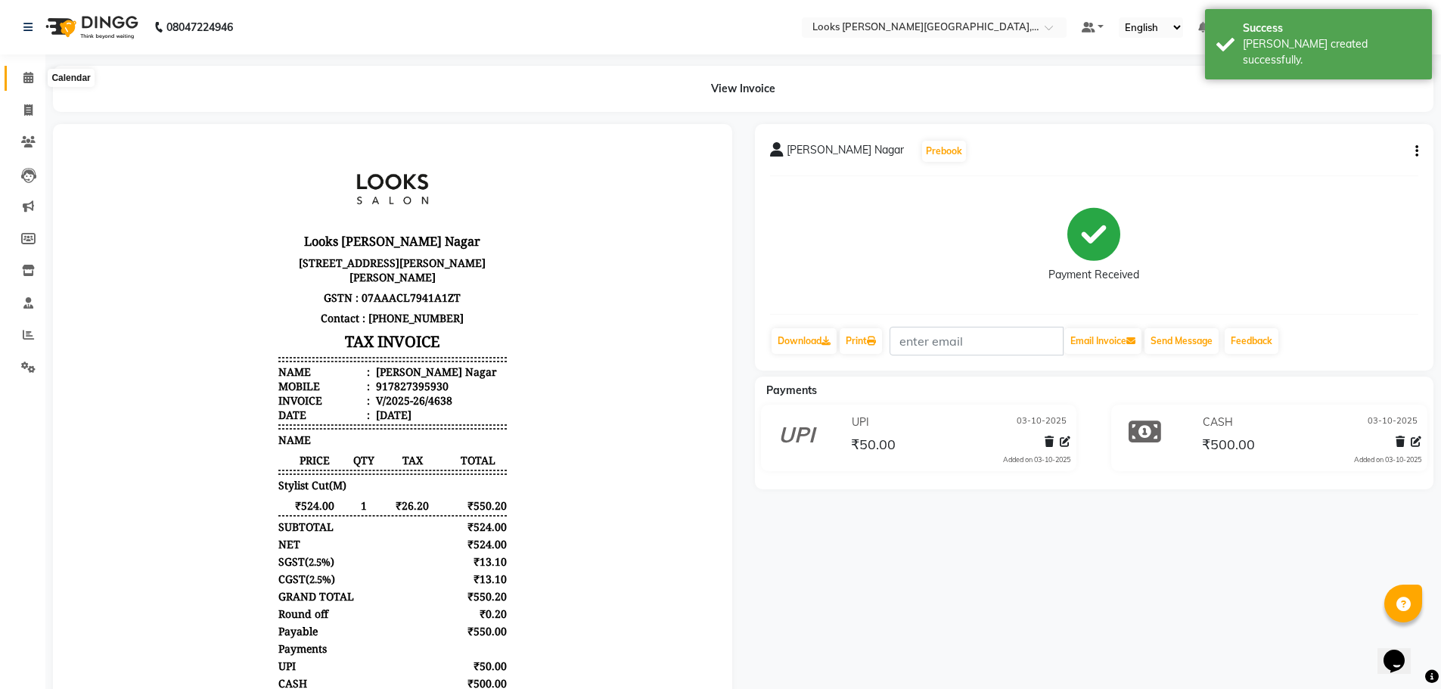
click at [36, 76] on span at bounding box center [28, 78] width 26 height 17
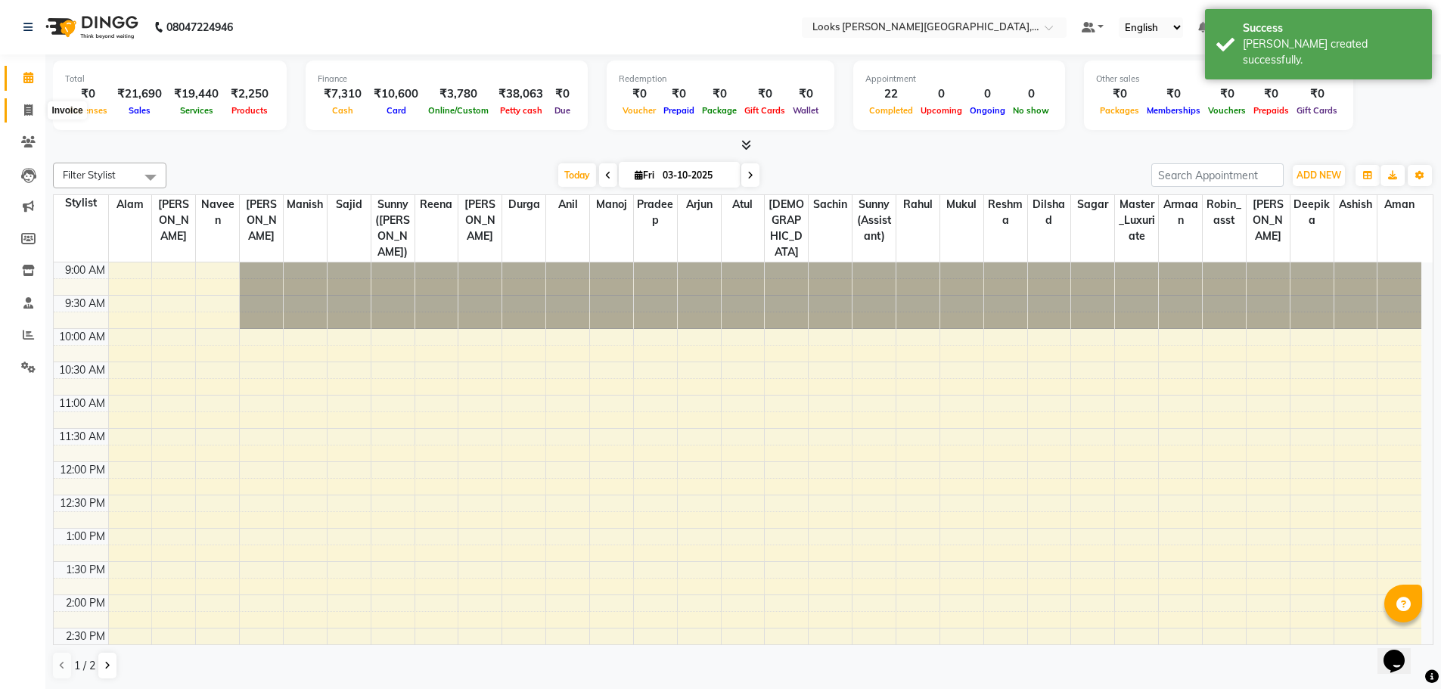
click at [30, 116] on span at bounding box center [28, 110] width 26 height 17
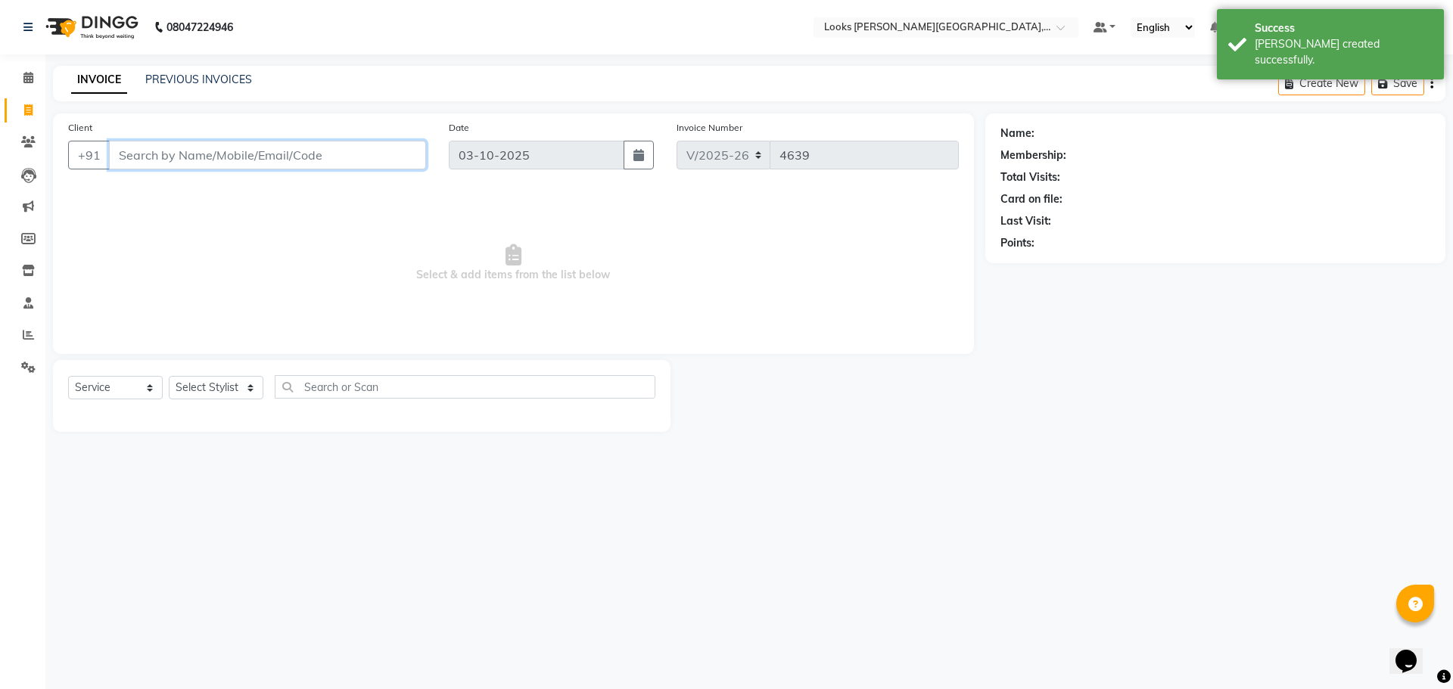
click at [164, 151] on input "Client" at bounding box center [267, 155] width 317 height 29
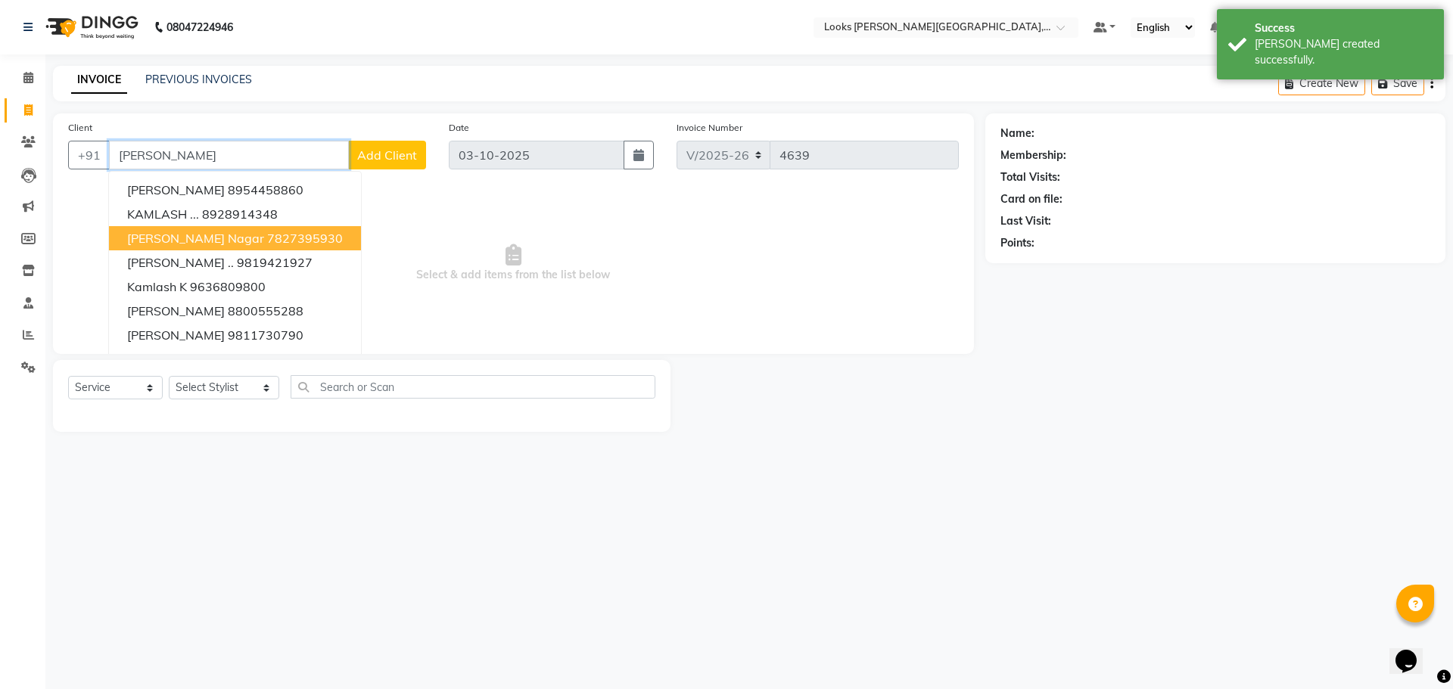
click at [173, 242] on span "[PERSON_NAME] Nagar" at bounding box center [195, 238] width 137 height 15
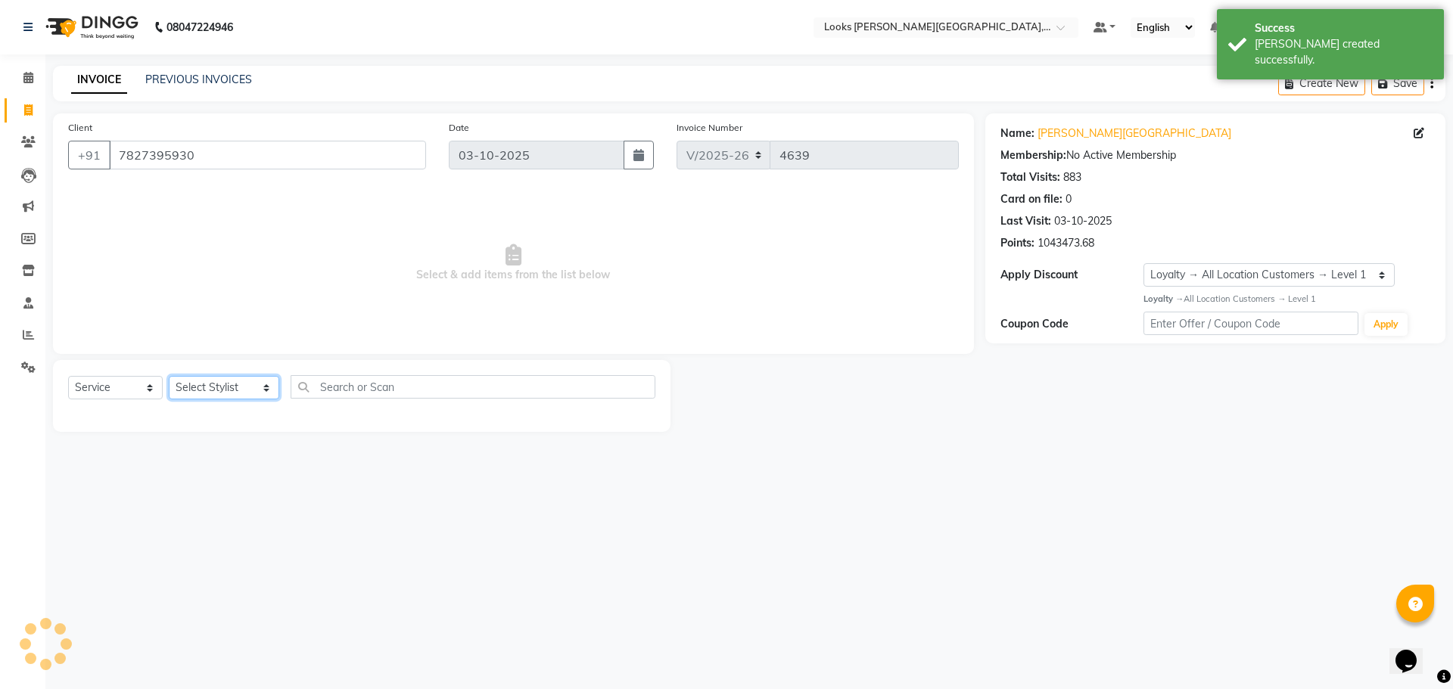
click at [250, 381] on select "Select Stylist Alam Aman [PERSON_NAME] Armaan Ashish Atul Deepika [PERSON_NAME]…" at bounding box center [224, 387] width 110 height 23
click at [285, 371] on div "Select Service Product Membership Package Voucher Prepaid Gift Card Select Styl…" at bounding box center [361, 396] width 617 height 72
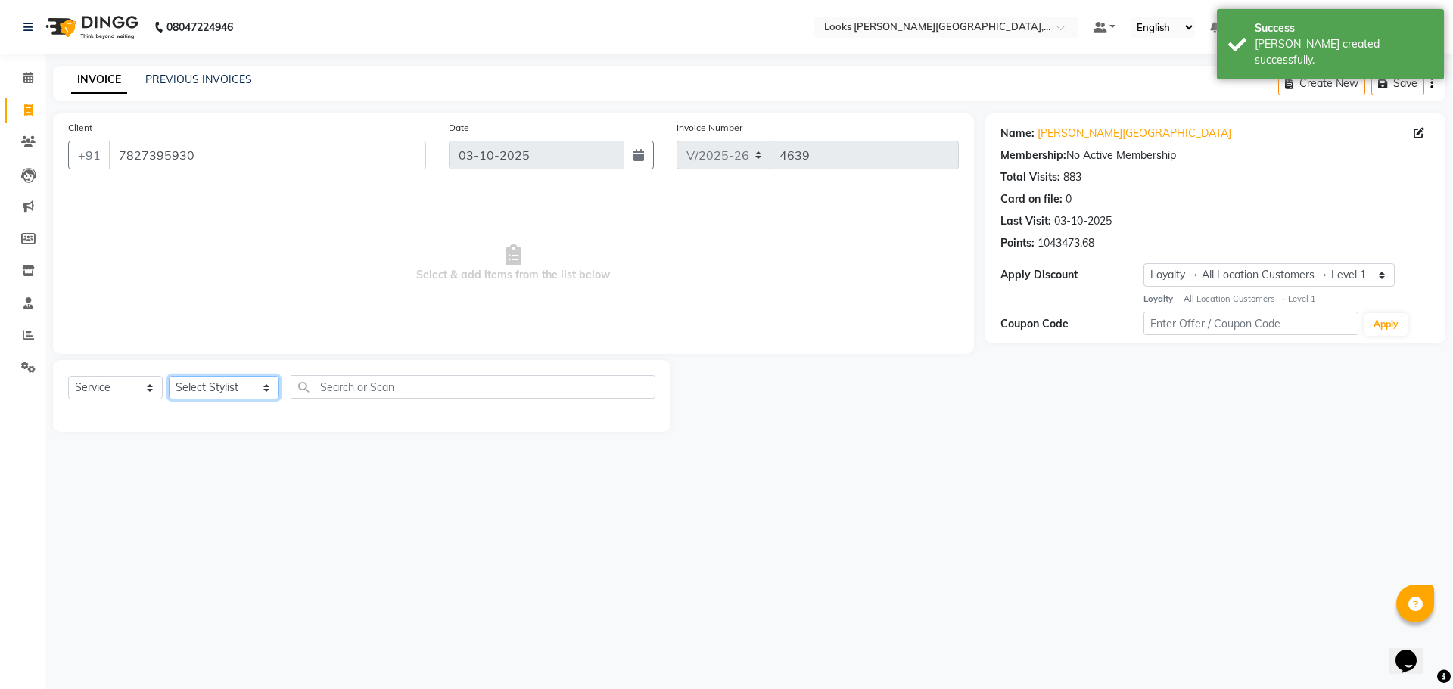
click at [252, 386] on select "Select Stylist Alam Aman [PERSON_NAME] Armaan Ashish Atul Deepika [PERSON_NAME]…" at bounding box center [224, 387] width 110 height 23
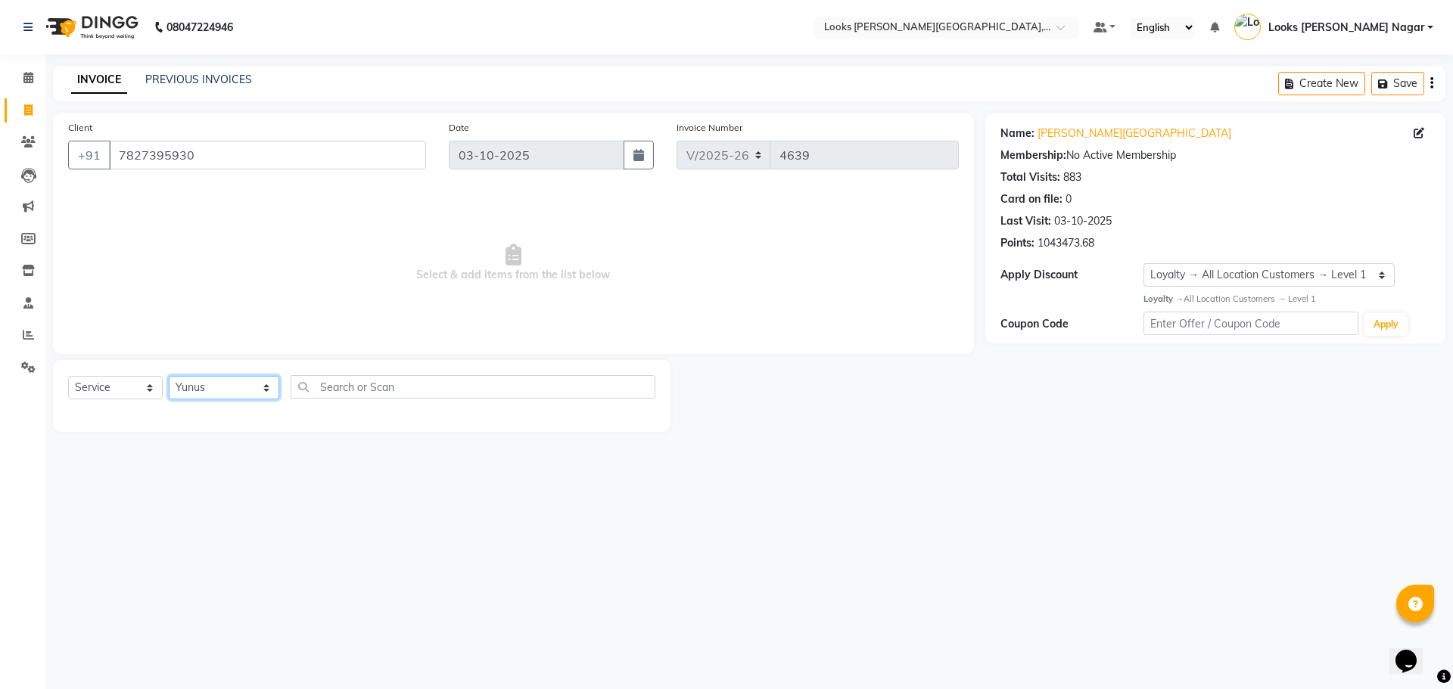
click at [169, 376] on select "Select Stylist Alam Aman [PERSON_NAME] Armaan Ashish Atul Deepika [PERSON_NAME]…" at bounding box center [224, 387] width 110 height 23
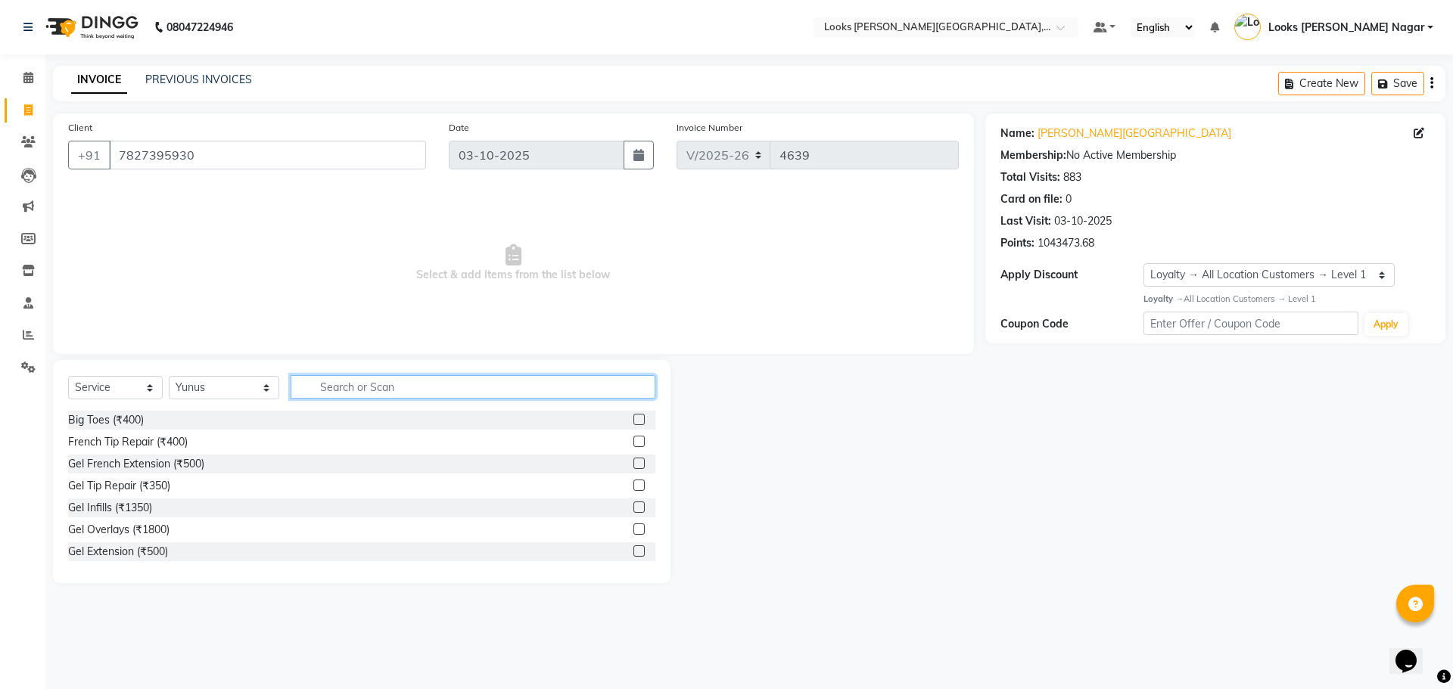
click at [329, 395] on input "text" at bounding box center [473, 386] width 365 height 23
click at [32, 82] on icon at bounding box center [28, 77] width 10 height 11
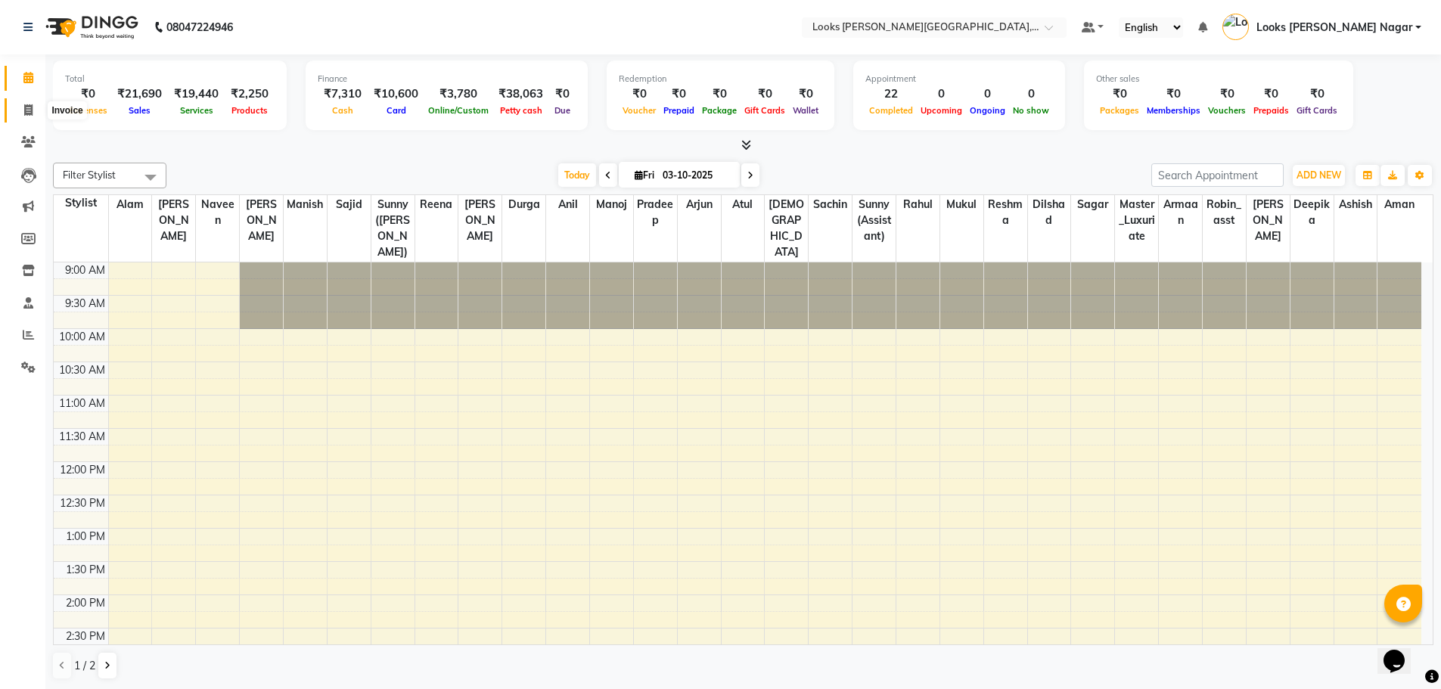
click at [30, 112] on icon at bounding box center [28, 109] width 8 height 11
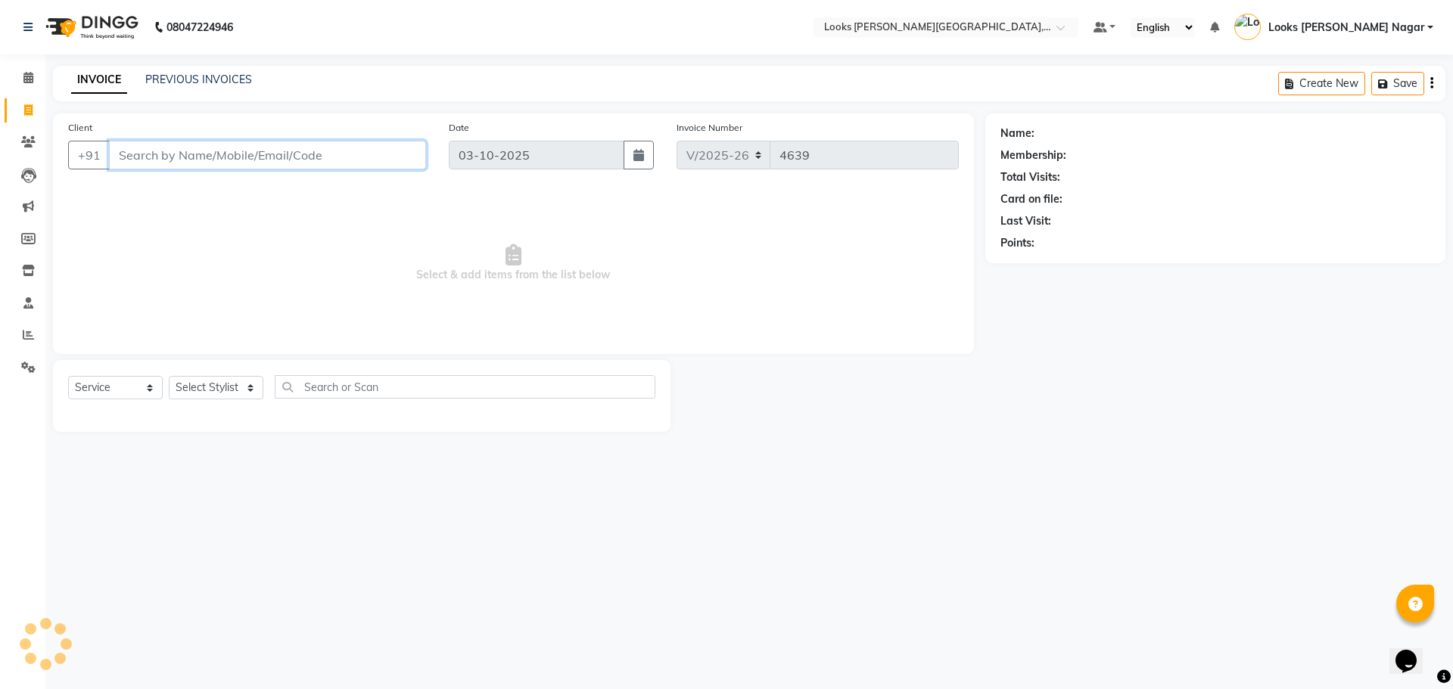
click at [130, 163] on input "Client" at bounding box center [267, 155] width 317 height 29
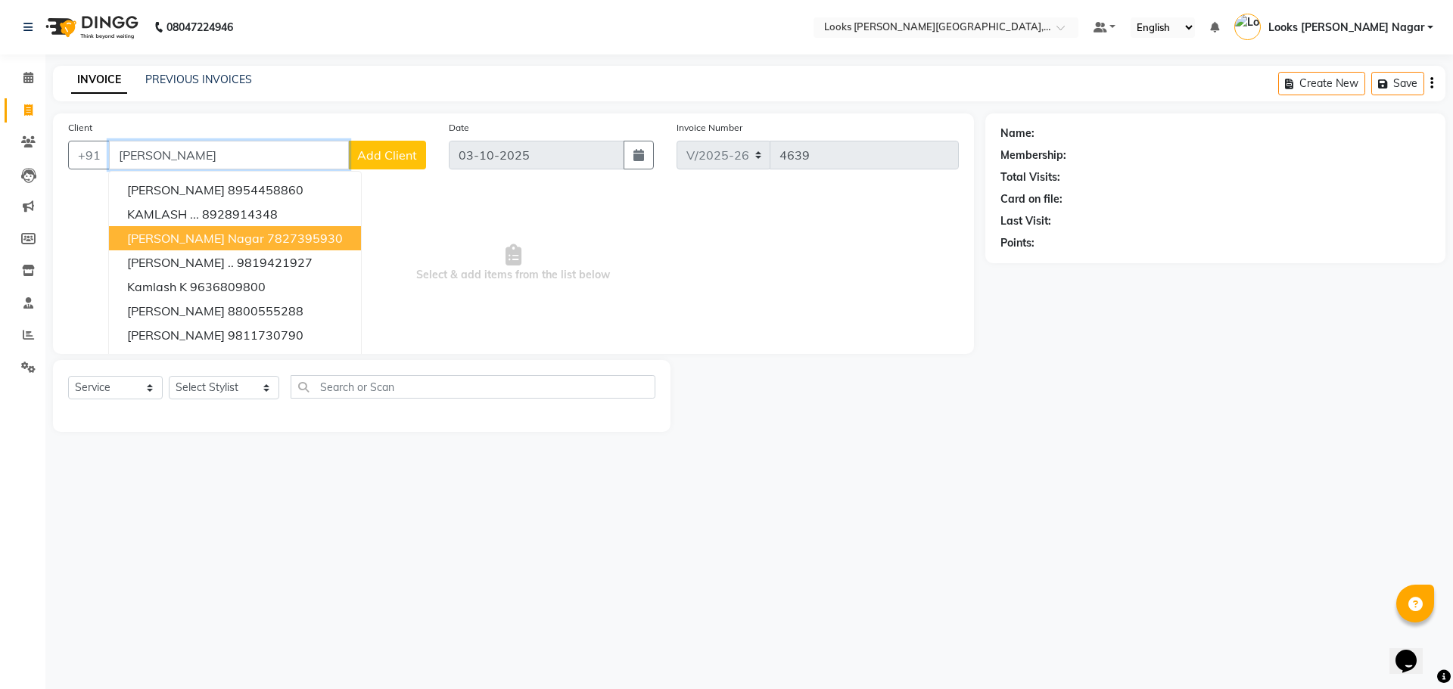
click at [153, 235] on span "[PERSON_NAME] Nagar" at bounding box center [195, 238] width 137 height 15
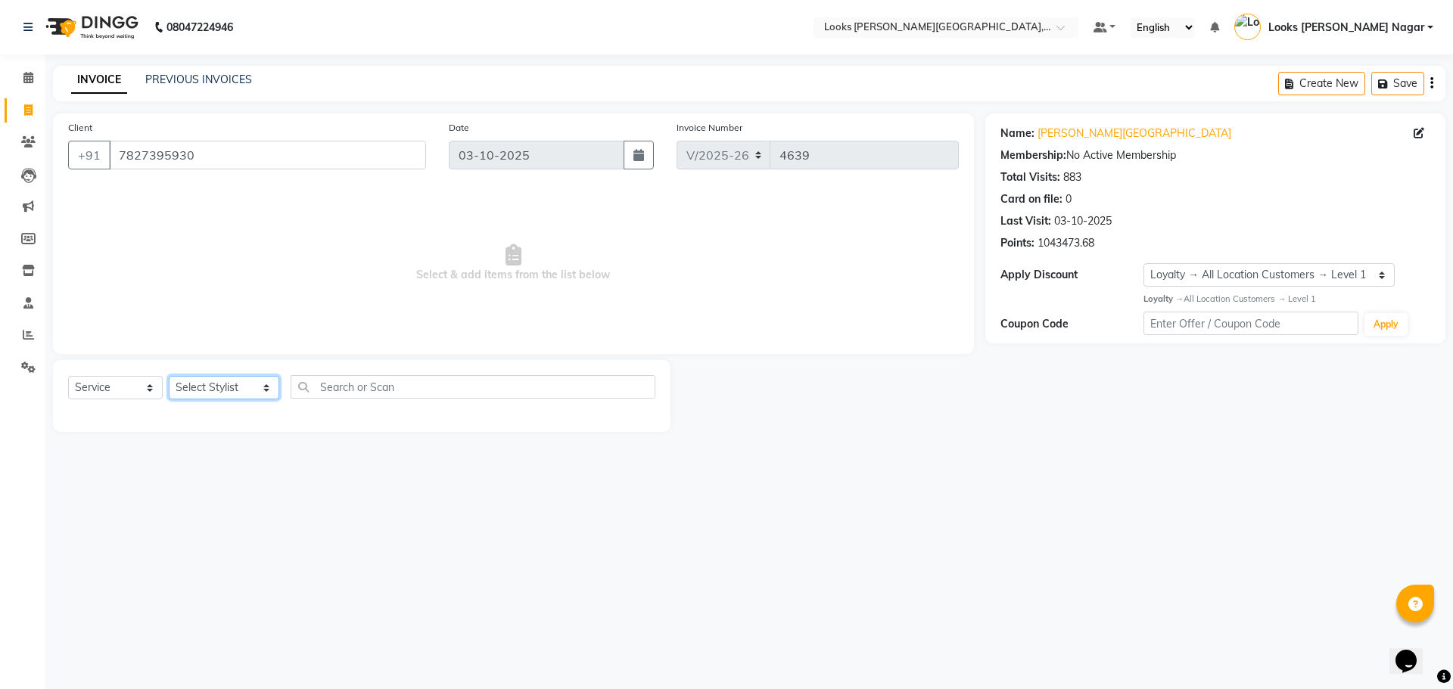
click at [217, 395] on select "Select Stylist Alam Aman [PERSON_NAME] Armaan Ashish Atul Deepika [PERSON_NAME]…" at bounding box center [224, 387] width 110 height 23
click at [169, 376] on select "Select Stylist Alam Aman [PERSON_NAME] Armaan Ashish Atul Deepika [PERSON_NAME]…" at bounding box center [224, 387] width 110 height 23
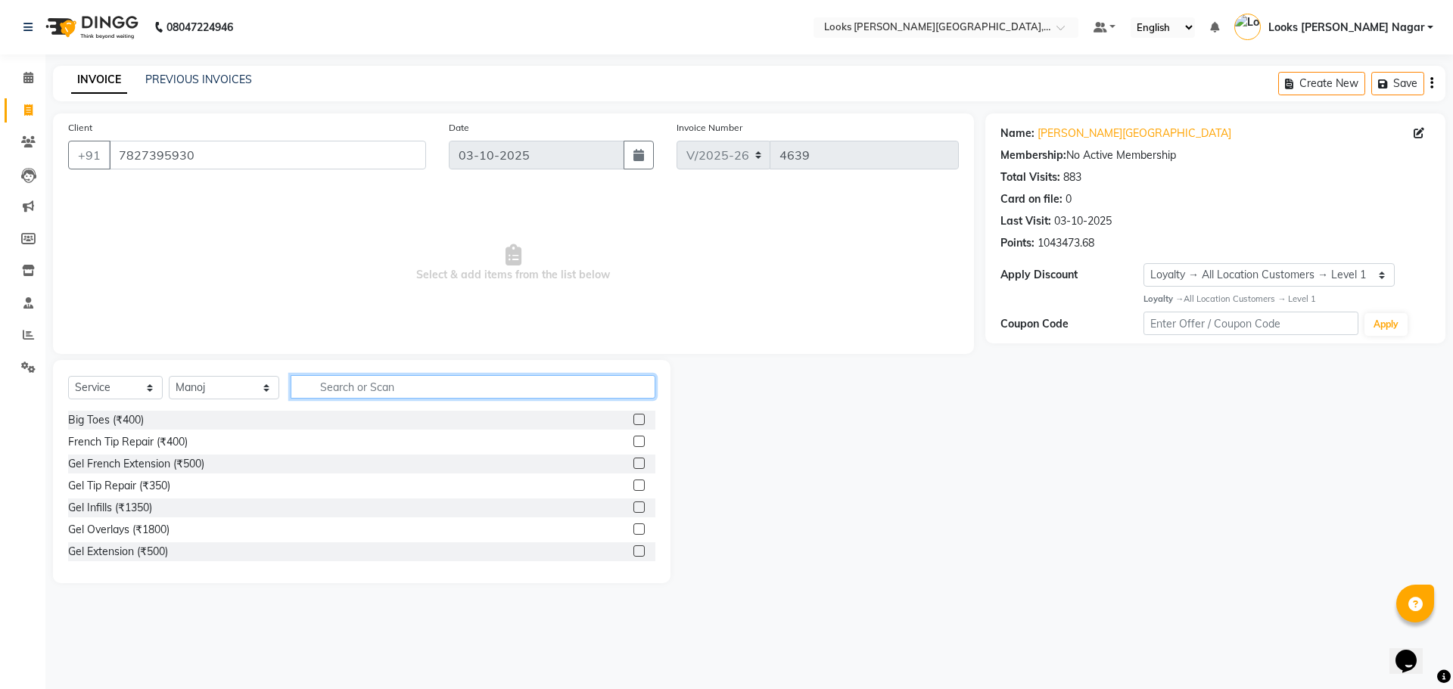
click at [395, 385] on input "text" at bounding box center [473, 386] width 365 height 23
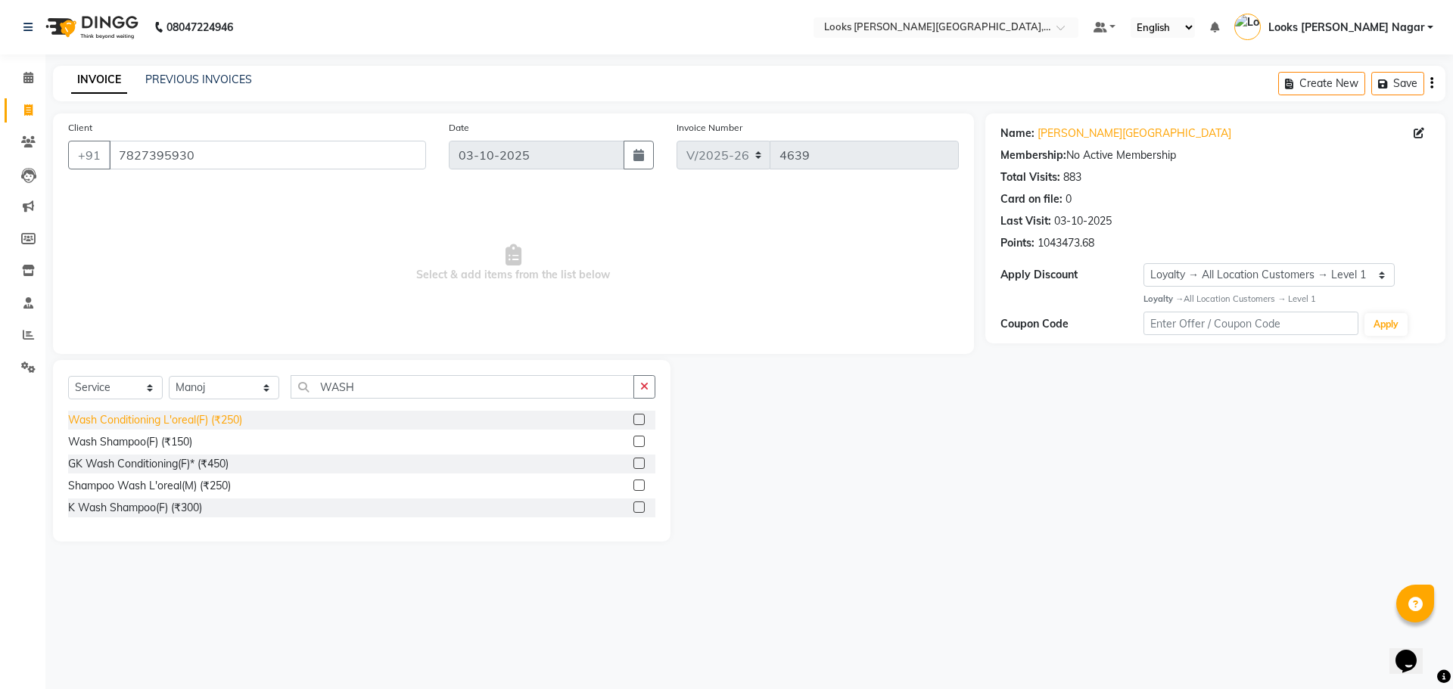
click at [242, 423] on div "Wash Conditioning L'oreal(F) (₹250)" at bounding box center [155, 420] width 174 height 16
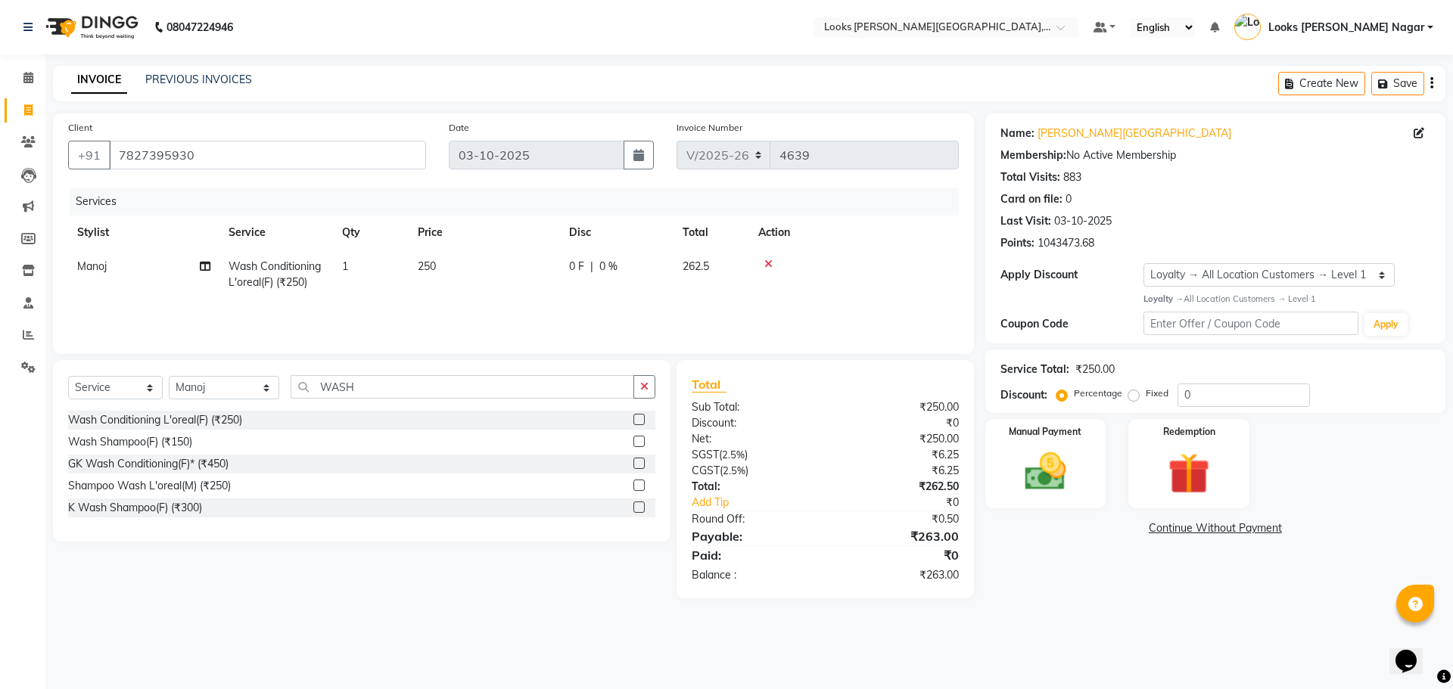
click at [465, 271] on td "250" at bounding box center [484, 275] width 151 height 50
drag, startPoint x: 585, startPoint y: 272, endPoint x: 337, endPoint y: 316, distance: 251.3
click at [337, 316] on div "Services Stylist Service Qty Price Disc Total Action Alam Aman [PERSON_NAME] Ar…" at bounding box center [513, 263] width 891 height 151
click at [1054, 612] on main "INVOICE PREVIOUS INVOICES Create New Save Client [PHONE_NUMBER] Date [DATE] Inv…" at bounding box center [748, 343] width 1407 height 555
click at [1031, 490] on img at bounding box center [1045, 472] width 70 height 50
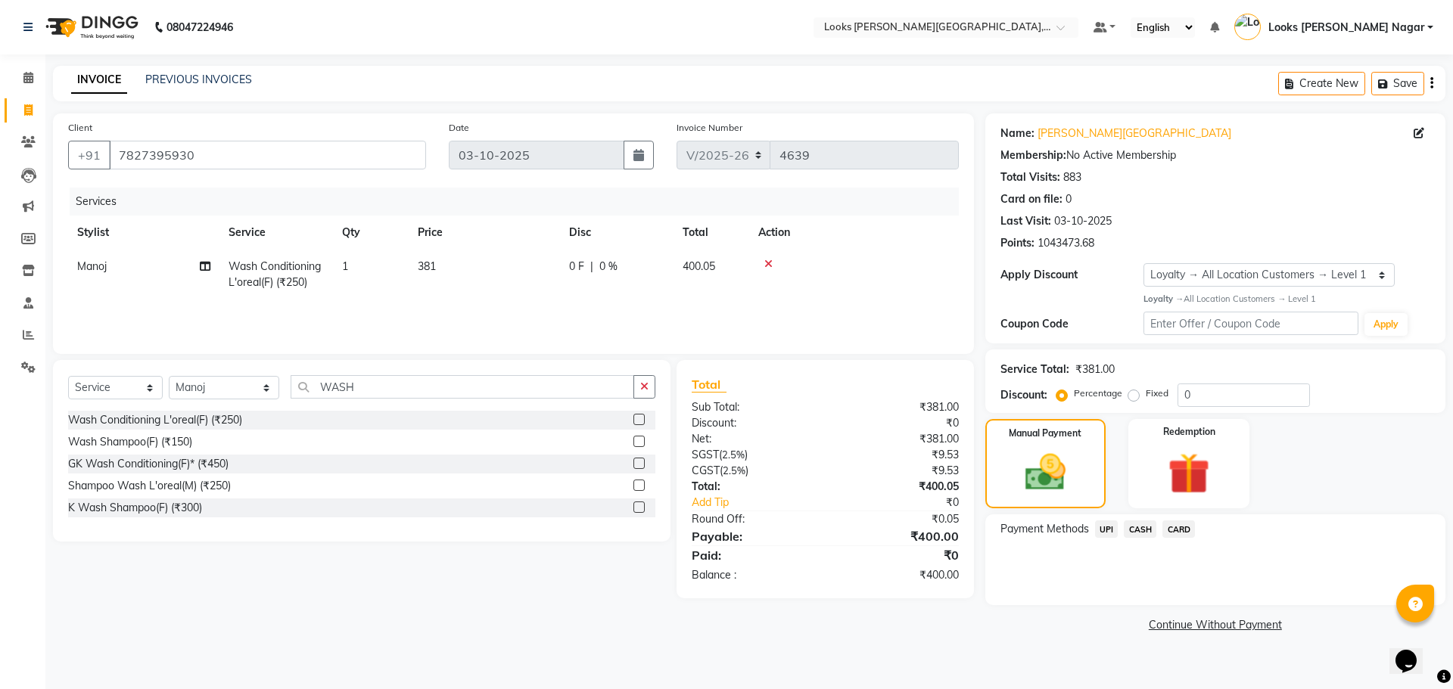
click at [1139, 521] on span "CASH" at bounding box center [1140, 529] width 33 height 17
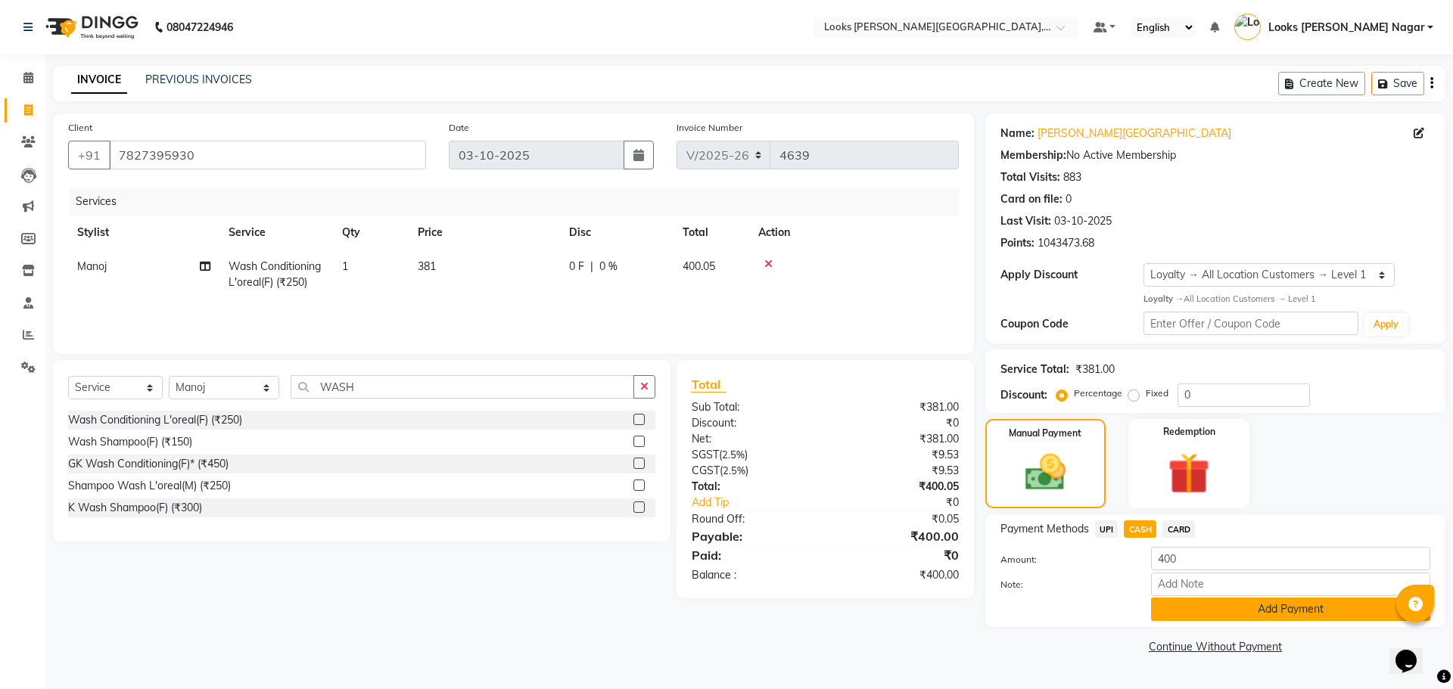
click at [1192, 614] on button "Add Payment" at bounding box center [1290, 609] width 279 height 23
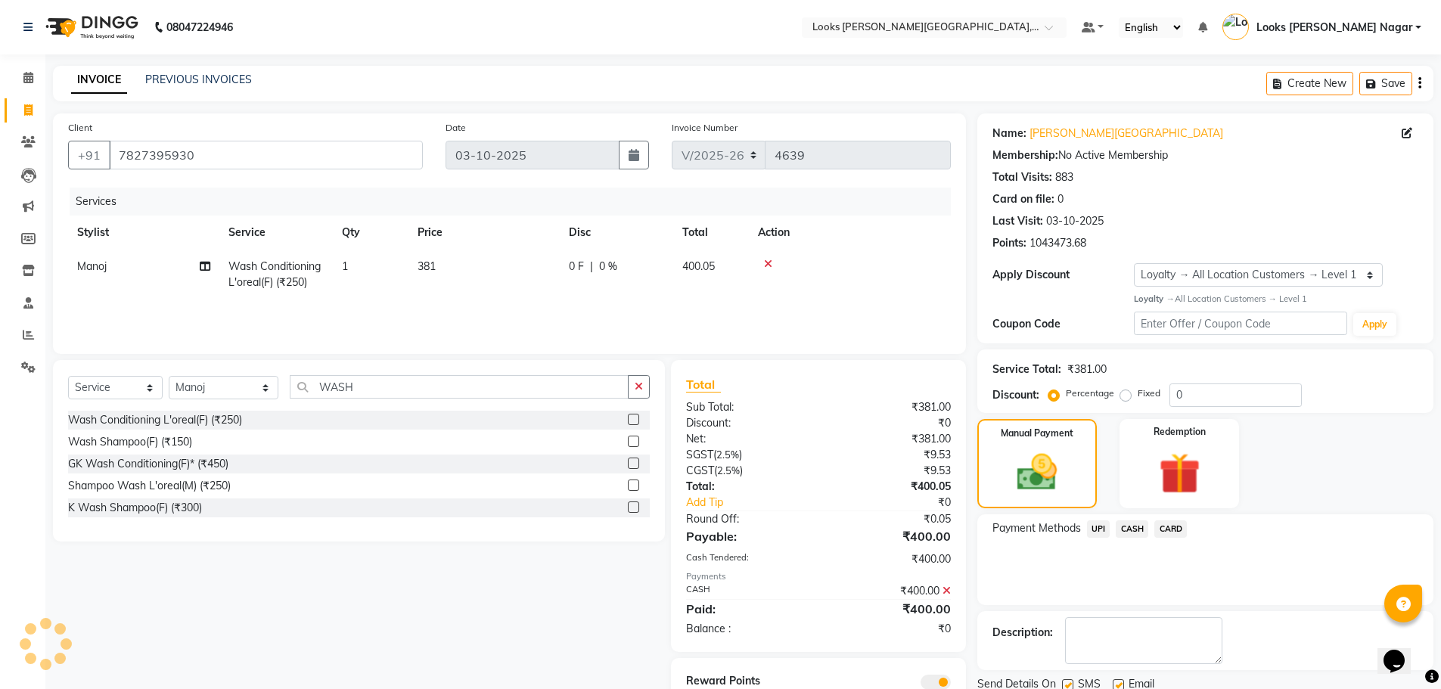
scroll to position [61, 0]
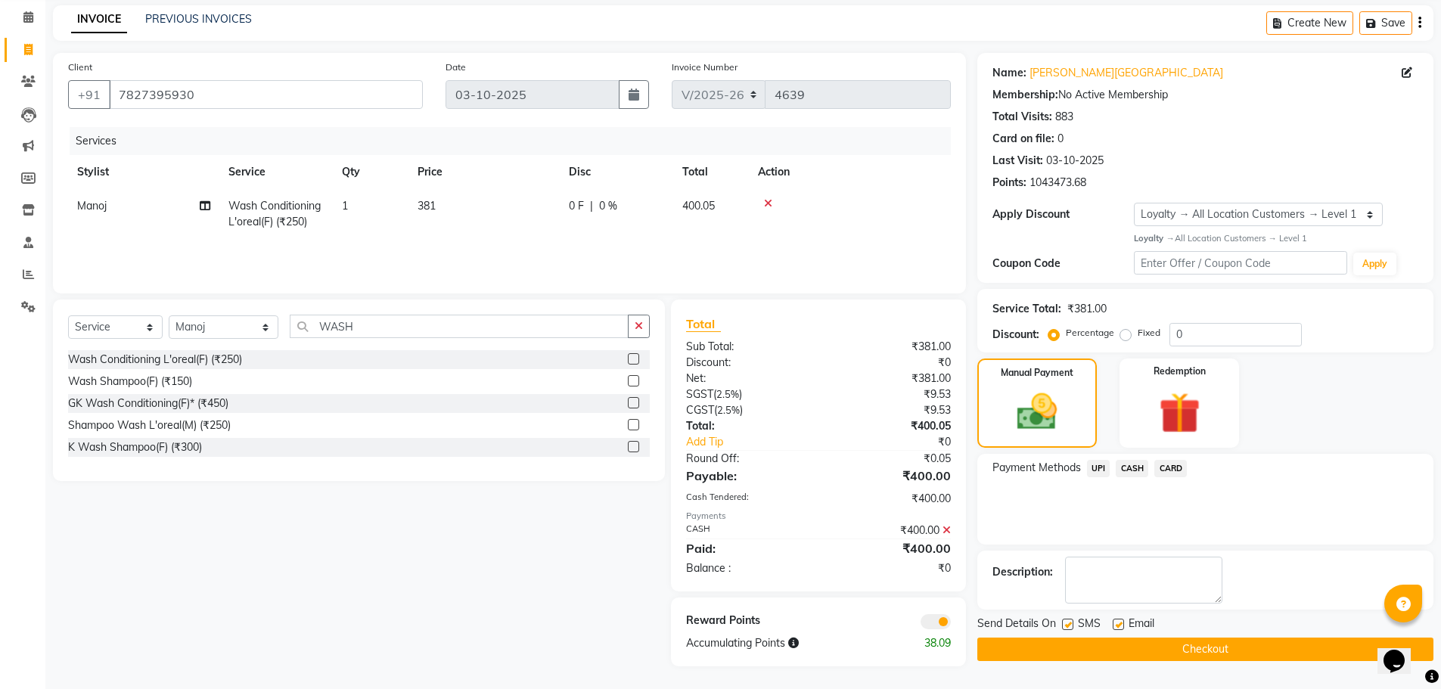
click at [1170, 659] on button "Checkout" at bounding box center [1206, 649] width 456 height 23
